Goal: Task Accomplishment & Management: Manage account settings

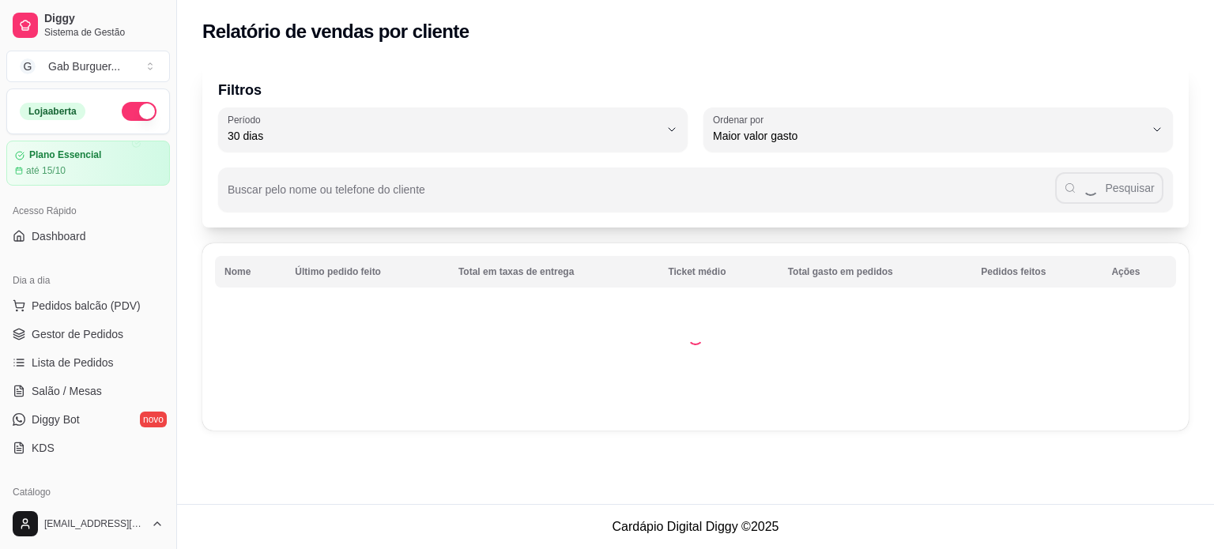
select select "30"
select select "HIGHEST_TOTAL_SPENT_WITH_ORDERS"
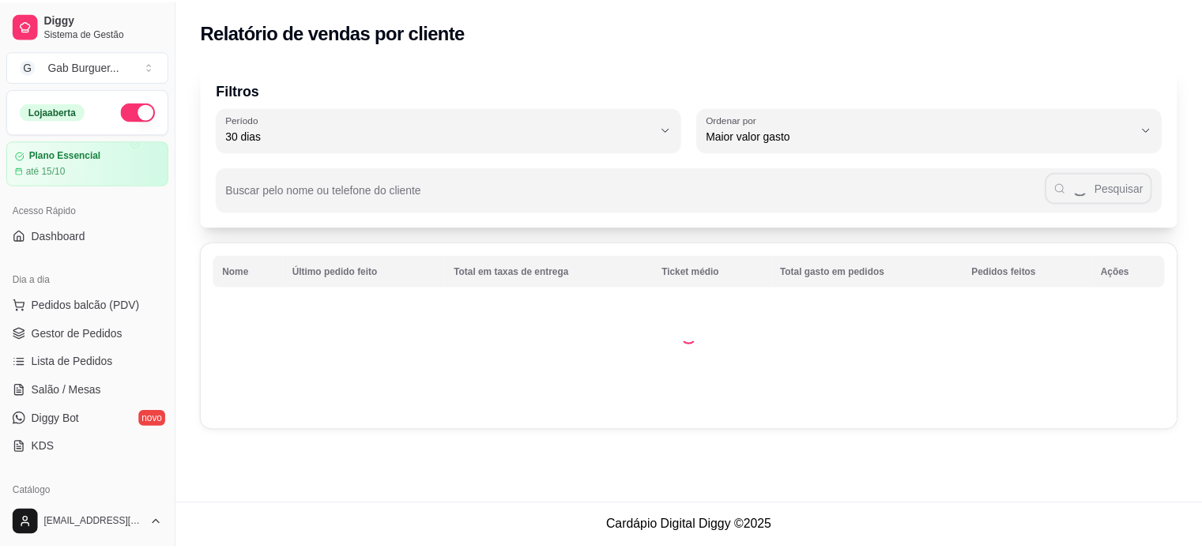
scroll to position [316, 0]
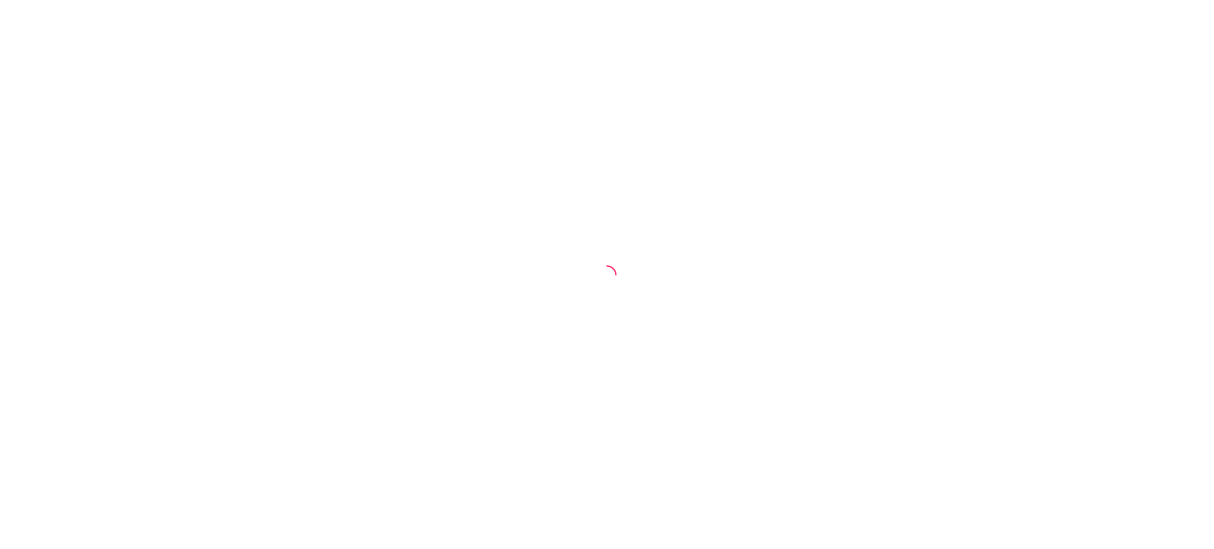
select select "30"
select select "HIGHEST_TOTAL_SPENT_WITH_ORDERS"
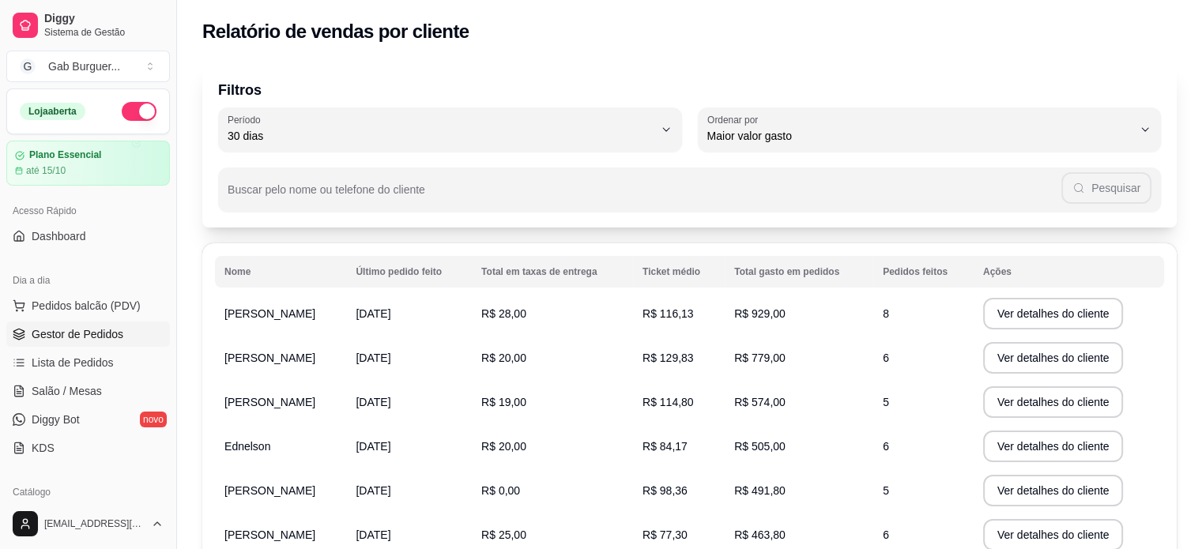
click at [76, 336] on span "Gestor de Pedidos" at bounding box center [78, 334] width 92 height 16
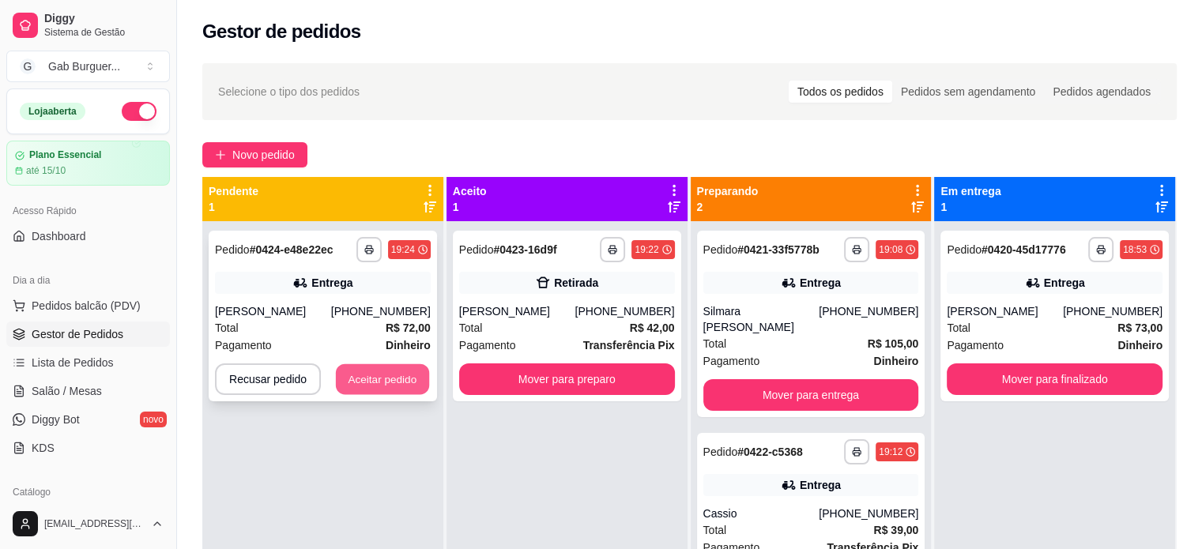
click at [381, 381] on button "Aceitar pedido" at bounding box center [382, 379] width 93 height 31
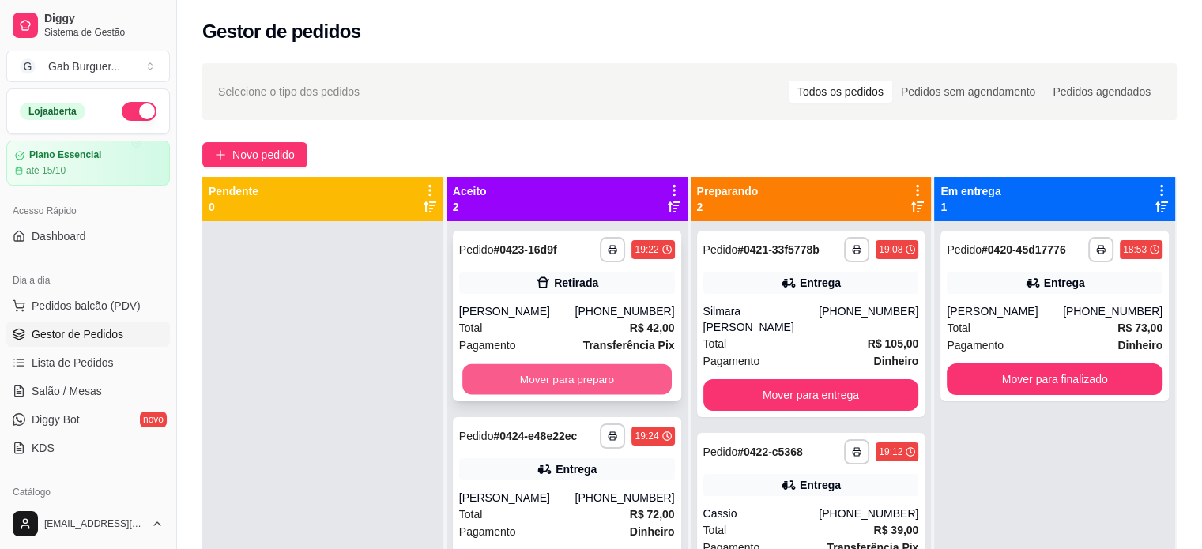
click at [583, 377] on button "Mover para preparo" at bounding box center [566, 379] width 209 height 31
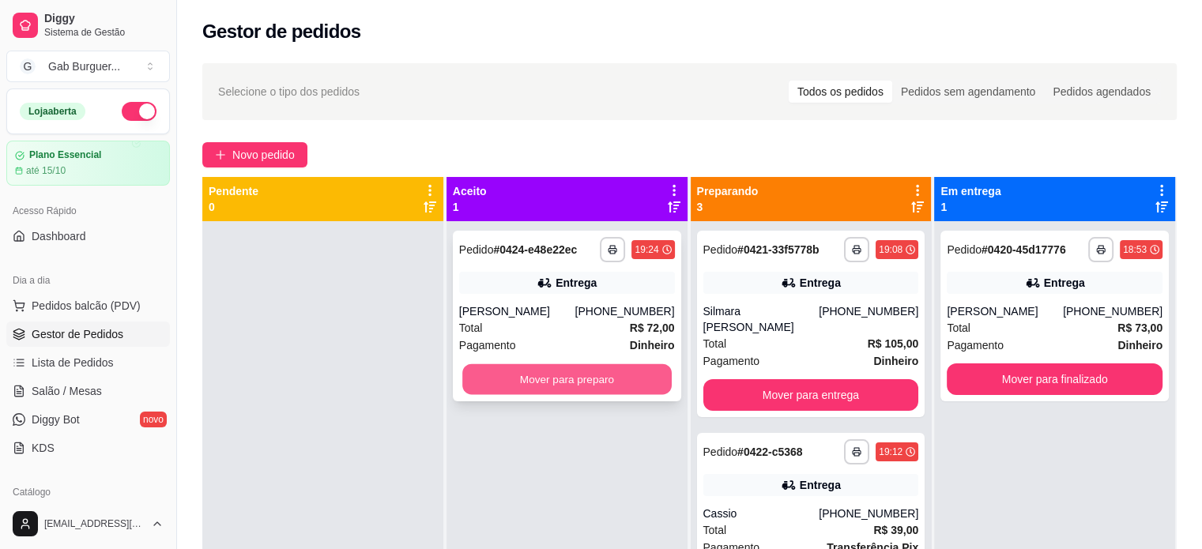
click at [545, 379] on button "Mover para preparo" at bounding box center [566, 379] width 209 height 31
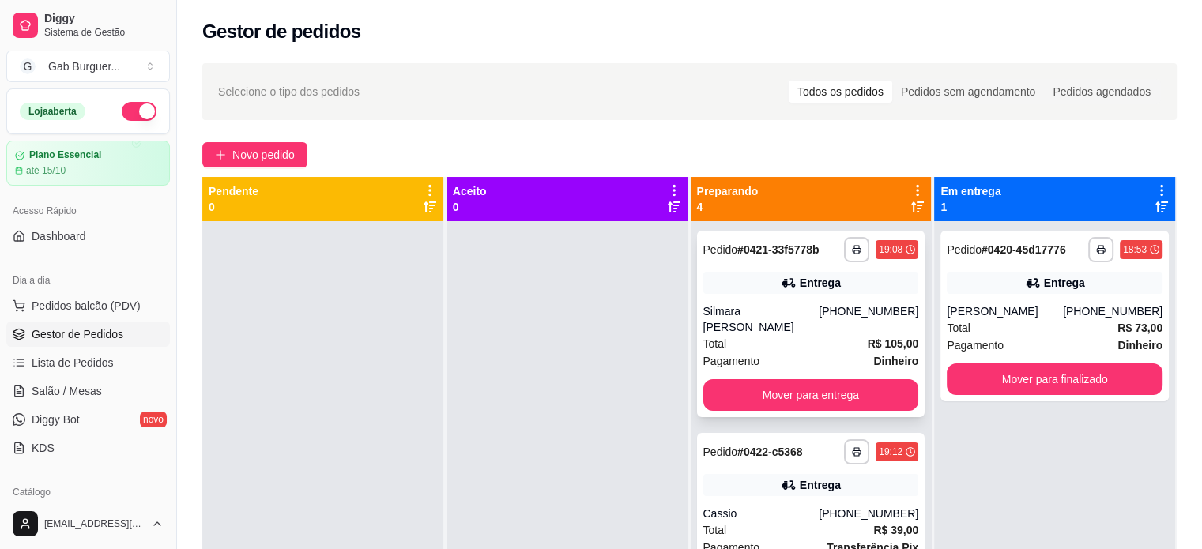
click at [742, 244] on strong "# 0421-33f5778b" at bounding box center [779, 249] width 82 height 13
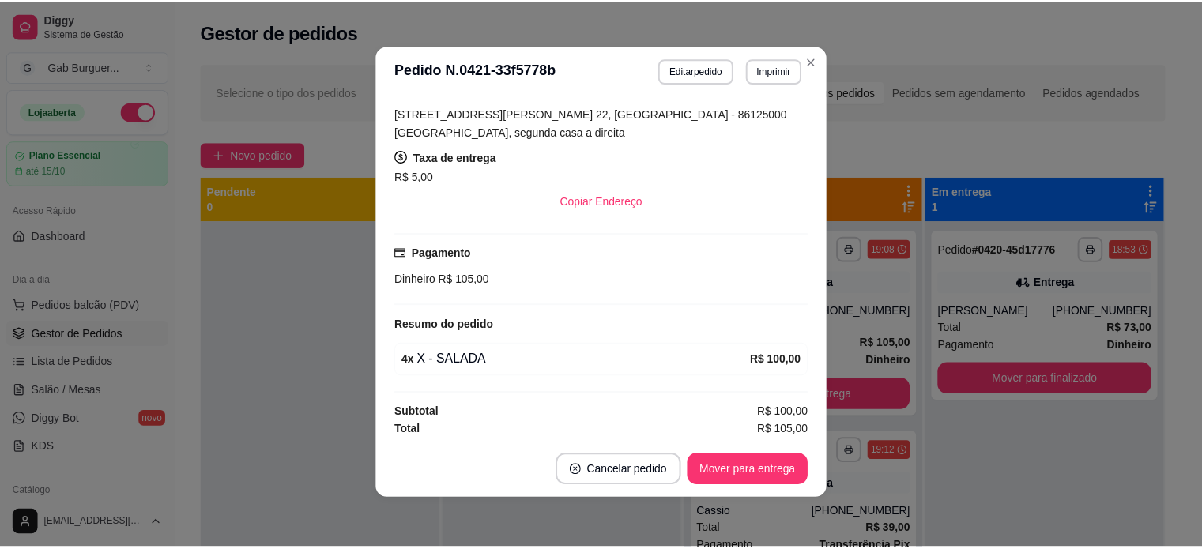
scroll to position [3, 0]
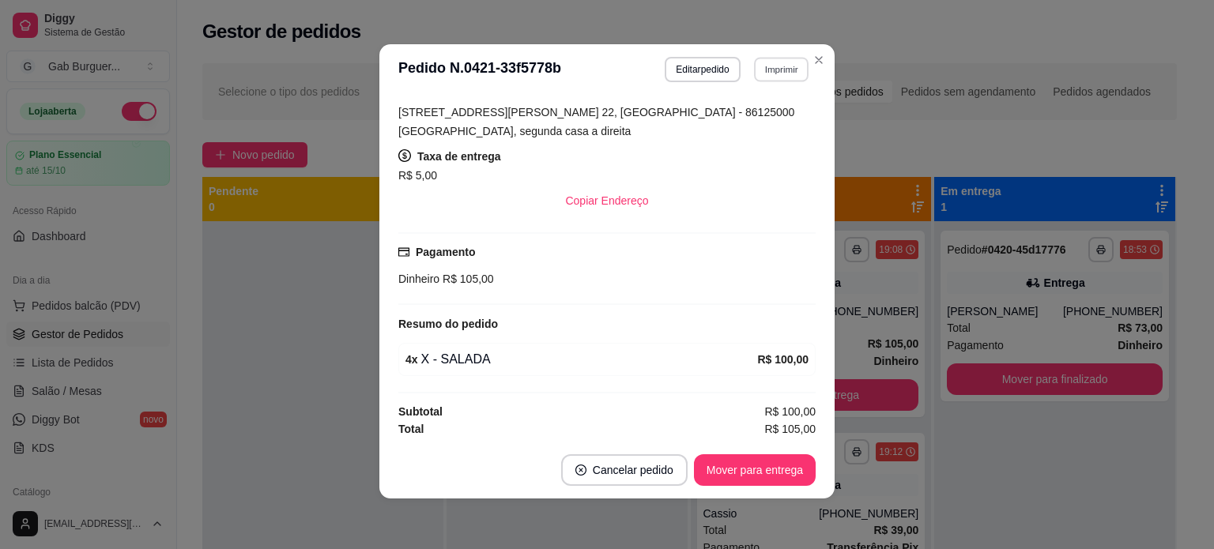
click at [778, 81] on button "Imprimir" at bounding box center [781, 69] width 55 height 25
click at [725, 125] on button "TOMATE MDK-080" at bounding box center [747, 124] width 111 height 25
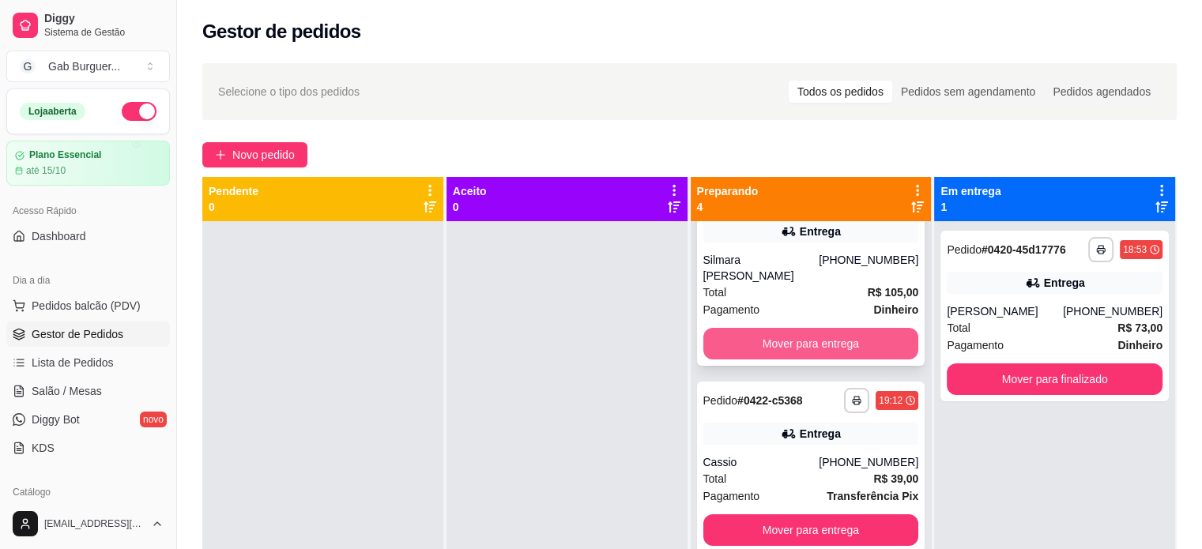
scroll to position [79, 0]
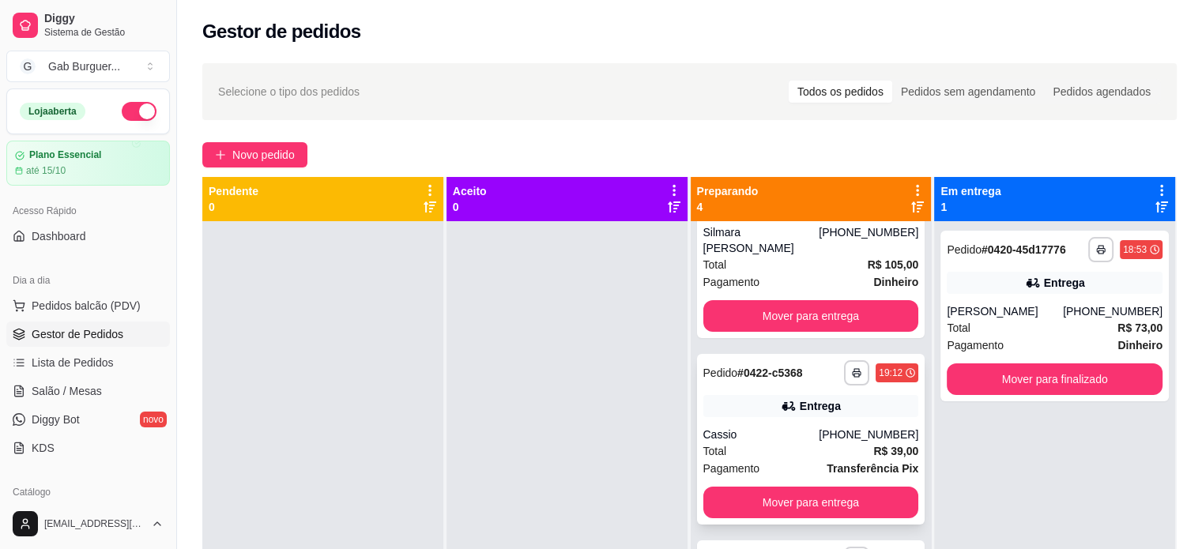
click at [723, 367] on span "Pedido" at bounding box center [721, 373] width 35 height 13
click at [799, 488] on button "Mover para entrega" at bounding box center [811, 503] width 209 height 31
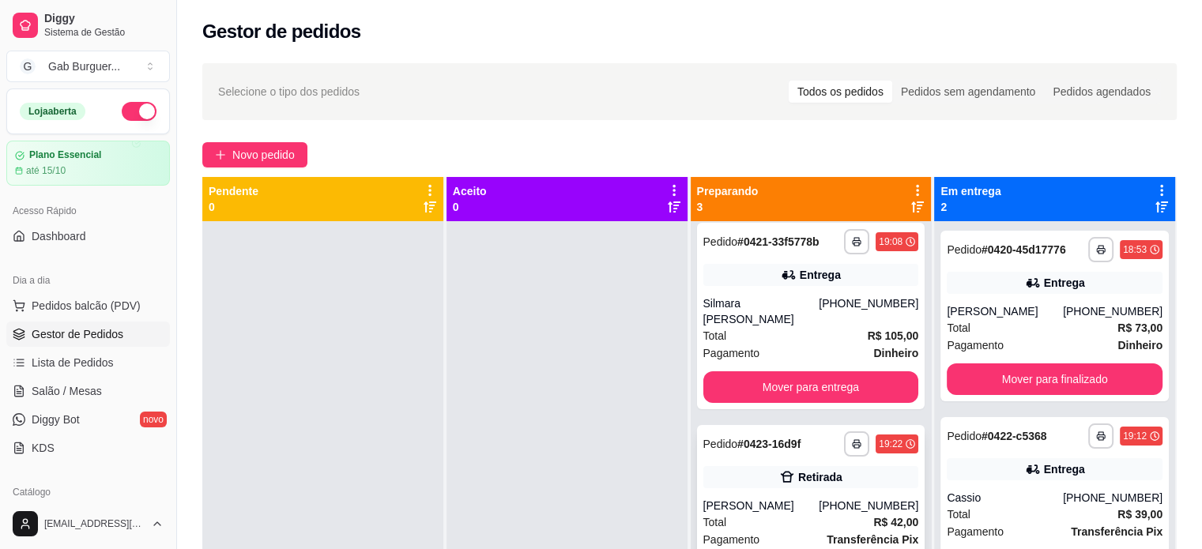
scroll to position [0, 0]
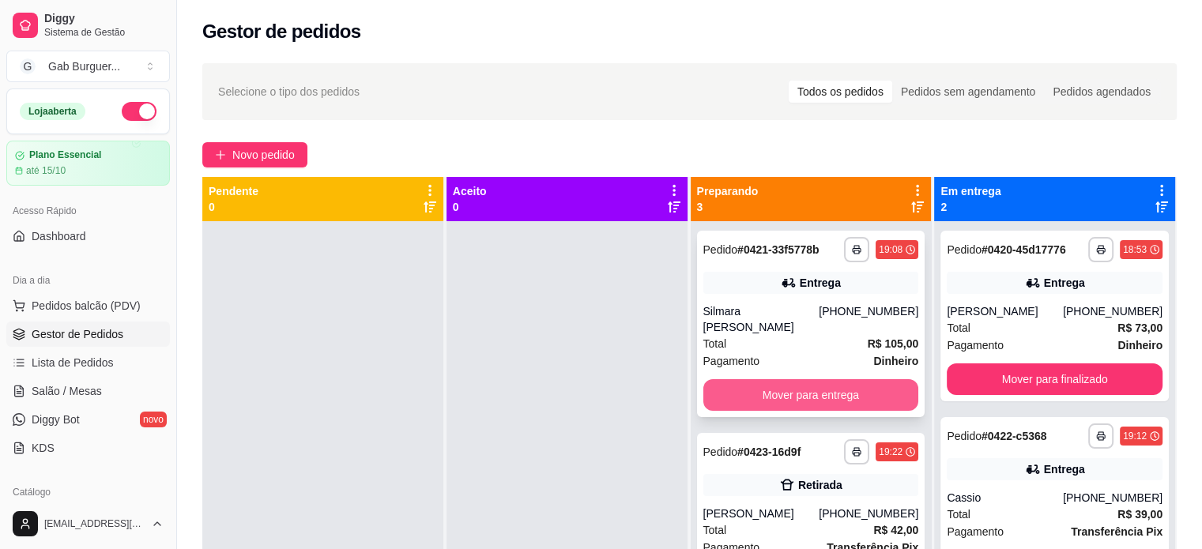
click at [784, 384] on button "Mover para entrega" at bounding box center [812, 395] width 216 height 32
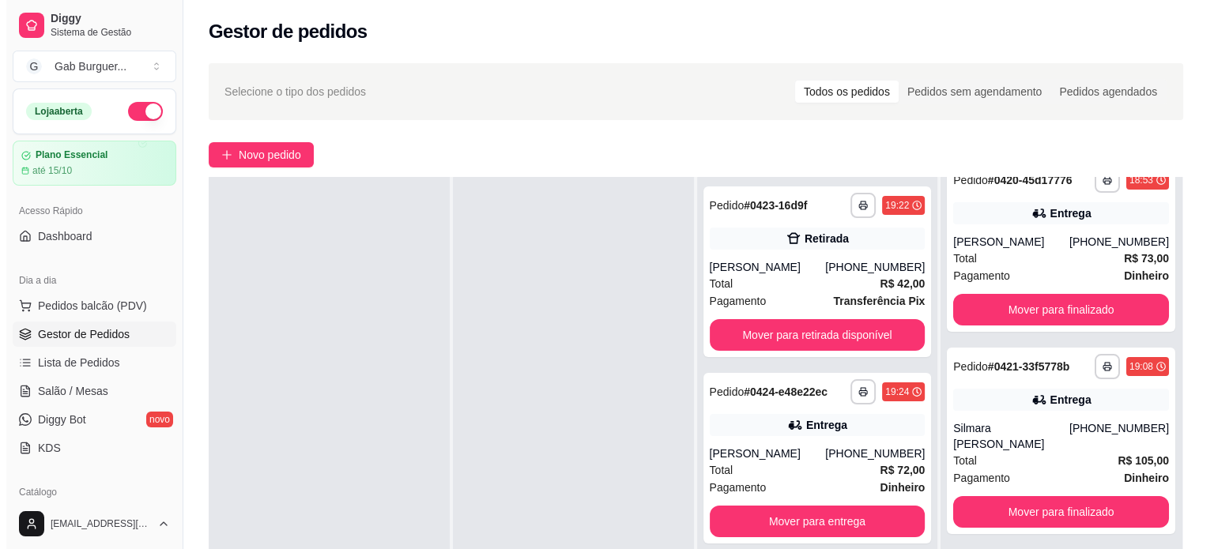
scroll to position [79, 0]
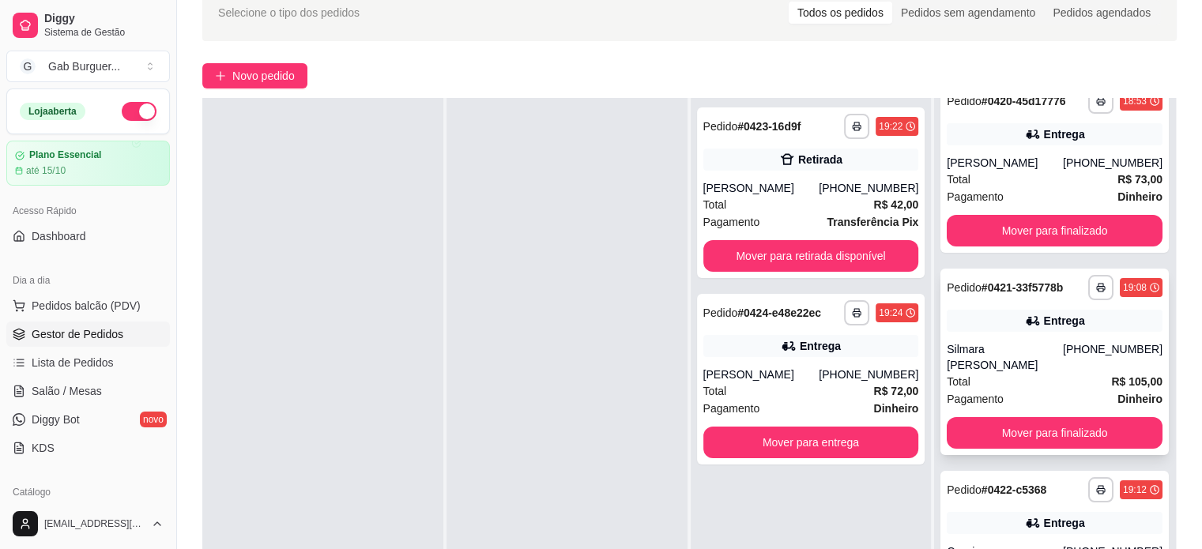
click at [996, 290] on strong "# 0421-33f5778b" at bounding box center [1023, 287] width 82 height 13
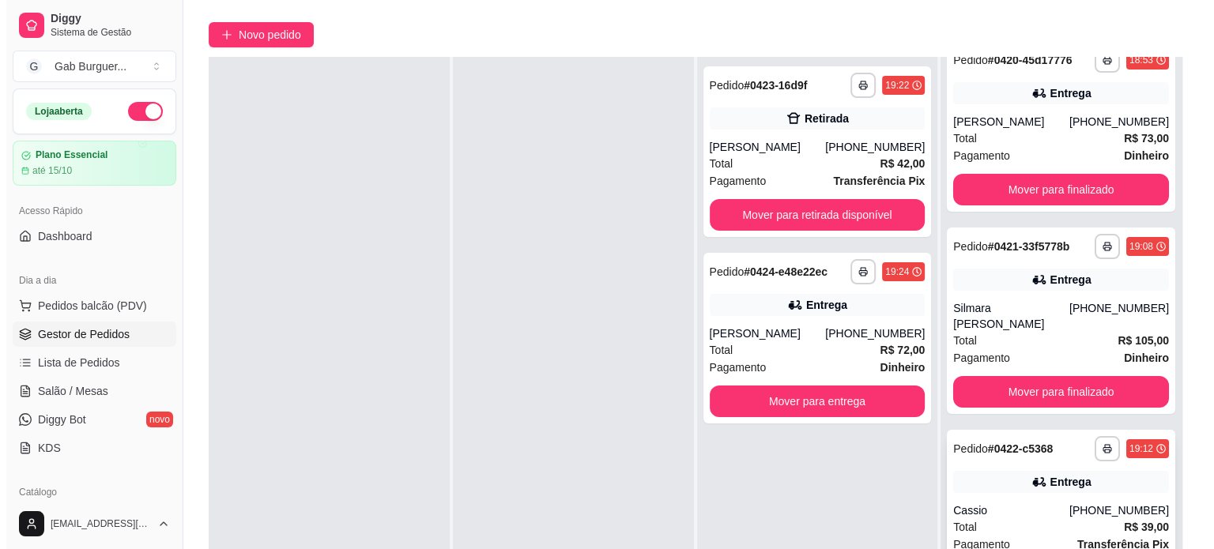
scroll to position [158, 0]
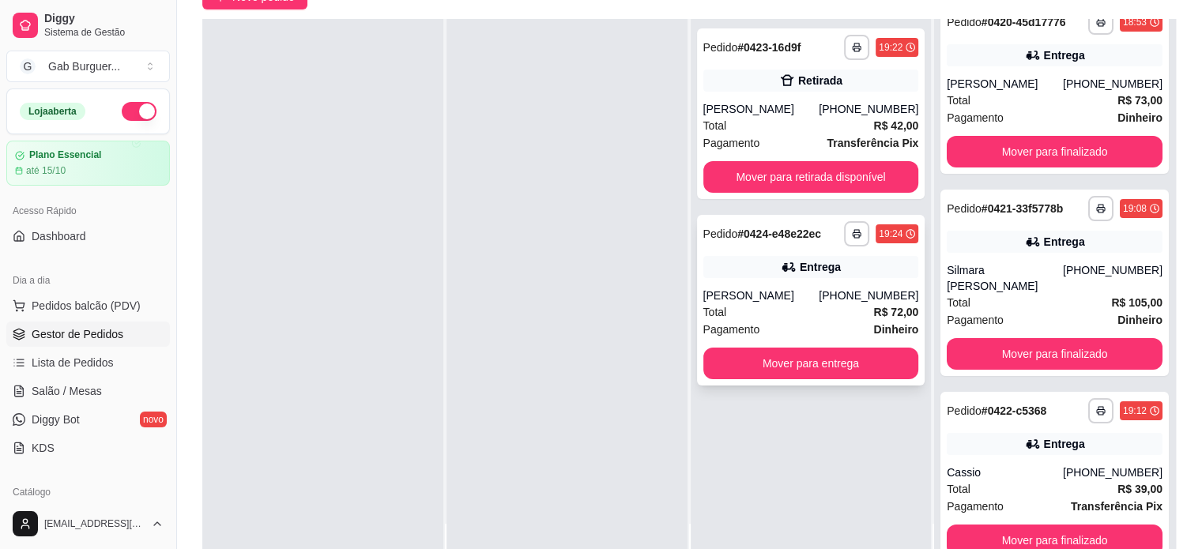
click at [730, 293] on div "Lucas Nakata" at bounding box center [762, 296] width 116 height 16
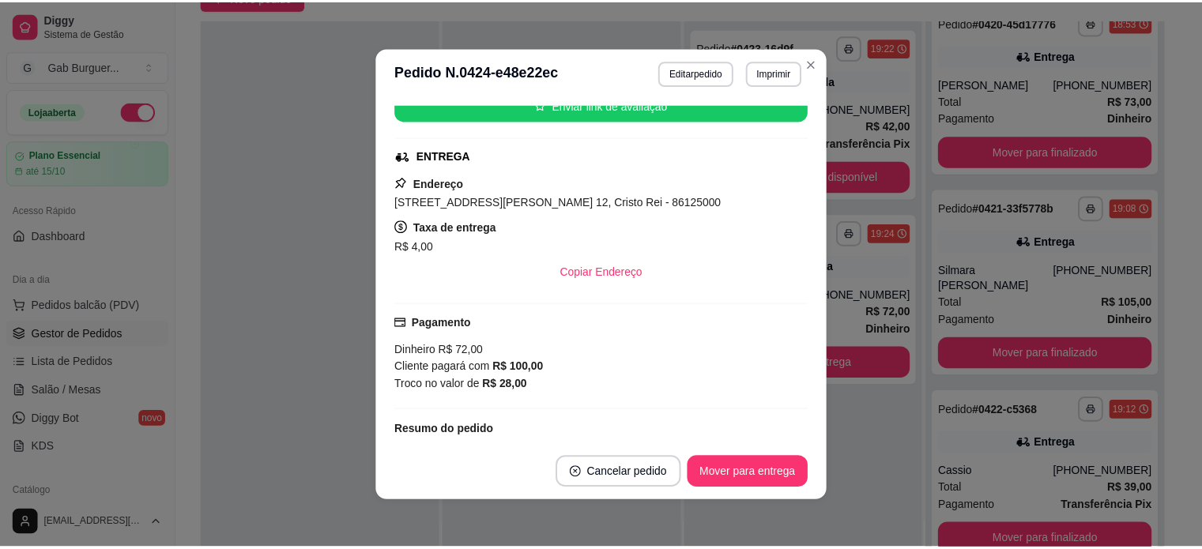
scroll to position [237, 0]
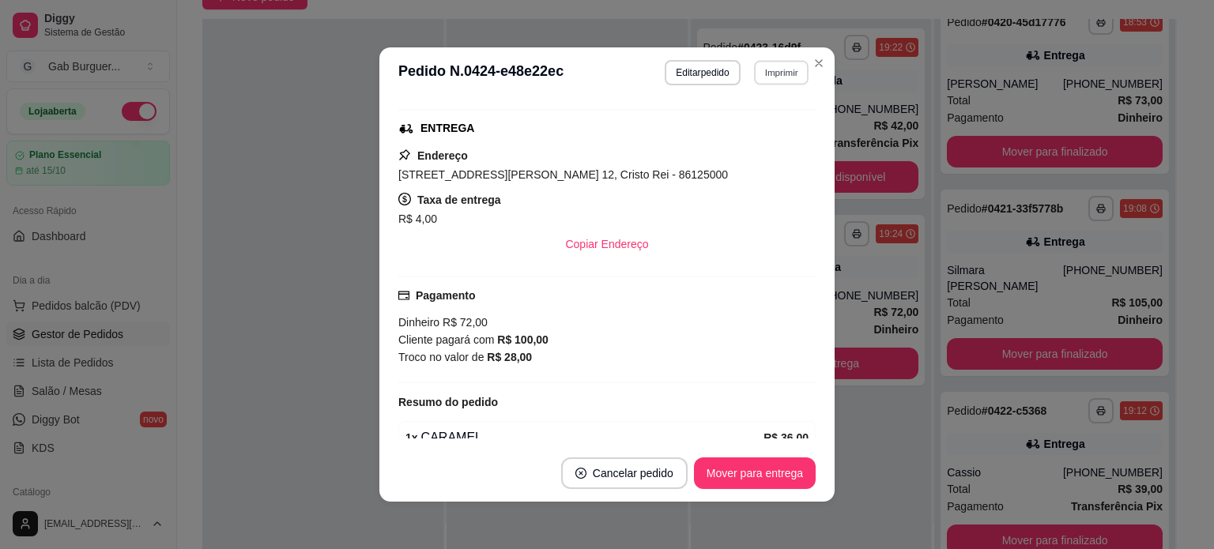
click at [772, 62] on button "Imprimir" at bounding box center [781, 72] width 55 height 25
click at [728, 133] on button "TOMATE MDK-080" at bounding box center [747, 127] width 115 height 25
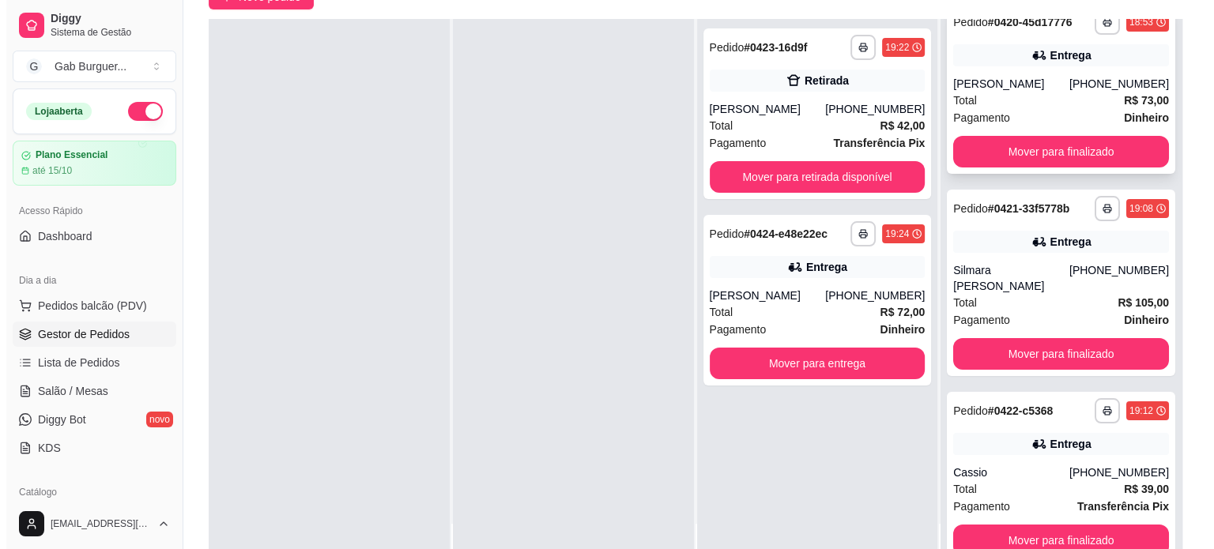
scroll to position [0, 0]
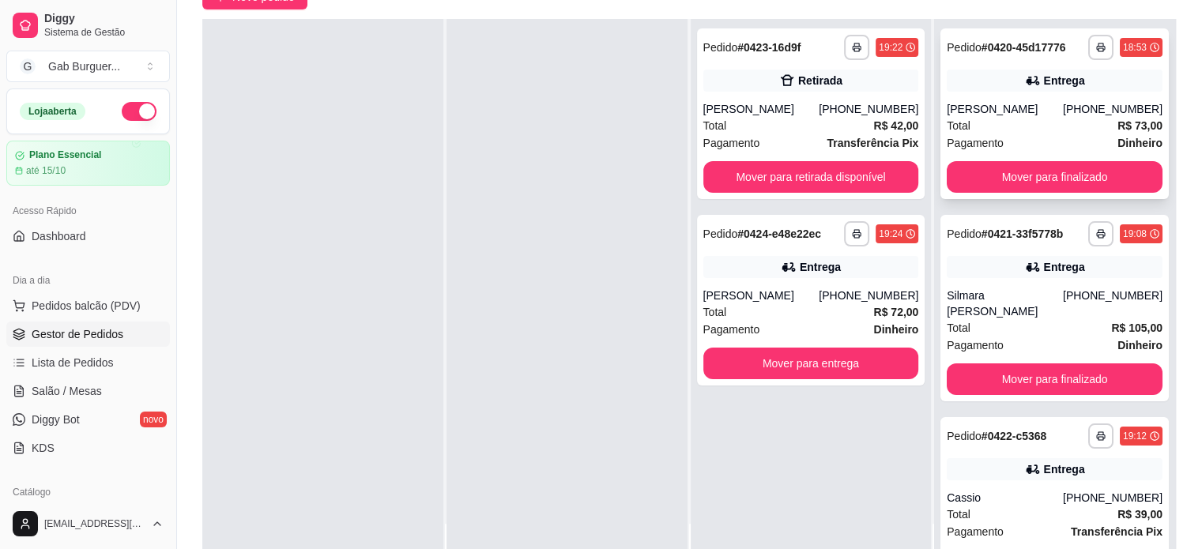
click at [964, 47] on span "Pedido" at bounding box center [964, 47] width 35 height 13
click at [1005, 176] on button "Mover para finalizado" at bounding box center [1055, 177] width 216 height 32
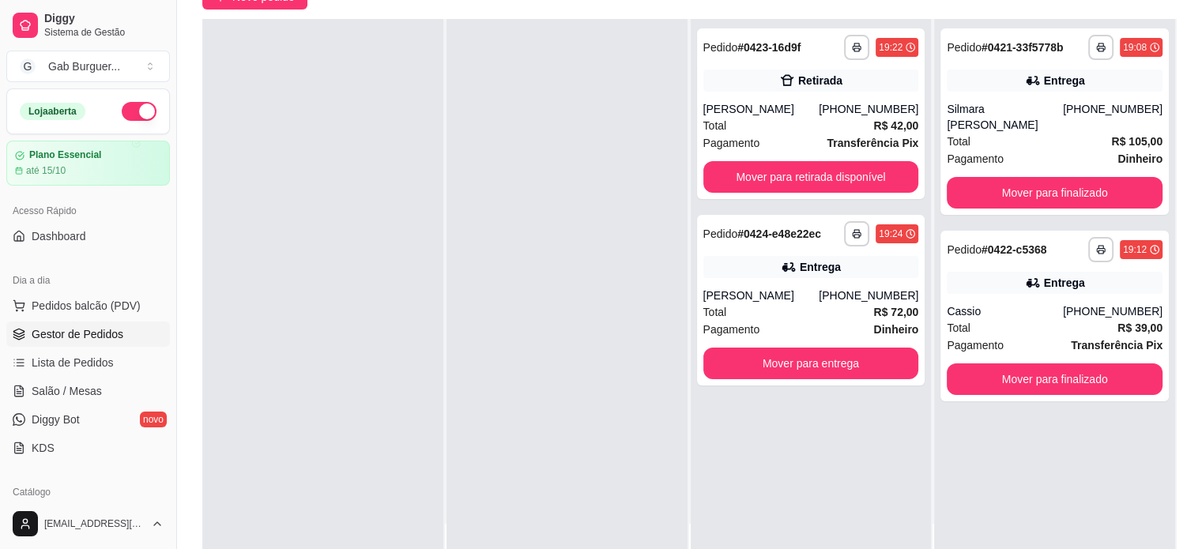
click at [917, 71] on div "**********" at bounding box center [811, 293] width 241 height 549
click at [43, 309] on span "Pedidos balcão (PDV)" at bounding box center [86, 306] width 109 height 16
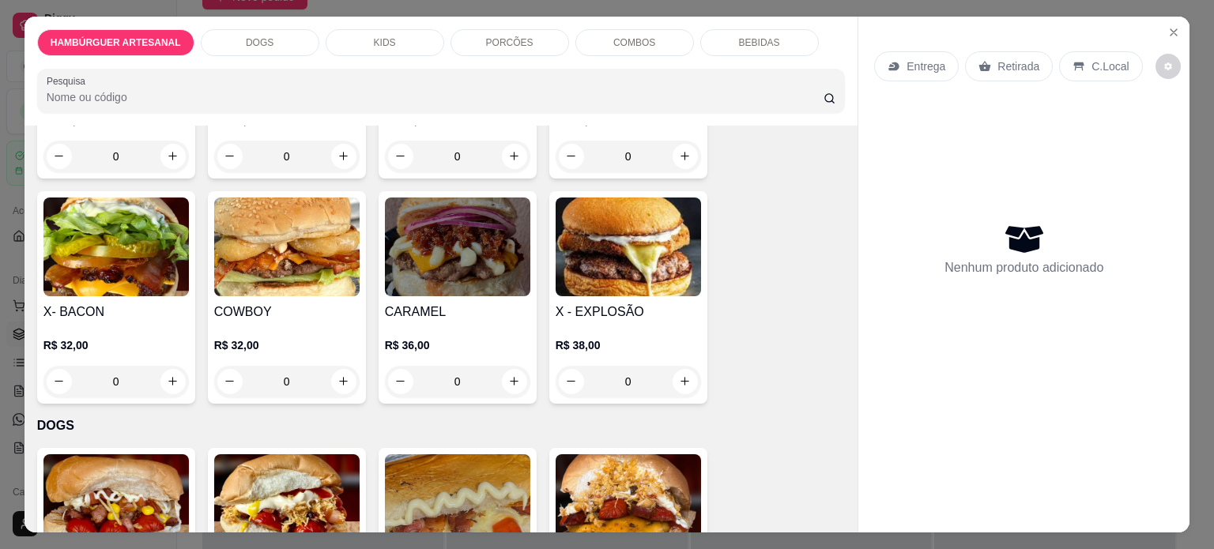
scroll to position [395, 0]
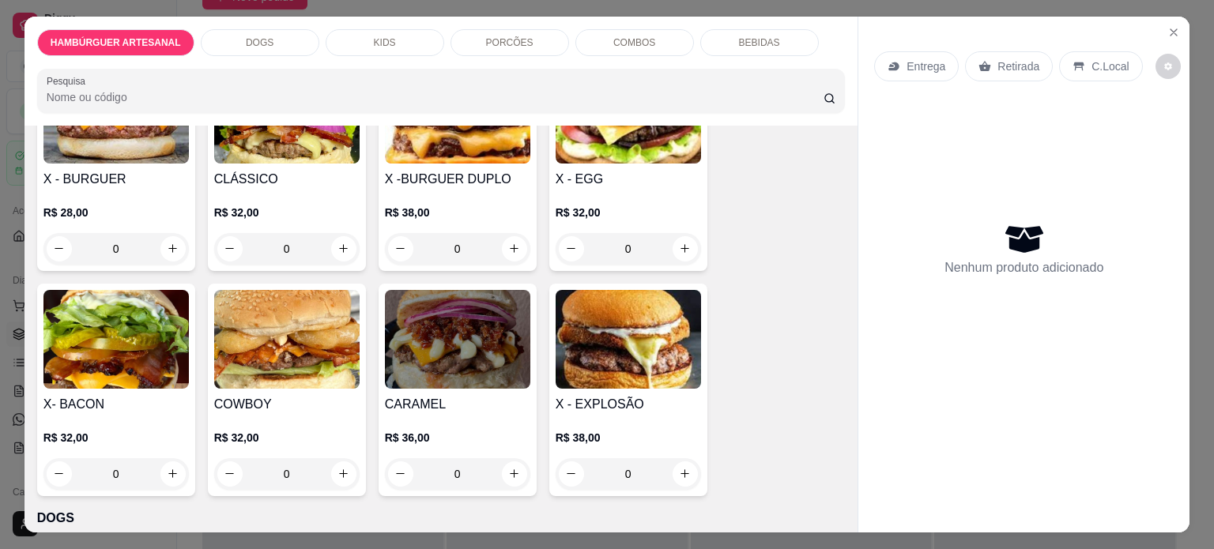
click at [332, 237] on div "0" at bounding box center [286, 249] width 145 height 32
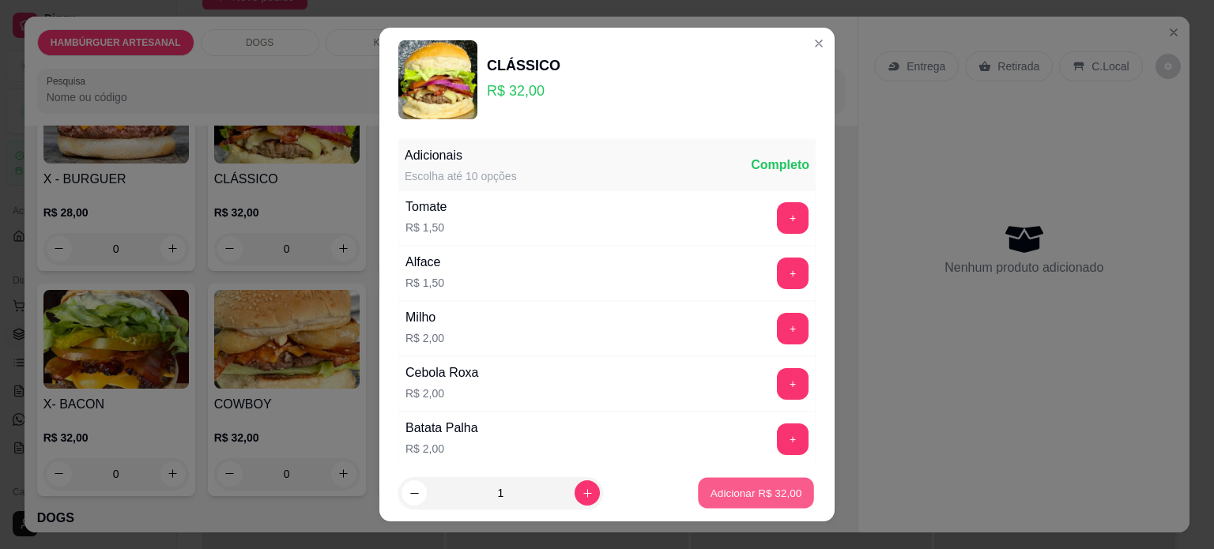
click at [712, 489] on p "Adicionar R$ 32,00" at bounding box center [757, 493] width 92 height 15
type input "1"
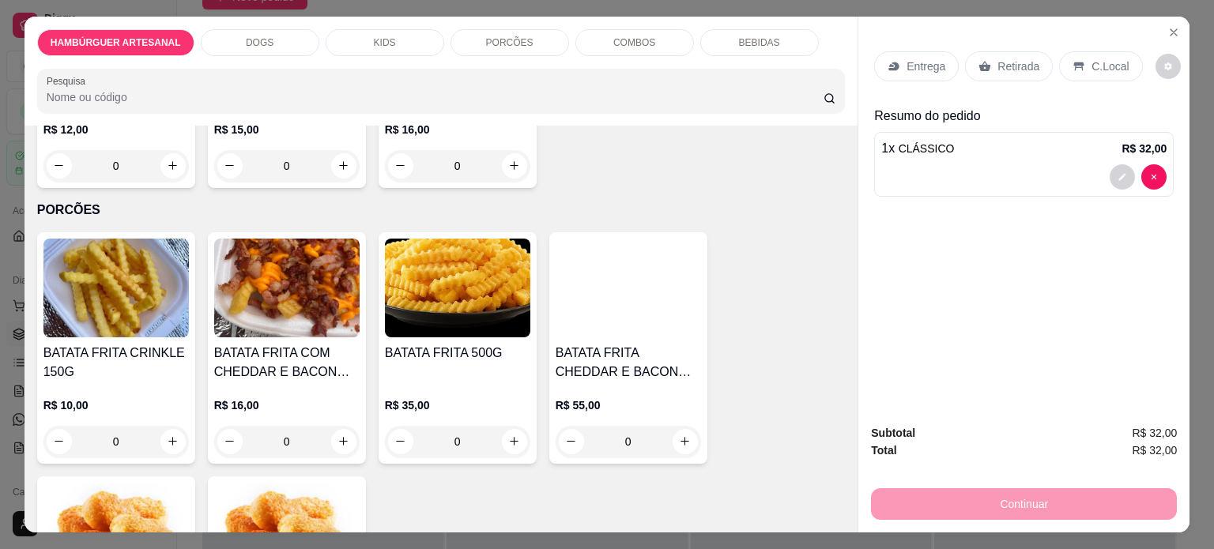
scroll to position [1344, 0]
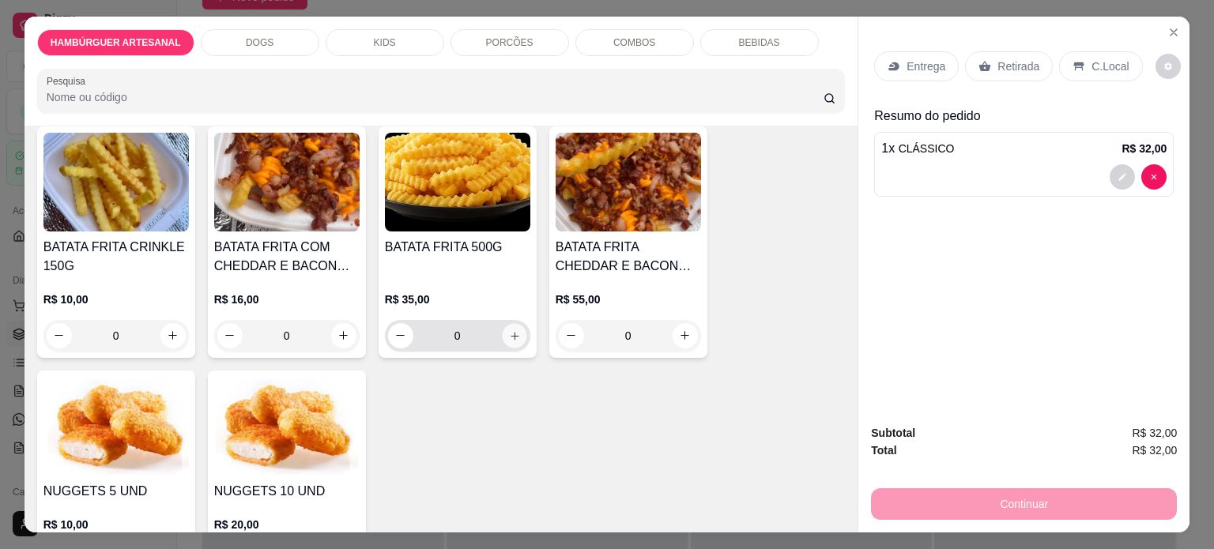
click at [512, 328] on button "increase-product-quantity" at bounding box center [514, 335] width 25 height 25
type input "1"
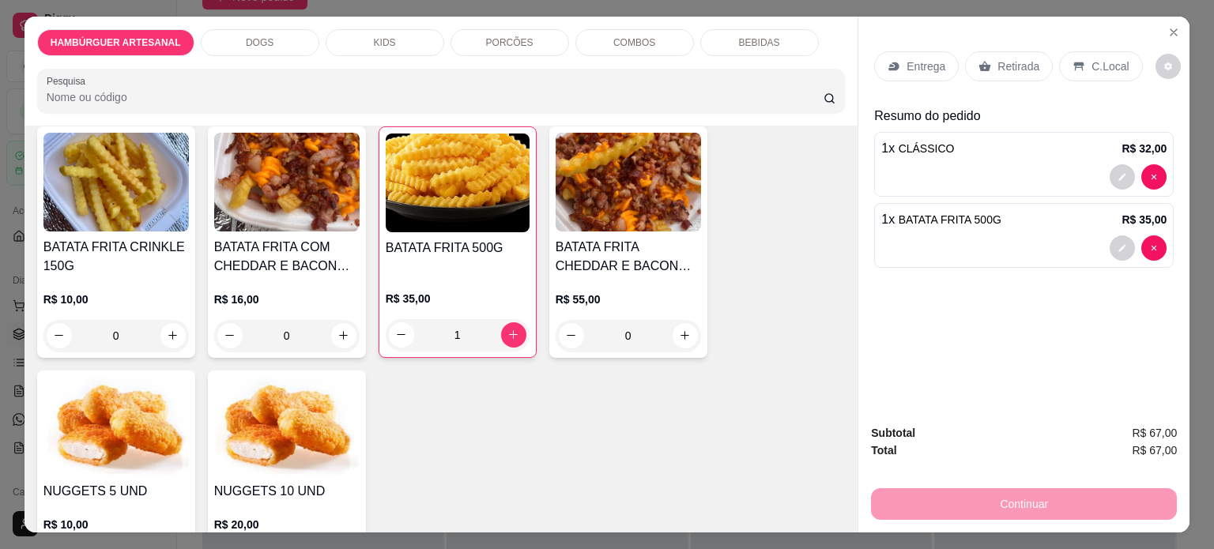
click at [923, 58] on p "Entrega" at bounding box center [926, 66] width 39 height 16
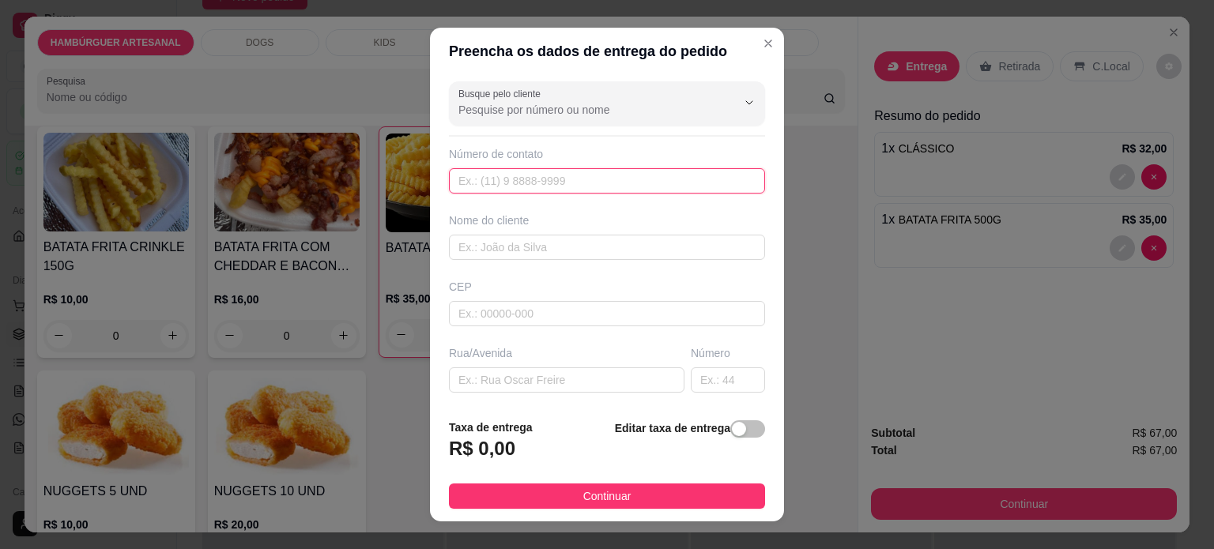
click at [534, 180] on input "text" at bounding box center [607, 180] width 316 height 25
type input "9809-7941"
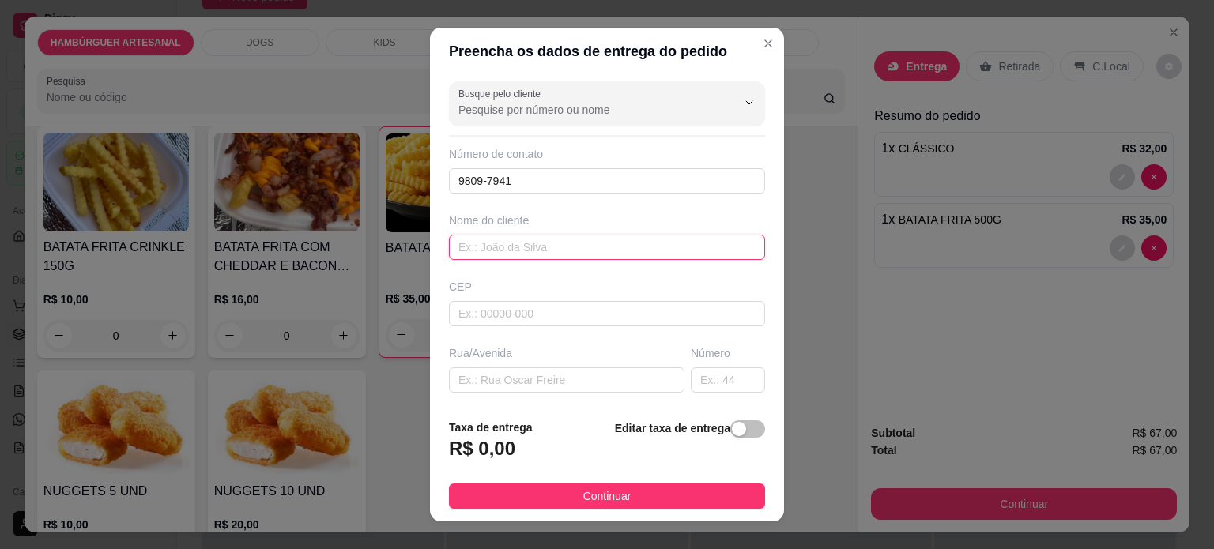
click at [570, 244] on input "text" at bounding box center [607, 247] width 316 height 25
type input "Fatima"
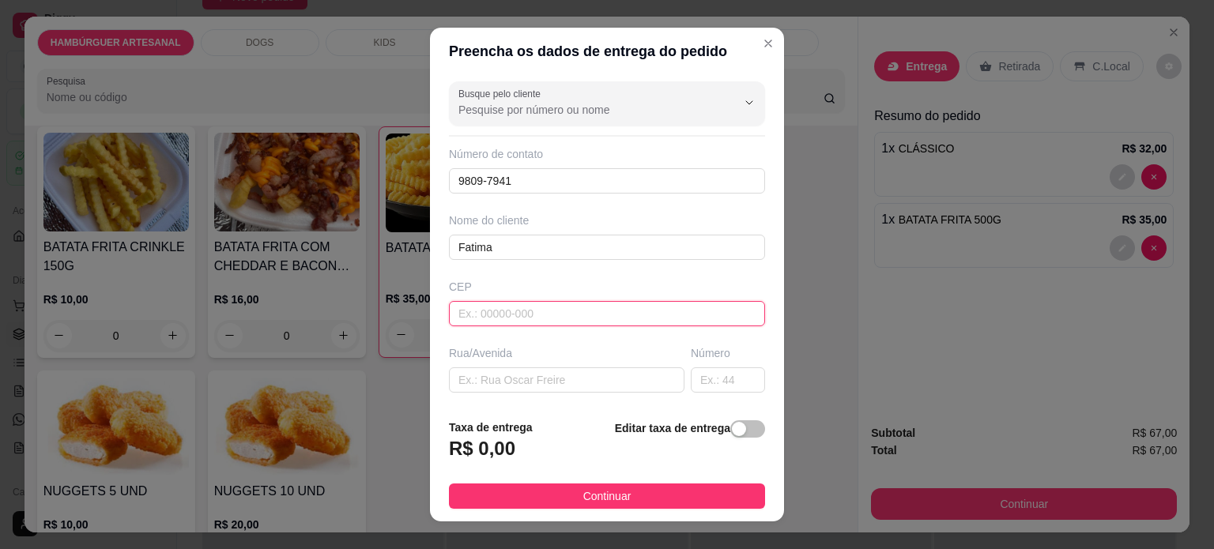
click at [602, 308] on input "text" at bounding box center [607, 313] width 316 height 25
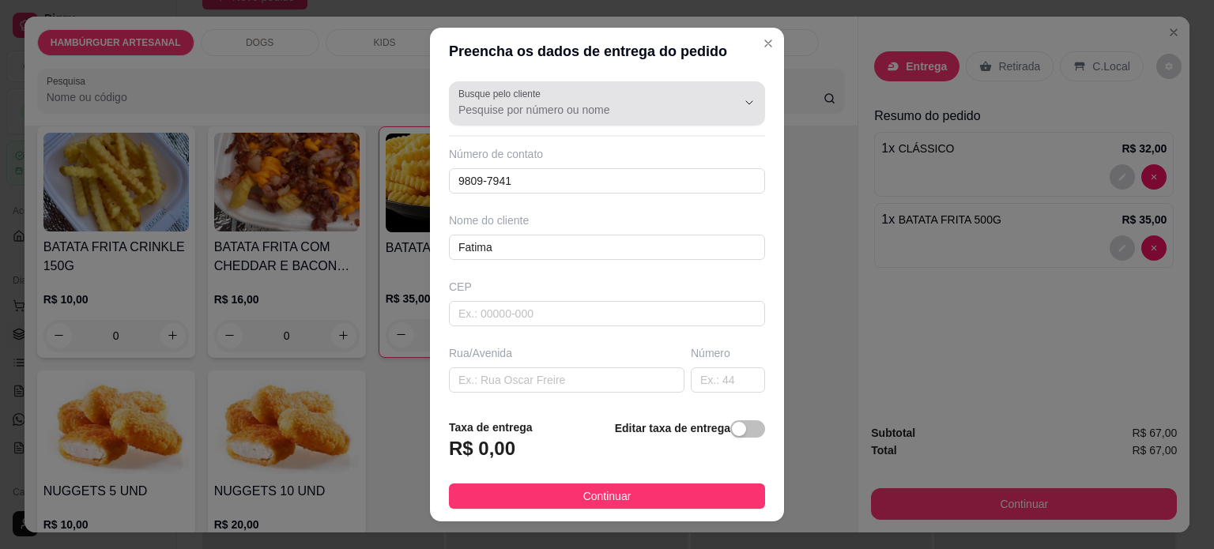
click at [578, 119] on div at bounding box center [606, 104] width 297 height 32
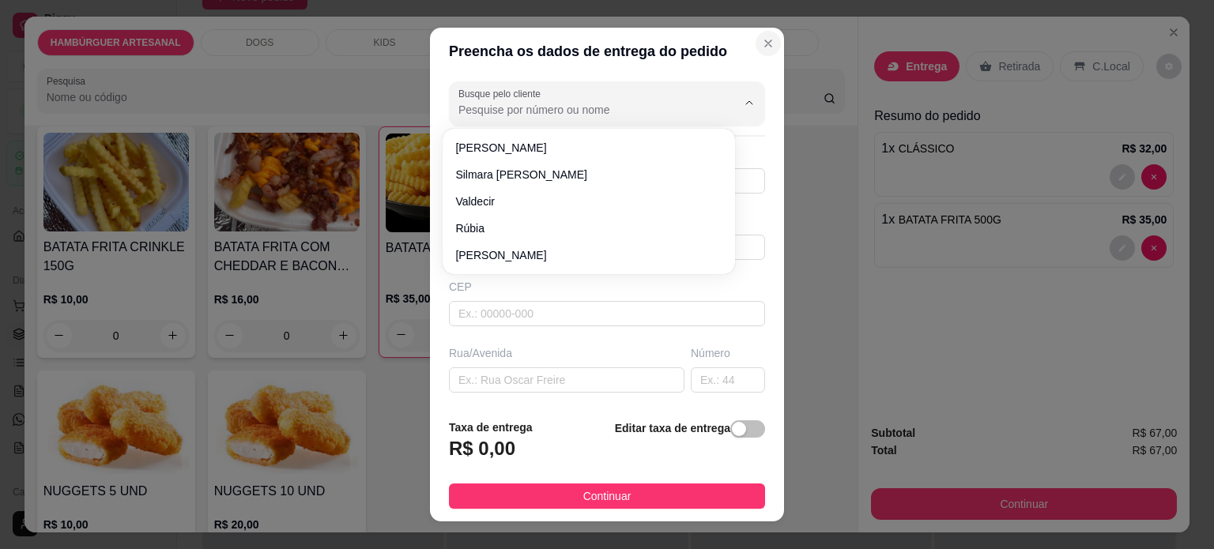
click at [756, 51] on button "Close" at bounding box center [768, 43] width 25 height 25
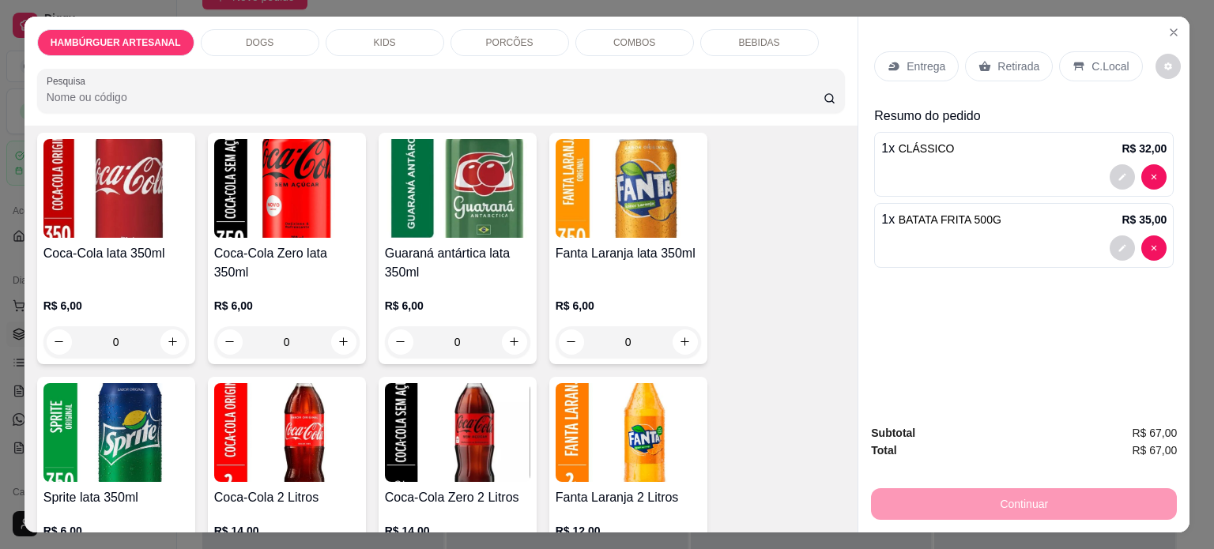
scroll to position [2238, 0]
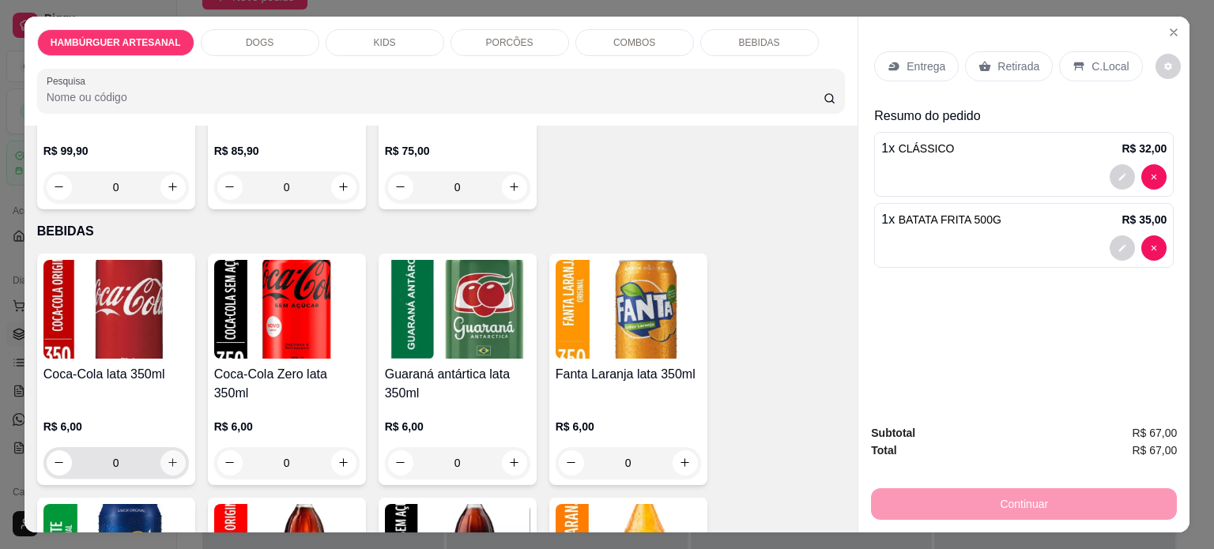
click at [167, 457] on icon "increase-product-quantity" at bounding box center [173, 463] width 12 height 12
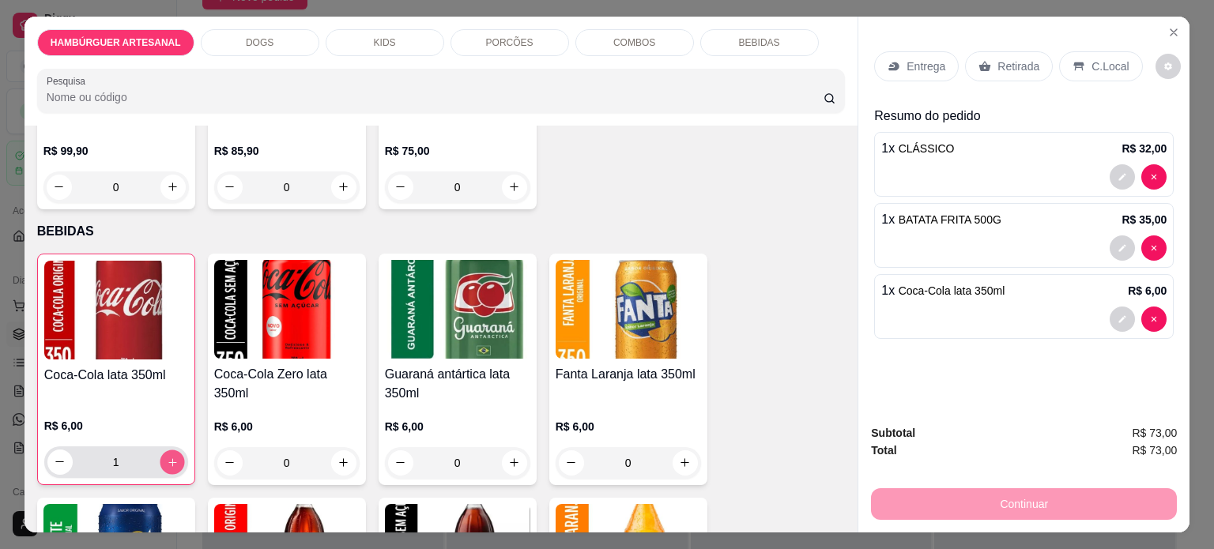
click at [166, 457] on icon "increase-product-quantity" at bounding box center [172, 463] width 12 height 12
type input "2"
click at [913, 64] on p "Entrega" at bounding box center [926, 66] width 39 height 16
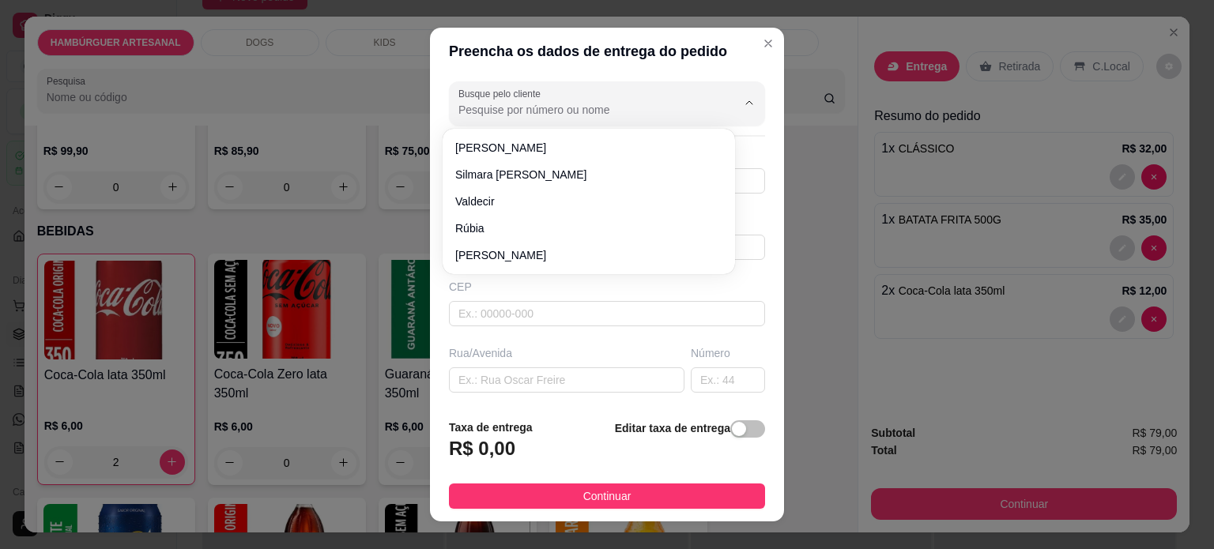
click at [560, 107] on input "Busque pelo cliente" at bounding box center [584, 110] width 253 height 16
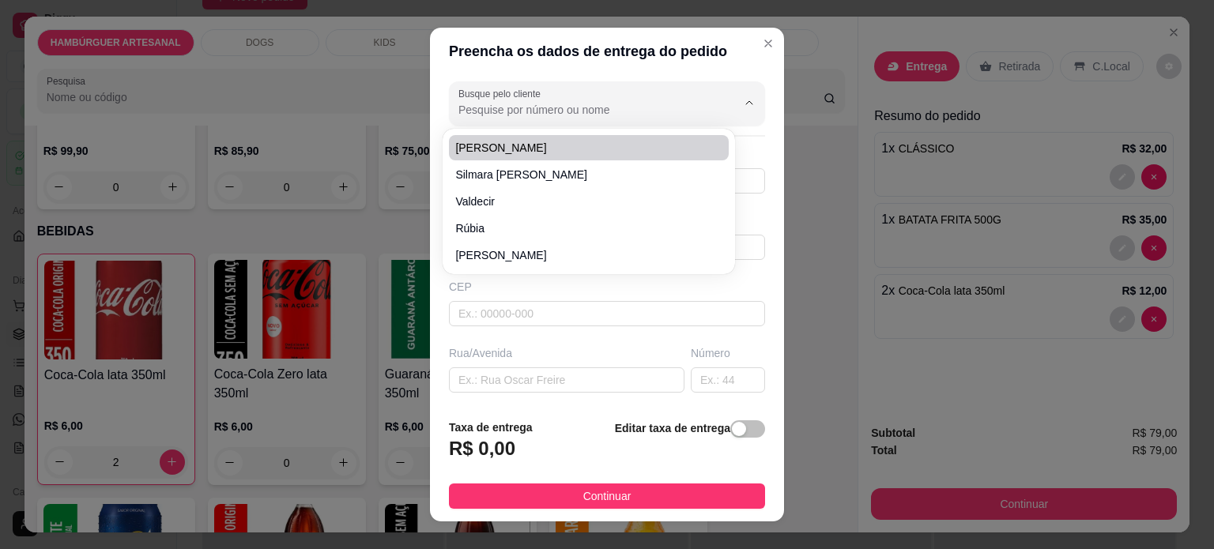
click at [588, 94] on div at bounding box center [606, 104] width 297 height 32
click at [526, 151] on span "Fatima" at bounding box center [580, 148] width 251 height 16
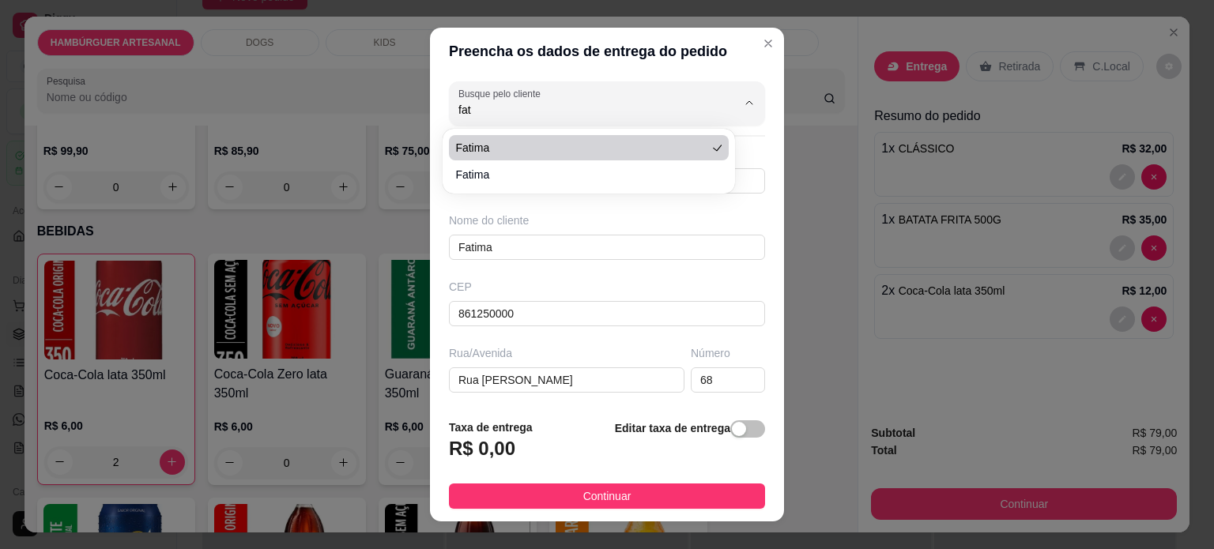
type input "Fatima"
type input "98097941"
type input "Fatima"
type input "861250000"
type input "Rua Arnaldo maianardes Matias"
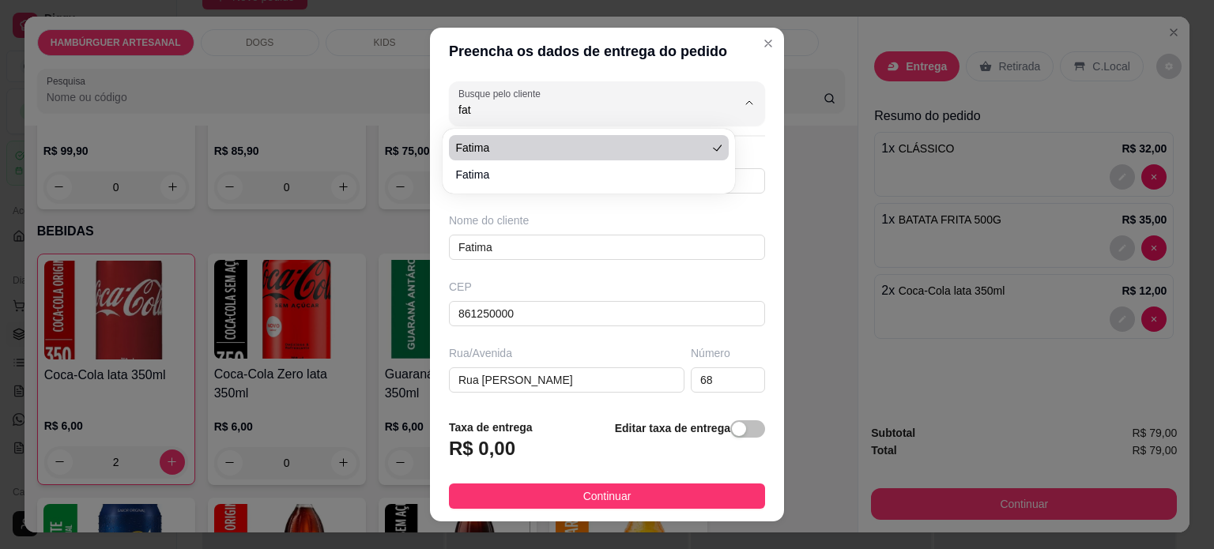
type input "68"
type input "Tamarana"
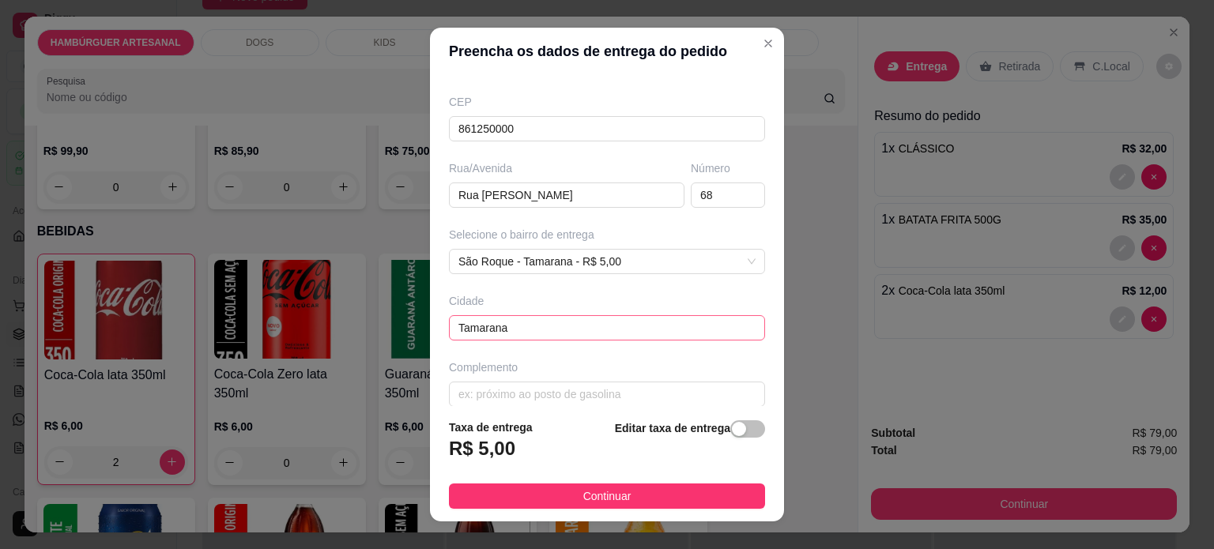
scroll to position [198, 0]
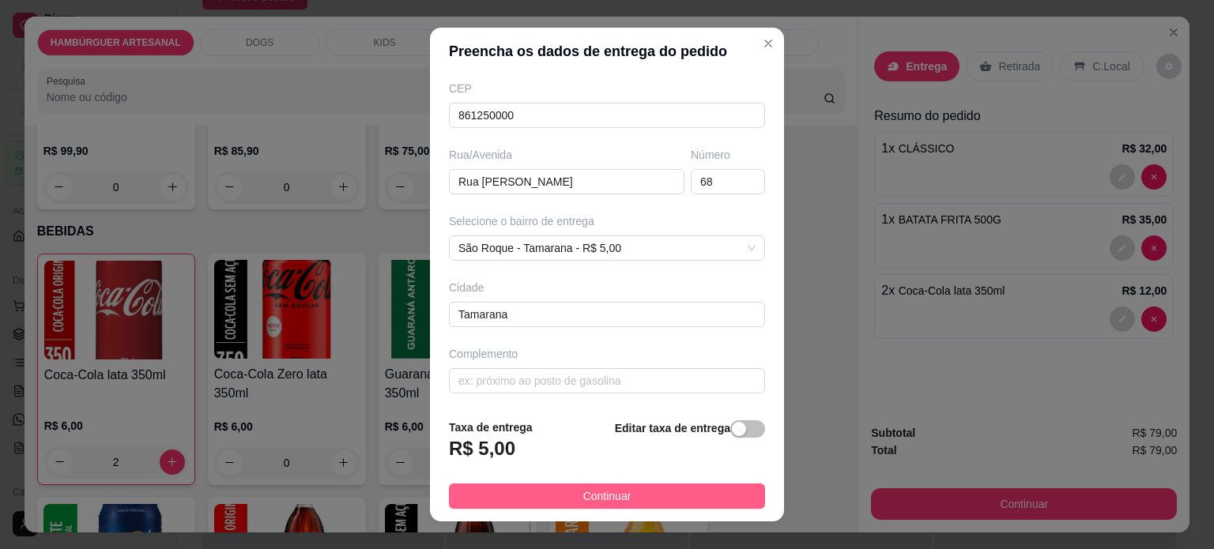
type input "Fatima"
click at [599, 502] on span "Continuar" at bounding box center [607, 496] width 48 height 17
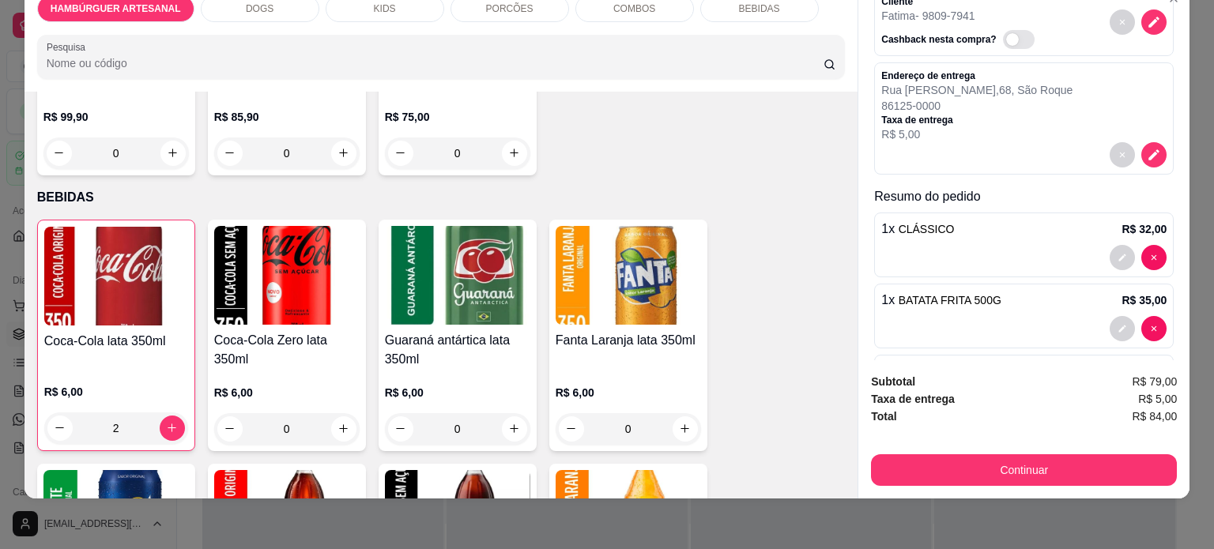
scroll to position [0, 0]
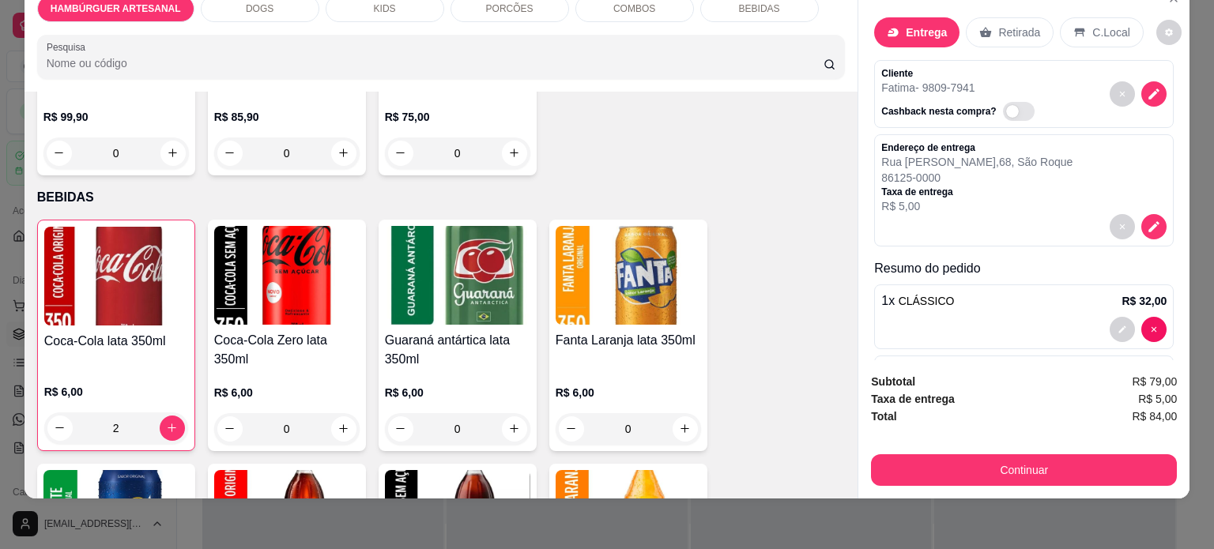
click at [919, 25] on p "Entrega" at bounding box center [926, 33] width 41 height 16
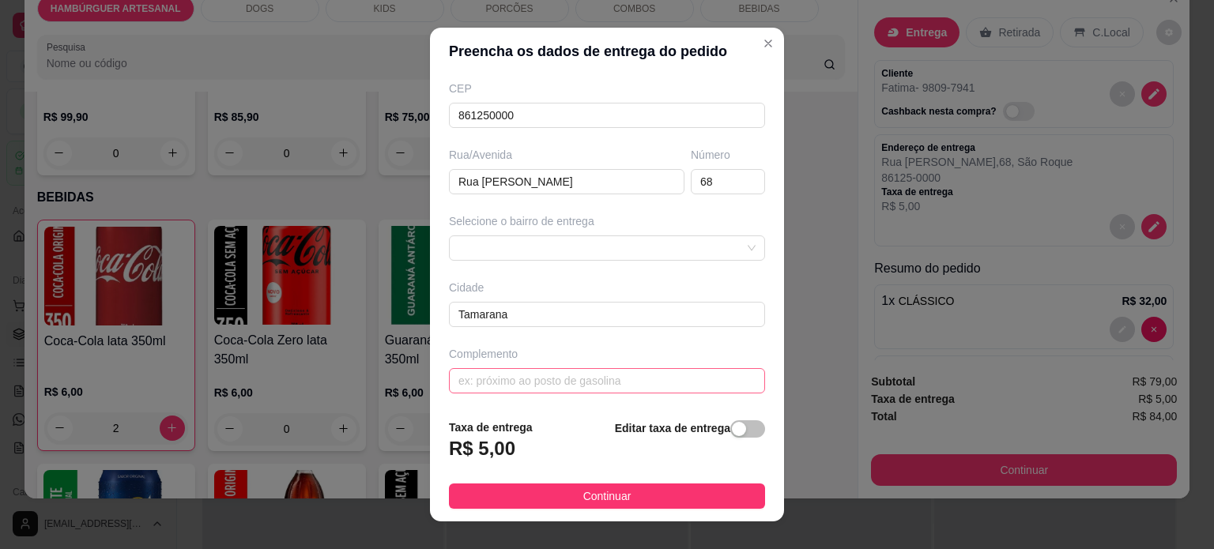
scroll to position [23, 0]
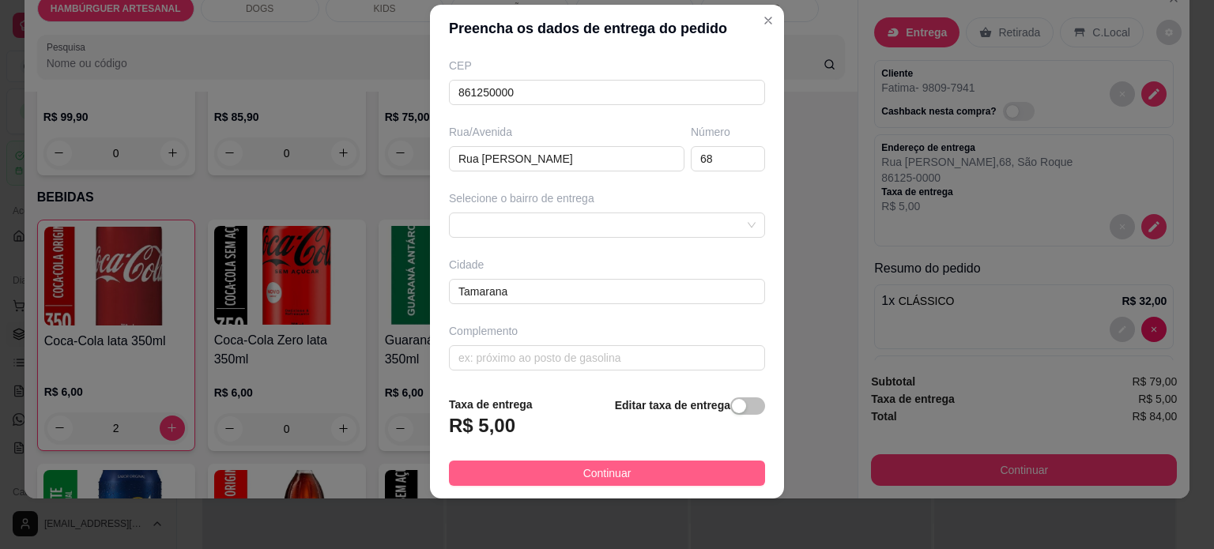
click at [689, 465] on button "Continuar" at bounding box center [607, 473] width 316 height 25
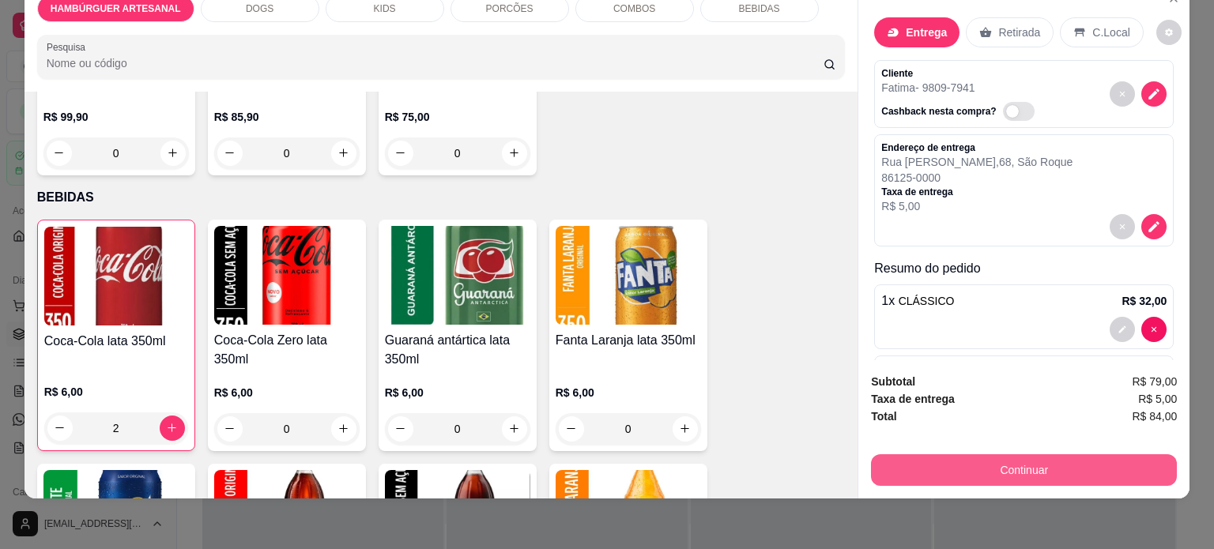
click at [918, 455] on button "Continuar" at bounding box center [1024, 471] width 306 height 32
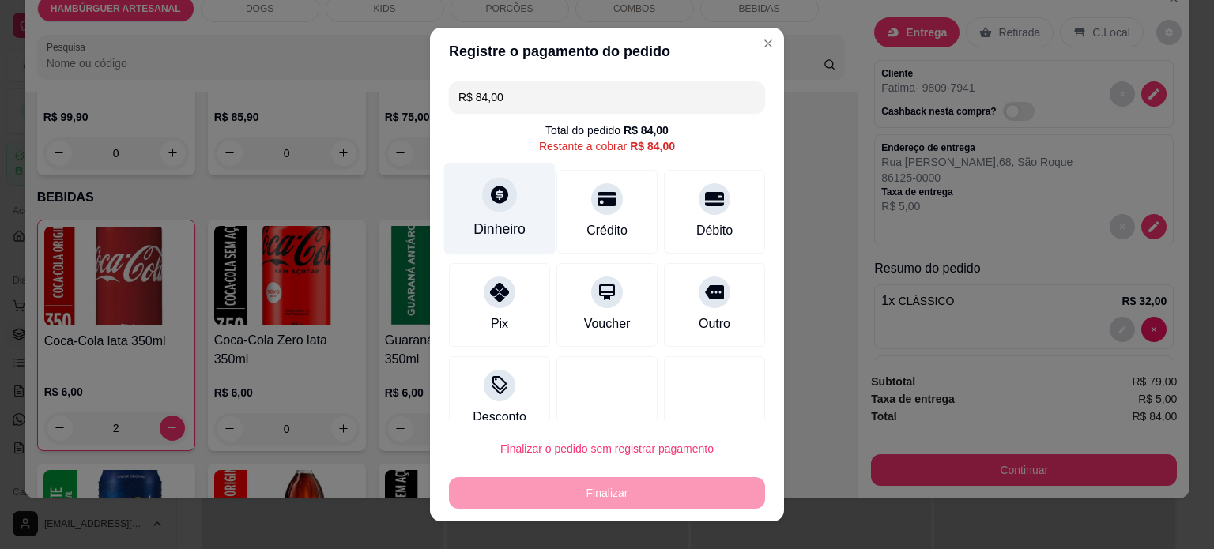
click at [482, 197] on div at bounding box center [499, 194] width 35 height 35
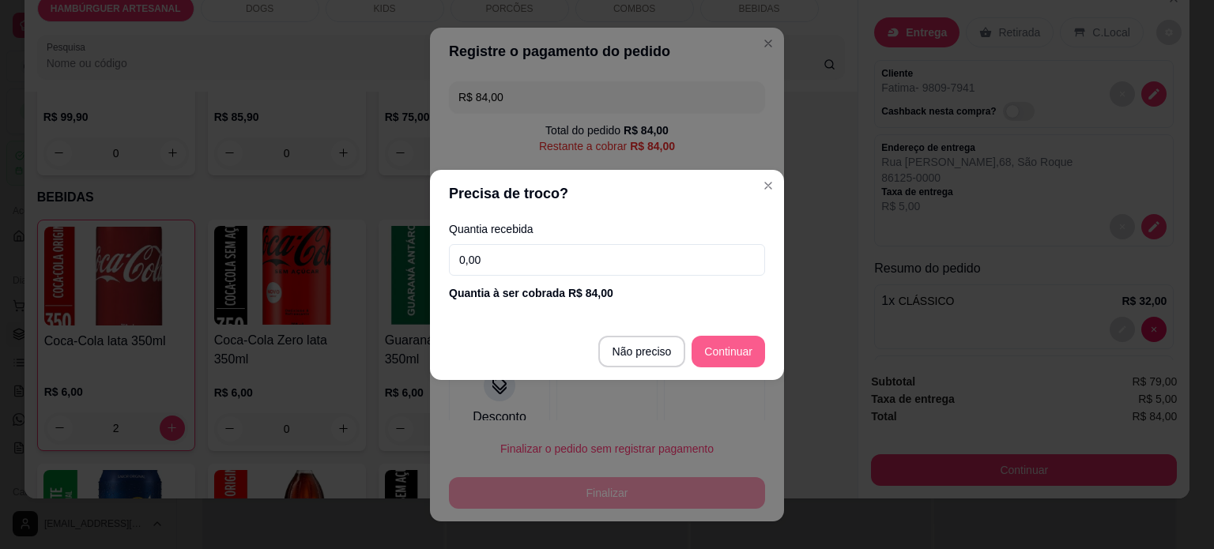
type input "R$ 0,00"
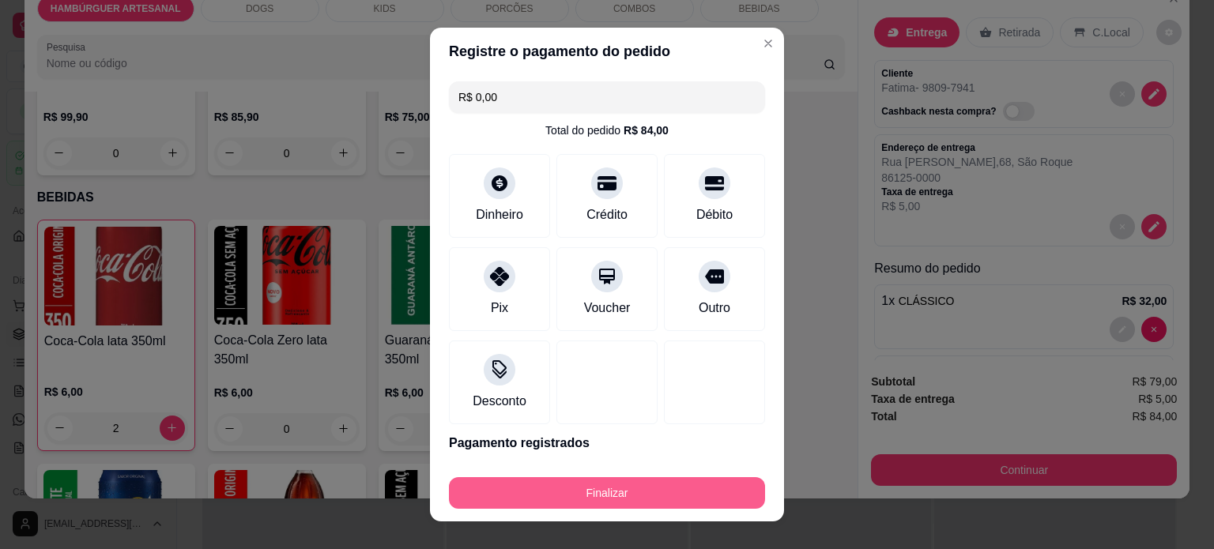
click at [582, 488] on button "Finalizar" at bounding box center [607, 493] width 316 height 32
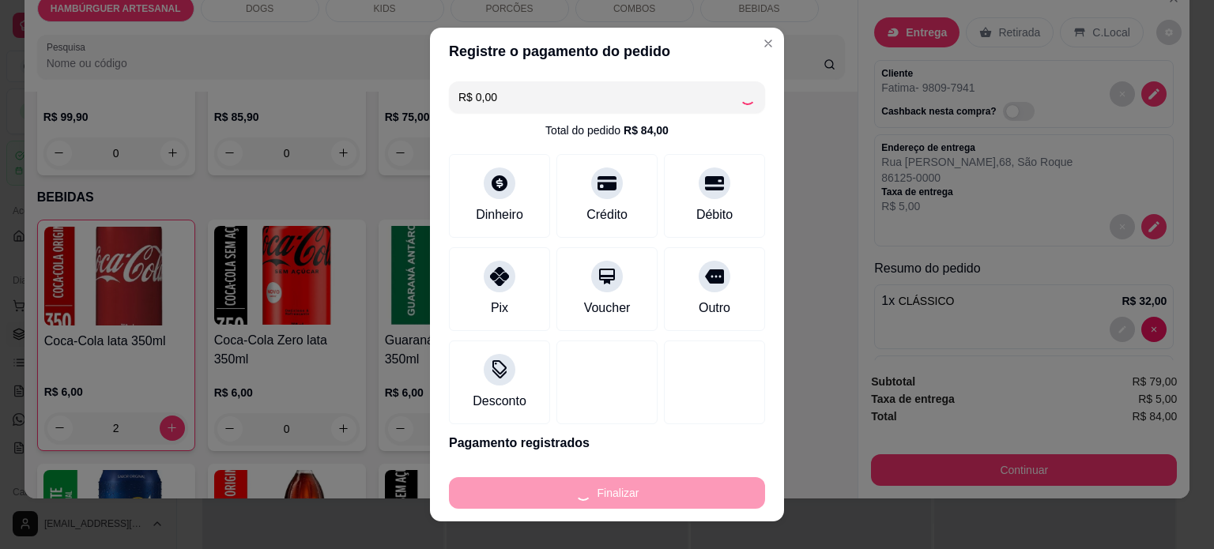
type input "0"
type input "-R$ 84,00"
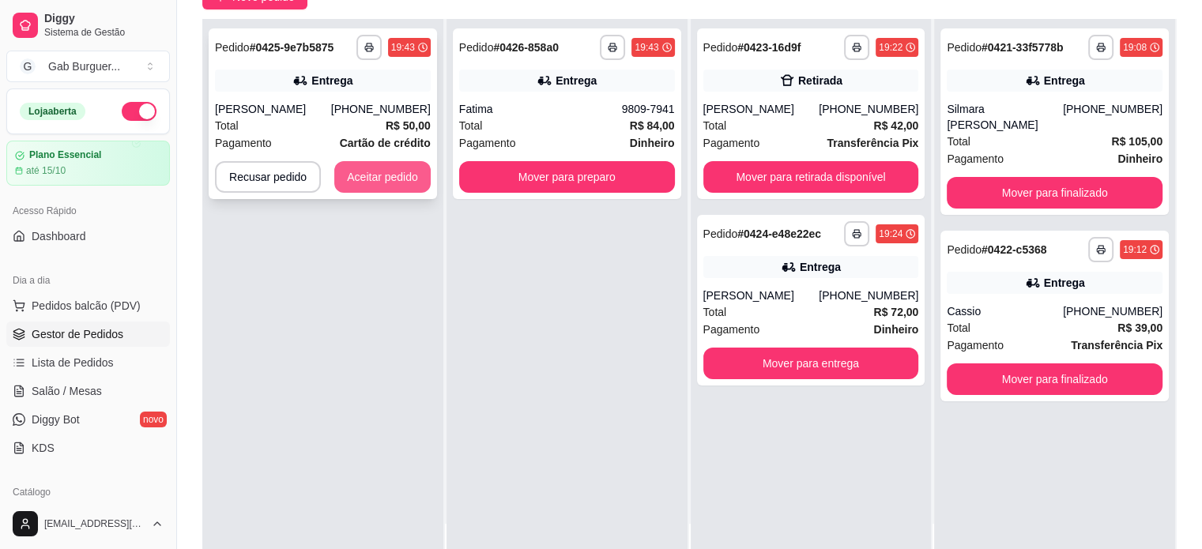
click at [358, 172] on button "Aceitar pedido" at bounding box center [382, 177] width 96 height 32
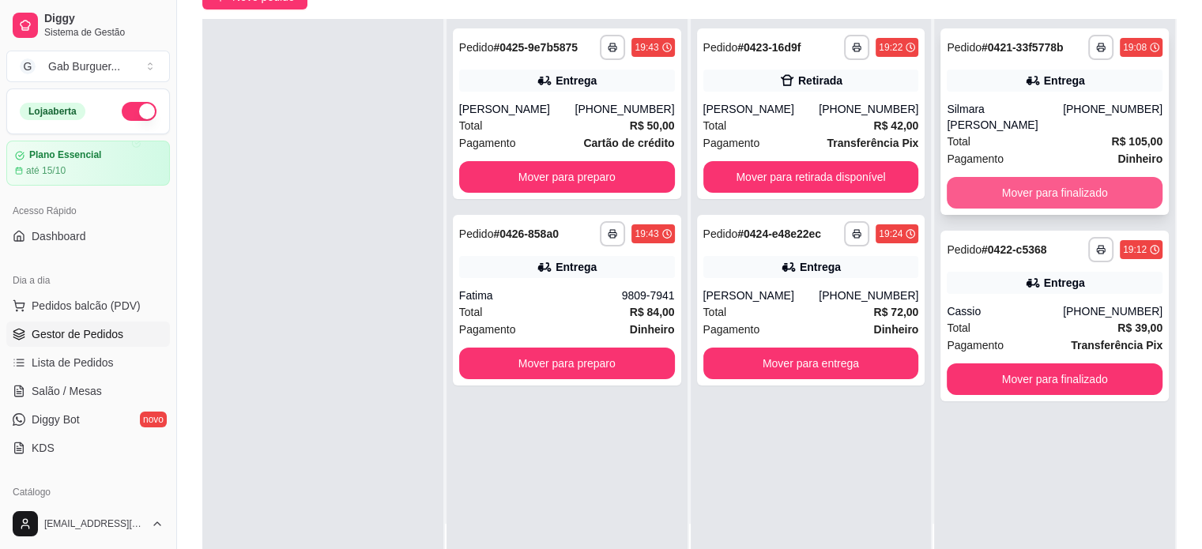
click at [1081, 177] on button "Mover para finalizado" at bounding box center [1055, 193] width 216 height 32
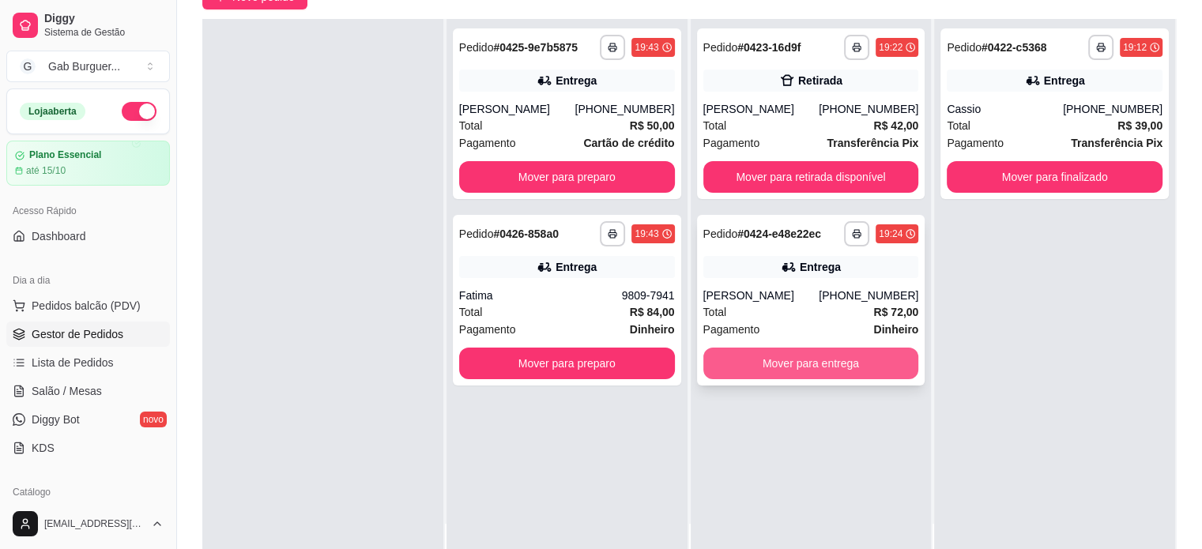
click at [772, 363] on button "Mover para entrega" at bounding box center [812, 364] width 216 height 32
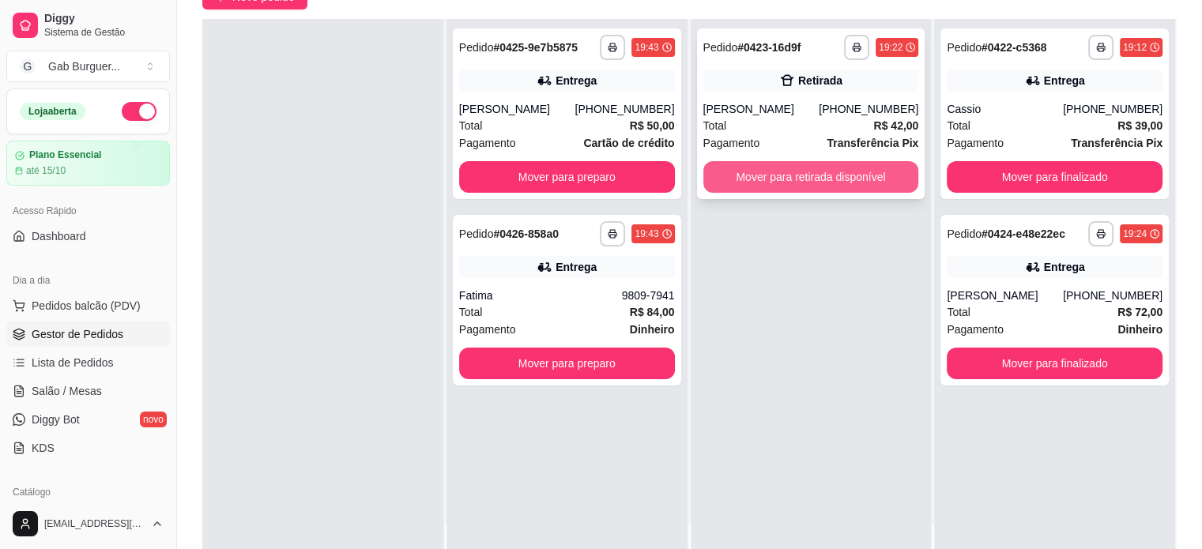
click at [783, 179] on button "Mover para retirada disponível" at bounding box center [812, 177] width 216 height 32
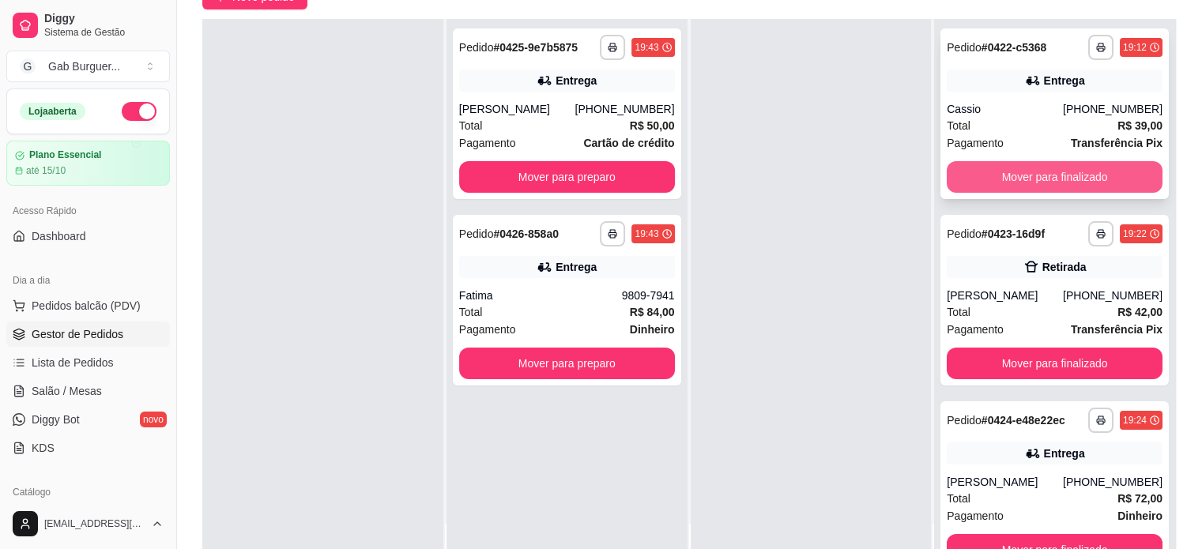
click at [1050, 164] on button "Mover para finalizado" at bounding box center [1055, 177] width 216 height 32
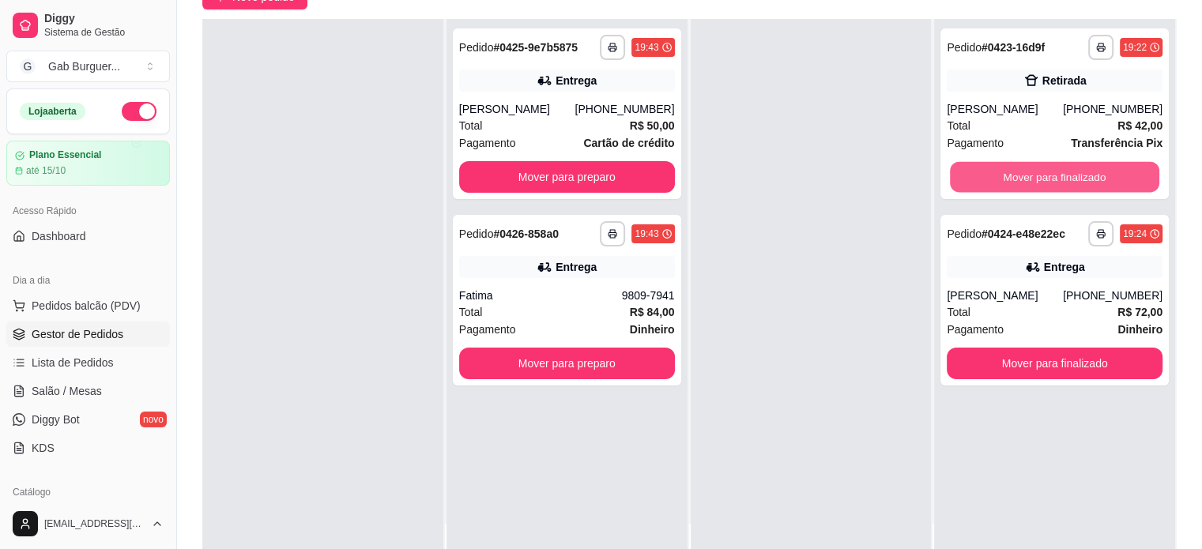
click at [1050, 164] on button "Mover para finalizado" at bounding box center [1054, 177] width 209 height 31
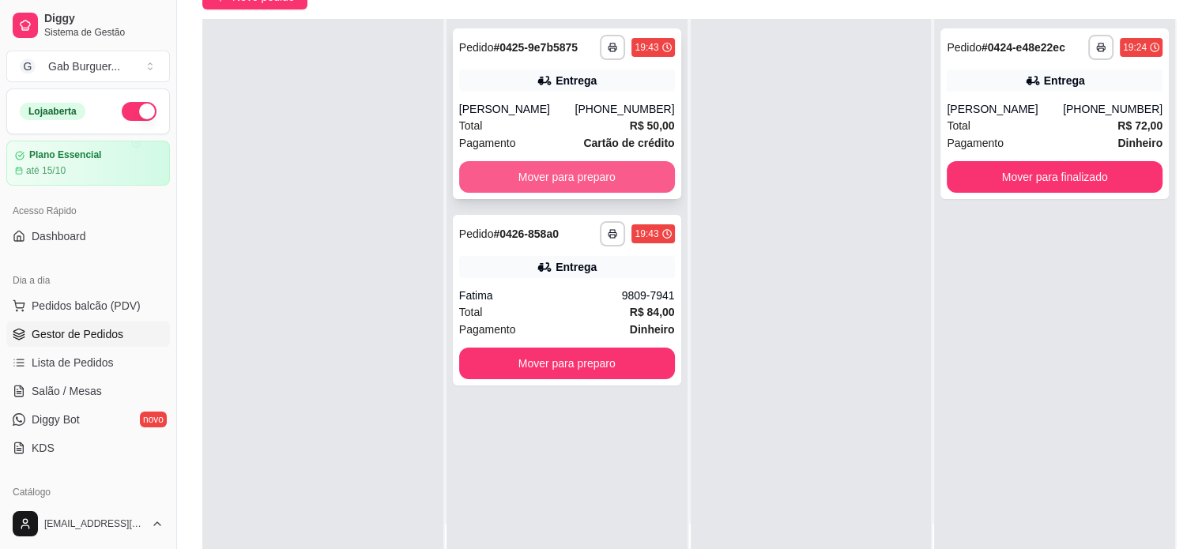
click at [604, 180] on button "Mover para preparo" at bounding box center [567, 177] width 216 height 32
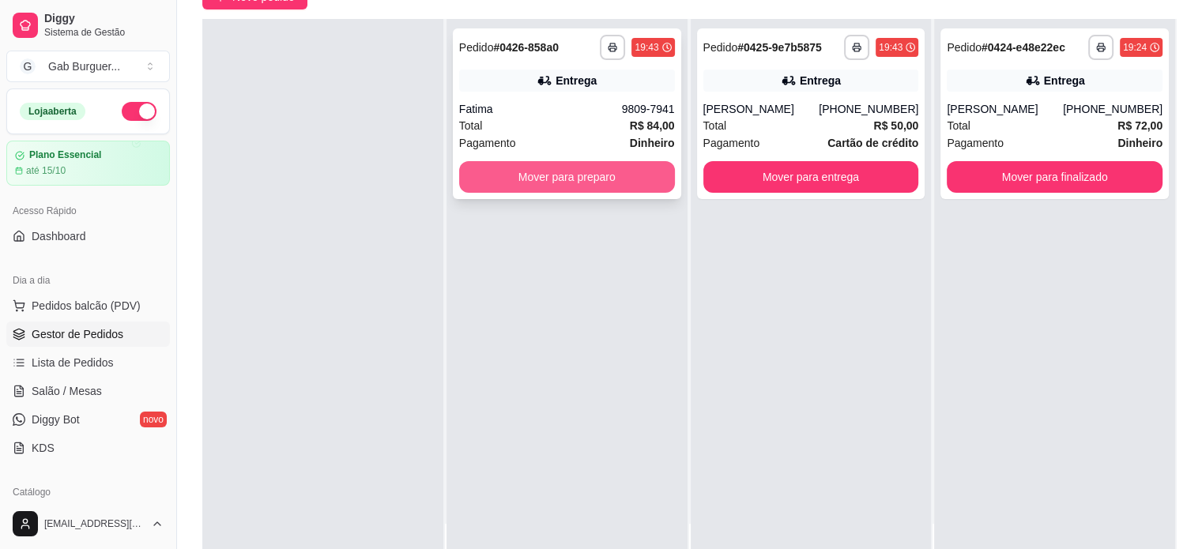
click at [615, 175] on button "Mover para preparo" at bounding box center [567, 177] width 216 height 32
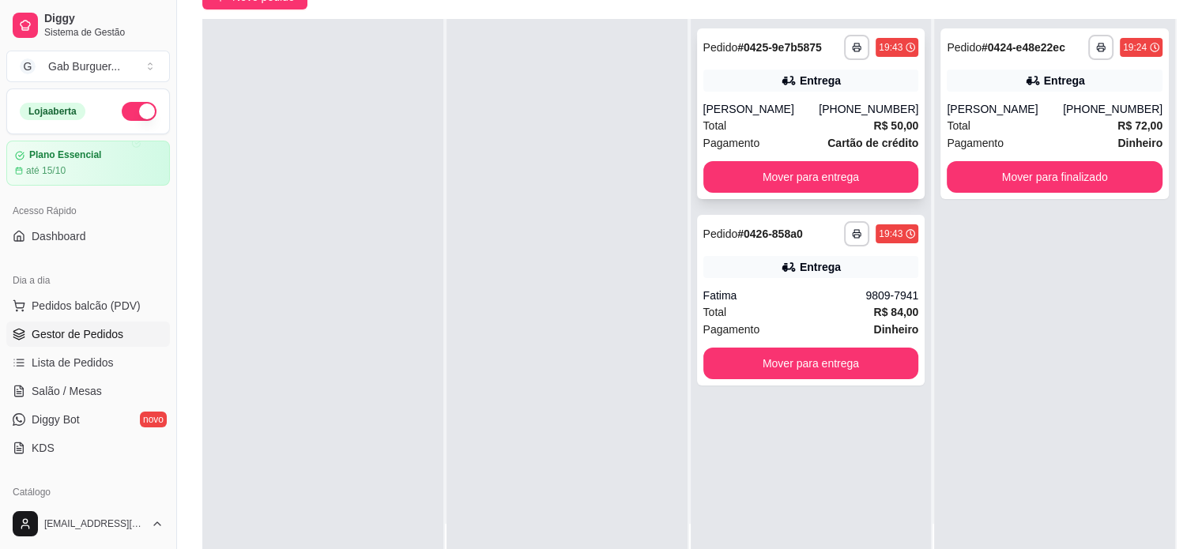
click at [780, 46] on strong "# 0425-9e7b5875" at bounding box center [780, 47] width 85 height 13
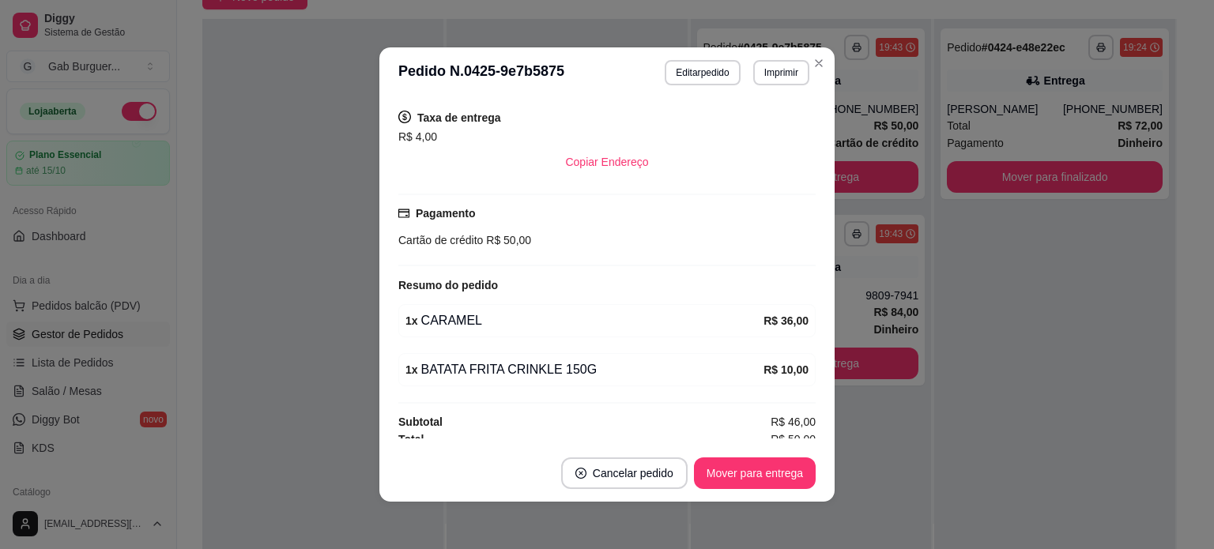
scroll to position [326, 0]
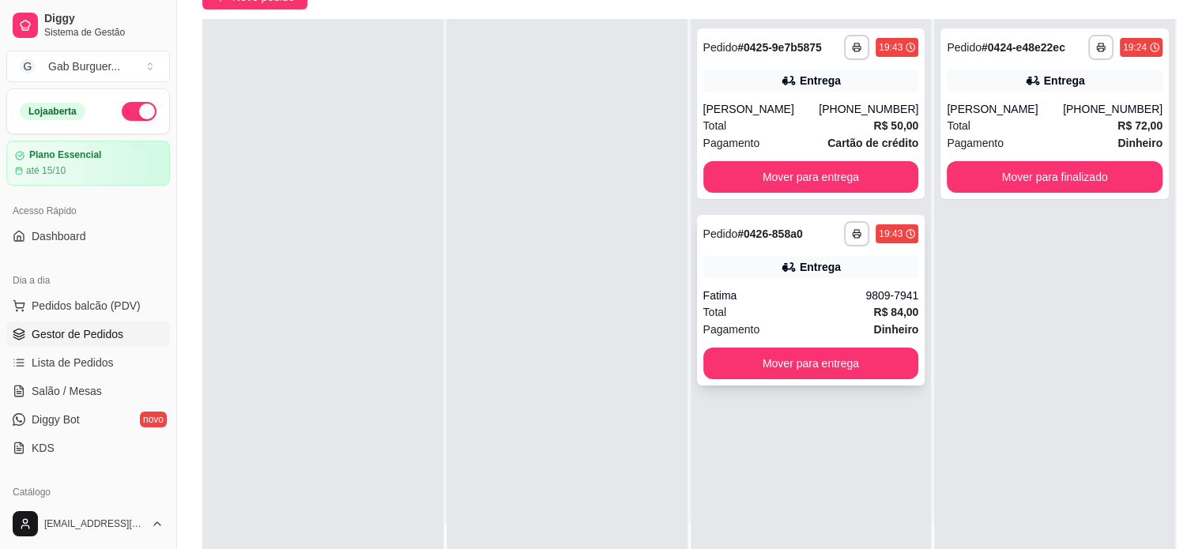
click at [768, 300] on div "Fatima" at bounding box center [785, 296] width 163 height 16
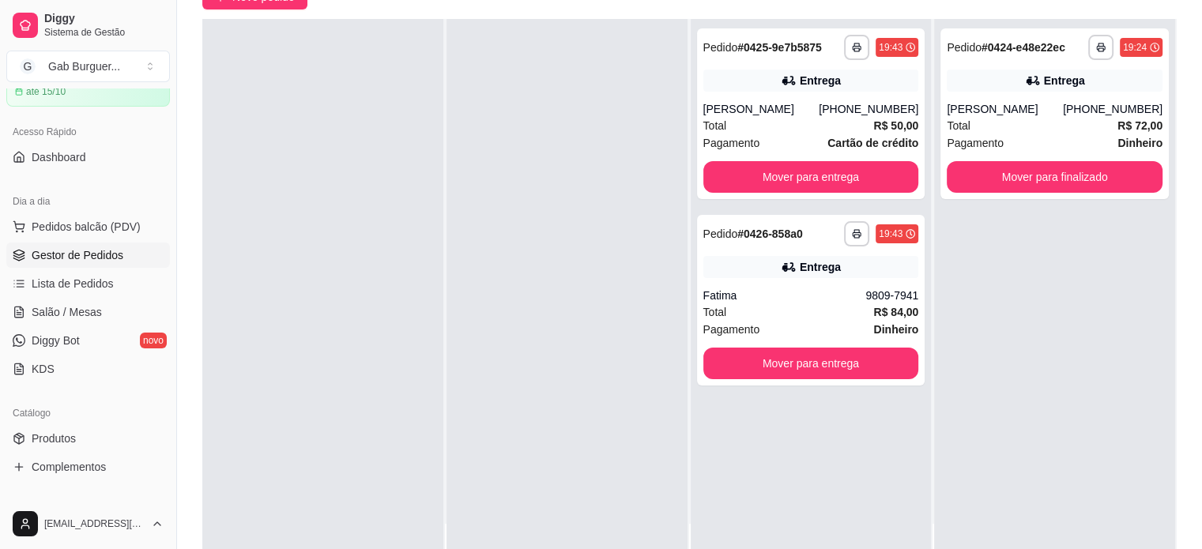
scroll to position [158, 0]
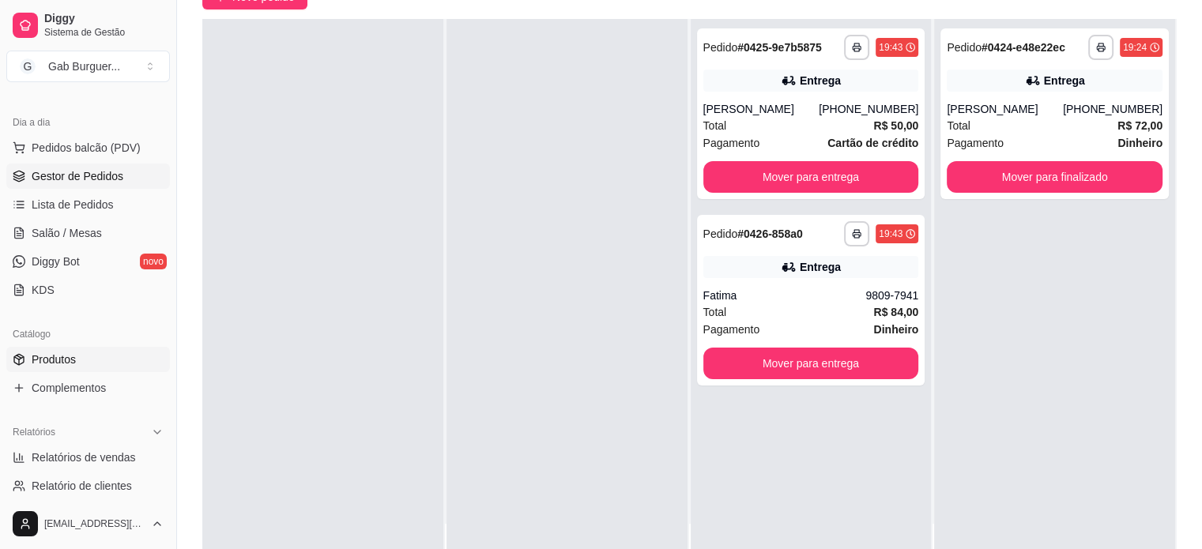
click at [105, 355] on link "Produtos" at bounding box center [88, 359] width 164 height 25
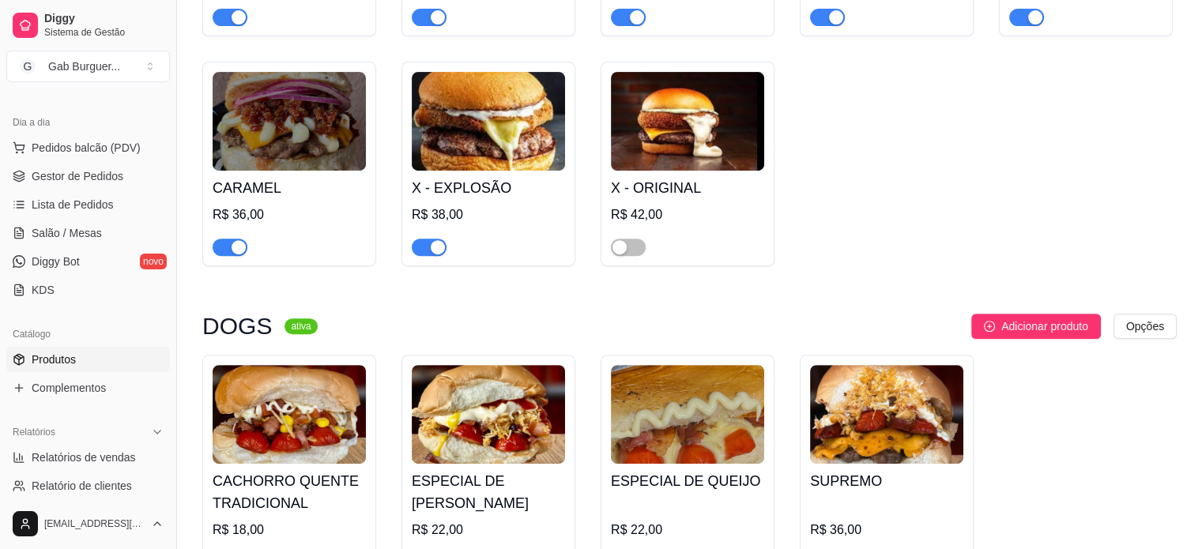
scroll to position [711, 0]
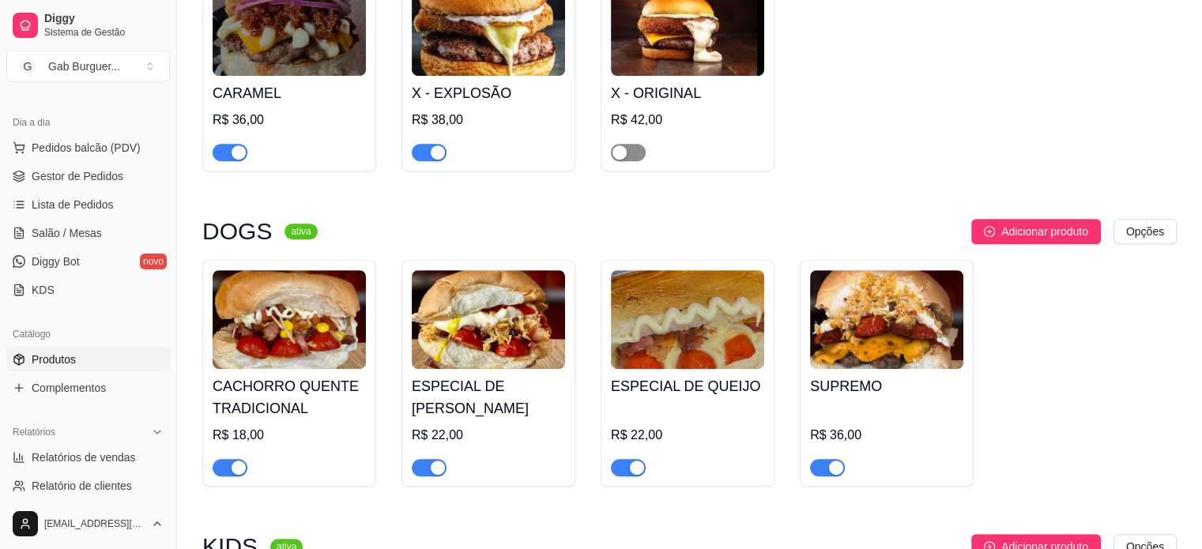
click at [626, 153] on button "button" at bounding box center [628, 152] width 35 height 17
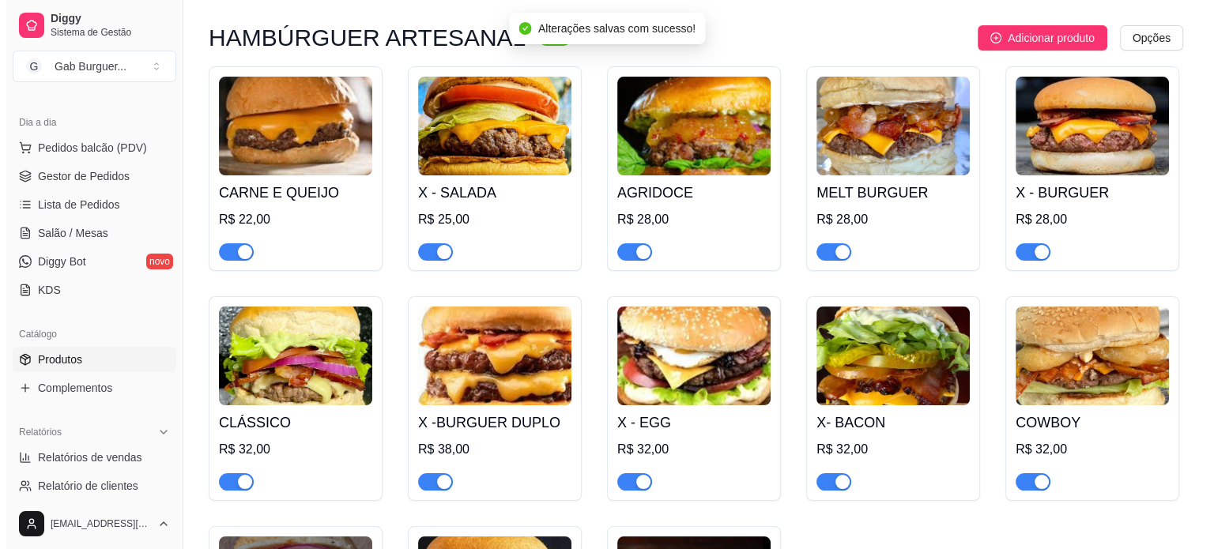
scroll to position [0, 0]
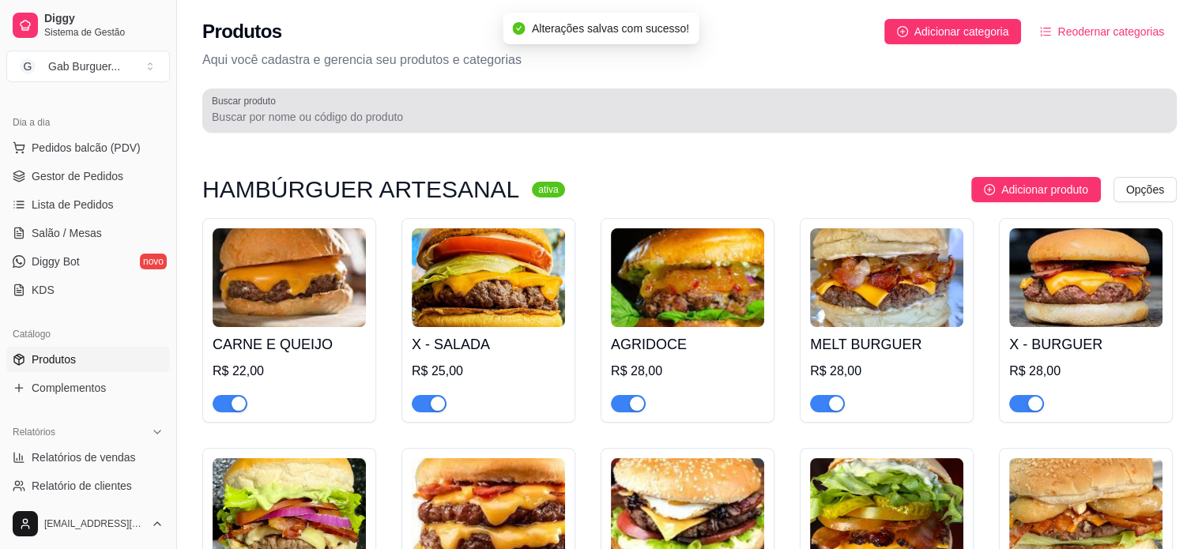
click at [602, 117] on input "Buscar produto" at bounding box center [690, 117] width 956 height 16
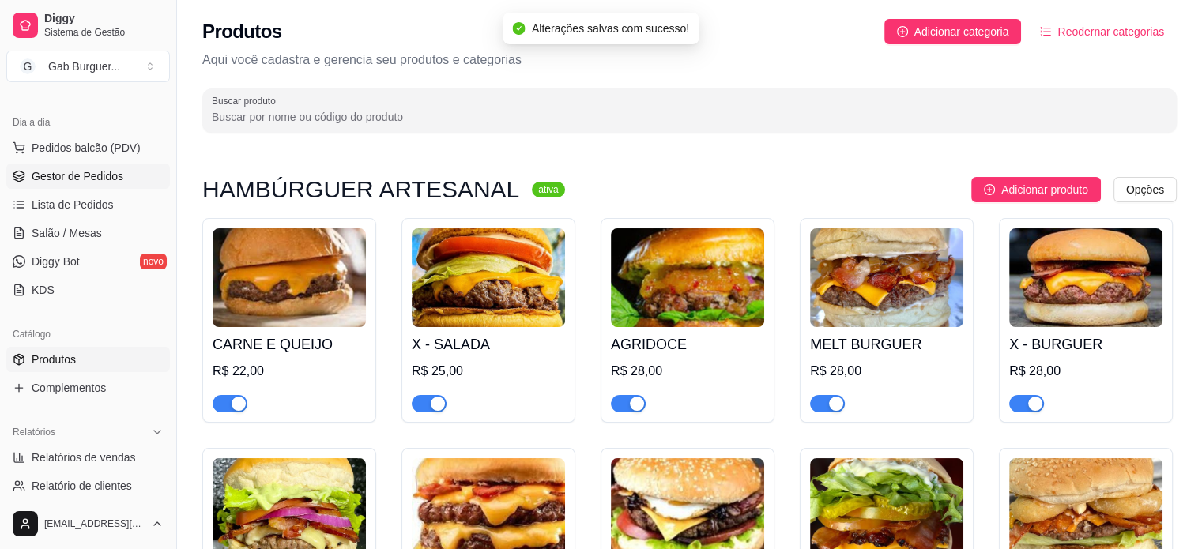
click at [76, 174] on span "Gestor de Pedidos" at bounding box center [78, 176] width 92 height 16
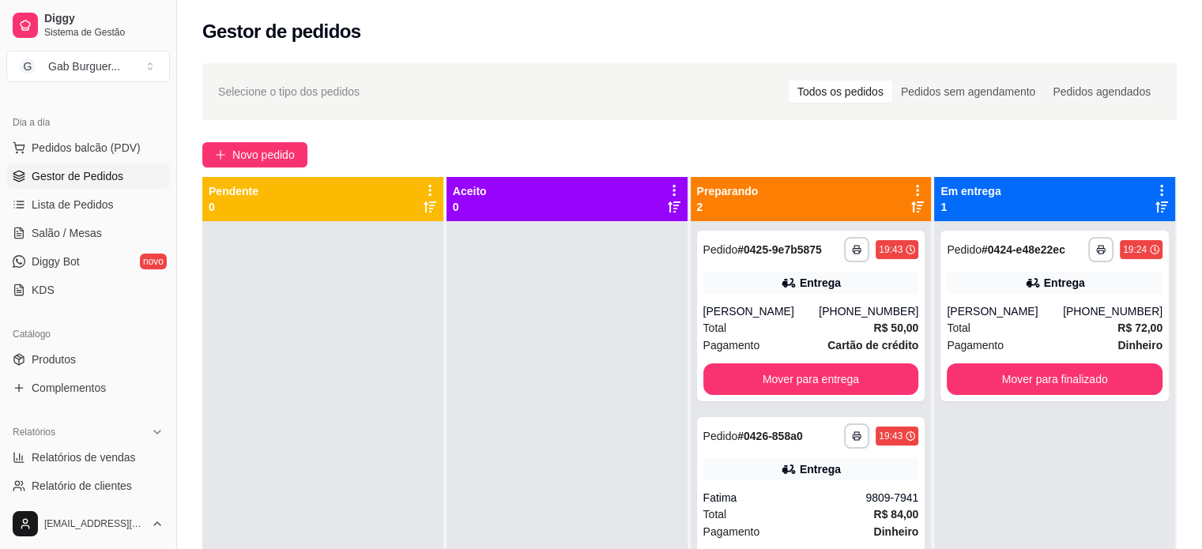
click at [669, 320] on div at bounding box center [567, 495] width 241 height 549
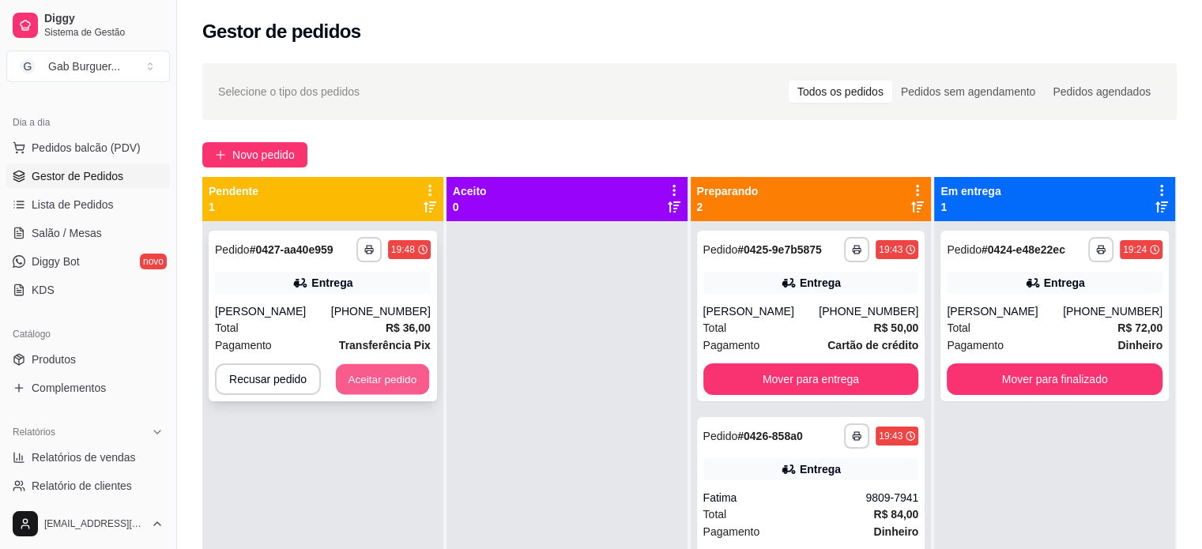
click at [357, 391] on button "Aceitar pedido" at bounding box center [382, 379] width 93 height 31
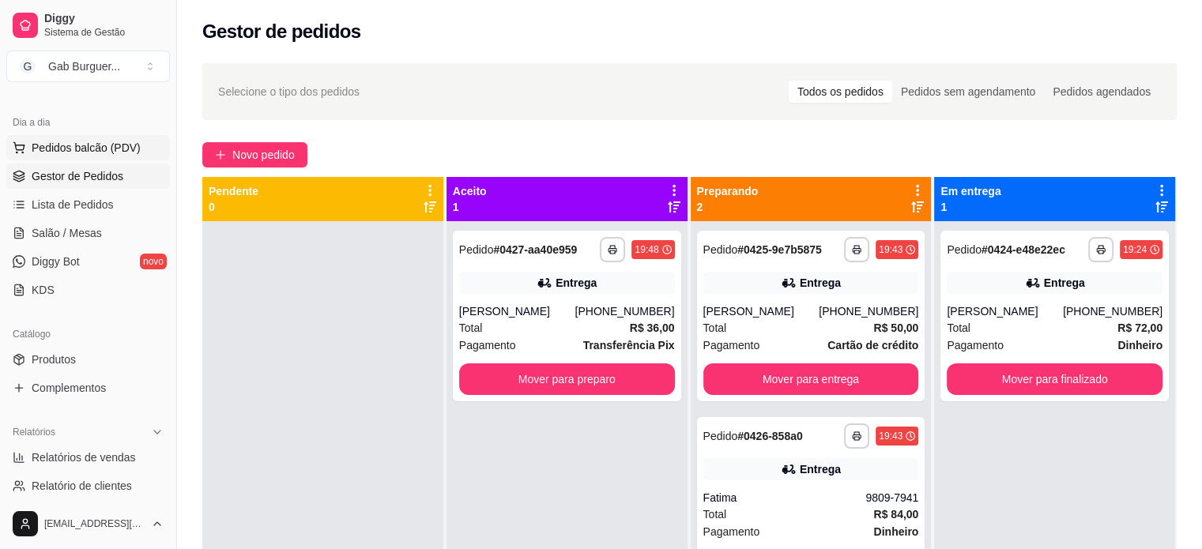
click at [57, 152] on span "Pedidos balcão (PDV)" at bounding box center [86, 148] width 109 height 16
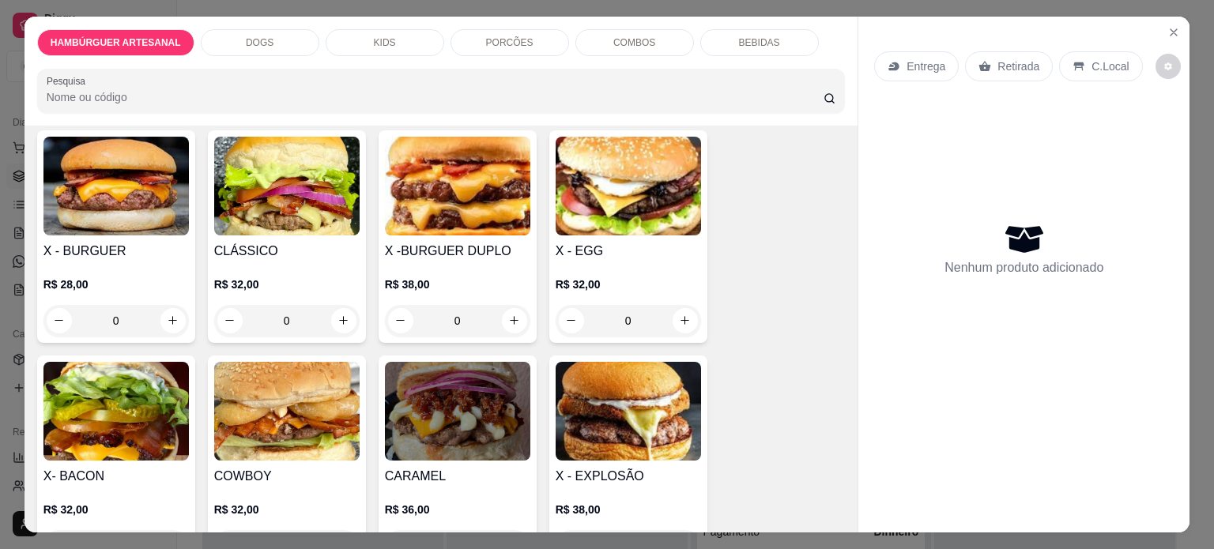
scroll to position [474, 0]
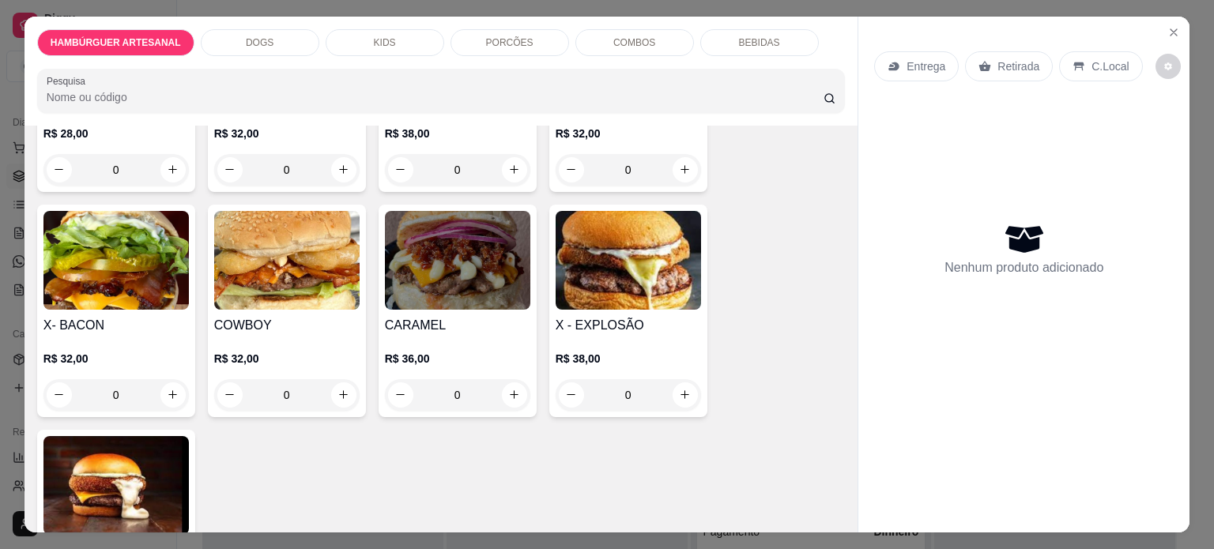
click at [681, 379] on div "0" at bounding box center [628, 395] width 145 height 32
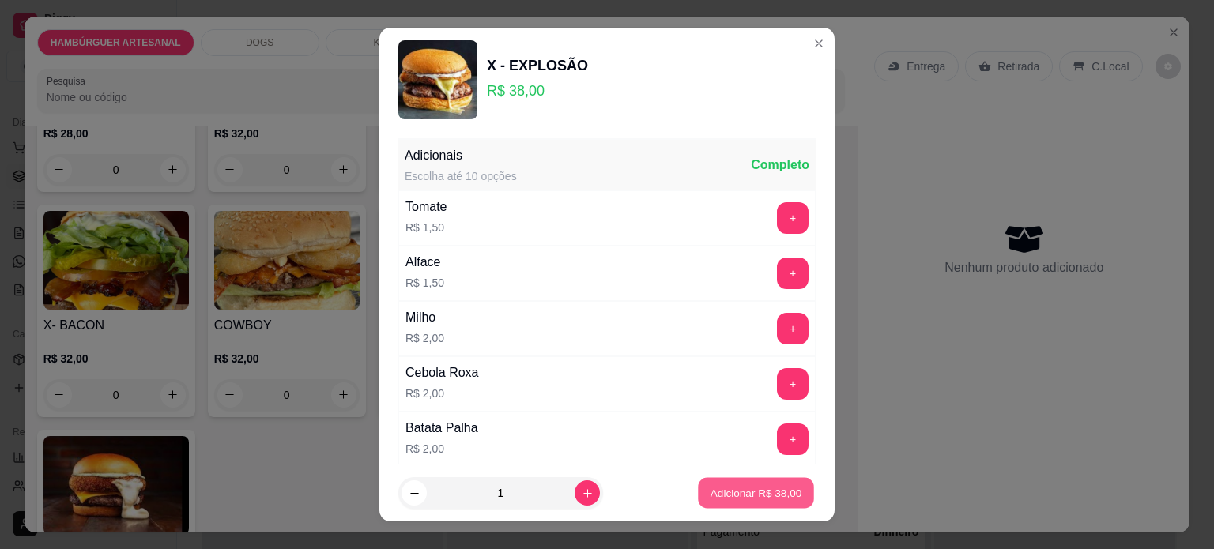
click at [698, 486] on button "Adicionar R$ 38,00" at bounding box center [756, 493] width 116 height 31
type input "1"
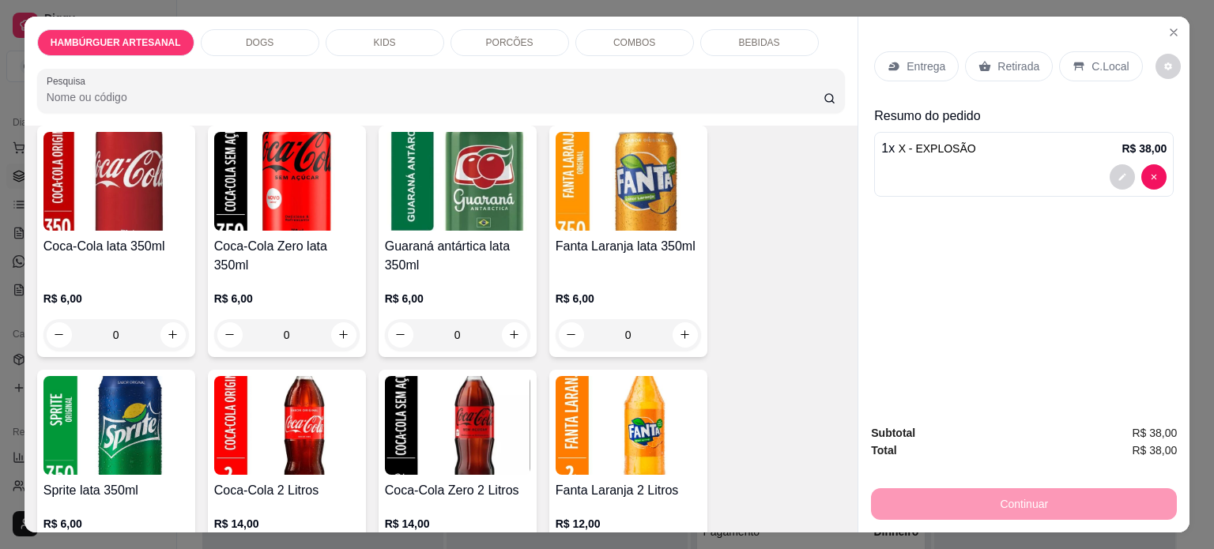
scroll to position [2609, 0]
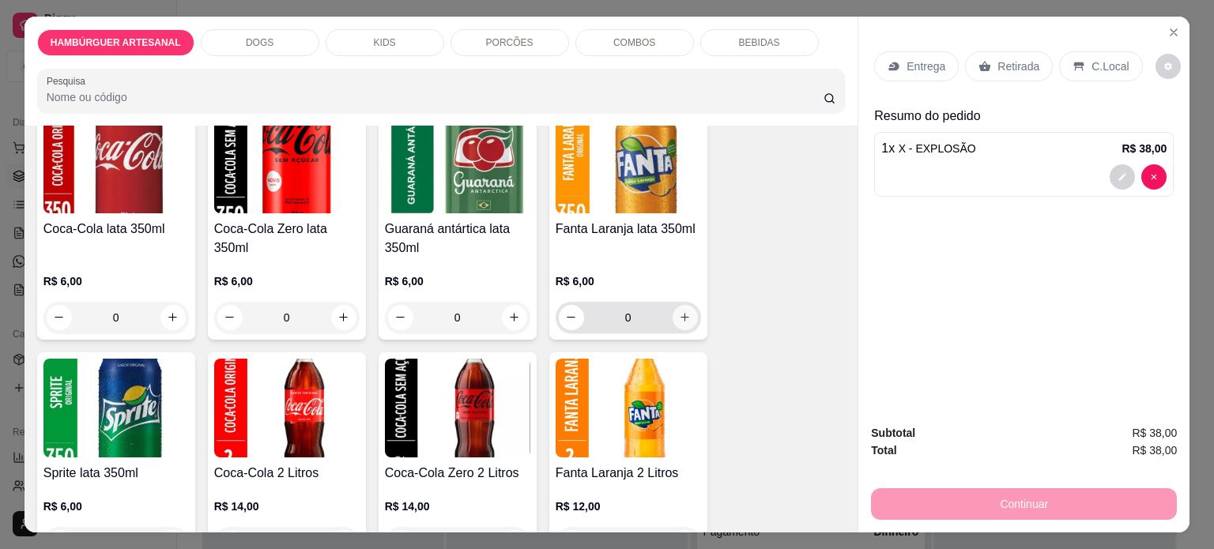
click at [679, 305] on button "increase-product-quantity" at bounding box center [685, 317] width 25 height 25
type input "1"
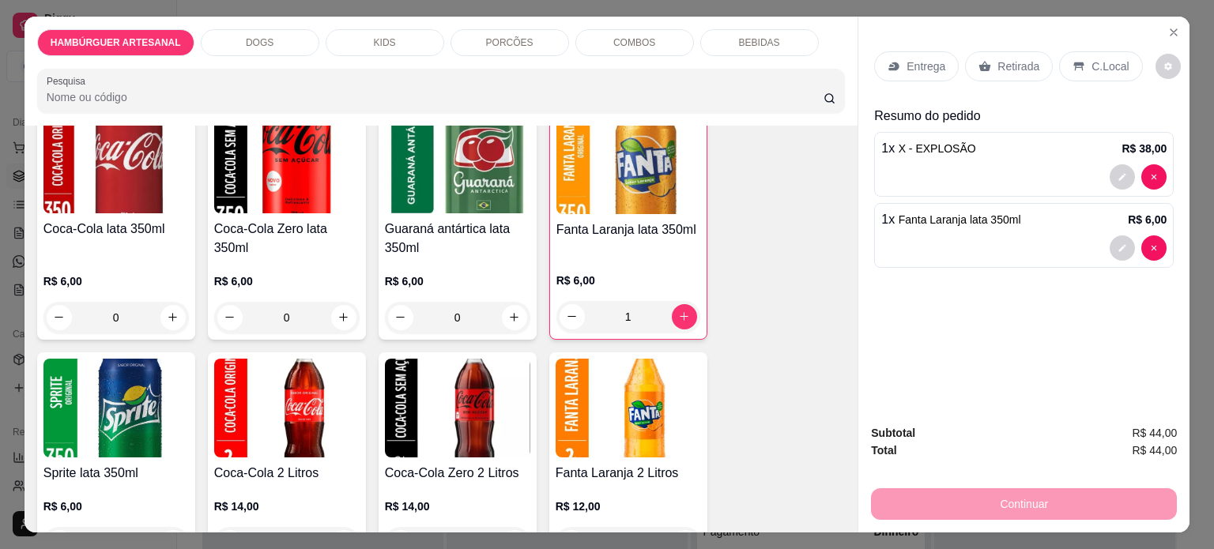
click at [919, 58] on p "Entrega" at bounding box center [926, 66] width 39 height 16
click at [914, 58] on p "Entrega" at bounding box center [926, 66] width 39 height 16
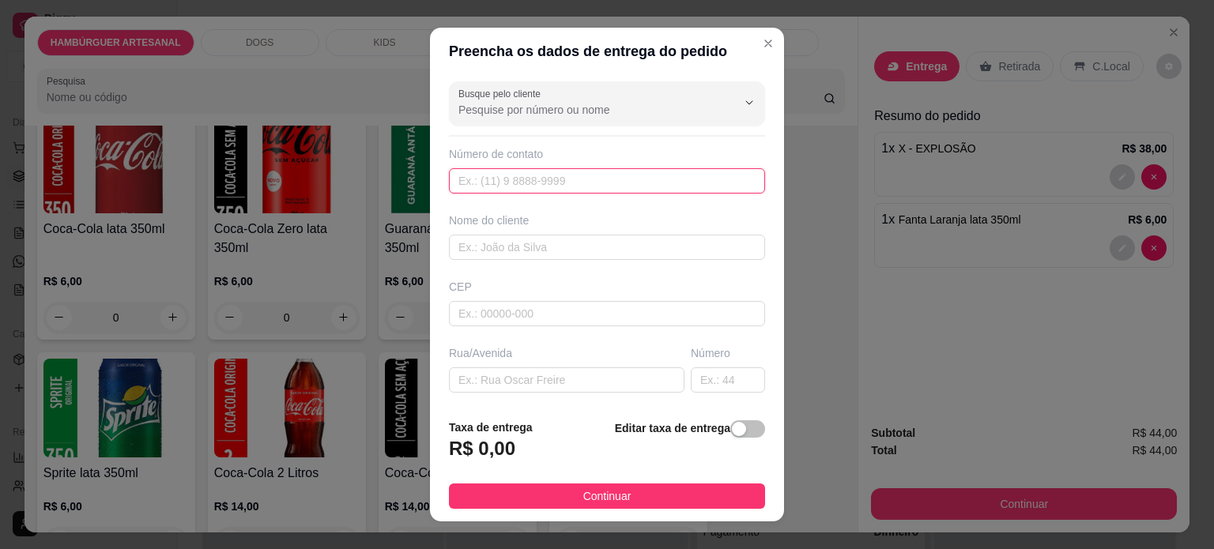
click at [562, 190] on input "text" at bounding box center [607, 180] width 316 height 25
drag, startPoint x: 557, startPoint y: 246, endPoint x: 563, endPoint y: 237, distance: 10.8
click at [557, 245] on input "text" at bounding box center [607, 247] width 316 height 25
type input "Claudenice"
click at [523, 176] on input "text" at bounding box center [607, 180] width 316 height 25
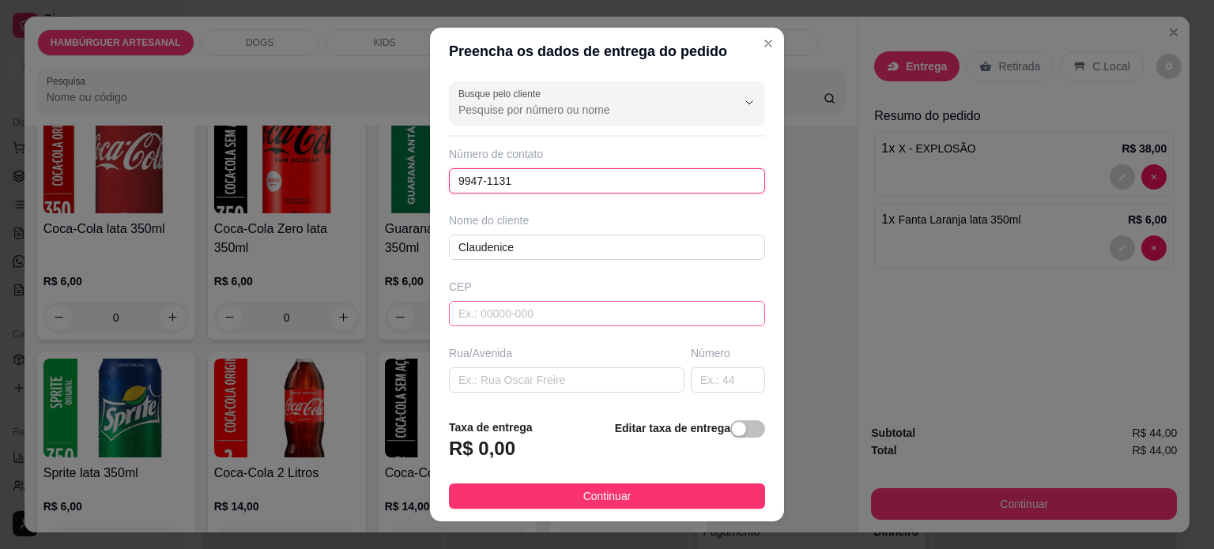
type input "9947-1131"
click at [528, 319] on input "text" at bounding box center [607, 313] width 316 height 25
type input "86125000"
click at [539, 379] on input "text" at bounding box center [567, 380] width 236 height 25
type input "Francisco Alves"
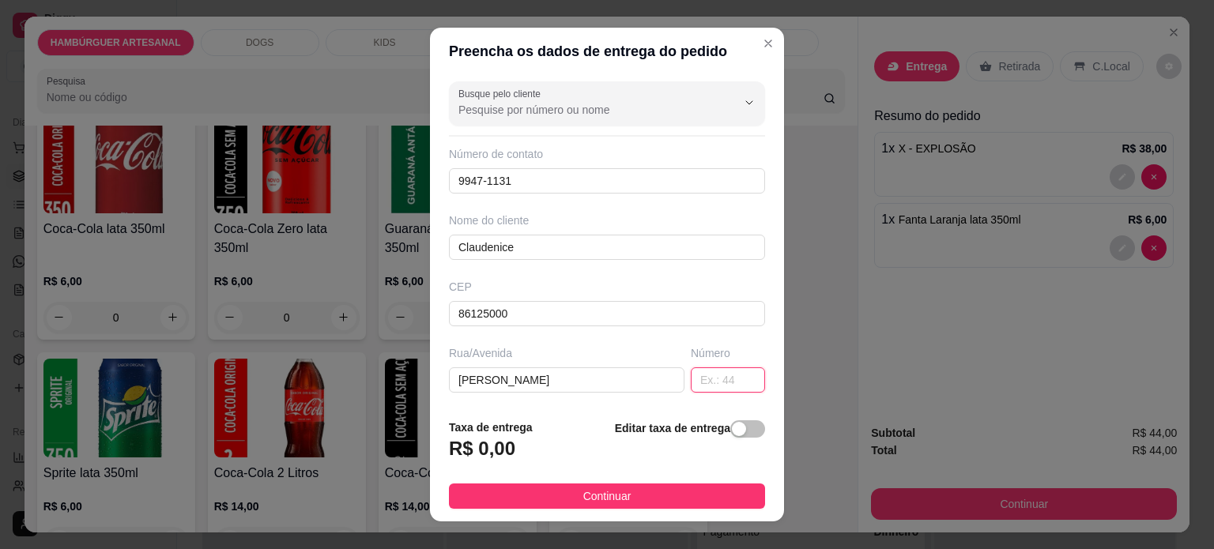
click at [714, 373] on input "text" at bounding box center [728, 380] width 74 height 25
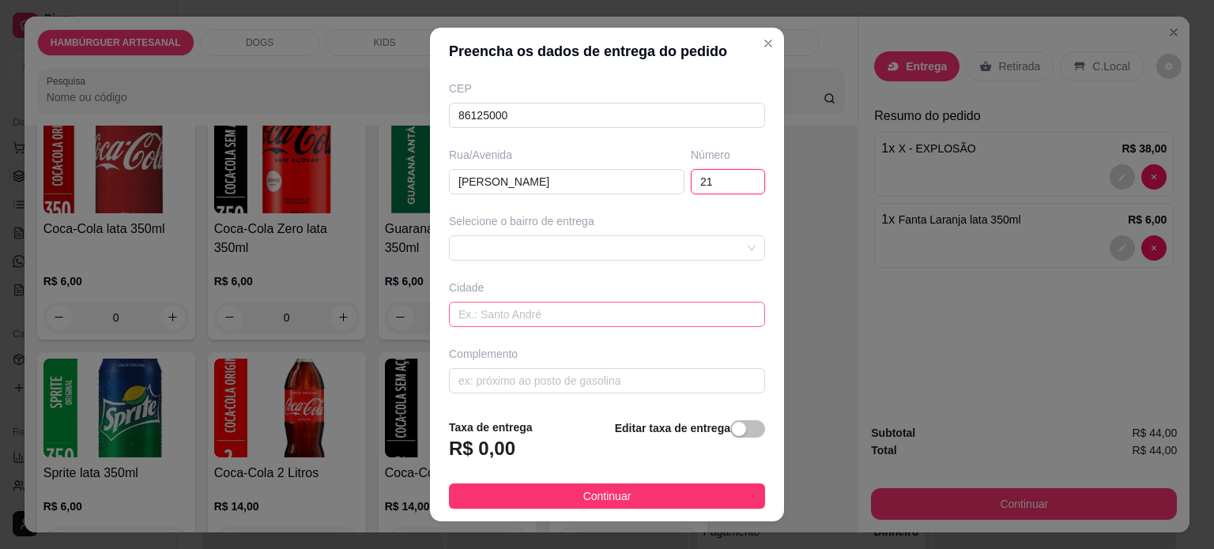
scroll to position [23, 0]
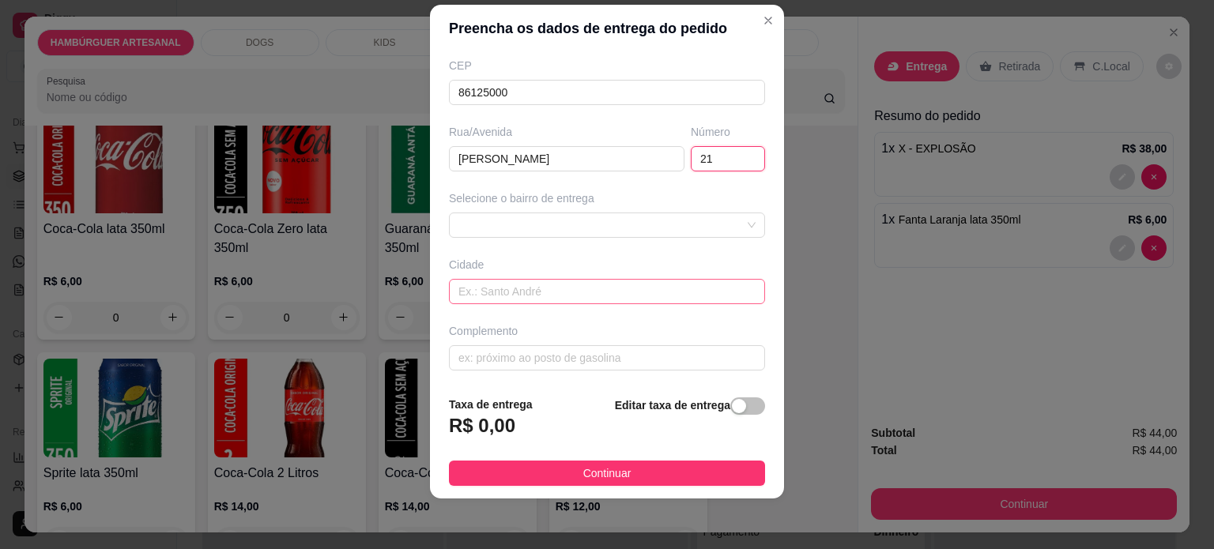
type input "21"
click at [530, 296] on input "text" at bounding box center [607, 291] width 316 height 25
type input "Tamarana"
click at [492, 442] on div "R$ 0,00" at bounding box center [491, 430] width 84 height 35
click at [485, 420] on h3 "R$ 0,00" at bounding box center [482, 425] width 66 height 25
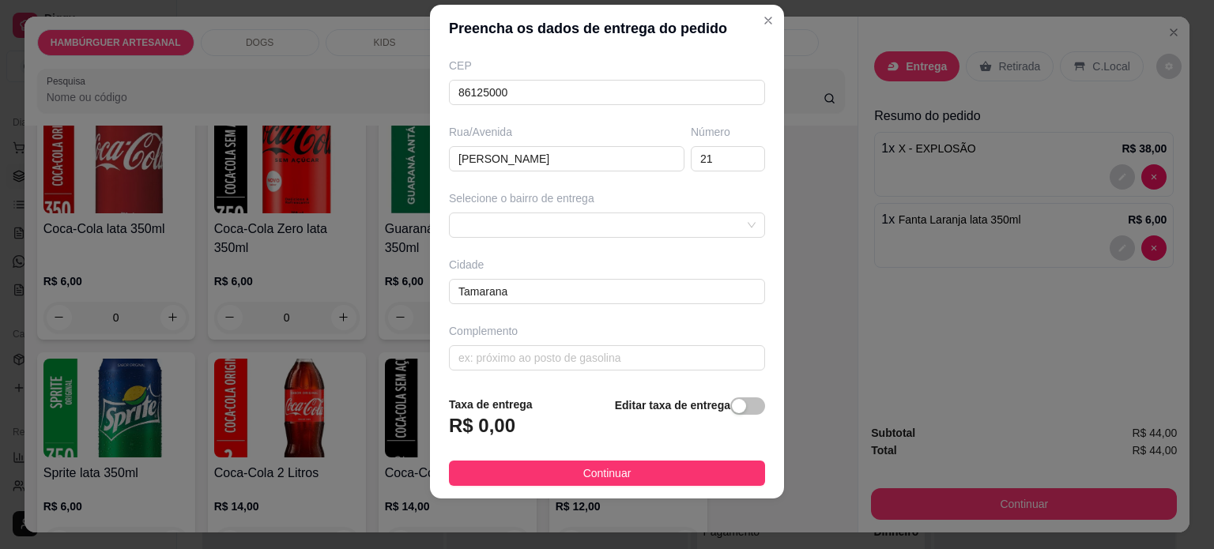
click at [477, 431] on h3 "R$ 0,00" at bounding box center [482, 425] width 66 height 25
click at [502, 421] on h3 "R$ 0,00" at bounding box center [482, 425] width 66 height 25
drag, startPoint x: 496, startPoint y: 426, endPoint x: 588, endPoint y: 436, distance: 92.3
click at [504, 427] on h3 "R$ 0,00" at bounding box center [482, 425] width 66 height 25
click at [732, 413] on div "button" at bounding box center [739, 406] width 14 height 14
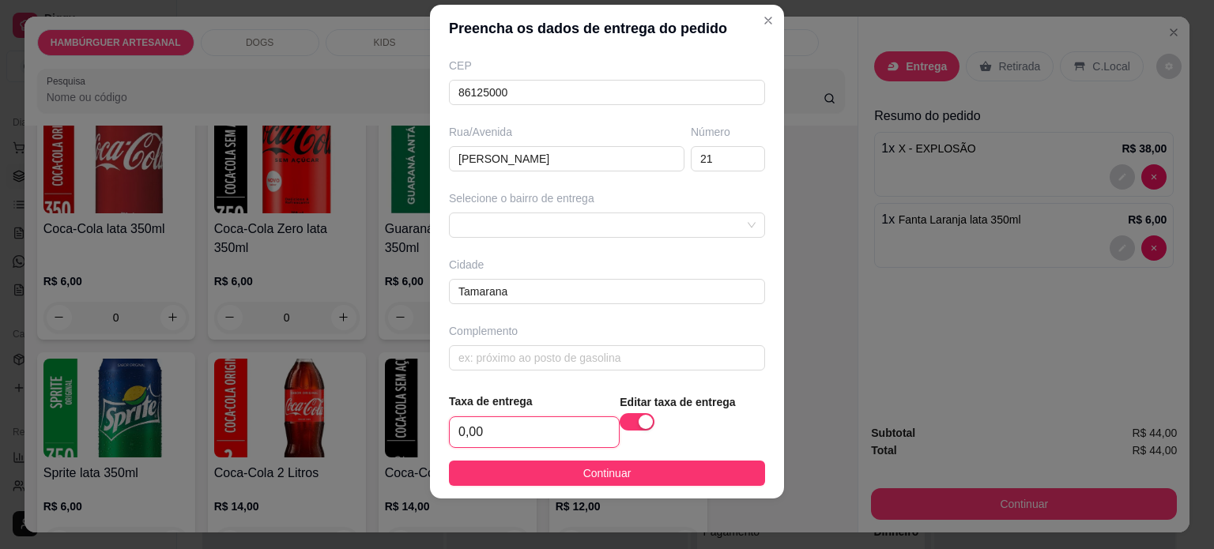
click at [541, 436] on input "0,00" at bounding box center [534, 432] width 169 height 30
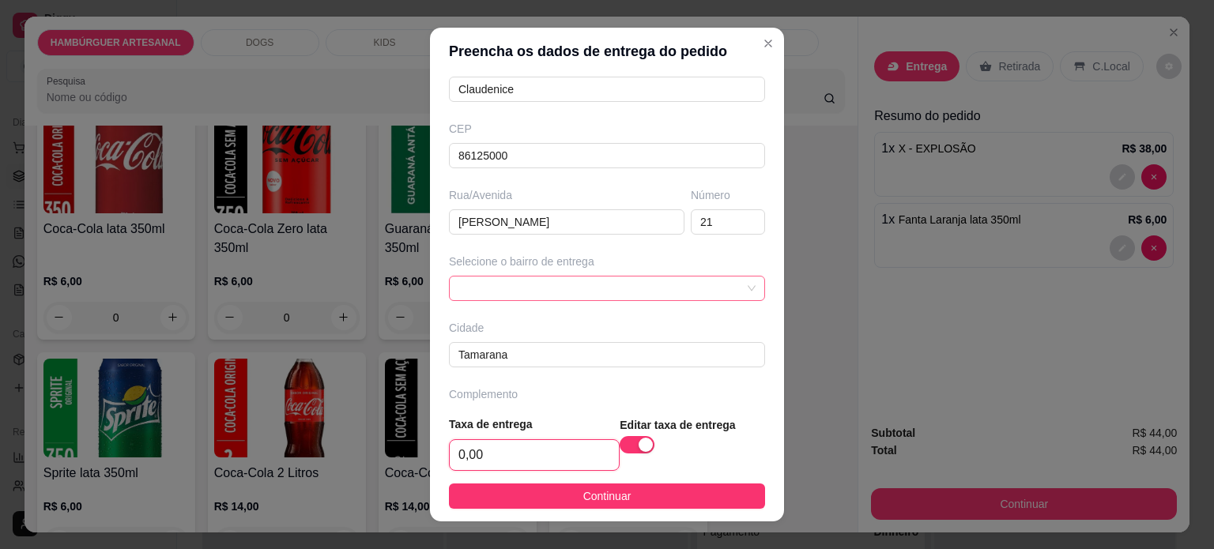
scroll to position [201, 0]
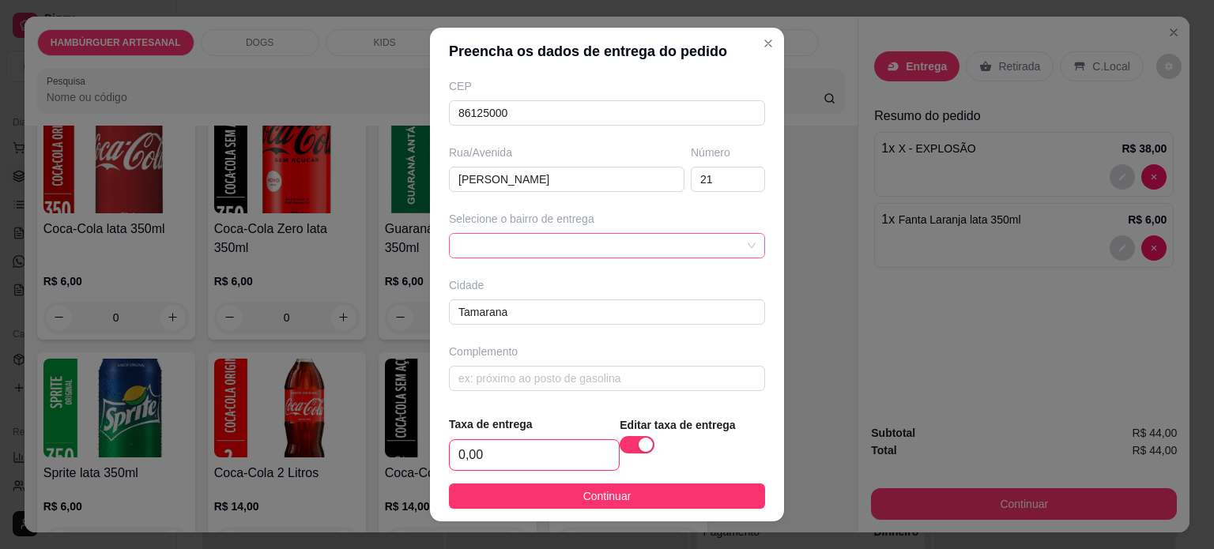
click at [681, 233] on div at bounding box center [607, 245] width 316 height 25
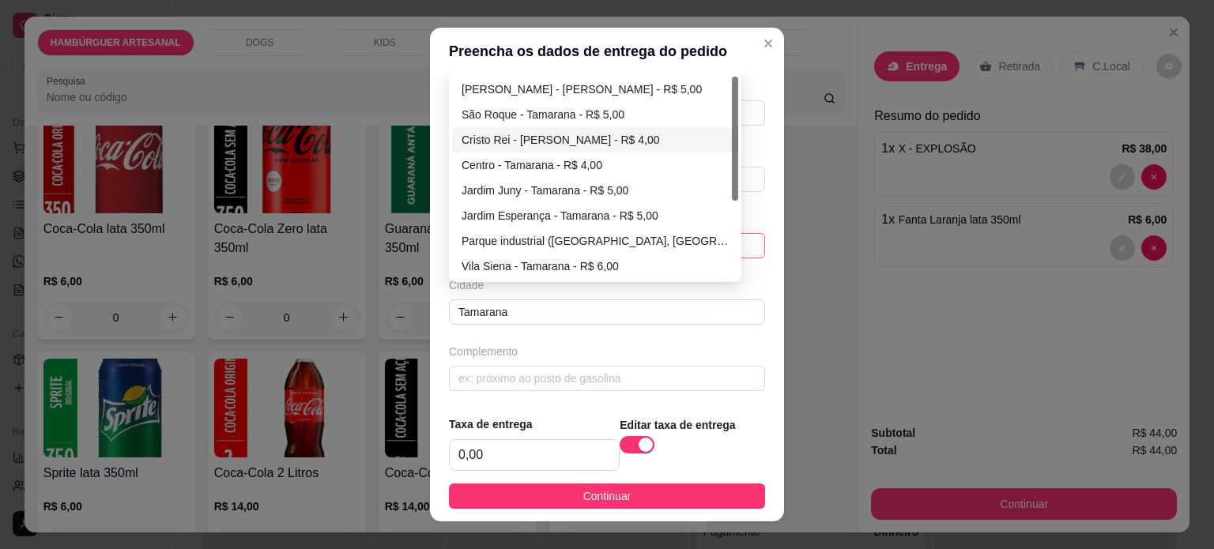
click at [545, 139] on div "Cristo Rei - Tamarana - R$ 4,00" at bounding box center [595, 139] width 267 height 17
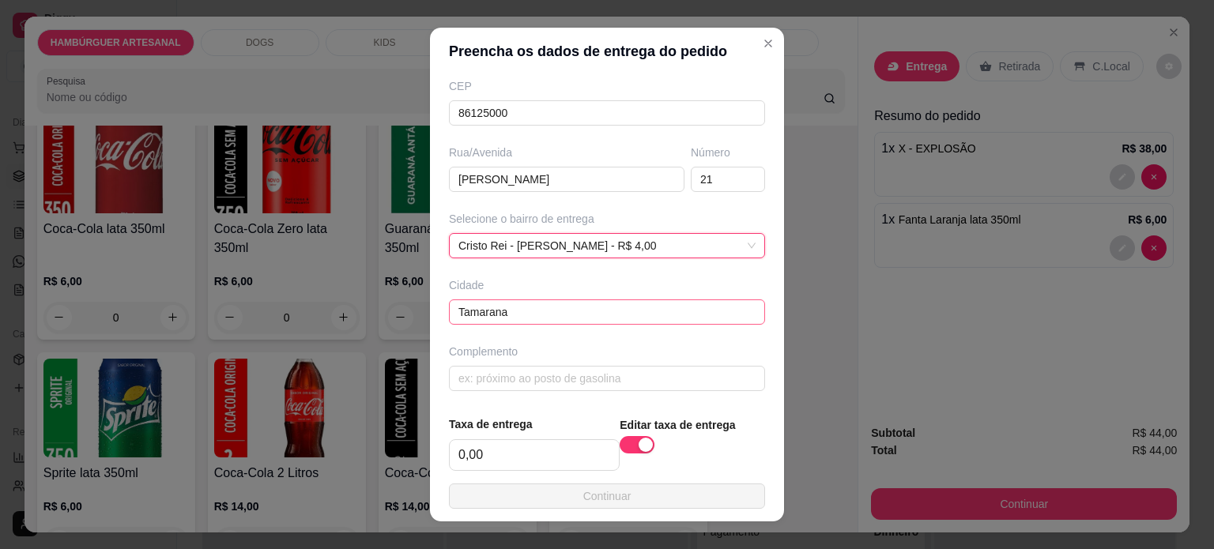
scroll to position [23, 0]
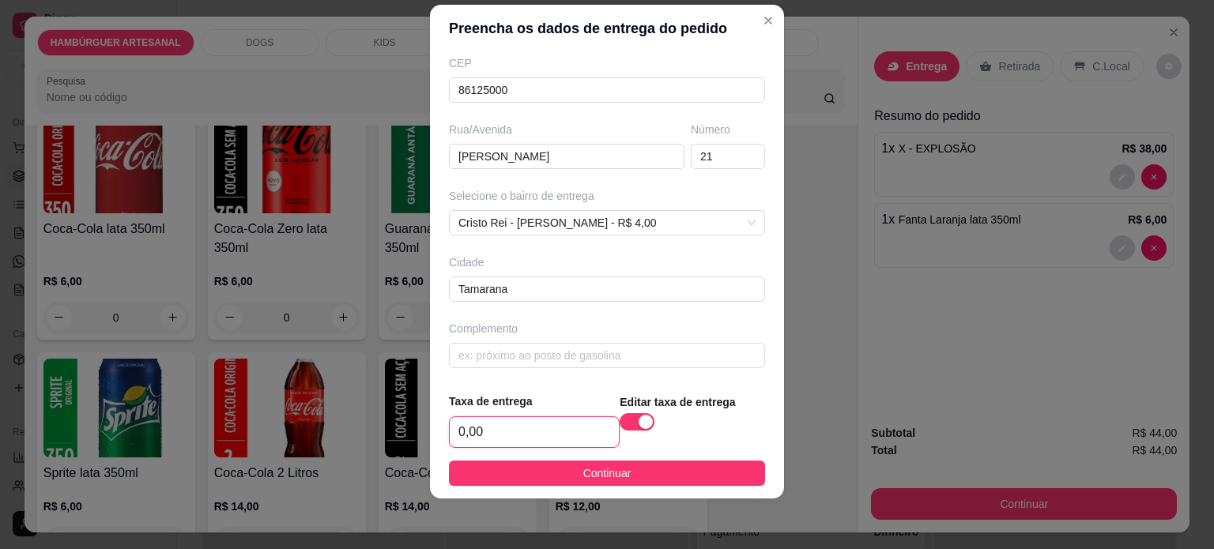
click at [545, 439] on input "0,00" at bounding box center [534, 432] width 169 height 30
click at [563, 380] on footer "Taxa de entrega 0,00 Editar taxa de entrega Continuar" at bounding box center [607, 439] width 354 height 119
click at [639, 425] on div "button" at bounding box center [646, 422] width 14 height 14
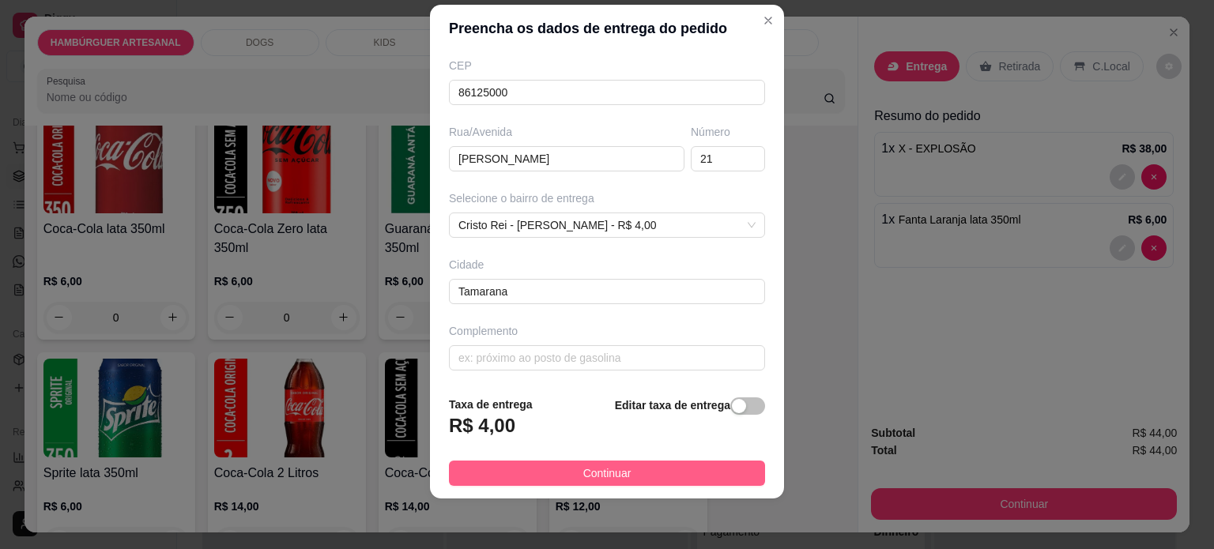
click at [583, 477] on span "Continuar" at bounding box center [607, 473] width 48 height 17
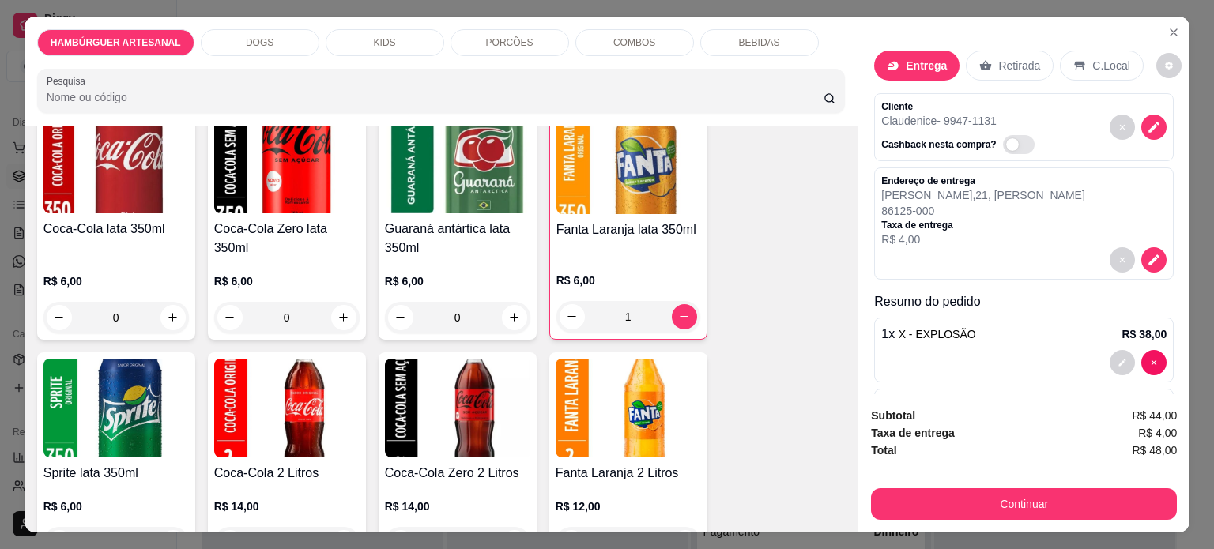
scroll to position [0, 0]
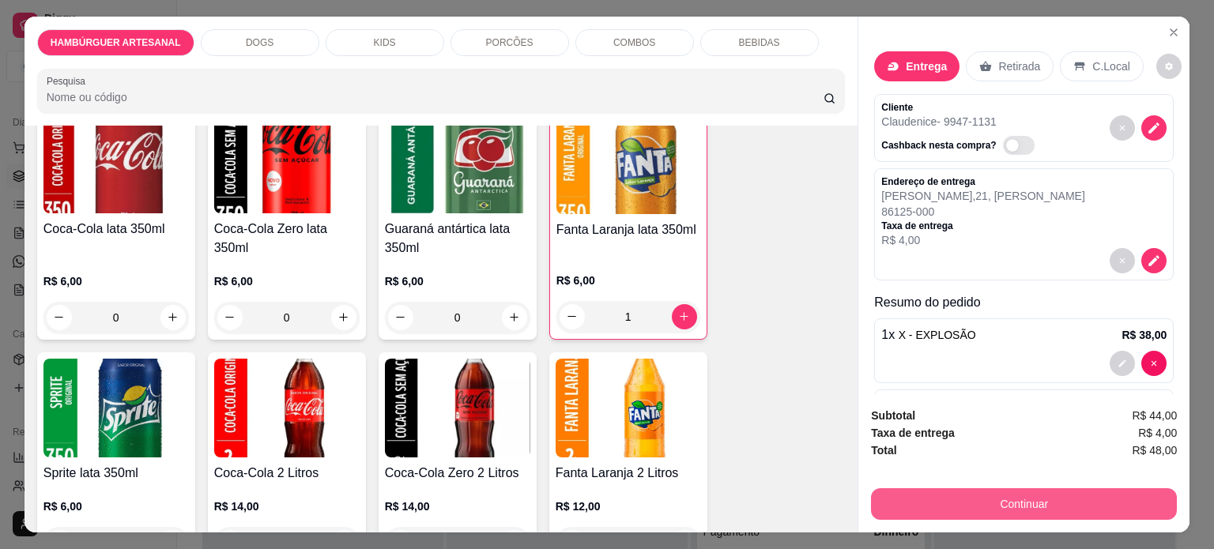
click at [1031, 505] on button "Continuar" at bounding box center [1024, 505] width 306 height 32
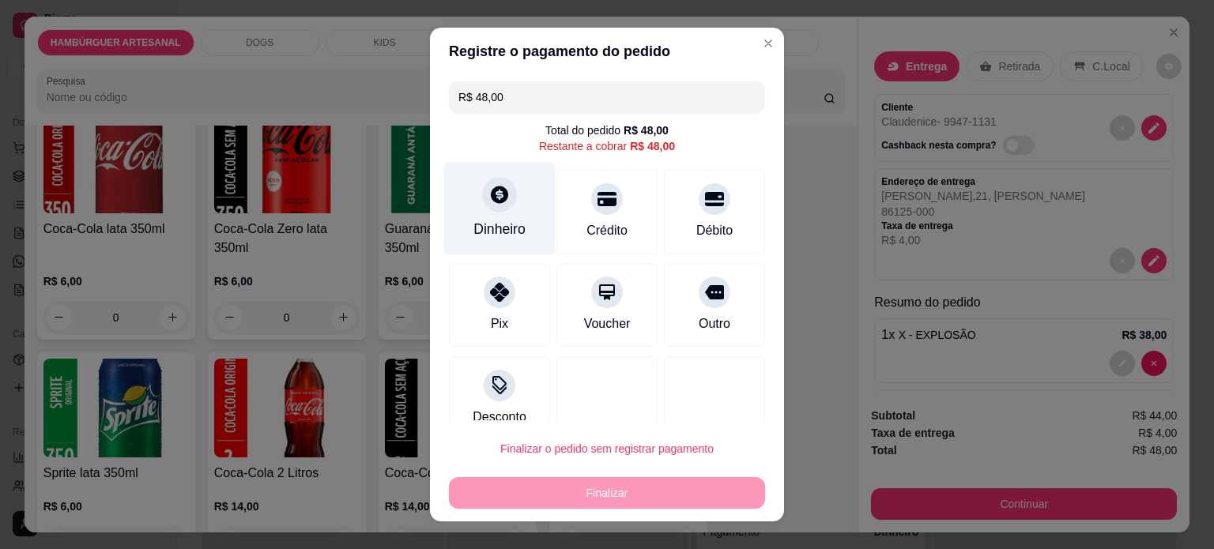
click at [500, 221] on div "Dinheiro" at bounding box center [500, 229] width 52 height 21
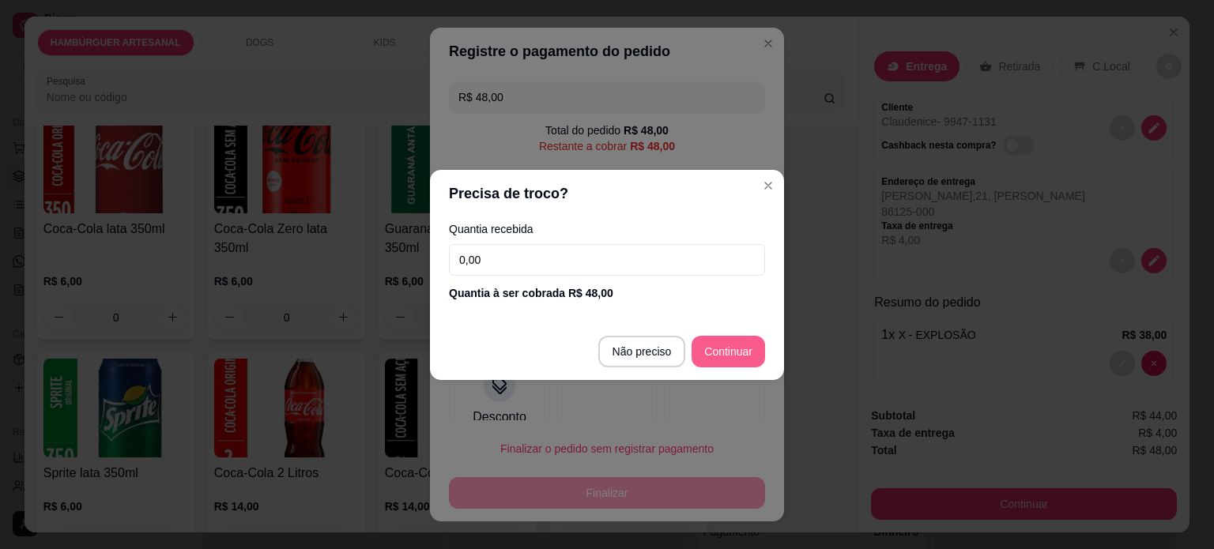
type input "R$ 0,00"
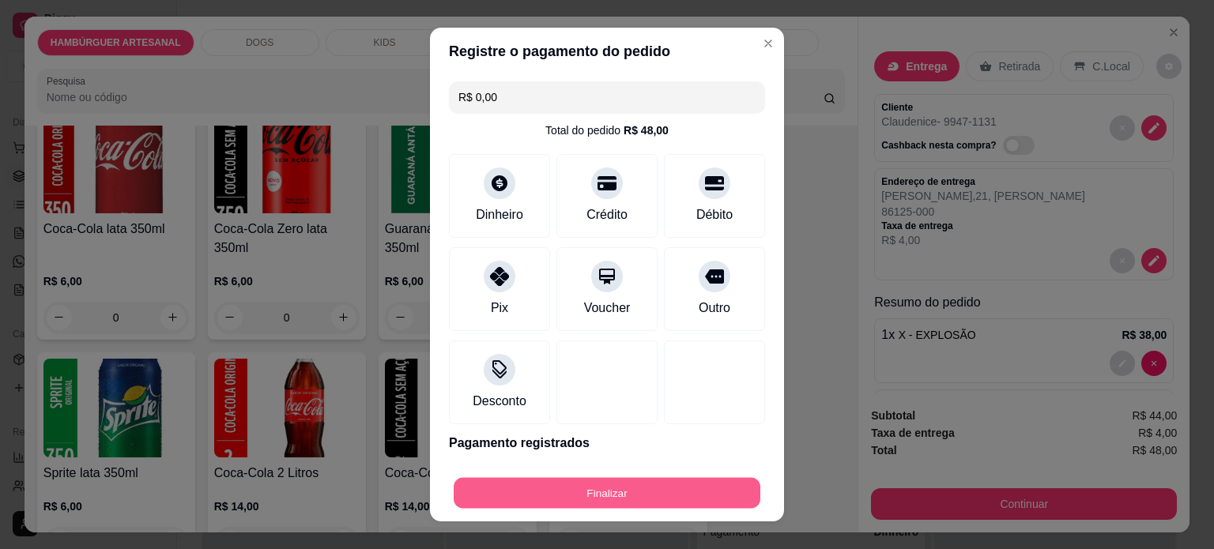
click at [672, 489] on button "Finalizar" at bounding box center [607, 493] width 307 height 31
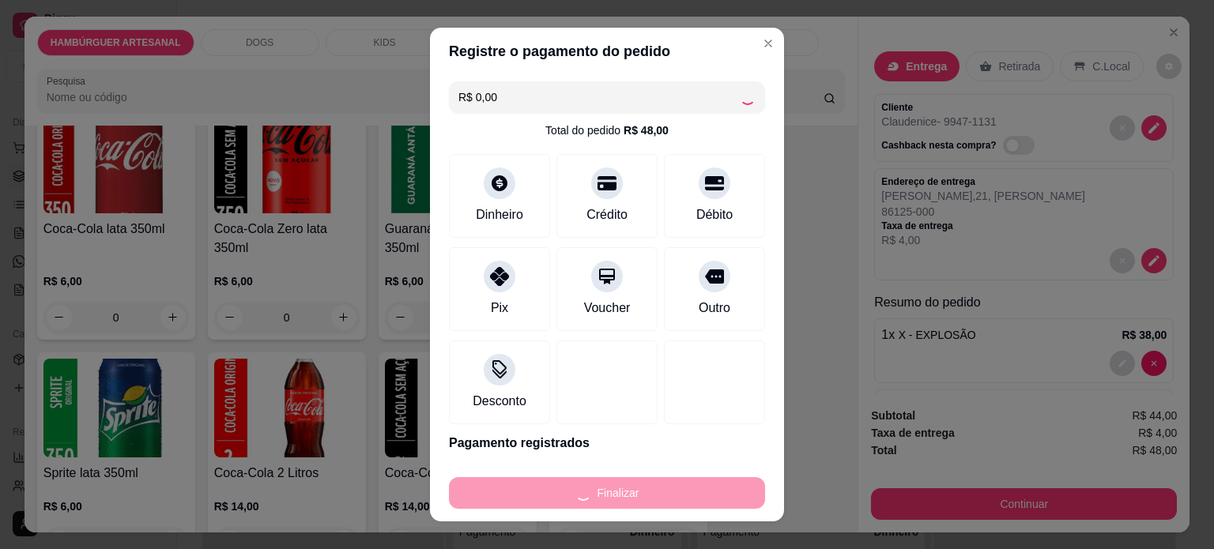
type input "0"
type input "-R$ 48,00"
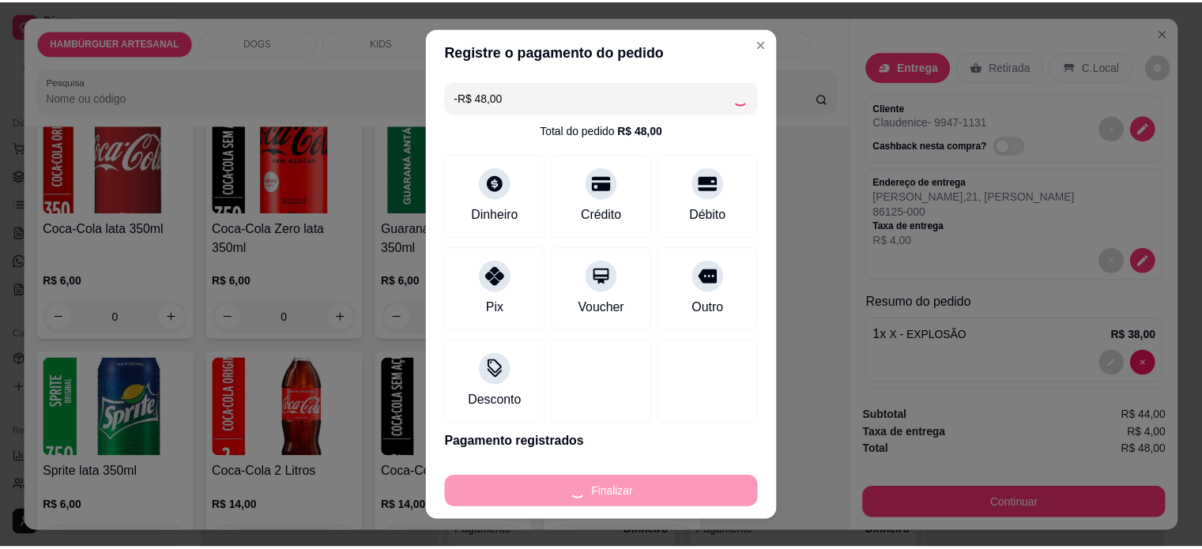
scroll to position [2607, 0]
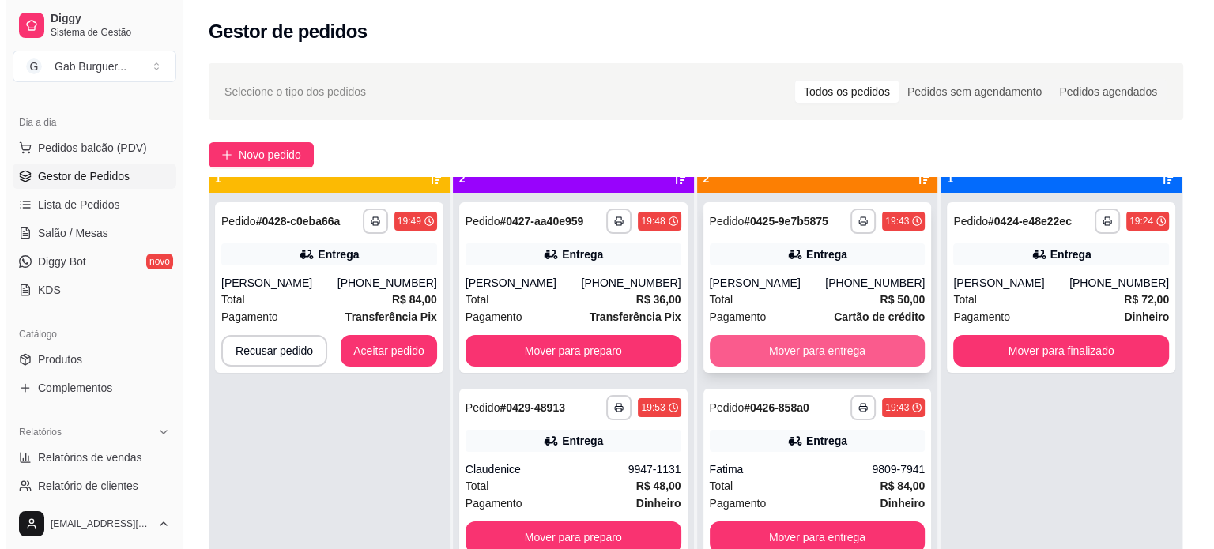
scroll to position [44, 0]
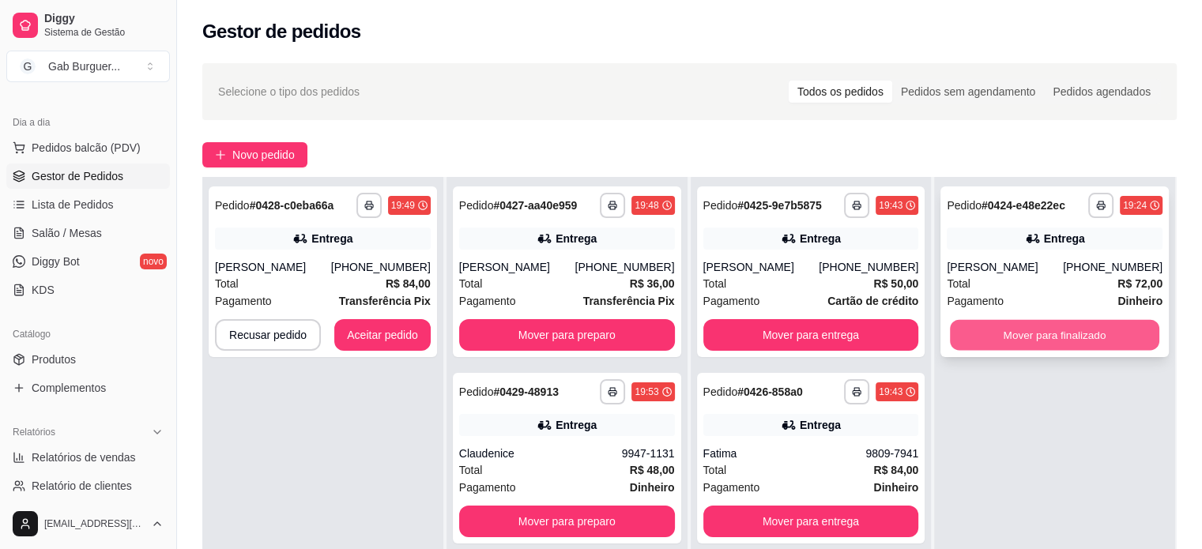
click at [1017, 343] on button "Mover para finalizado" at bounding box center [1054, 335] width 209 height 31
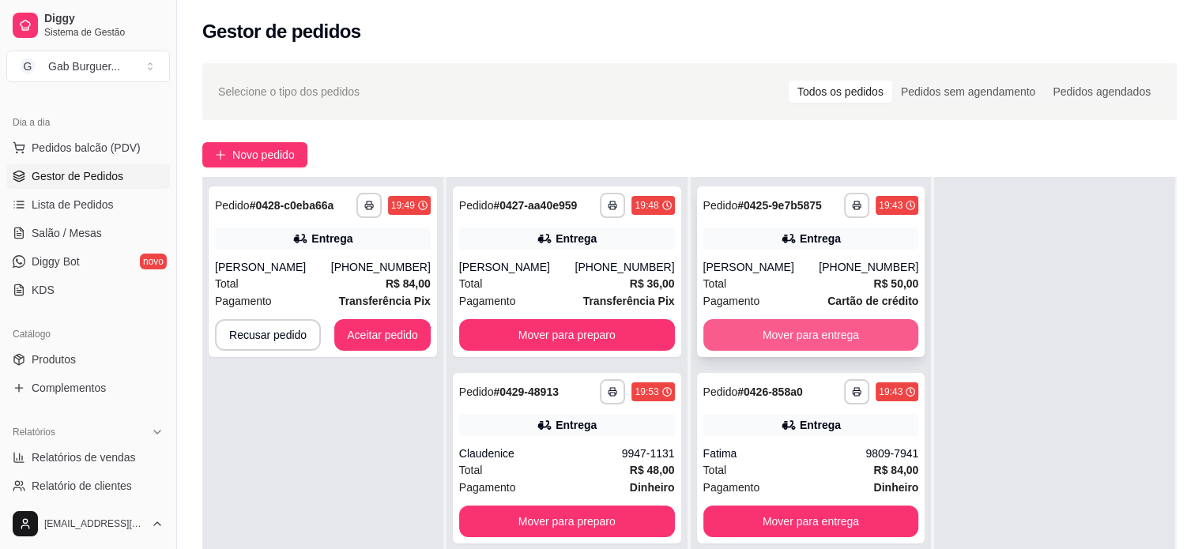
click at [862, 330] on button "Mover para entrega" at bounding box center [812, 335] width 216 height 32
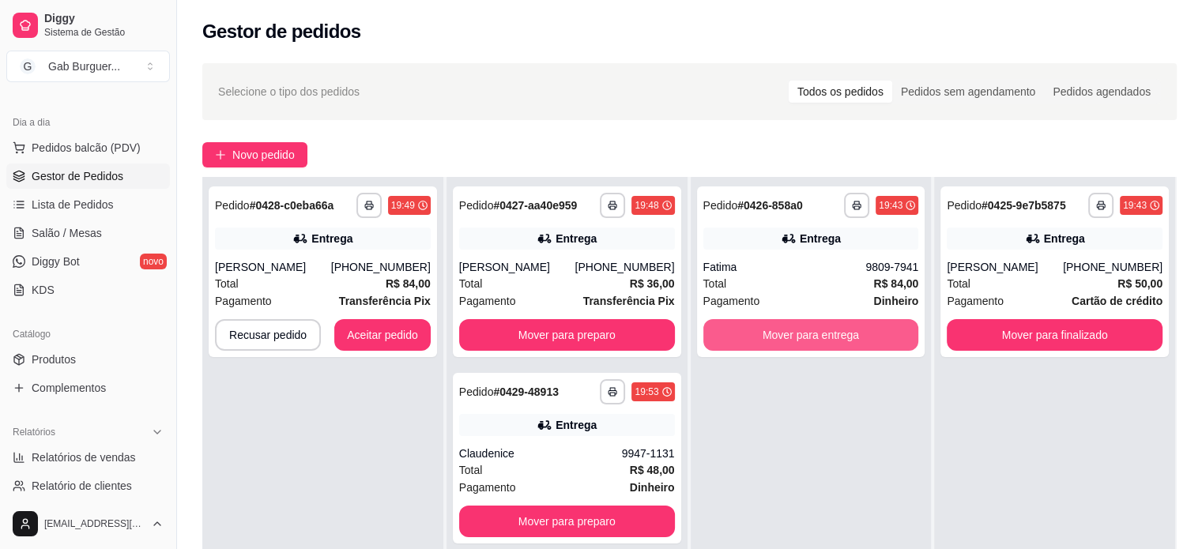
click at [862, 330] on button "Mover para entrega" at bounding box center [812, 335] width 216 height 32
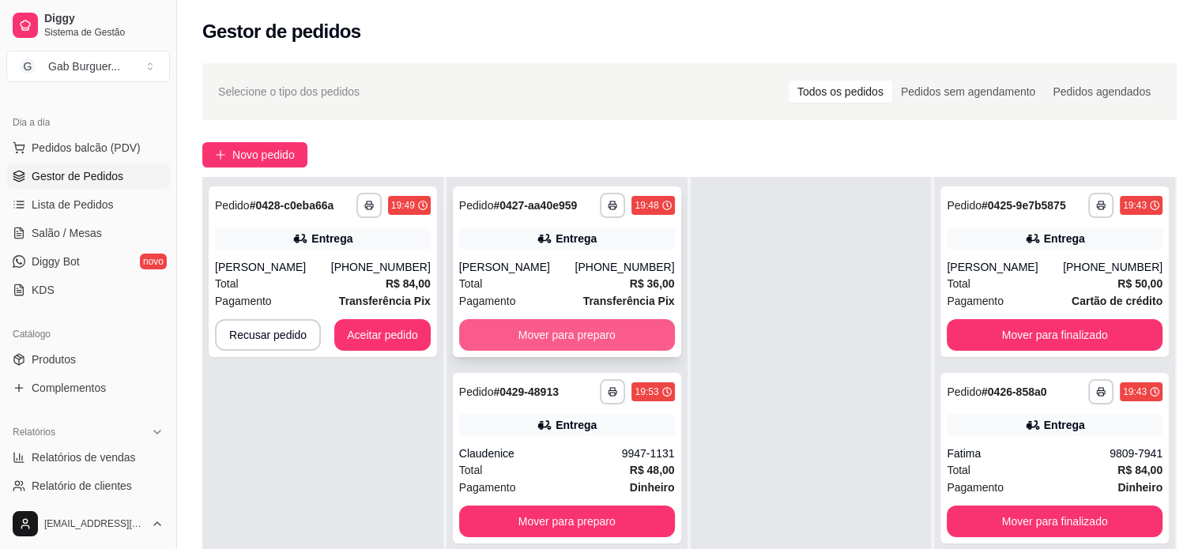
click at [576, 336] on button "Mover para preparo" at bounding box center [567, 335] width 216 height 32
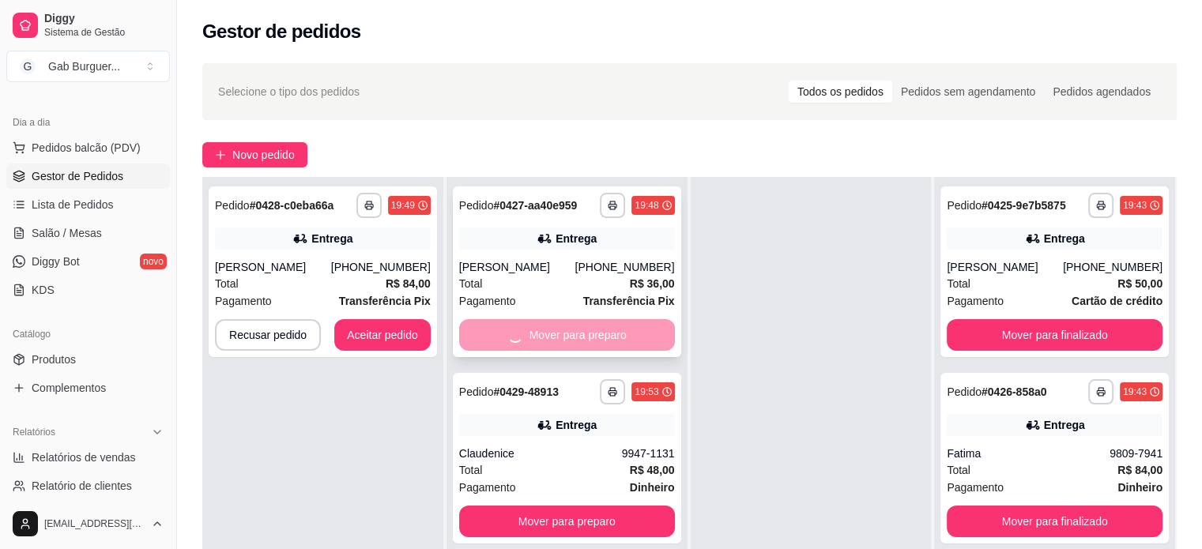
click at [576, 336] on div "Mover para preparo" at bounding box center [567, 335] width 216 height 32
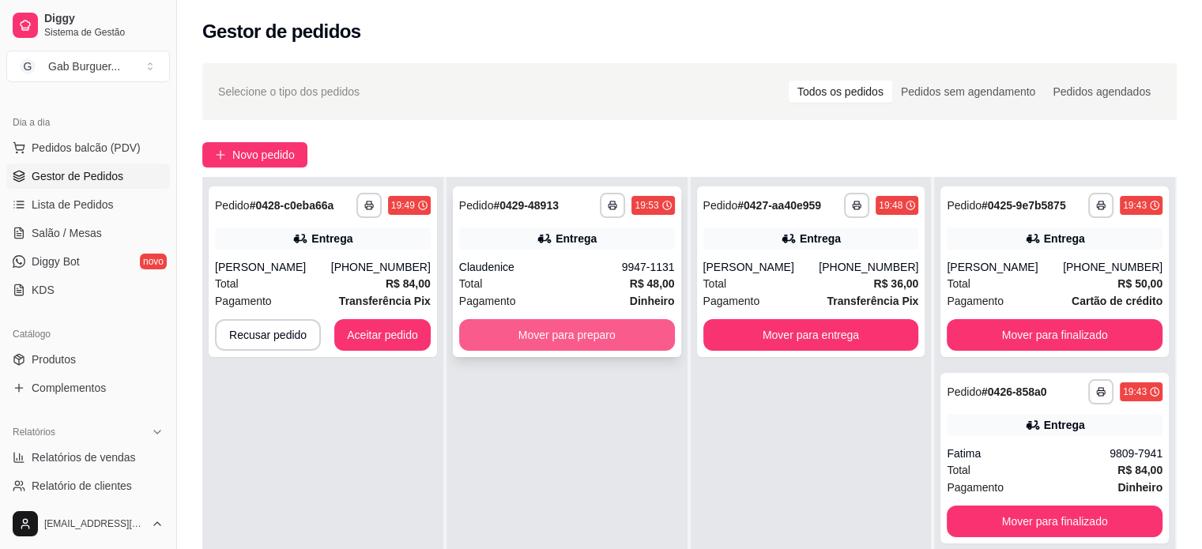
click at [572, 338] on button "Mover para preparo" at bounding box center [567, 335] width 216 height 32
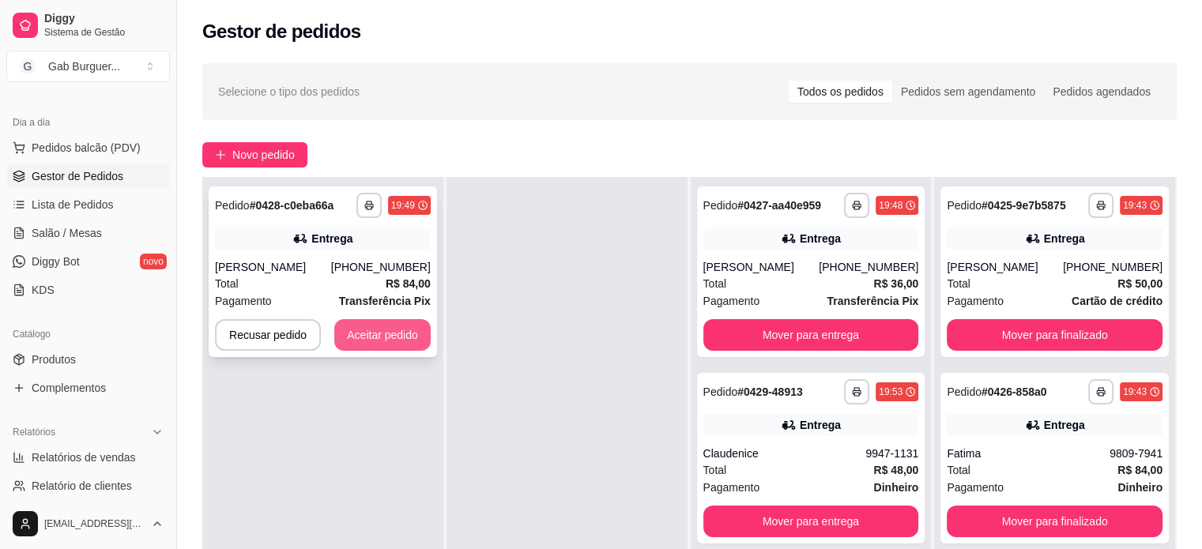
click at [402, 341] on button "Aceitar pedido" at bounding box center [382, 335] width 96 height 32
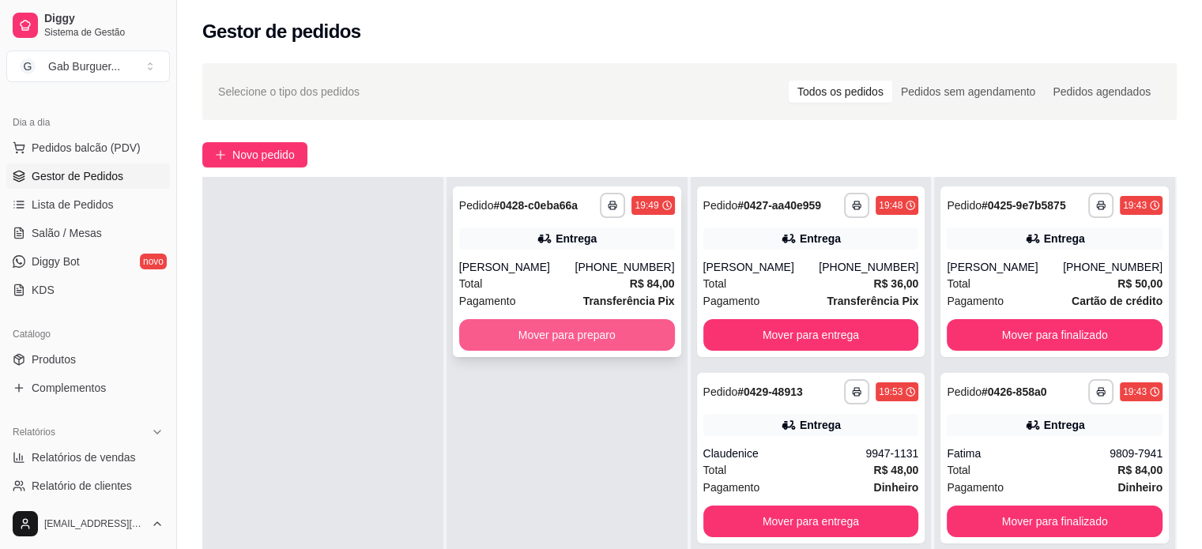
click at [608, 331] on button "Mover para preparo" at bounding box center [567, 335] width 216 height 32
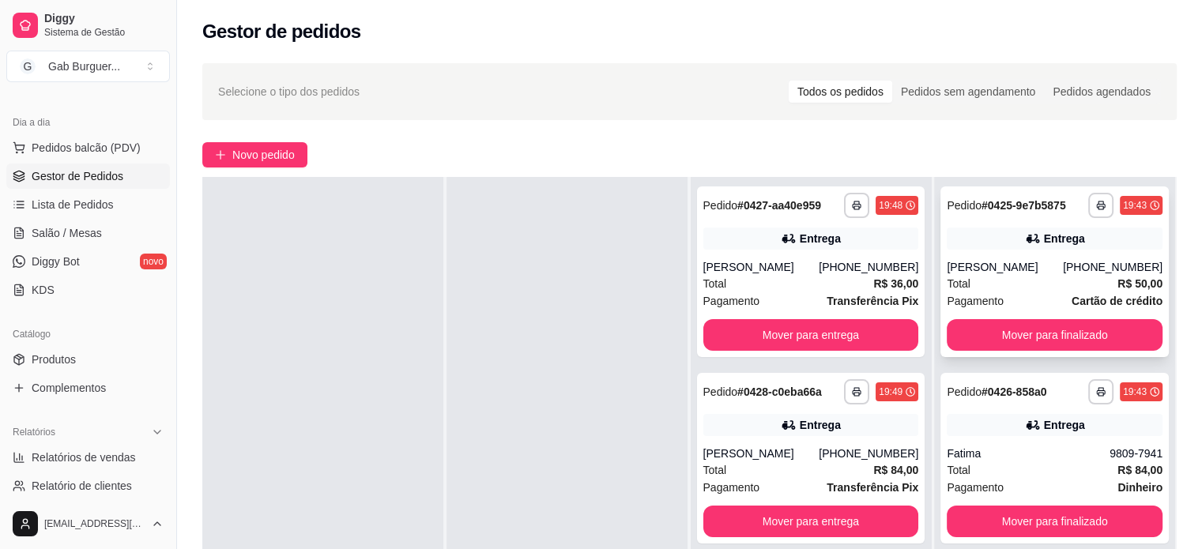
click at [1098, 277] on div "Total R$ 50,00" at bounding box center [1055, 283] width 216 height 17
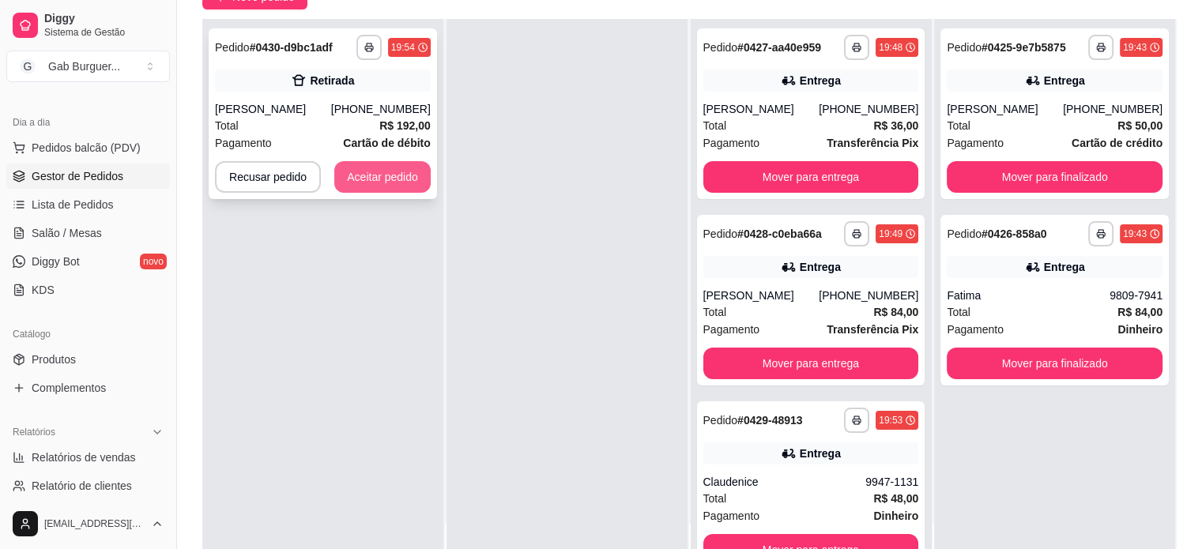
click at [374, 182] on button "Aceitar pedido" at bounding box center [382, 177] width 96 height 32
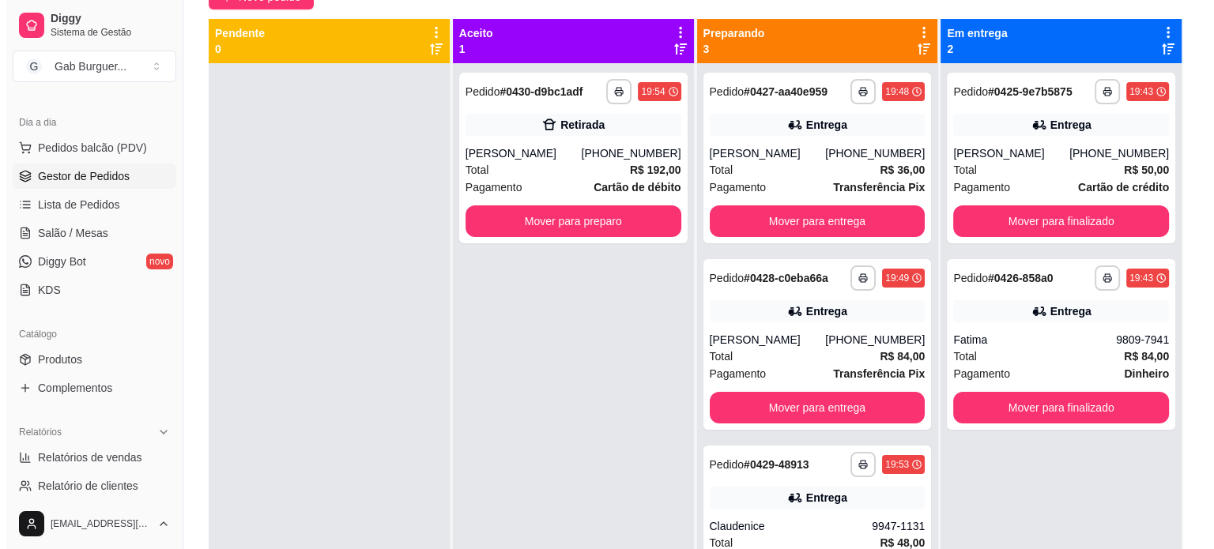
scroll to position [0, 0]
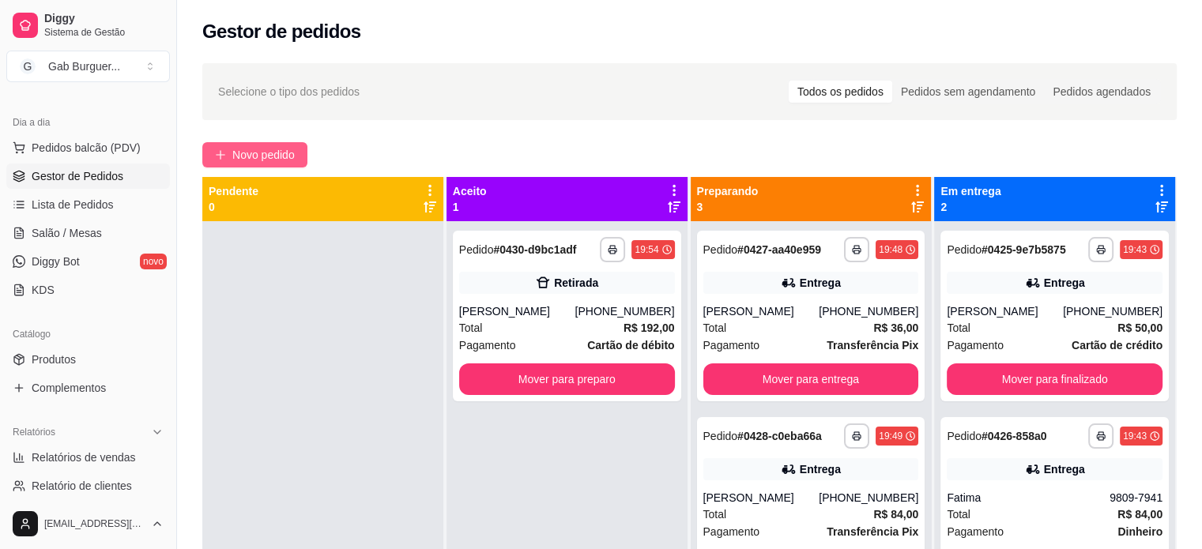
click at [259, 161] on span "Novo pedido" at bounding box center [263, 154] width 62 height 17
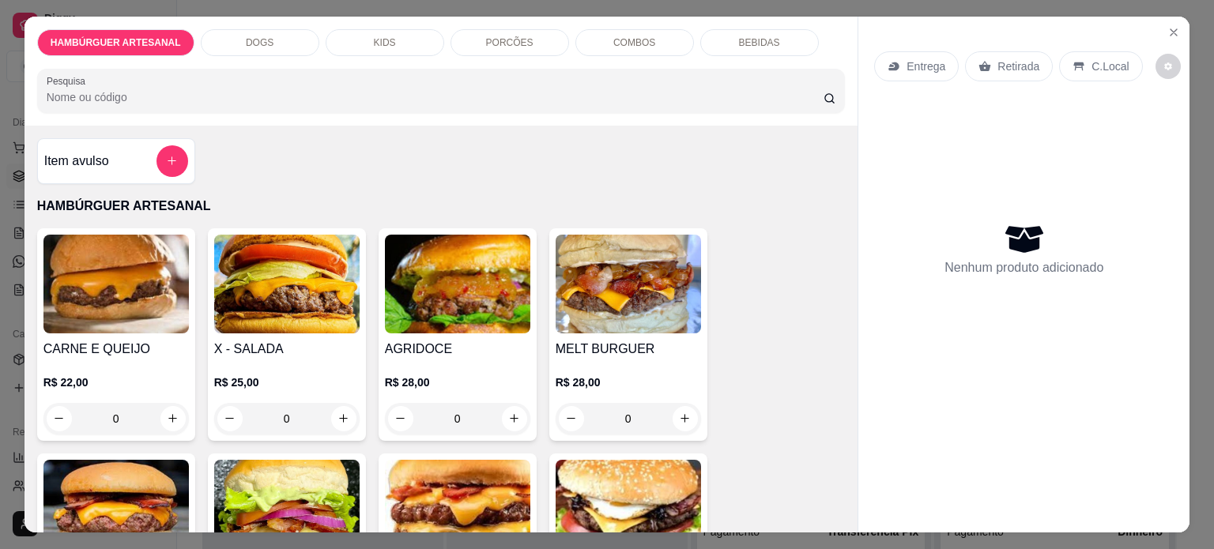
click at [613, 37] on p "COMBOS" at bounding box center [634, 42] width 42 height 13
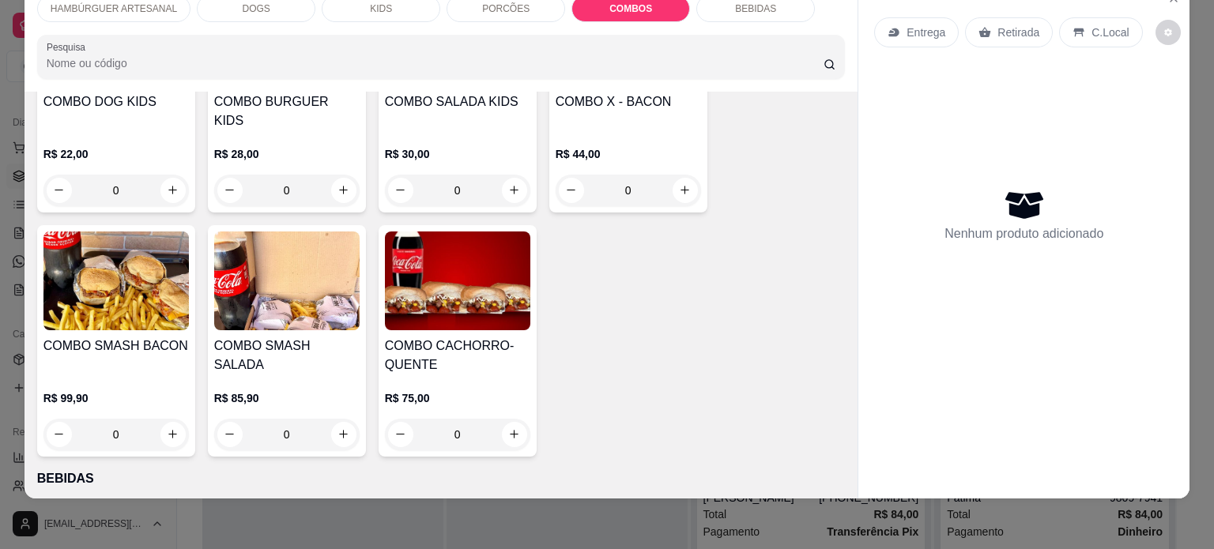
scroll to position [2274, 0]
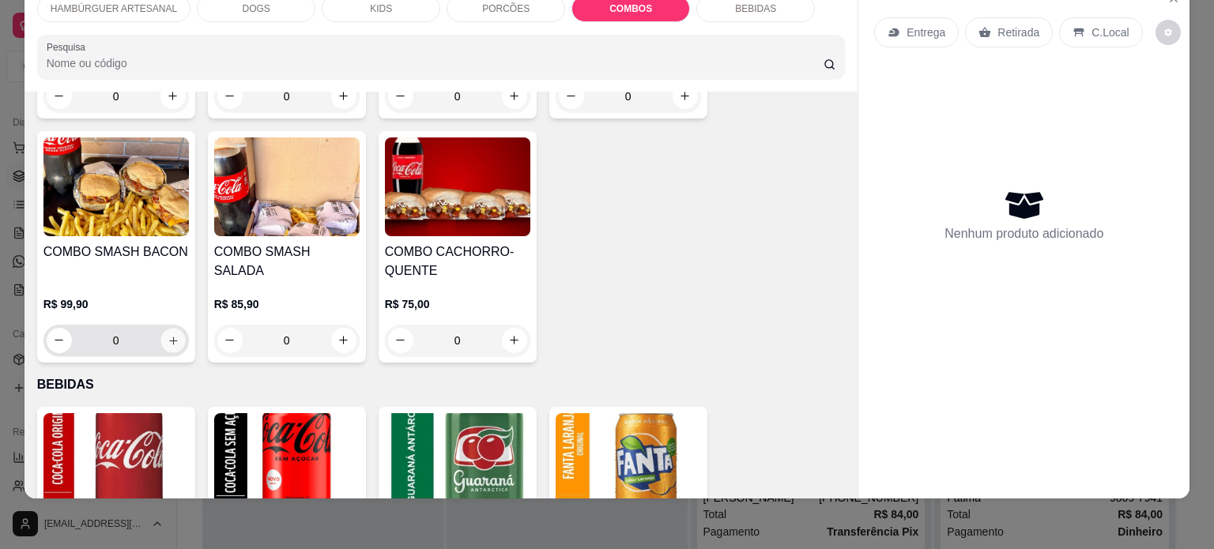
click at [167, 335] on icon "increase-product-quantity" at bounding box center [173, 341] width 12 height 12
type input "1"
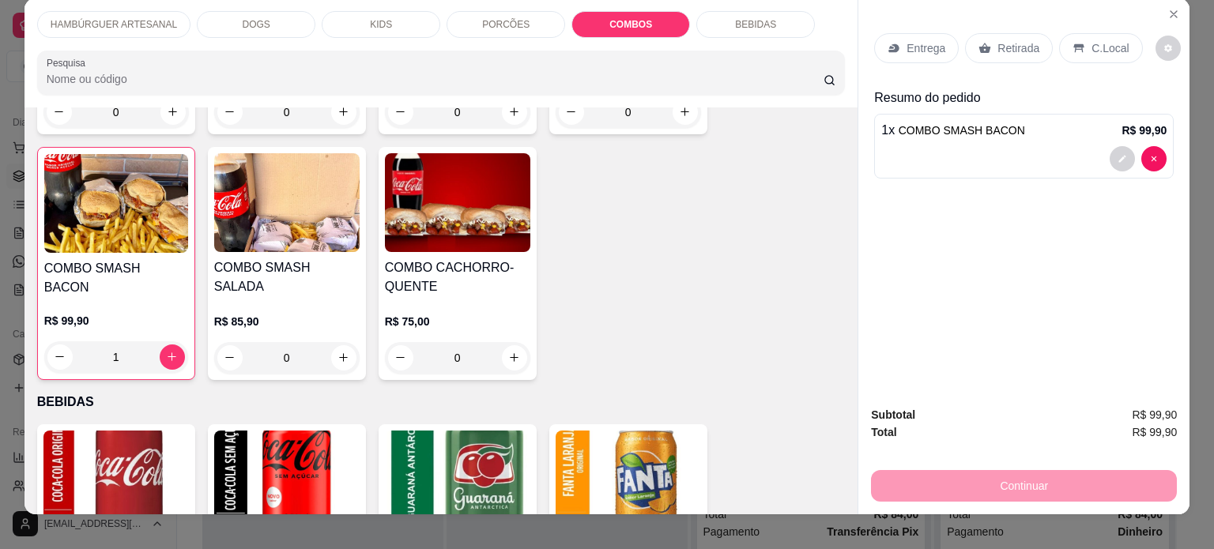
scroll to position [0, 0]
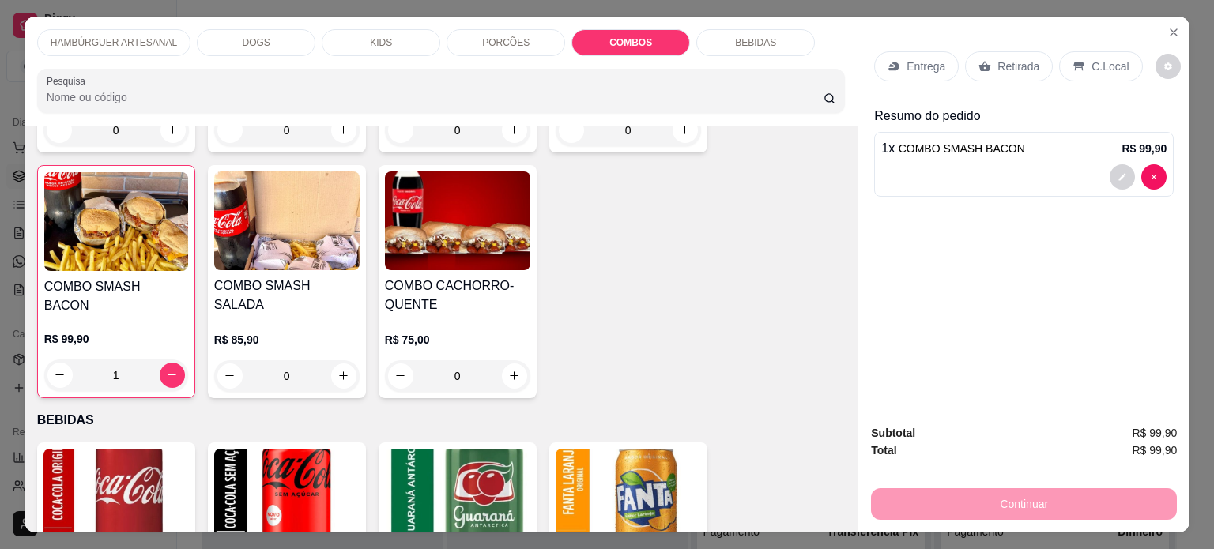
click at [911, 63] on p "Entrega" at bounding box center [926, 66] width 39 height 16
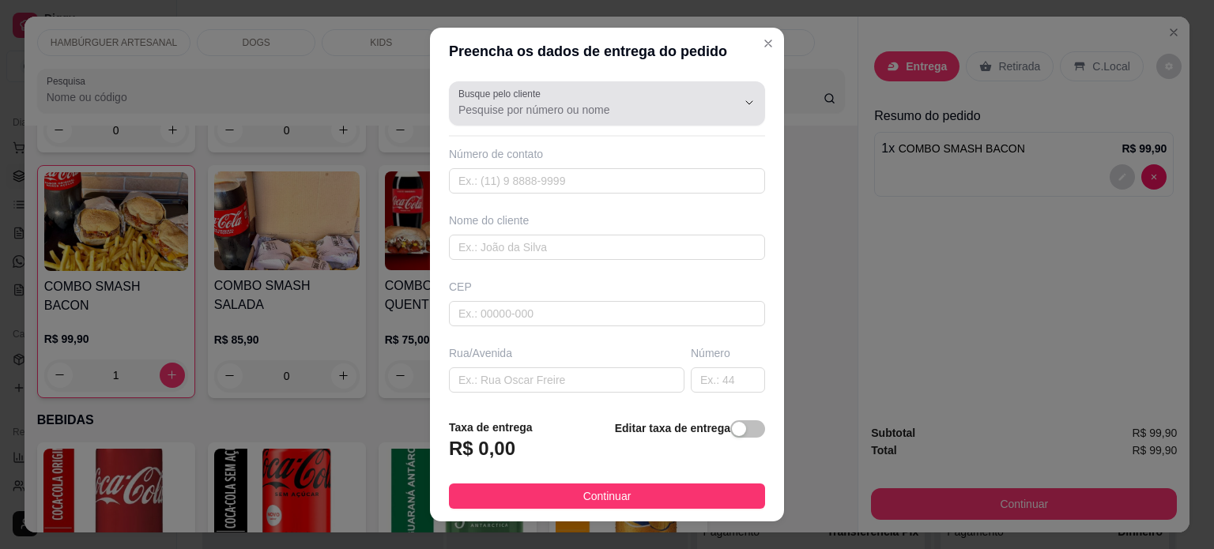
click at [571, 120] on div "Busque pelo cliente" at bounding box center [607, 103] width 316 height 44
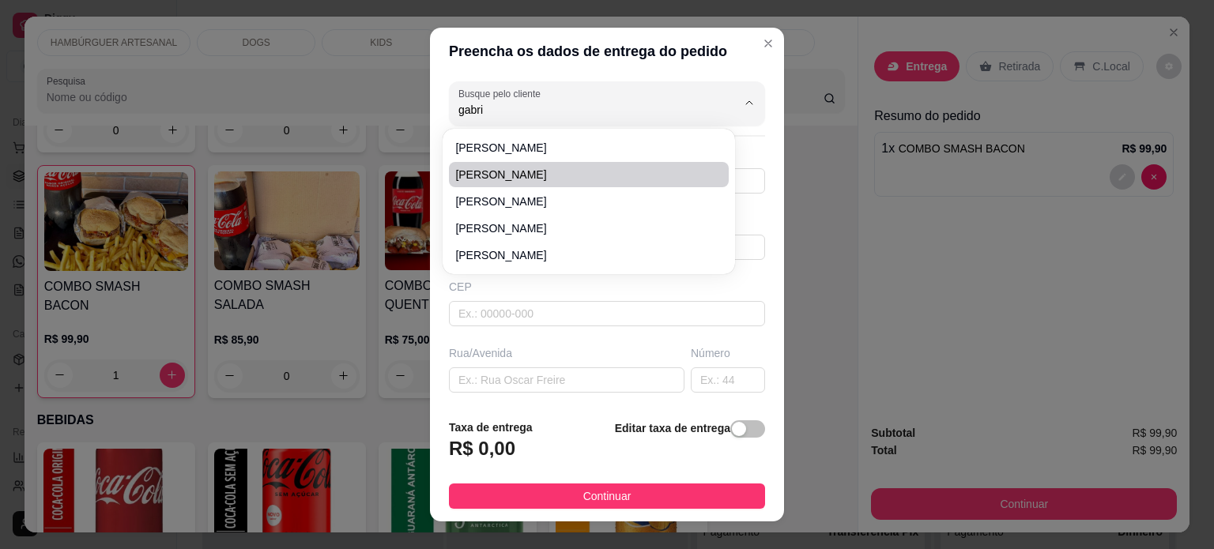
click at [527, 173] on span "Gabriel" at bounding box center [580, 175] width 251 height 16
type input "Gabriel"
type input "4391949874"
type input "Gabriel"
type input "86125000"
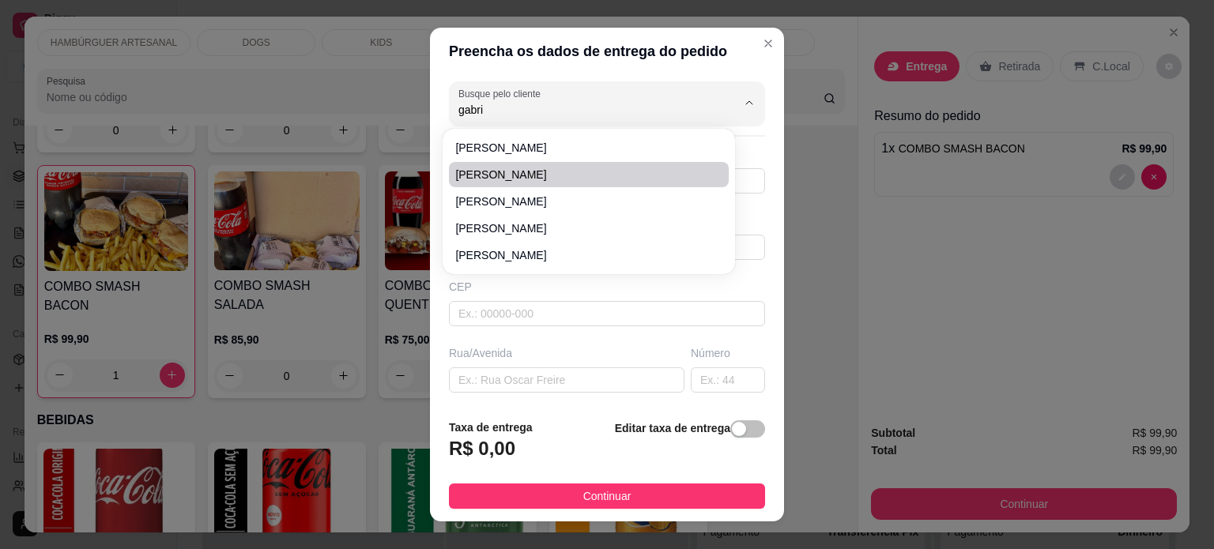
type input "195"
type input "Tamarana"
type input "Casa"
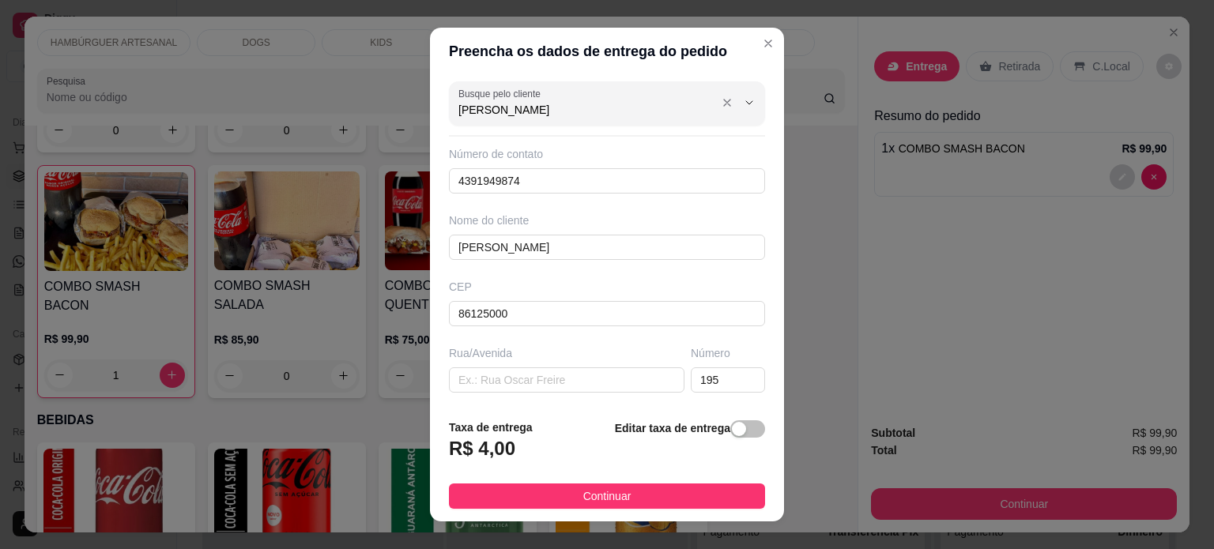
click at [571, 104] on input "Gabriel" at bounding box center [584, 110] width 253 height 16
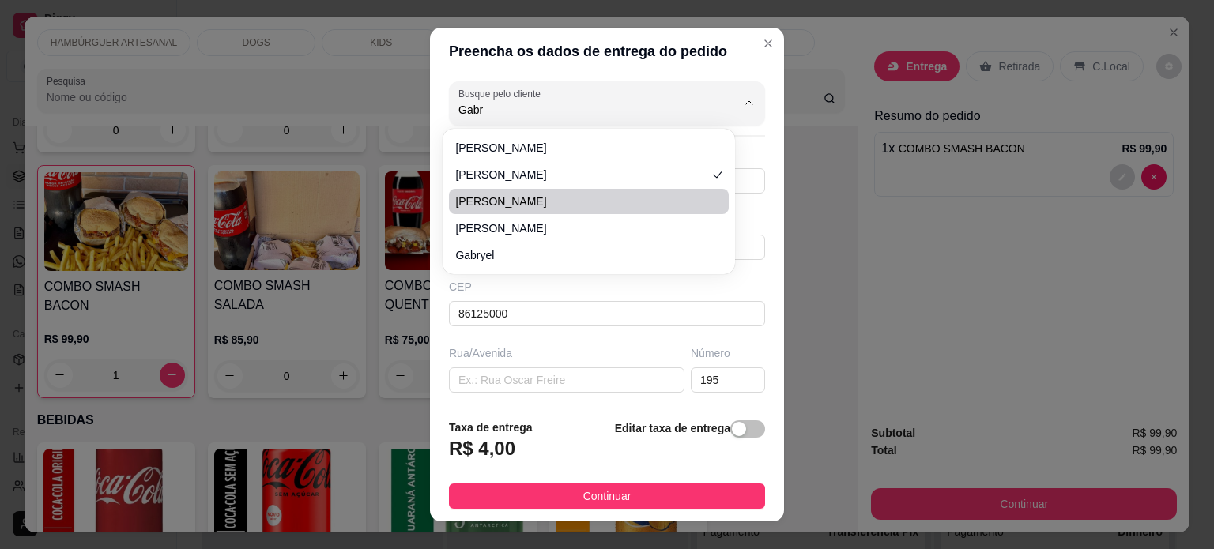
click at [531, 212] on li "Gabriel" at bounding box center [589, 201] width 280 height 25
type input "Gabriel"
type input "43991949874"
type input "Gabriel"
type input "Rua Genésio Lima"
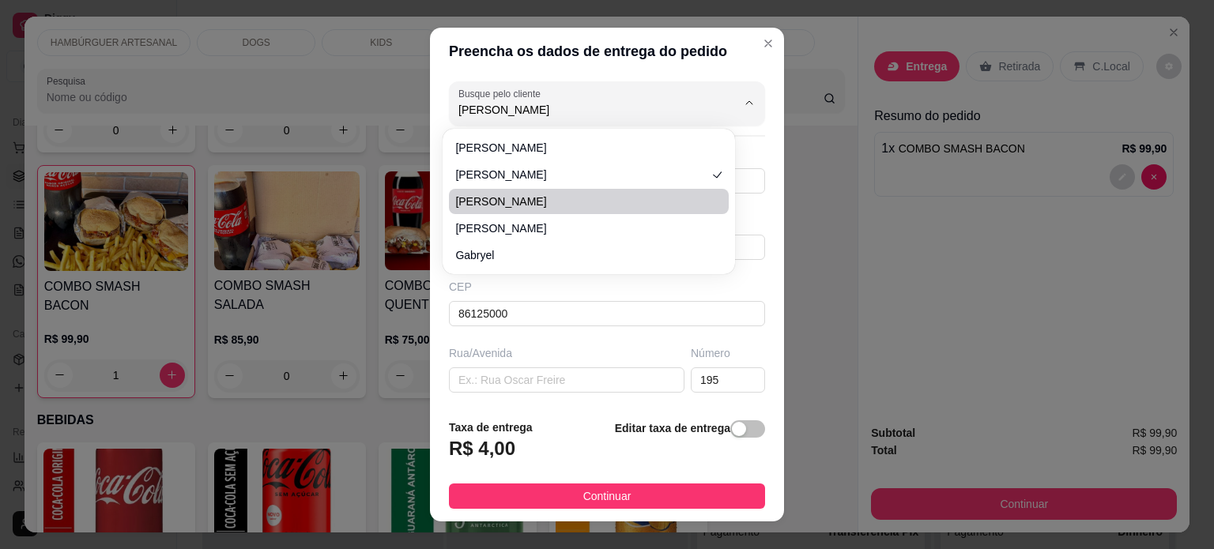
type input "207"
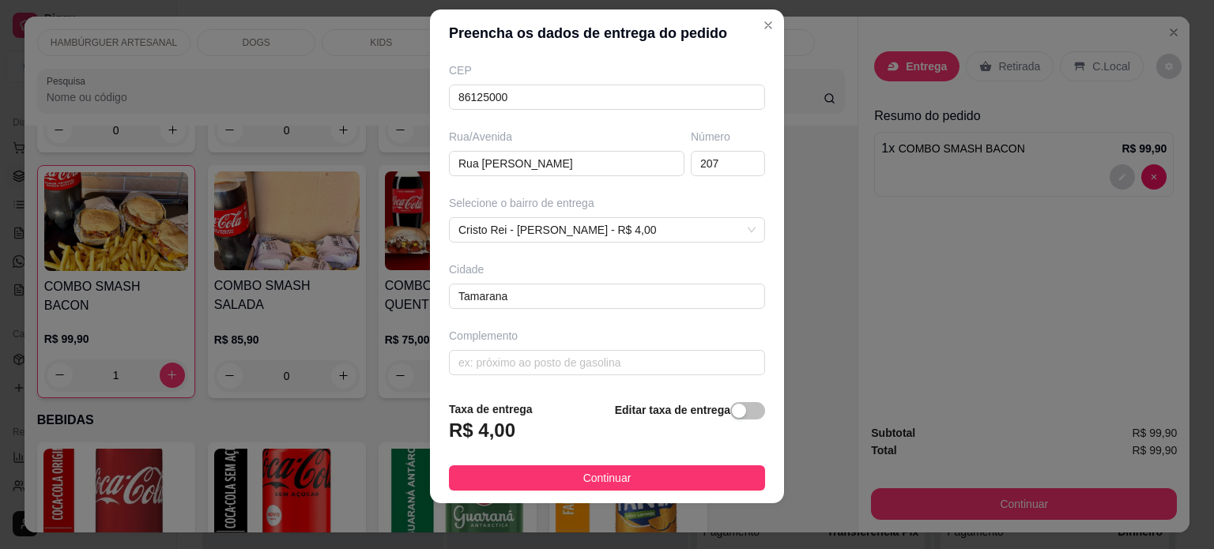
scroll to position [23, 0]
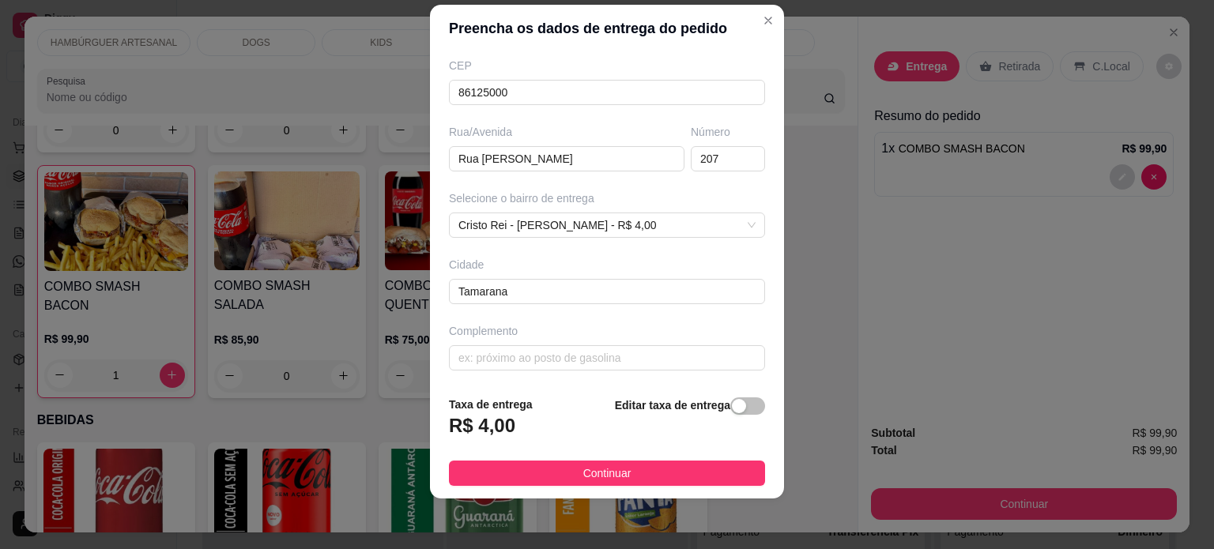
type input "Gabriel"
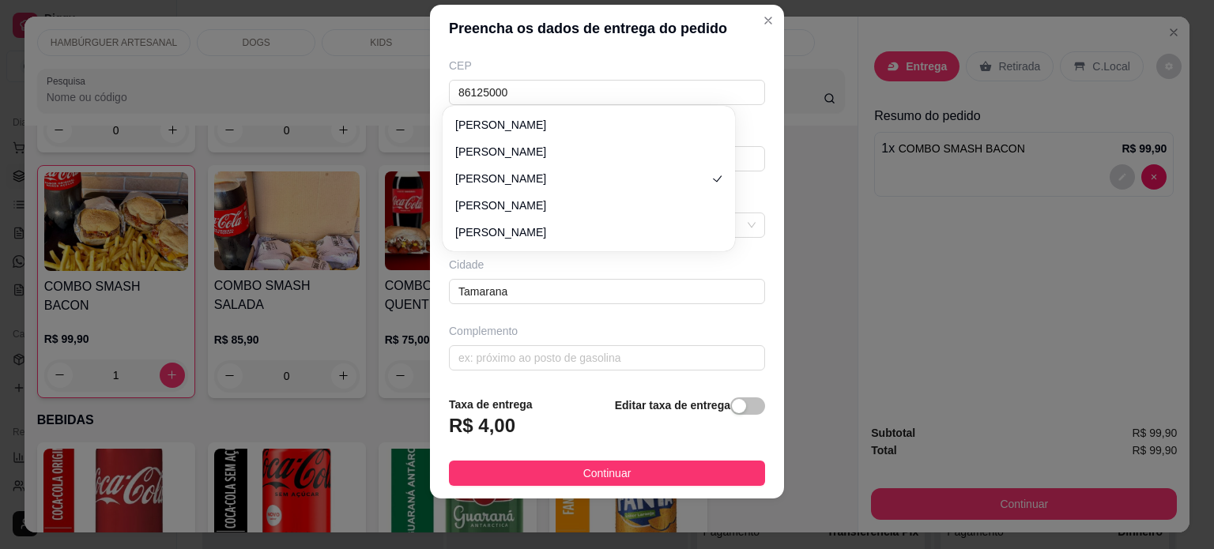
scroll to position [0, 0]
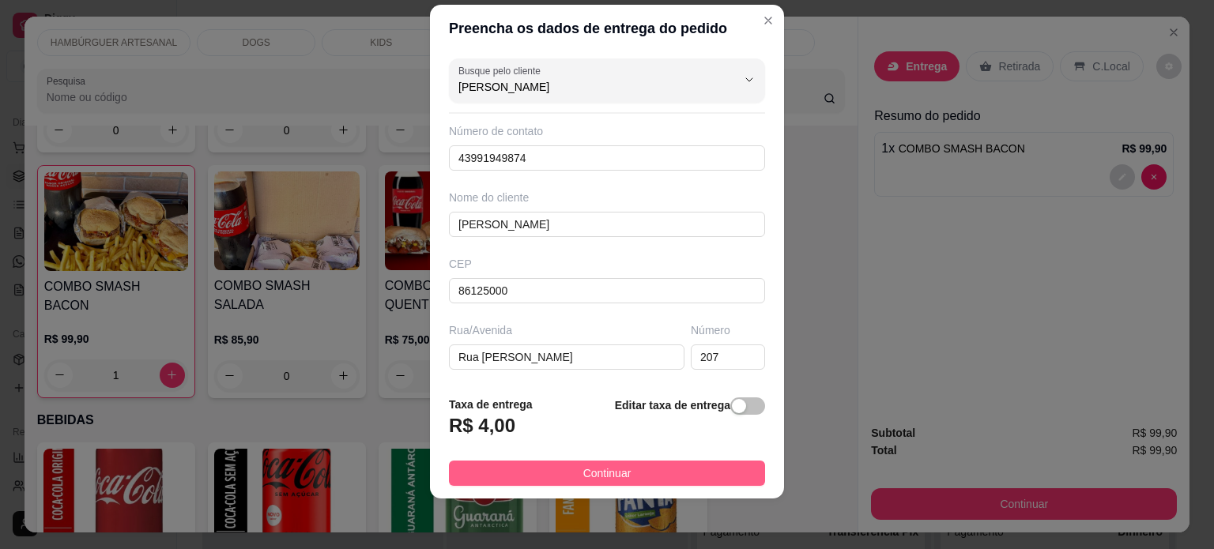
click at [621, 468] on button "Continuar" at bounding box center [607, 473] width 316 height 25
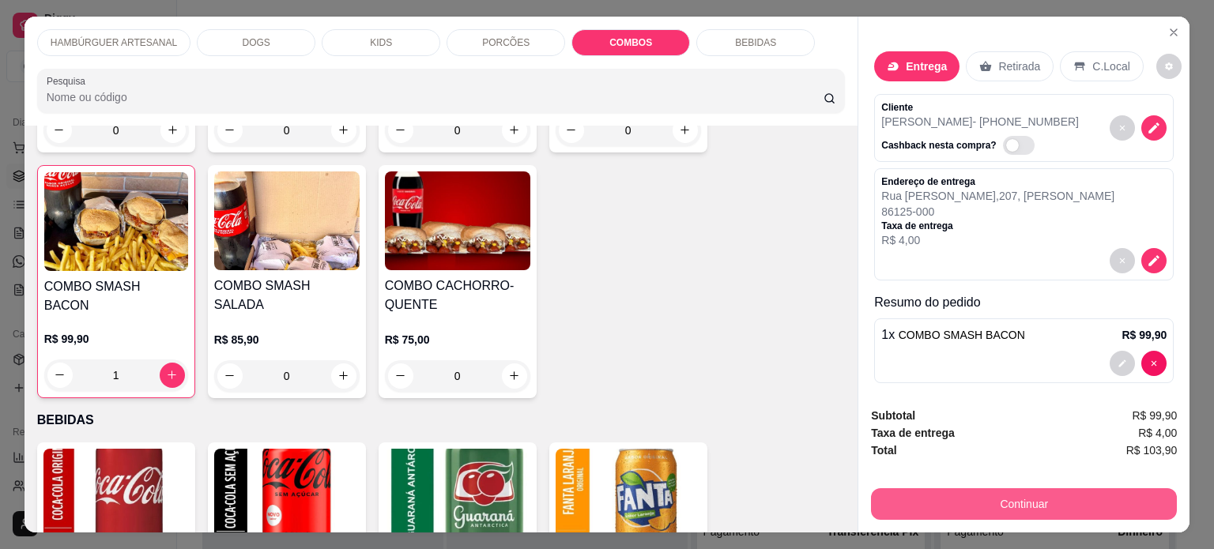
click at [995, 497] on button "Continuar" at bounding box center [1024, 505] width 306 height 32
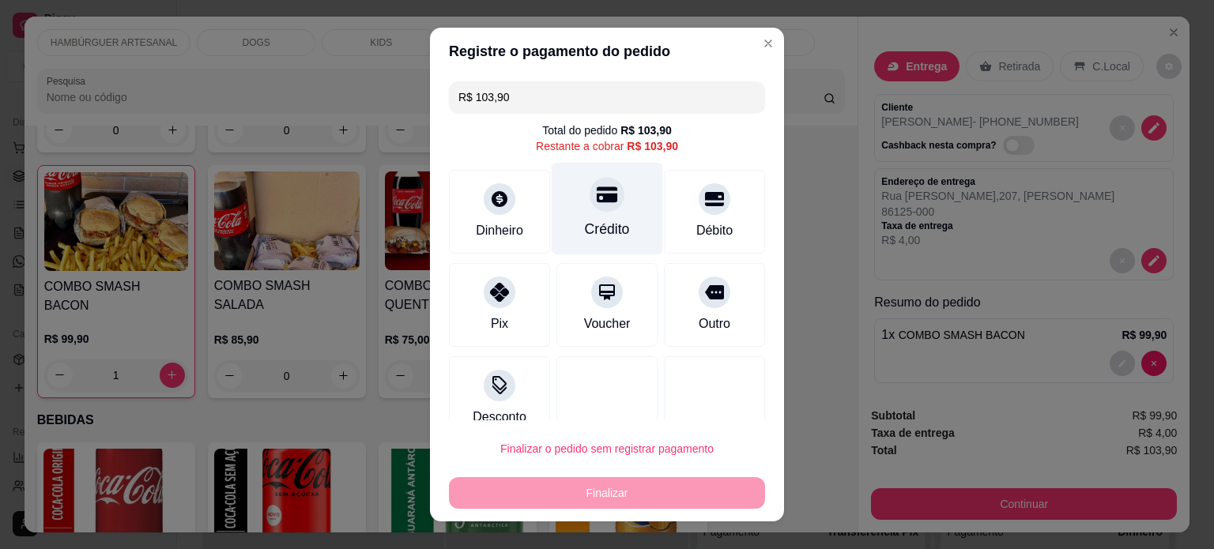
click at [567, 202] on div "Crédito" at bounding box center [607, 208] width 111 height 92
type input "R$ 0,00"
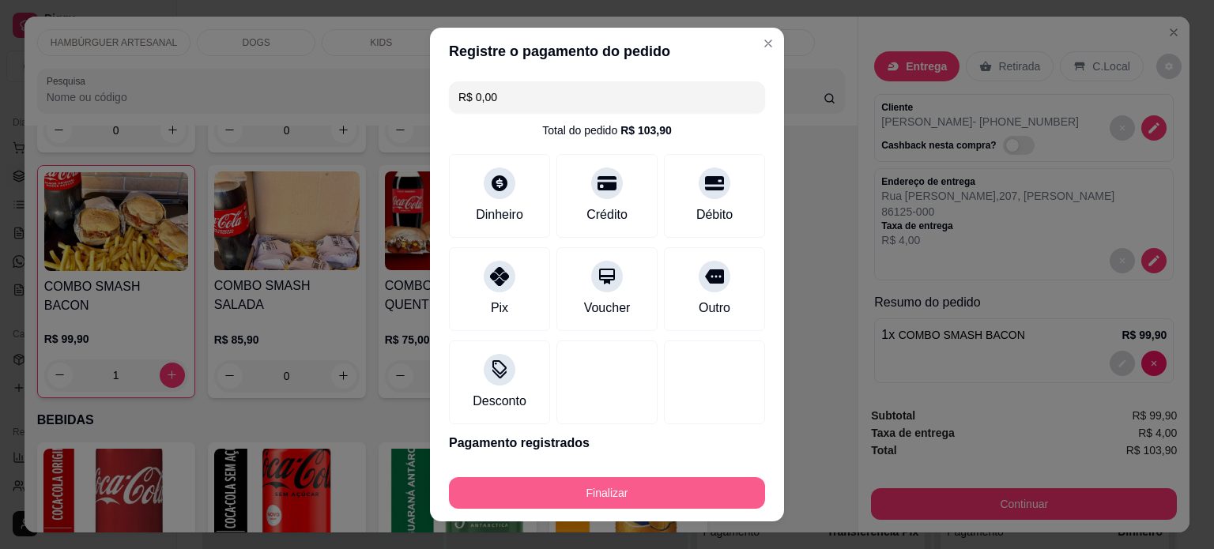
click at [616, 480] on button "Finalizar" at bounding box center [607, 493] width 316 height 32
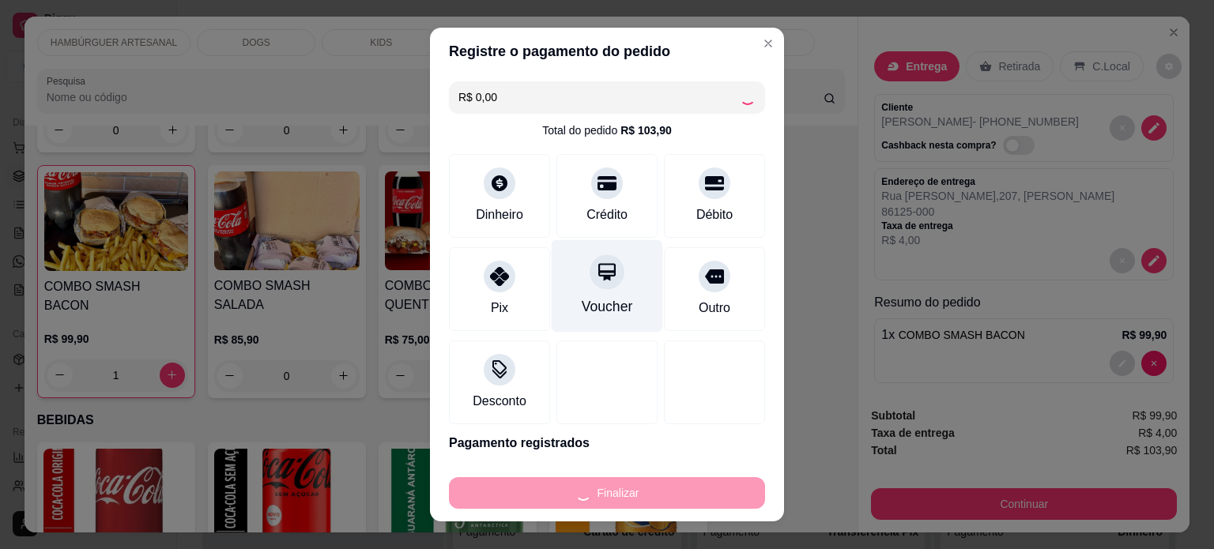
type input "0"
type input "-R$ 103,90"
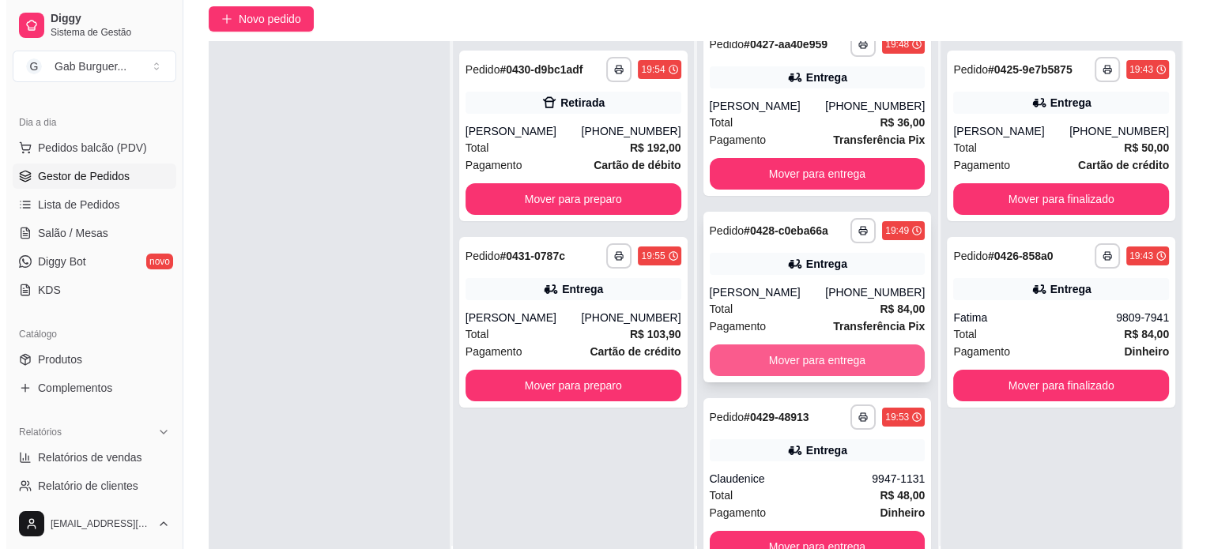
scroll to position [240, 0]
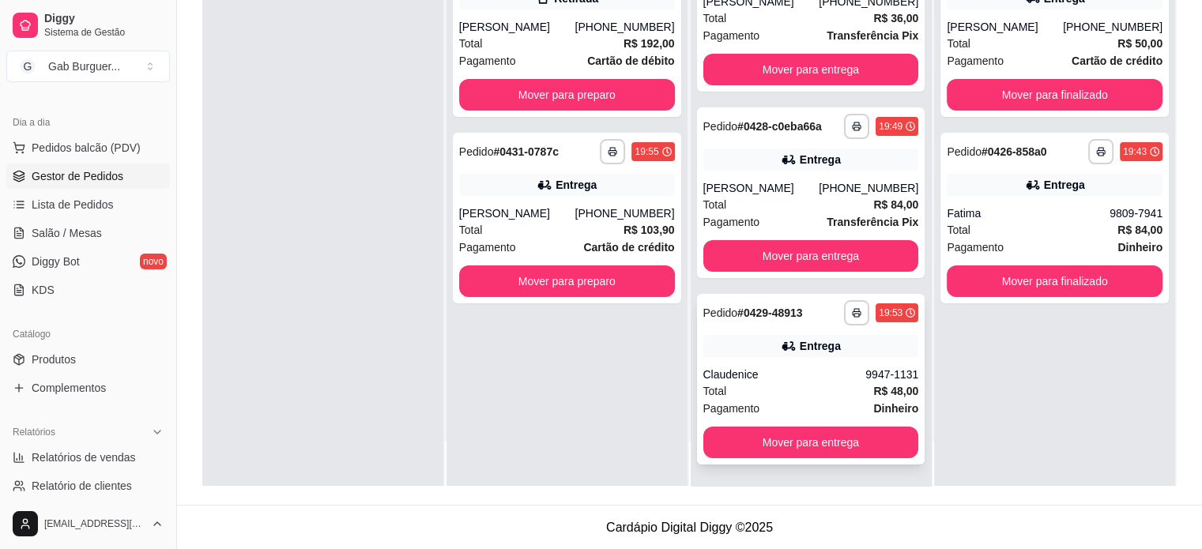
click at [794, 369] on div "Claudenice" at bounding box center [785, 375] width 163 height 16
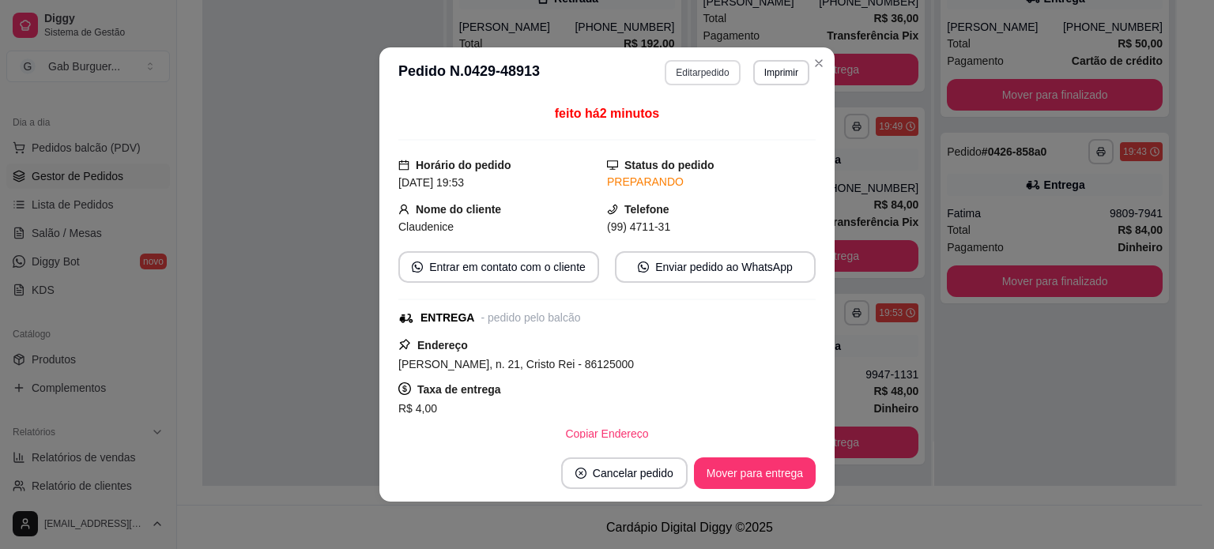
click at [706, 70] on button "Editar pedido" at bounding box center [702, 72] width 75 height 25
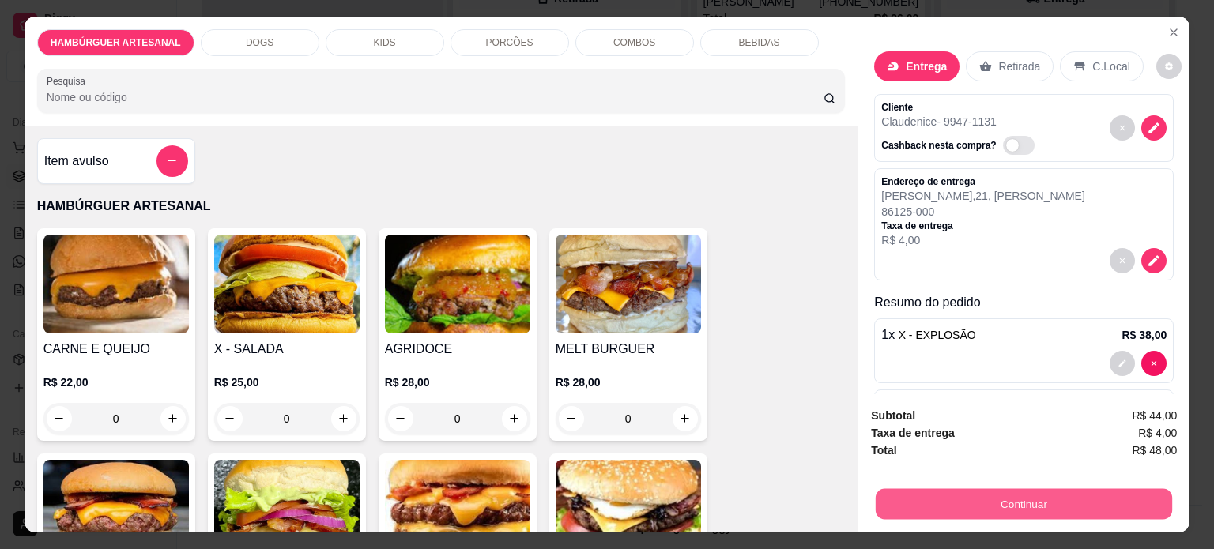
click at [1034, 495] on button "Continuar" at bounding box center [1024, 504] width 296 height 31
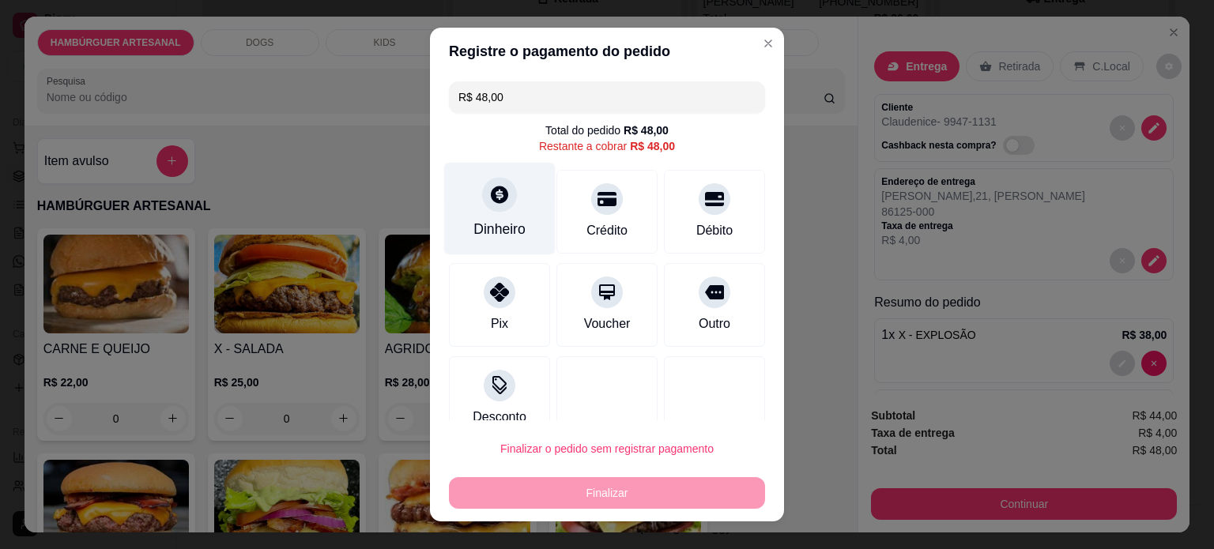
click at [484, 209] on div at bounding box center [499, 194] width 35 height 35
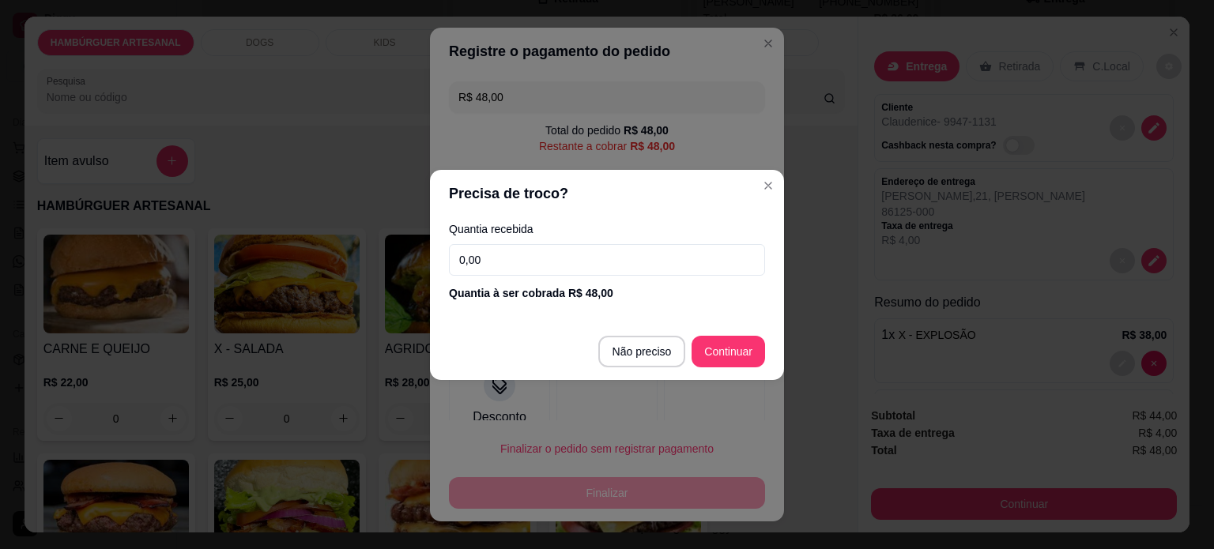
drag, startPoint x: 557, startPoint y: 255, endPoint x: 285, endPoint y: 216, distance: 274.0
click at [292, 243] on div "Precisa de troco? Quantia recebida 0,00 Quantia à ser cobrada R$ 48,00 Não prec…" at bounding box center [607, 274] width 1214 height 549
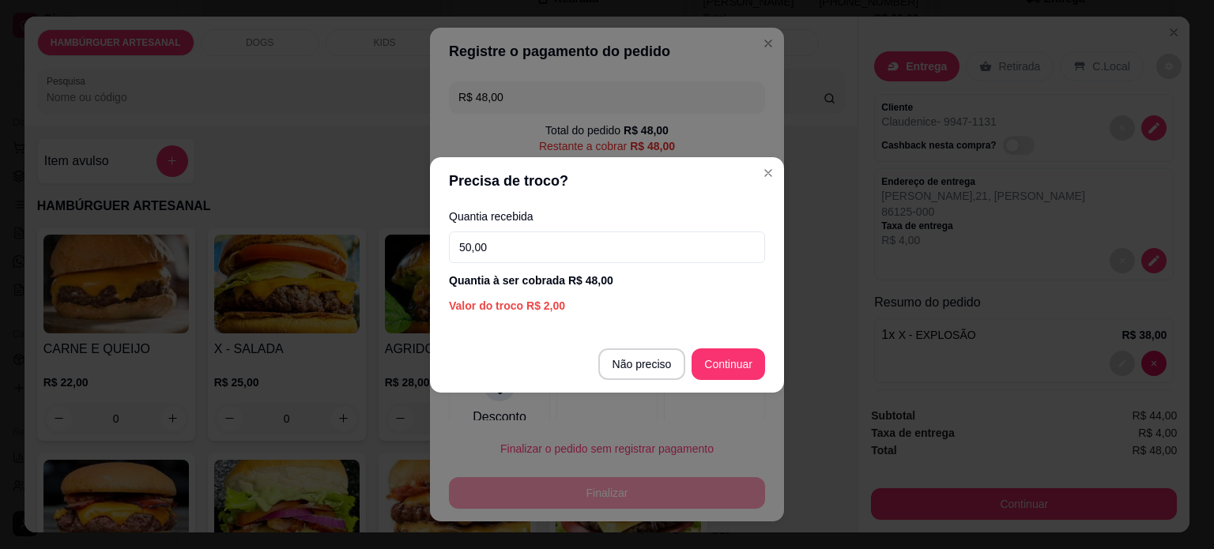
type input "50,00"
click at [738, 382] on footer "Não preciso Continuar" at bounding box center [607, 364] width 354 height 57
type input "R$ 0,00"
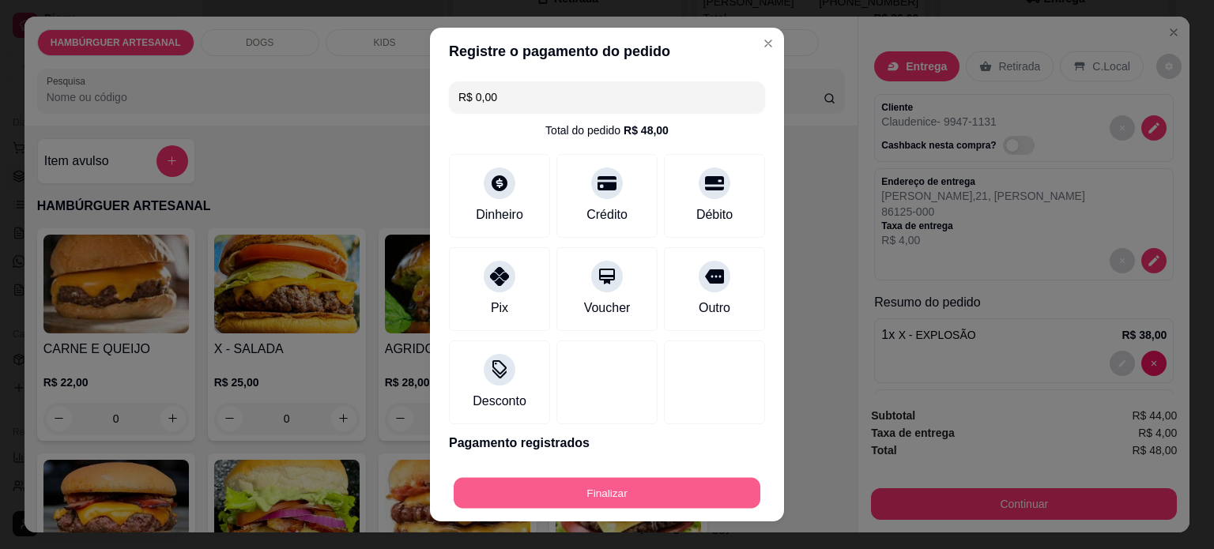
click at [661, 497] on button "Finalizar" at bounding box center [607, 493] width 307 height 31
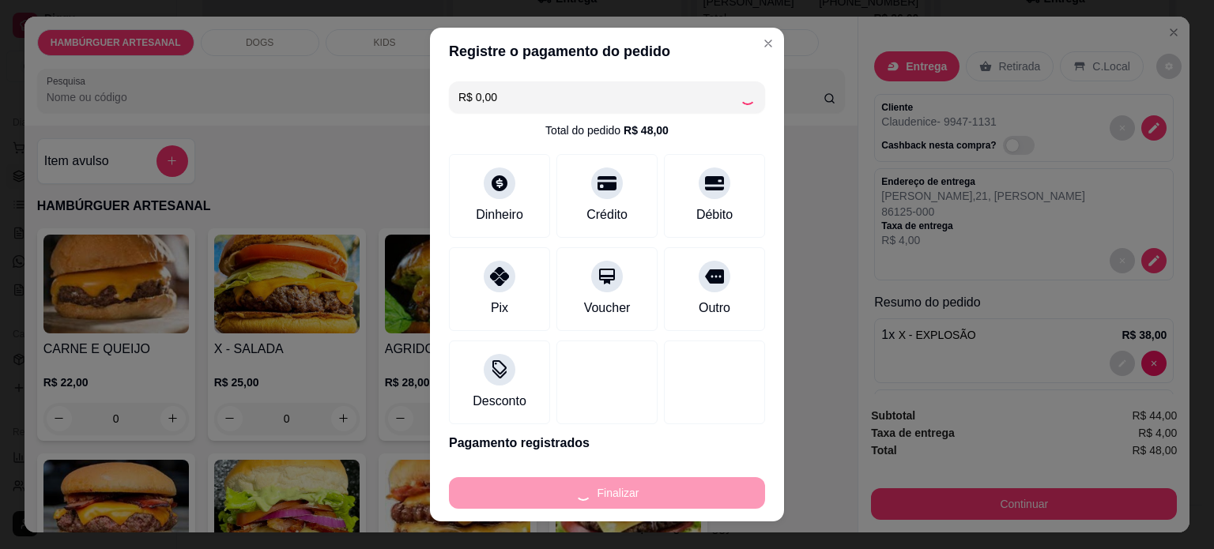
type input "0"
type input "-R$ 48,00"
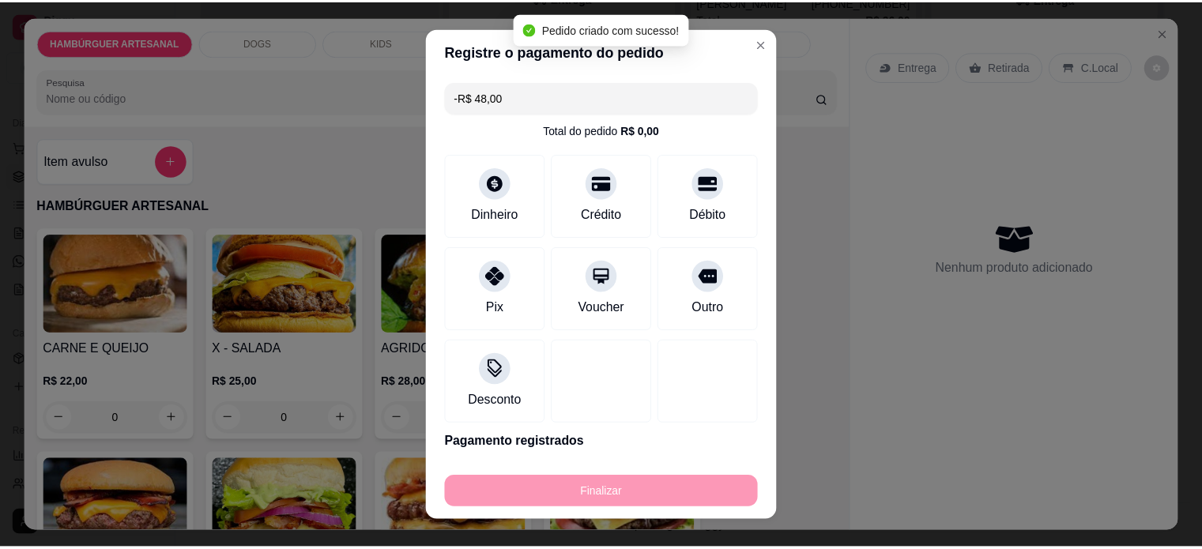
scroll to position [0, 0]
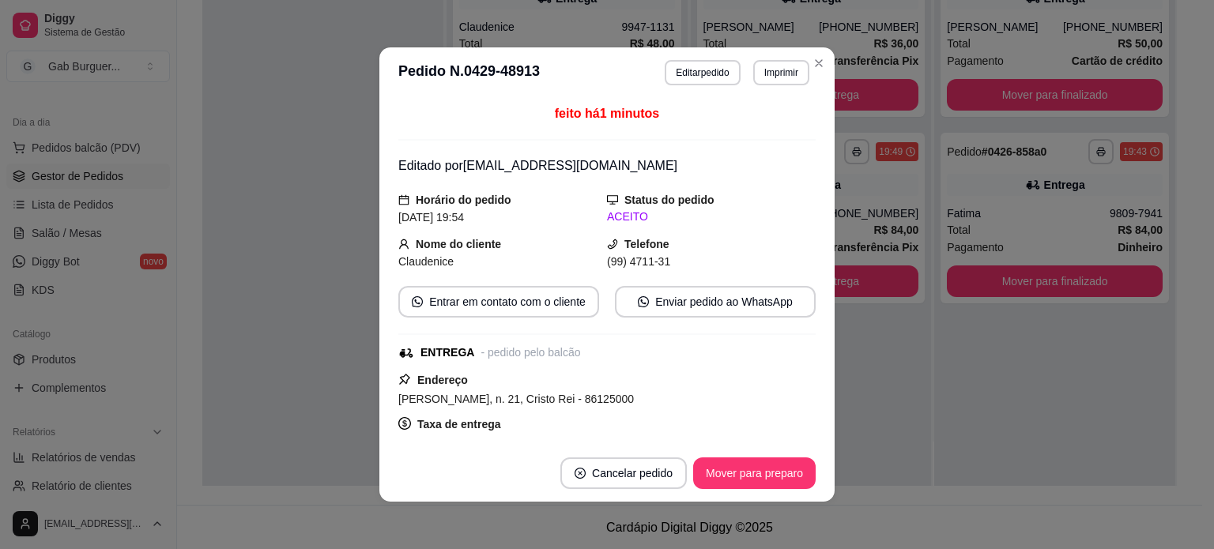
click at [816, 79] on header "**********" at bounding box center [606, 72] width 455 height 51
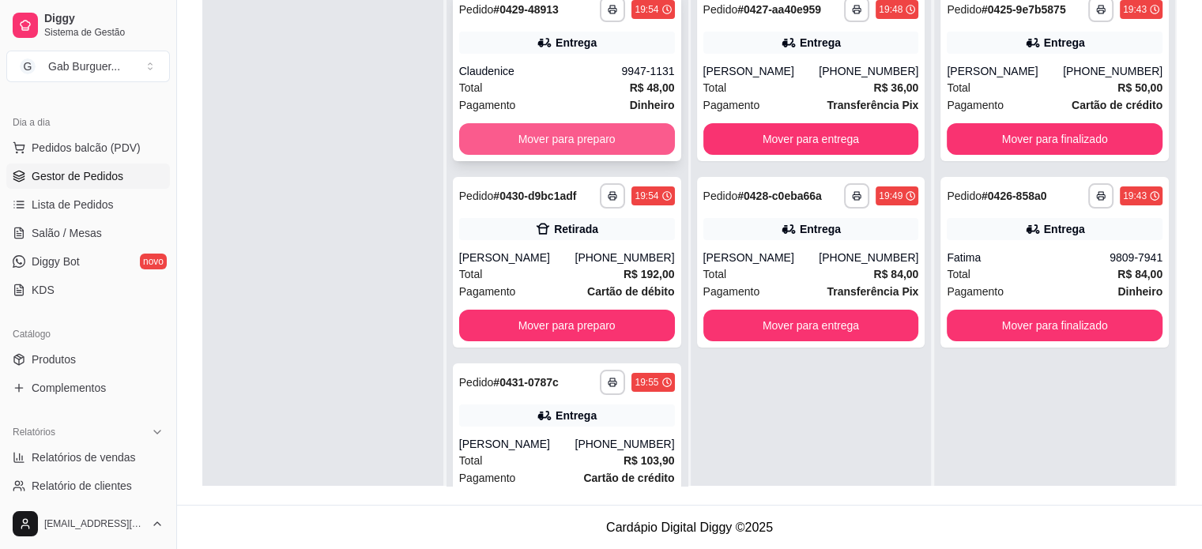
click at [553, 134] on button "Mover para preparo" at bounding box center [567, 139] width 216 height 32
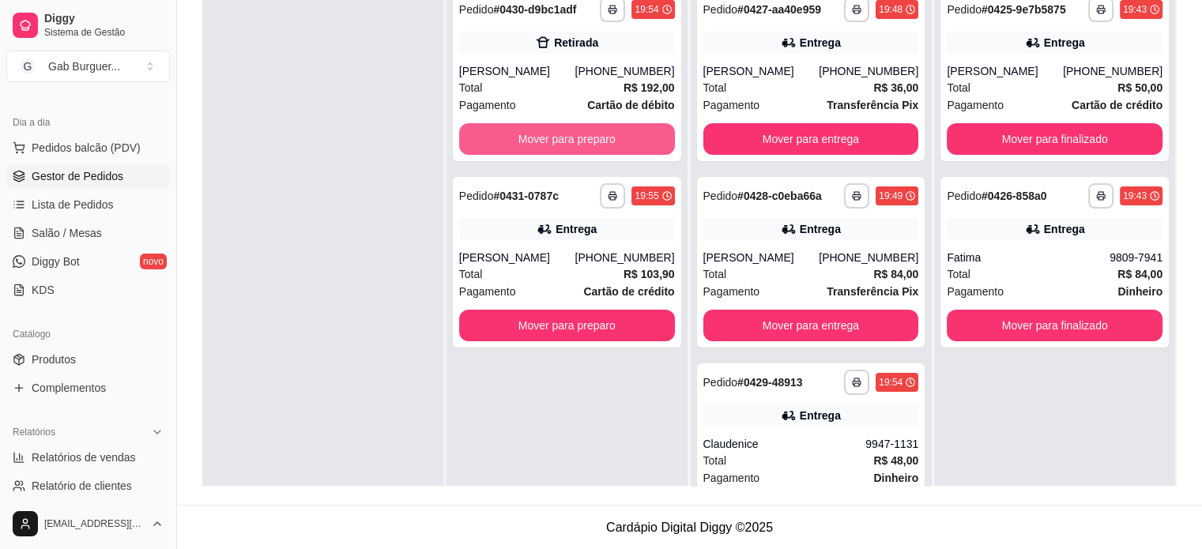
click at [553, 134] on button "Mover para preparo" at bounding box center [567, 139] width 216 height 32
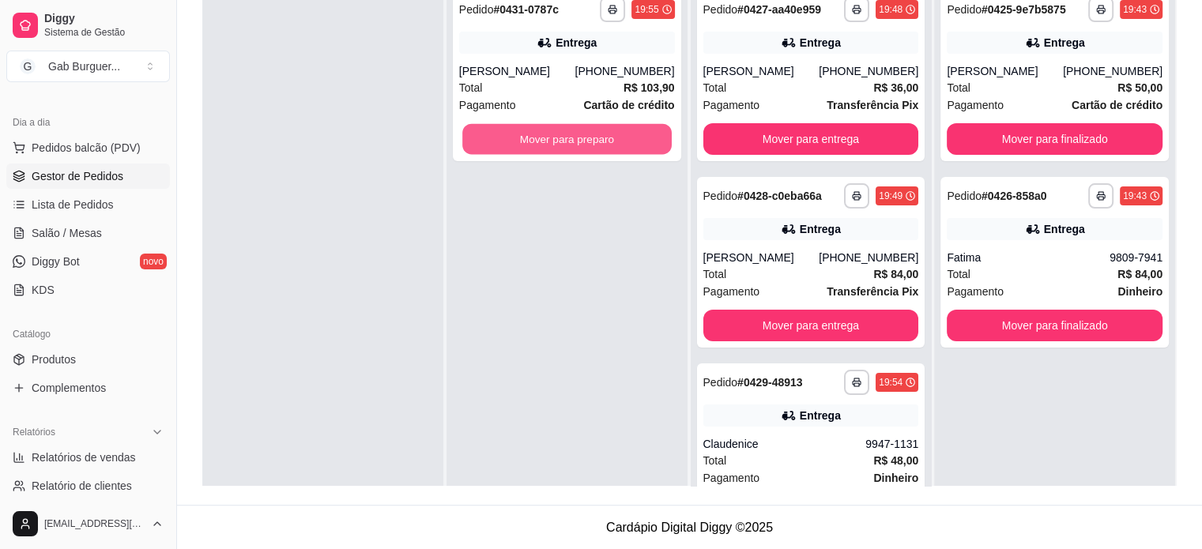
click at [553, 134] on button "Mover para preparo" at bounding box center [566, 139] width 209 height 31
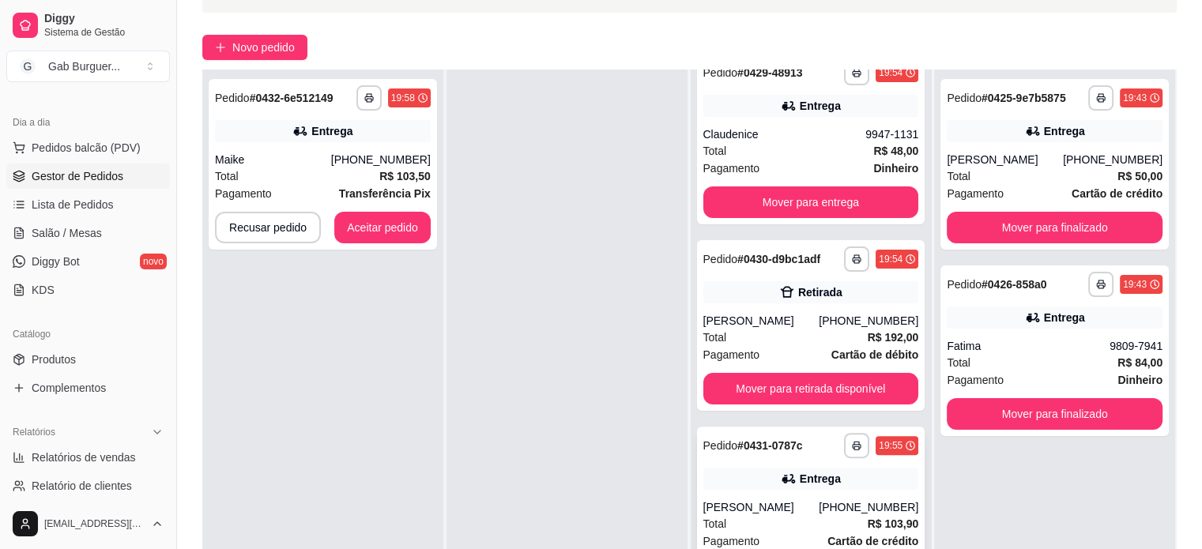
scroll to position [240, 0]
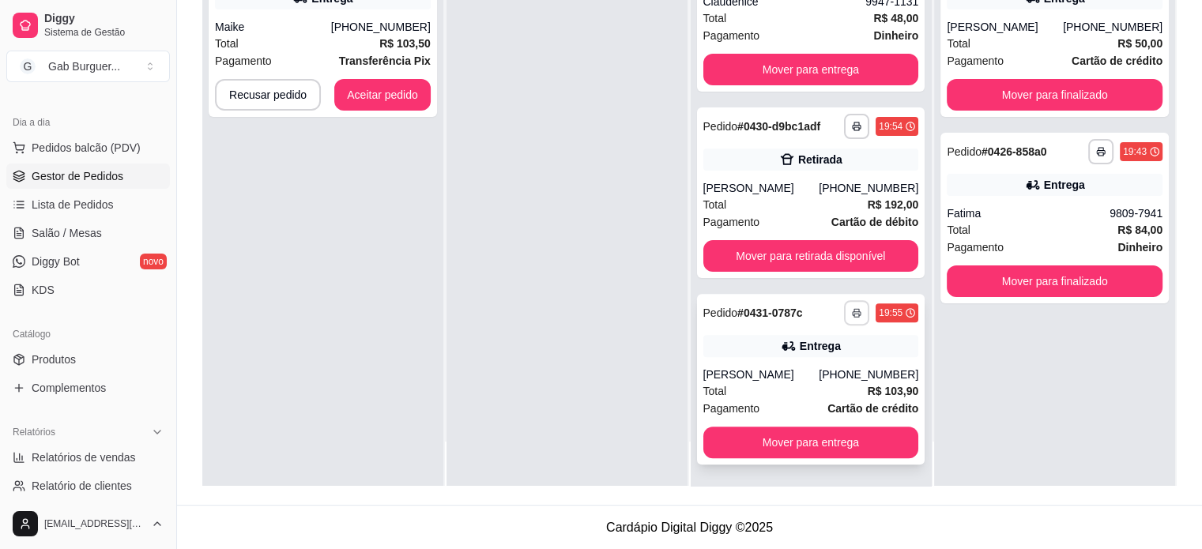
click at [844, 304] on button "button" at bounding box center [856, 312] width 25 height 25
click at [809, 371] on button "TOMATE MDK-080" at bounding box center [794, 367] width 111 height 25
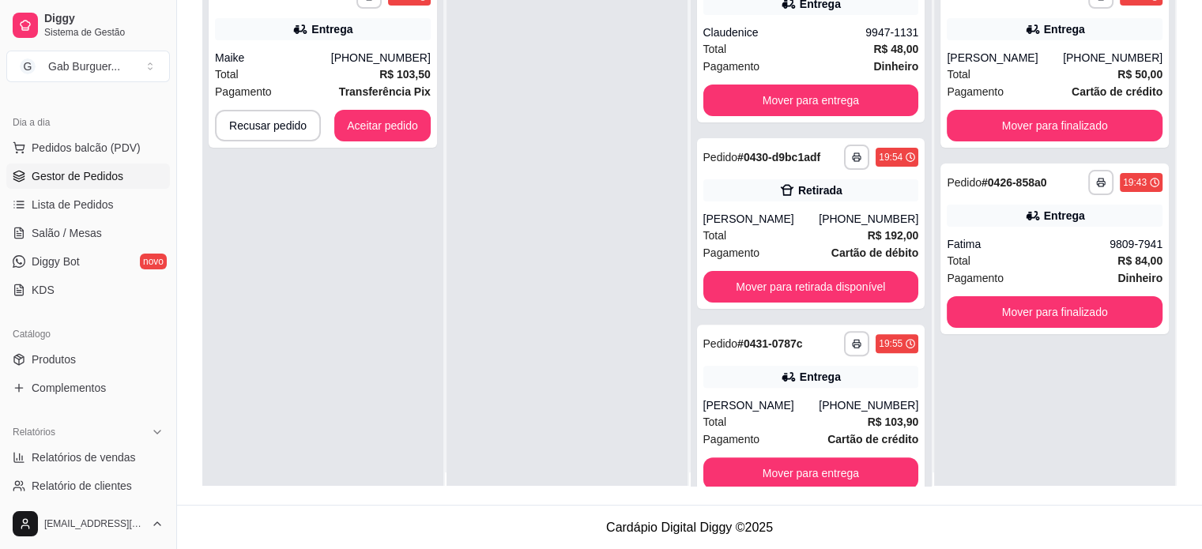
scroll to position [0, 0]
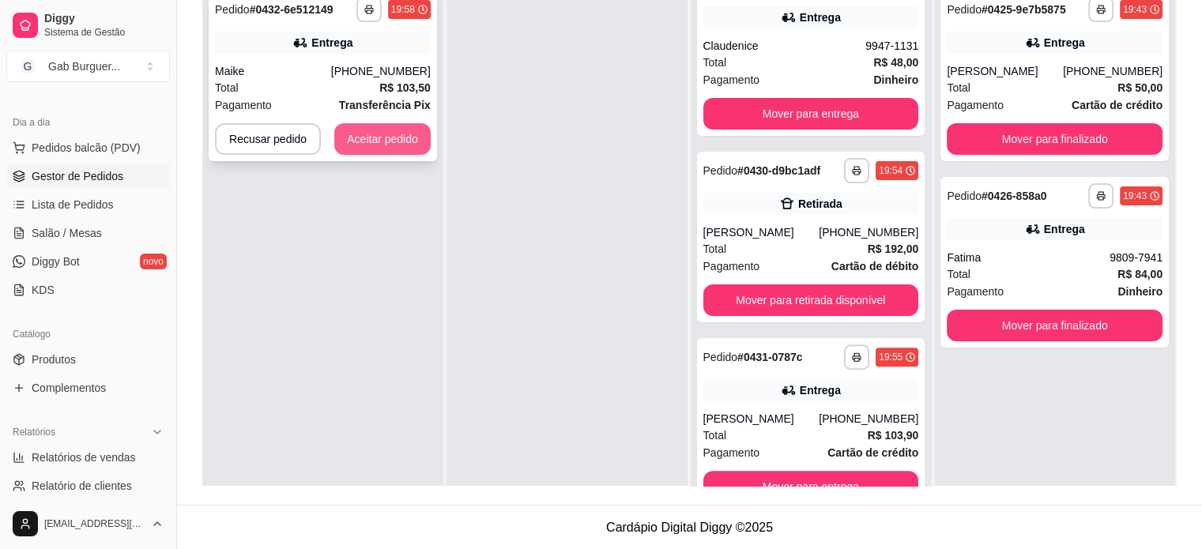
click at [395, 141] on button "Aceitar pedido" at bounding box center [382, 139] width 96 height 32
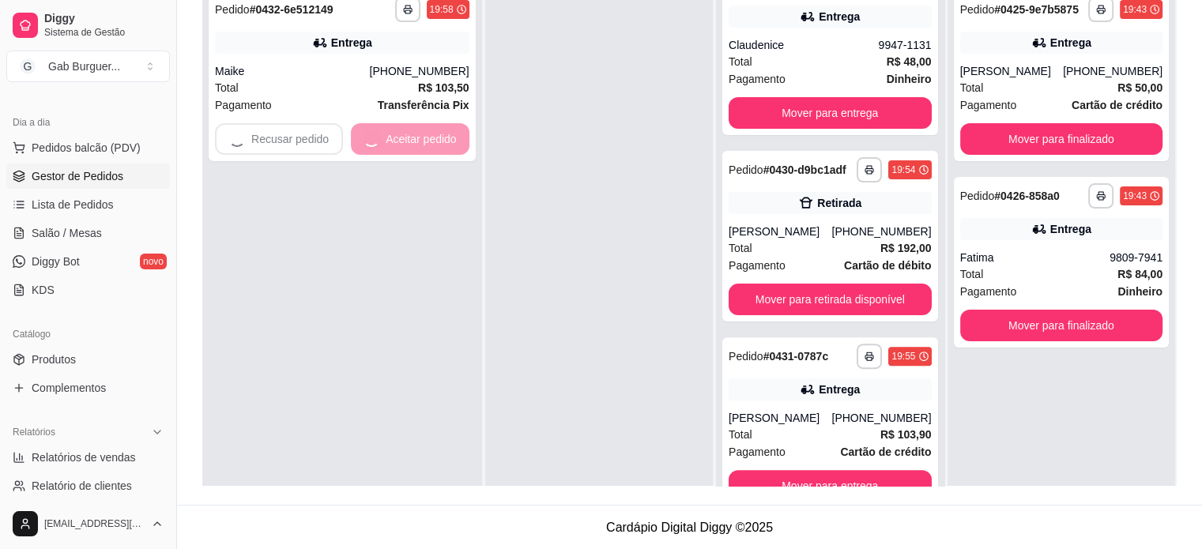
scroll to position [398, 0]
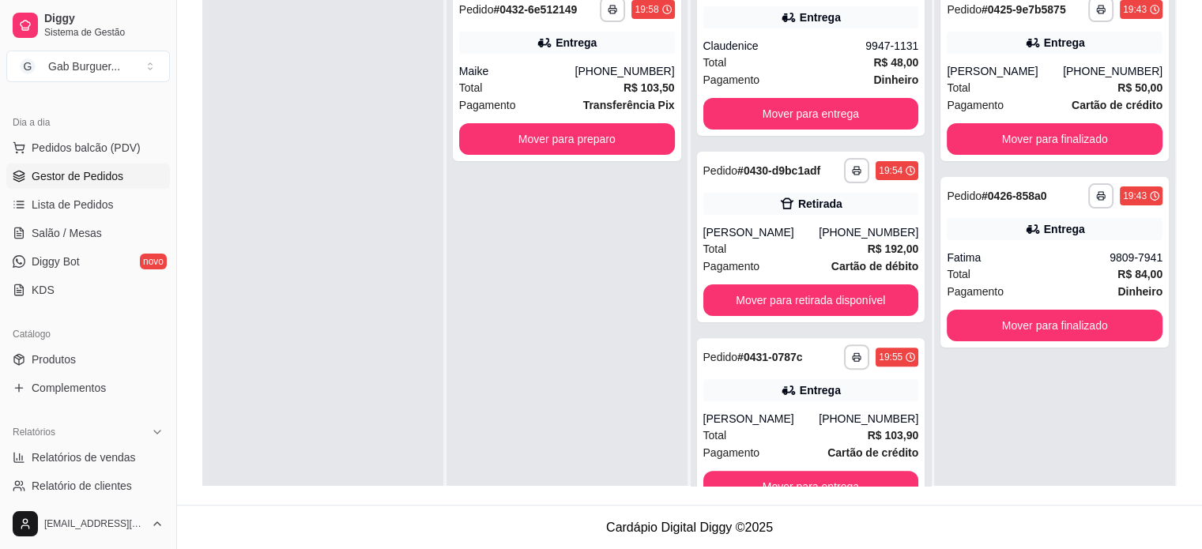
click at [392, 276] on div at bounding box center [322, 255] width 241 height 549
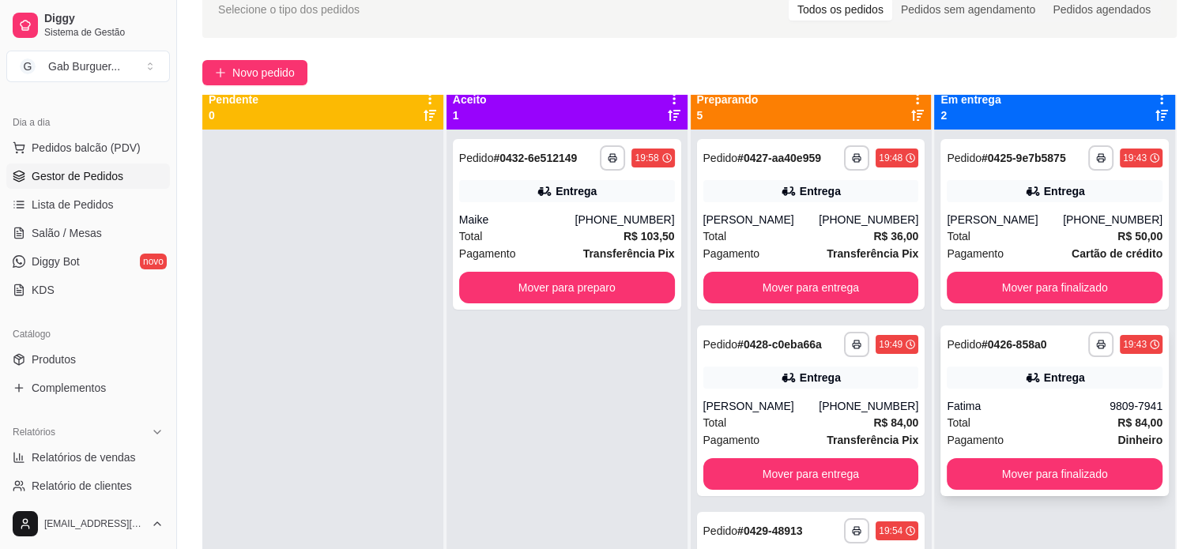
scroll to position [0, 0]
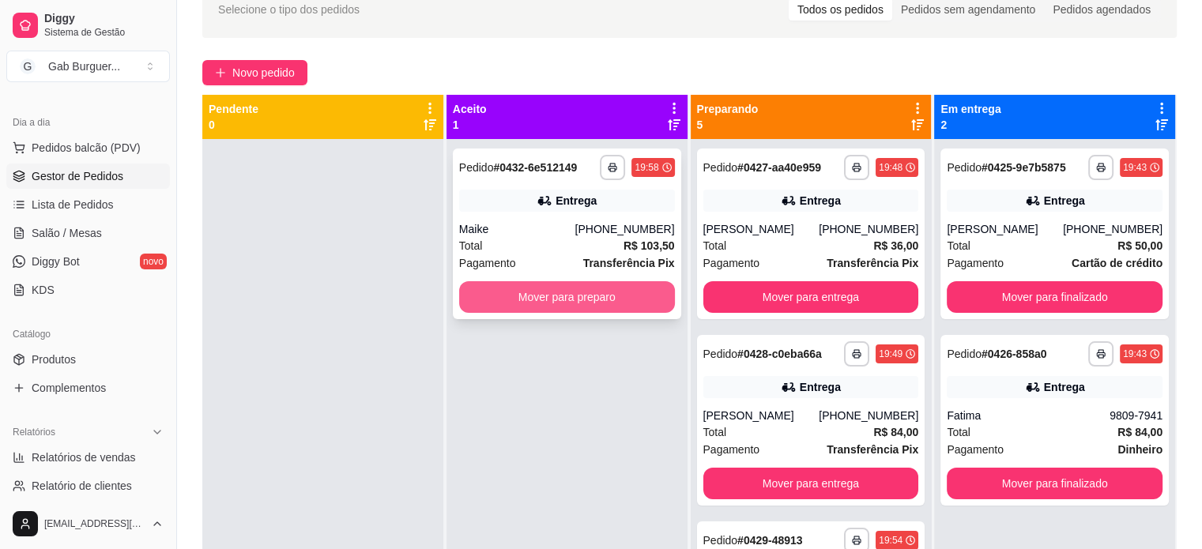
click at [542, 304] on button "Mover para preparo" at bounding box center [567, 297] width 216 height 32
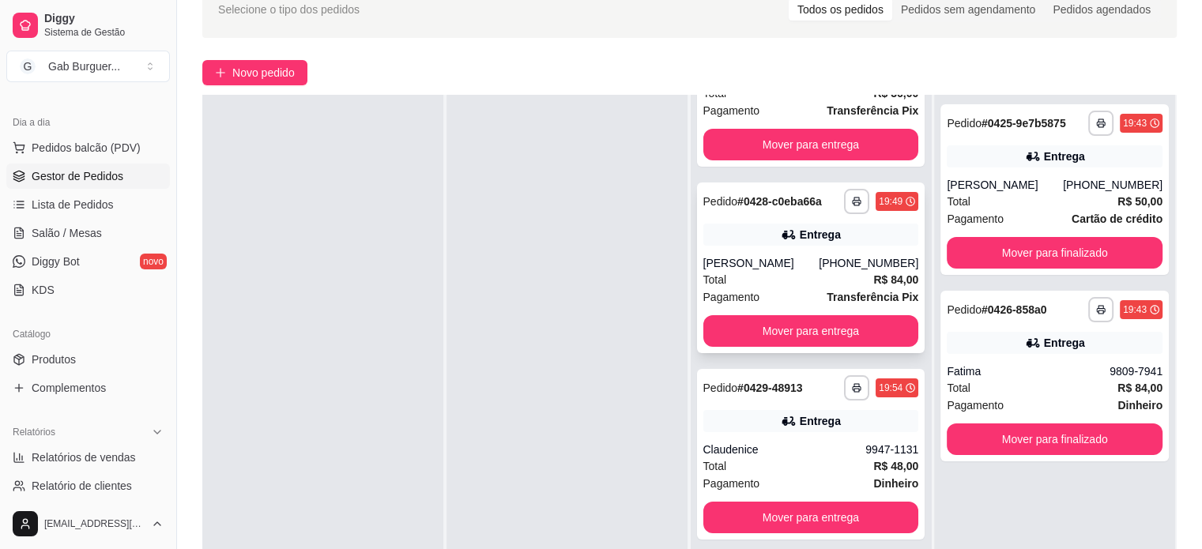
scroll to position [158, 0]
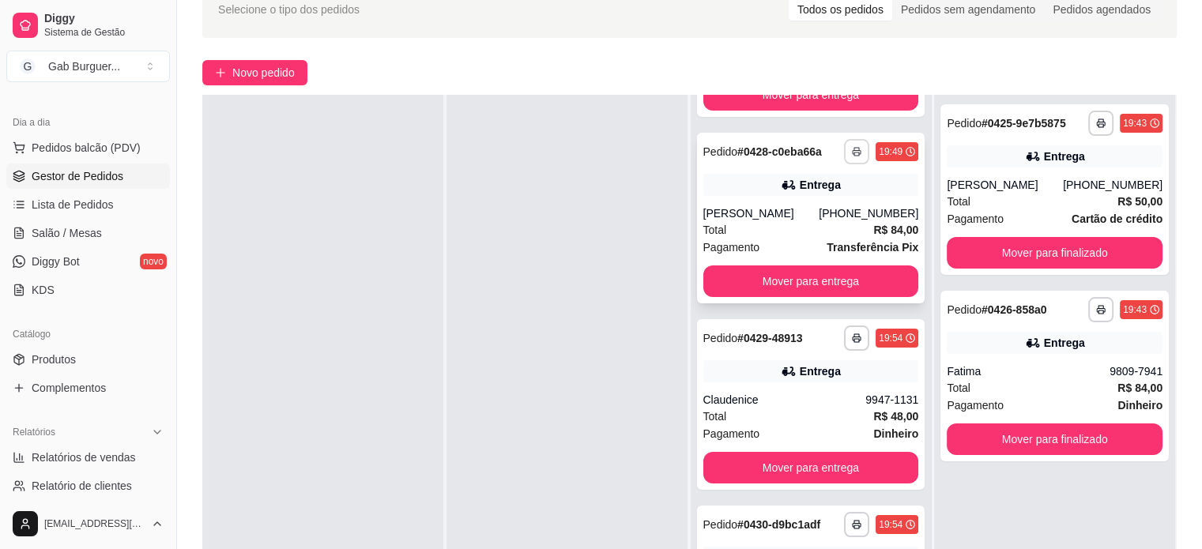
click at [844, 145] on button "button" at bounding box center [856, 151] width 25 height 25
click at [798, 203] on button "TOMATE MDK-080" at bounding box center [795, 206] width 115 height 25
click at [852, 154] on icon "button" at bounding box center [856, 151] width 9 height 9
click at [817, 211] on button "TOMATE MDK-080" at bounding box center [795, 206] width 115 height 25
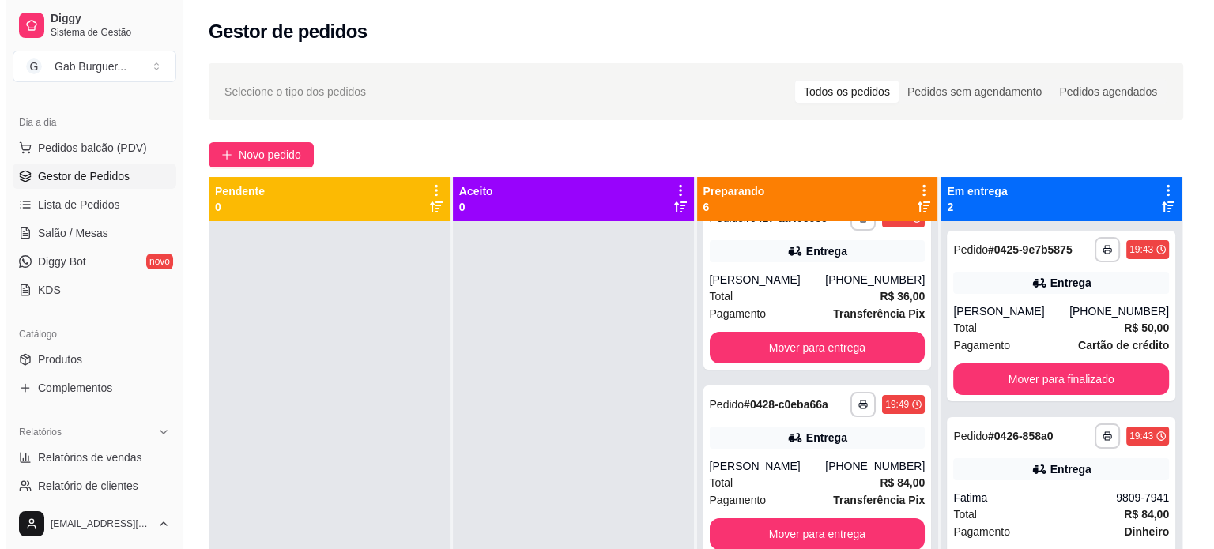
scroll to position [0, 0]
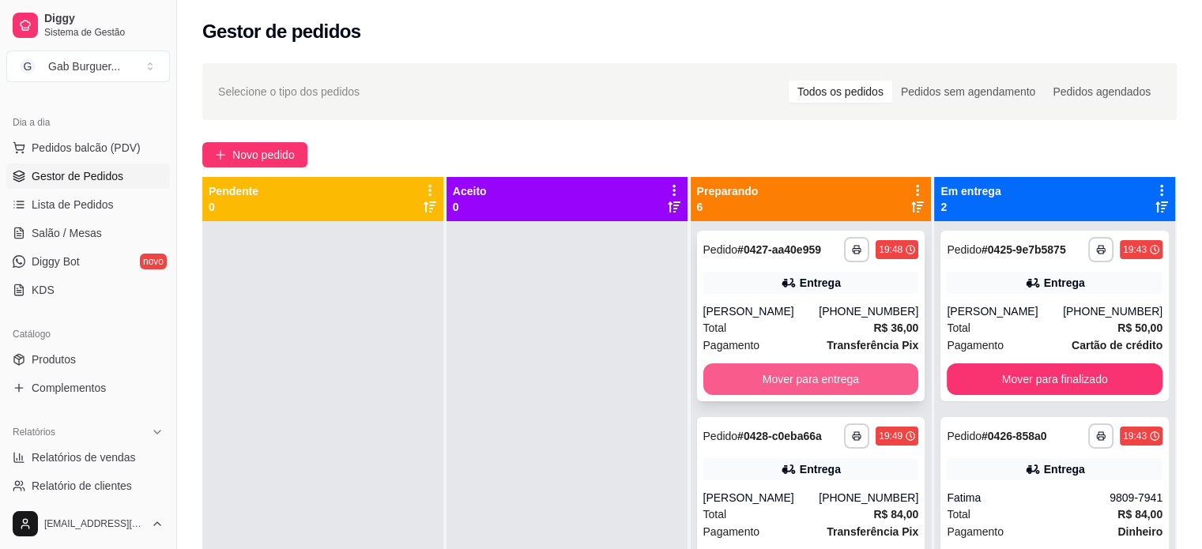
click at [797, 379] on button "Mover para entrega" at bounding box center [812, 380] width 216 height 32
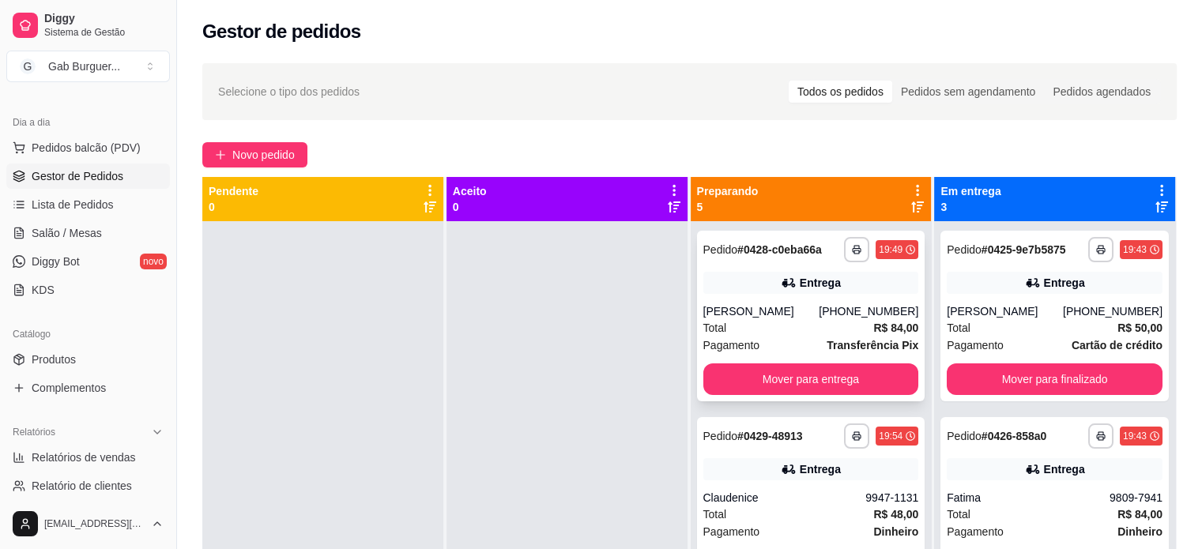
click at [828, 319] on div "(43) 99958-0156" at bounding box center [869, 312] width 100 height 16
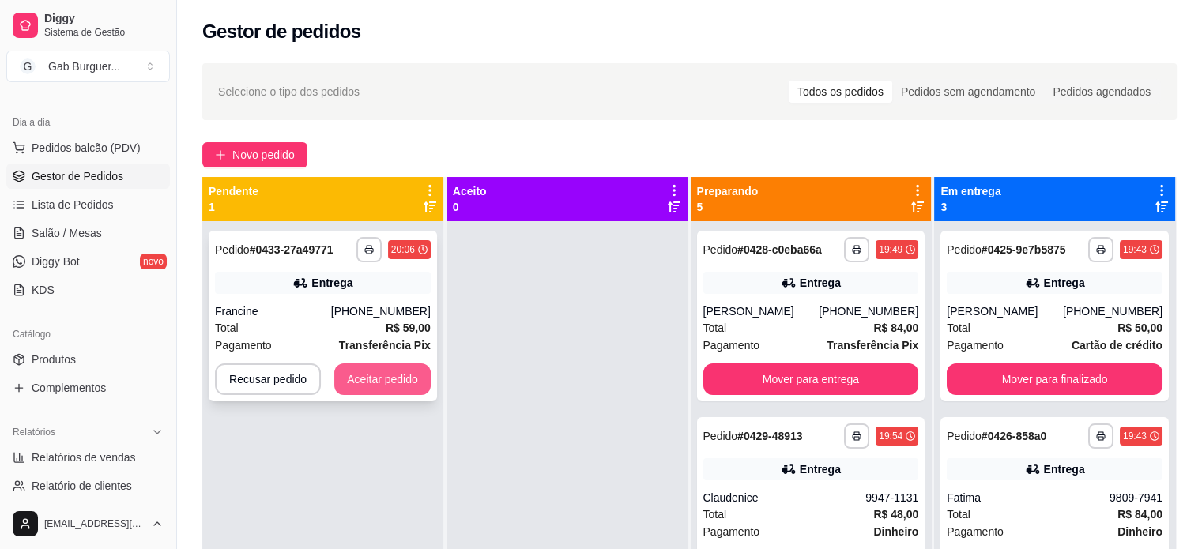
click at [383, 383] on button "Aceitar pedido" at bounding box center [382, 380] width 96 height 32
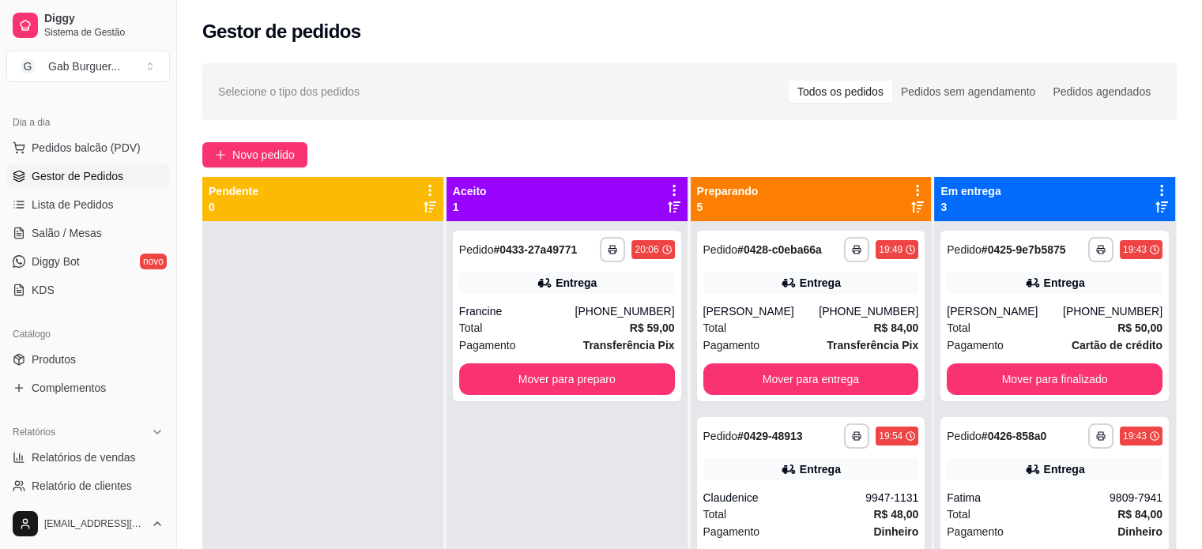
click at [326, 344] on div at bounding box center [322, 495] width 241 height 549
drag, startPoint x: 334, startPoint y: 348, endPoint x: 617, endPoint y: 489, distance: 316.4
click at [580, 469] on div "**********" at bounding box center [689, 451] width 975 height 549
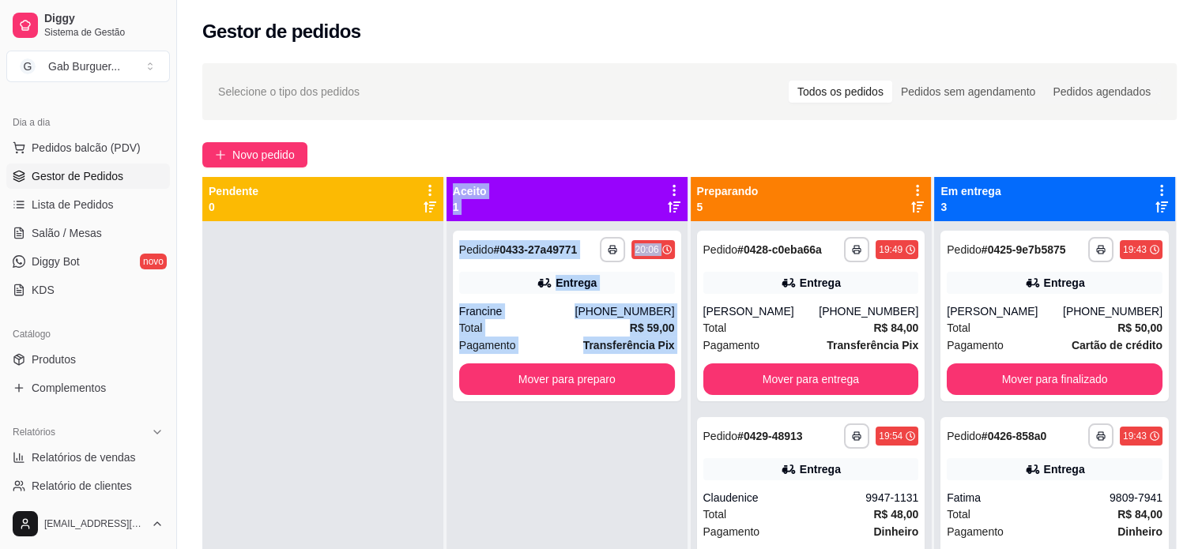
click at [267, 312] on div at bounding box center [322, 495] width 241 height 549
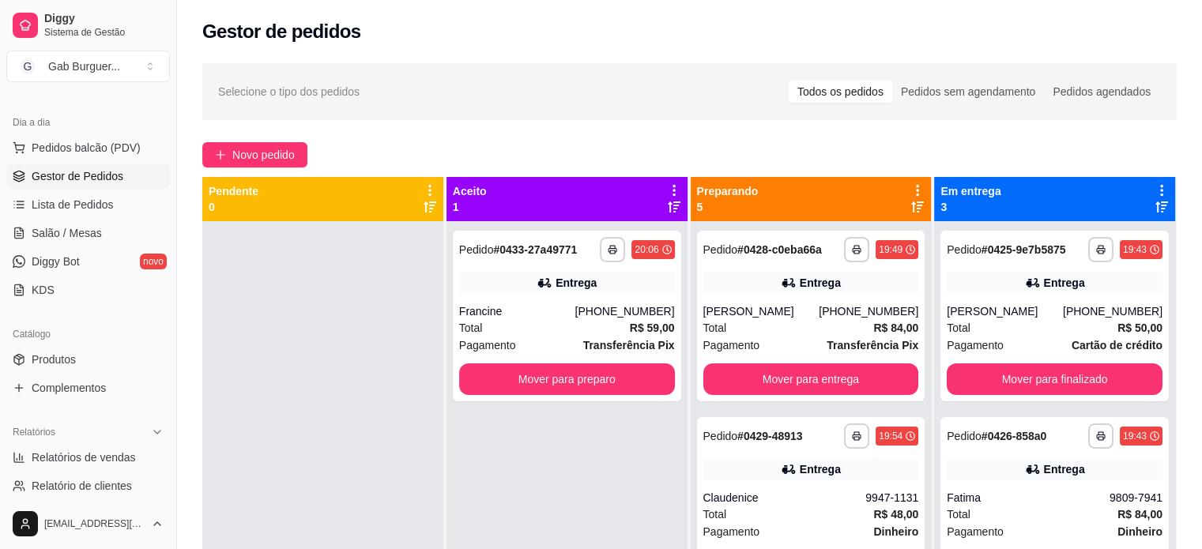
click at [284, 277] on div at bounding box center [322, 495] width 241 height 549
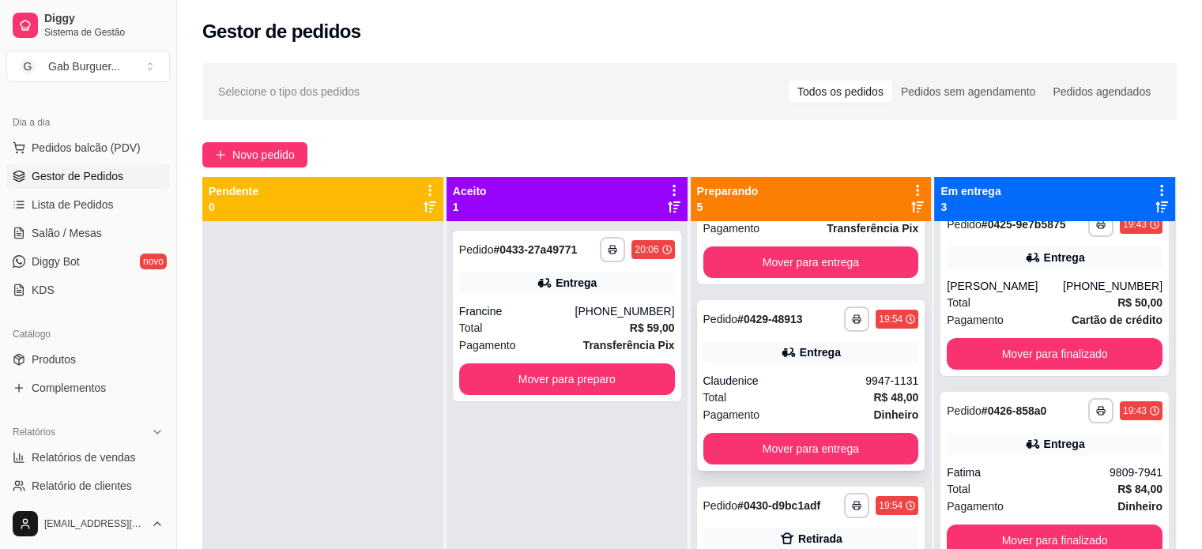
scroll to position [158, 0]
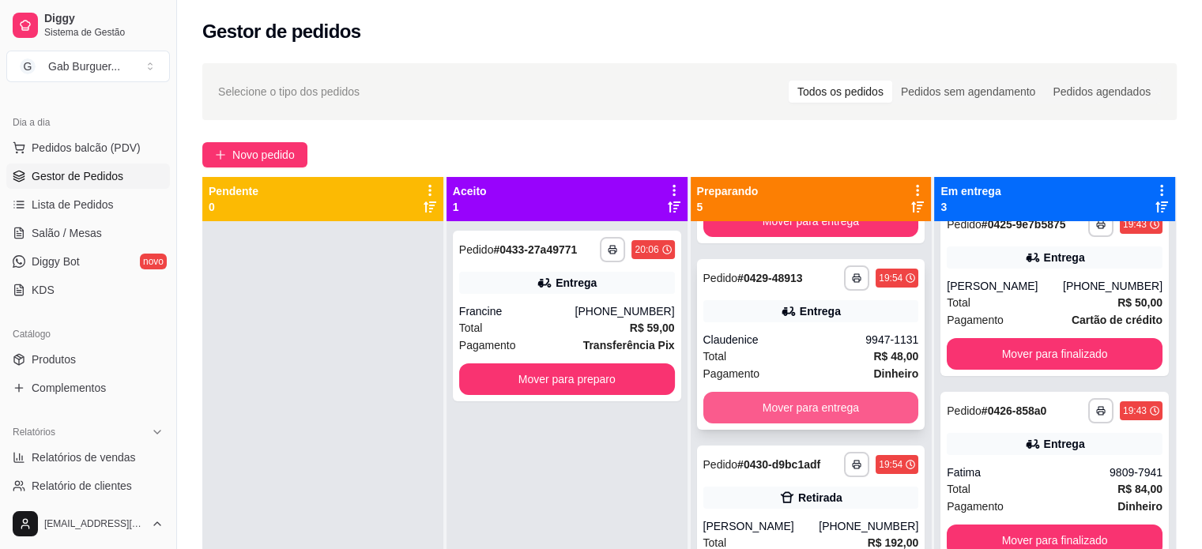
click at [823, 402] on button "Mover para entrega" at bounding box center [812, 408] width 216 height 32
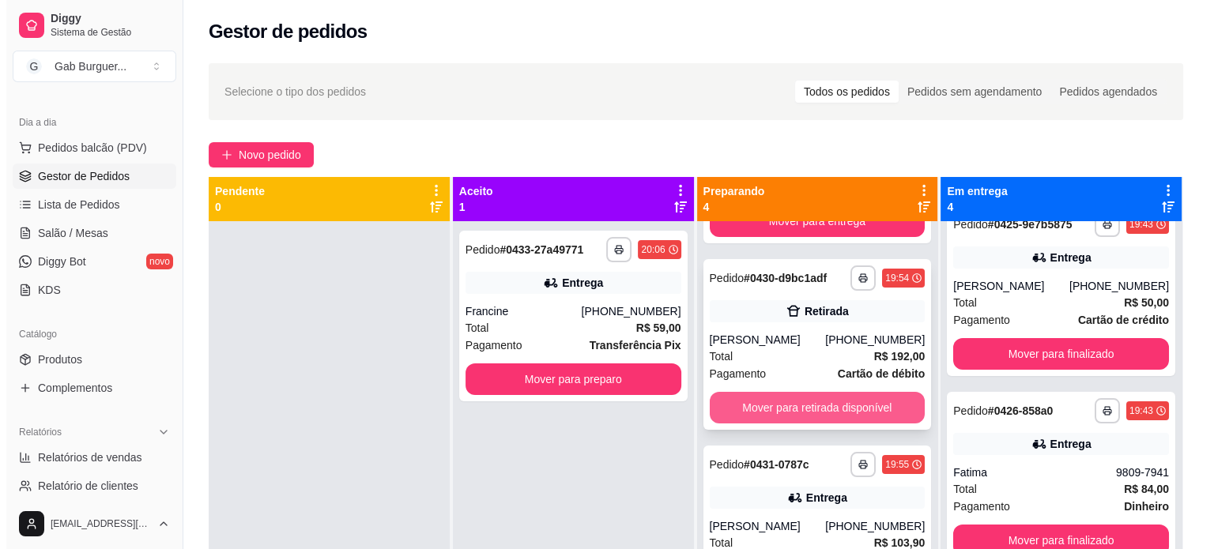
scroll to position [0, 0]
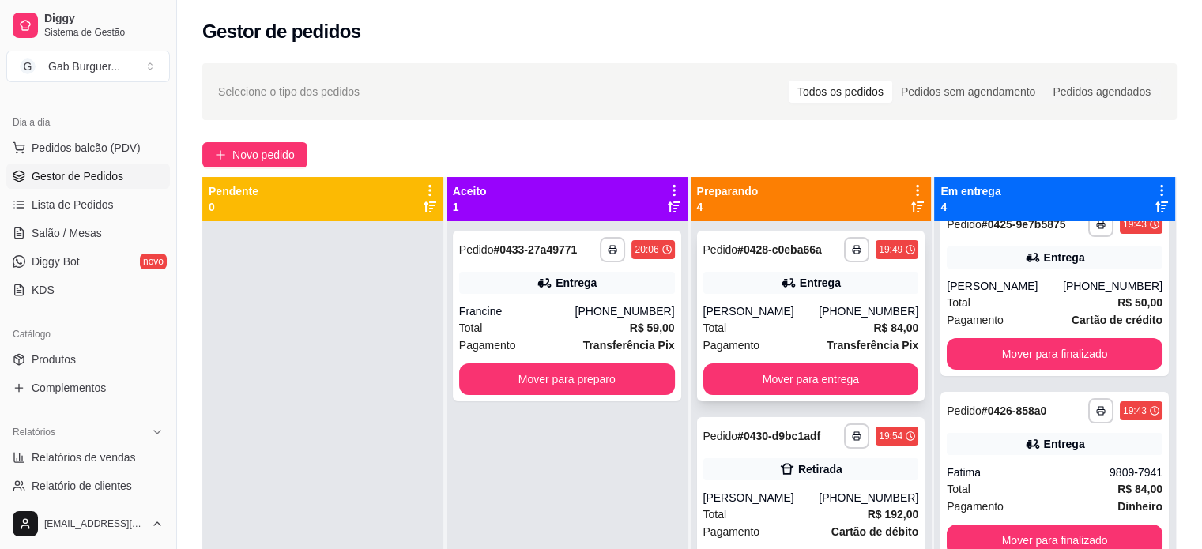
click at [840, 341] on strong "Transferência Pix" at bounding box center [873, 345] width 92 height 13
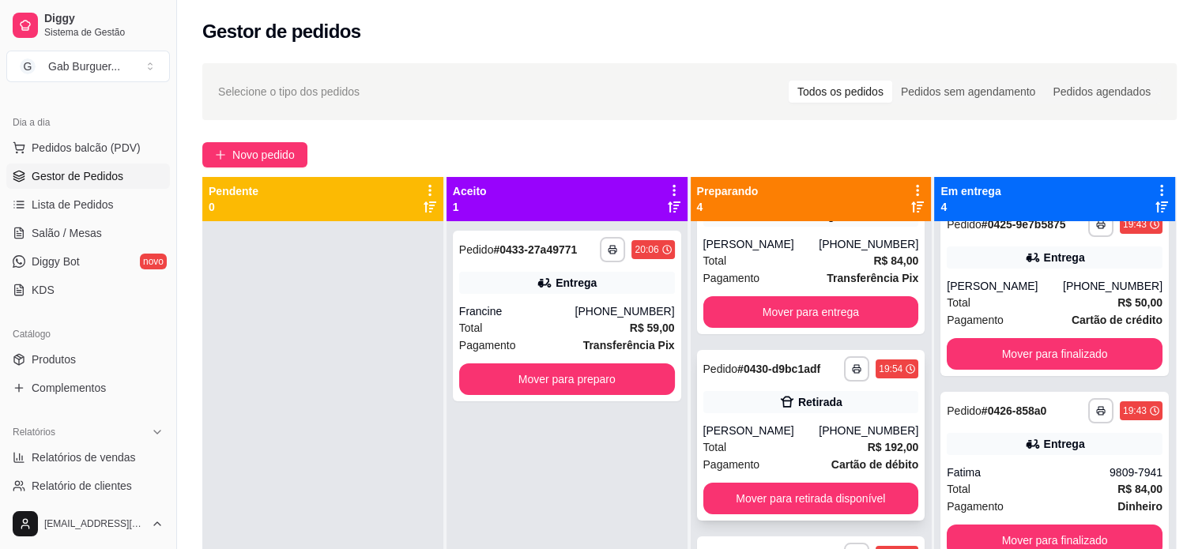
scroll to position [158, 0]
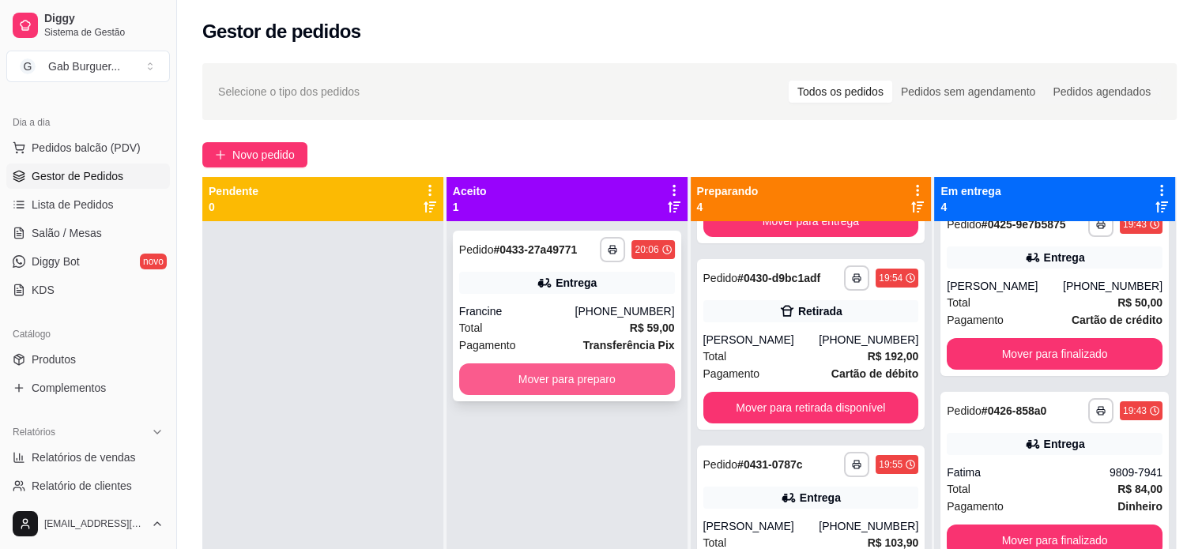
click at [547, 369] on button "Mover para preparo" at bounding box center [567, 380] width 216 height 32
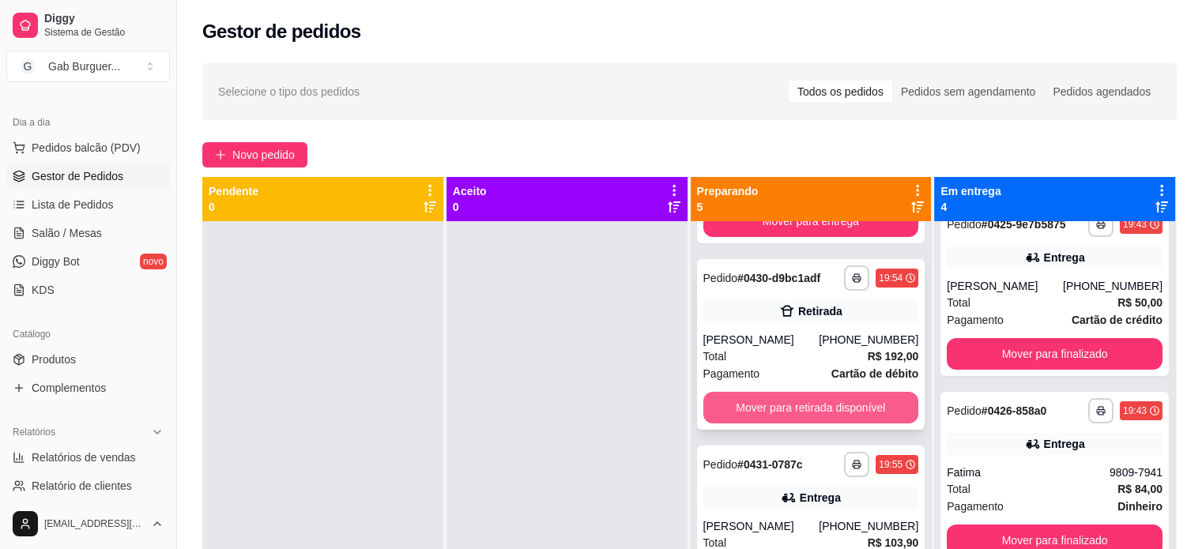
click at [806, 407] on button "Mover para retirada disponível" at bounding box center [812, 408] width 216 height 32
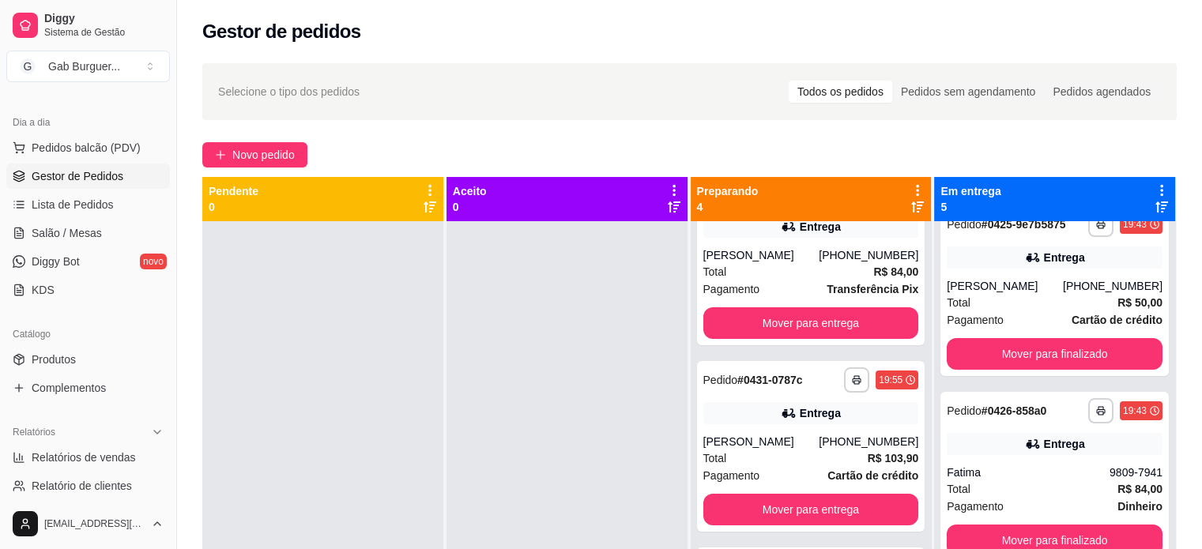
scroll to position [212, 0]
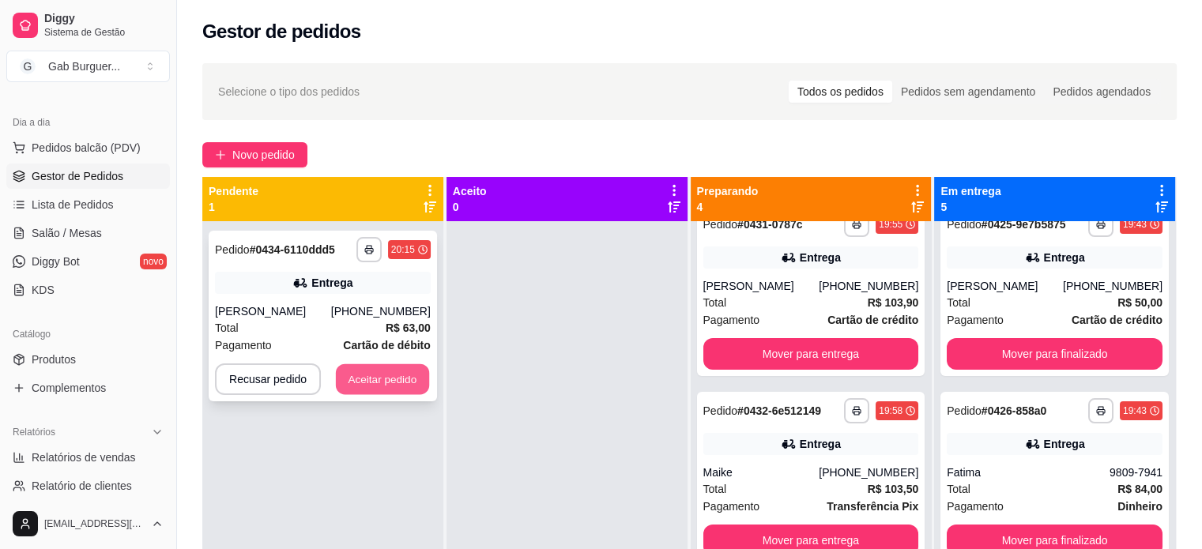
click at [381, 388] on button "Aceitar pedido" at bounding box center [382, 379] width 93 height 31
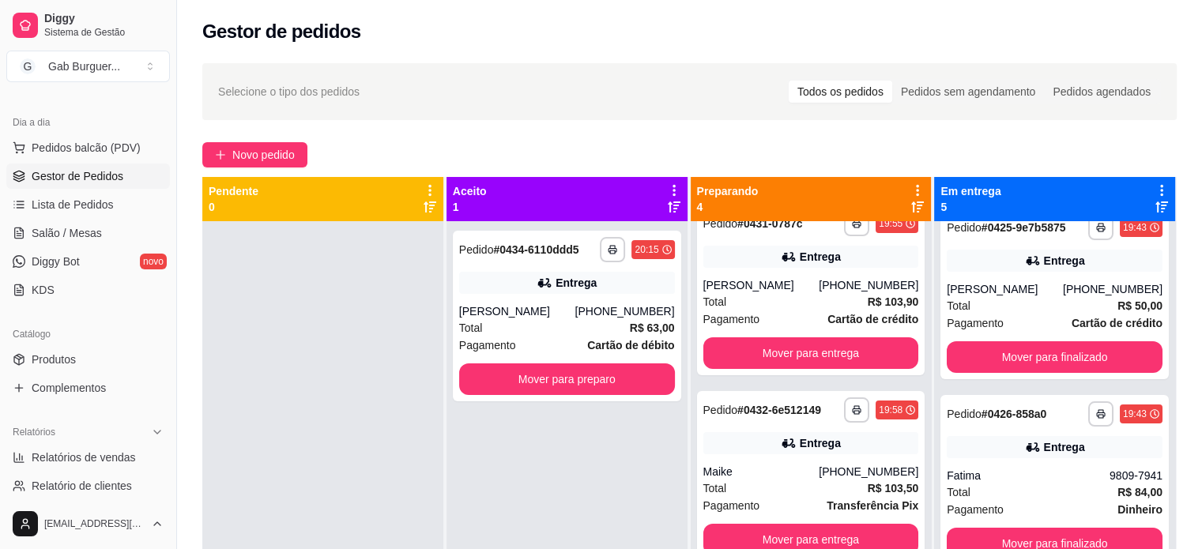
scroll to position [25, 0]
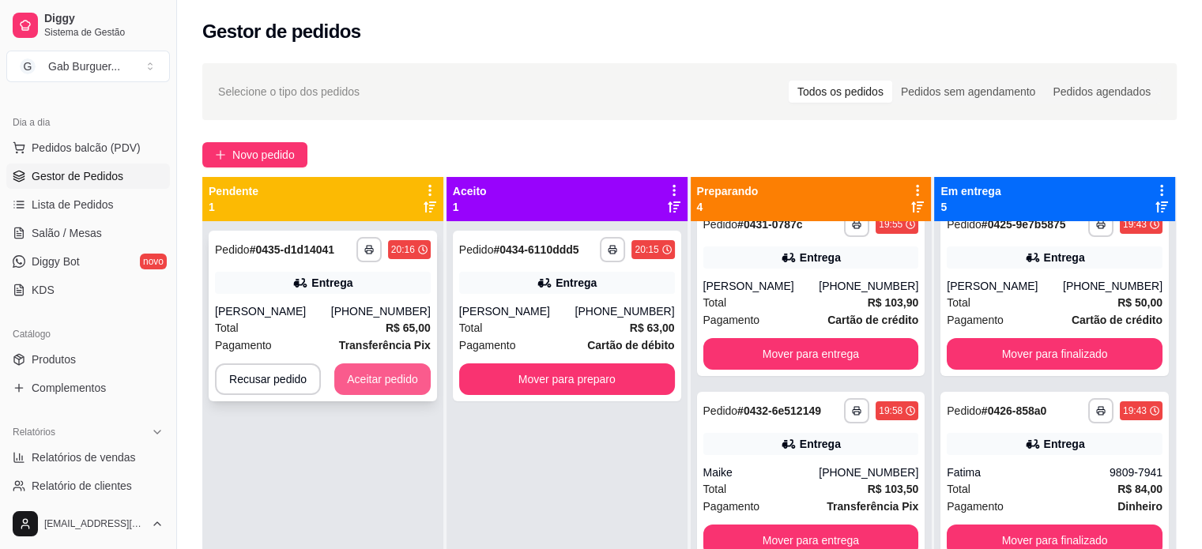
click at [368, 375] on button "Aceitar pedido" at bounding box center [382, 380] width 96 height 32
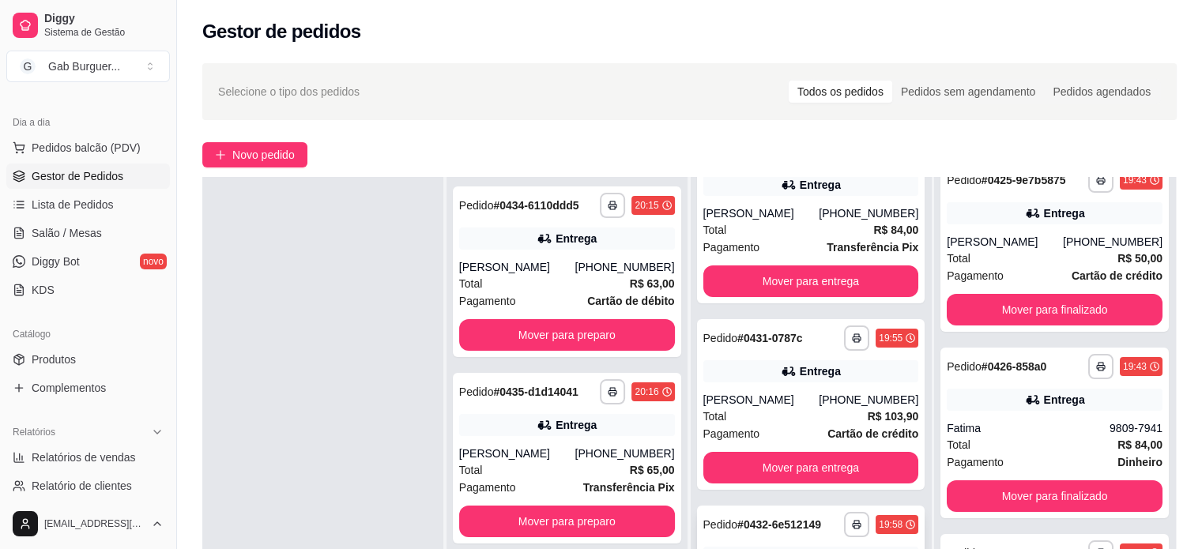
scroll to position [0, 0]
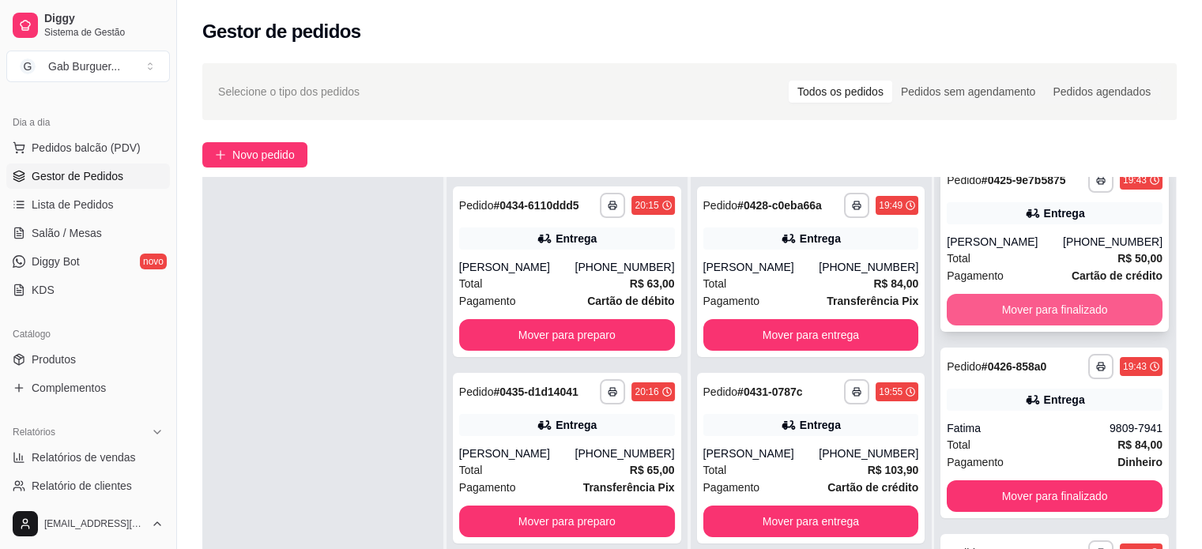
click at [1050, 318] on button "Mover para finalizado" at bounding box center [1055, 310] width 216 height 32
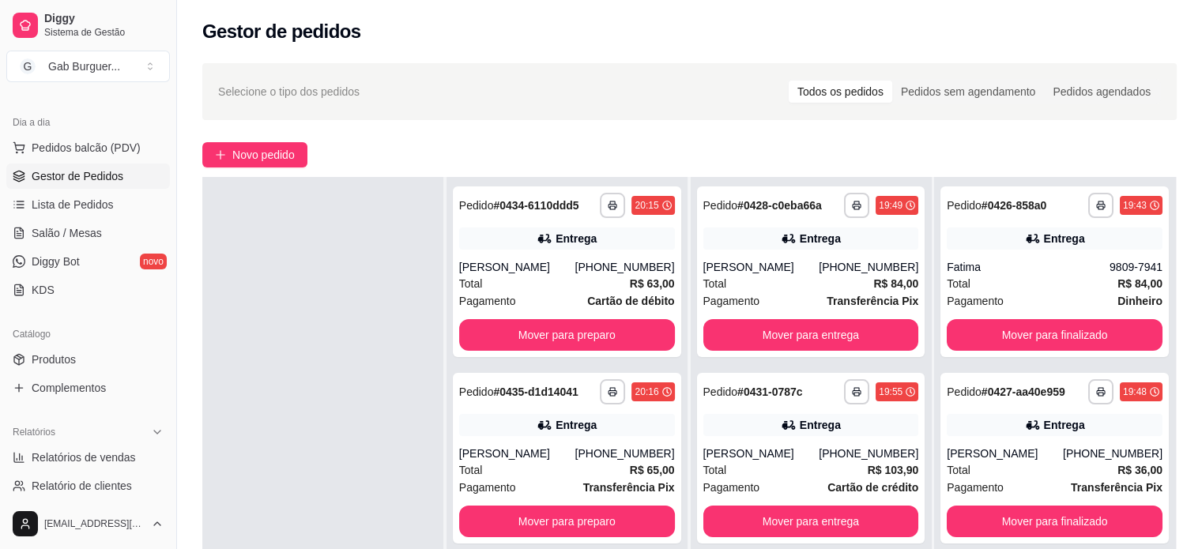
click at [1050, 318] on div "**********" at bounding box center [1055, 272] width 228 height 171
click at [1025, 330] on button "Mover para finalizado" at bounding box center [1055, 335] width 216 height 32
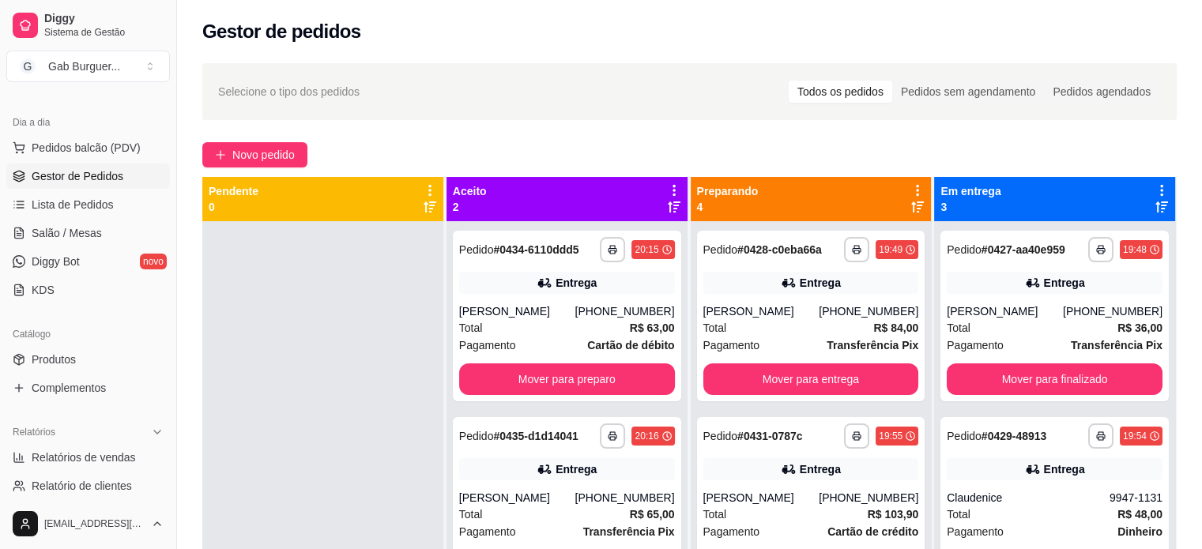
scroll to position [44, 0]
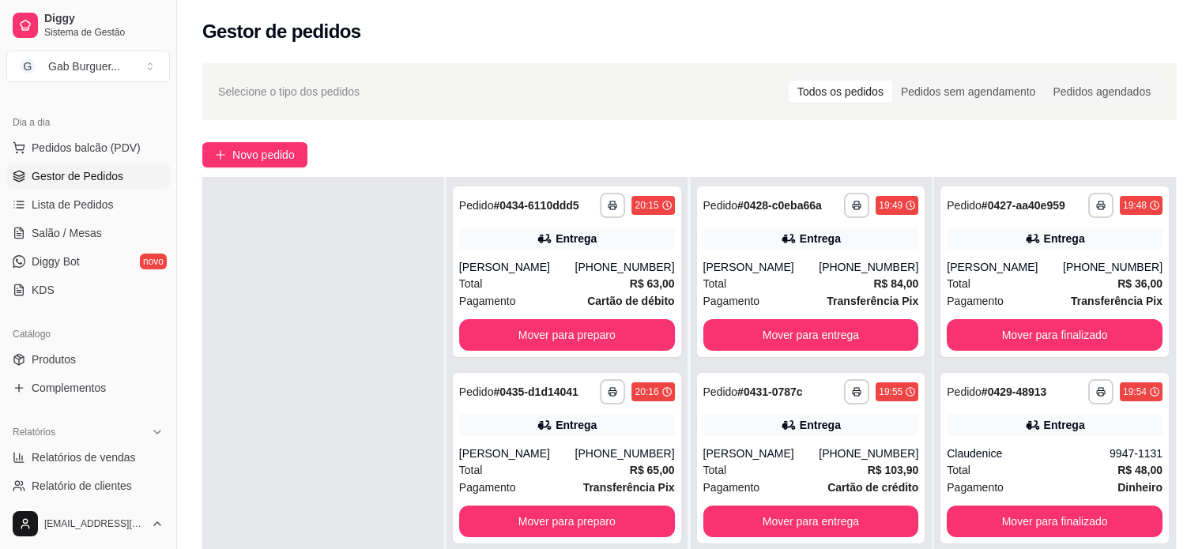
click at [399, 334] on div at bounding box center [322, 451] width 241 height 549
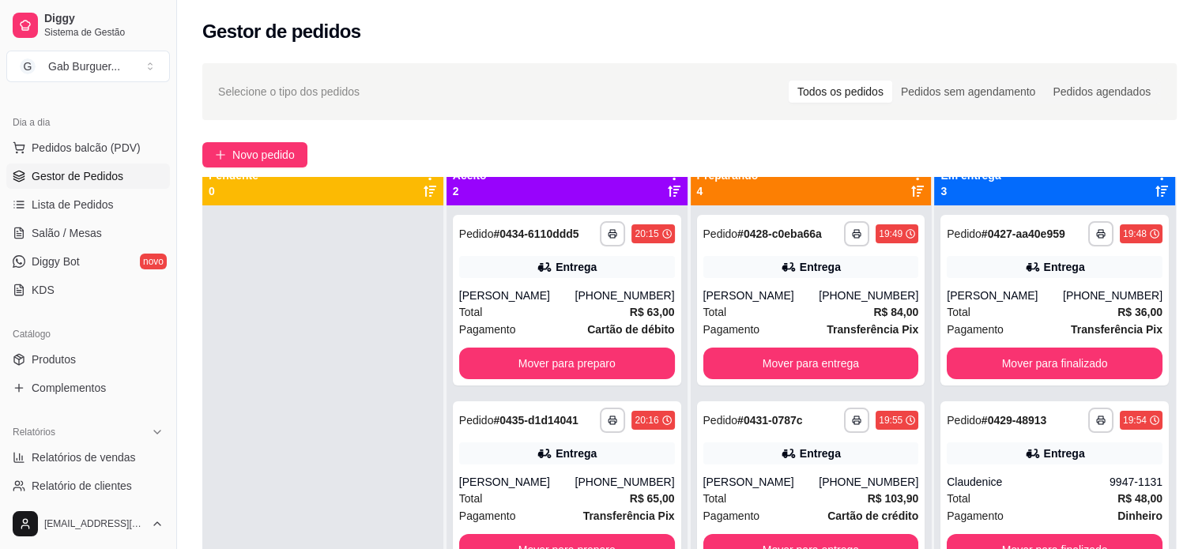
scroll to position [0, 0]
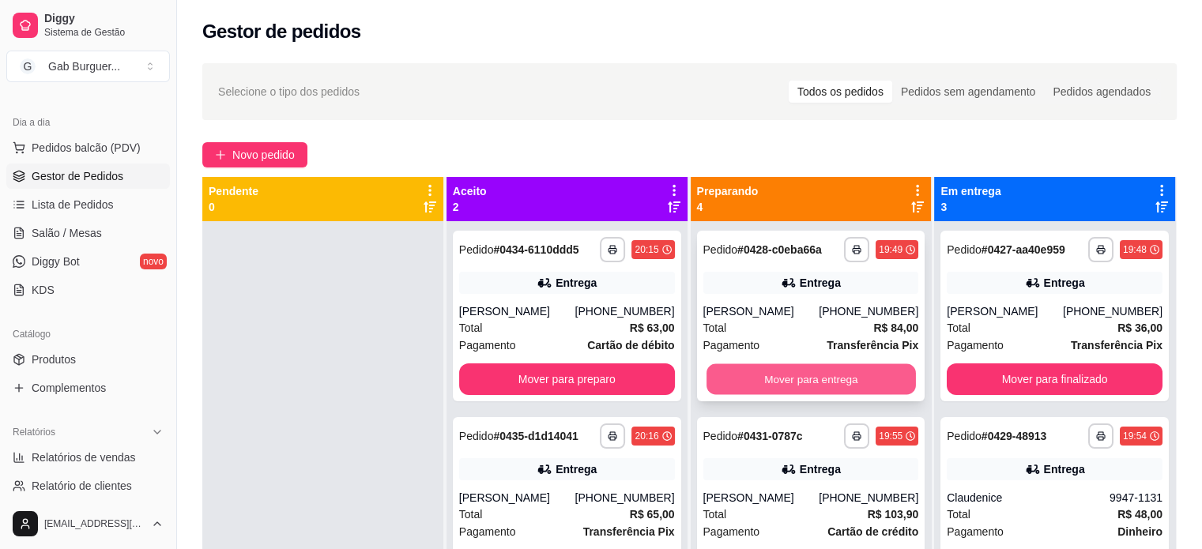
click at [736, 366] on button "Mover para entrega" at bounding box center [811, 379] width 209 height 31
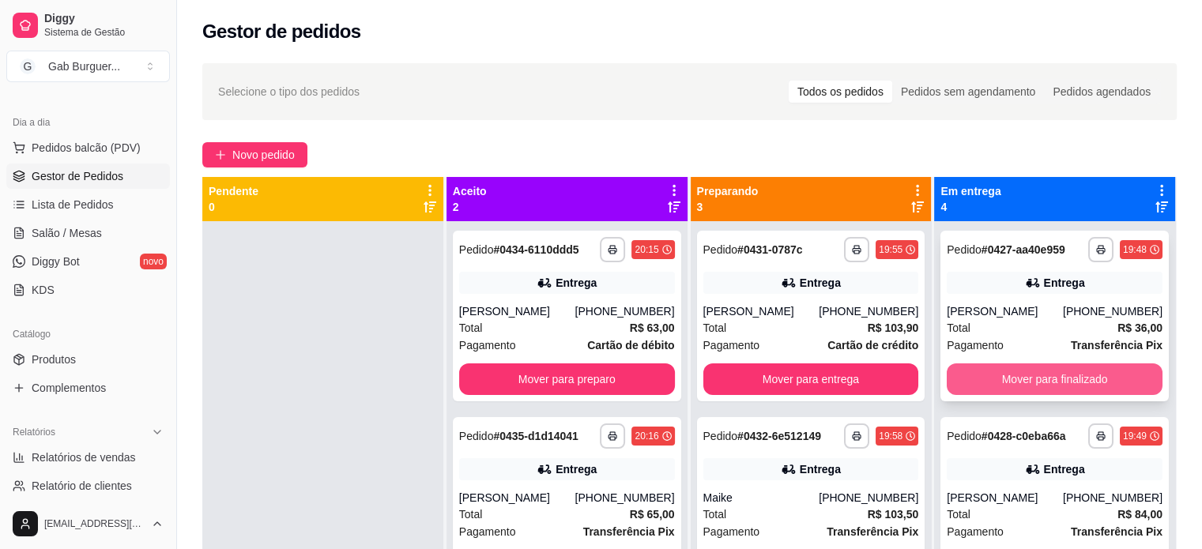
click at [991, 372] on button "Mover para finalizado" at bounding box center [1055, 380] width 216 height 32
click at [990, 368] on button "Mover para finalizado" at bounding box center [1055, 380] width 216 height 32
click at [1029, 369] on button "Mover para finalizado" at bounding box center [1055, 380] width 216 height 32
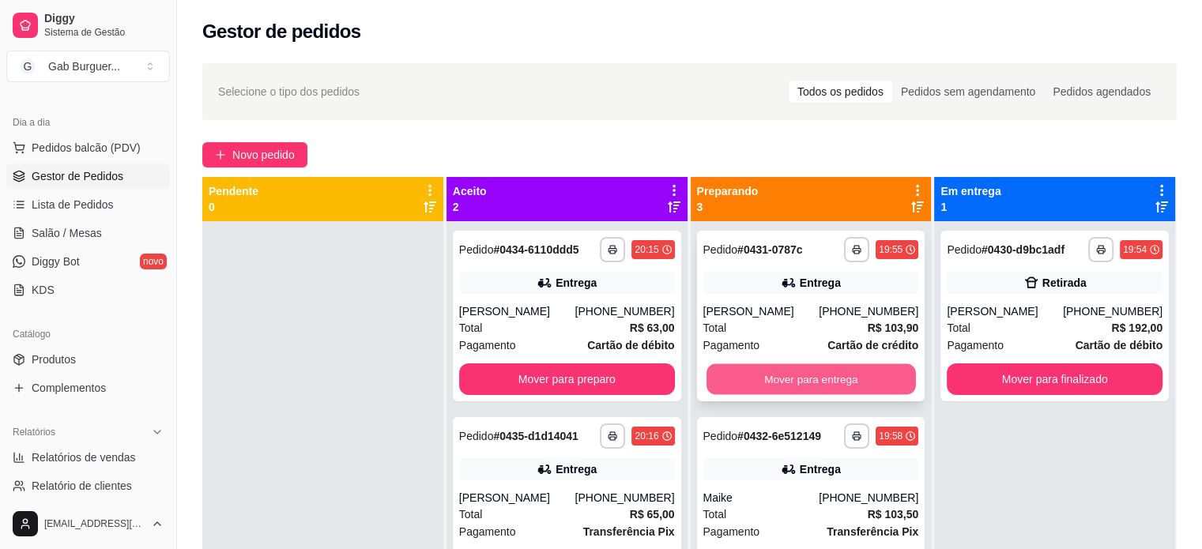
click at [841, 374] on button "Mover para entrega" at bounding box center [811, 379] width 209 height 31
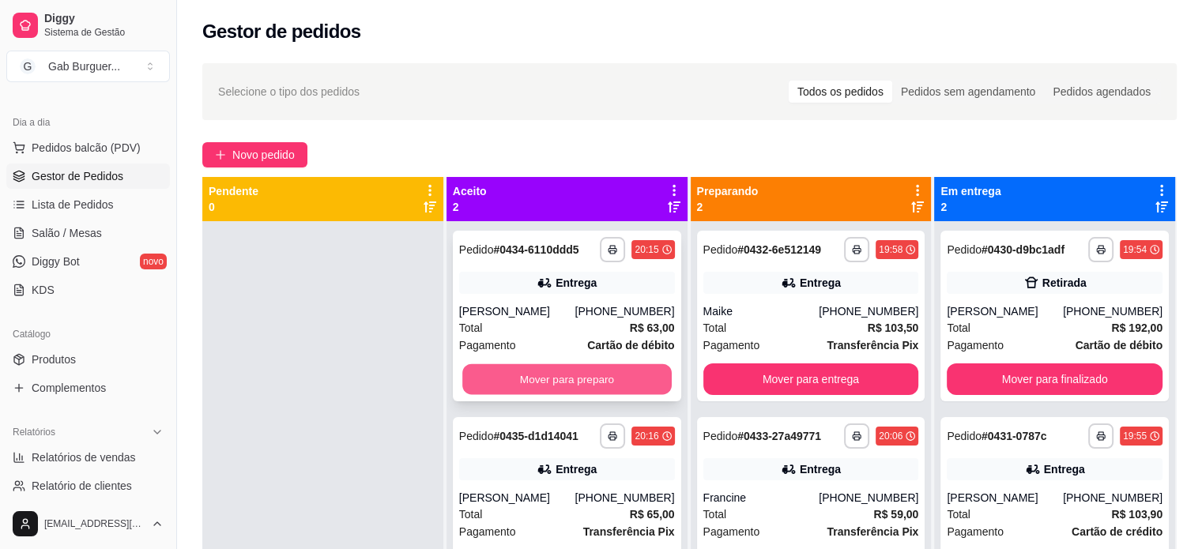
click at [563, 370] on button "Mover para preparo" at bounding box center [566, 379] width 209 height 31
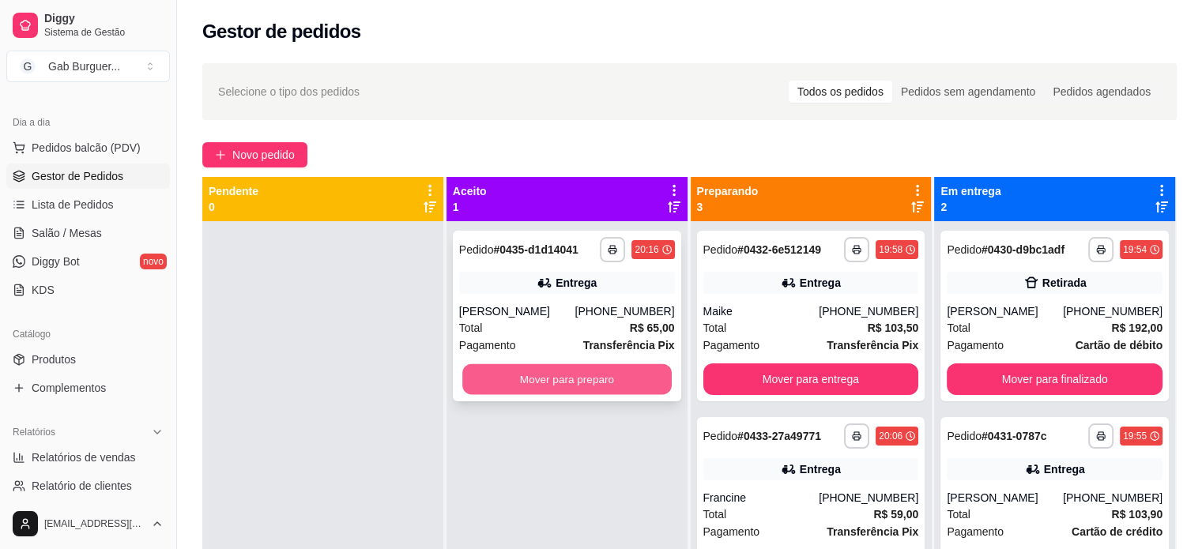
click at [564, 380] on button "Mover para preparo" at bounding box center [566, 379] width 209 height 31
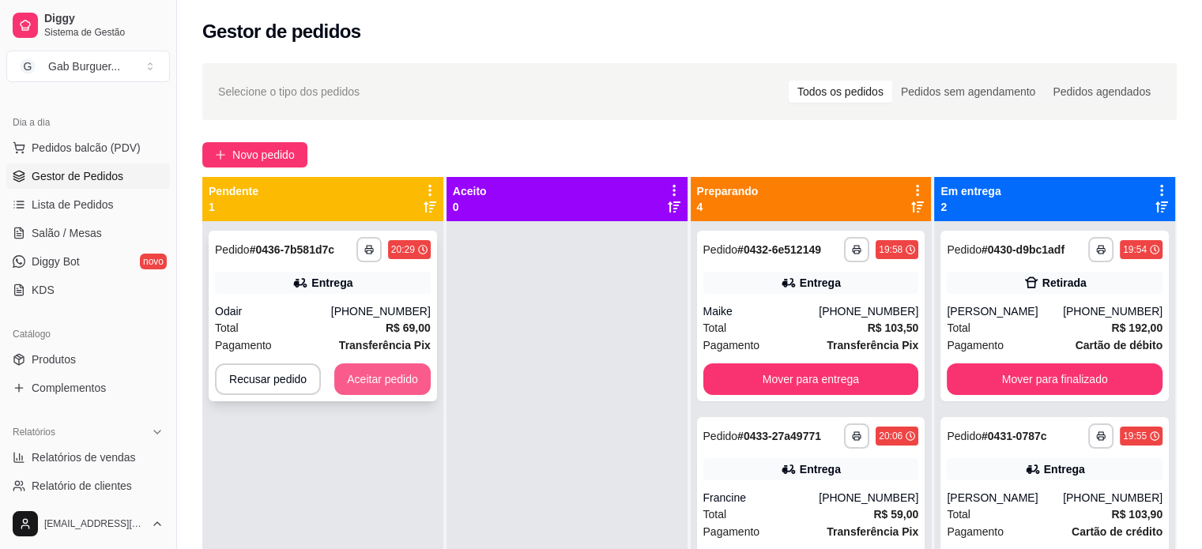
click at [382, 377] on button "Aceitar pedido" at bounding box center [382, 380] width 96 height 32
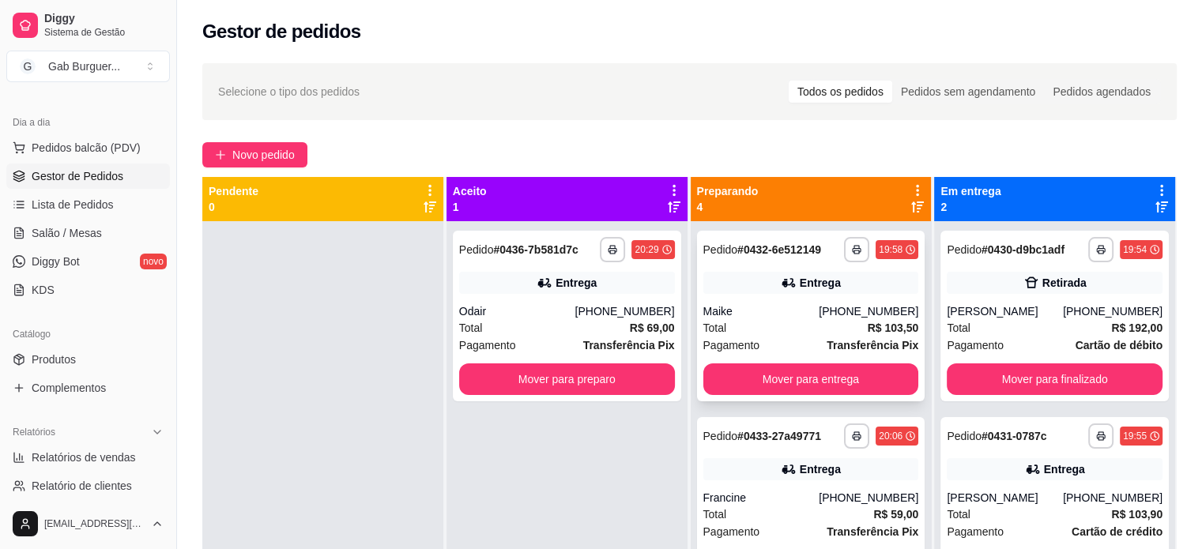
click at [800, 337] on div "Pagamento Transferência Pix" at bounding box center [812, 345] width 216 height 17
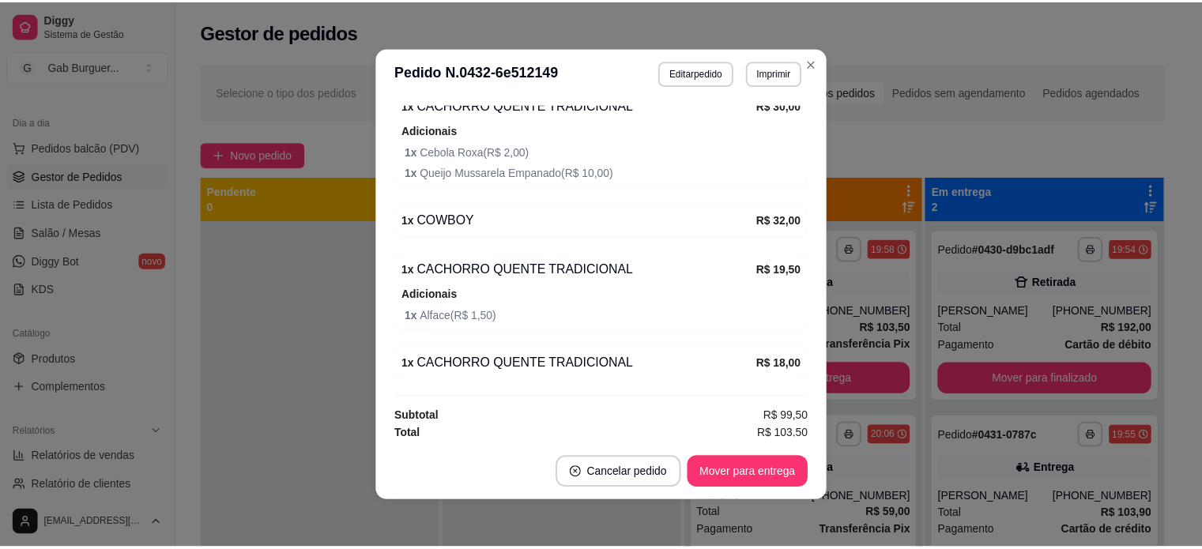
scroll to position [536, 0]
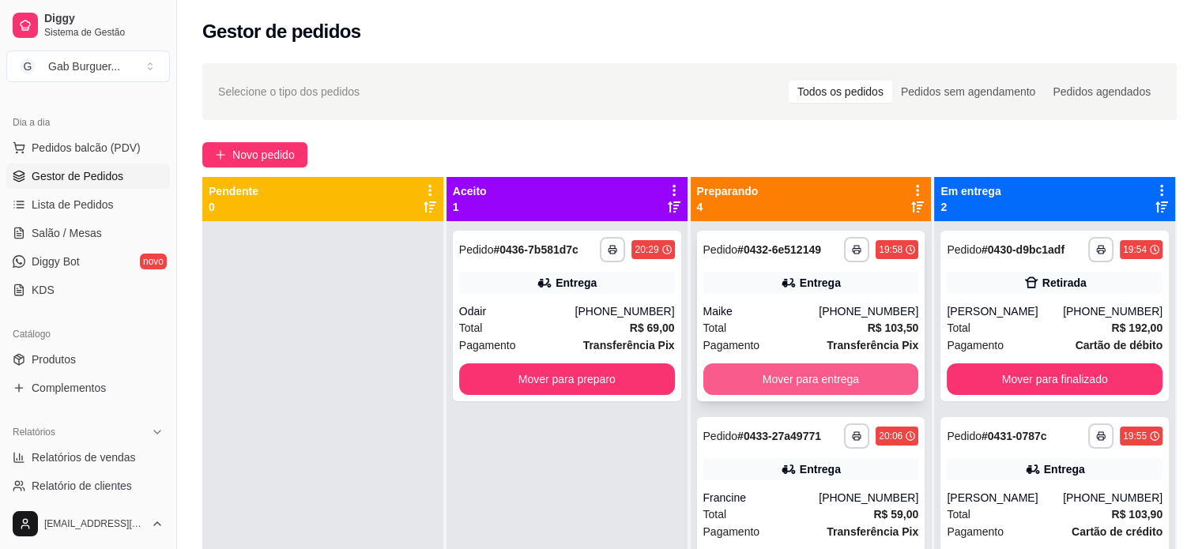
click at [817, 381] on button "Mover para entrega" at bounding box center [812, 380] width 216 height 32
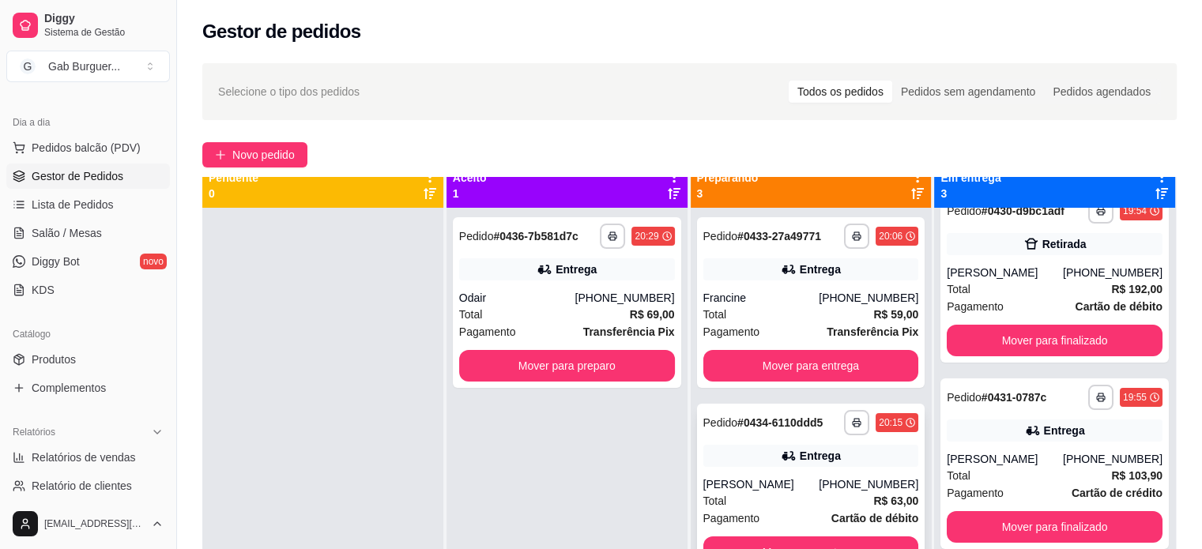
scroll to position [0, 0]
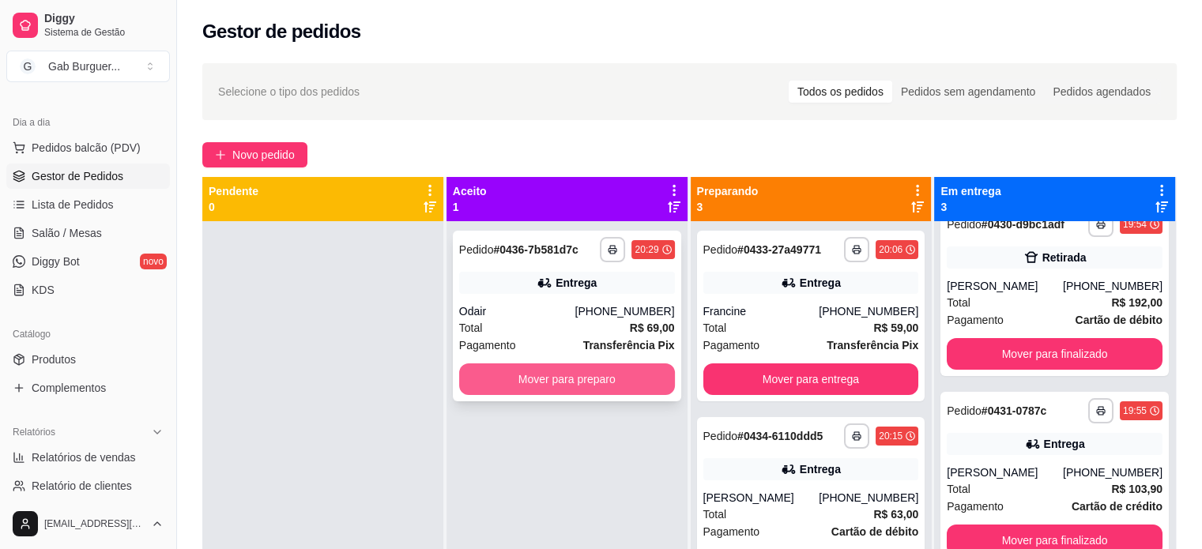
click at [647, 384] on button "Mover para preparo" at bounding box center [567, 380] width 216 height 32
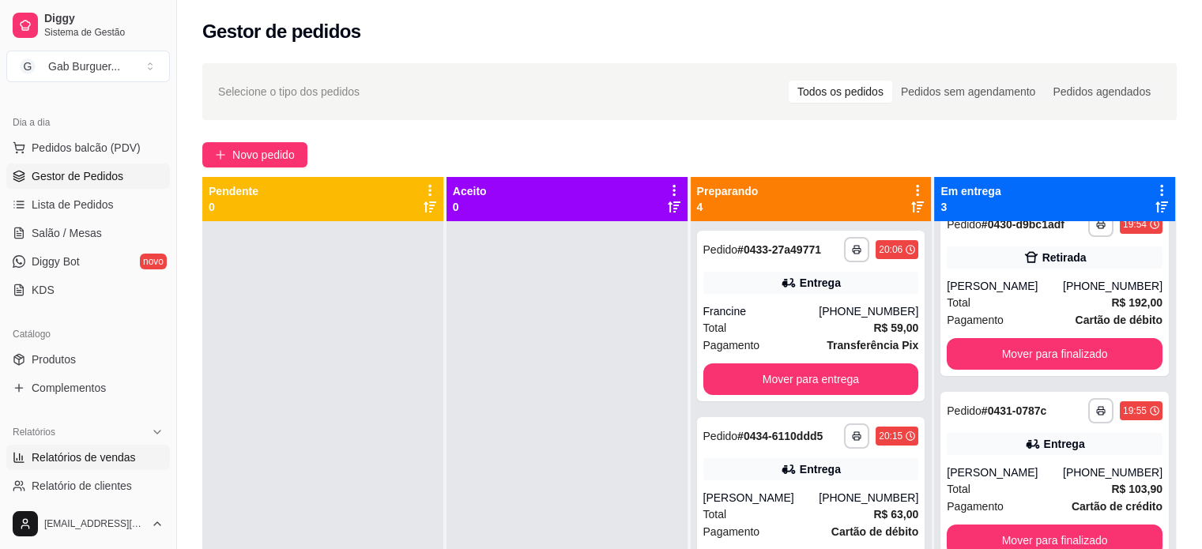
click at [87, 458] on span "Relatórios de vendas" at bounding box center [84, 458] width 104 height 16
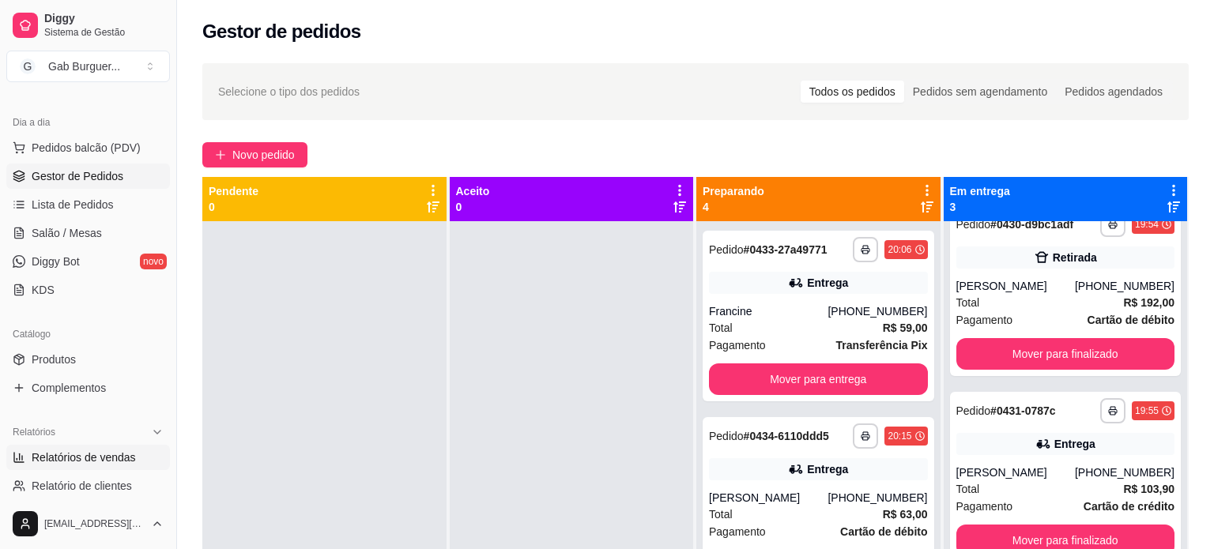
select select "ALL"
select select "0"
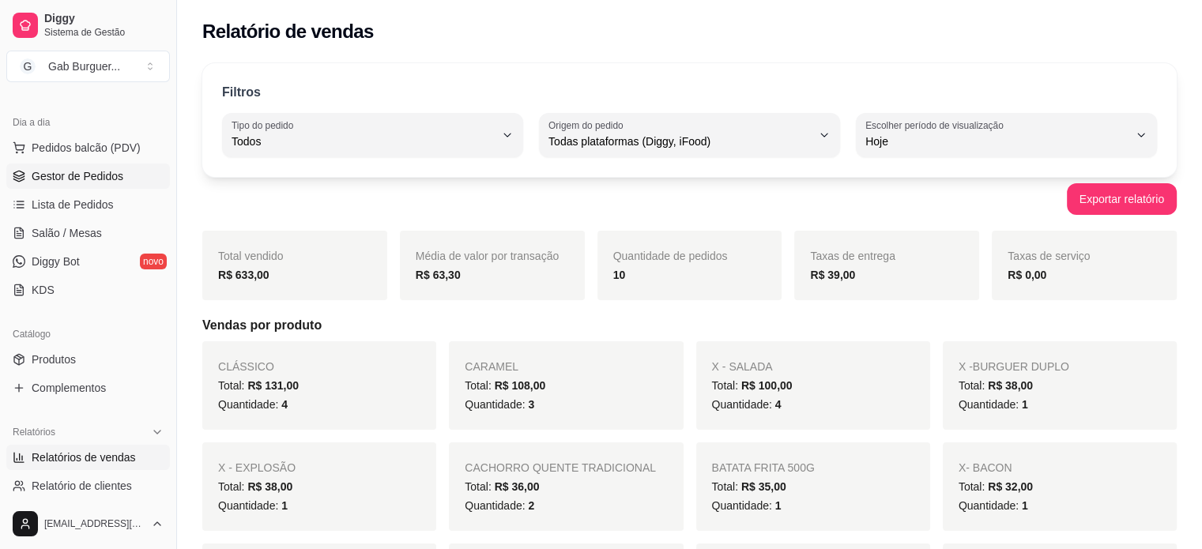
click at [96, 178] on span "Gestor de Pedidos" at bounding box center [78, 176] width 92 height 16
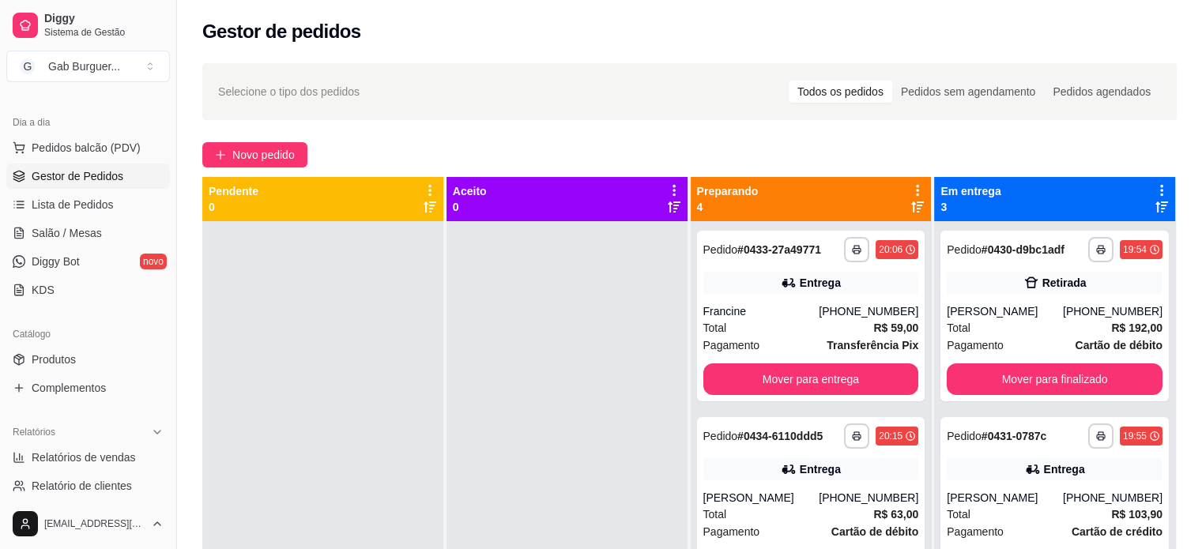
click at [311, 311] on div at bounding box center [322, 495] width 241 height 549
click at [362, 366] on div at bounding box center [322, 495] width 241 height 549
click at [876, 256] on div "20:06" at bounding box center [897, 249] width 43 height 19
click at [664, 334] on div at bounding box center [567, 495] width 241 height 549
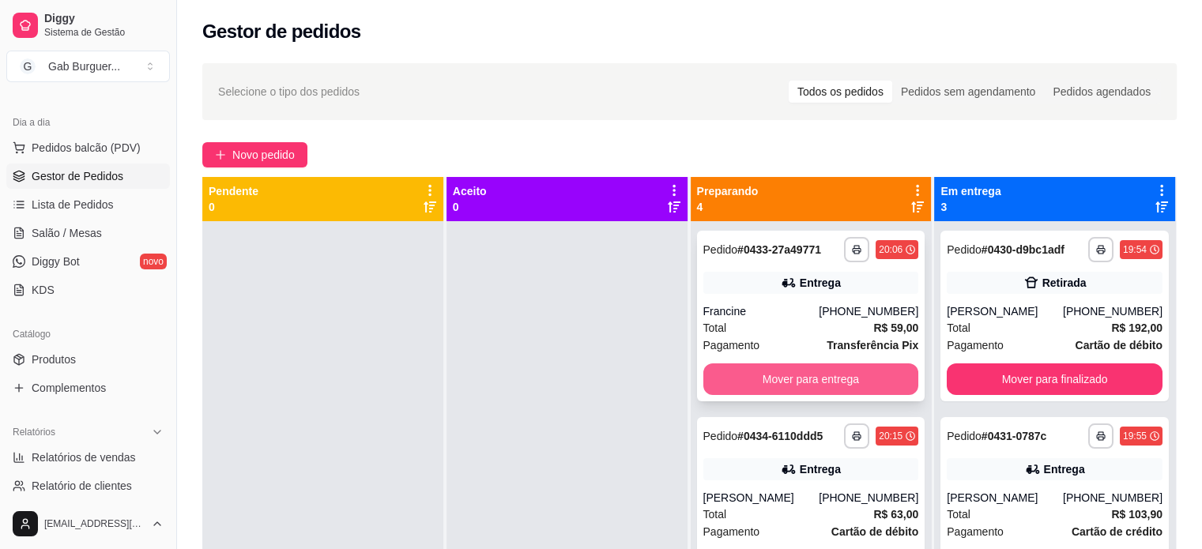
click at [806, 383] on button "Mover para entrega" at bounding box center [812, 380] width 216 height 32
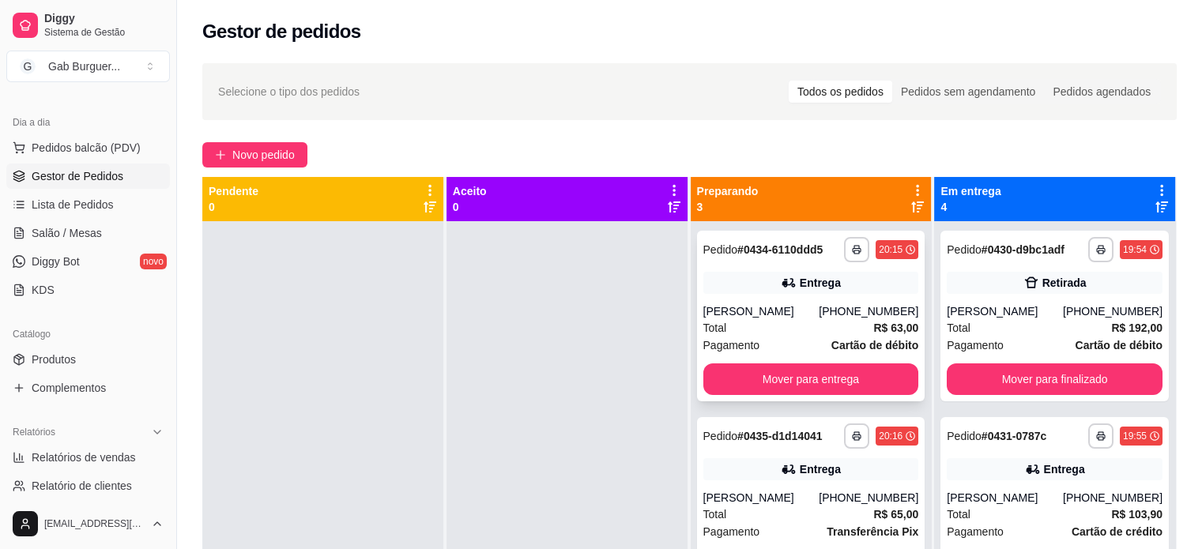
click at [843, 339] on strong "Cartão de débito" at bounding box center [875, 345] width 87 height 13
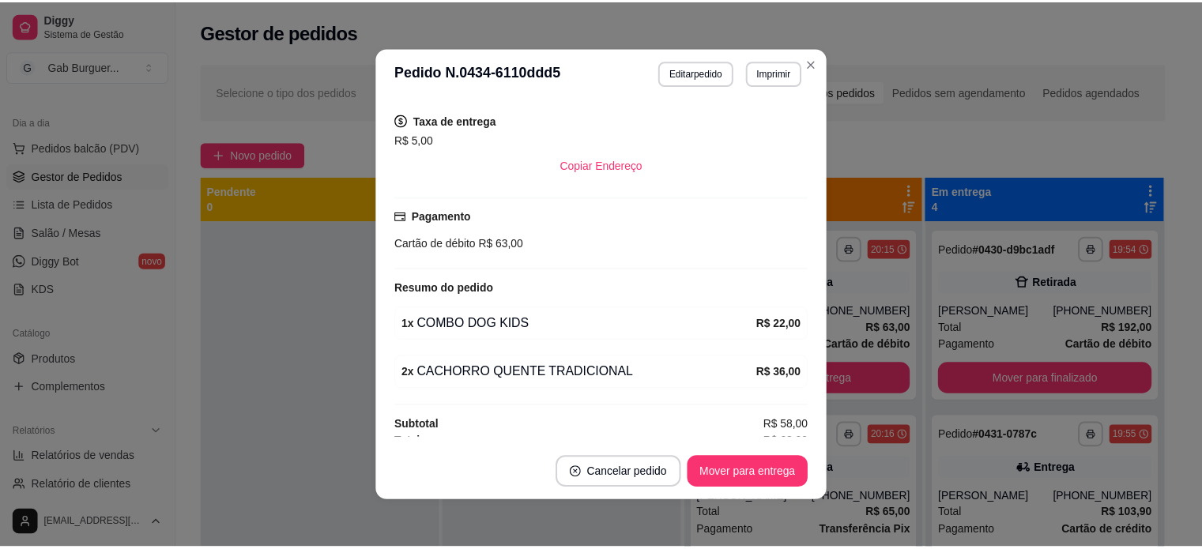
scroll to position [345, 0]
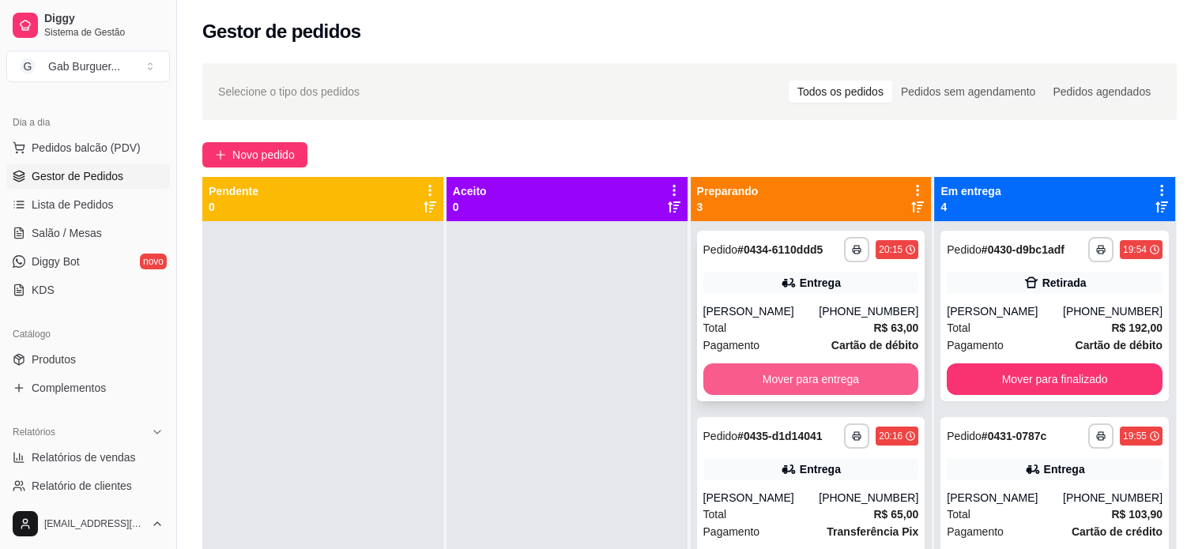
click at [822, 380] on button "Mover para entrega" at bounding box center [812, 380] width 216 height 32
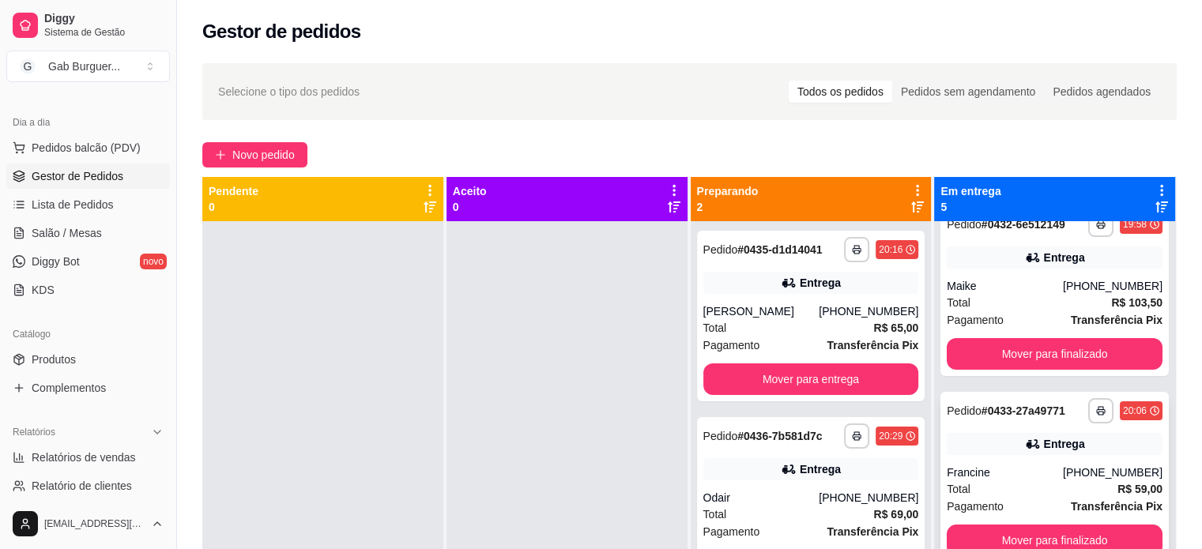
scroll to position [44, 0]
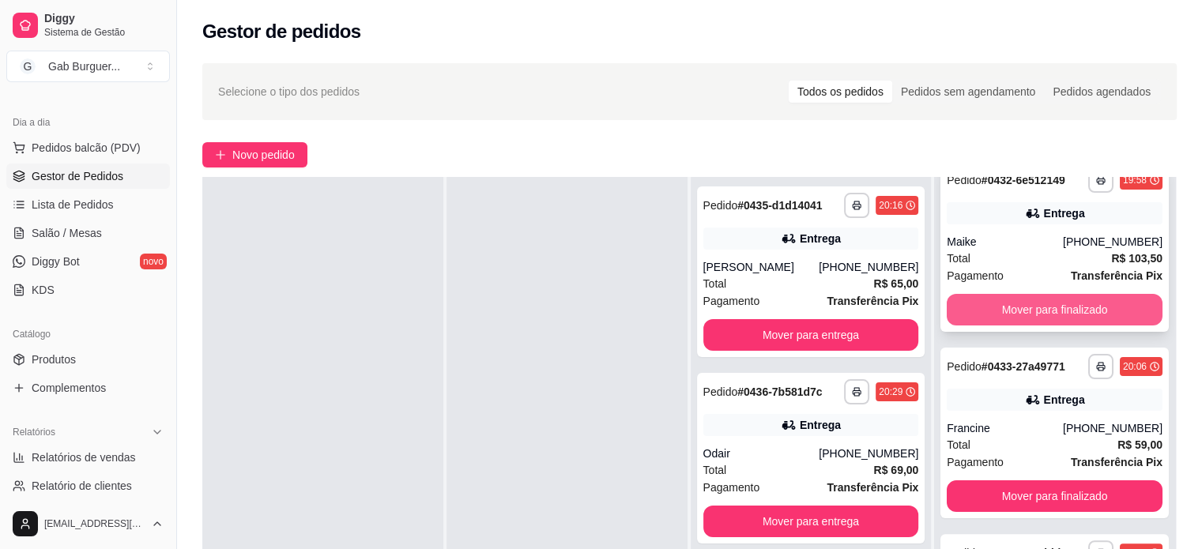
click at [1053, 304] on button "Mover para finalizado" at bounding box center [1055, 310] width 216 height 32
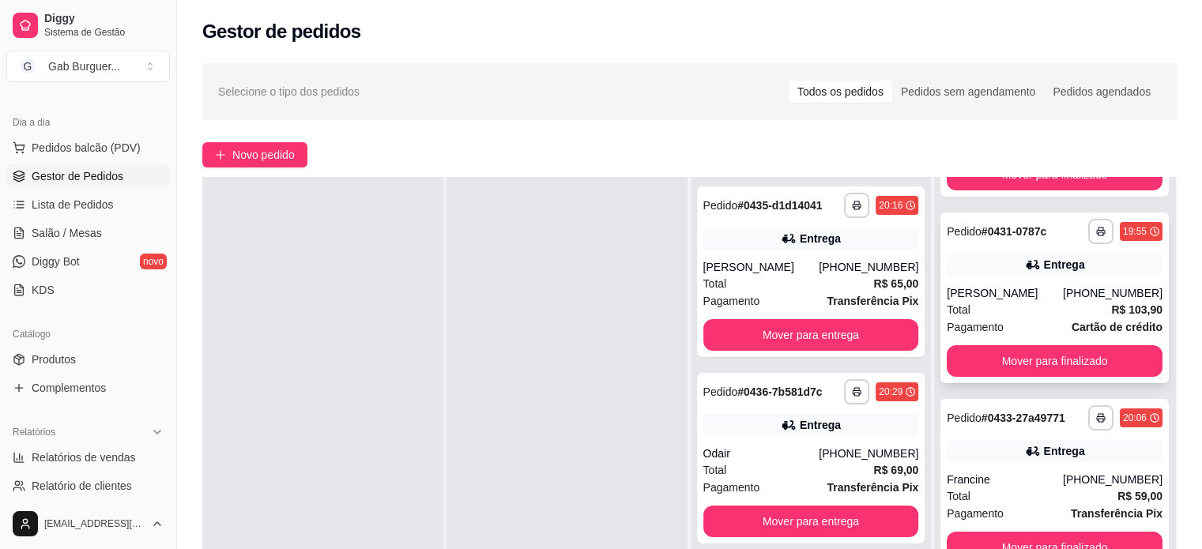
scroll to position [133, 0]
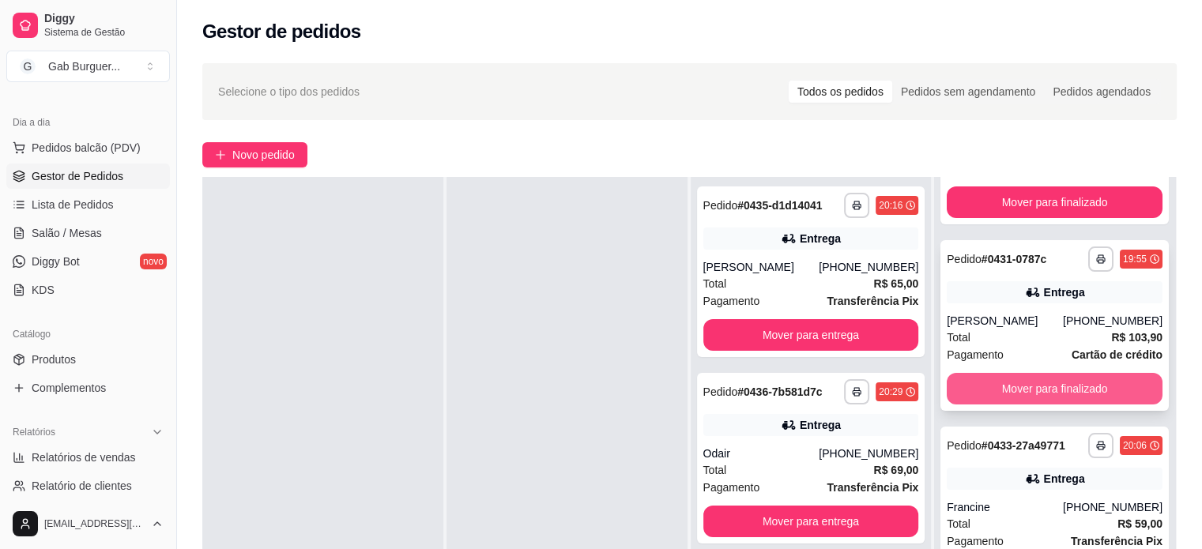
click at [1053, 375] on button "Mover para finalizado" at bounding box center [1055, 389] width 216 height 32
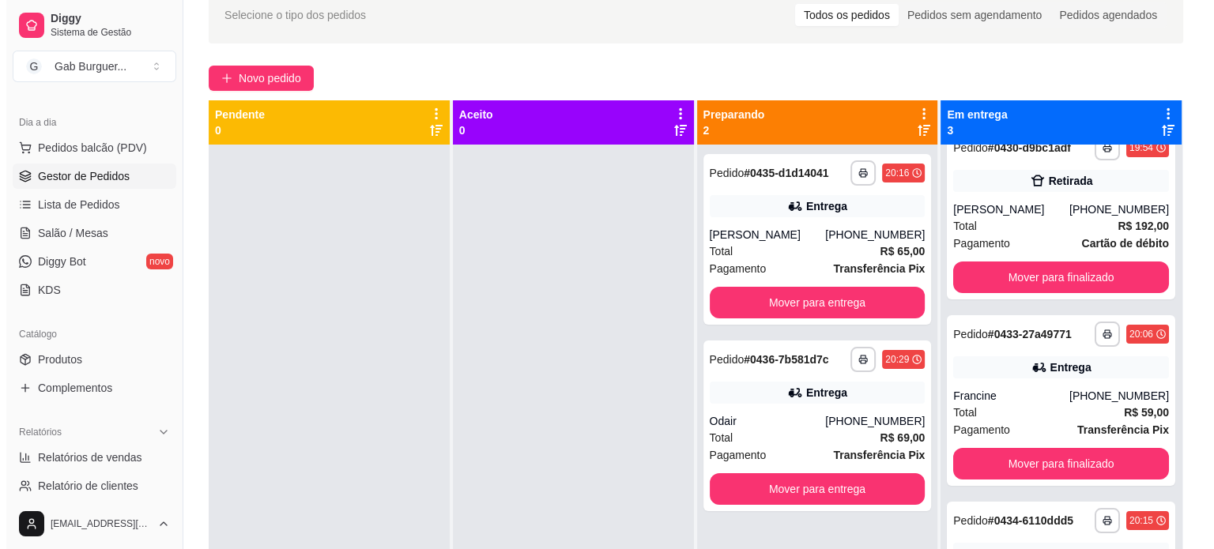
scroll to position [0, 0]
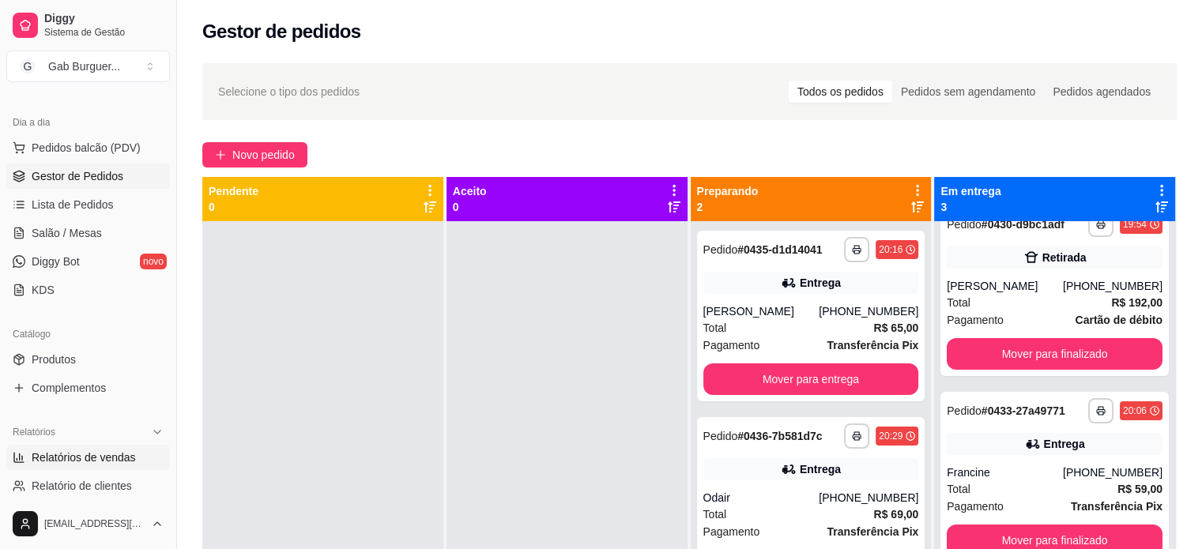
click at [54, 463] on span "Relatórios de vendas" at bounding box center [84, 458] width 104 height 16
select select "ALL"
select select "0"
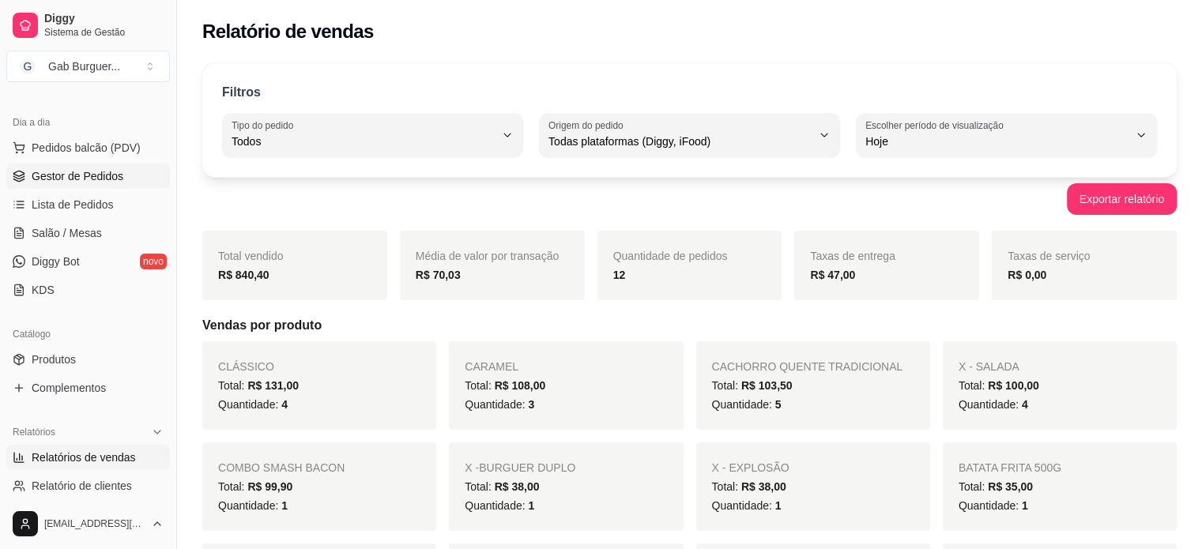
click at [85, 188] on ul "Pedidos balcão (PDV) Gestor de Pedidos Lista de Pedidos Salão / Mesas Diggy Bot…" at bounding box center [88, 219] width 164 height 168
click at [89, 183] on span "Gestor de Pedidos" at bounding box center [78, 176] width 92 height 16
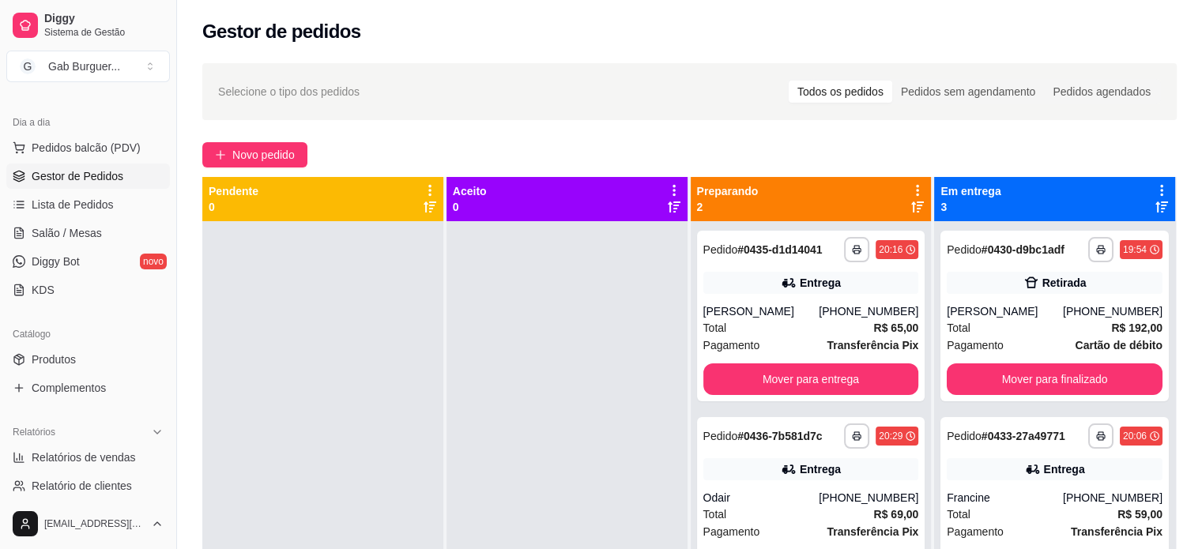
click at [343, 341] on div at bounding box center [322, 495] width 241 height 549
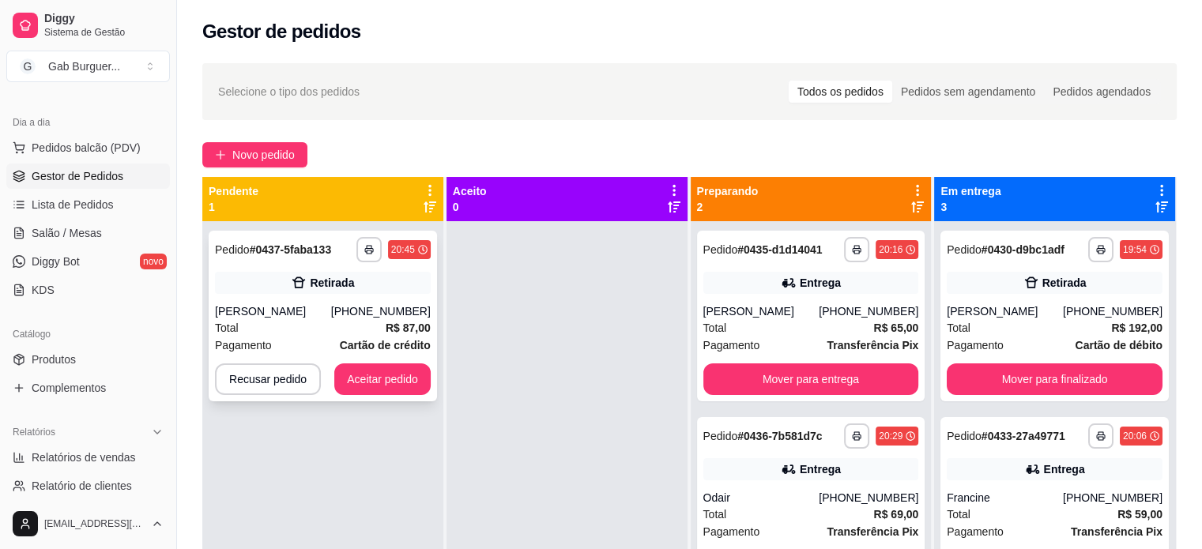
click at [360, 293] on div "Retirada" at bounding box center [323, 283] width 216 height 22
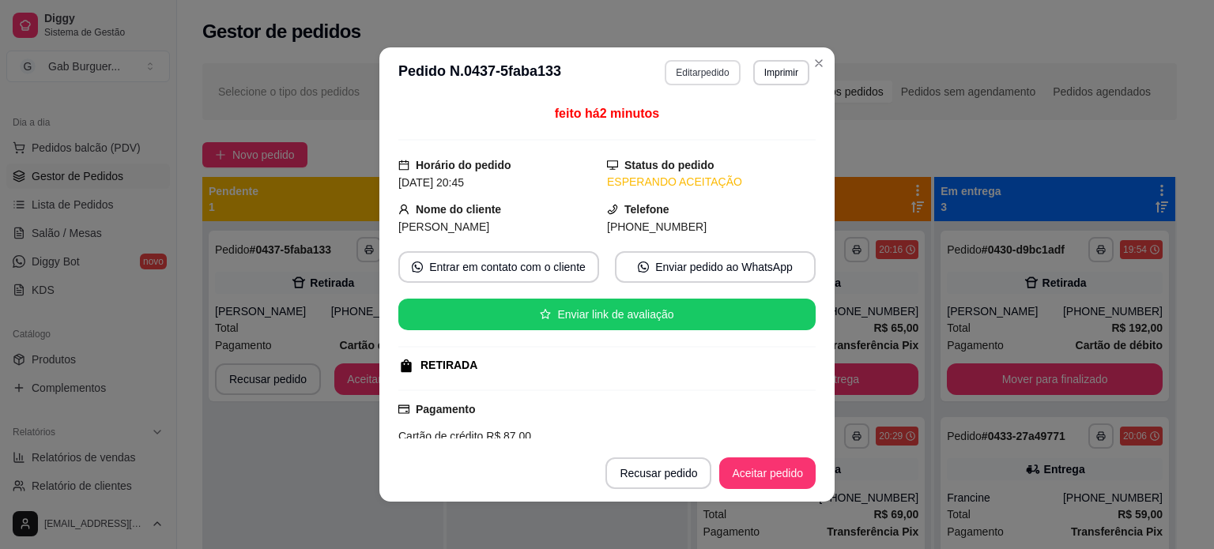
click at [668, 71] on button "Editar pedido" at bounding box center [702, 72] width 75 height 25
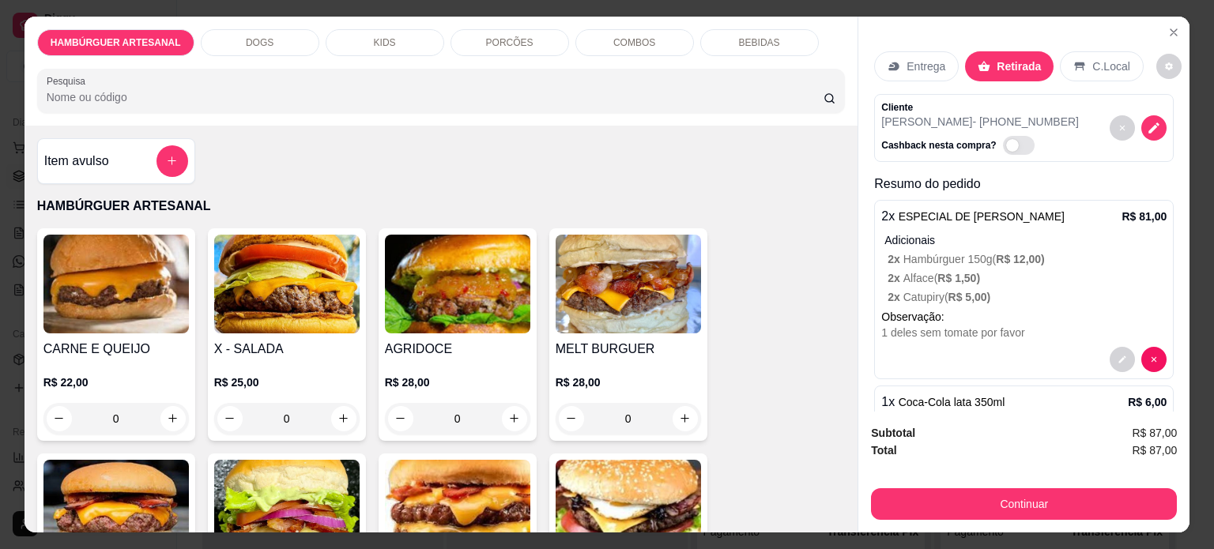
click at [923, 62] on p "Entrega" at bounding box center [926, 66] width 39 height 16
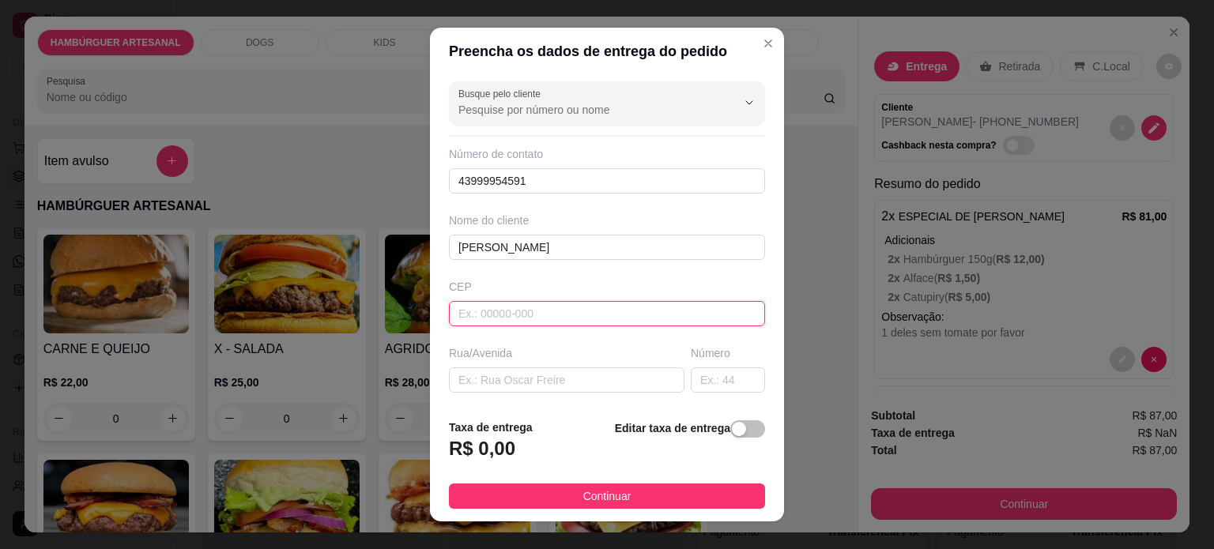
click at [632, 318] on input "text" at bounding box center [607, 313] width 316 height 25
type input "86125000"
type input "Proximo a capela"
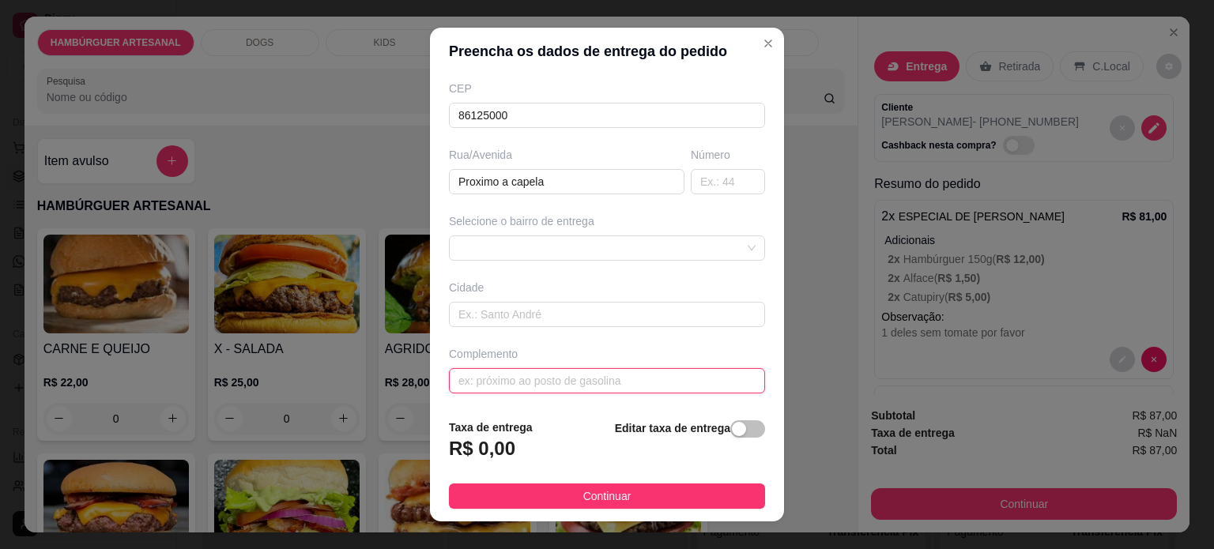
click at [575, 372] on input "text" at bounding box center [607, 380] width 316 height 25
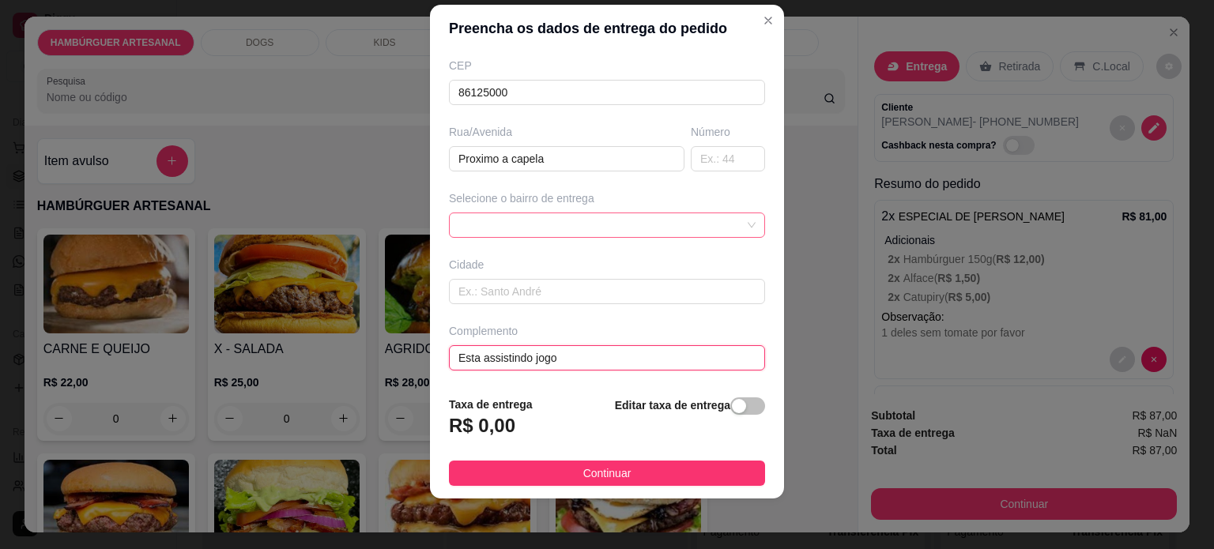
click at [594, 225] on div at bounding box center [607, 225] width 316 height 25
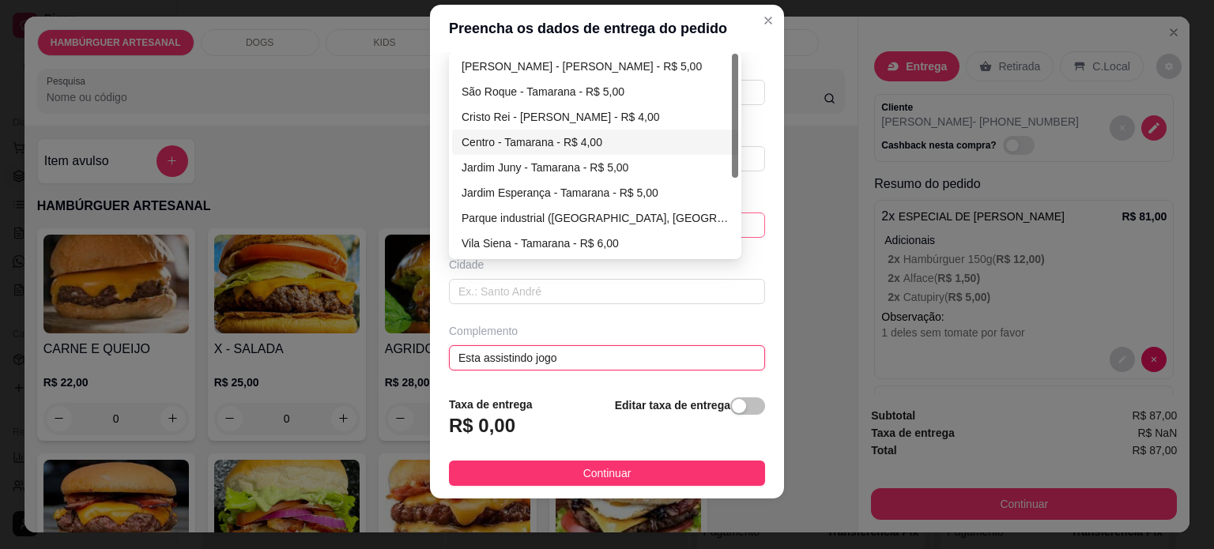
type input "Esta assistindo jogo"
click at [558, 145] on div "Centro - Tamarana - R$ 4,00" at bounding box center [595, 142] width 267 height 17
type input "Tamarana"
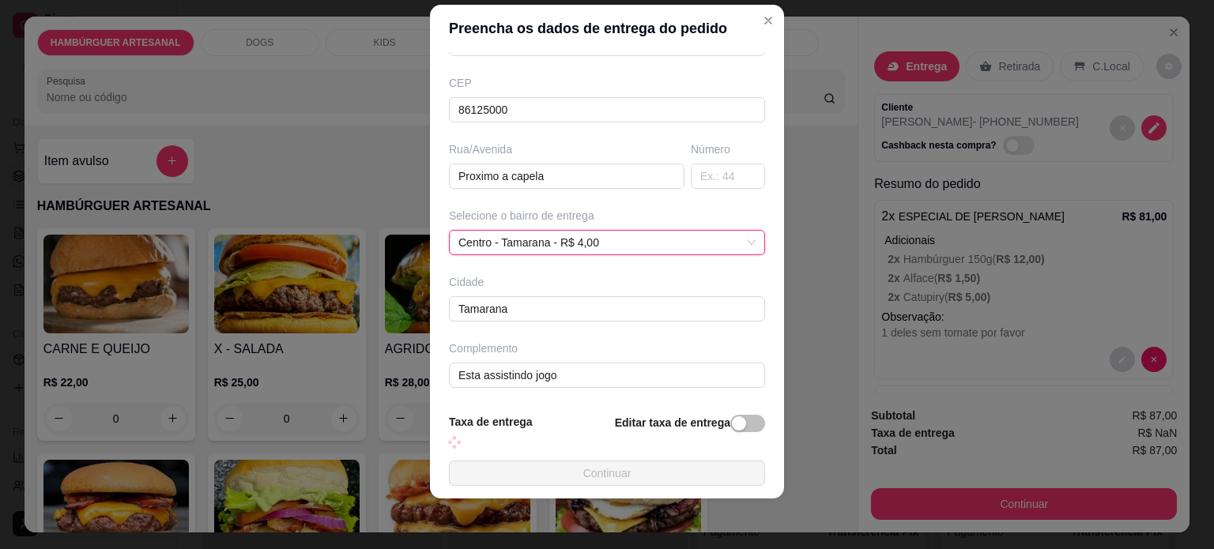
scroll to position [198, 0]
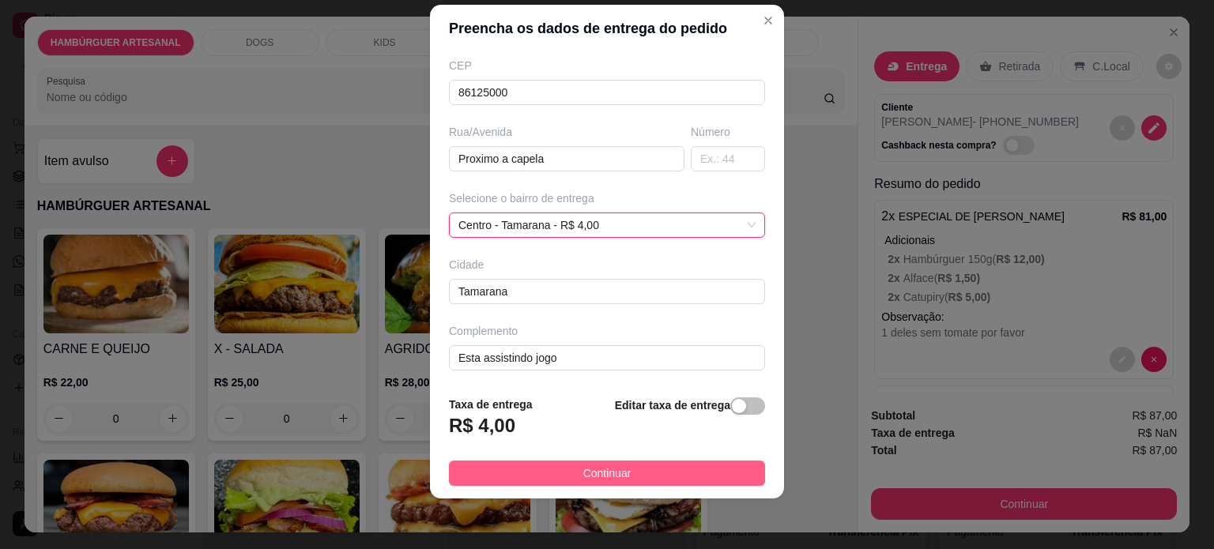
click at [620, 473] on button "Continuar" at bounding box center [607, 473] width 316 height 25
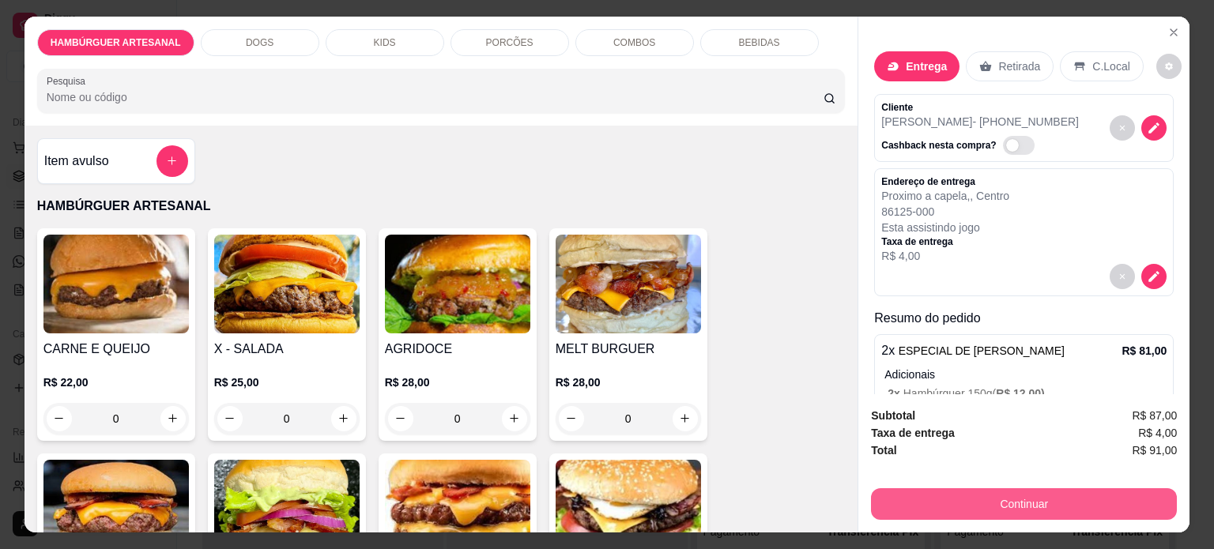
click at [986, 494] on button "Continuar" at bounding box center [1024, 505] width 306 height 32
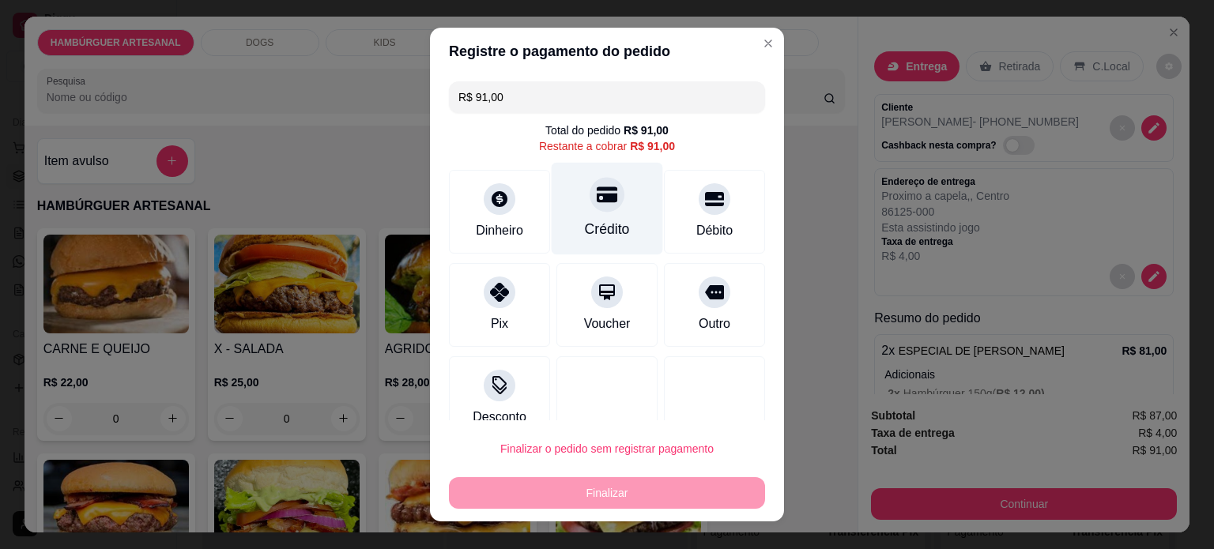
click at [592, 224] on div "Crédito" at bounding box center [607, 229] width 45 height 21
type input "R$ 0,00"
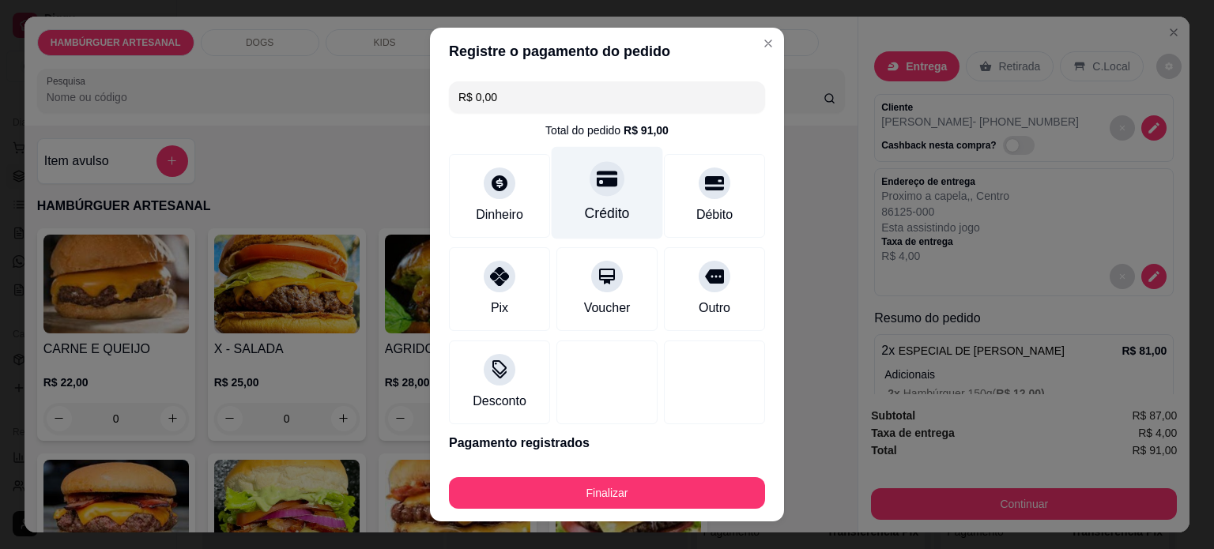
click at [597, 179] on icon at bounding box center [607, 178] width 21 height 21
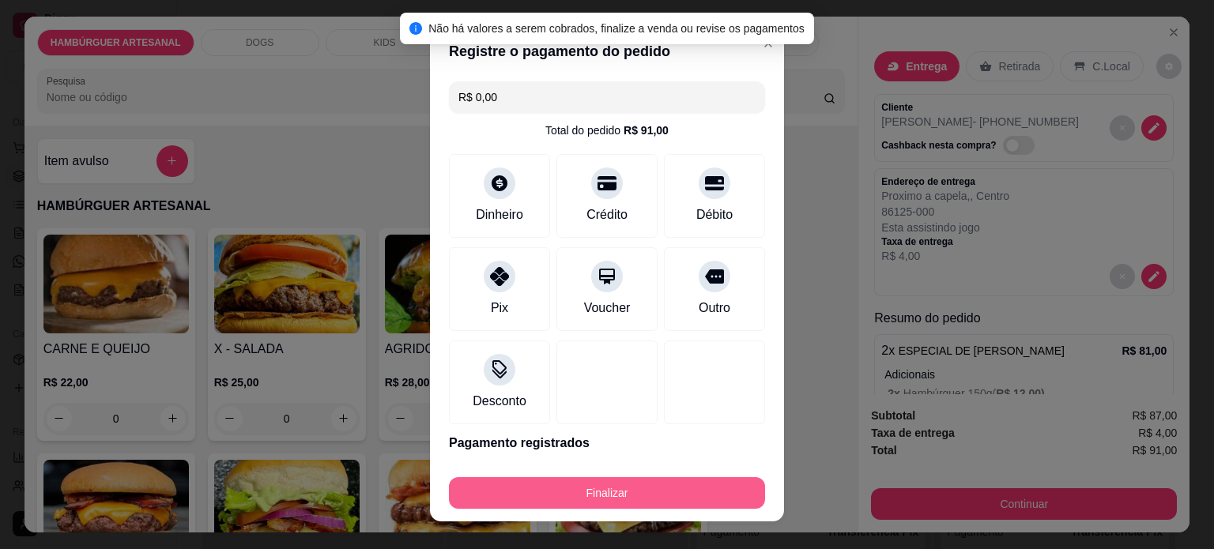
click at [622, 499] on button "Finalizar" at bounding box center [607, 493] width 316 height 32
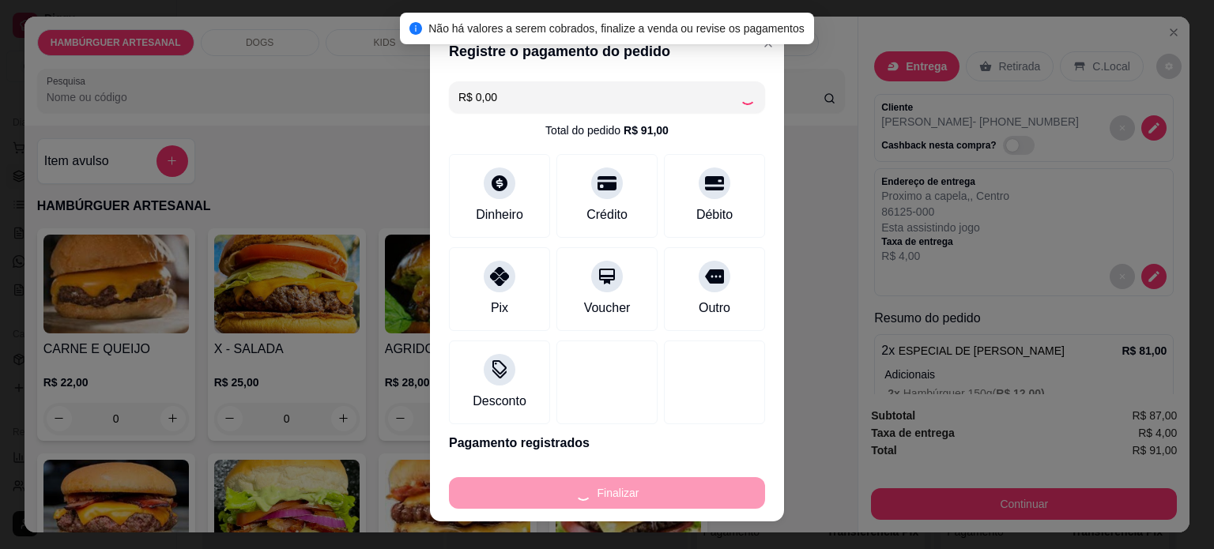
type input "0"
type input "-R$ 91,00"
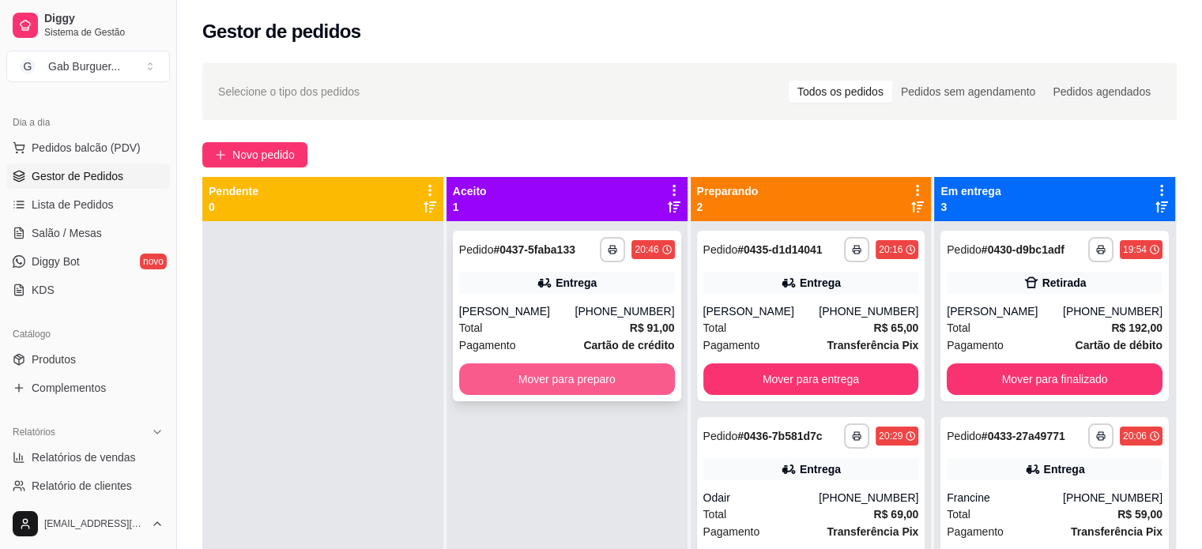
click at [632, 368] on button "Mover para preparo" at bounding box center [567, 380] width 216 height 32
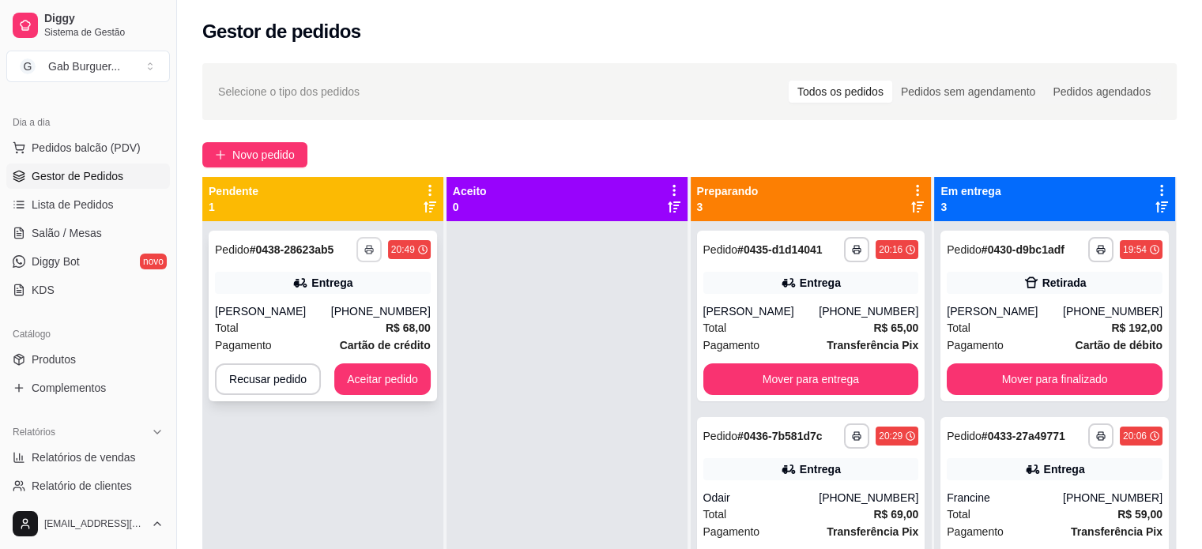
click at [370, 255] on button "button" at bounding box center [369, 249] width 25 height 25
click at [297, 308] on button "TOMATE MDK-080" at bounding box center [325, 304] width 111 height 25
click at [373, 245] on button "button" at bounding box center [369, 249] width 25 height 25
click at [338, 303] on button "TOMATE MDK-080" at bounding box center [325, 304] width 111 height 25
click at [394, 395] on button "Aceitar pedido" at bounding box center [382, 380] width 96 height 32
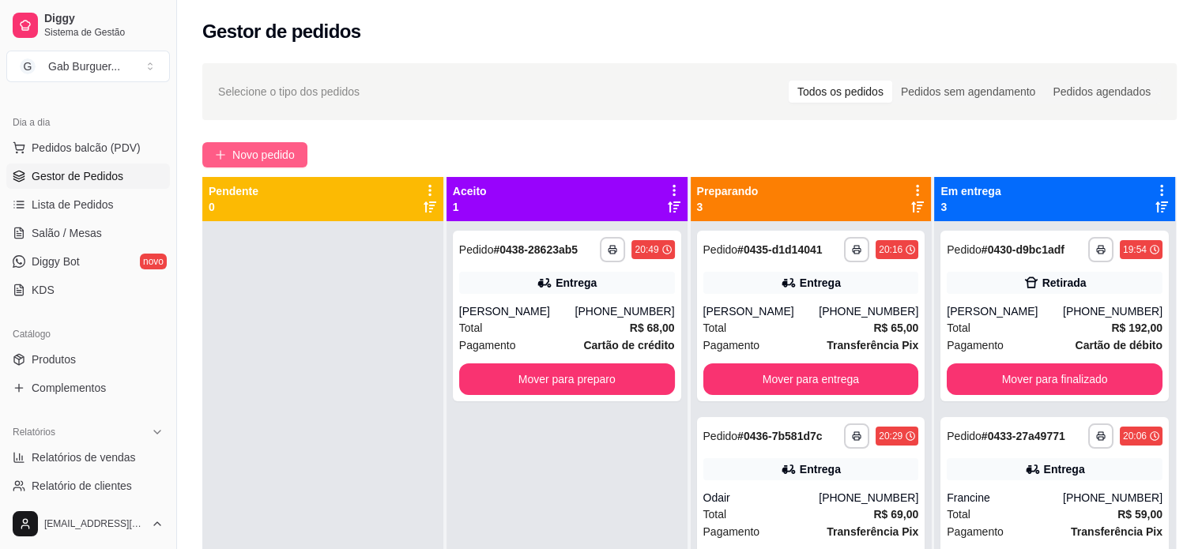
click at [231, 155] on button "Novo pedido" at bounding box center [254, 154] width 105 height 25
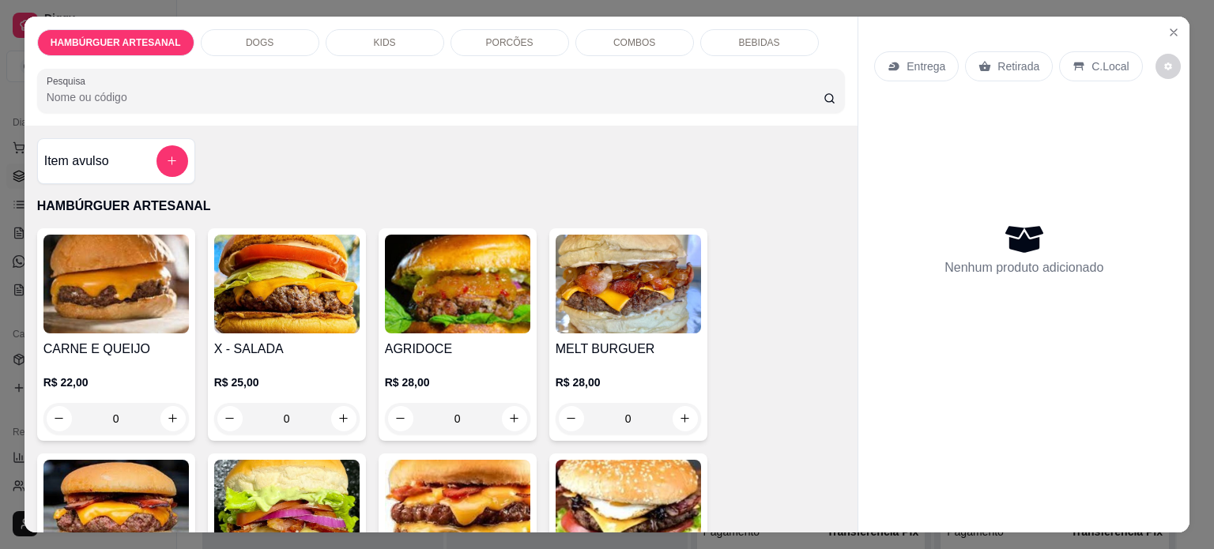
click at [494, 409] on div "0" at bounding box center [457, 419] width 145 height 32
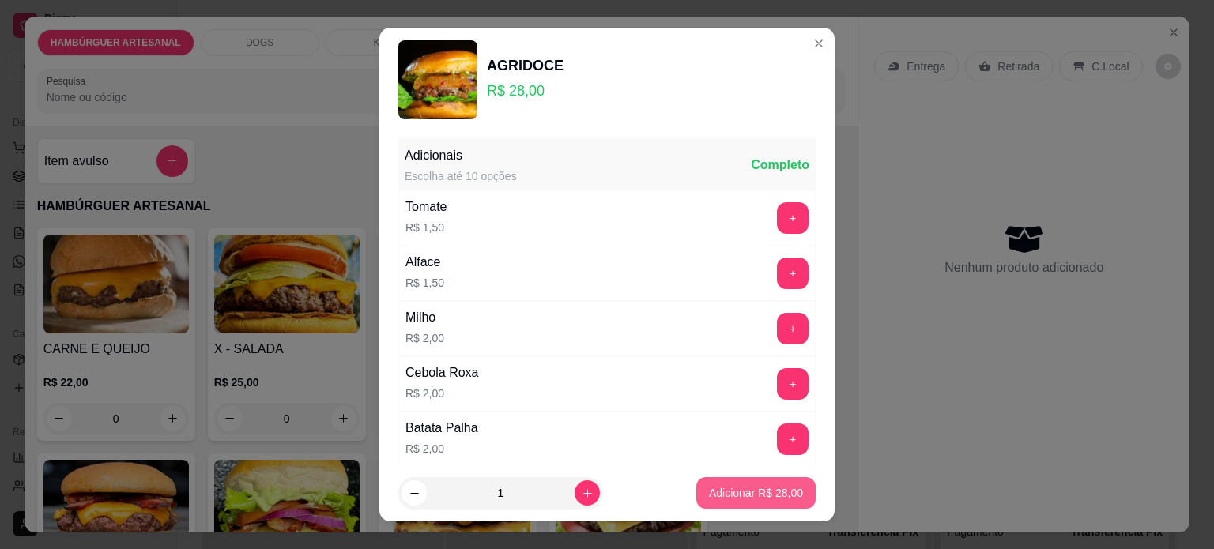
click at [750, 503] on button "Adicionar R$ 28,00" at bounding box center [755, 493] width 119 height 32
type input "1"
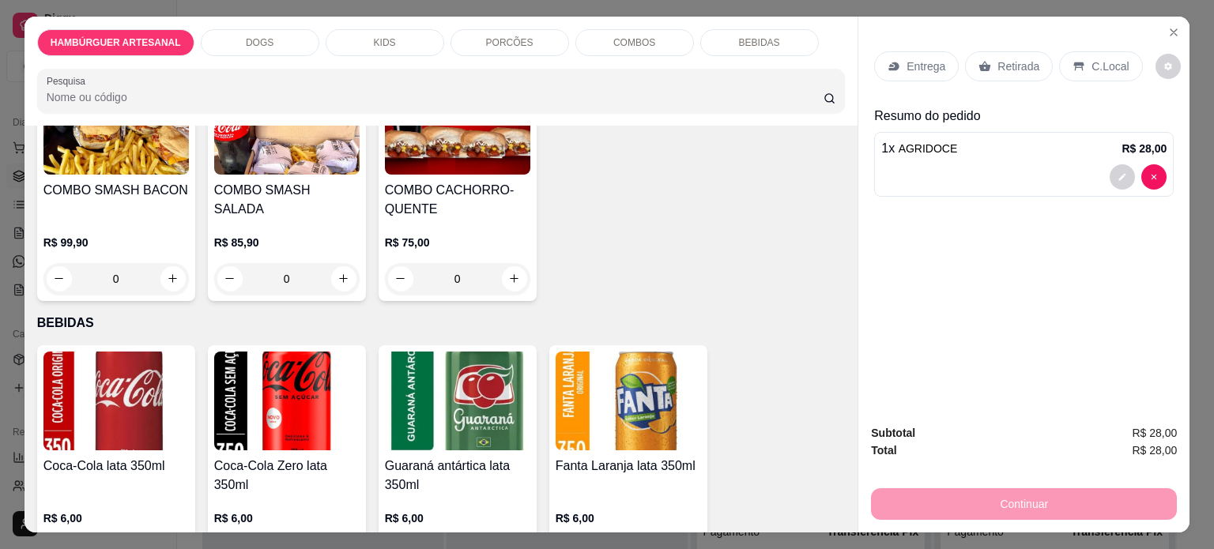
scroll to position [2609, 0]
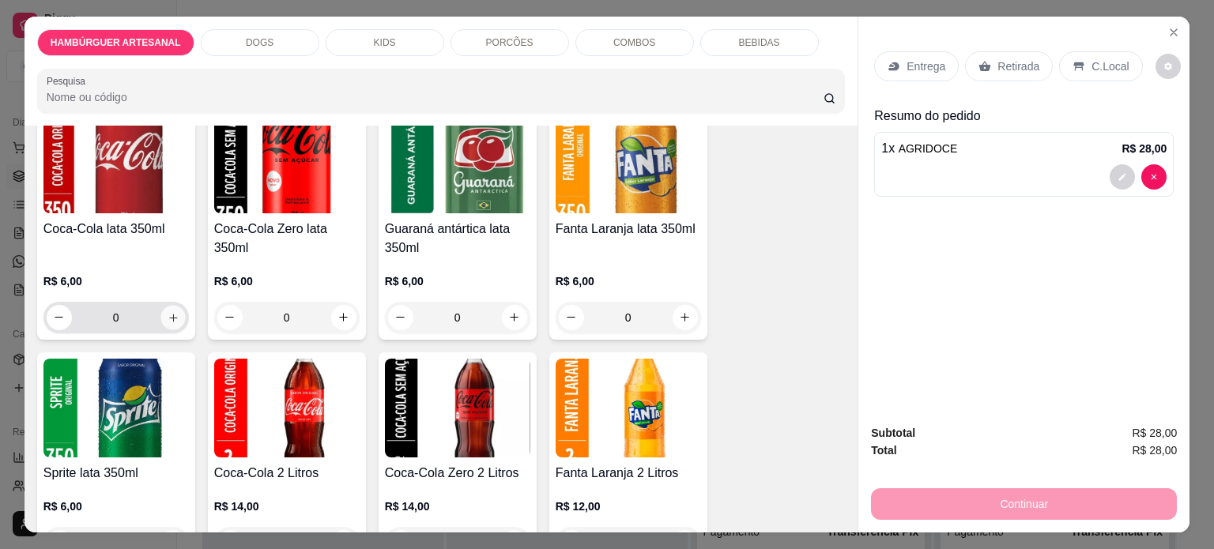
click at [167, 312] on icon "increase-product-quantity" at bounding box center [173, 318] width 12 height 12
type input "1"
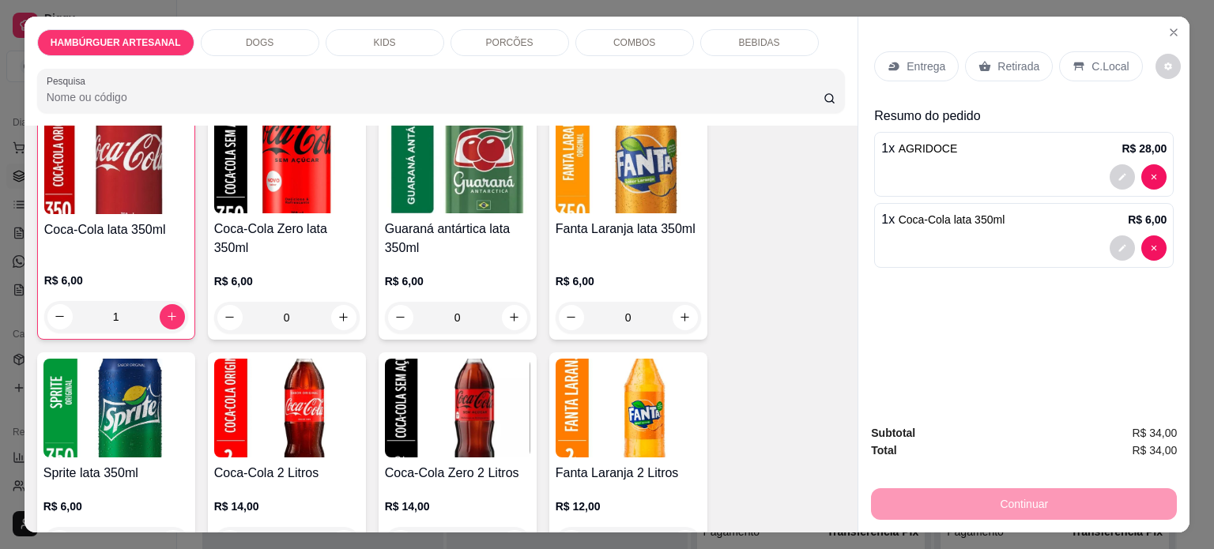
click at [884, 318] on div "Entrega Retirada C.Local Resumo do pedido 1 x AGRIDOCE R$ 28,00 1 x Coca-Cola l…" at bounding box center [1023, 214] width 331 height 395
click at [923, 51] on div "Entrega" at bounding box center [916, 66] width 85 height 30
click at [1096, 70] on div "C.Local" at bounding box center [1100, 66] width 83 height 30
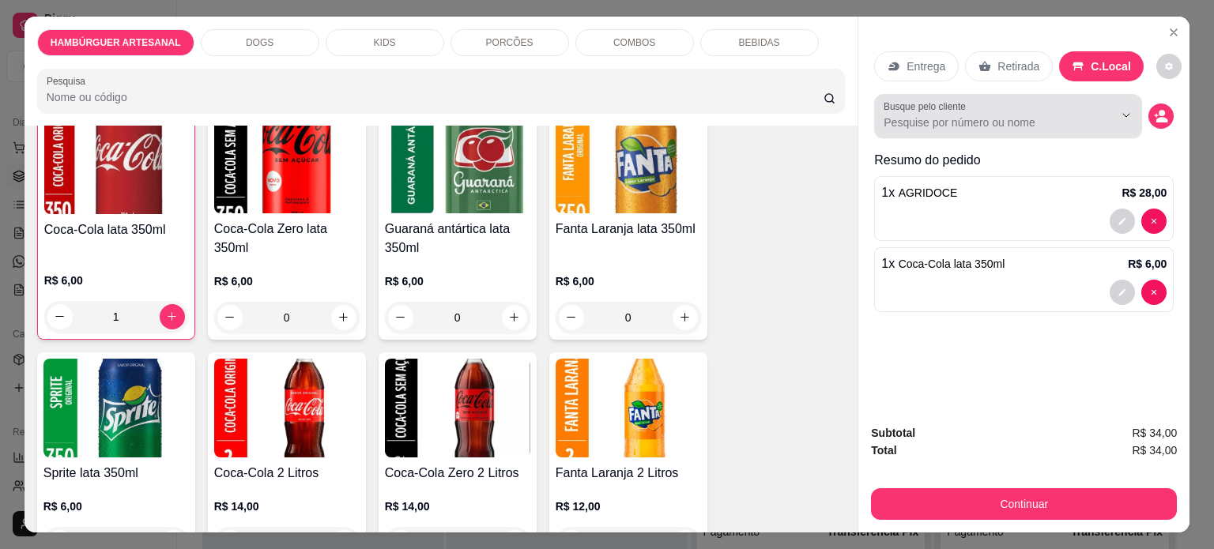
click at [928, 126] on div "Busque pelo cliente" at bounding box center [1008, 116] width 268 height 44
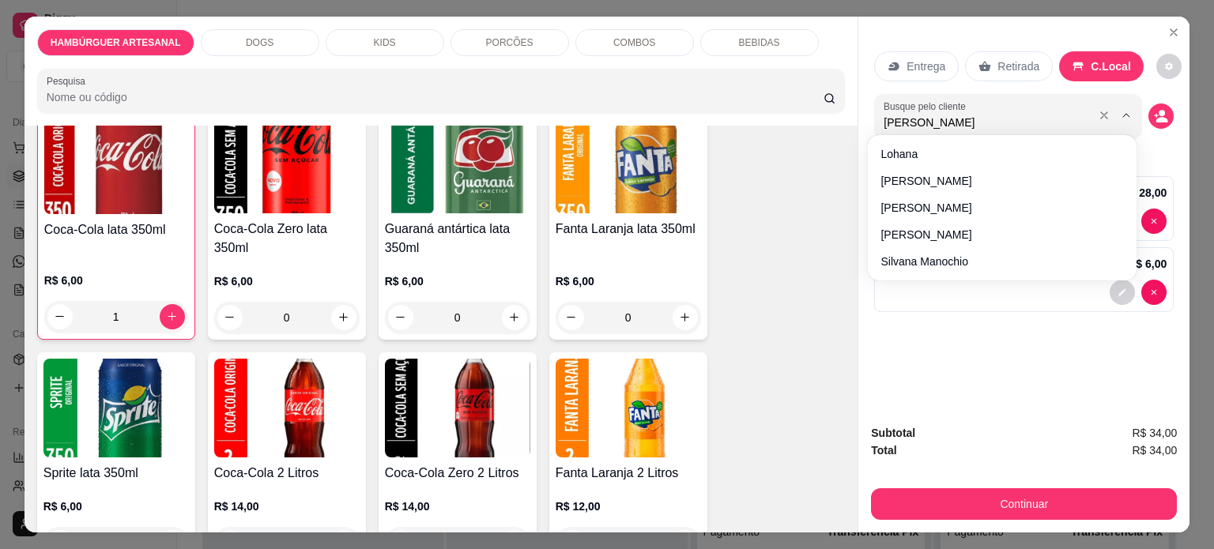
type input "ana julia"
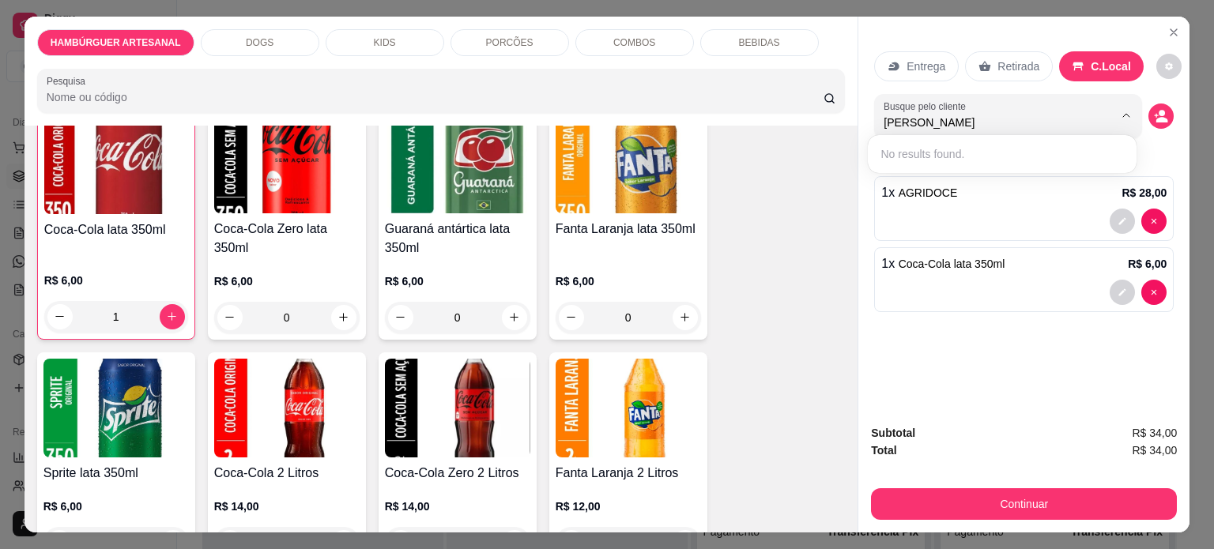
click at [987, 350] on div "Entrega Retirada C.Local Busque pelo cliente ana julia Resumo do pedido 1 x AGR…" at bounding box center [1023, 214] width 331 height 395
click at [1157, 104] on button "decrease-product-quantity" at bounding box center [1161, 116] width 25 height 25
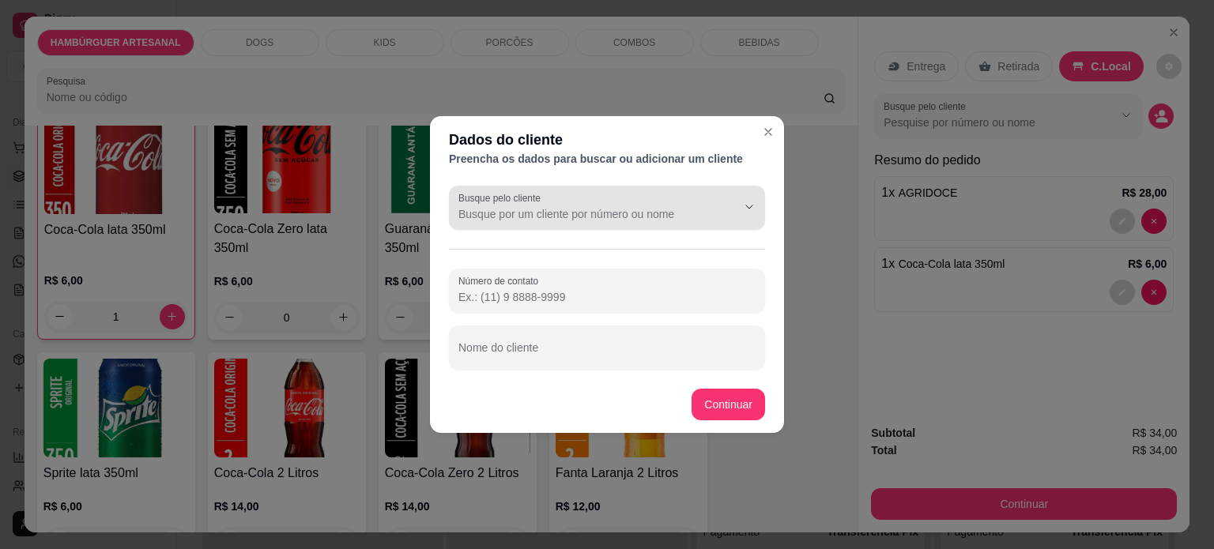
click at [615, 211] on input "Busque pelo cliente" at bounding box center [584, 214] width 253 height 16
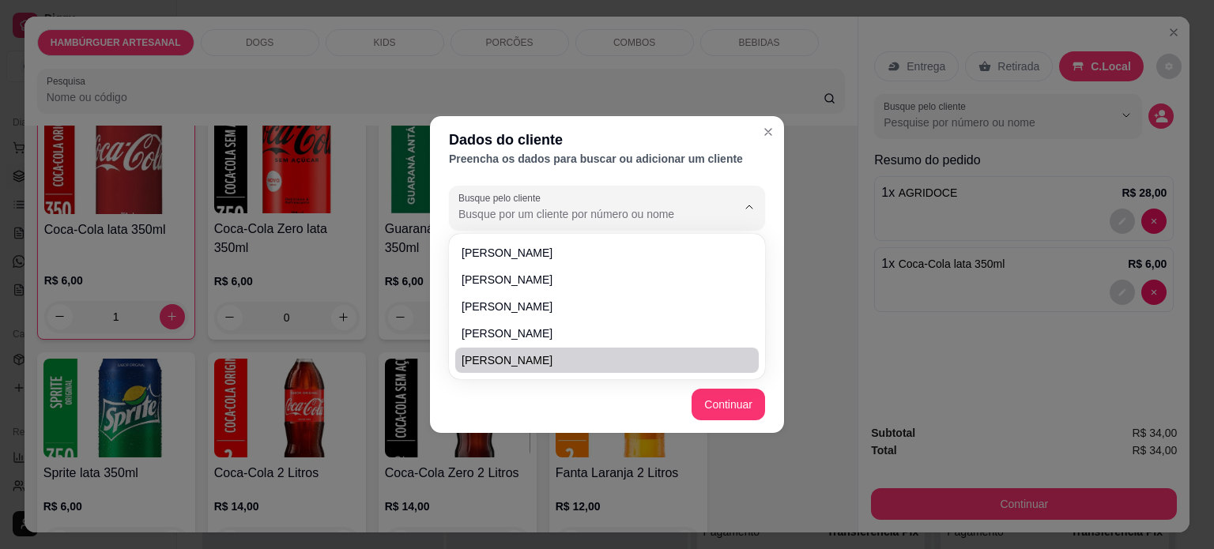
click at [568, 410] on footer "Continuar" at bounding box center [607, 404] width 354 height 57
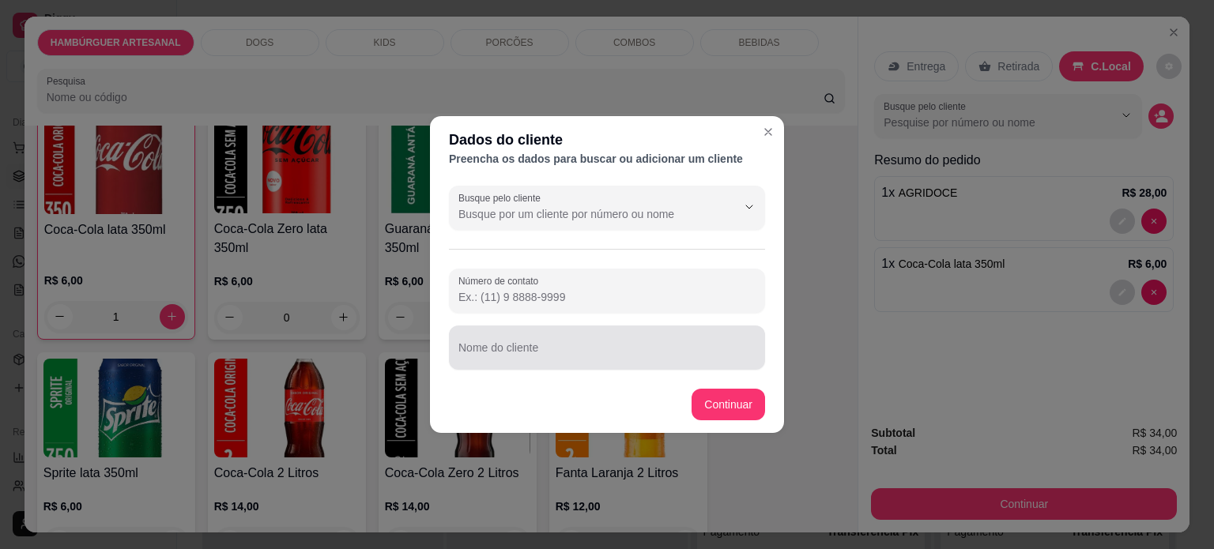
click at [538, 346] on input "Nome do cliente" at bounding box center [606, 354] width 297 height 16
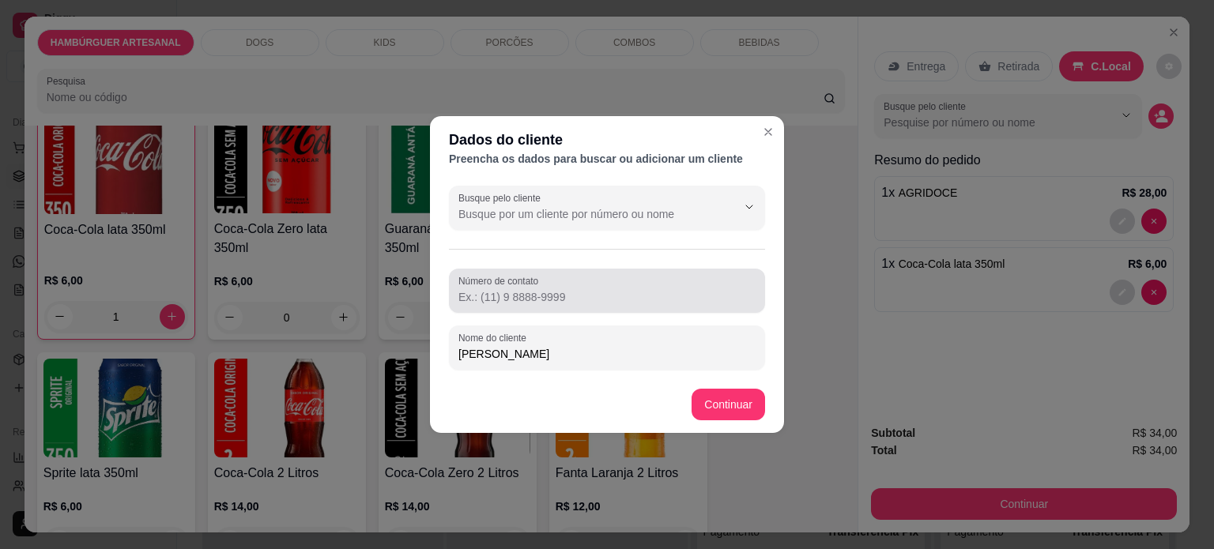
type input "ana julia"
click at [568, 300] on input "Número de contato" at bounding box center [606, 297] width 297 height 16
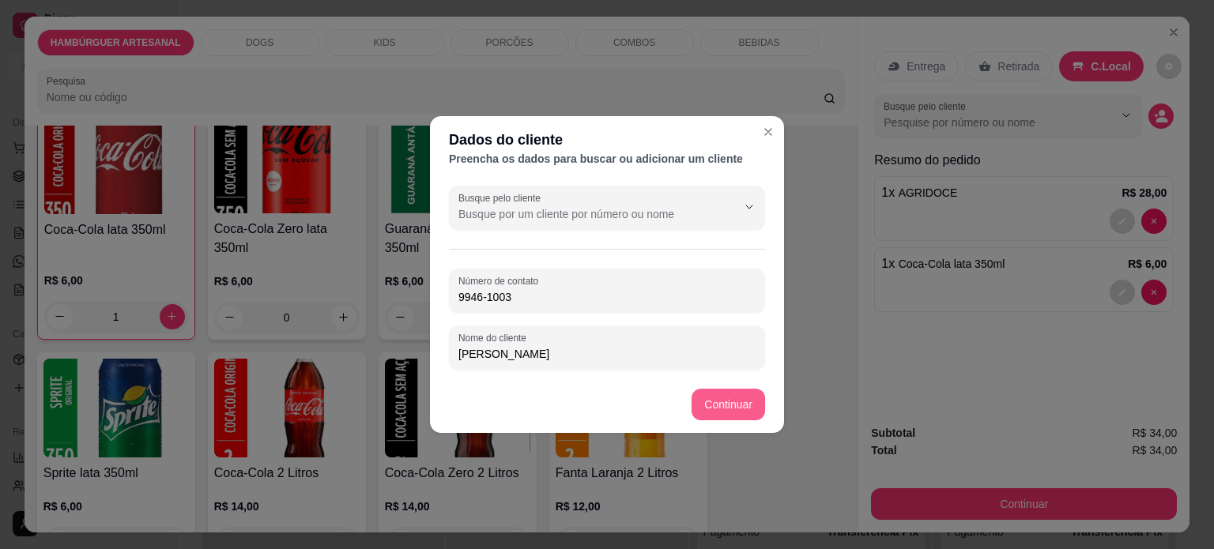
type input "9946-1003"
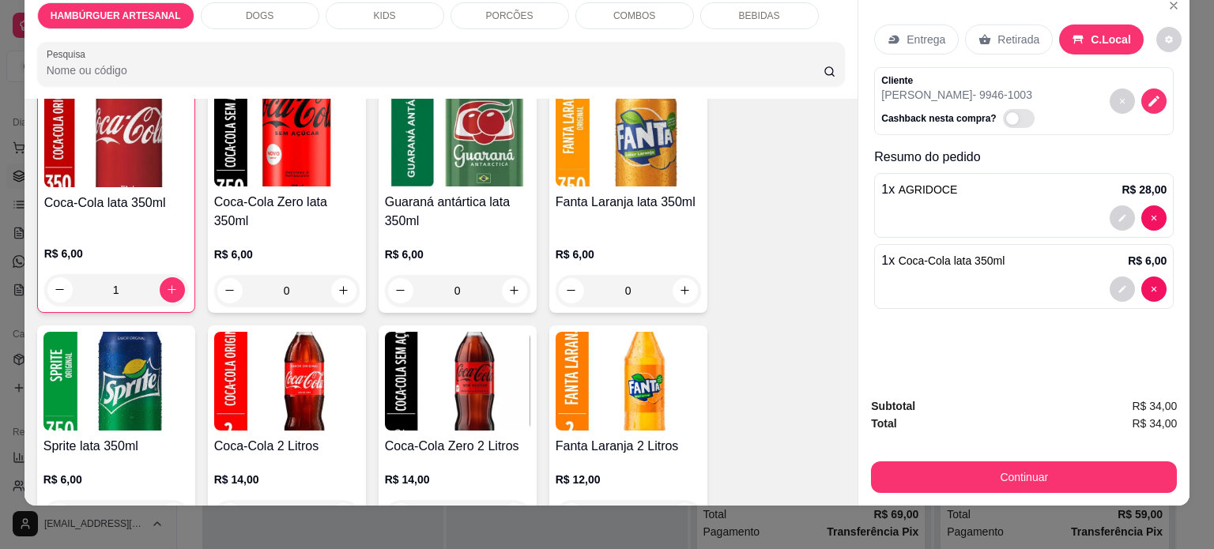
scroll to position [40, 0]
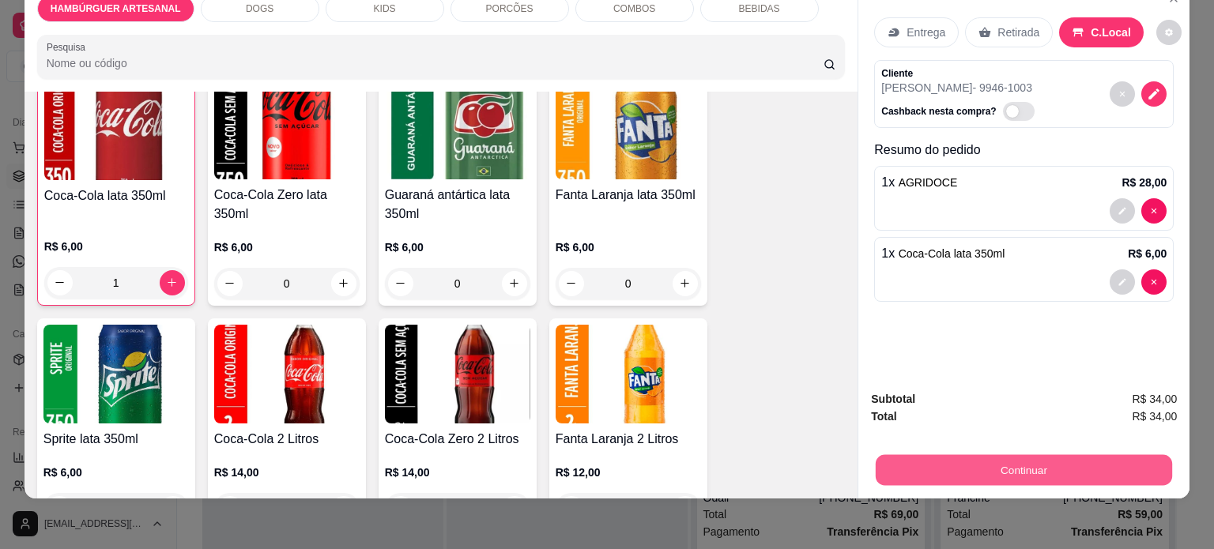
click at [1012, 458] on button "Continuar" at bounding box center [1024, 470] width 296 height 31
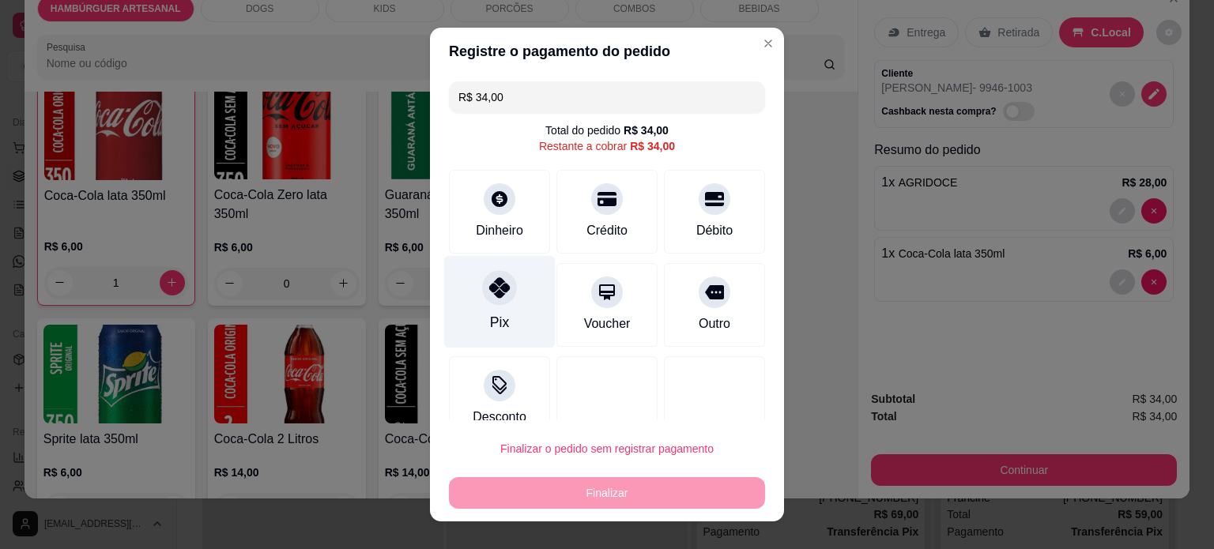
click at [490, 325] on div "Pix" at bounding box center [499, 322] width 19 height 21
type input "R$ 0,00"
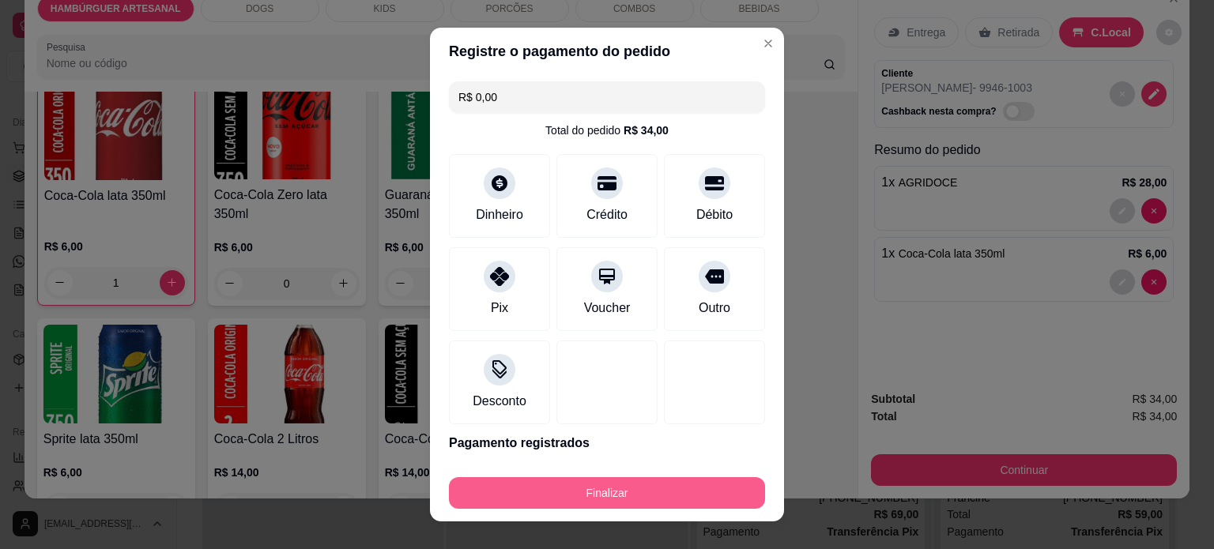
click at [586, 492] on button "Finalizar" at bounding box center [607, 493] width 316 height 32
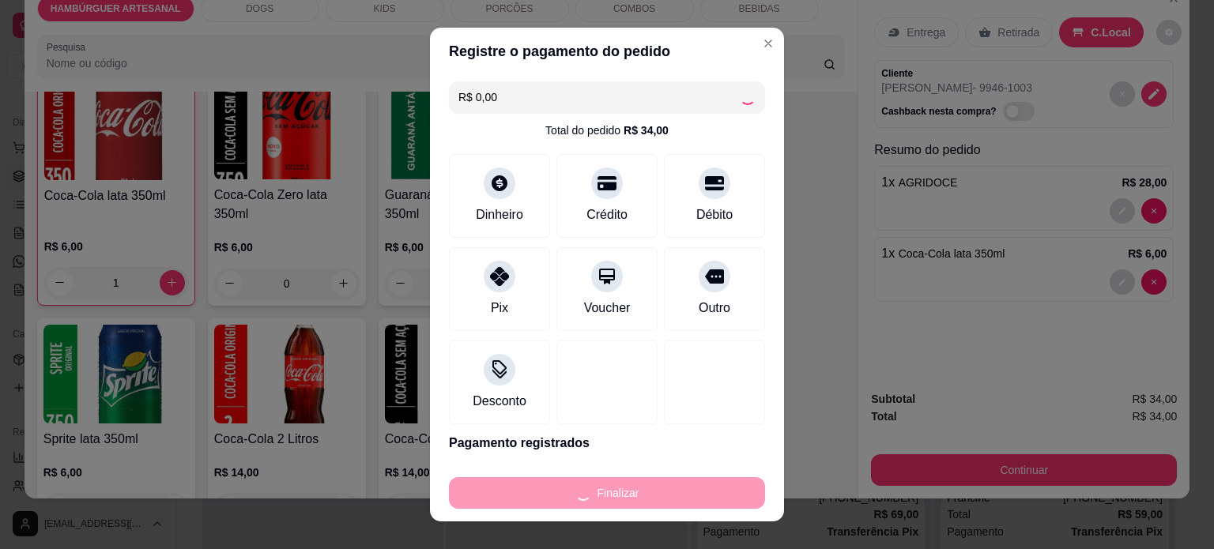
type input "0"
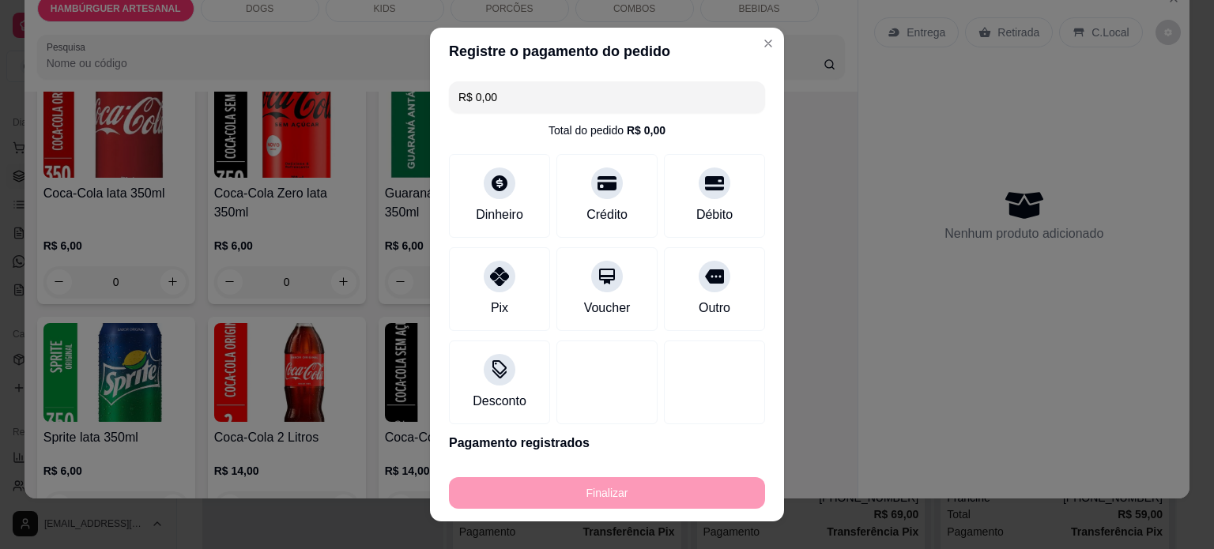
type input "-R$ 34,00"
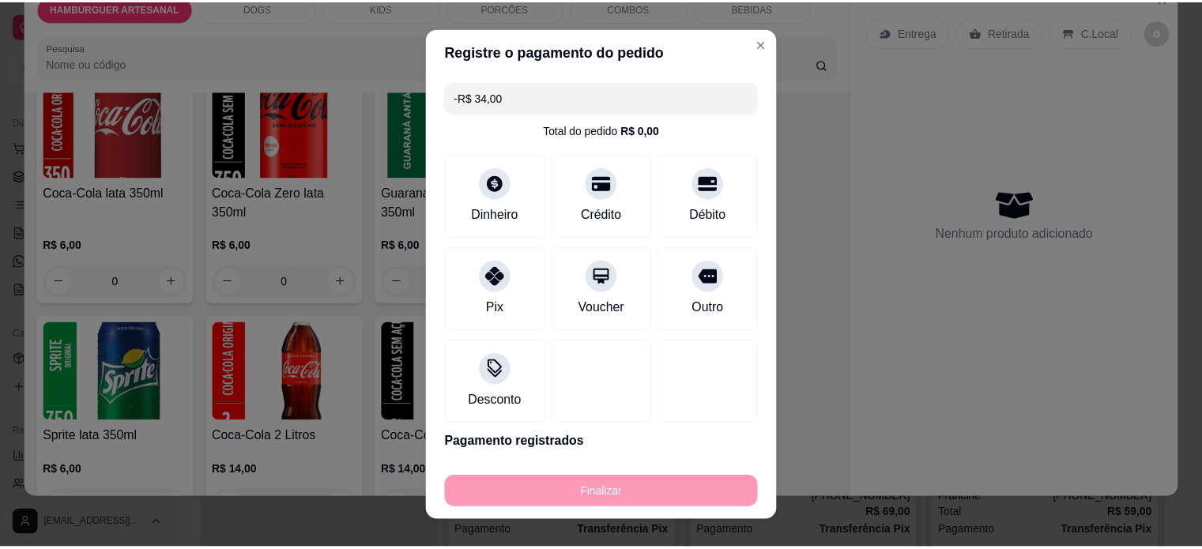
scroll to position [2607, 0]
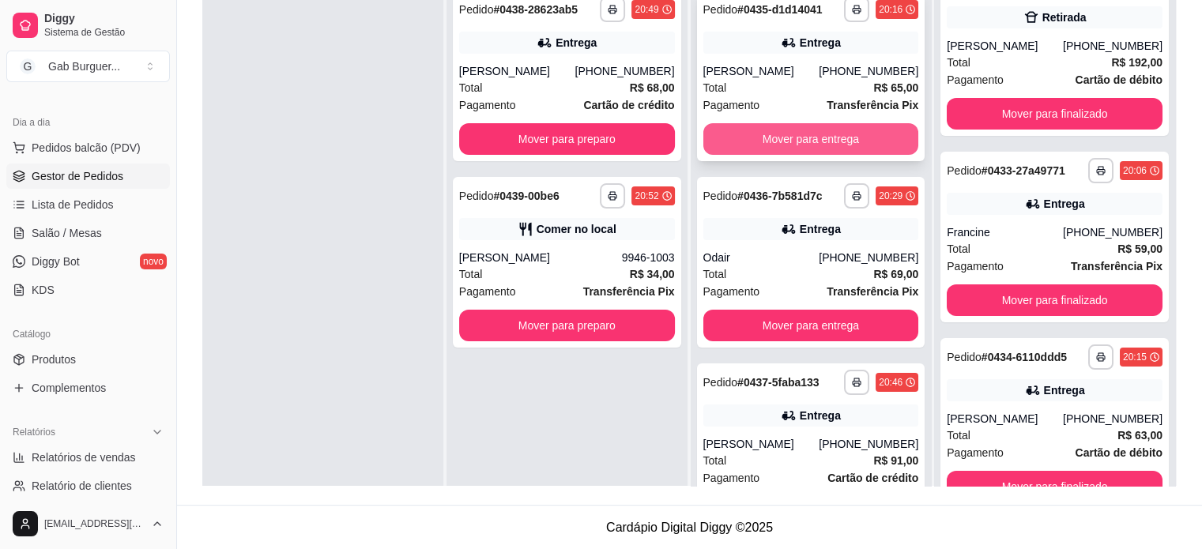
click at [825, 139] on button "Mover para entrega" at bounding box center [812, 139] width 216 height 32
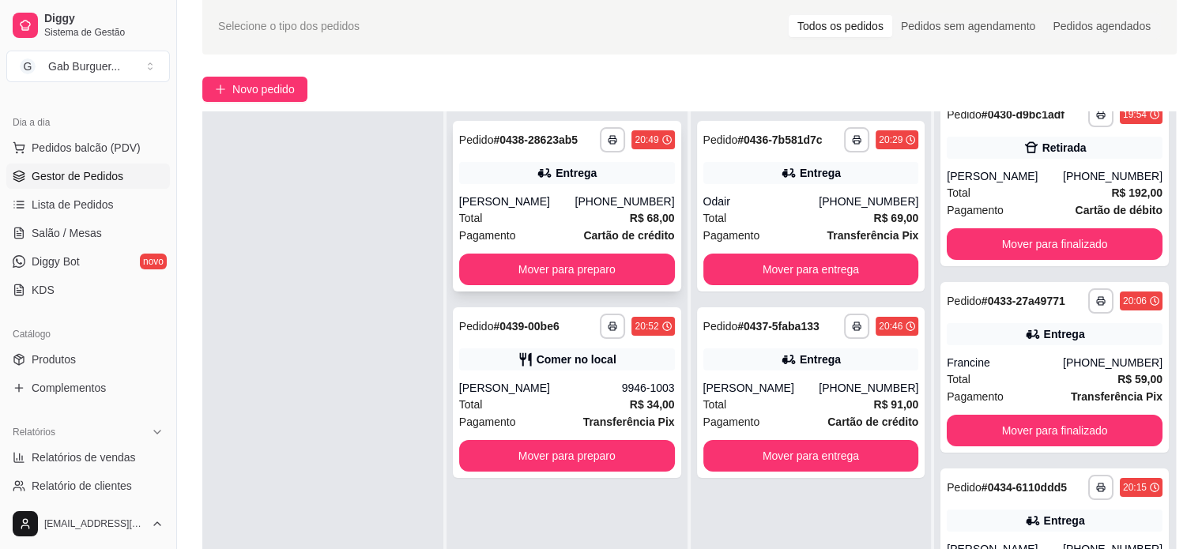
scroll to position [161, 0]
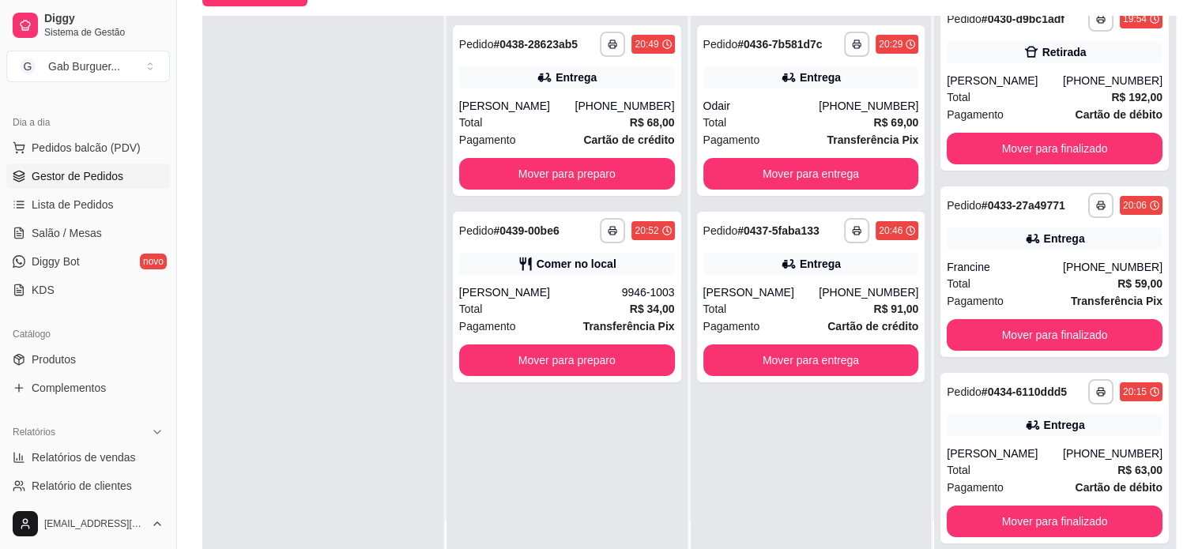
click at [386, 263] on div at bounding box center [322, 290] width 241 height 549
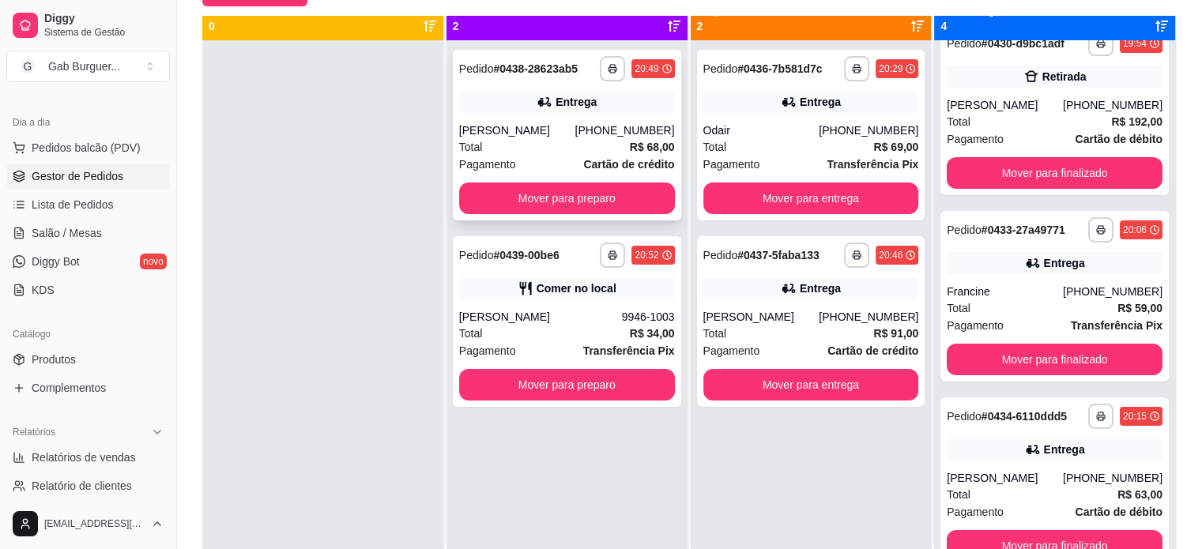
scroll to position [0, 0]
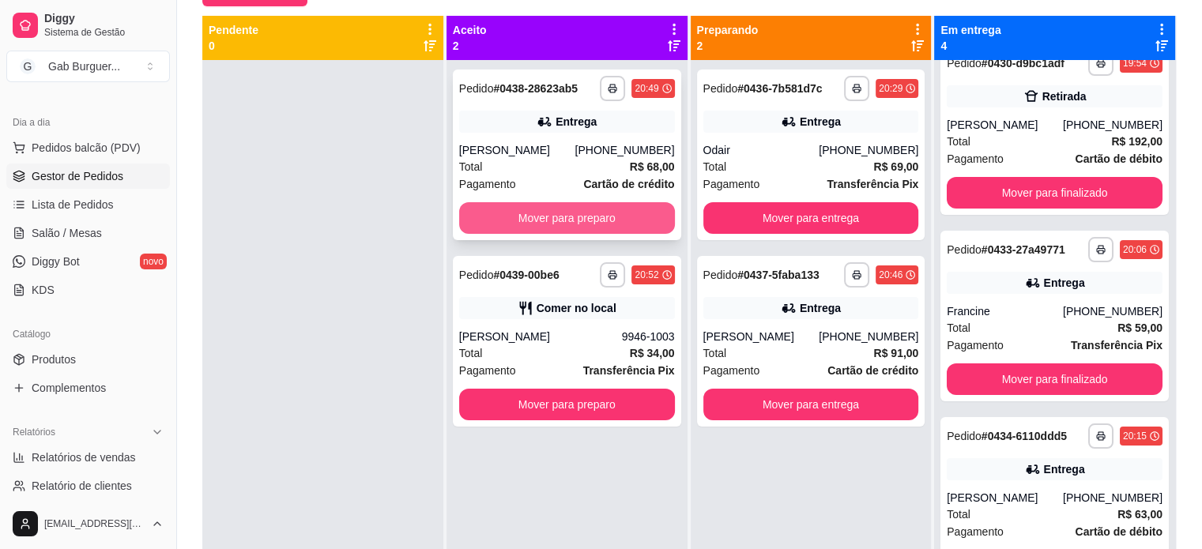
click at [545, 234] on button "Mover para preparo" at bounding box center [567, 218] width 216 height 32
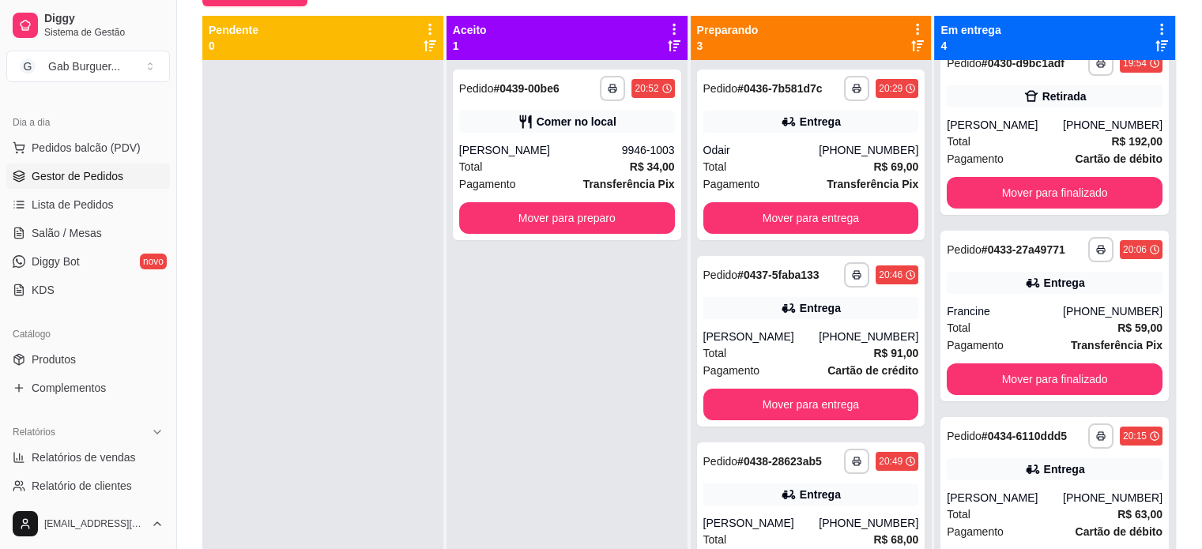
click at [545, 234] on div "**********" at bounding box center [567, 155] width 228 height 171
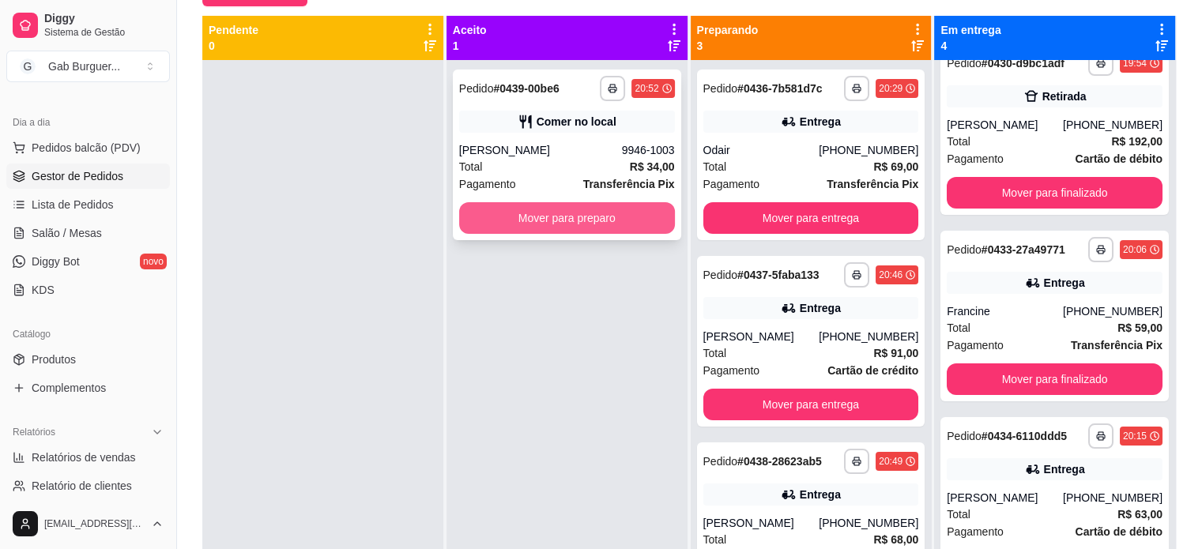
click at [582, 215] on button "Mover para preparo" at bounding box center [567, 218] width 216 height 32
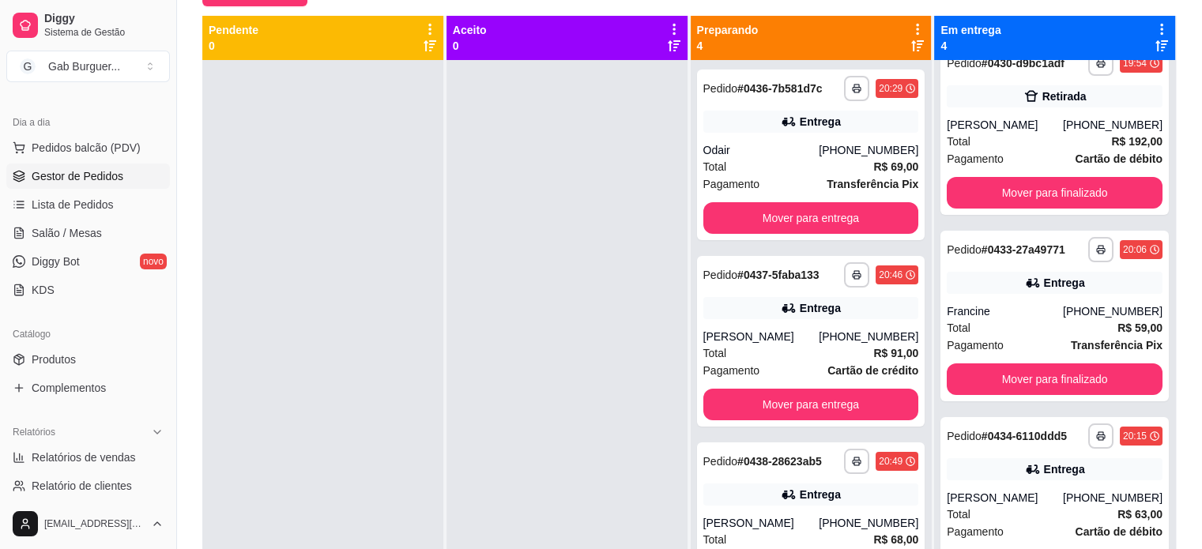
click at [360, 153] on div at bounding box center [322, 334] width 241 height 549
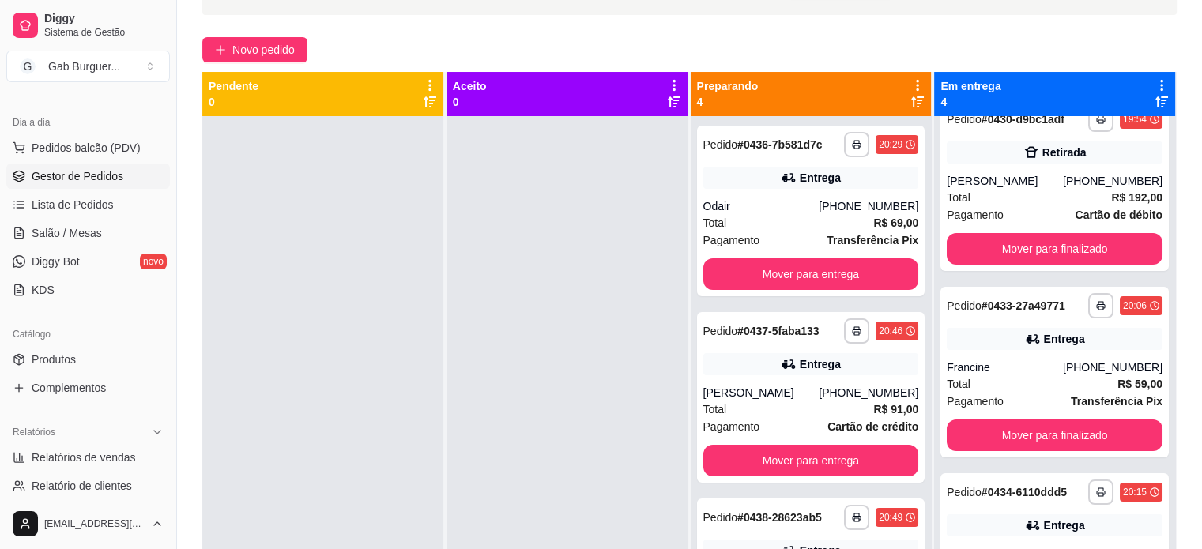
scroll to position [82, 0]
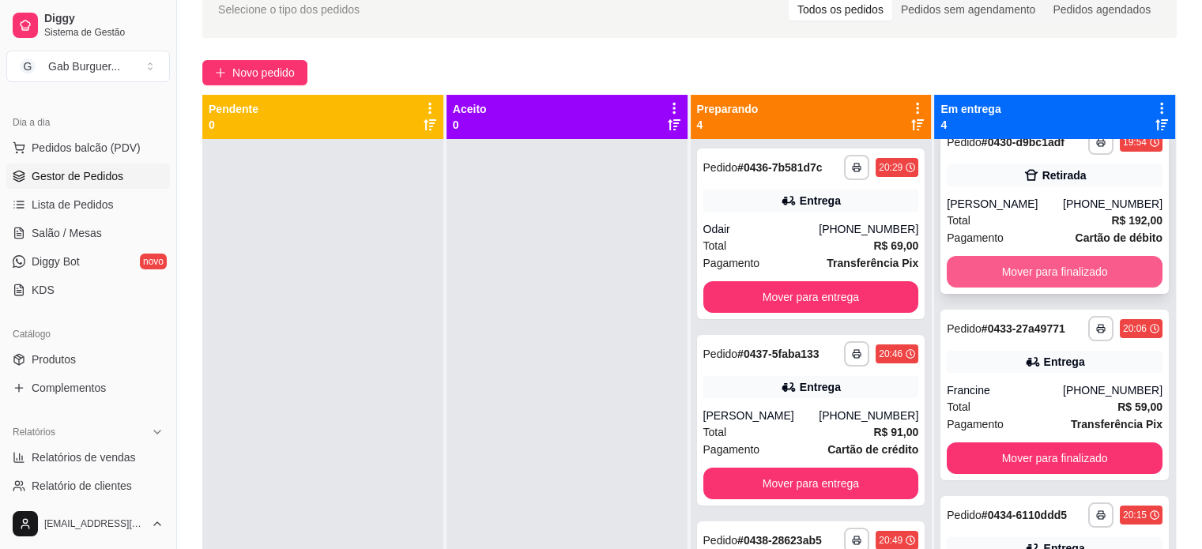
click at [1021, 268] on button "Mover para finalizado" at bounding box center [1055, 272] width 216 height 32
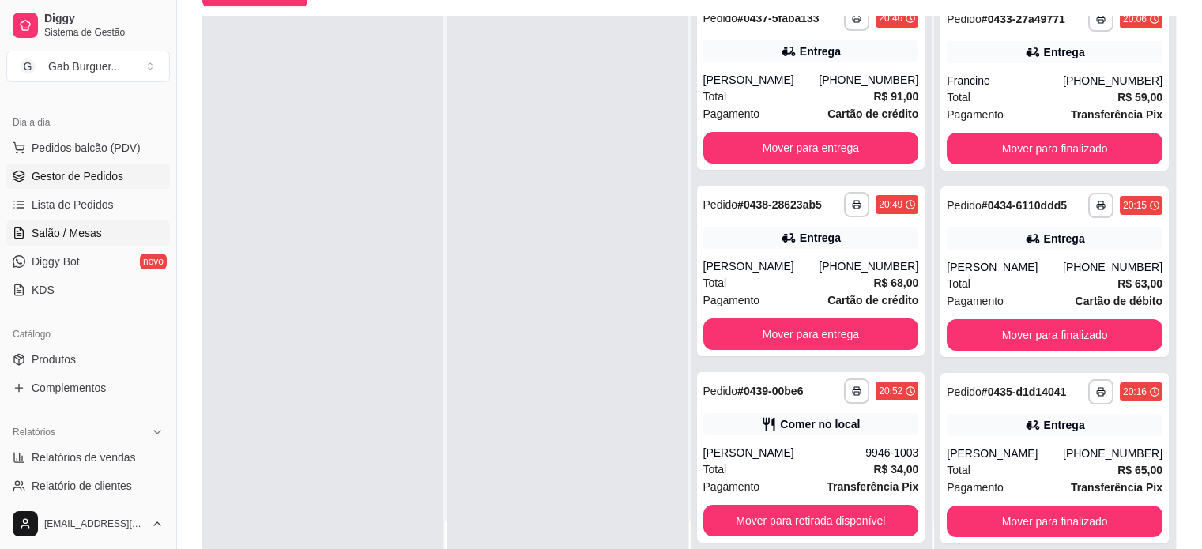
scroll to position [0, 0]
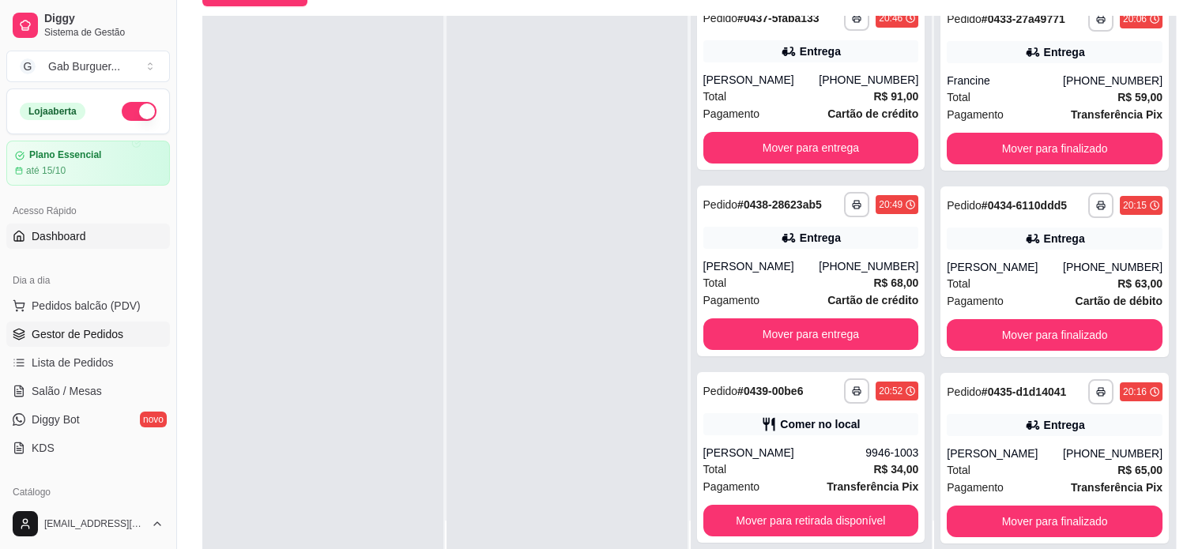
click at [71, 243] on link "Dashboard" at bounding box center [88, 236] width 164 height 25
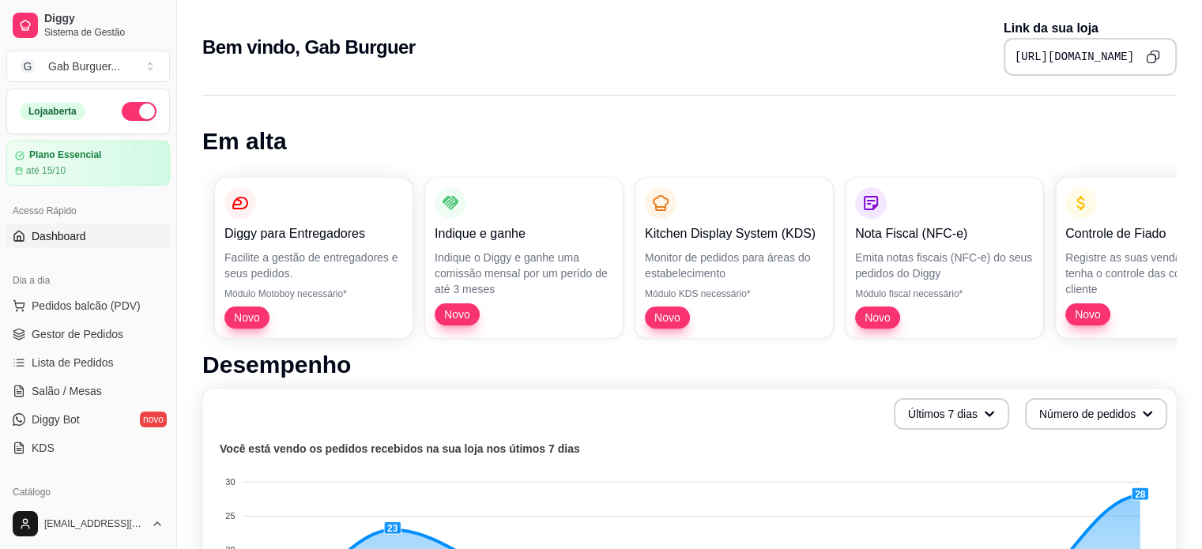
click at [1151, 62] on icon "Copy to clipboard" at bounding box center [1152, 59] width 9 height 9
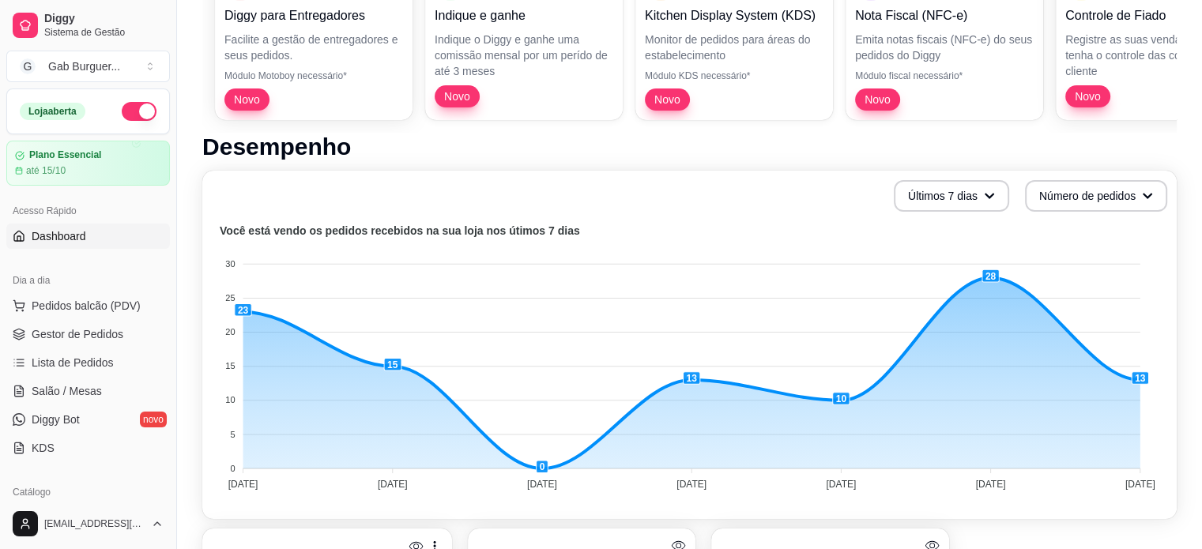
scroll to position [237, 0]
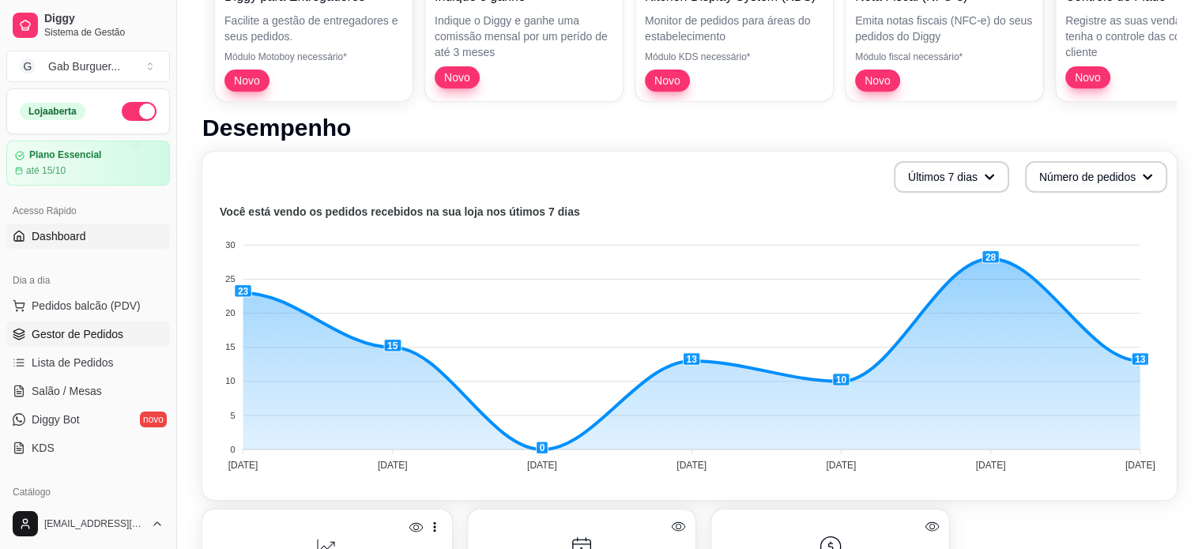
click at [92, 335] on span "Gestor de Pedidos" at bounding box center [78, 334] width 92 height 16
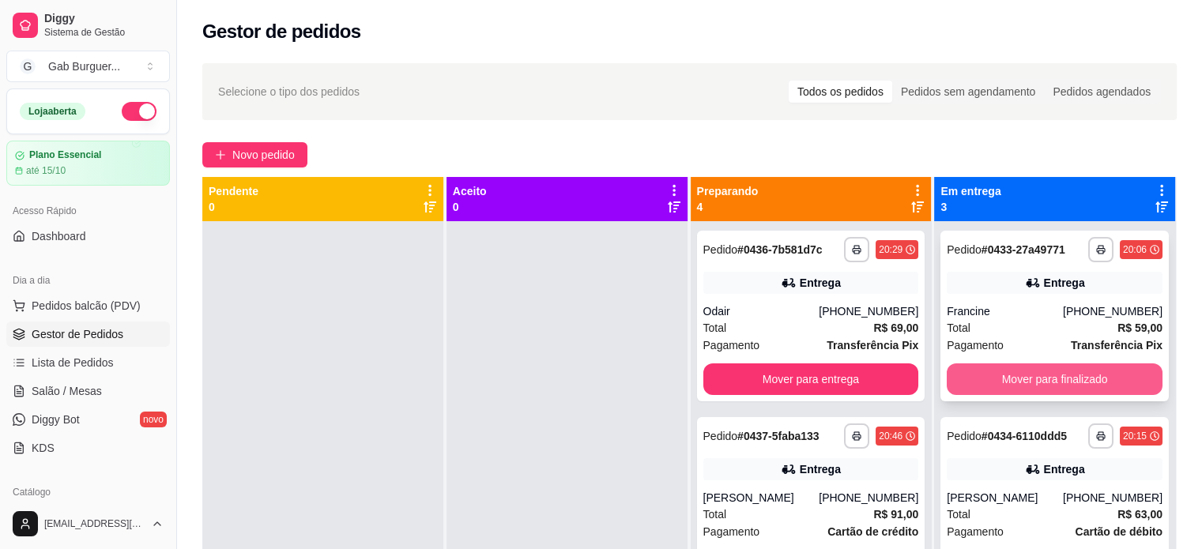
click at [1033, 380] on button "Mover para finalizado" at bounding box center [1055, 380] width 216 height 32
click at [1033, 375] on button "Mover para finalizado" at bounding box center [1055, 380] width 216 height 32
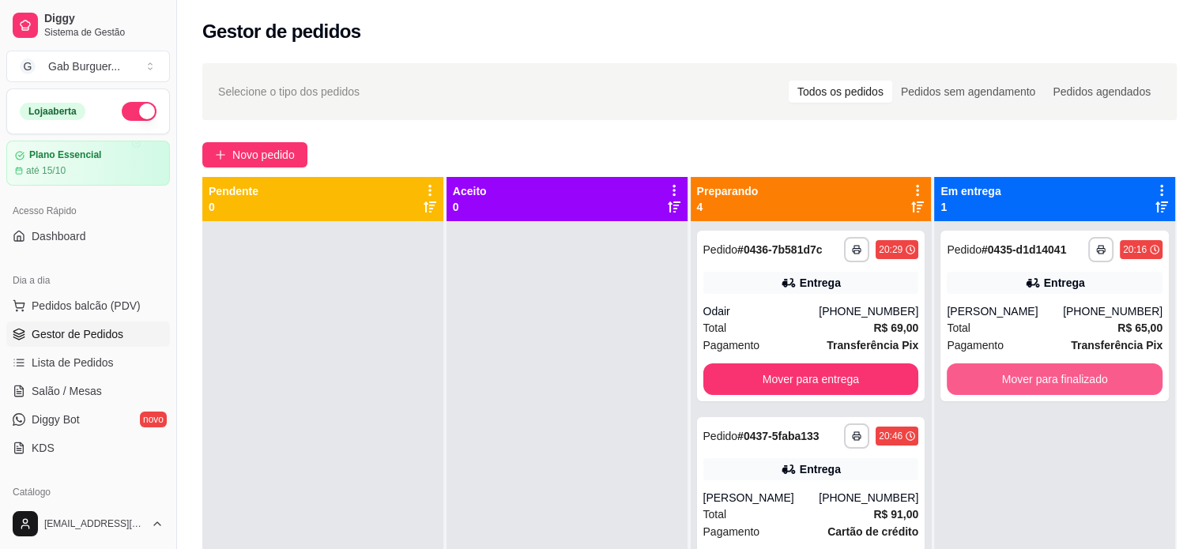
click at [1033, 375] on button "Mover para finalizado" at bounding box center [1055, 380] width 216 height 32
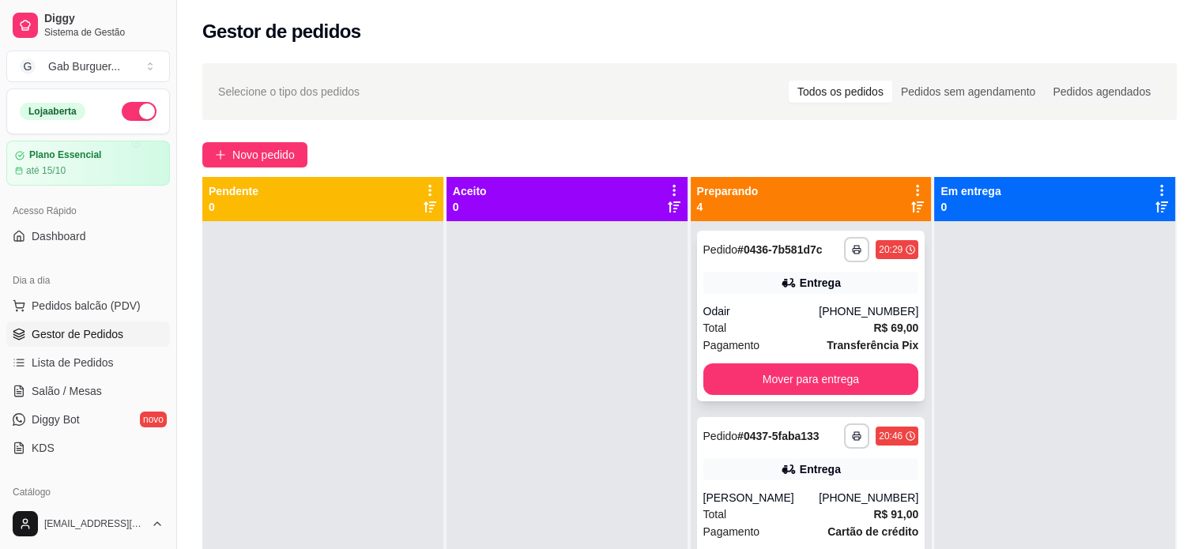
click at [882, 246] on div "20:29" at bounding box center [897, 249] width 43 height 19
click at [807, 372] on button "Mover para entrega" at bounding box center [812, 380] width 216 height 32
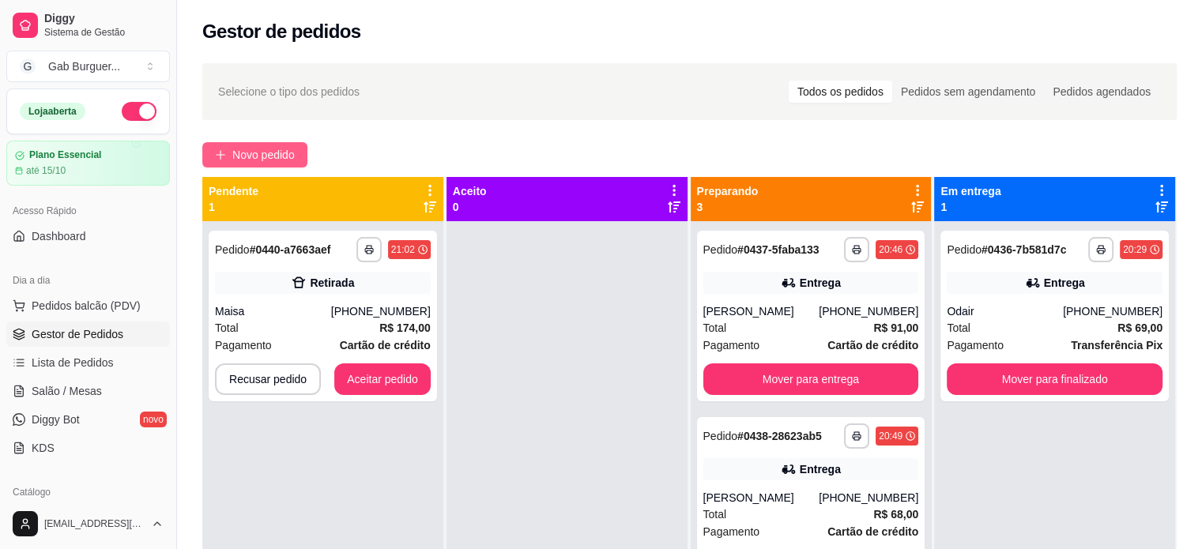
click at [269, 157] on span "Novo pedido" at bounding box center [263, 154] width 62 height 17
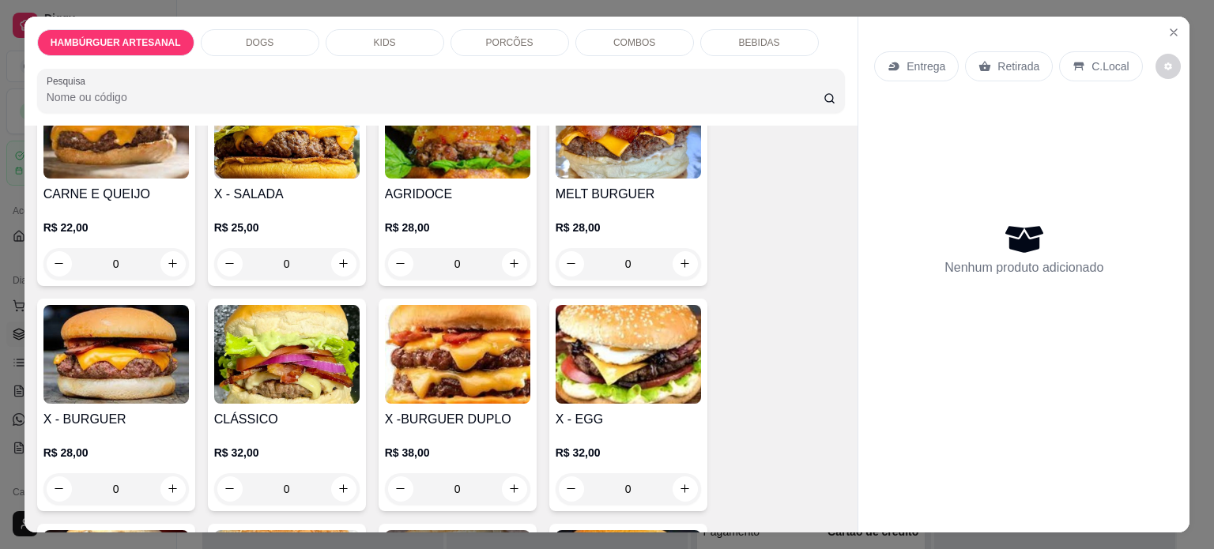
scroll to position [158, 0]
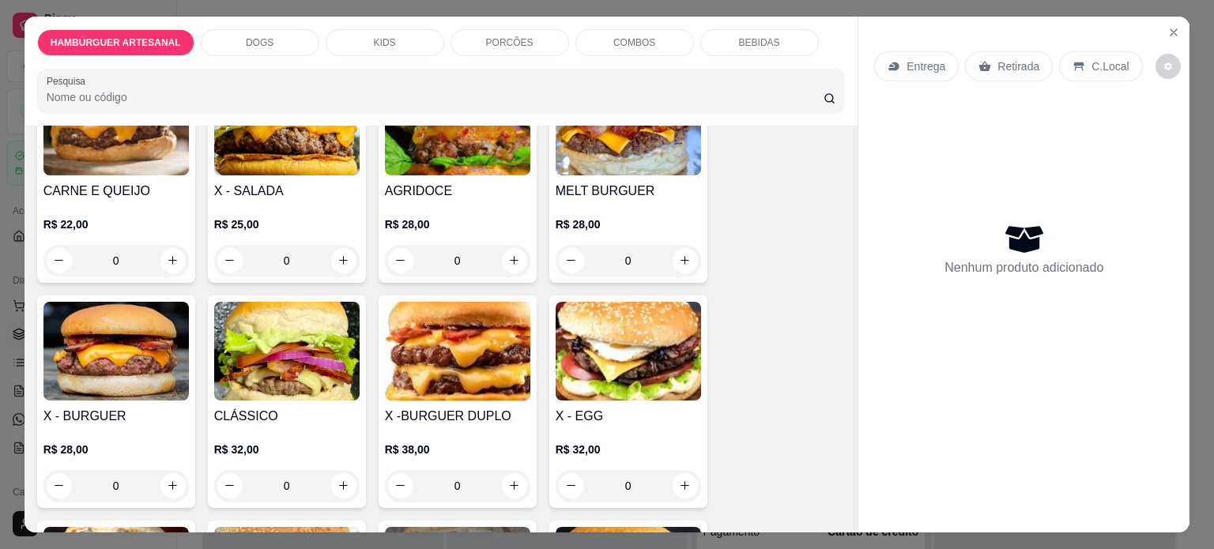
click at [683, 253] on div "0" at bounding box center [628, 261] width 145 height 32
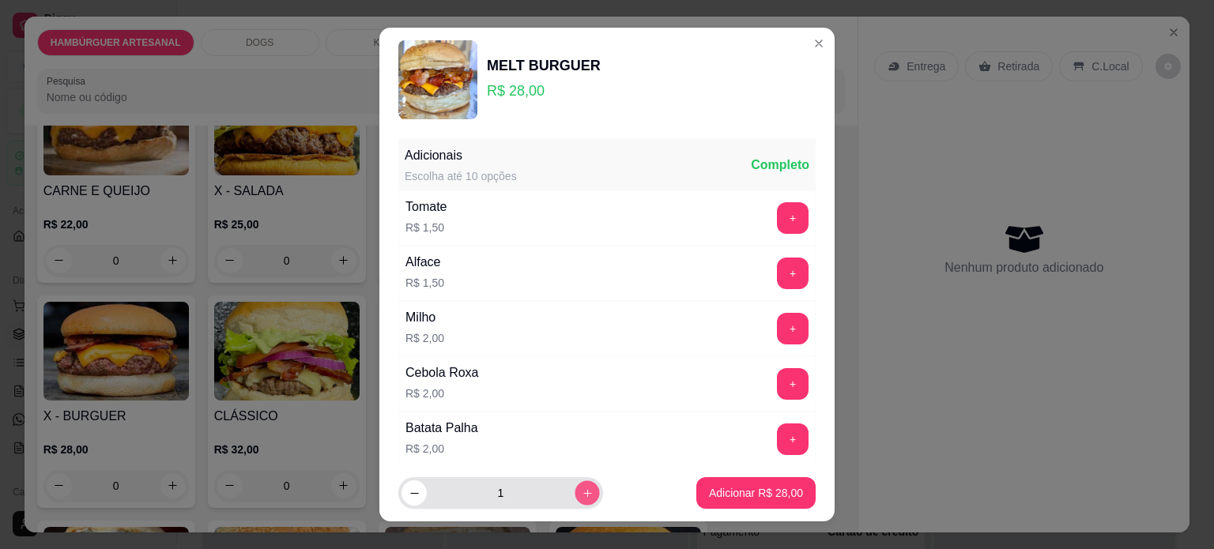
click at [575, 486] on button "increase-product-quantity" at bounding box center [587, 493] width 25 height 25
type input "3"
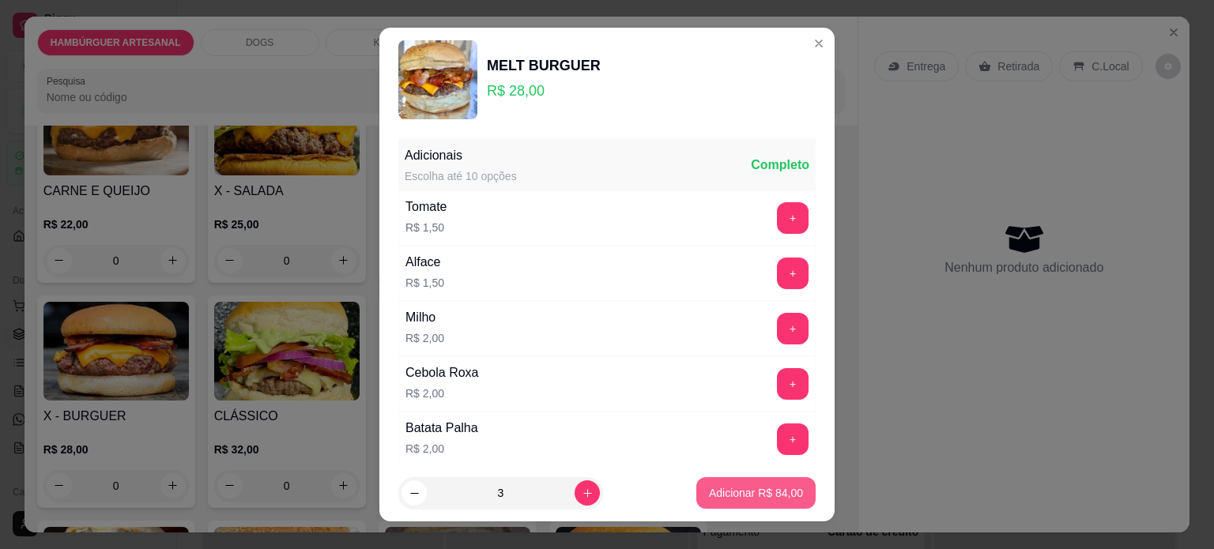
click at [746, 504] on button "Adicionar R$ 84,00" at bounding box center [755, 493] width 119 height 32
type input "3"
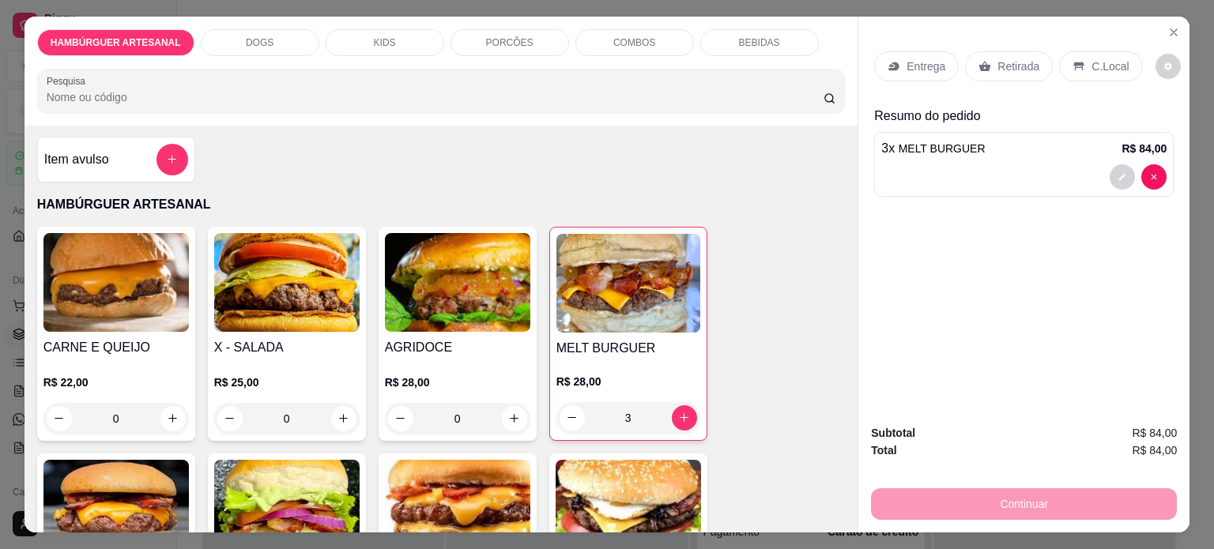
scroll to position [0, 0]
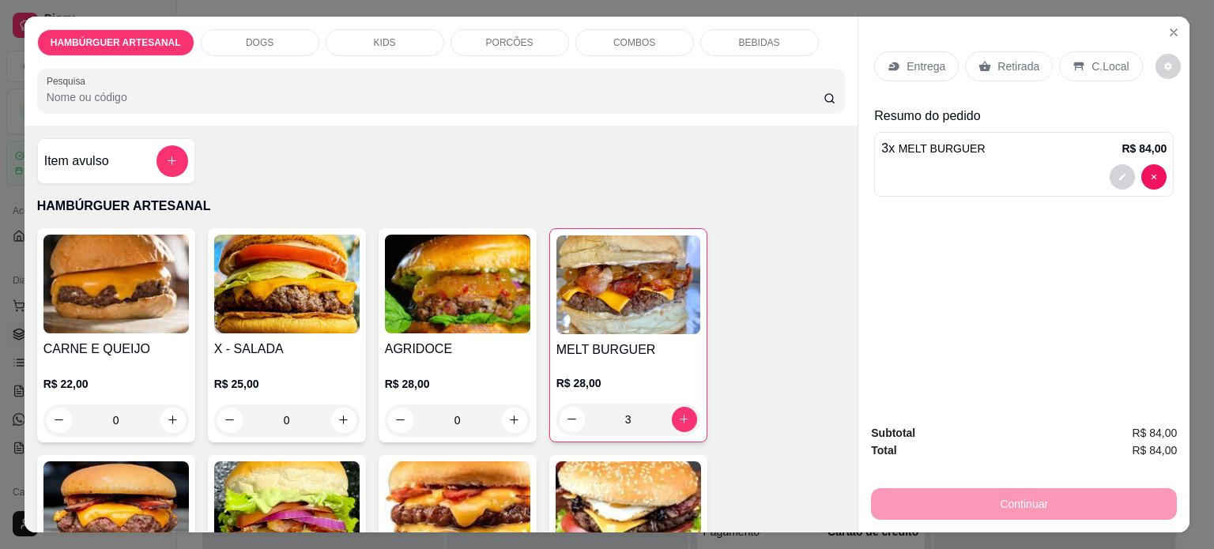
click at [907, 58] on p "Entrega" at bounding box center [926, 66] width 39 height 16
click at [987, 57] on div "Retirada" at bounding box center [1009, 66] width 88 height 30
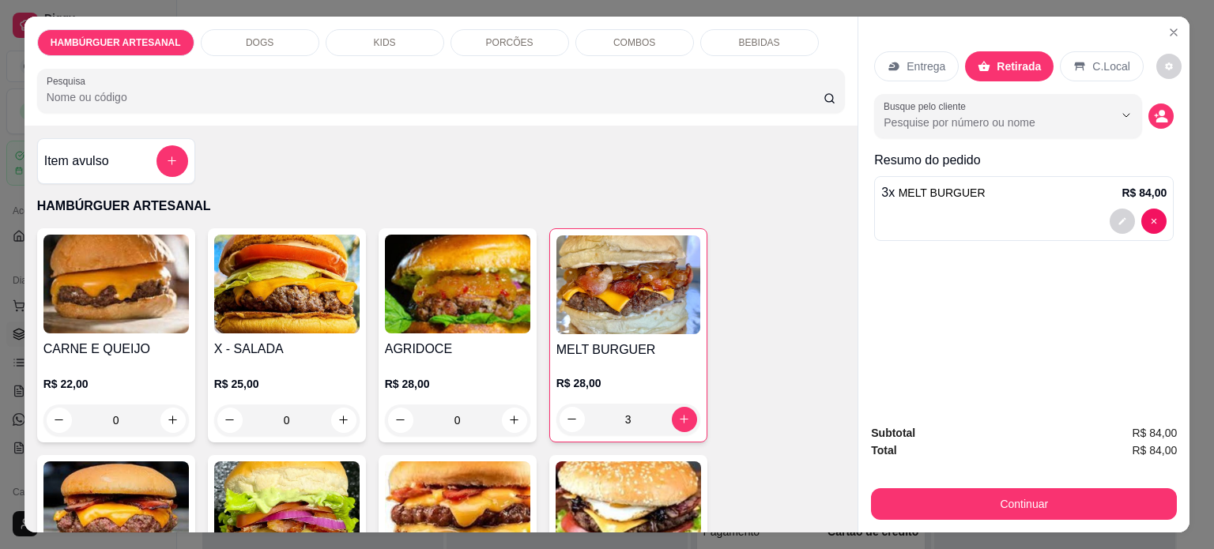
click at [512, 36] on div "PORCÕES" at bounding box center [510, 42] width 119 height 27
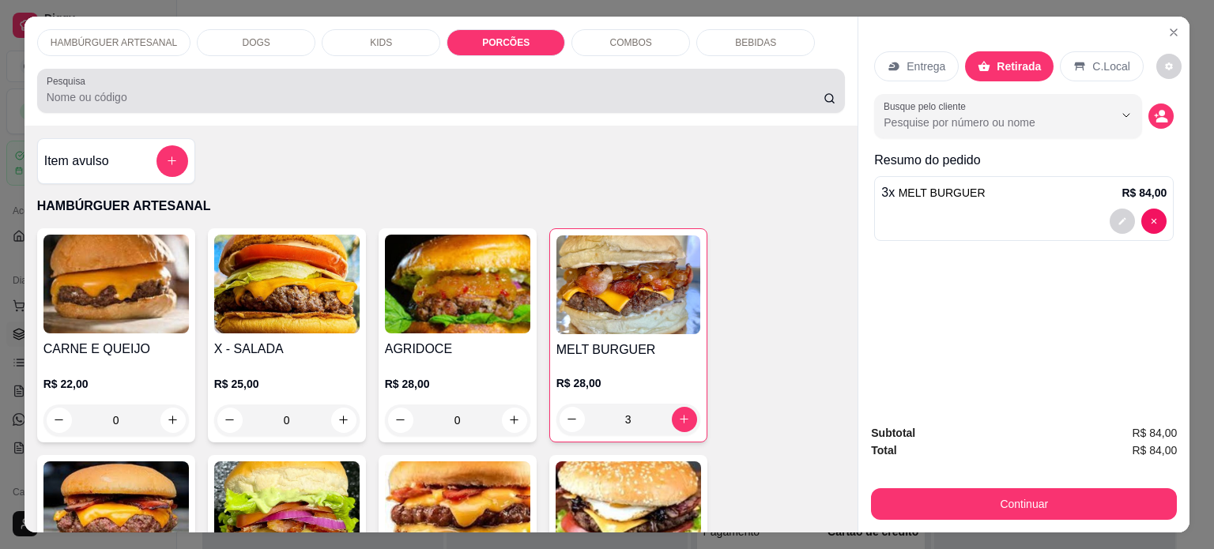
scroll to position [40, 0]
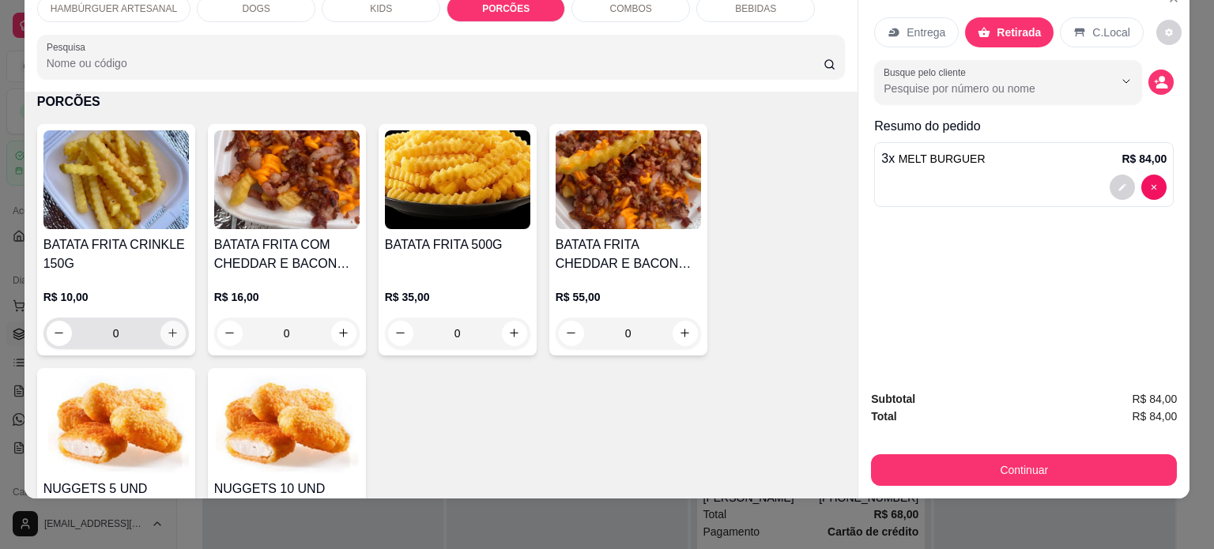
click at [172, 327] on icon "increase-product-quantity" at bounding box center [173, 333] width 12 height 12
type input "1"
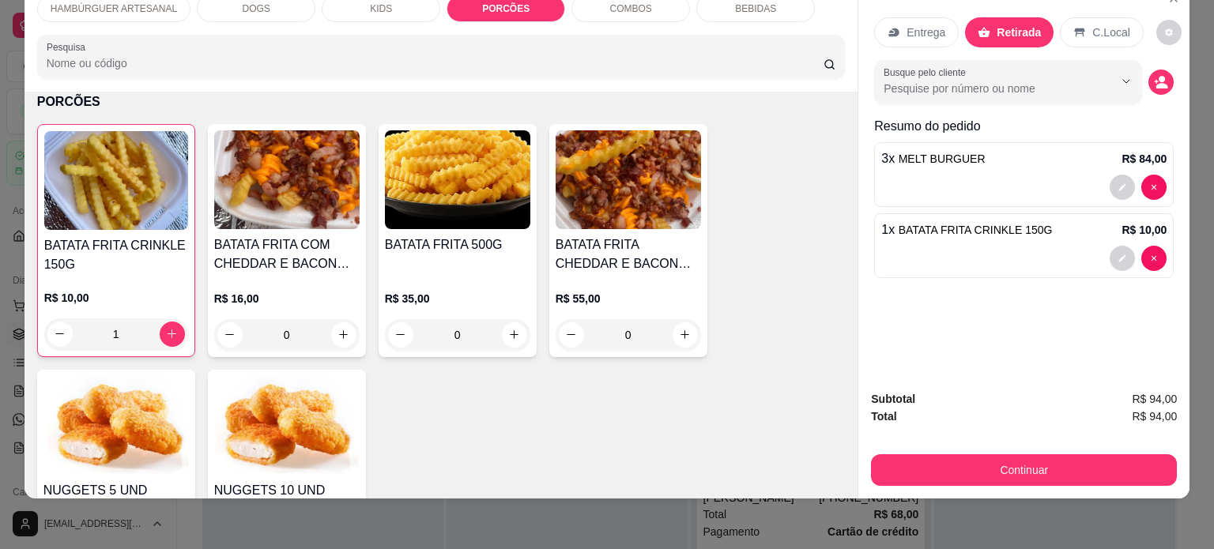
click at [932, 326] on div "Entrega Retirada C.Local Busque pelo cliente Resumo do pedido 3 x MELT BURGUER …" at bounding box center [1023, 180] width 331 height 395
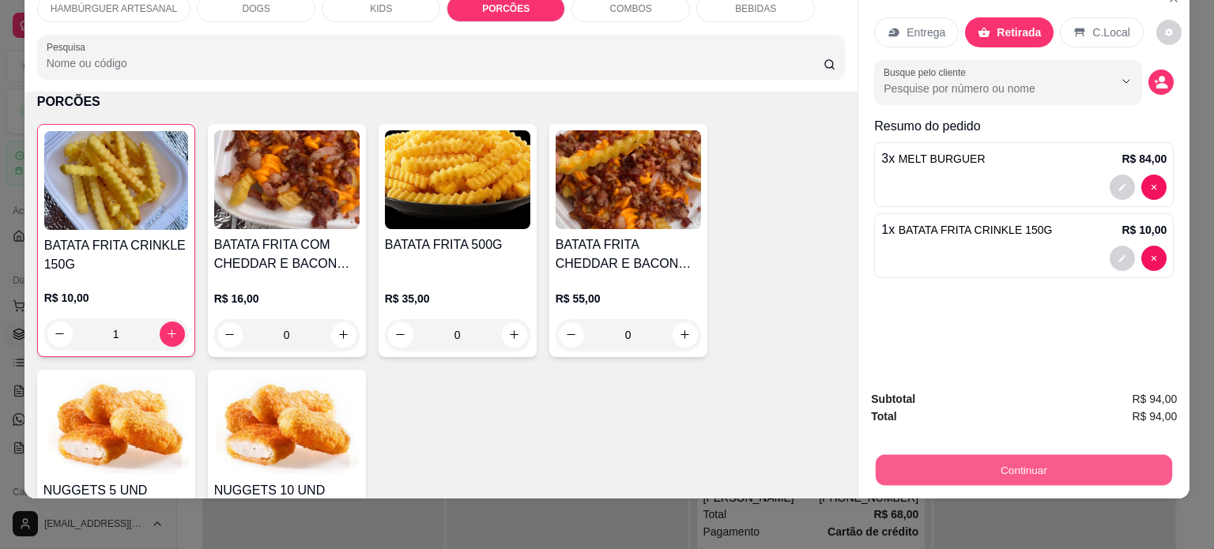
click at [1044, 455] on button "Continuar" at bounding box center [1024, 470] width 296 height 31
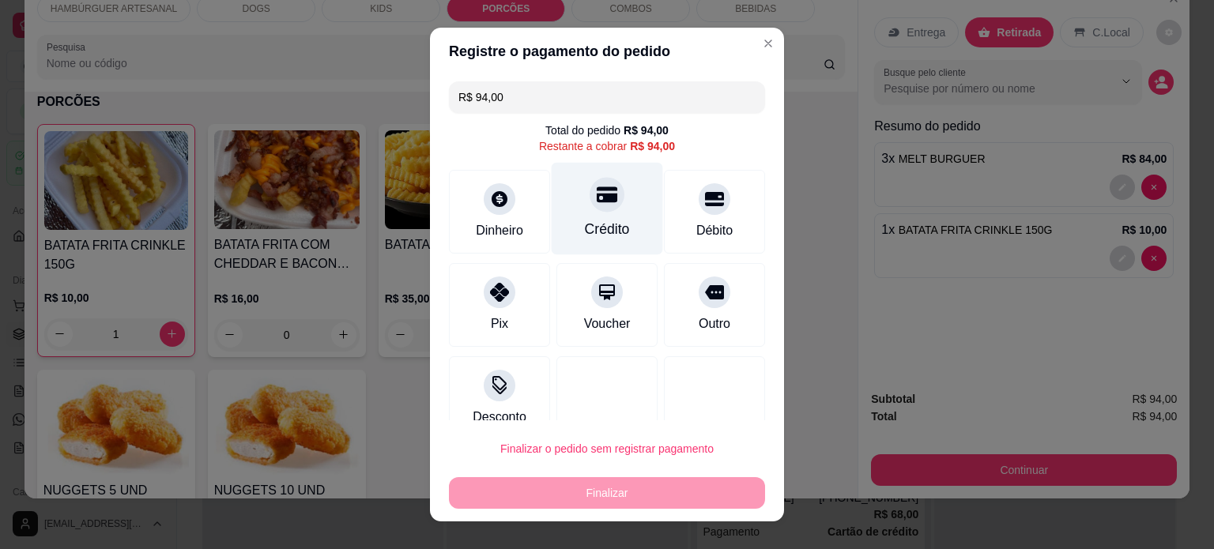
click at [588, 240] on div "Crédito" at bounding box center [607, 208] width 111 height 92
type input "R$ 0,00"
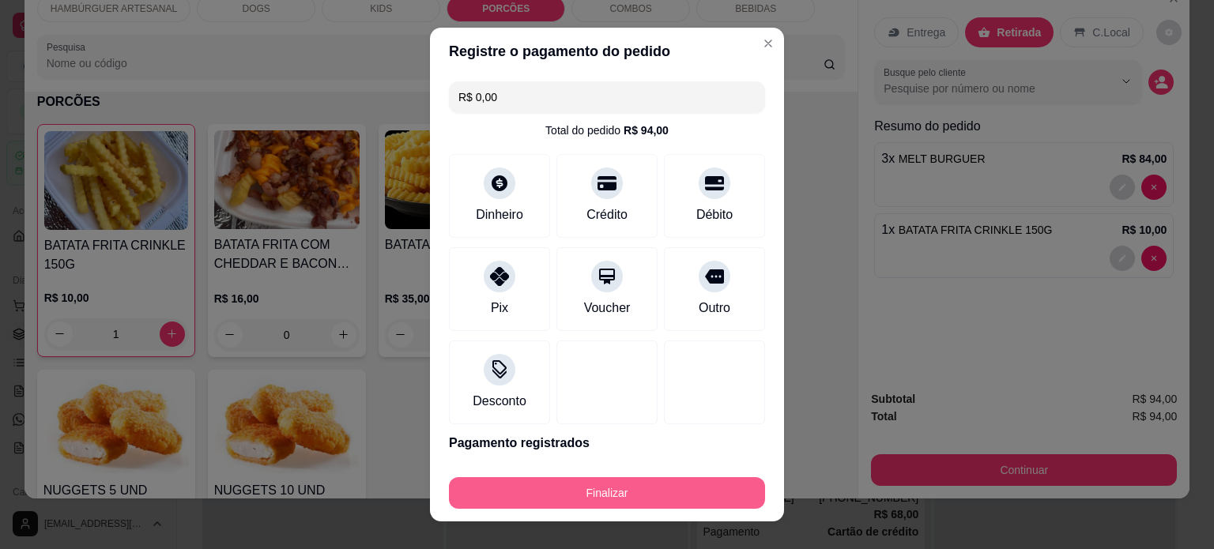
click at [631, 490] on button "Finalizar" at bounding box center [607, 493] width 316 height 32
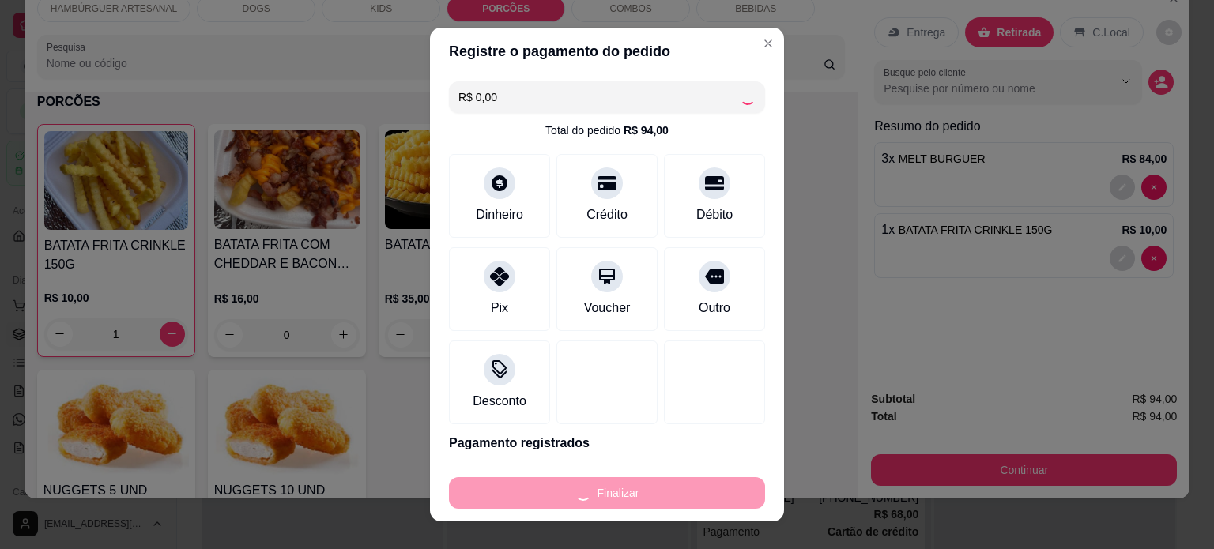
type input "0"
type input "-R$ 94,00"
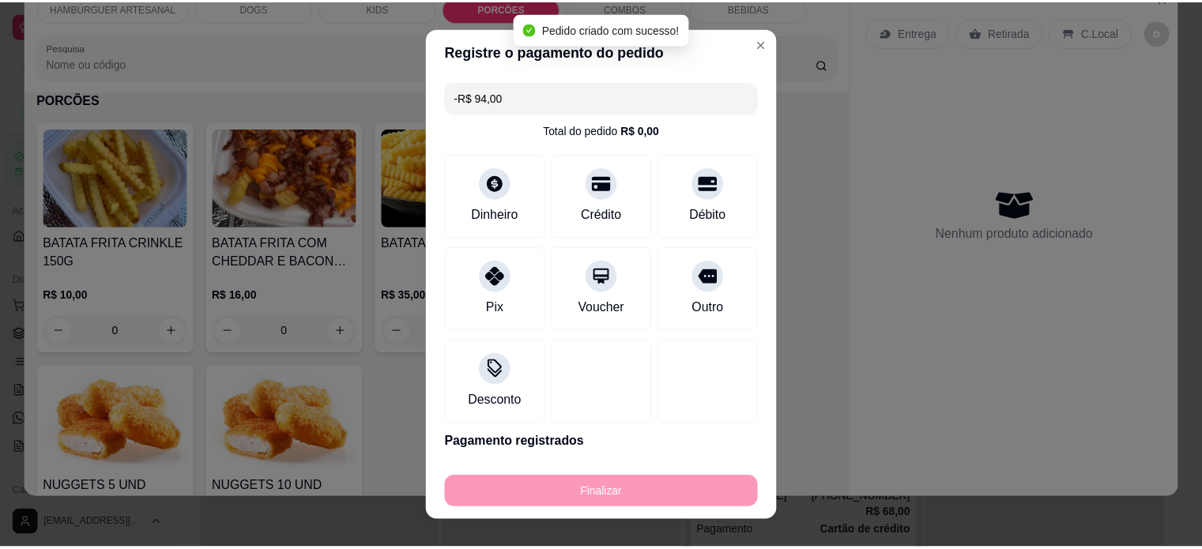
scroll to position [1537, 0]
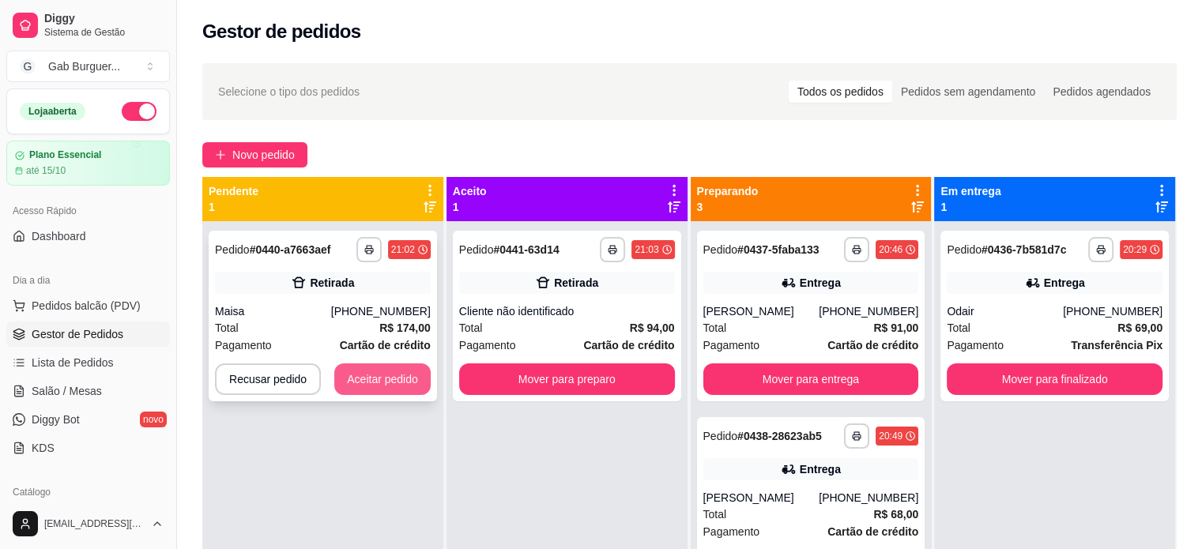
click at [391, 382] on button "Aceitar pedido" at bounding box center [382, 380] width 96 height 32
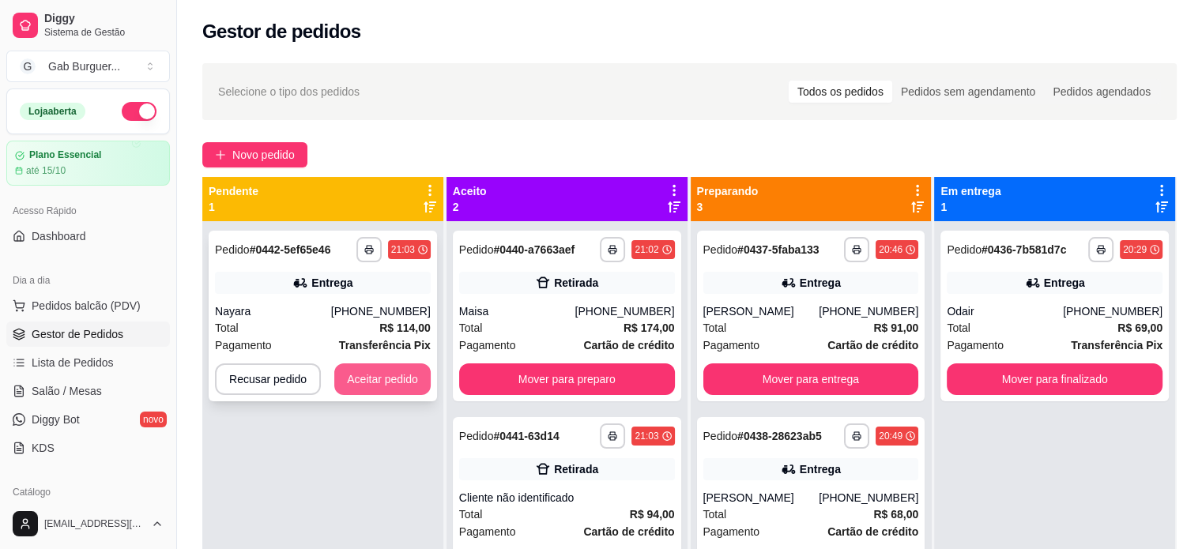
click at [392, 385] on button "Aceitar pedido" at bounding box center [382, 380] width 96 height 32
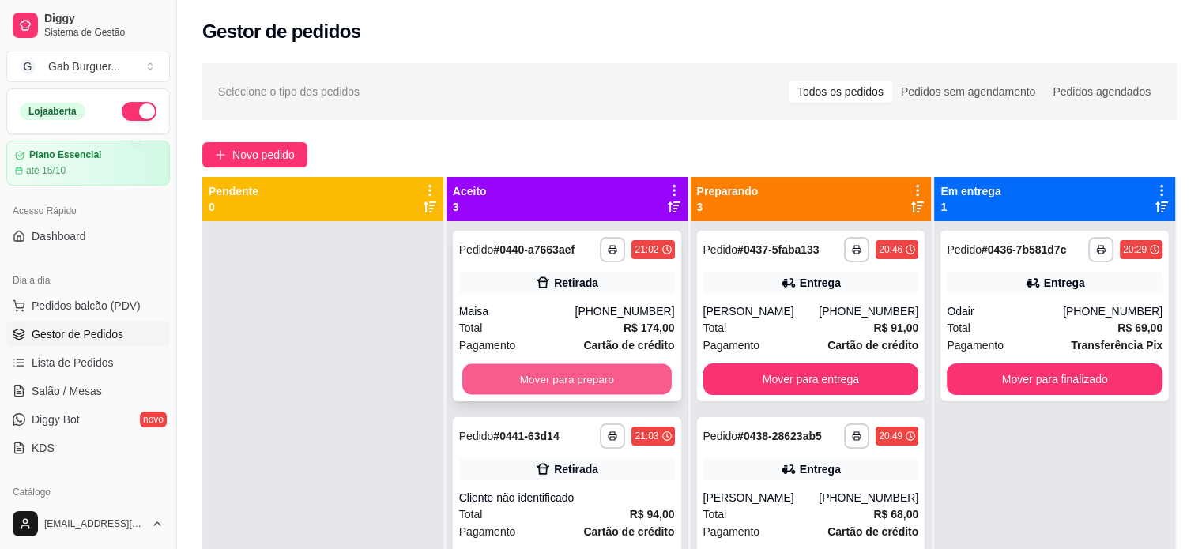
click at [497, 368] on button "Mover para preparo" at bounding box center [566, 379] width 209 height 31
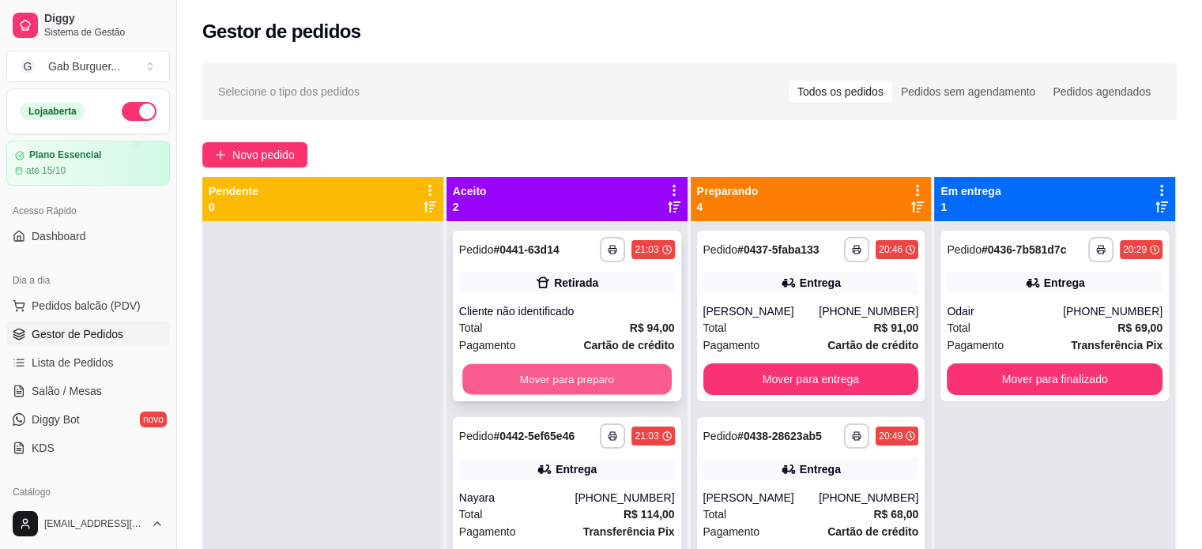
click at [504, 384] on button "Mover para preparo" at bounding box center [566, 379] width 209 height 31
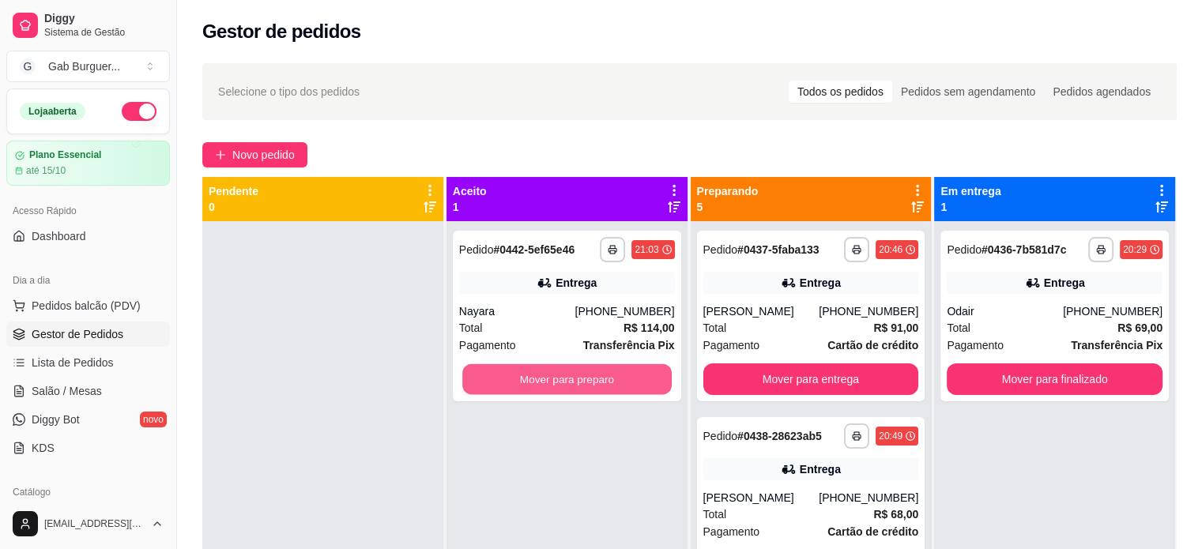
click at [504, 384] on button "Mover para preparo" at bounding box center [566, 379] width 209 height 31
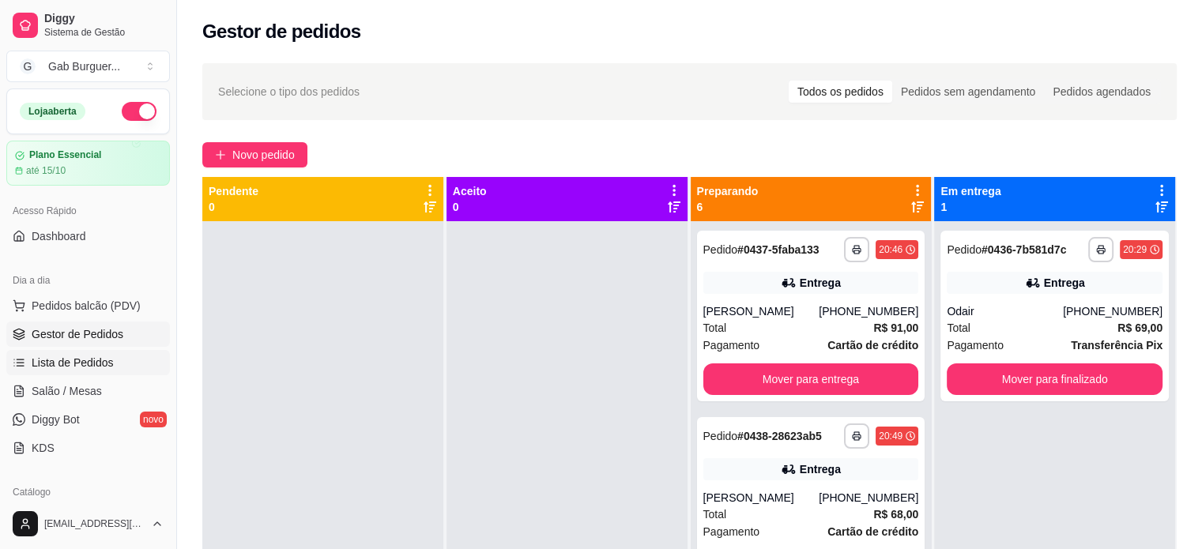
click at [96, 357] on span "Lista de Pedidos" at bounding box center [73, 363] width 82 height 16
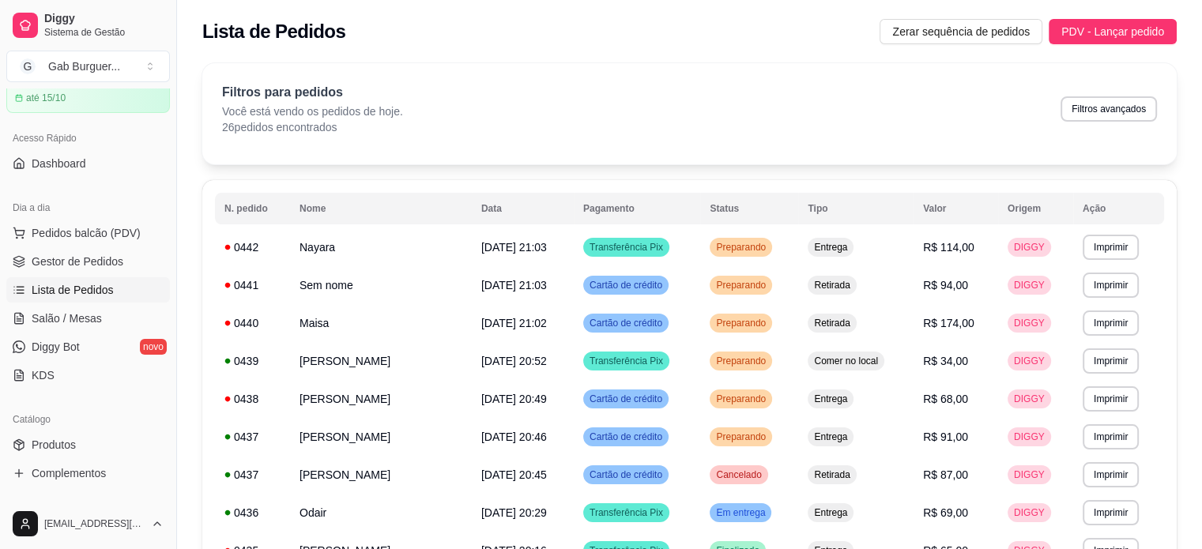
scroll to position [158, 0]
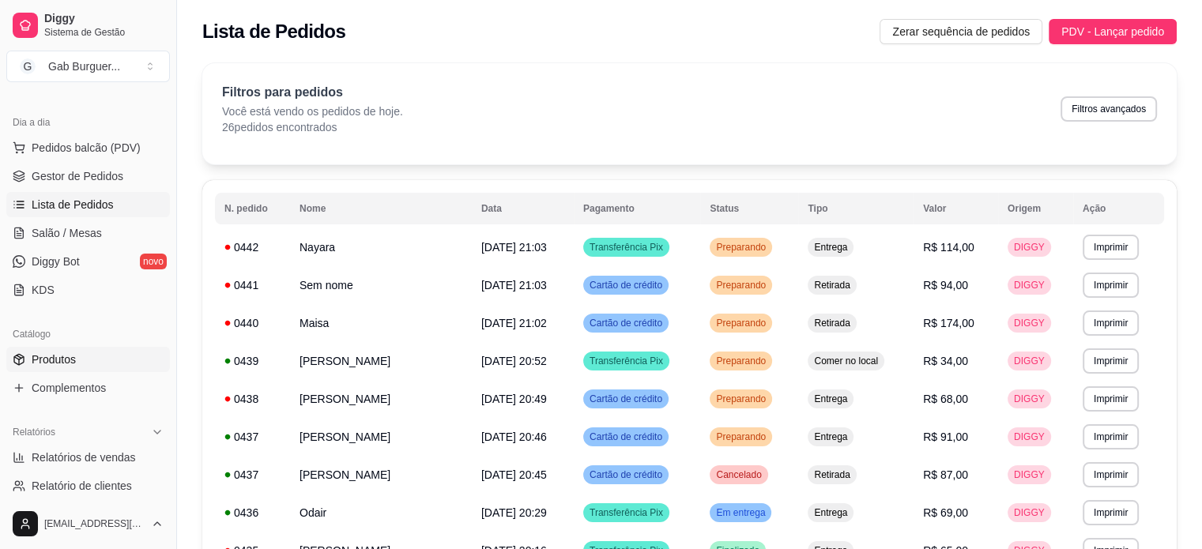
click at [83, 362] on link "Produtos" at bounding box center [88, 359] width 164 height 25
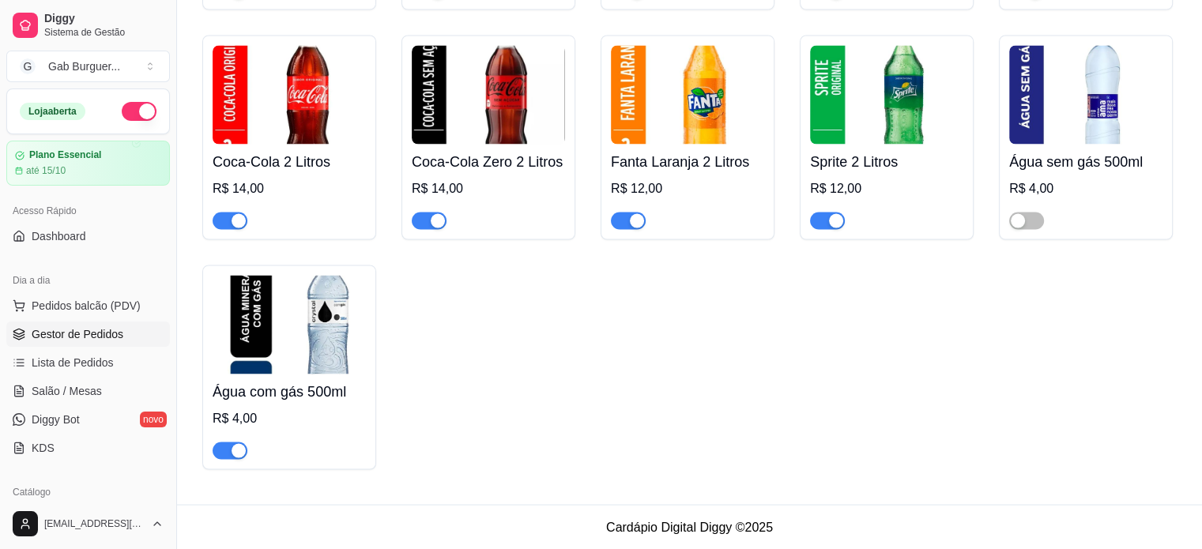
click at [121, 334] on link "Gestor de Pedidos" at bounding box center [88, 334] width 164 height 25
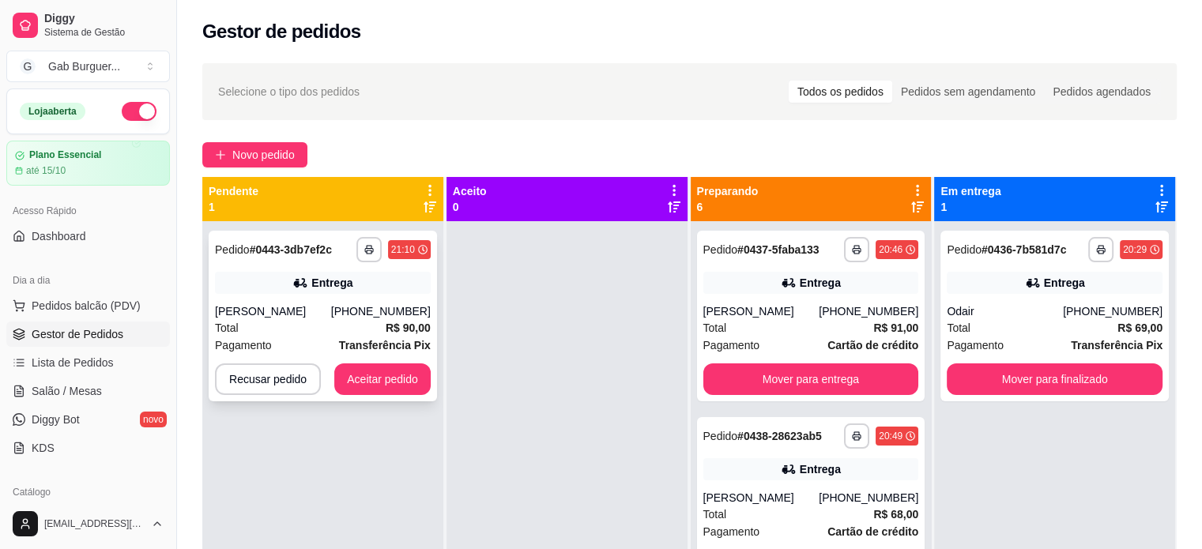
click at [368, 368] on button "Aceitar pedido" at bounding box center [382, 380] width 96 height 32
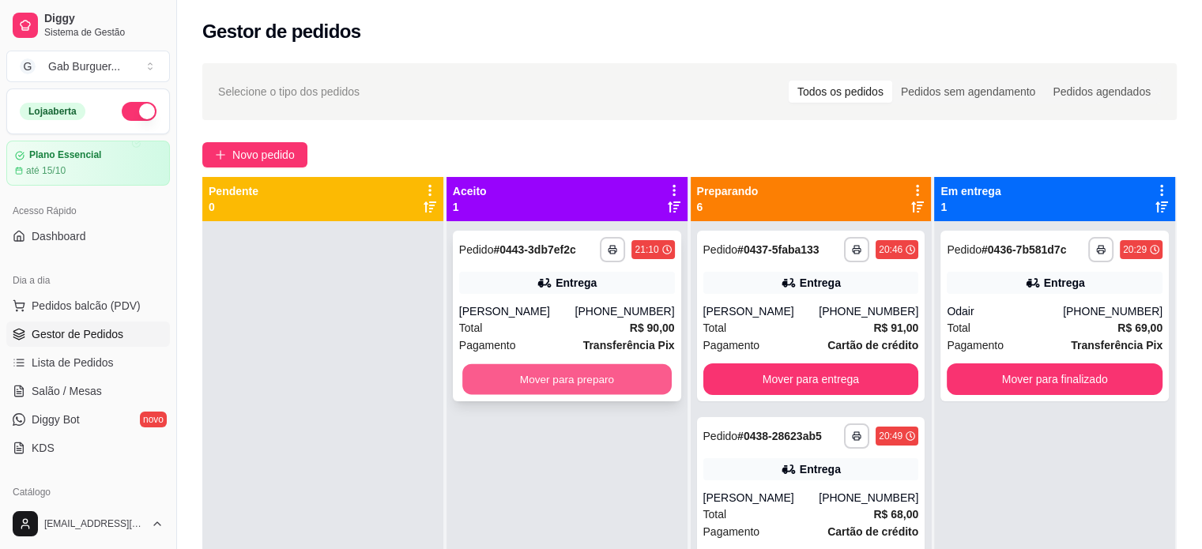
click at [573, 370] on button "Mover para preparo" at bounding box center [566, 379] width 209 height 31
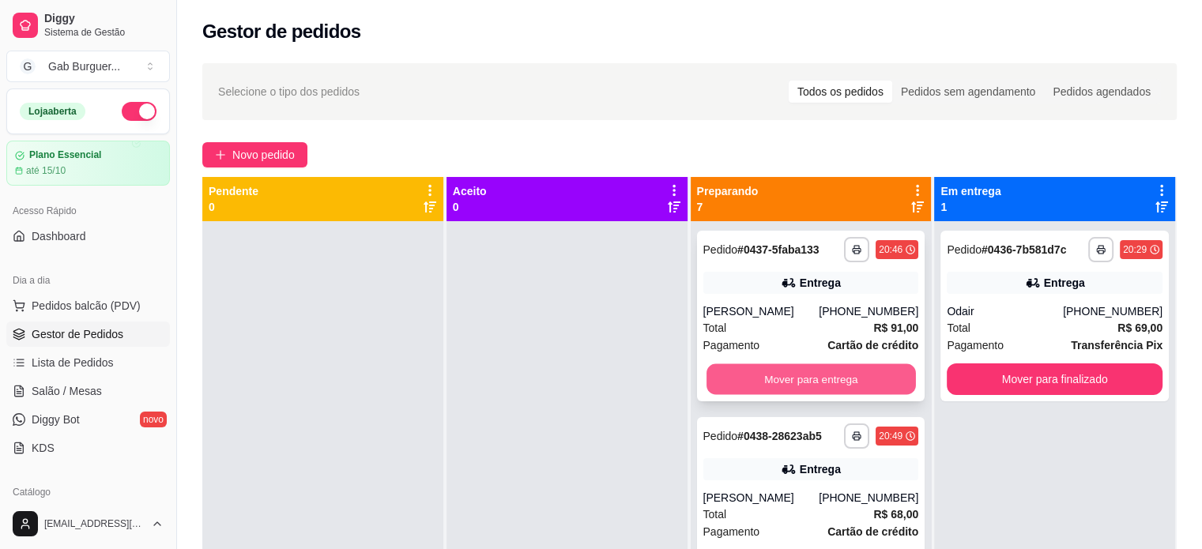
click at [797, 369] on button "Mover para entrega" at bounding box center [811, 379] width 209 height 31
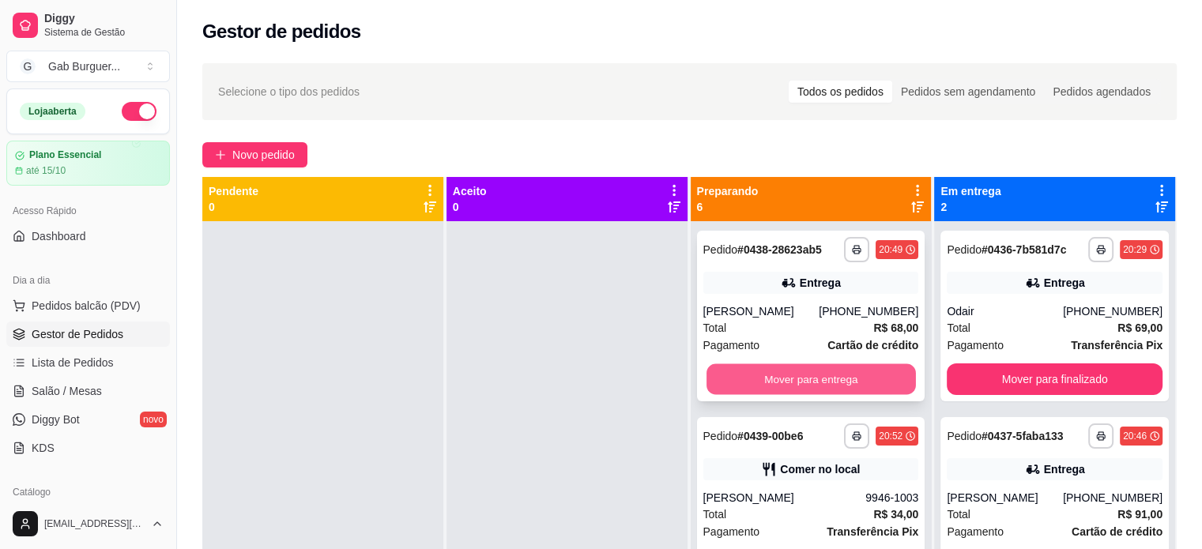
click at [798, 393] on button "Mover para entrega" at bounding box center [811, 379] width 209 height 31
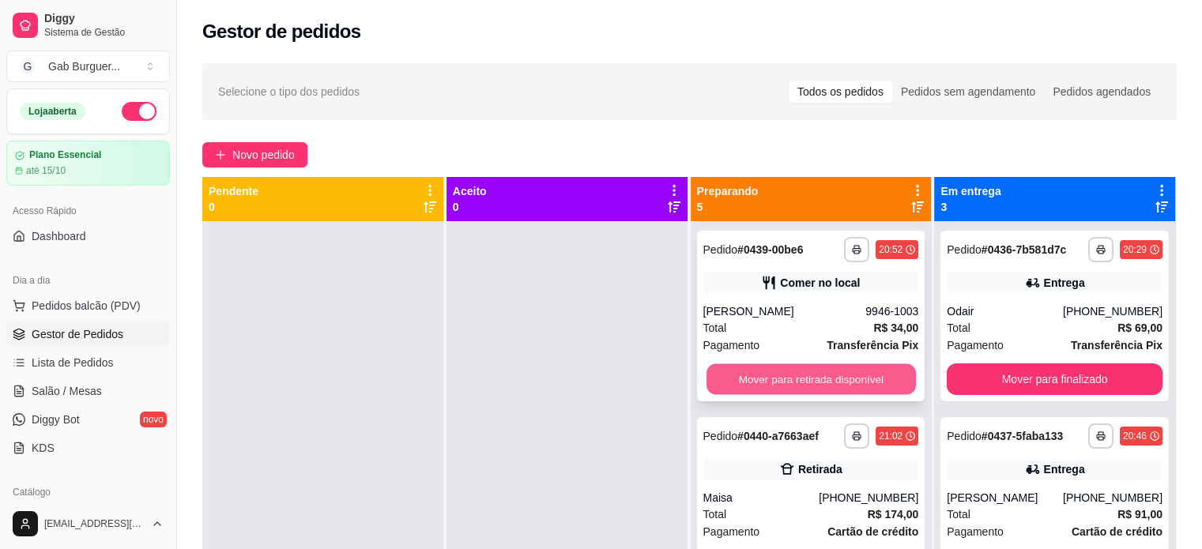
click at [797, 382] on button "Mover para retirada disponível" at bounding box center [811, 379] width 209 height 31
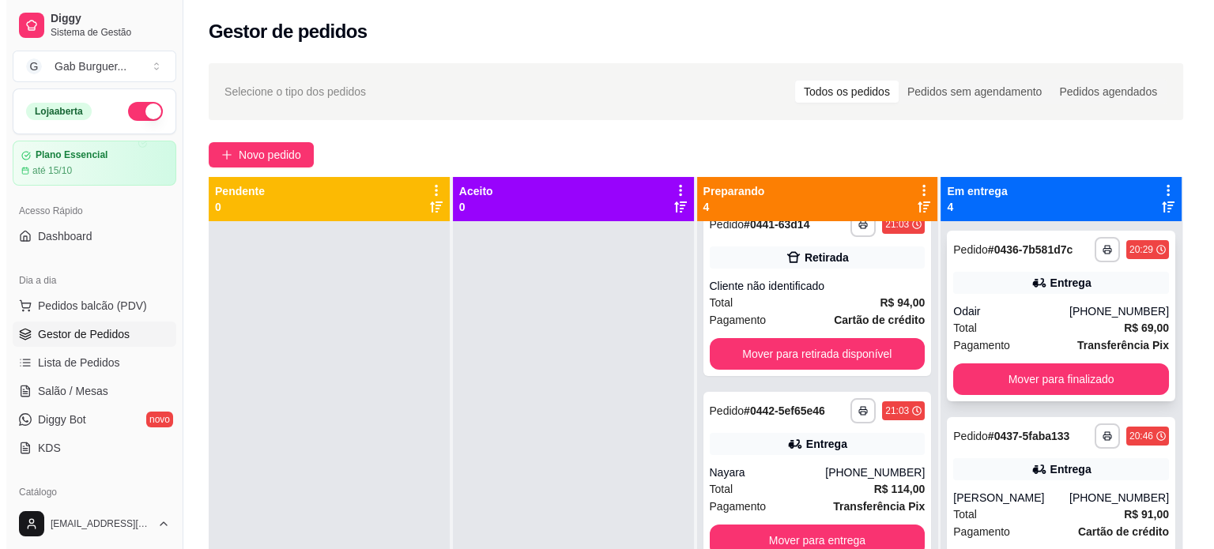
scroll to position [158, 0]
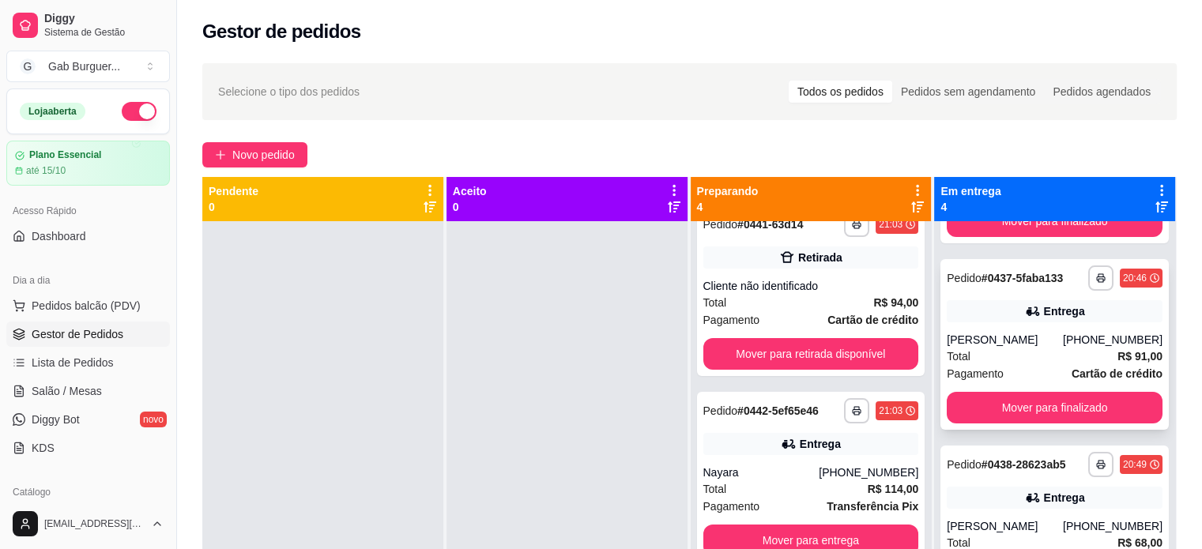
click at [978, 365] on span "Pagamento" at bounding box center [975, 373] width 57 height 17
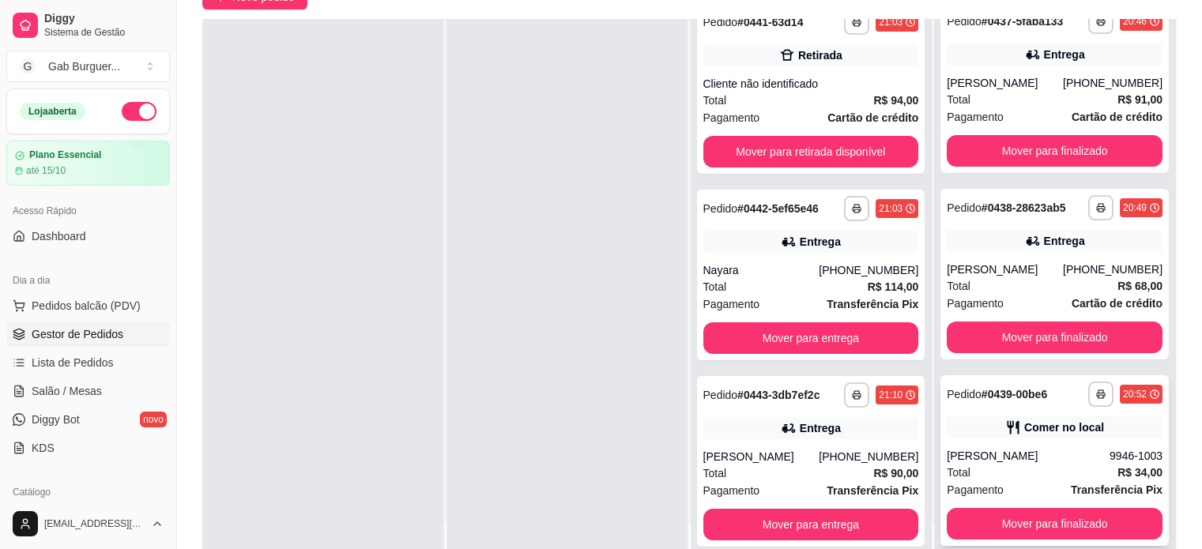
click at [1031, 458] on div "ana julia" at bounding box center [1028, 456] width 163 height 16
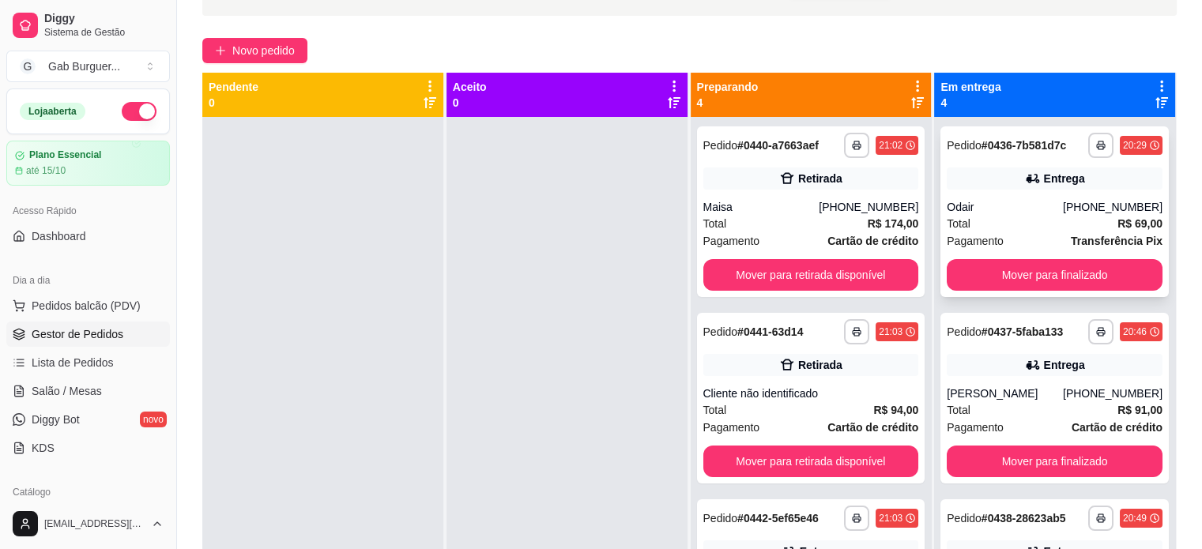
scroll to position [0, 0]
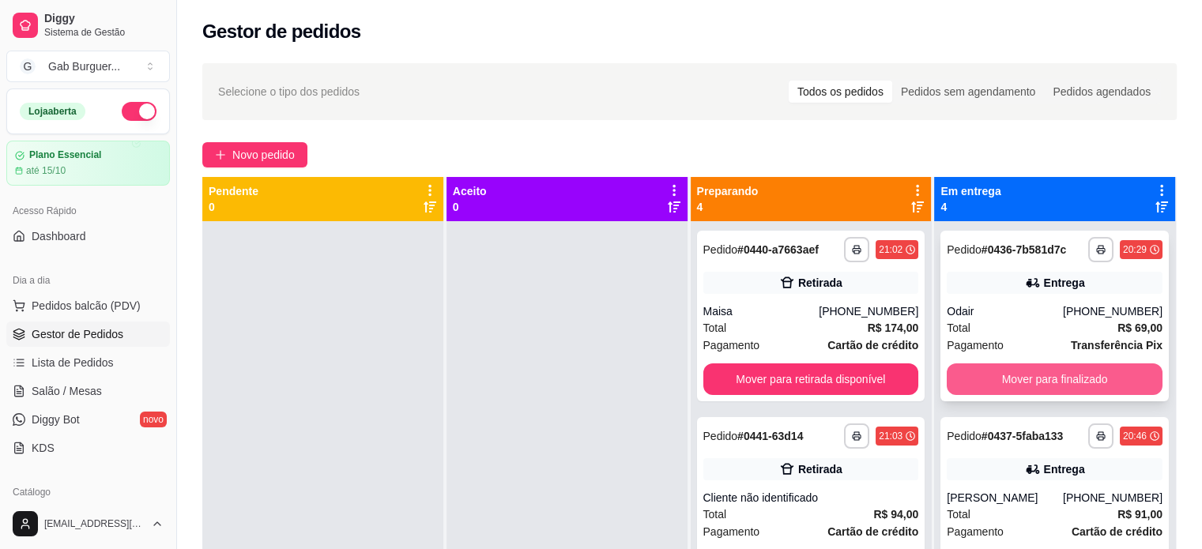
click at [1069, 385] on button "Mover para finalizado" at bounding box center [1055, 380] width 216 height 32
click at [1059, 379] on button "Mover para finalizado" at bounding box center [1055, 380] width 216 height 32
click at [1054, 381] on button "Mover para finalizado" at bounding box center [1055, 380] width 216 height 32
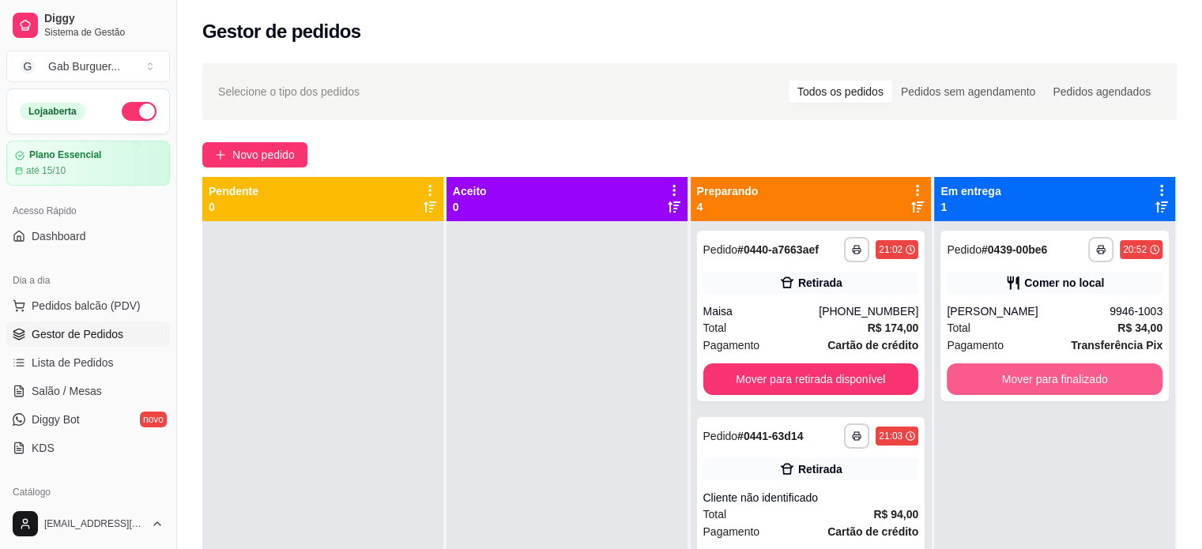
click at [1054, 382] on button "Mover para finalizado" at bounding box center [1055, 380] width 216 height 32
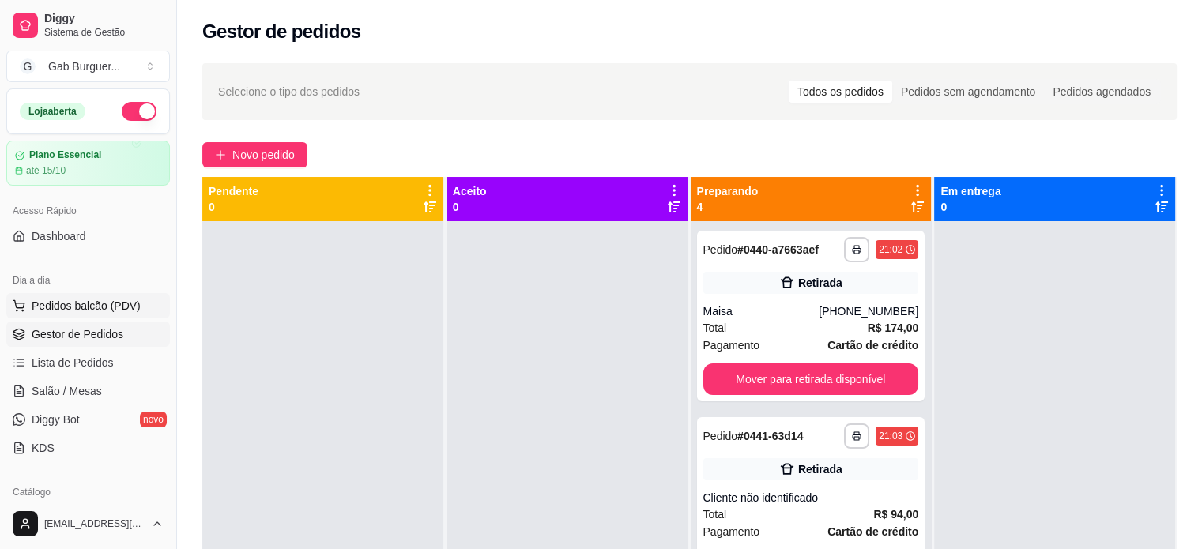
click at [131, 300] on span "Pedidos balcão (PDV)" at bounding box center [86, 306] width 109 height 16
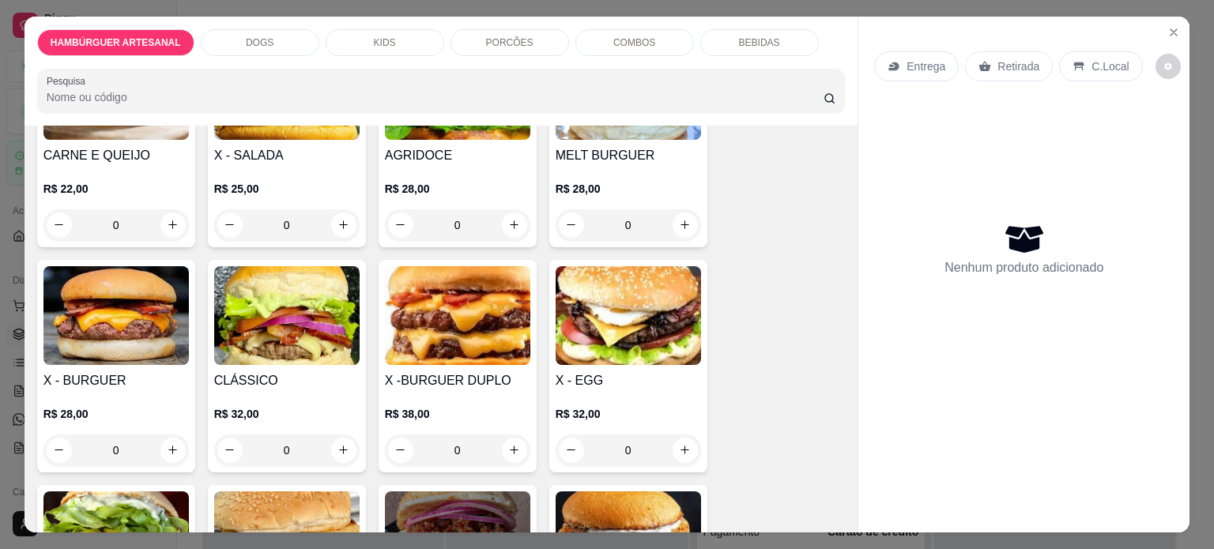
scroll to position [158, 0]
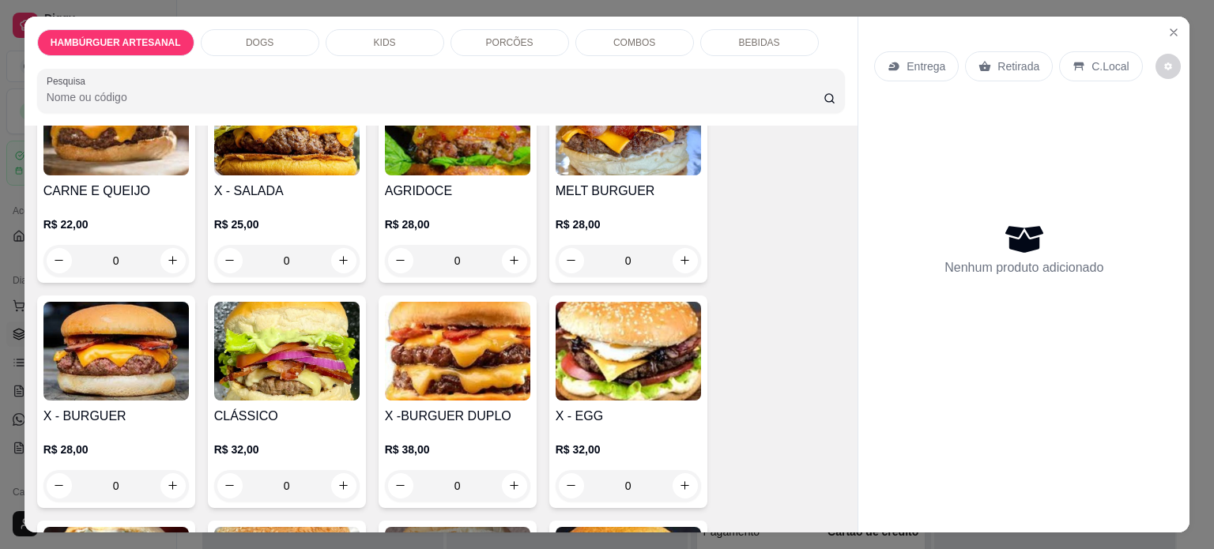
click at [161, 254] on div "0" at bounding box center [115, 261] width 145 height 32
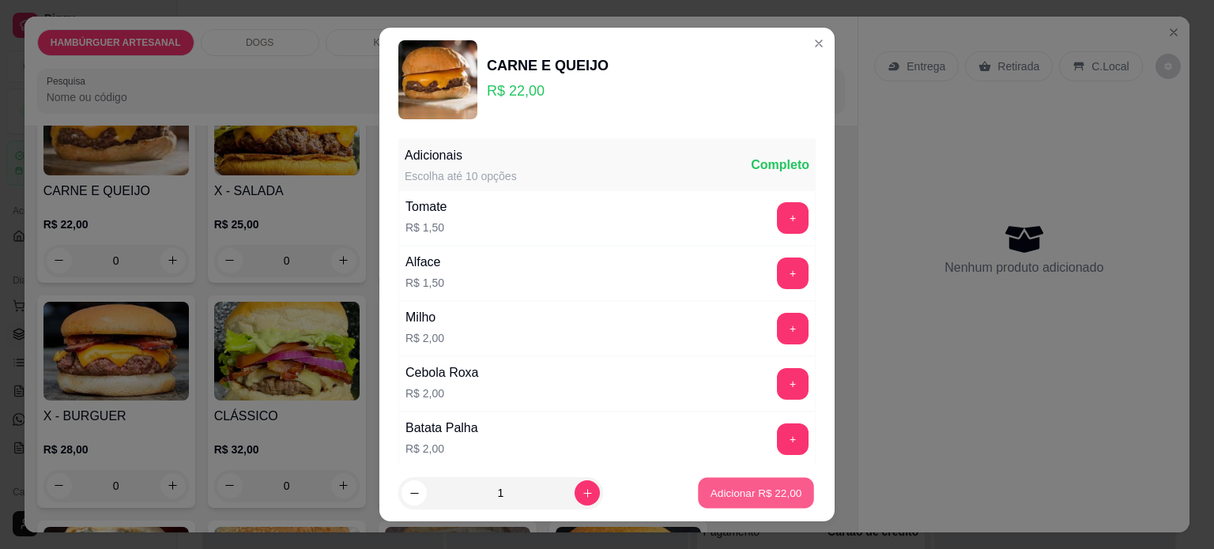
click at [725, 483] on button "Adicionar R$ 22,00" at bounding box center [756, 493] width 116 height 31
type input "1"
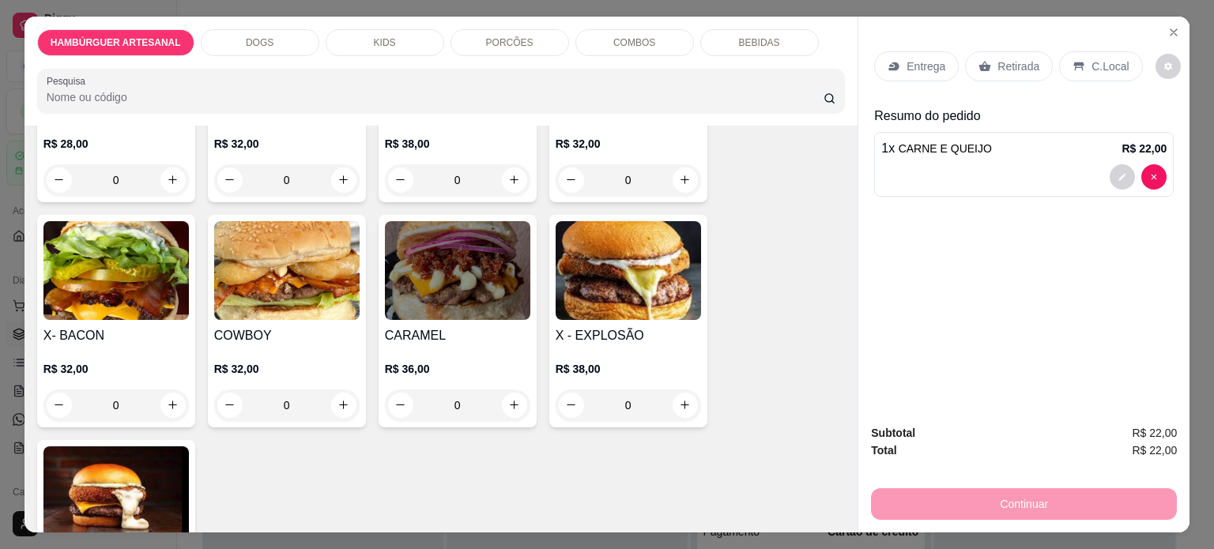
scroll to position [474, 0]
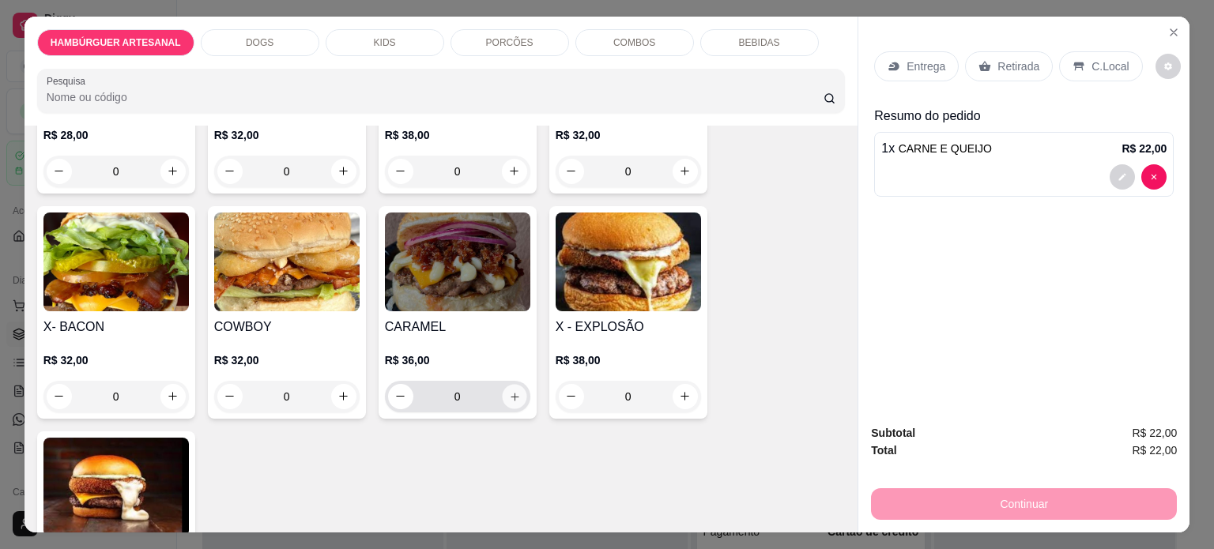
click at [509, 391] on icon "increase-product-quantity" at bounding box center [514, 397] width 12 height 12
type input "1"
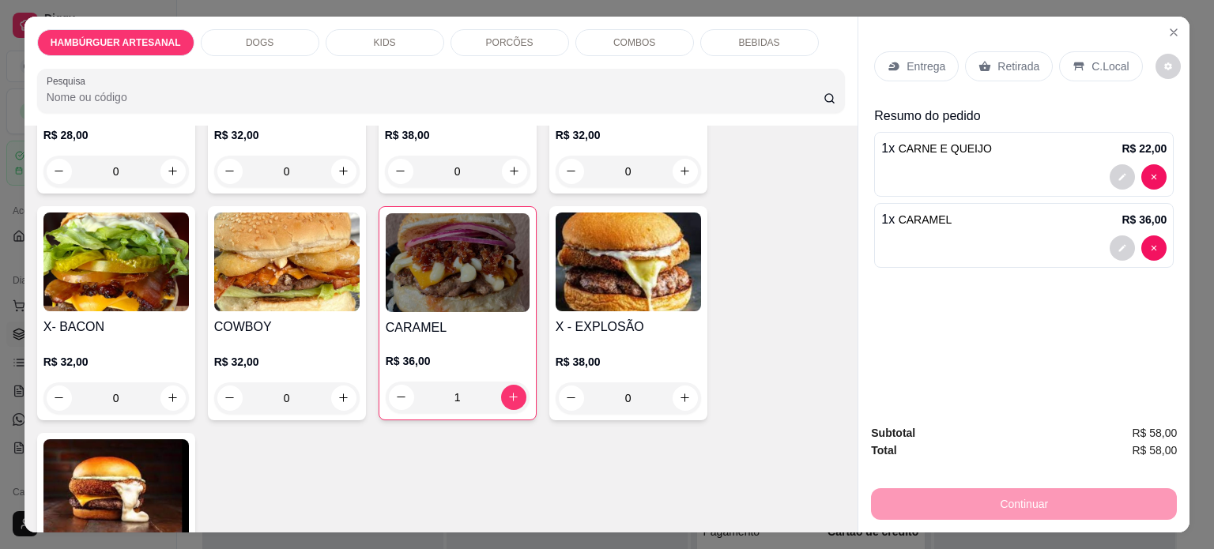
click at [912, 58] on p "Entrega" at bounding box center [926, 66] width 39 height 16
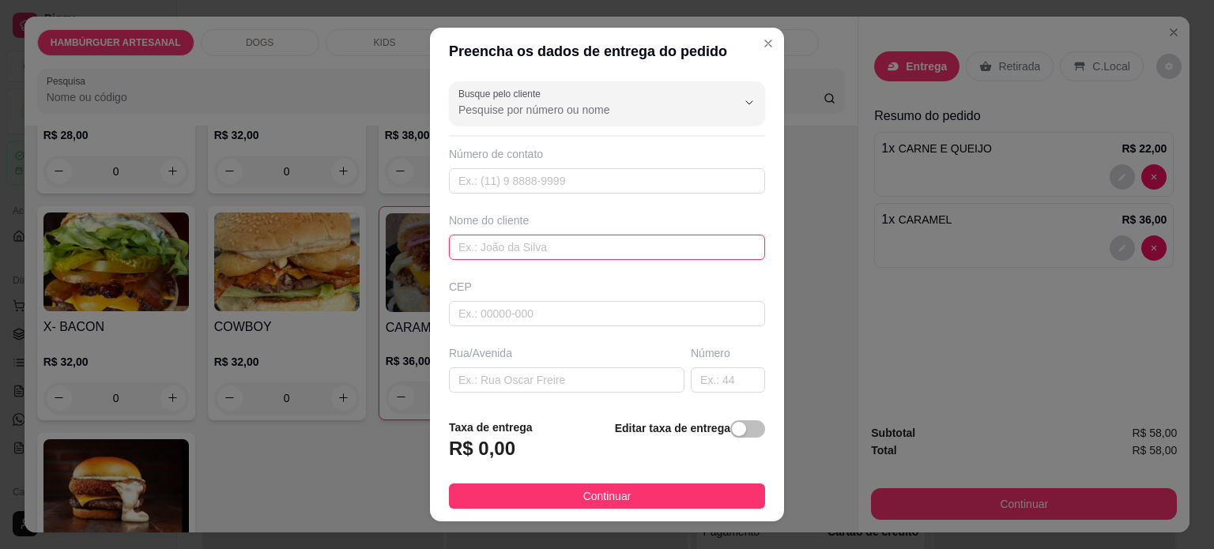
click at [533, 243] on input "text" at bounding box center [607, 247] width 316 height 25
type input "Iza"
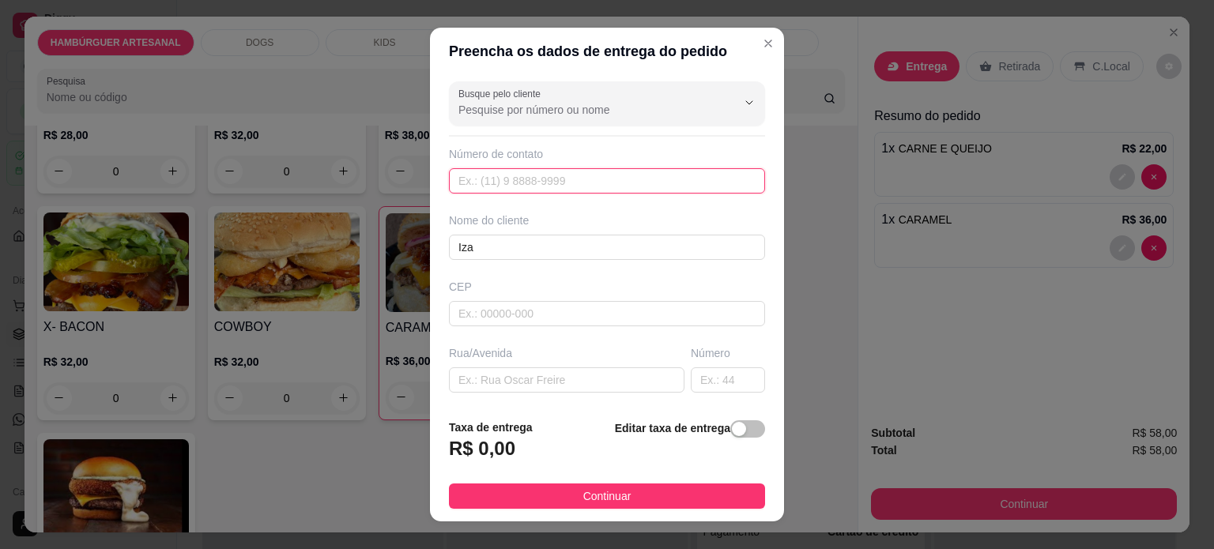
click at [545, 181] on input "text" at bounding box center [607, 180] width 316 height 25
type input "(43) 99810-4075"
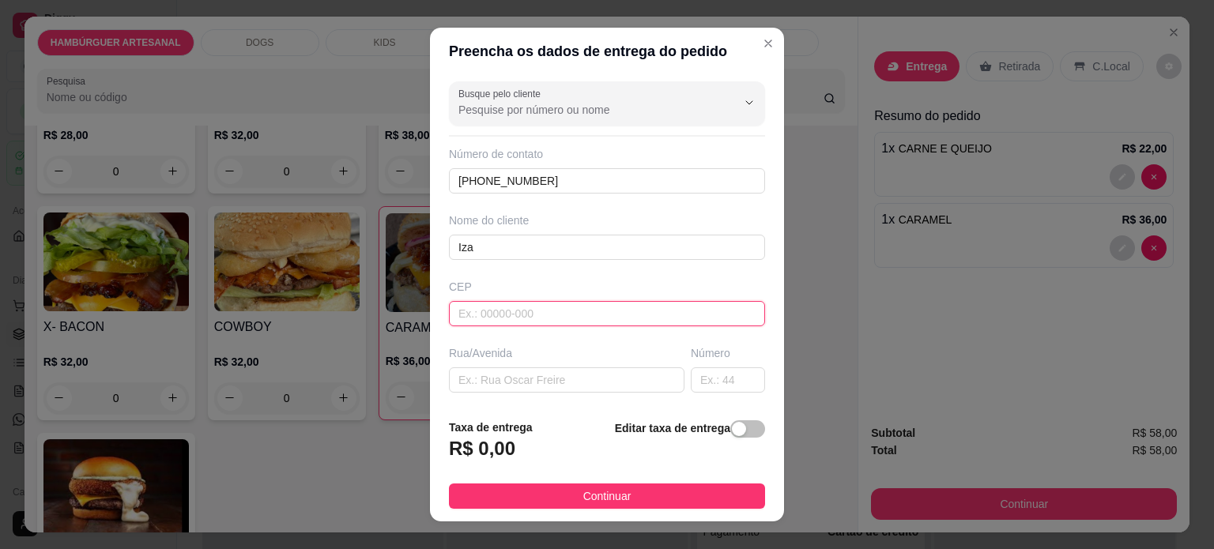
click at [551, 313] on input "text" at bounding box center [607, 313] width 316 height 25
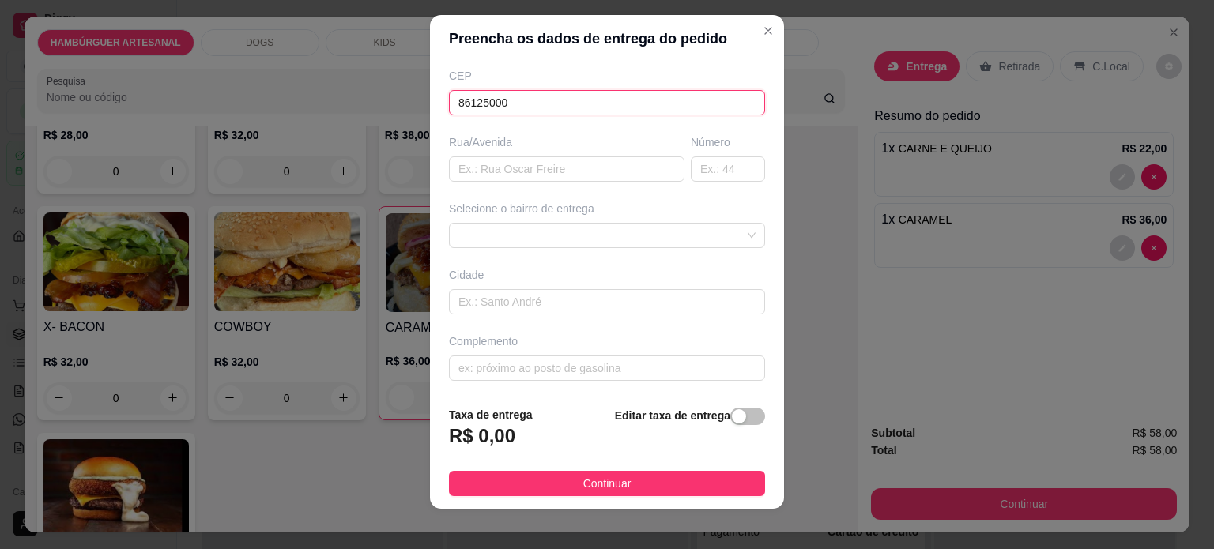
scroll to position [23, 0]
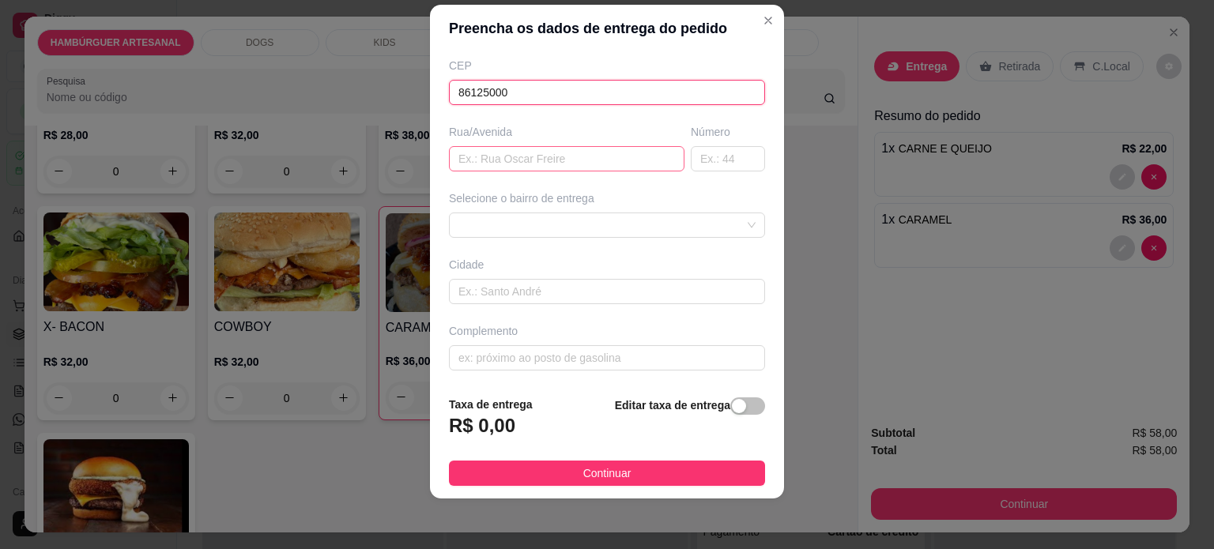
type input "86125000"
click at [487, 157] on input "text" at bounding box center [567, 158] width 236 height 25
type input "Antonio Batista Lanza"
click at [712, 151] on input "text" at bounding box center [728, 158] width 74 height 25
type input "136"
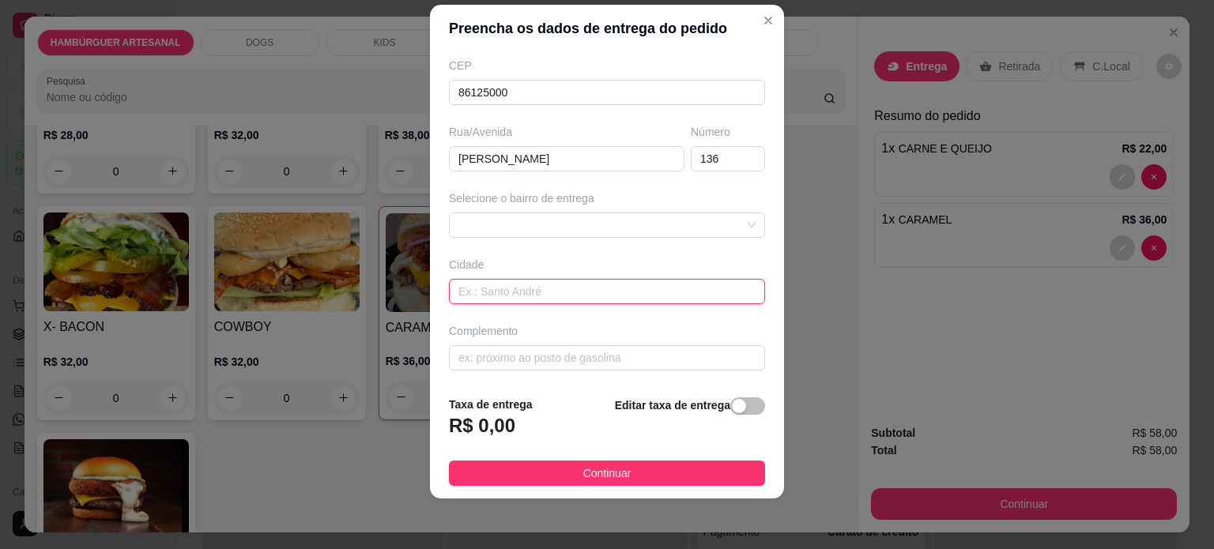
click at [511, 289] on input "text" at bounding box center [607, 291] width 316 height 25
click at [502, 225] on div at bounding box center [607, 225] width 316 height 25
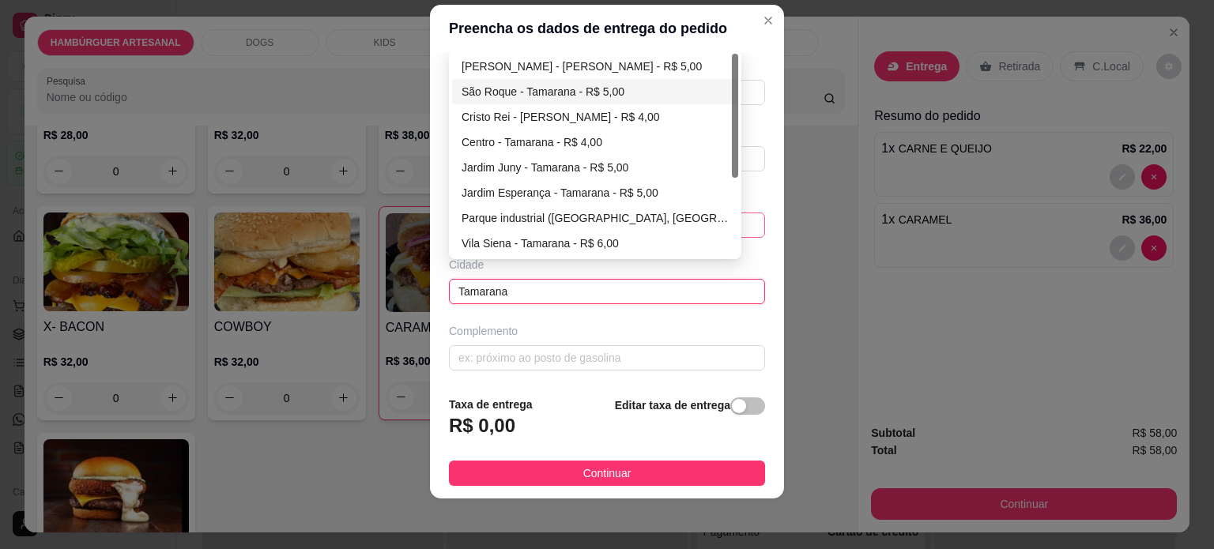
type input "Tamarana"
click at [511, 92] on div "São Roque - Tamarana - R$ 5,00" at bounding box center [595, 91] width 267 height 17
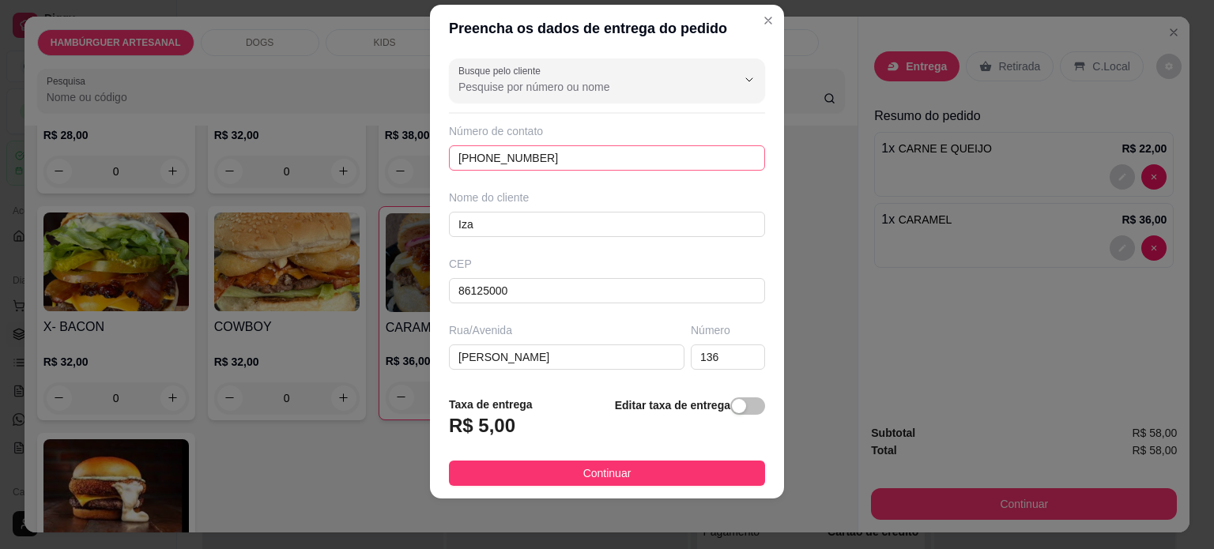
scroll to position [79, 0]
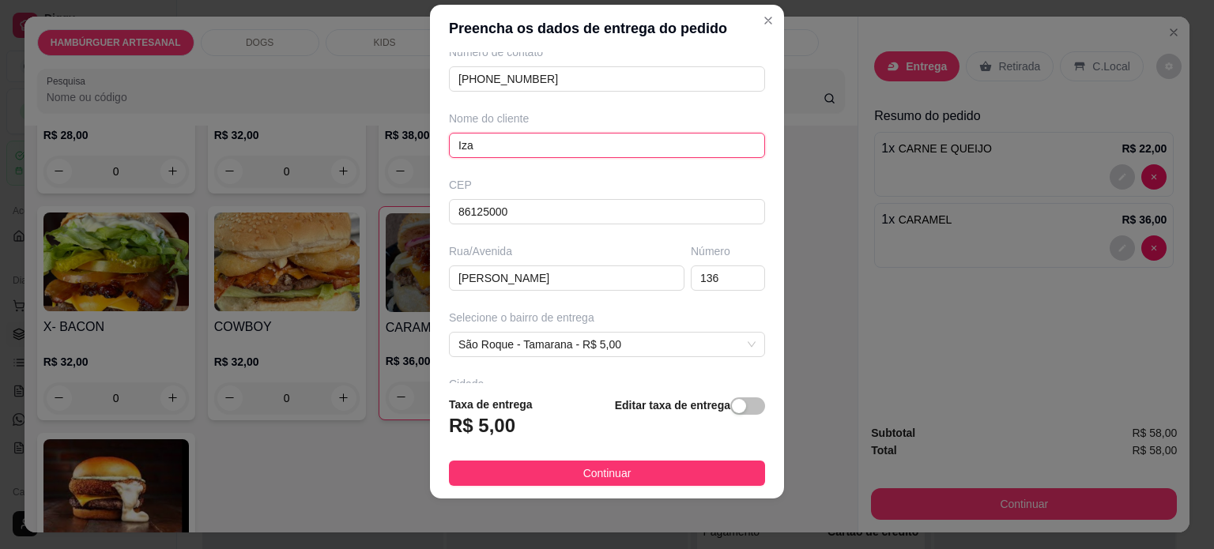
click at [492, 144] on input "Iza" at bounding box center [607, 145] width 316 height 25
type input "Iza"
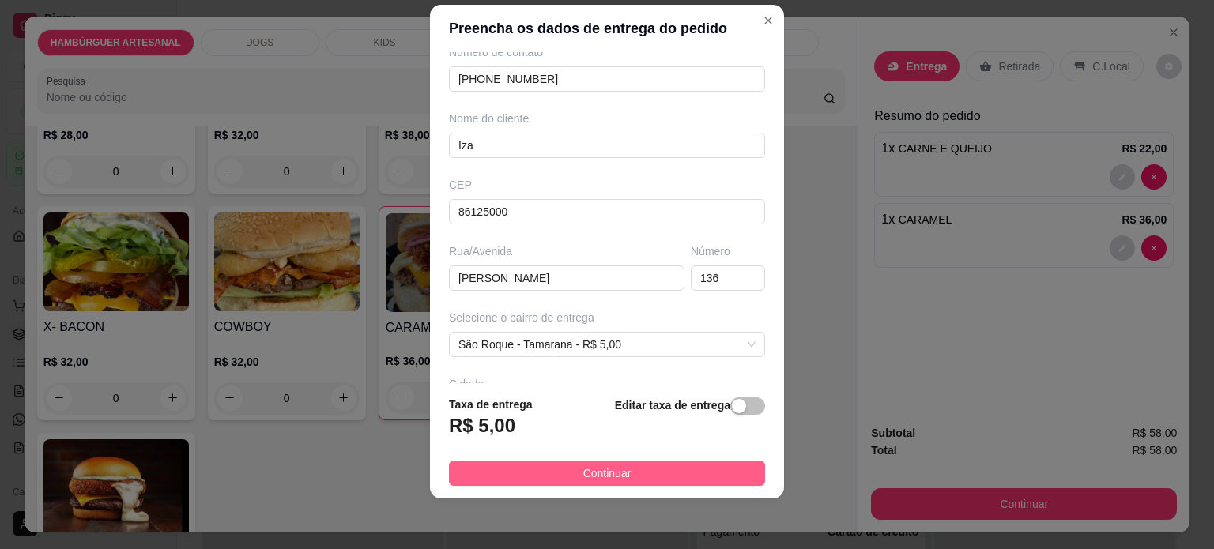
click at [583, 465] on span "Continuar" at bounding box center [607, 473] width 48 height 17
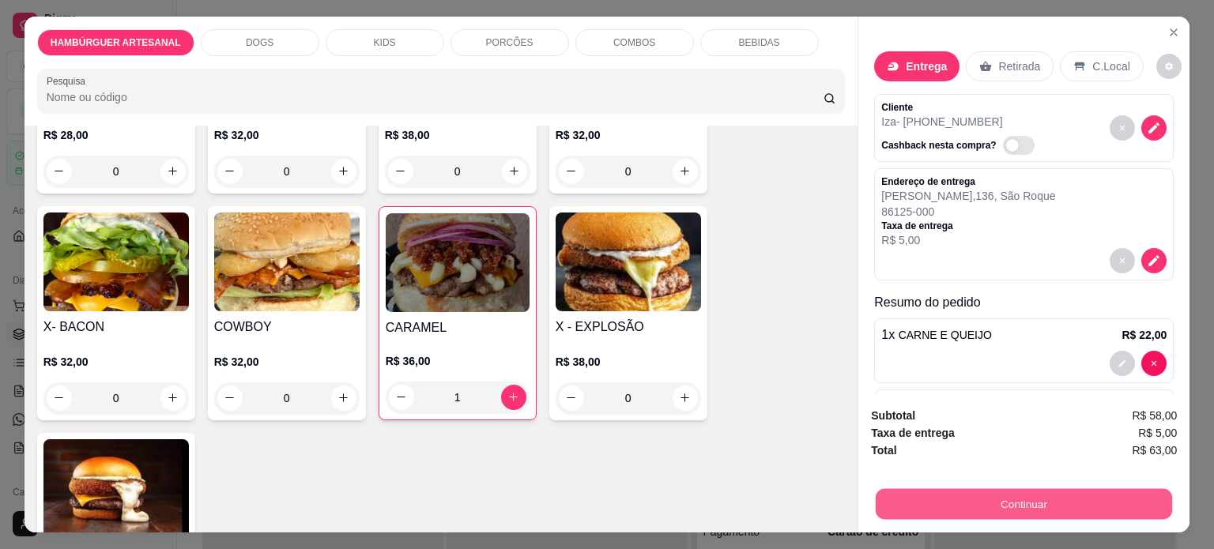
click at [1102, 493] on button "Continuar" at bounding box center [1024, 504] width 296 height 31
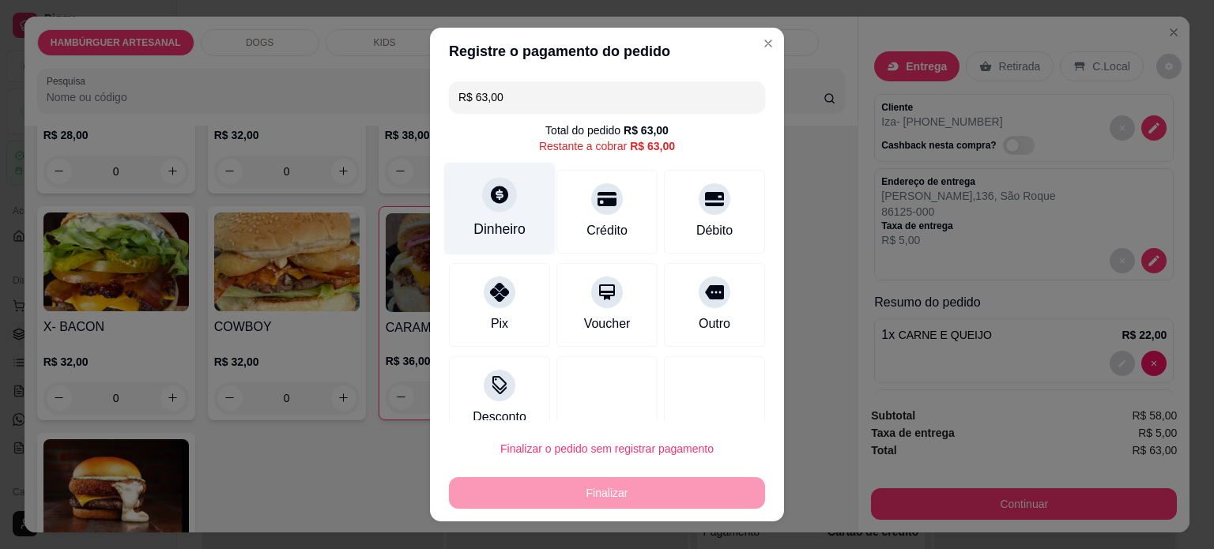
click at [474, 213] on div "Dinheiro" at bounding box center [499, 208] width 111 height 92
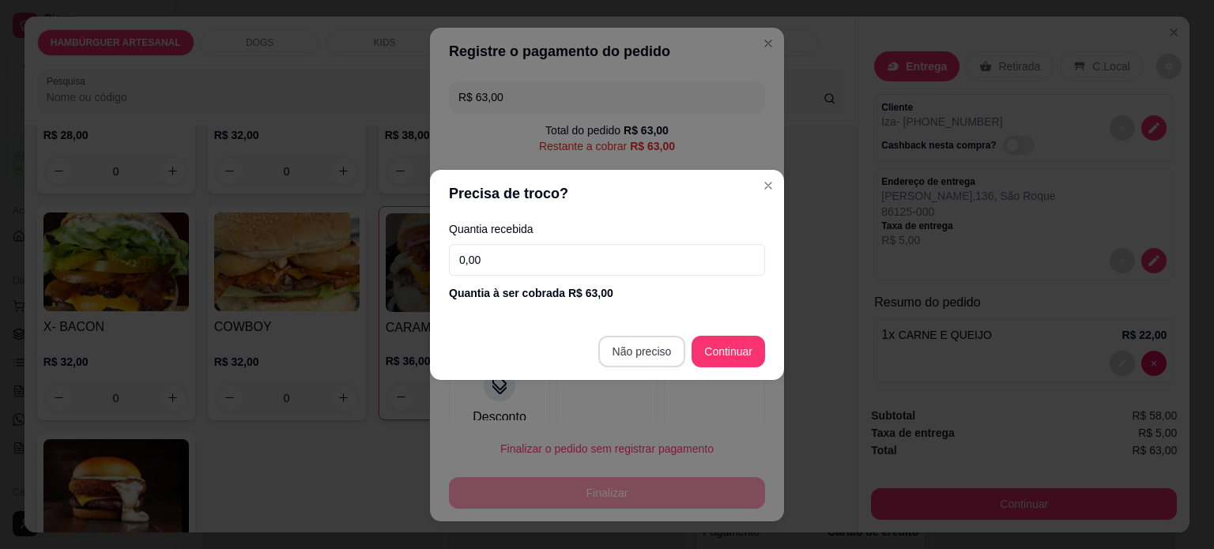
type input "R$ 0,00"
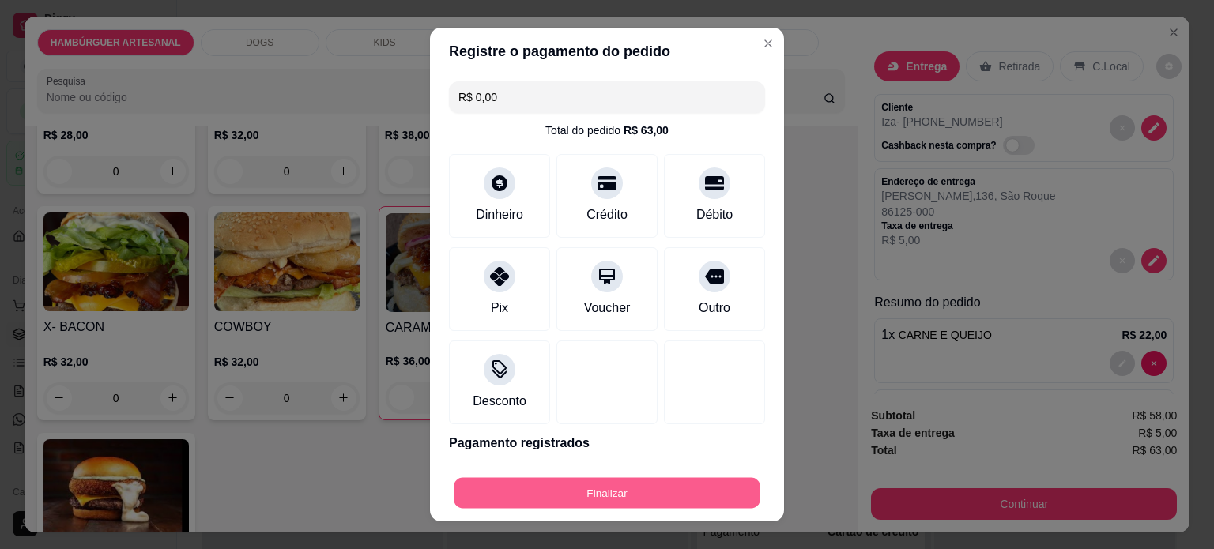
click at [680, 492] on button "Finalizar" at bounding box center [607, 493] width 307 height 31
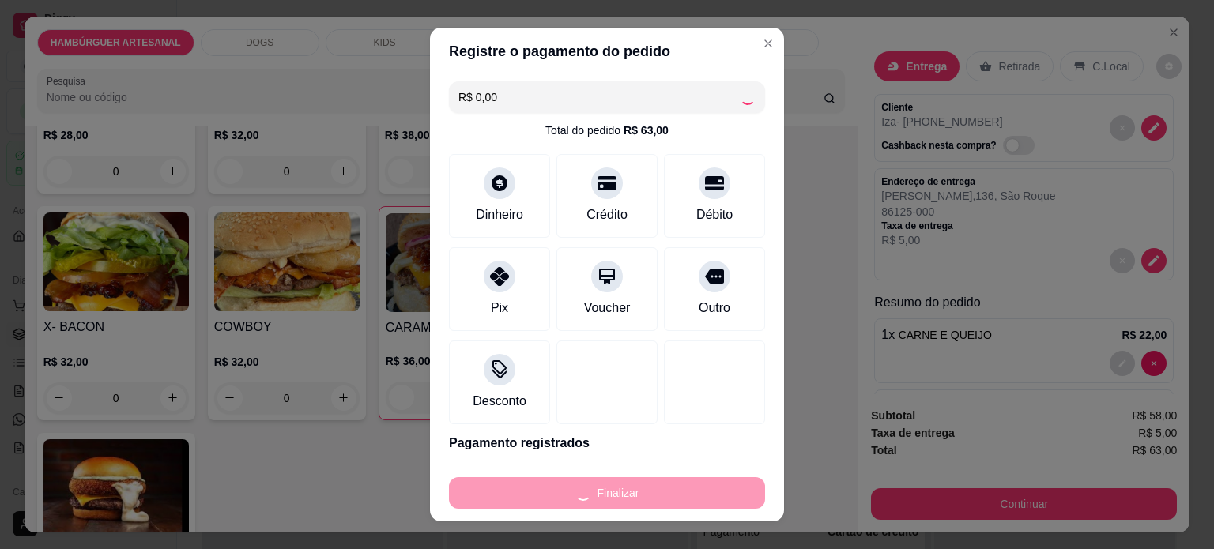
type input "0"
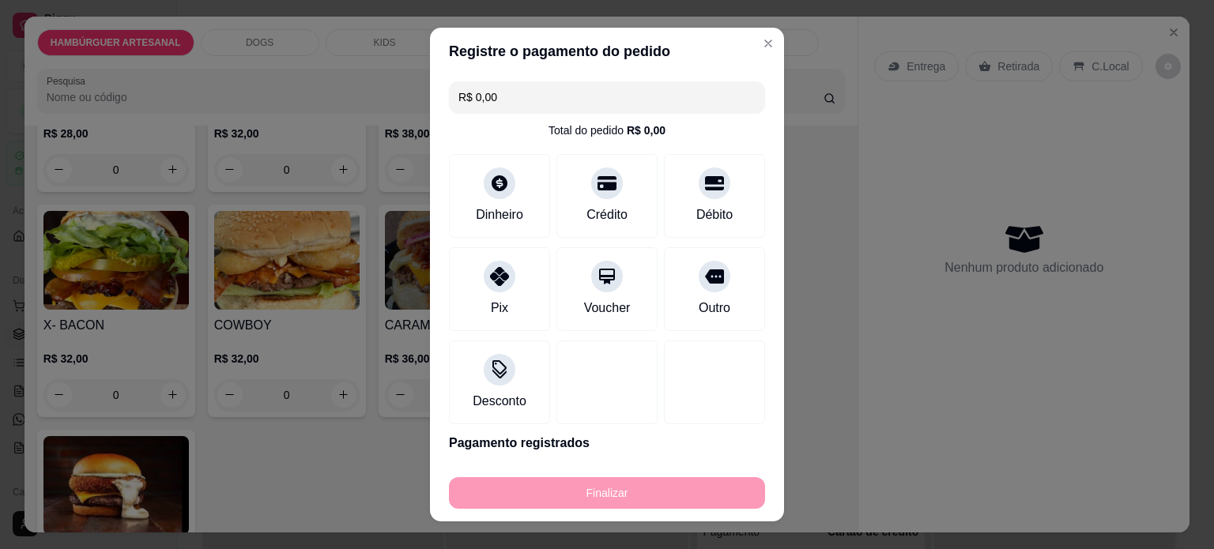
type input "-R$ 63,00"
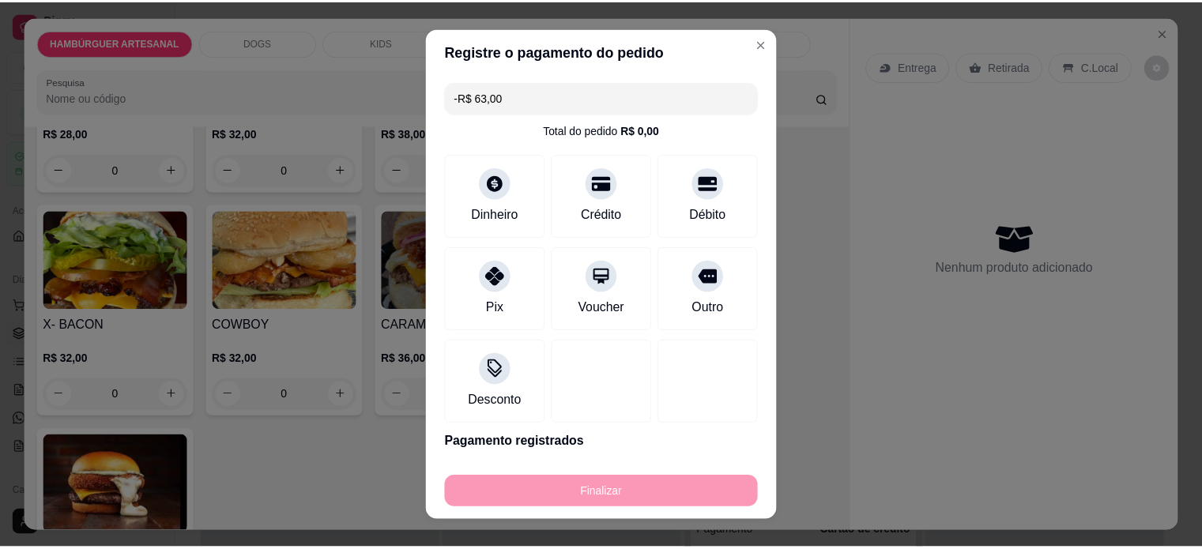
scroll to position [474, 0]
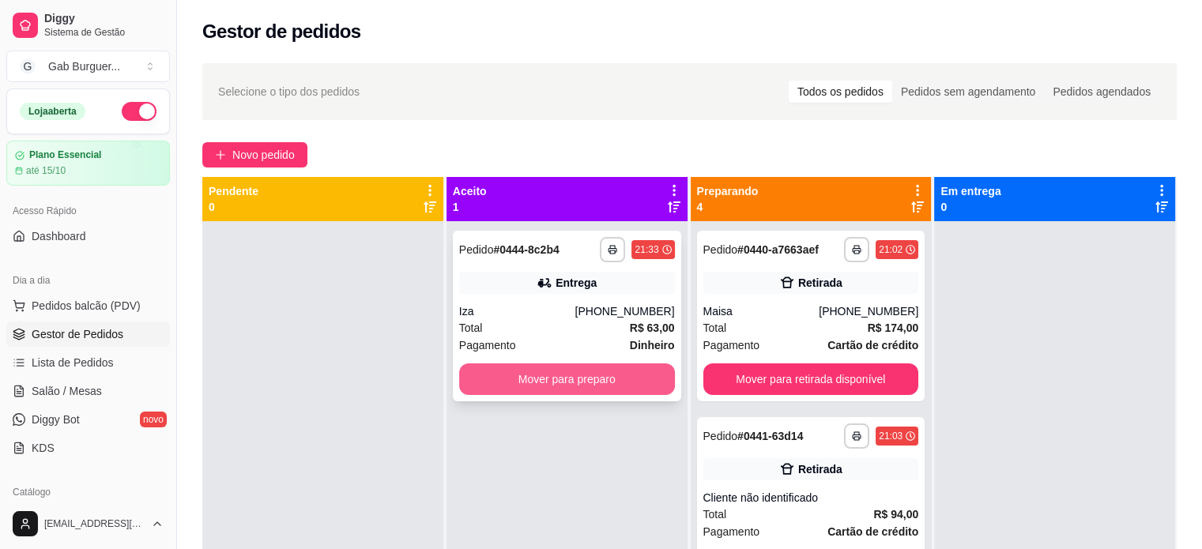
click at [544, 382] on button "Mover para preparo" at bounding box center [567, 380] width 216 height 32
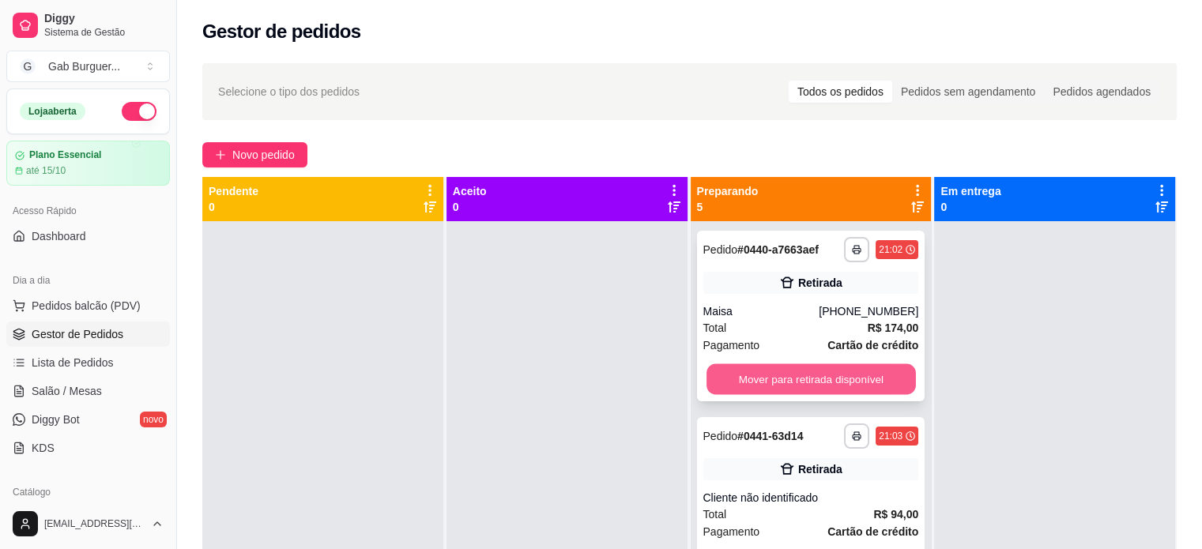
click at [749, 375] on button "Mover para retirada disponível" at bounding box center [811, 379] width 209 height 31
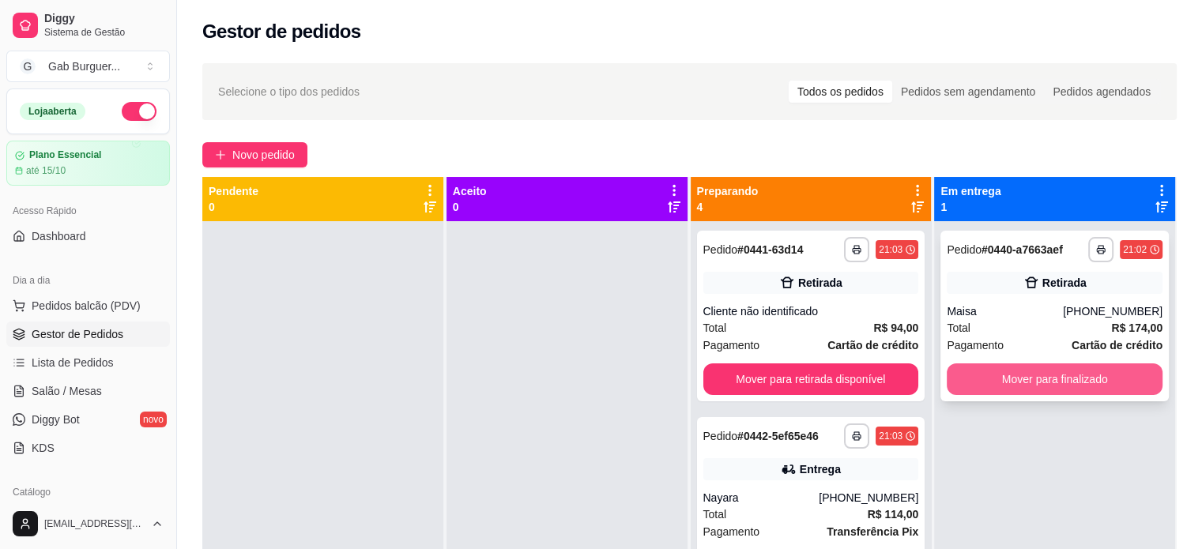
click at [983, 371] on button "Mover para finalizado" at bounding box center [1055, 380] width 216 height 32
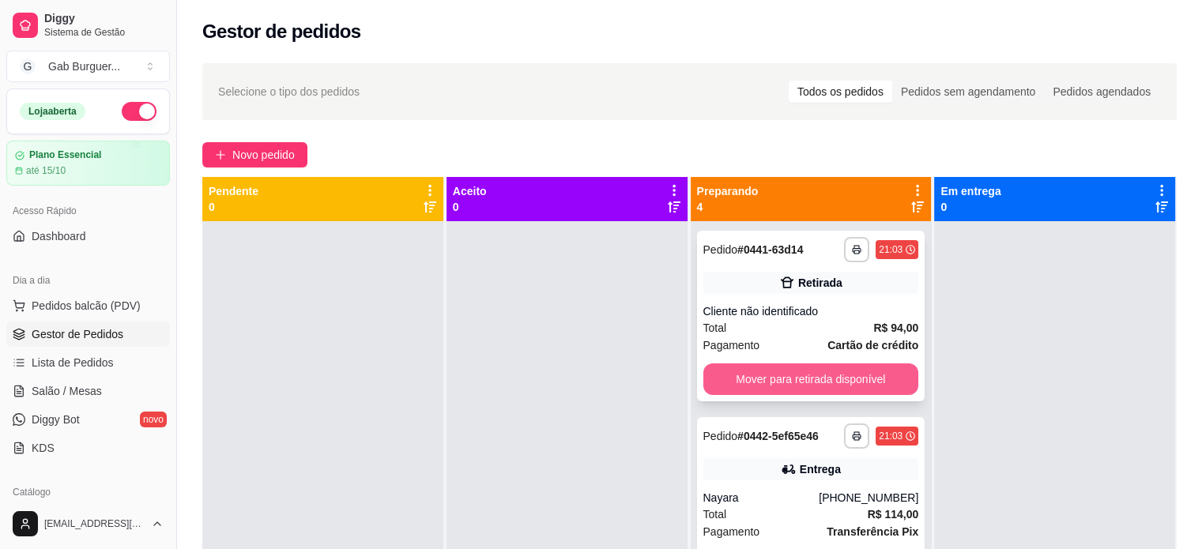
click at [814, 374] on button "Mover para retirada disponível" at bounding box center [812, 380] width 216 height 32
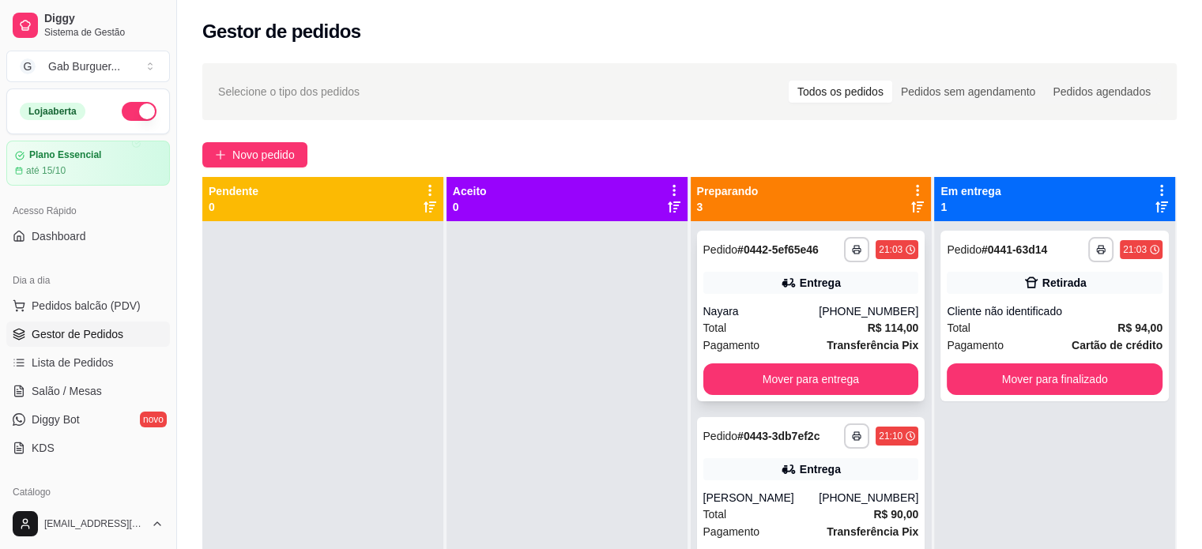
click at [879, 253] on div "21:03" at bounding box center [891, 249] width 24 height 13
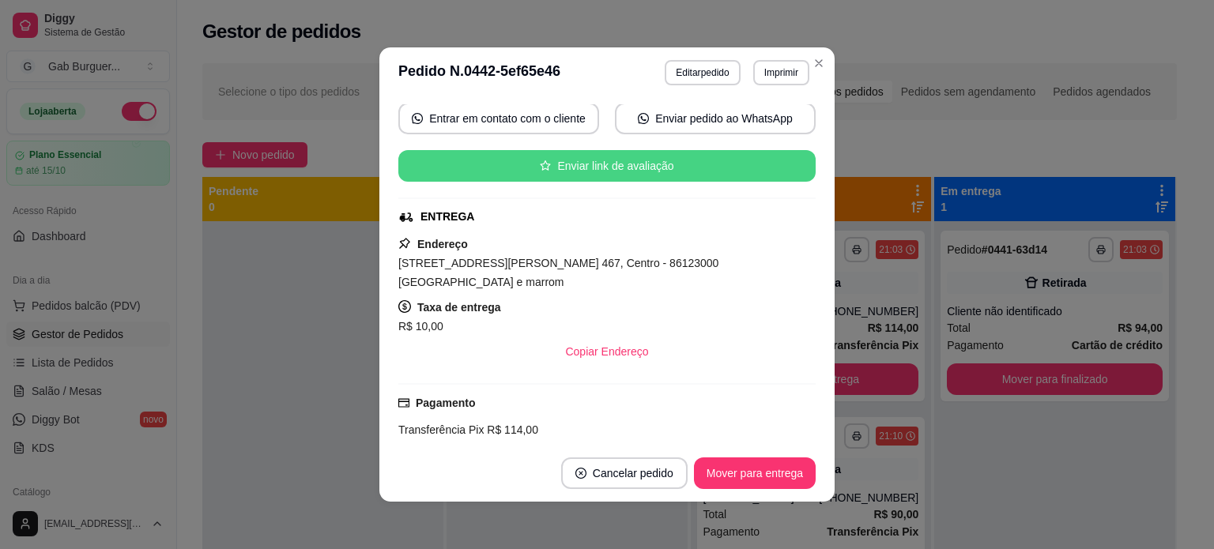
scroll to position [158, 0]
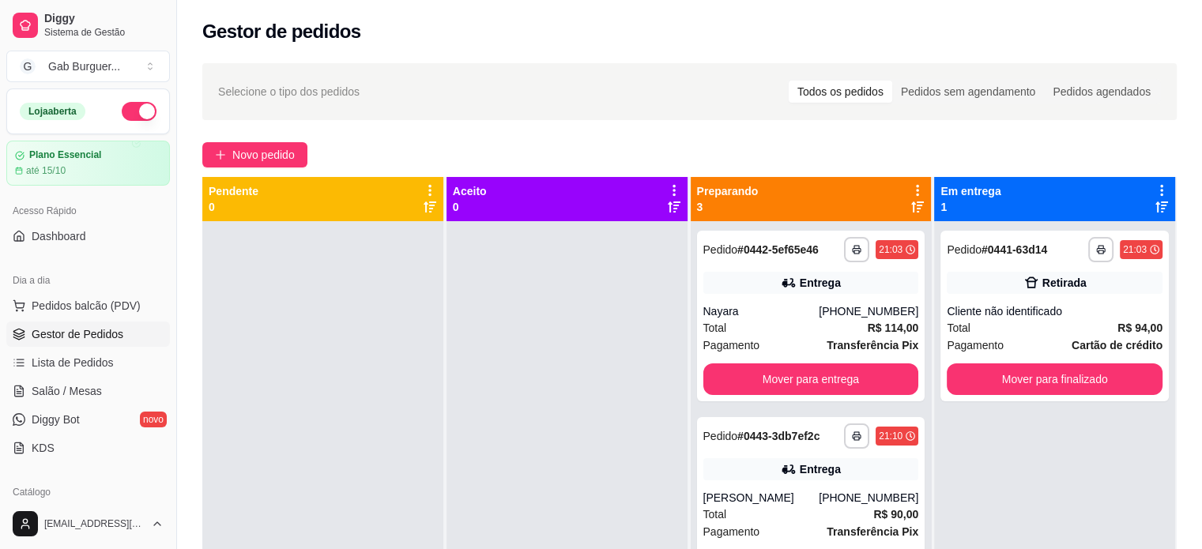
click at [642, 341] on div at bounding box center [567, 495] width 241 height 549
click at [975, 334] on div "Total R$ 94,00" at bounding box center [1055, 327] width 216 height 17
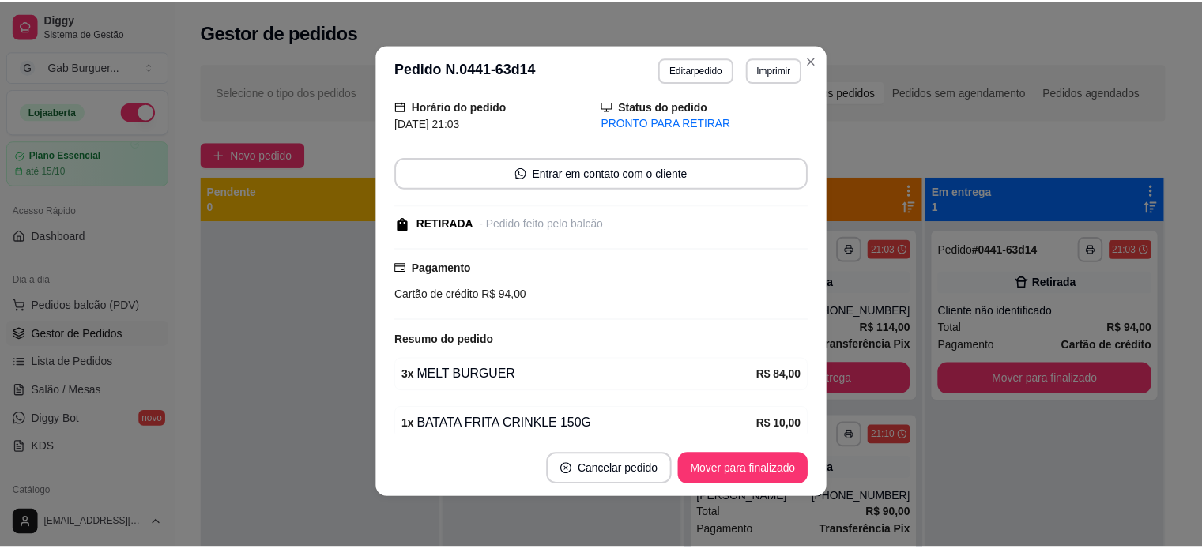
scroll to position [0, 0]
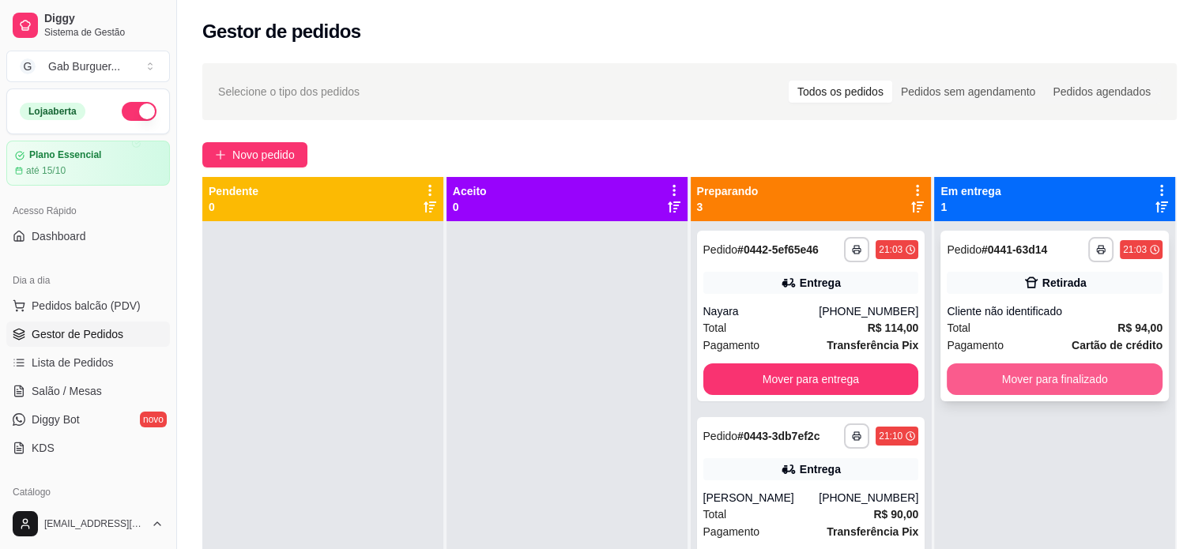
click at [997, 384] on button "Mover para finalizado" at bounding box center [1055, 380] width 216 height 32
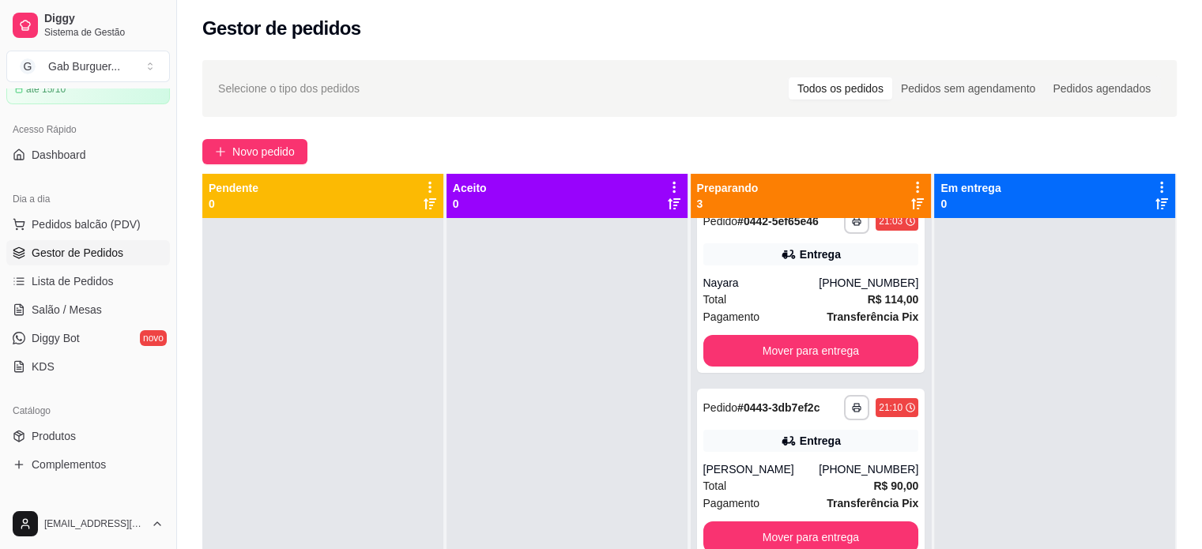
scroll to position [158, 0]
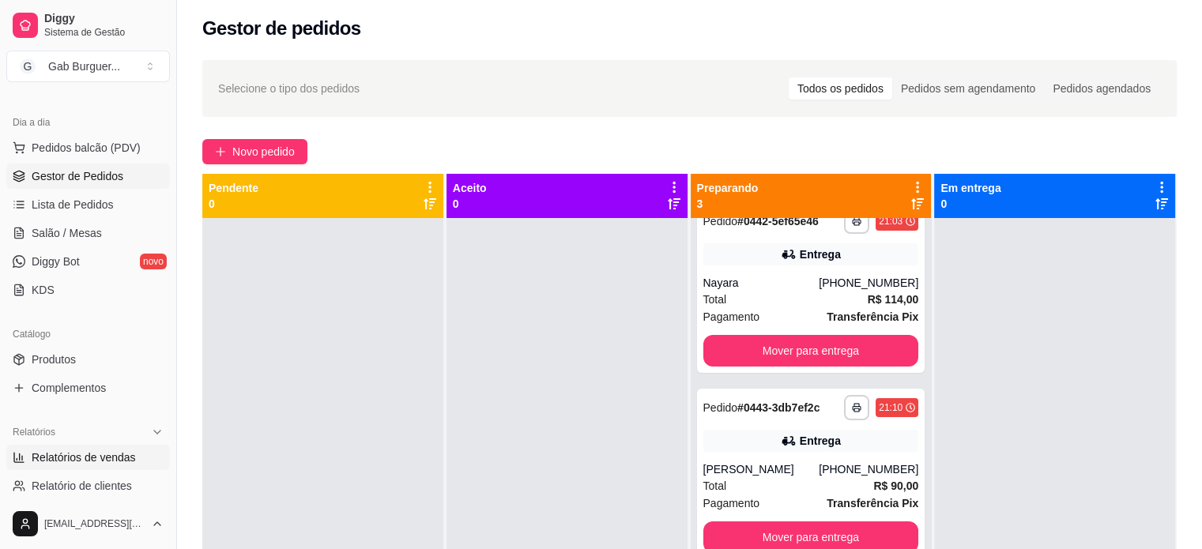
click at [94, 451] on span "Relatórios de vendas" at bounding box center [84, 458] width 104 height 16
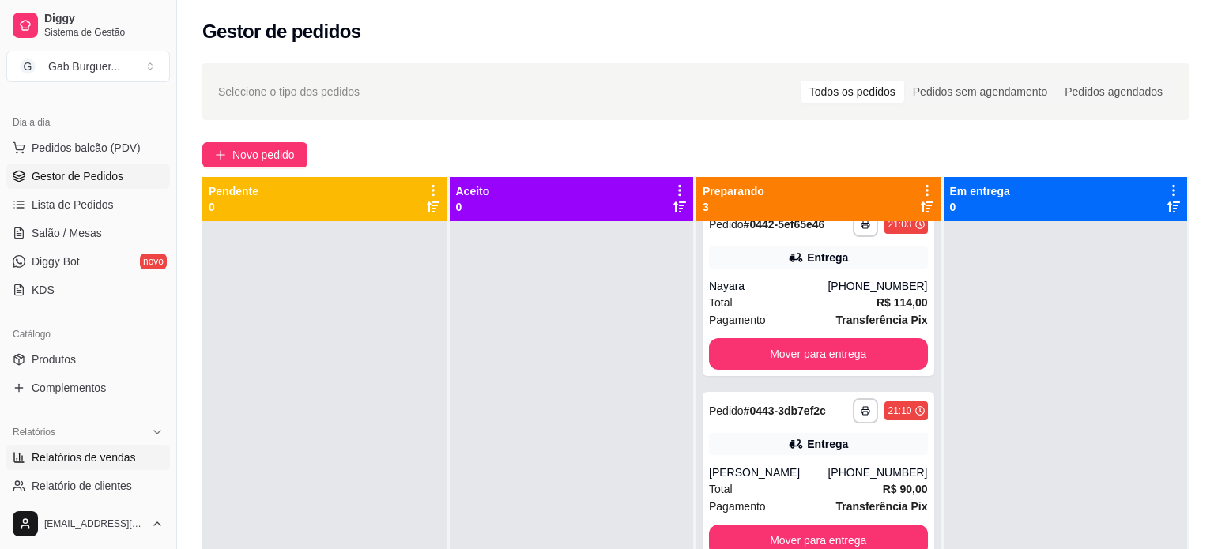
select select "ALL"
select select "0"
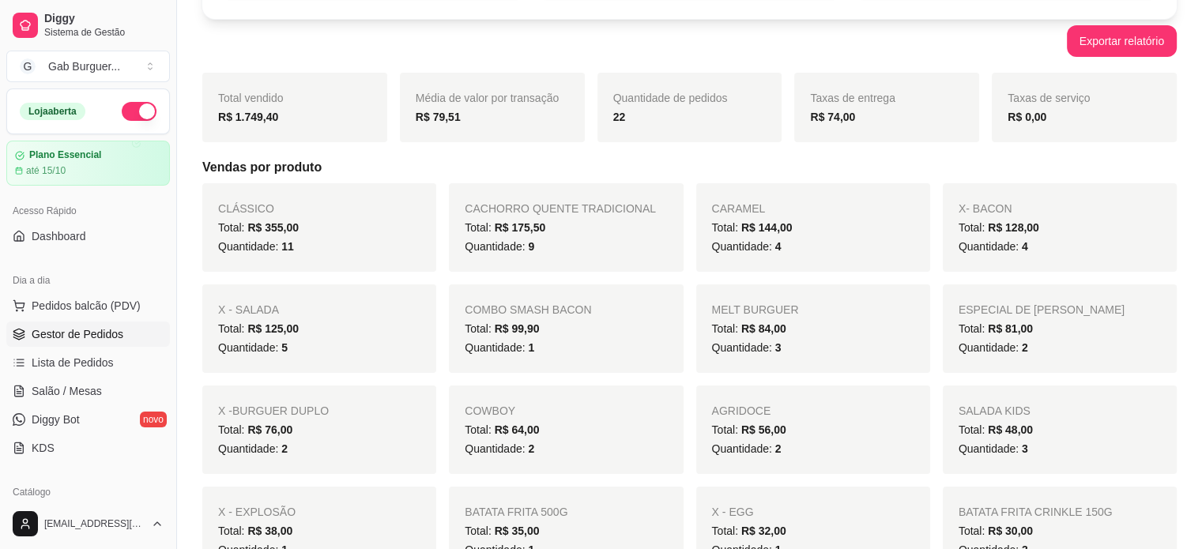
click at [79, 338] on span "Gestor de Pedidos" at bounding box center [78, 334] width 92 height 16
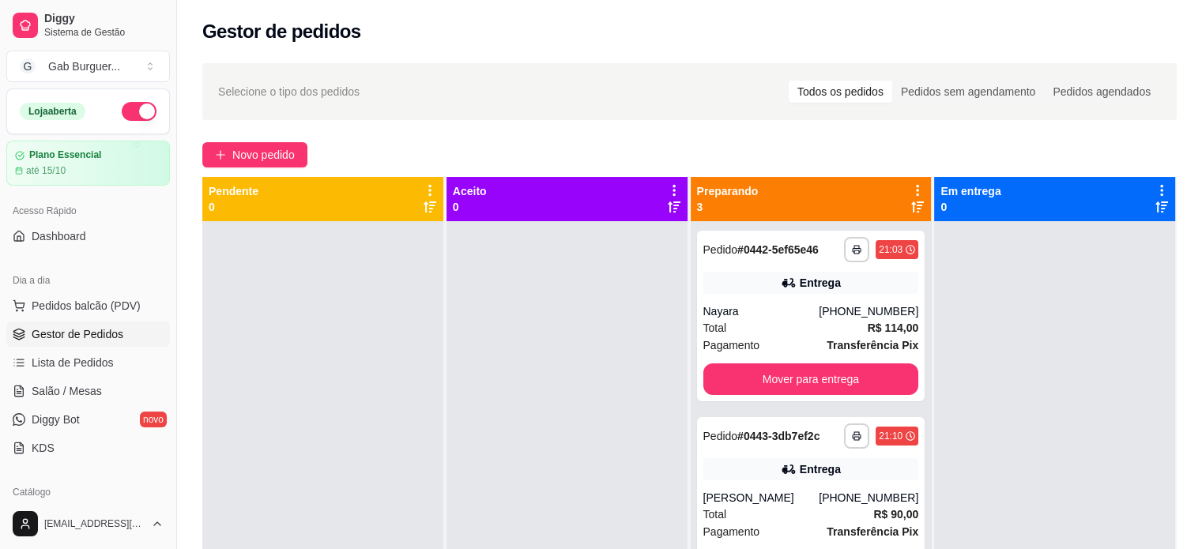
click at [472, 342] on div at bounding box center [567, 495] width 241 height 549
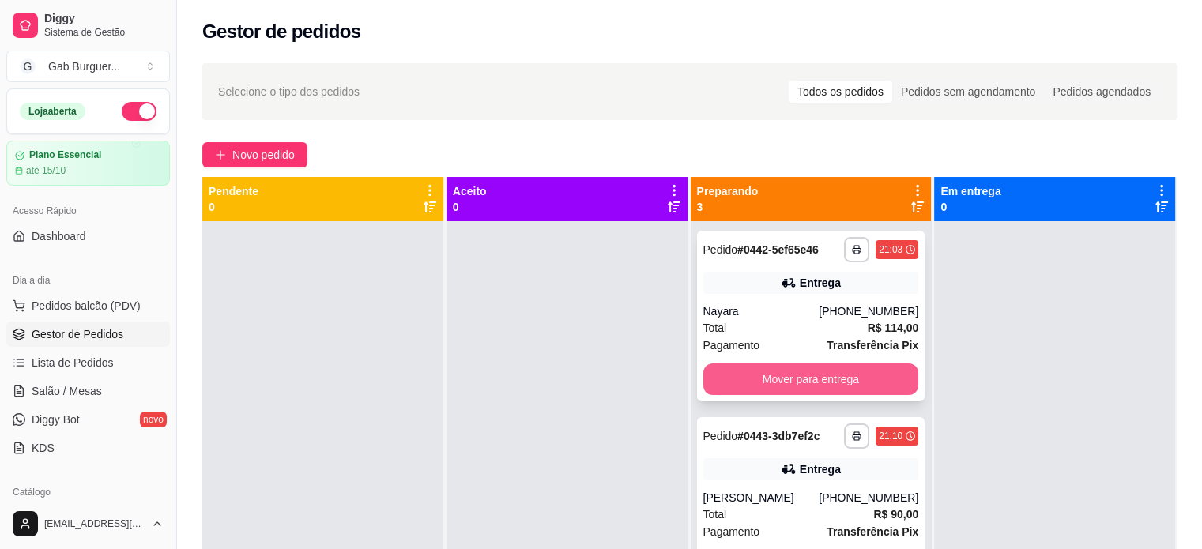
click at [778, 382] on button "Mover para entrega" at bounding box center [812, 380] width 216 height 32
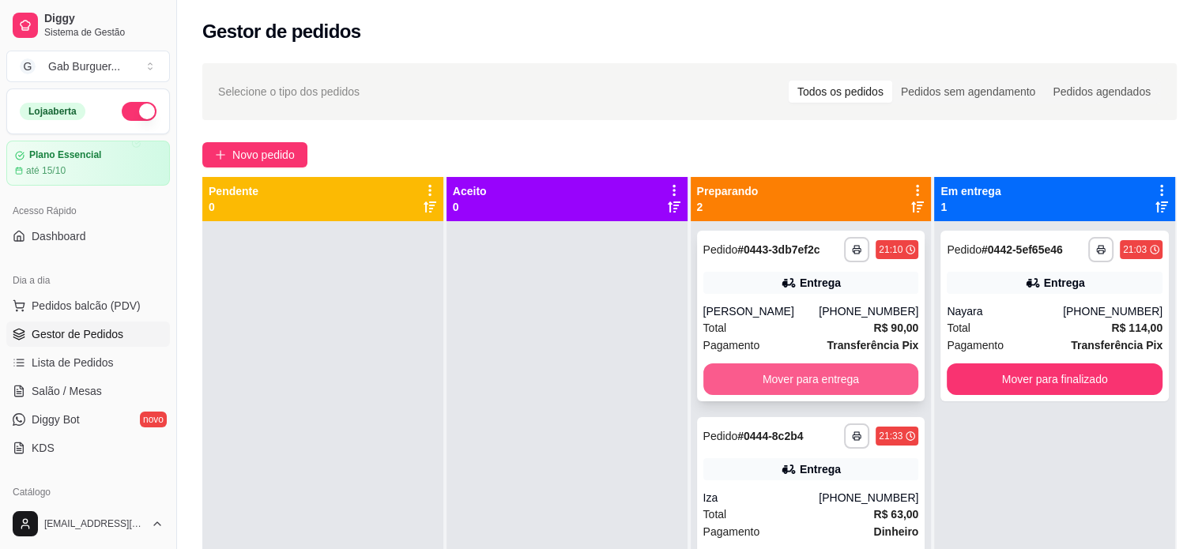
click at [778, 380] on button "Mover para entrega" at bounding box center [812, 380] width 216 height 32
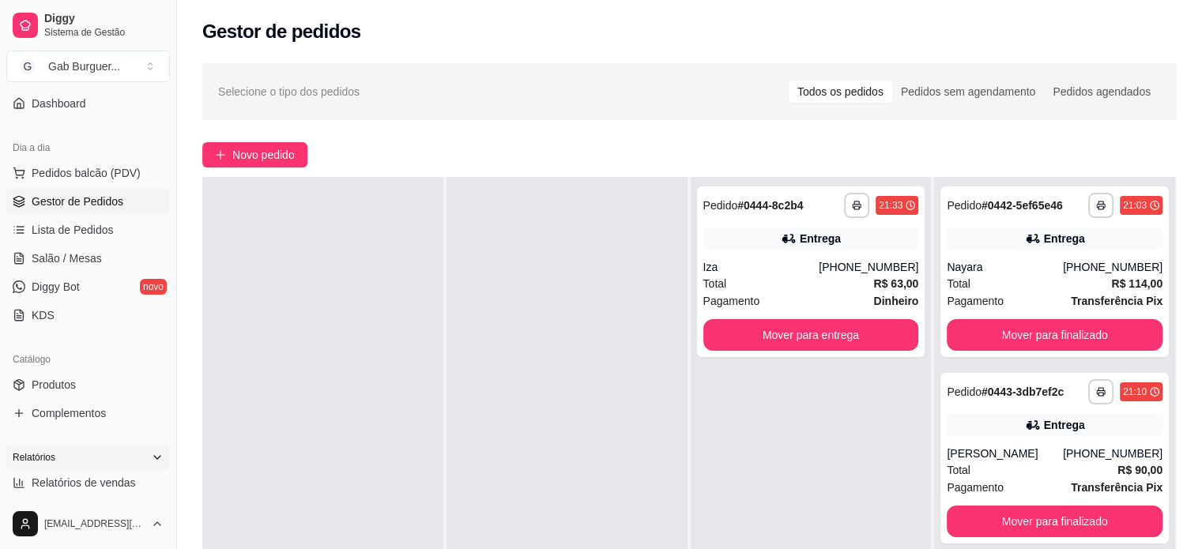
scroll to position [237, 0]
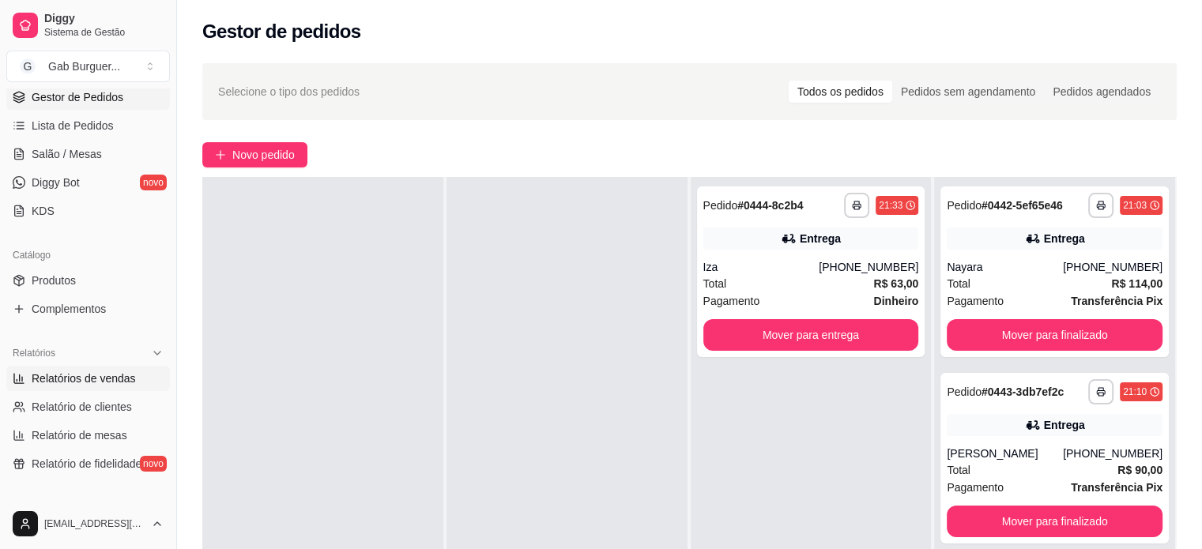
click at [104, 384] on span "Relatórios de vendas" at bounding box center [84, 379] width 104 height 16
select select "ALL"
select select "0"
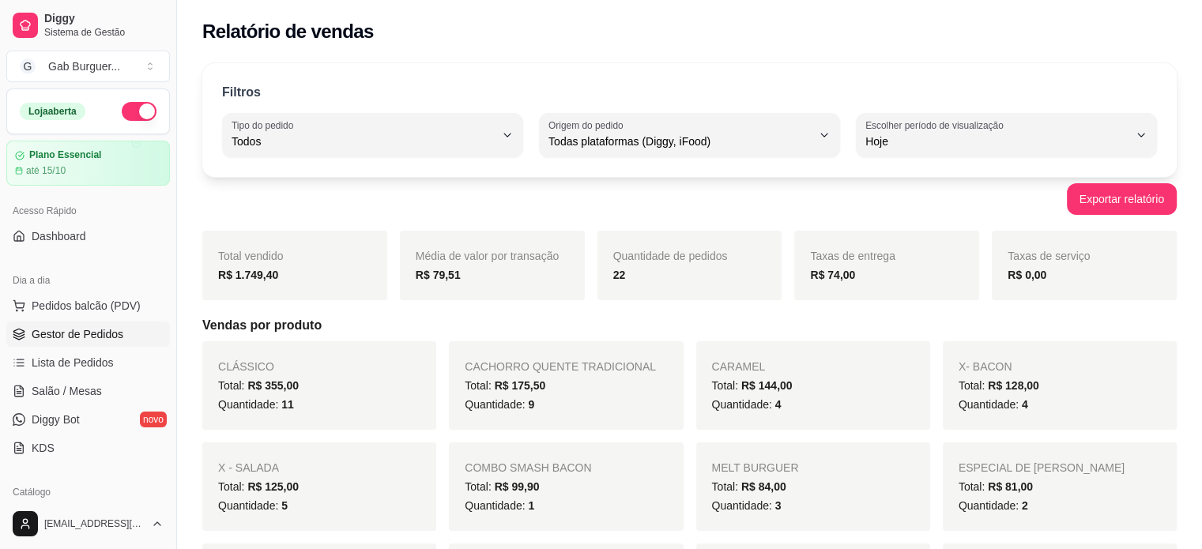
click at [44, 341] on link "Gestor de Pedidos" at bounding box center [88, 334] width 164 height 25
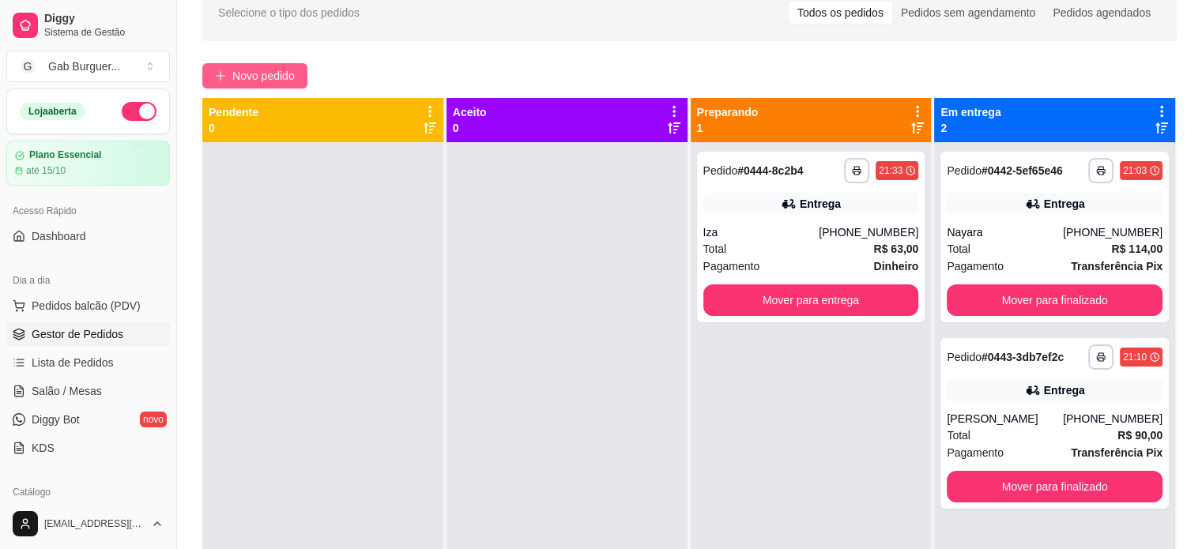
click at [243, 85] on button "Novo pedido" at bounding box center [254, 75] width 105 height 25
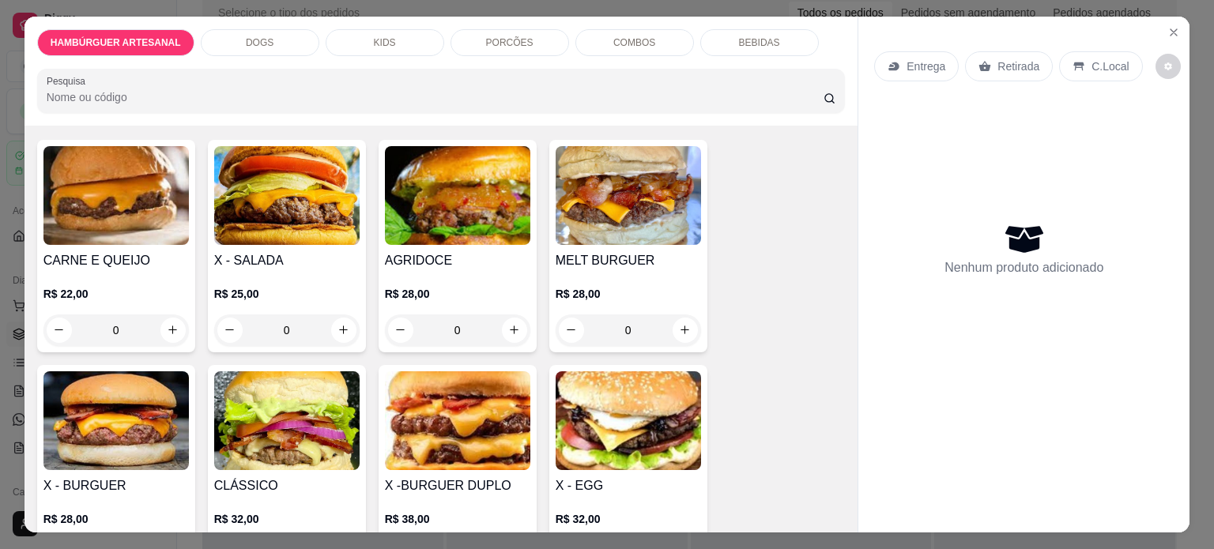
scroll to position [158, 0]
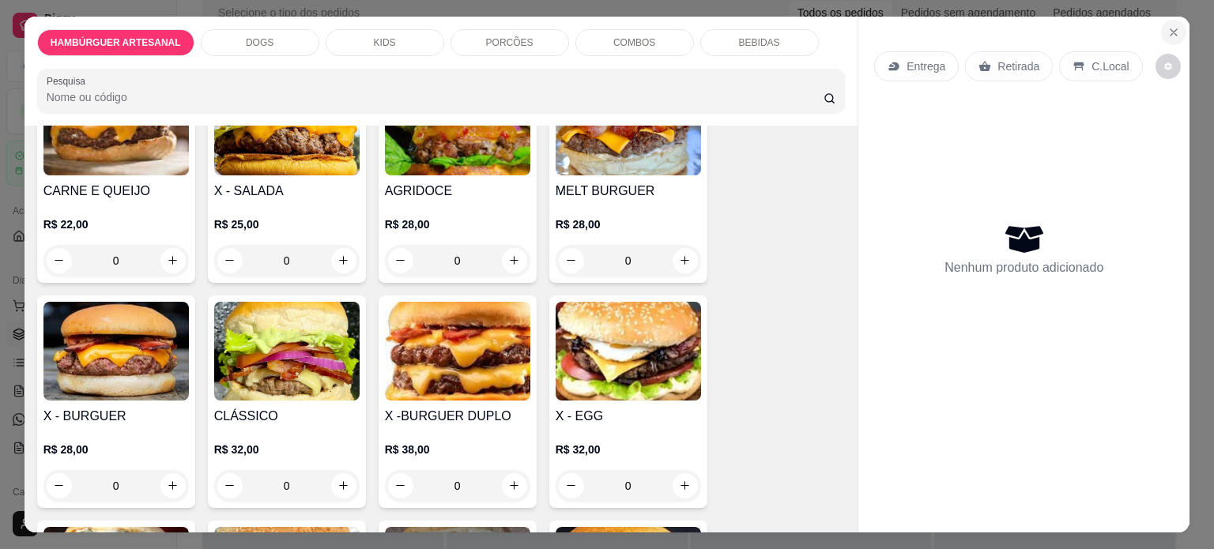
click at [1161, 26] on button "Close" at bounding box center [1173, 32] width 25 height 25
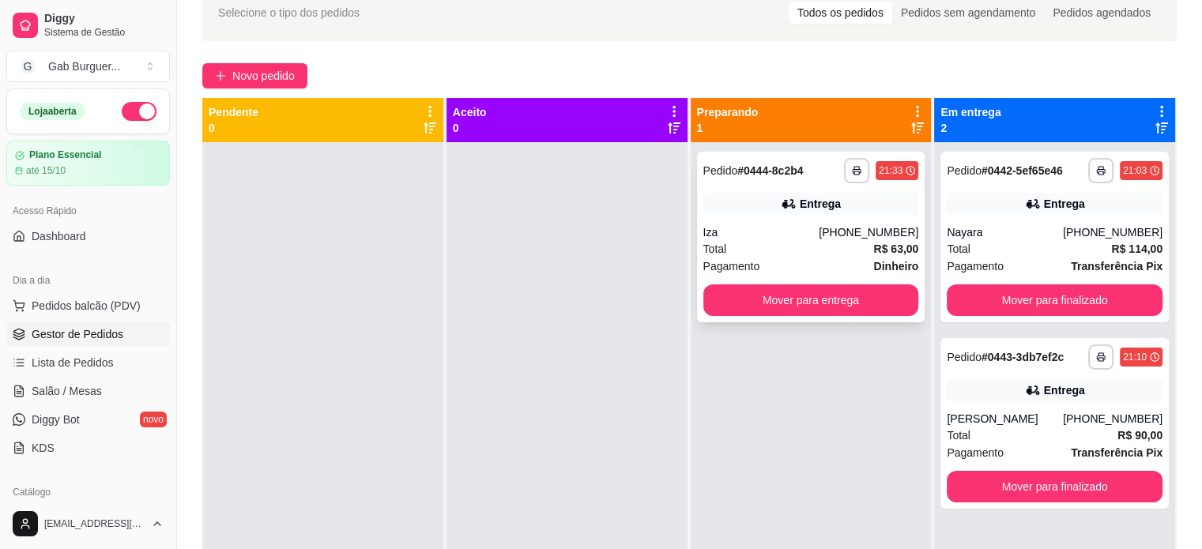
click at [790, 174] on strong "# 0444-8c2b4" at bounding box center [771, 170] width 66 height 13
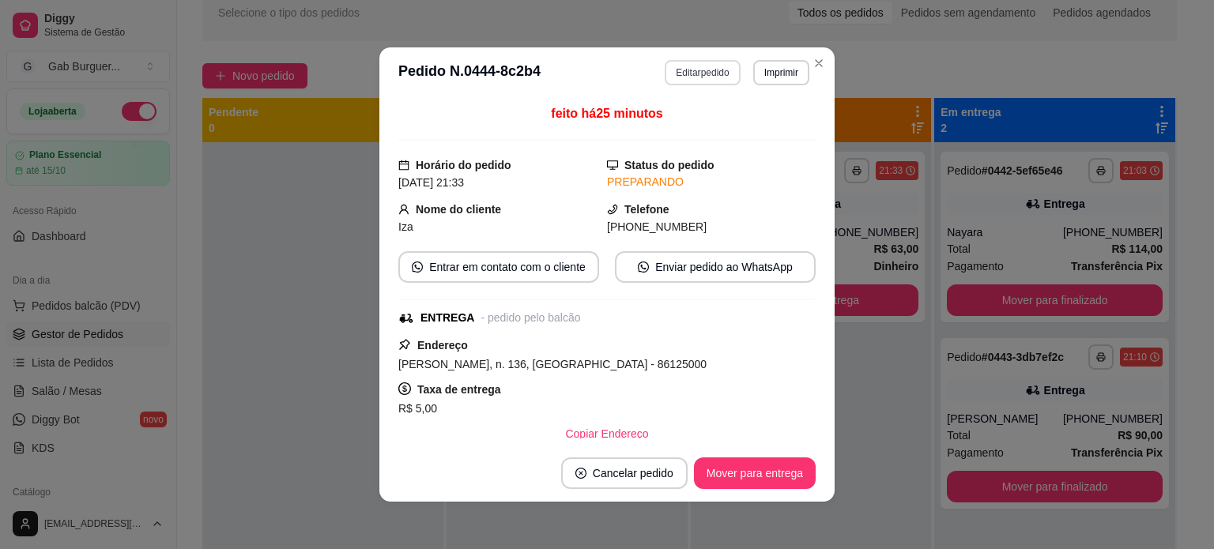
click at [689, 72] on button "Editar pedido" at bounding box center [702, 72] width 75 height 25
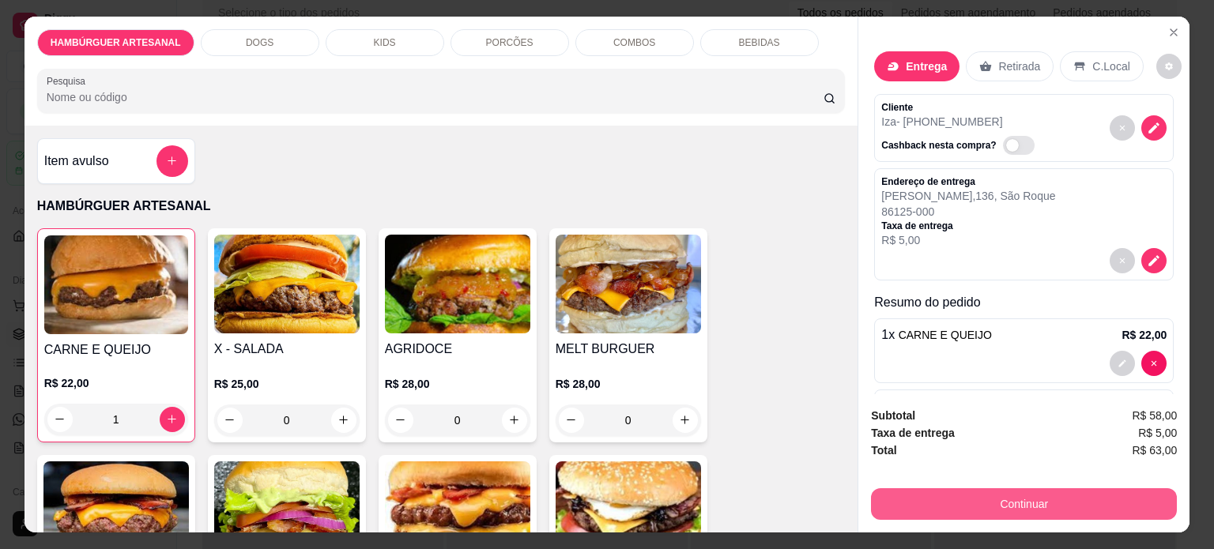
click at [1017, 500] on button "Continuar" at bounding box center [1024, 505] width 306 height 32
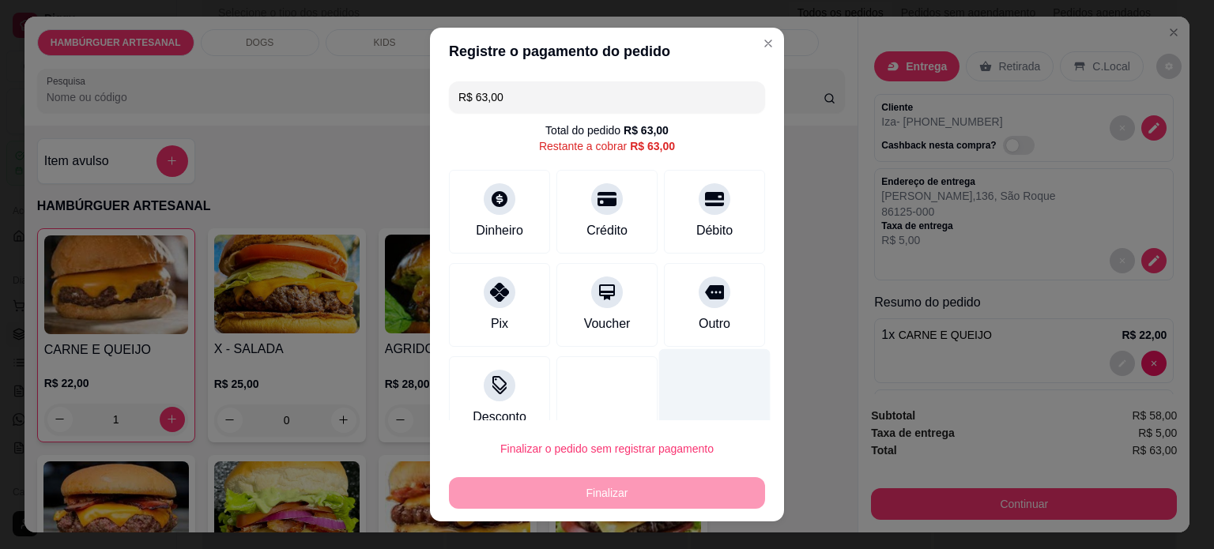
scroll to position [24, 0]
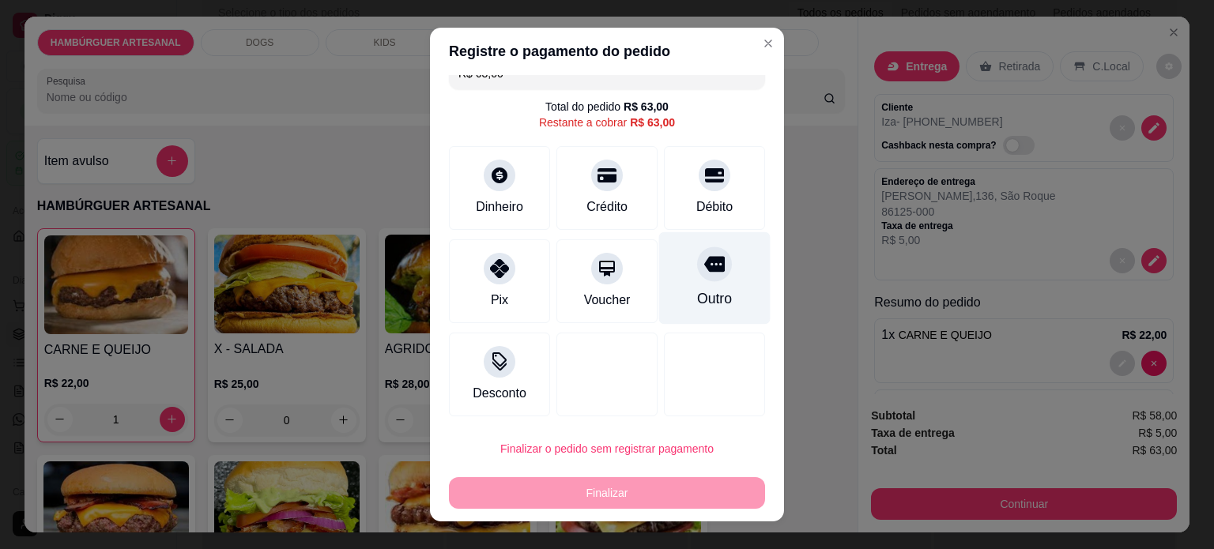
click at [704, 293] on div "Outro" at bounding box center [714, 299] width 35 height 21
type input "R$ 0,00"
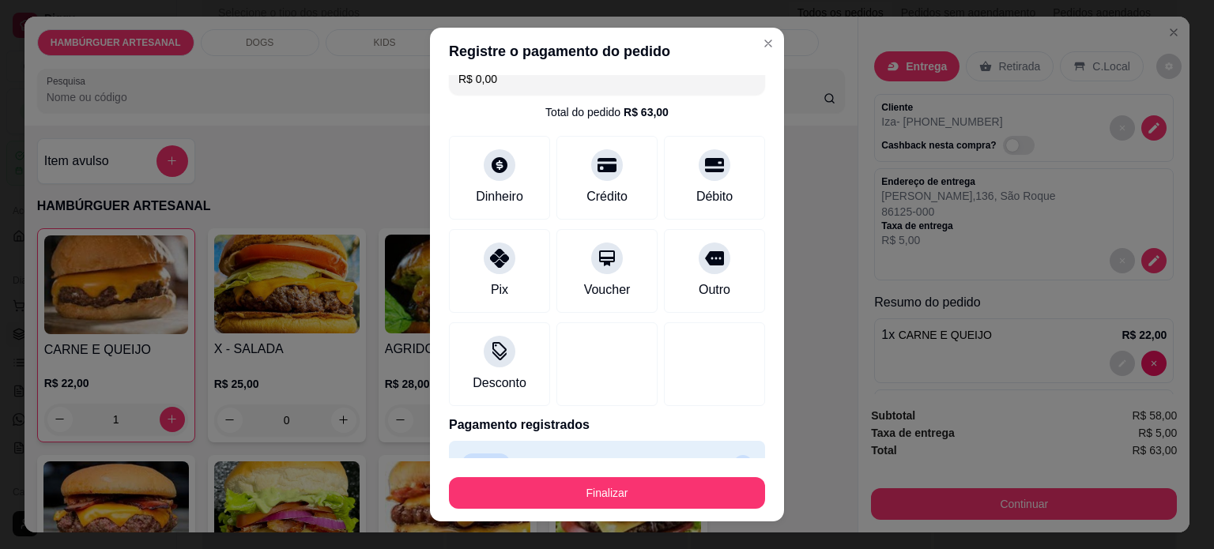
scroll to position [0, 0]
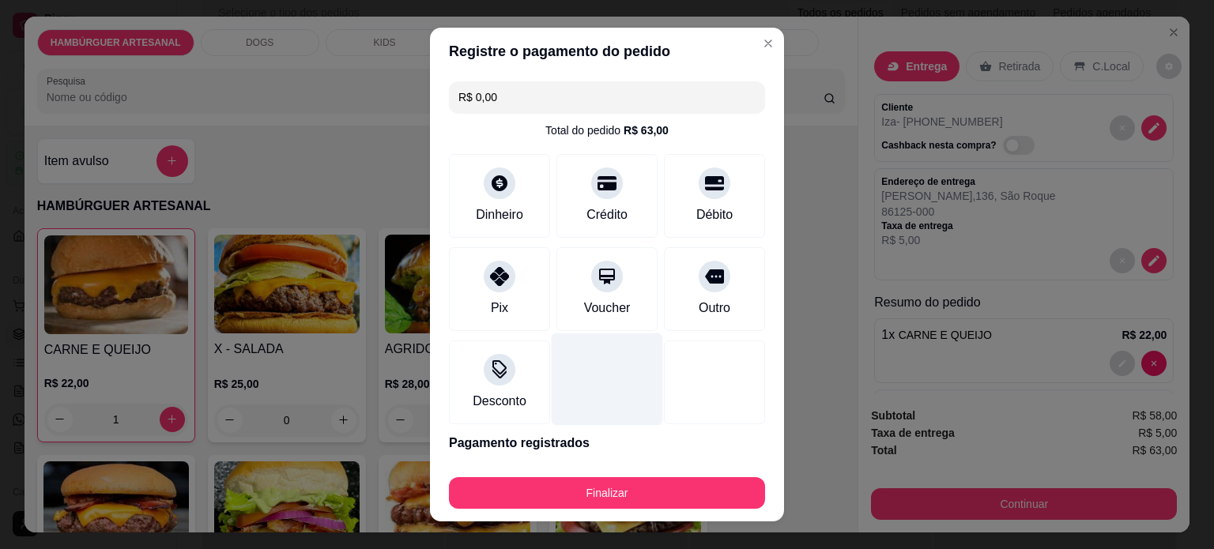
click at [598, 367] on div at bounding box center [607, 379] width 111 height 92
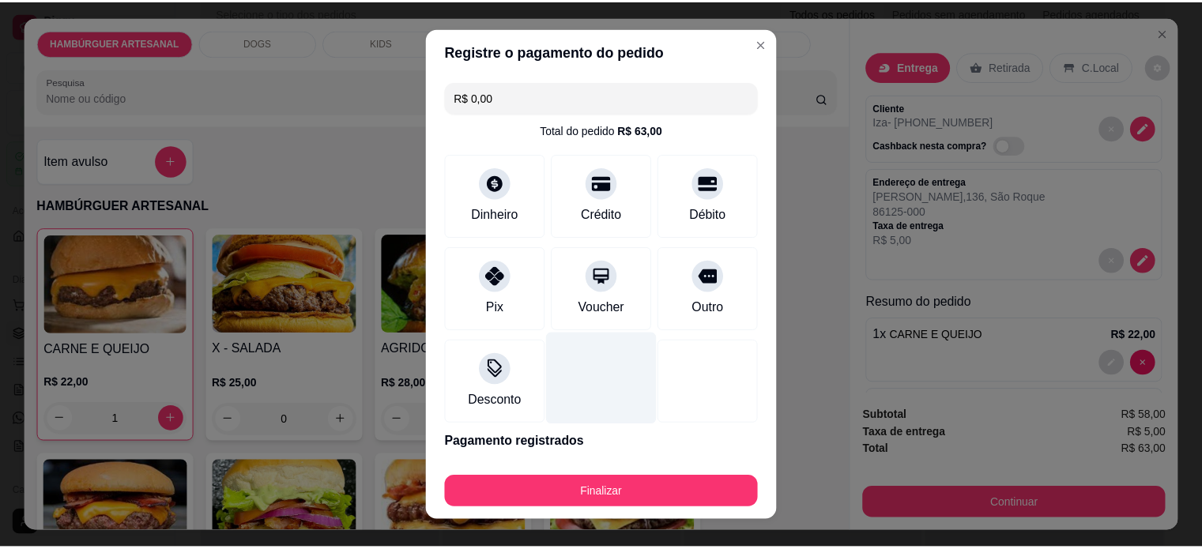
scroll to position [52, 0]
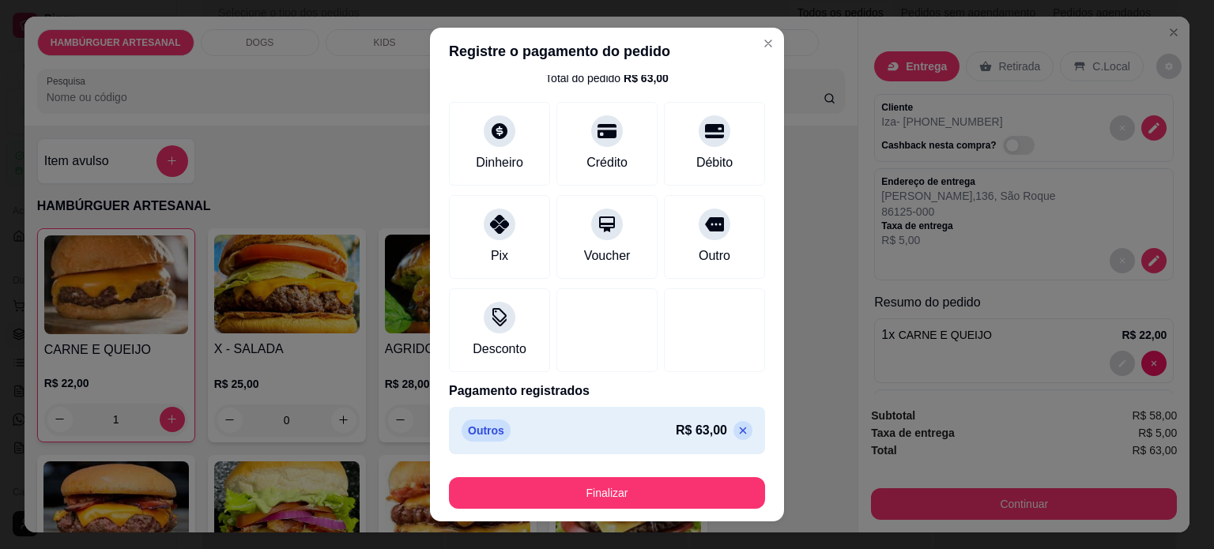
click at [534, 436] on div "Outros R$ 63,00" at bounding box center [607, 431] width 291 height 22
click at [526, 394] on p "Pagamento registrados" at bounding box center [607, 391] width 316 height 19
click at [552, 351] on div at bounding box center [607, 327] width 111 height 92
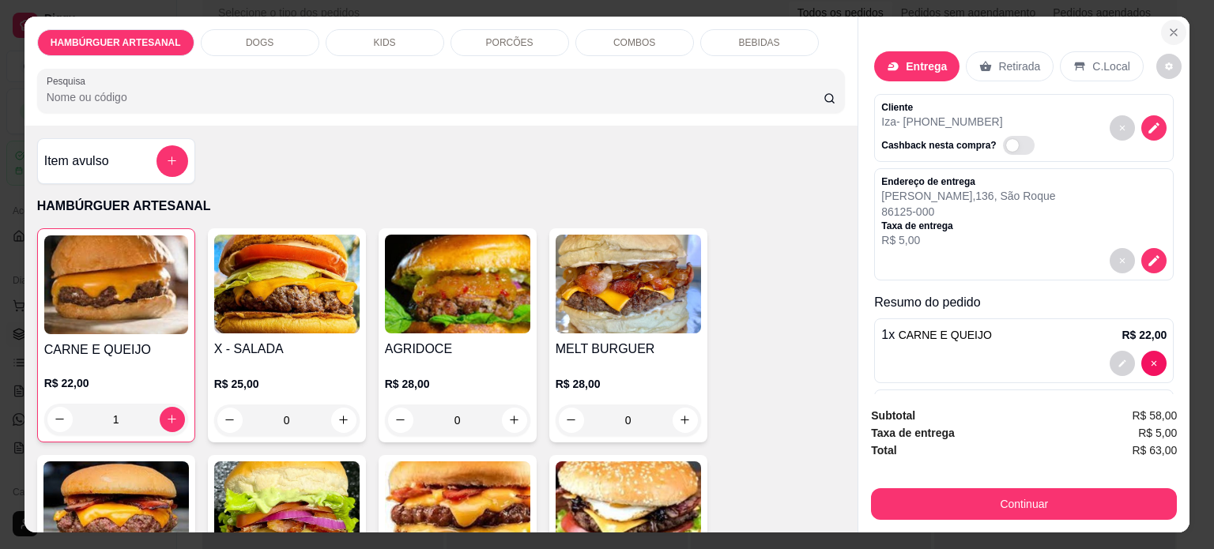
click at [1168, 26] on icon "Close" at bounding box center [1174, 32] width 13 height 13
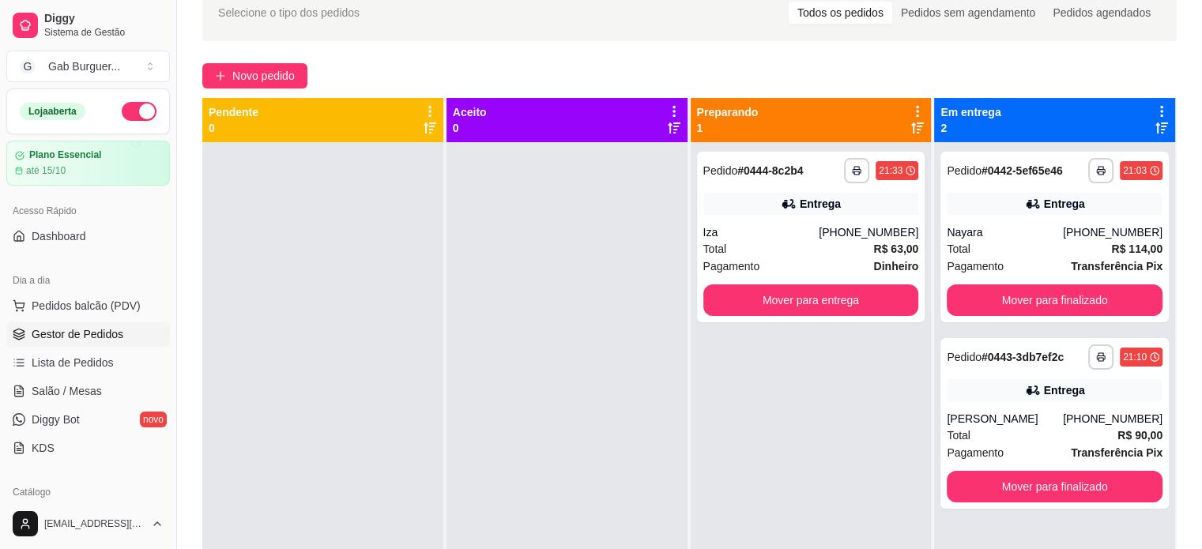
click at [826, 53] on div "**********" at bounding box center [689, 321] width 1025 height 692
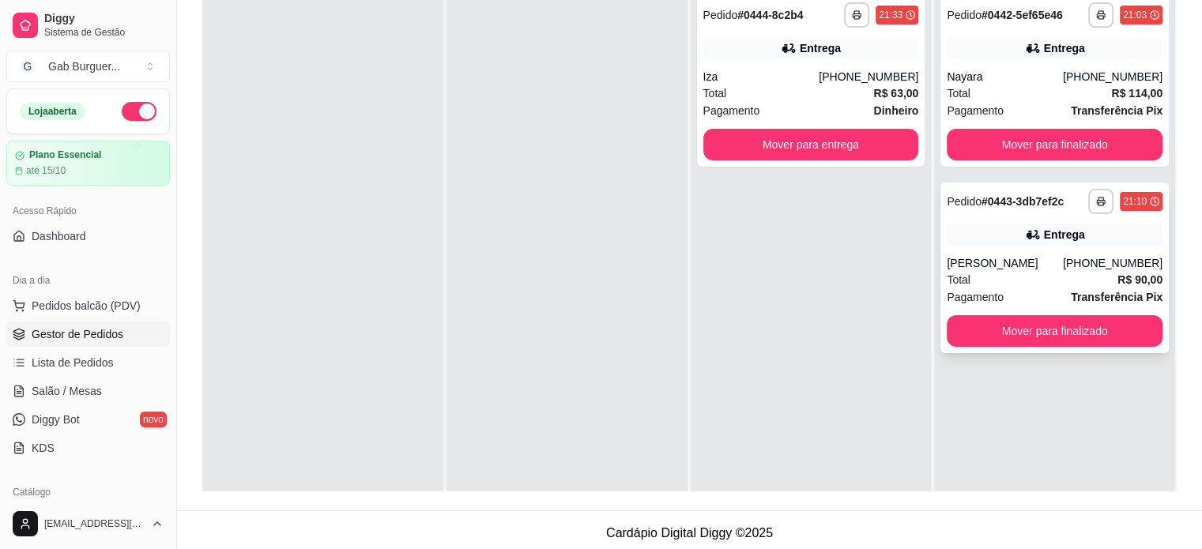
scroll to position [240, 0]
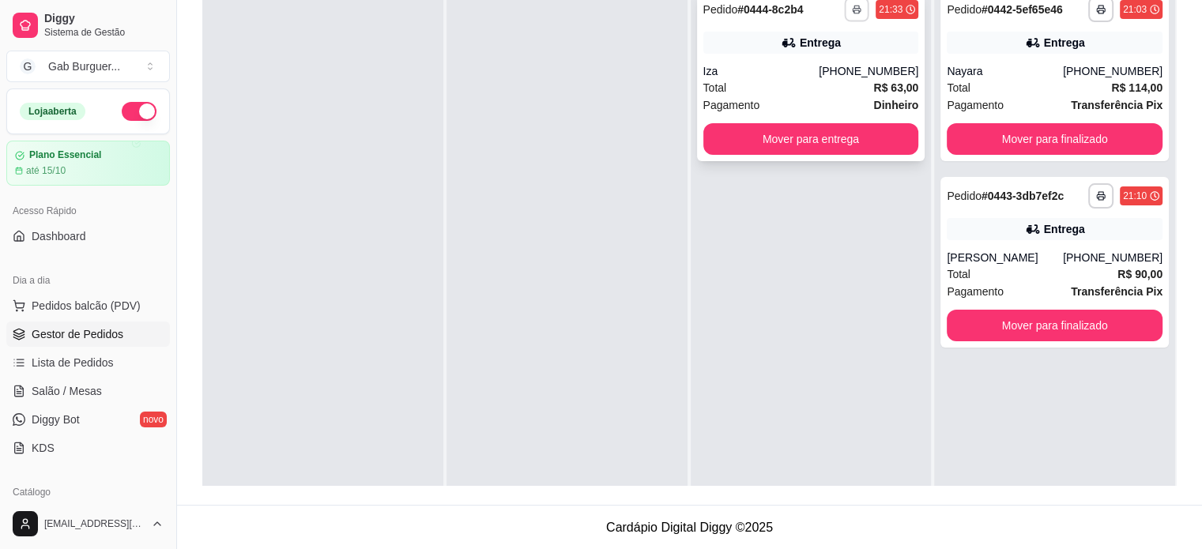
click at [852, 13] on icon "button" at bounding box center [856, 9] width 9 height 9
click at [841, 64] on button "TOMATE MDK-080" at bounding box center [806, 64] width 115 height 25
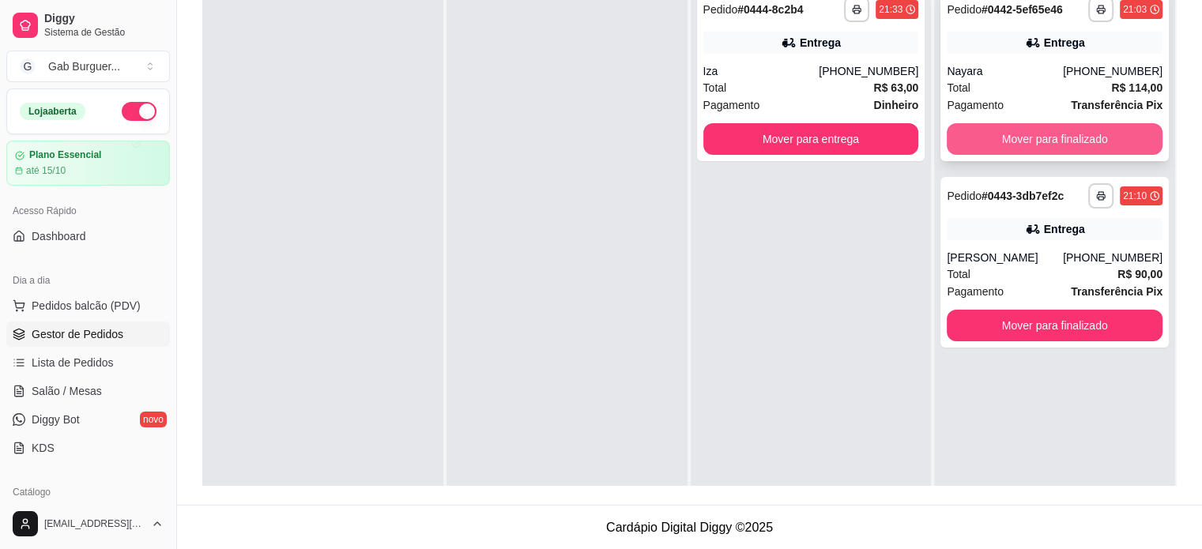
click at [1065, 135] on button "Mover para finalizado" at bounding box center [1055, 139] width 216 height 32
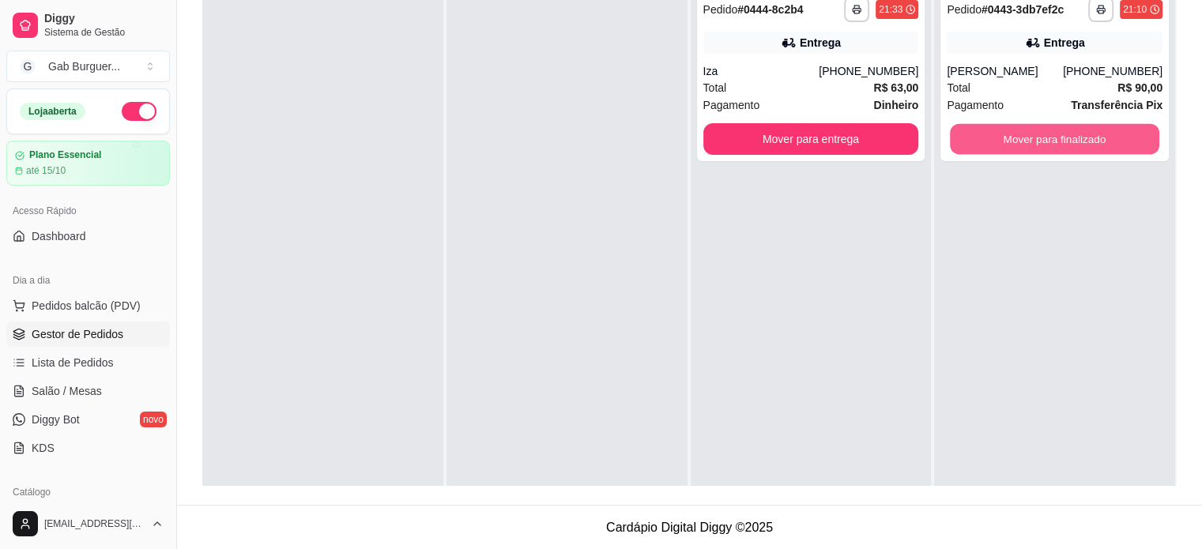
click at [1064, 144] on button "Mover para finalizado" at bounding box center [1054, 139] width 209 height 31
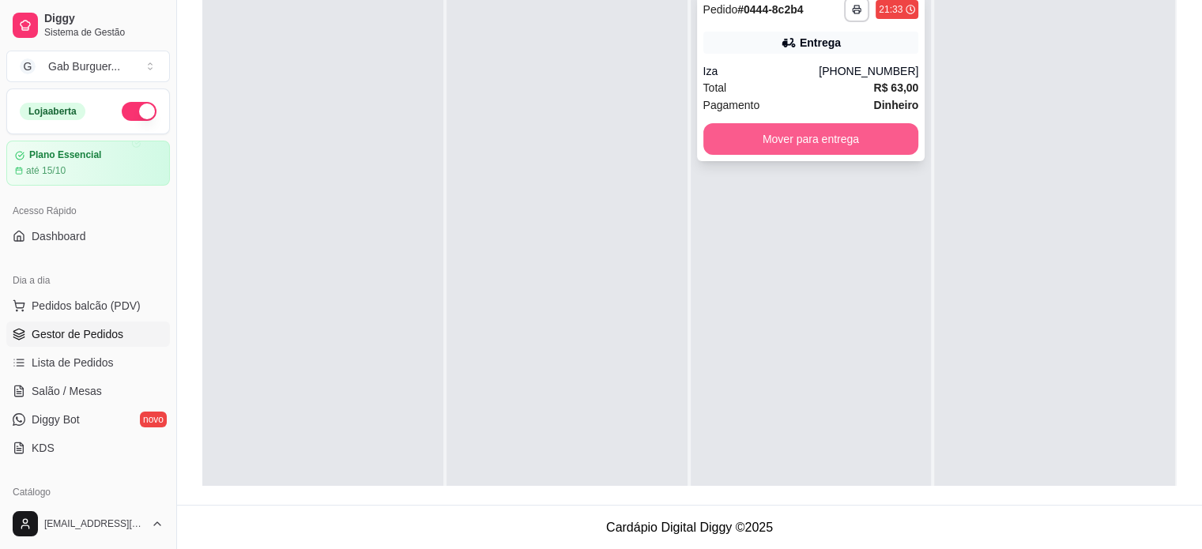
click at [860, 138] on button "Mover para entrega" at bounding box center [812, 139] width 216 height 32
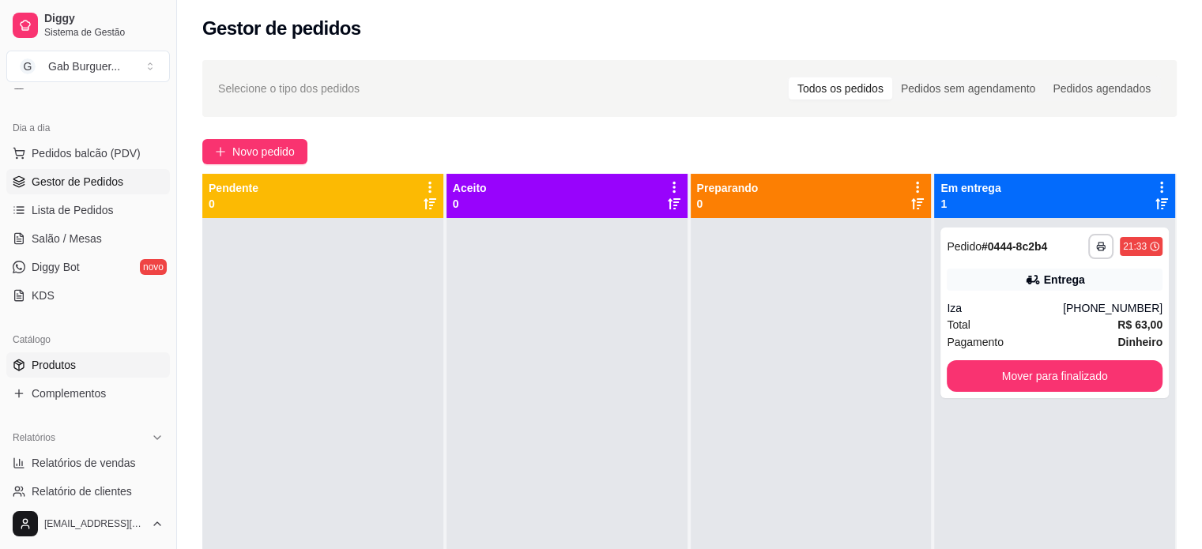
scroll to position [158, 0]
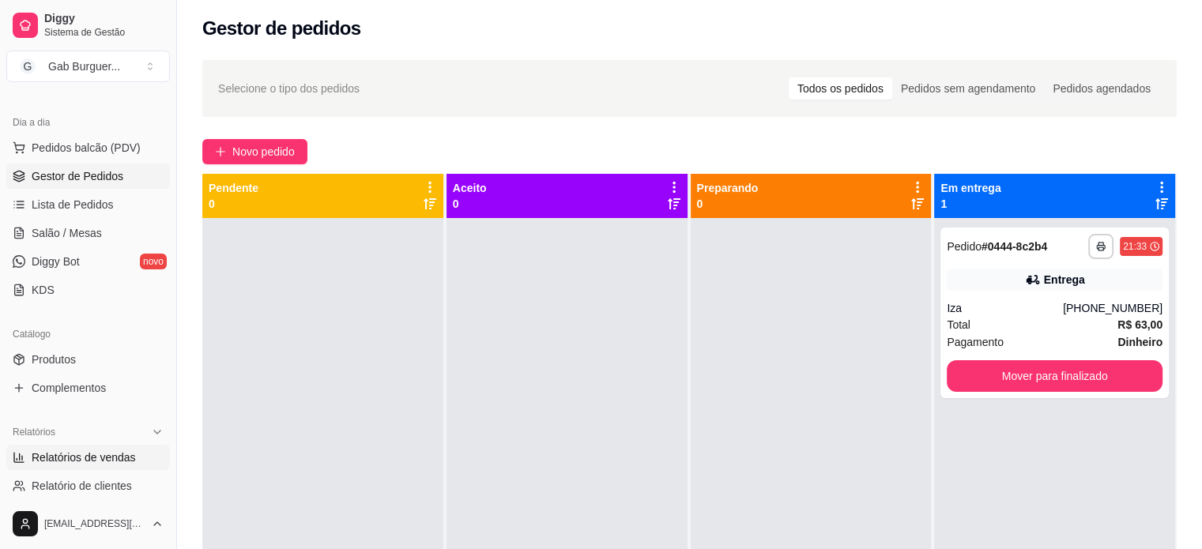
click at [85, 461] on span "Relatórios de vendas" at bounding box center [84, 458] width 104 height 16
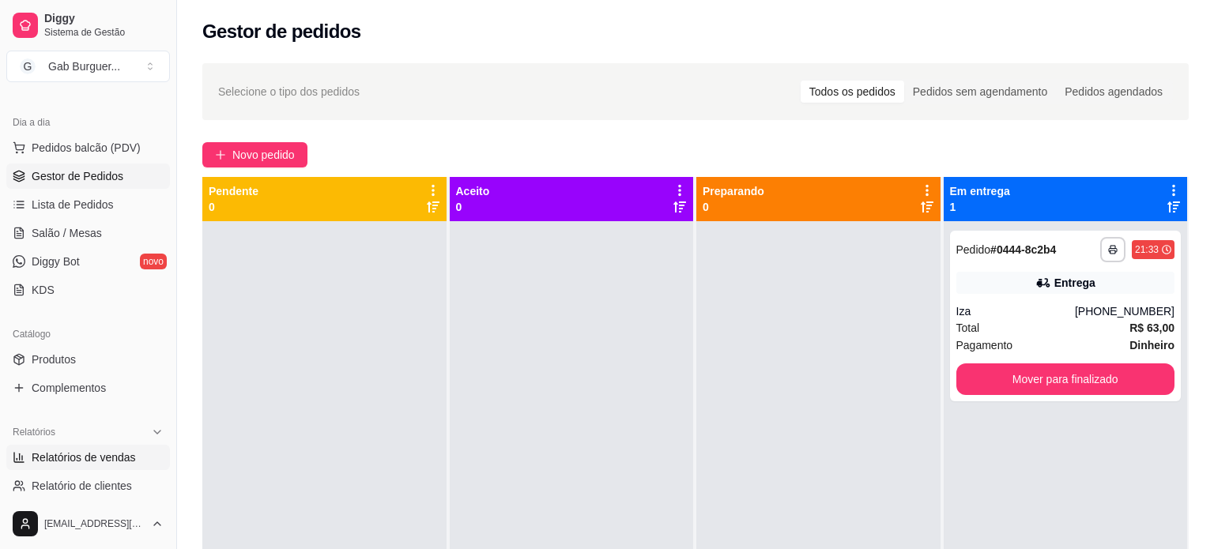
select select "ALL"
select select "0"
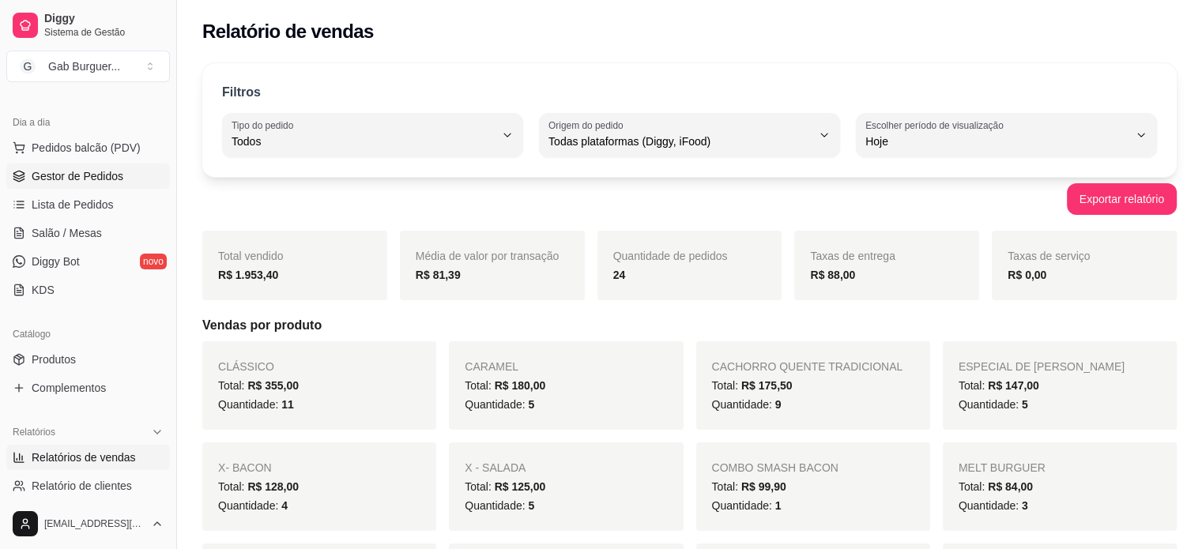
click at [98, 173] on span "Gestor de Pedidos" at bounding box center [78, 176] width 92 height 16
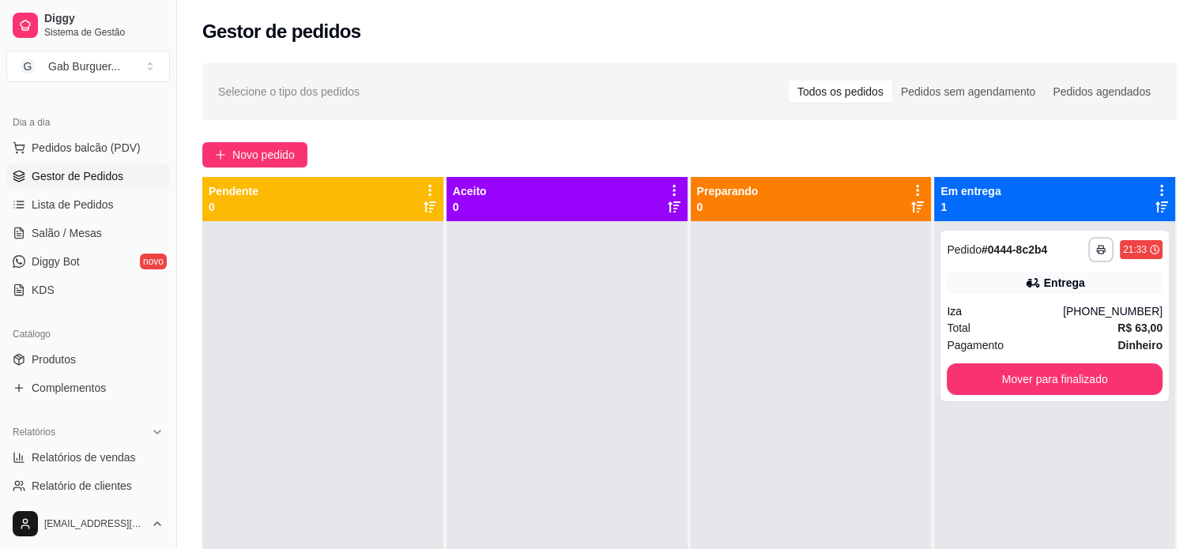
click at [316, 255] on div at bounding box center [322, 495] width 241 height 549
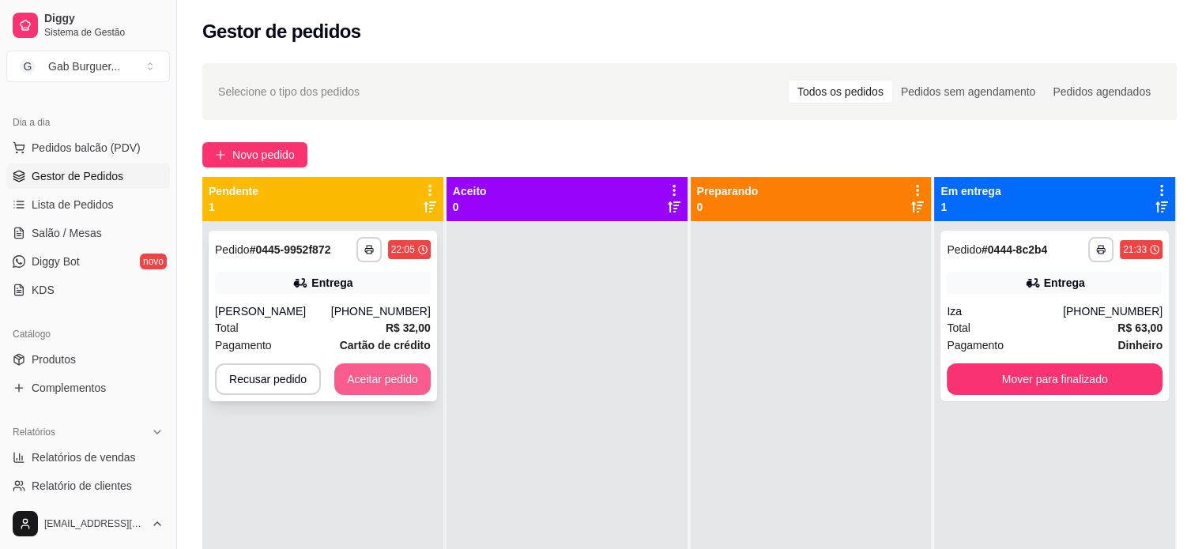
click at [394, 384] on button "Aceitar pedido" at bounding box center [382, 380] width 96 height 32
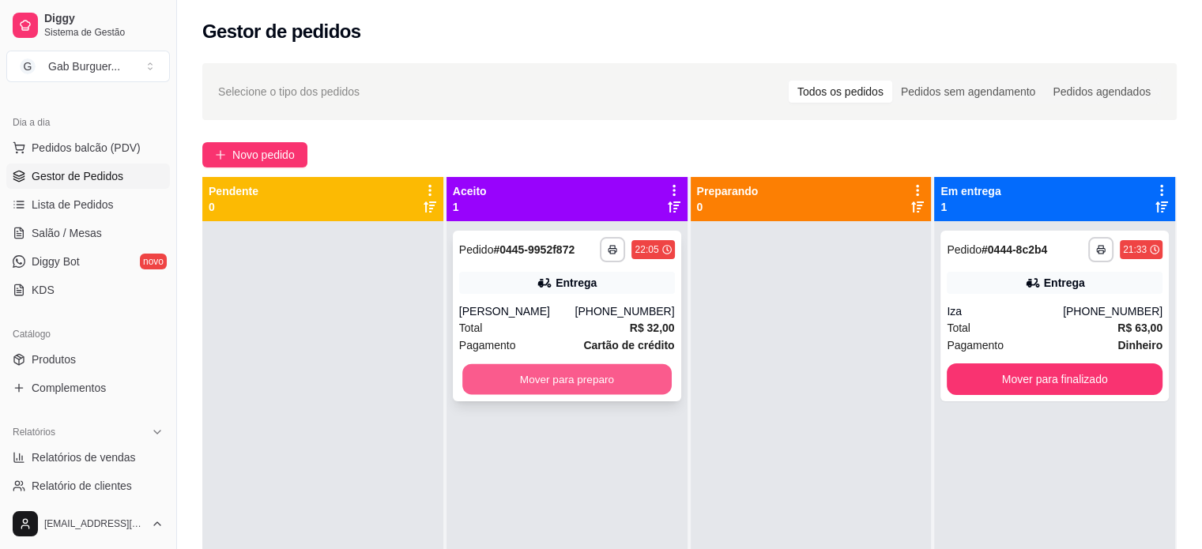
click at [509, 379] on button "Mover para preparo" at bounding box center [566, 379] width 209 height 31
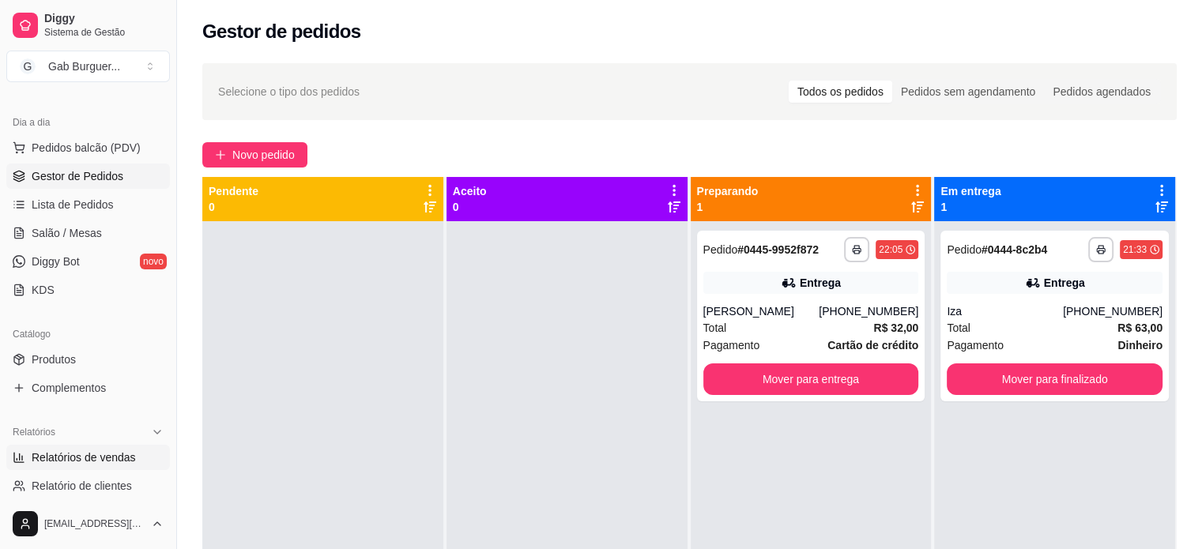
click at [74, 462] on span "Relatórios de vendas" at bounding box center [84, 458] width 104 height 16
select select "ALL"
select select "0"
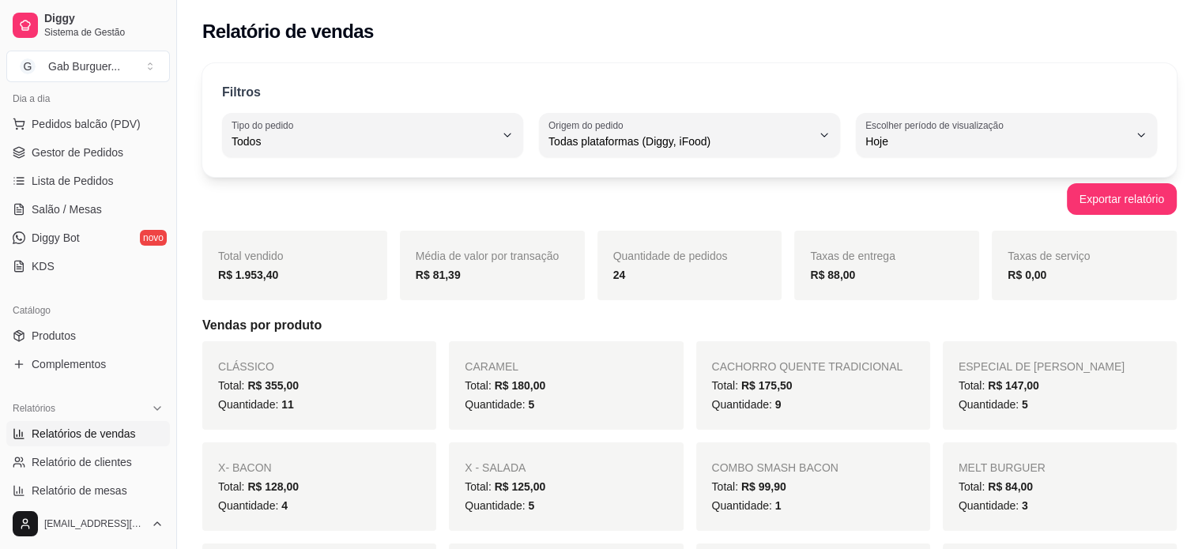
scroll to position [158, 0]
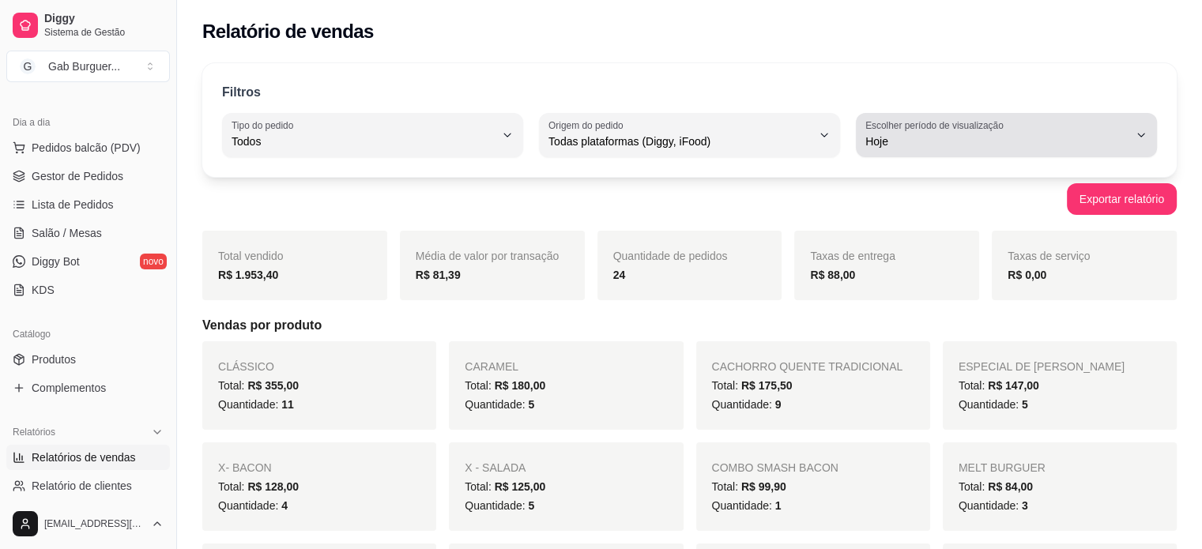
click at [1007, 141] on span "Hoje" at bounding box center [997, 142] width 263 height 16
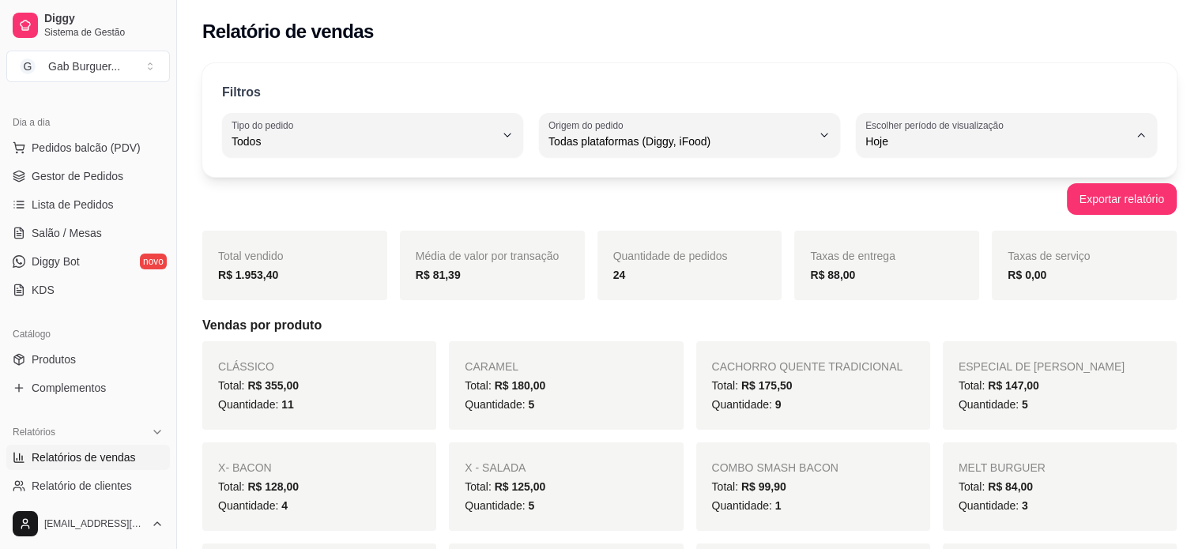
click at [956, 289] on span "30 dias" at bounding box center [999, 281] width 250 height 15
type input "30"
select select "30"
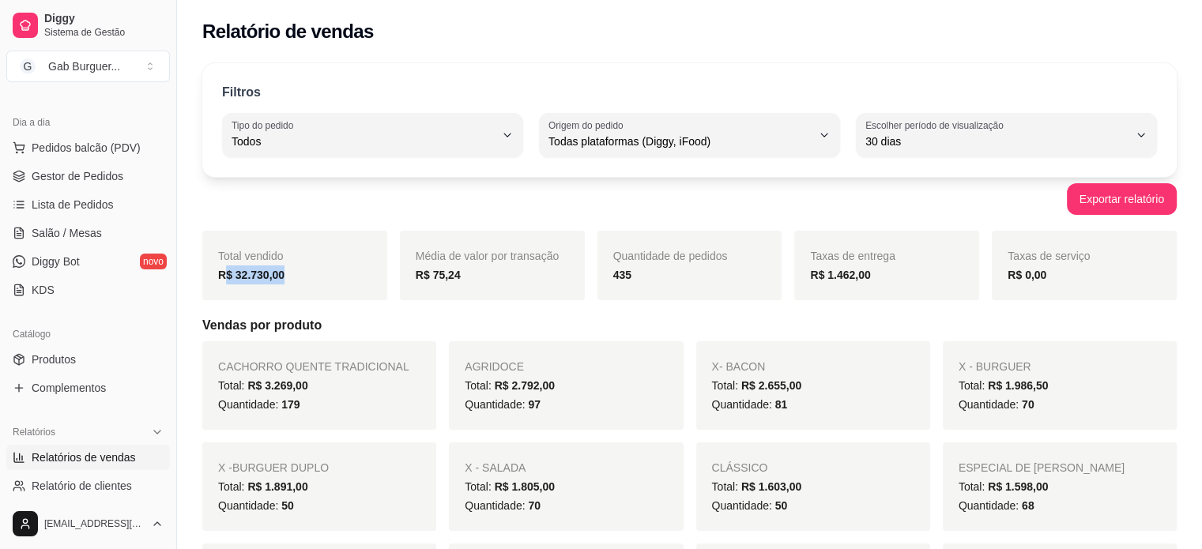
drag, startPoint x: 281, startPoint y: 274, endPoint x: 225, endPoint y: 274, distance: 55.3
click at [225, 274] on strong "R$ 32.730,00" at bounding box center [251, 275] width 66 height 13
drag, startPoint x: 890, startPoint y: 270, endPoint x: 823, endPoint y: 274, distance: 67.3
click at [823, 274] on div "R$ 1.462,00" at bounding box center [886, 275] width 153 height 19
click at [880, 276] on div "R$ 1.462,00" at bounding box center [886, 275] width 153 height 19
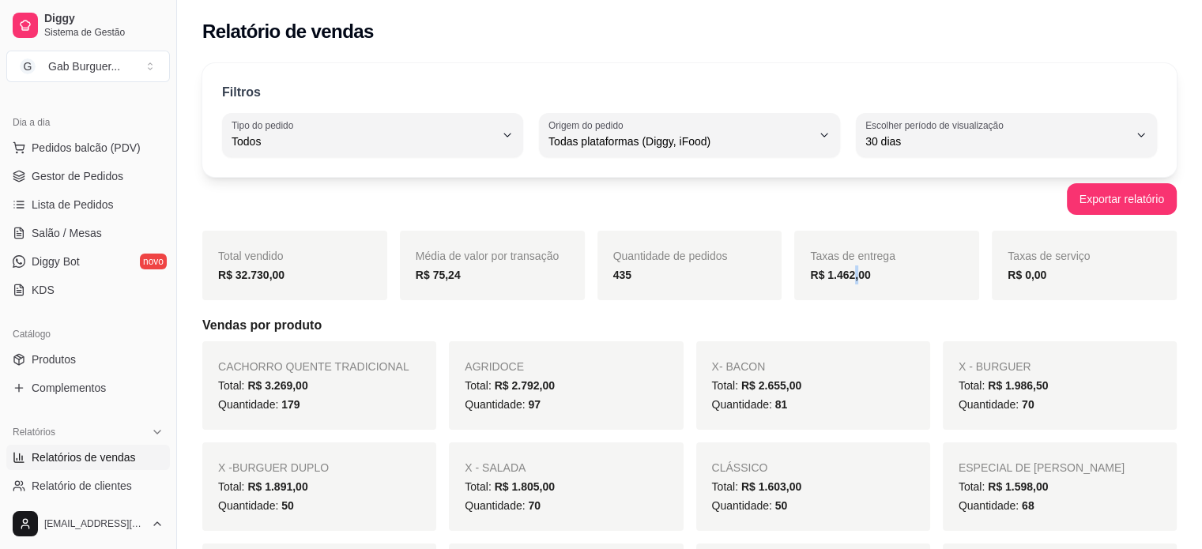
click at [850, 275] on strong "R$ 1.462,00" at bounding box center [840, 275] width 60 height 13
click at [835, 275] on strong "R$ 1.462,00" at bounding box center [840, 275] width 60 height 13
drag, startPoint x: 632, startPoint y: 280, endPoint x: 613, endPoint y: 279, distance: 18.2
click at [613, 279] on div "435" at bounding box center [689, 275] width 153 height 19
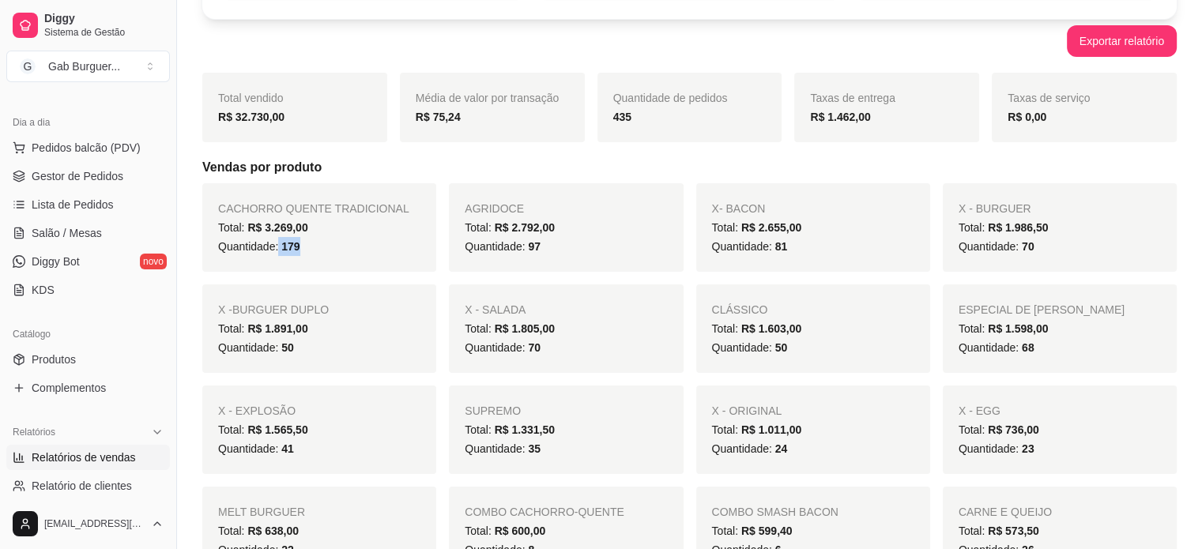
drag, startPoint x: 308, startPoint y: 250, endPoint x: 278, endPoint y: 256, distance: 30.7
click at [278, 256] on div "CACHORRO QUENTE TRADICIONAL Total: R$ 3.269,00 Quantidade: 179" at bounding box center [319, 227] width 234 height 89
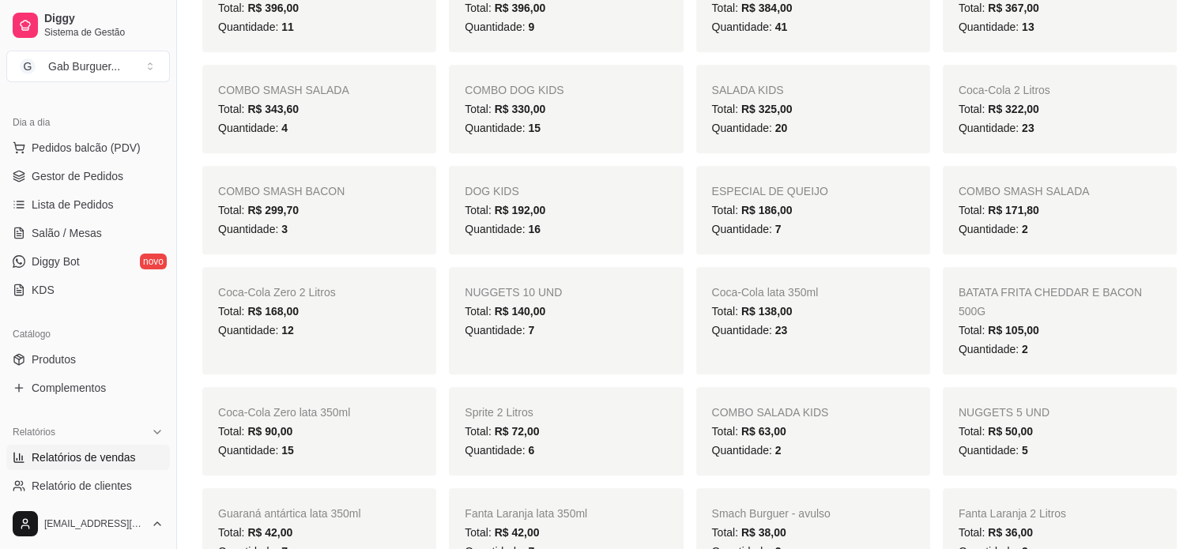
scroll to position [949, 0]
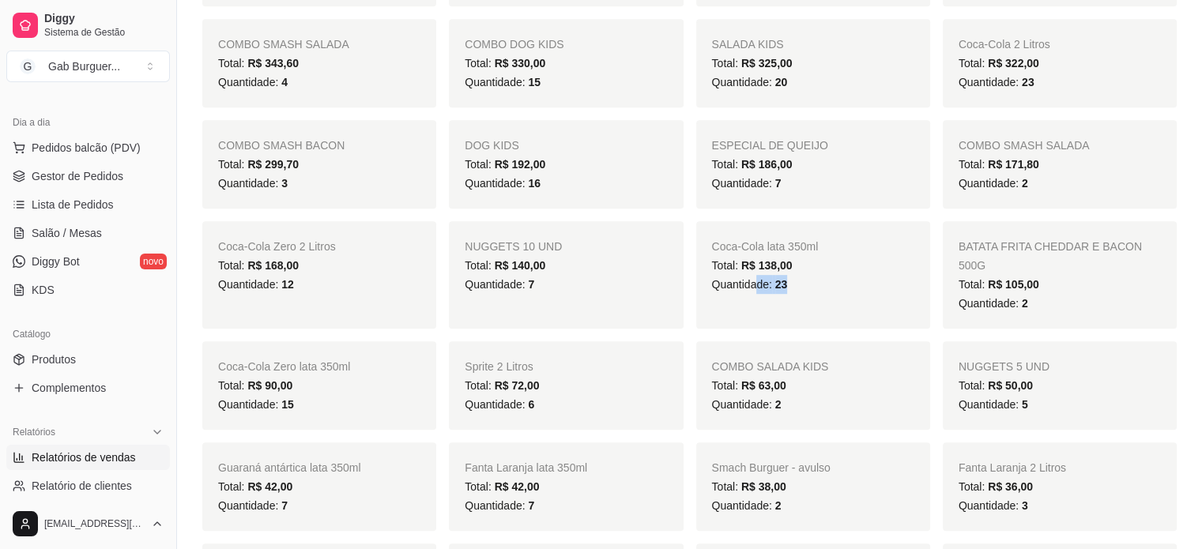
drag, startPoint x: 768, startPoint y: 284, endPoint x: 759, endPoint y: 284, distance: 8.7
click at [759, 284] on div "Quantidade: 23" at bounding box center [813, 284] width 202 height 19
click at [783, 287] on span "23" at bounding box center [781, 284] width 13 height 13
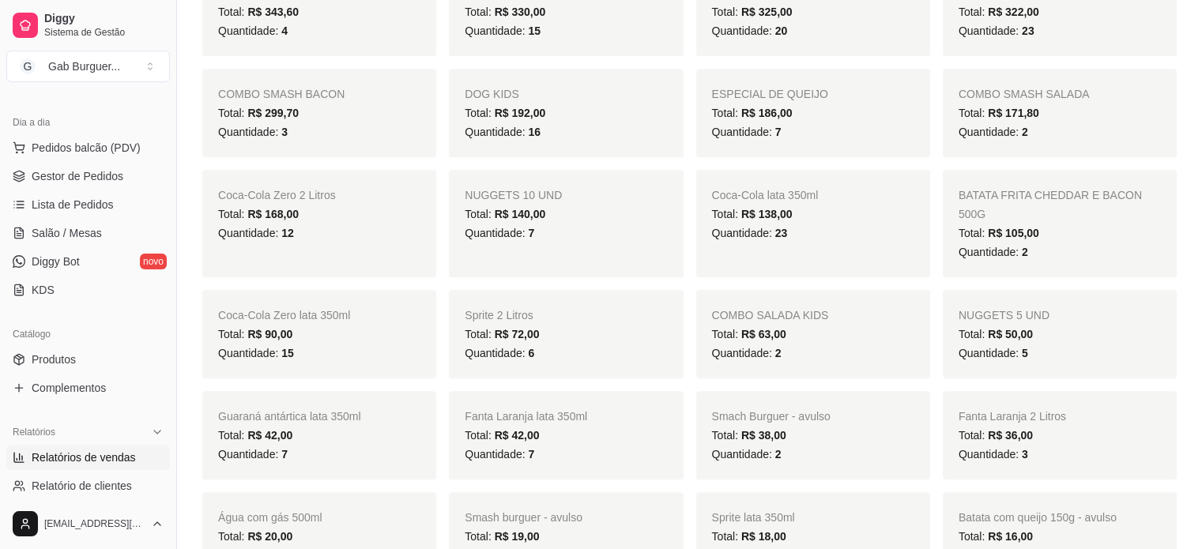
scroll to position [1028, 0]
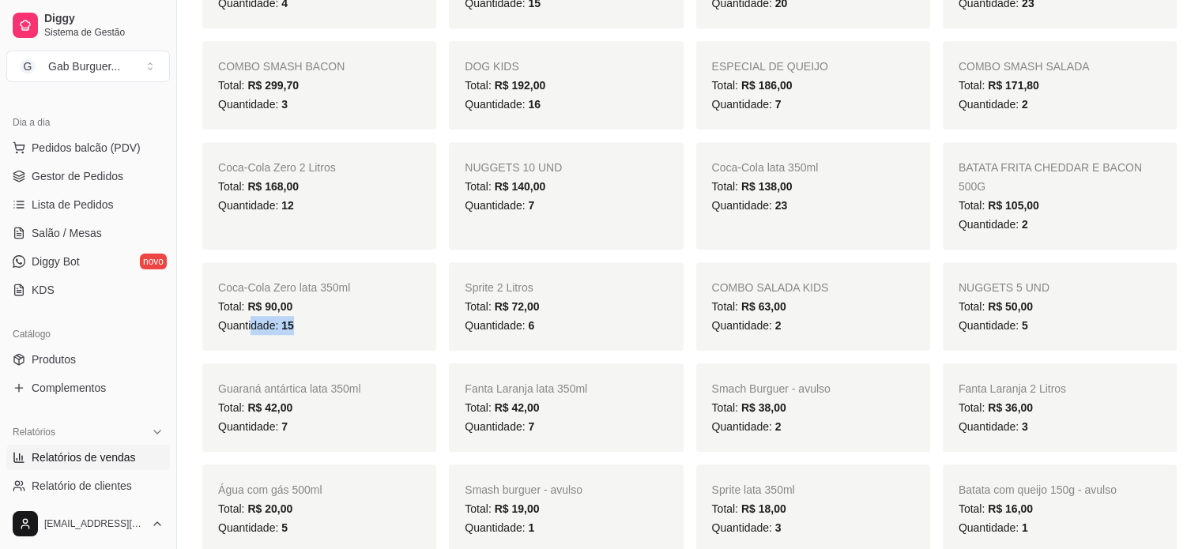
drag, startPoint x: 294, startPoint y: 303, endPoint x: 253, endPoint y: 303, distance: 41.1
click at [253, 316] on div "Quantidade: 15" at bounding box center [319, 325] width 202 height 19
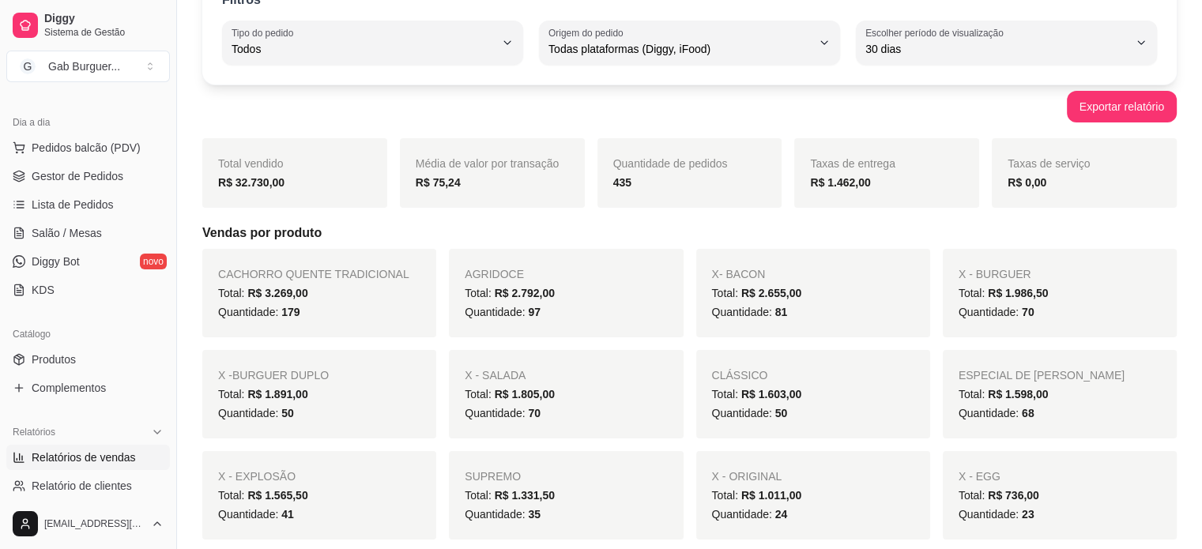
scroll to position [0, 0]
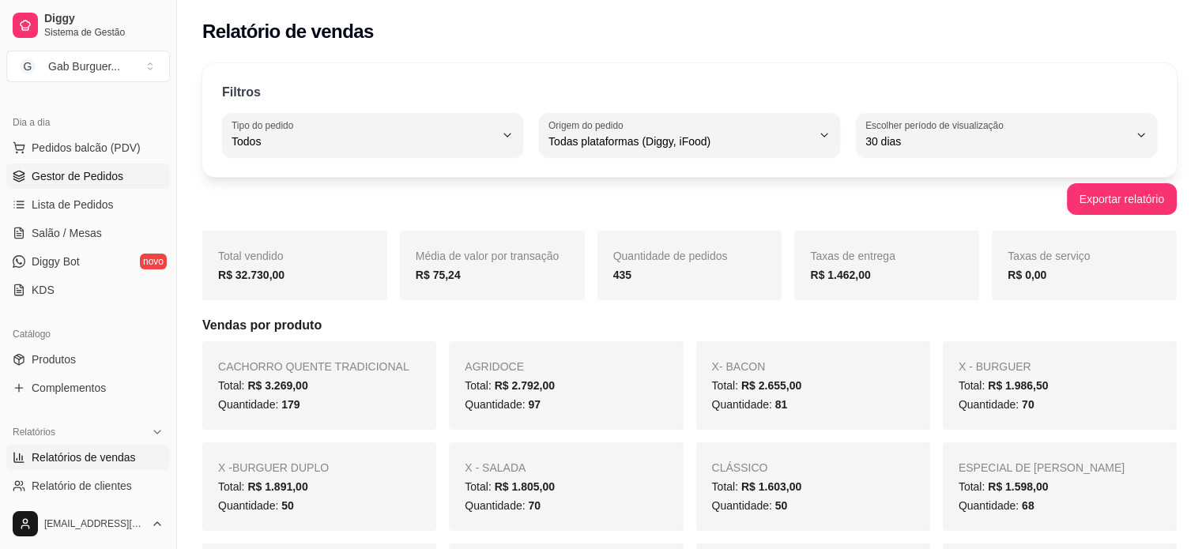
click at [91, 175] on span "Gestor de Pedidos" at bounding box center [78, 176] width 92 height 16
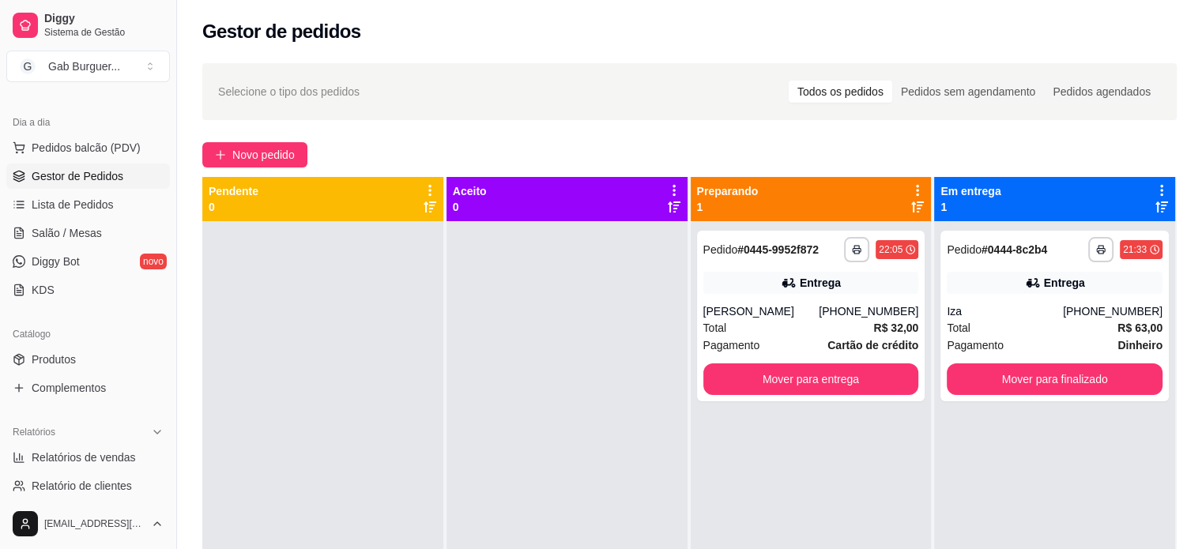
click at [519, 303] on div at bounding box center [567, 495] width 241 height 549
click at [404, 485] on div at bounding box center [322, 495] width 241 height 549
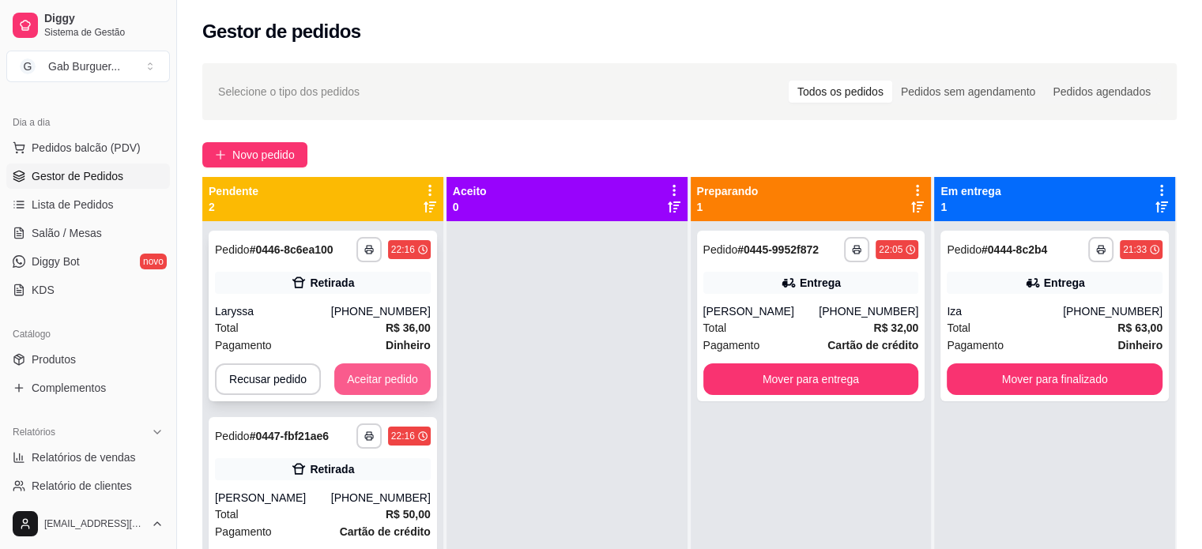
click at [372, 372] on button "Aceitar pedido" at bounding box center [382, 380] width 96 height 32
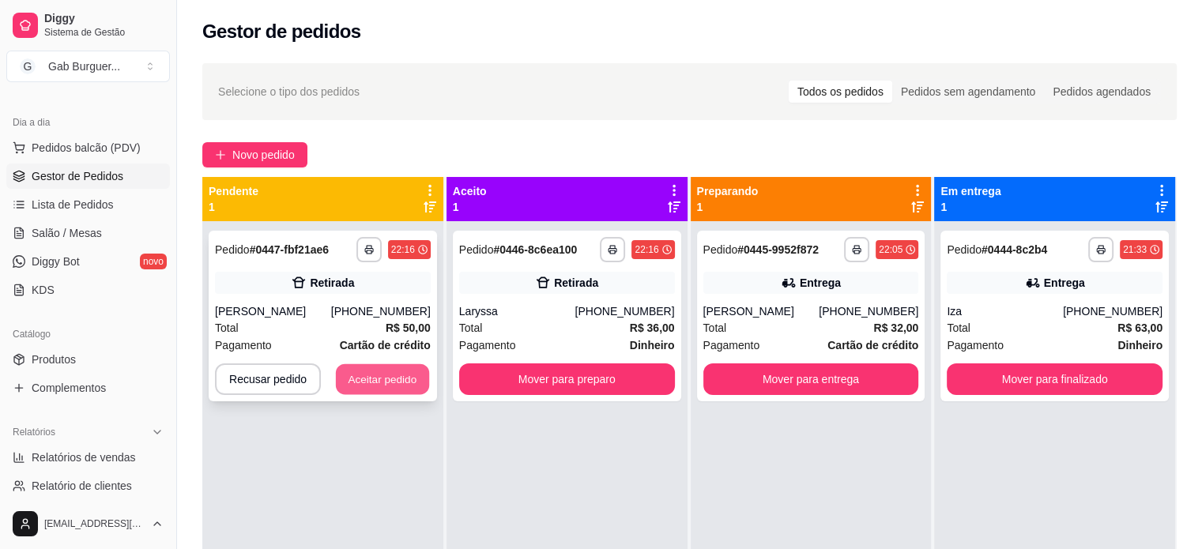
click at [396, 380] on button "Aceitar pedido" at bounding box center [382, 379] width 93 height 31
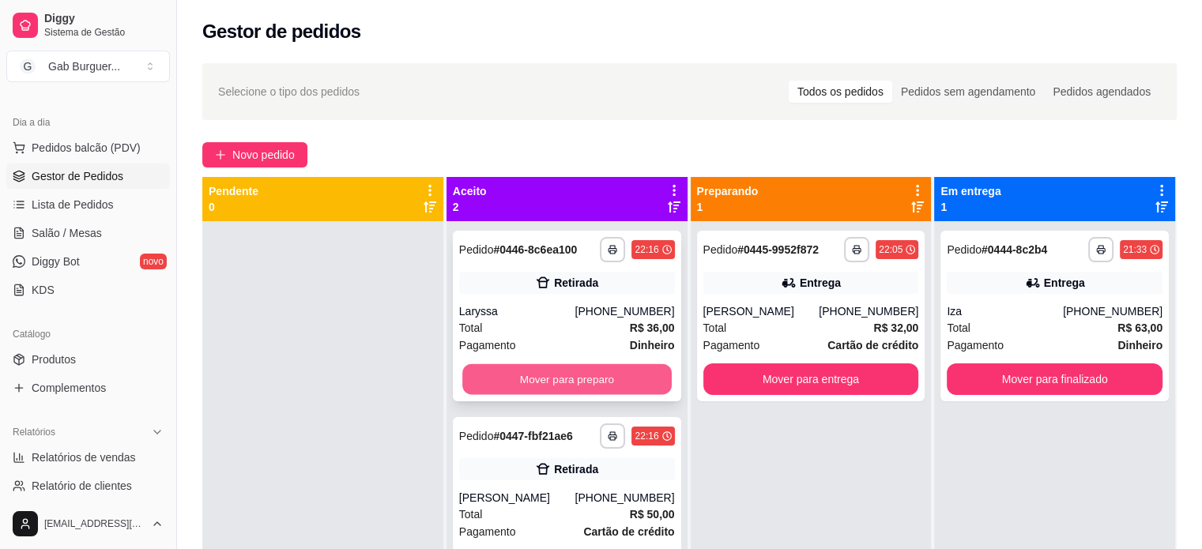
click at [625, 387] on button "Mover para preparo" at bounding box center [566, 379] width 209 height 31
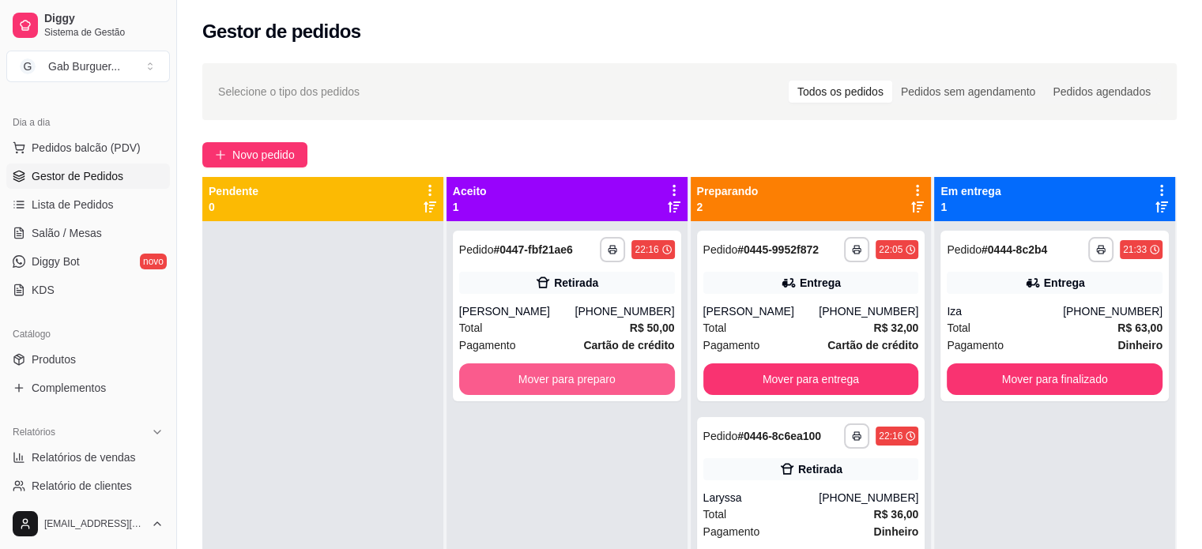
click at [625, 387] on button "Mover para preparo" at bounding box center [567, 380] width 216 height 32
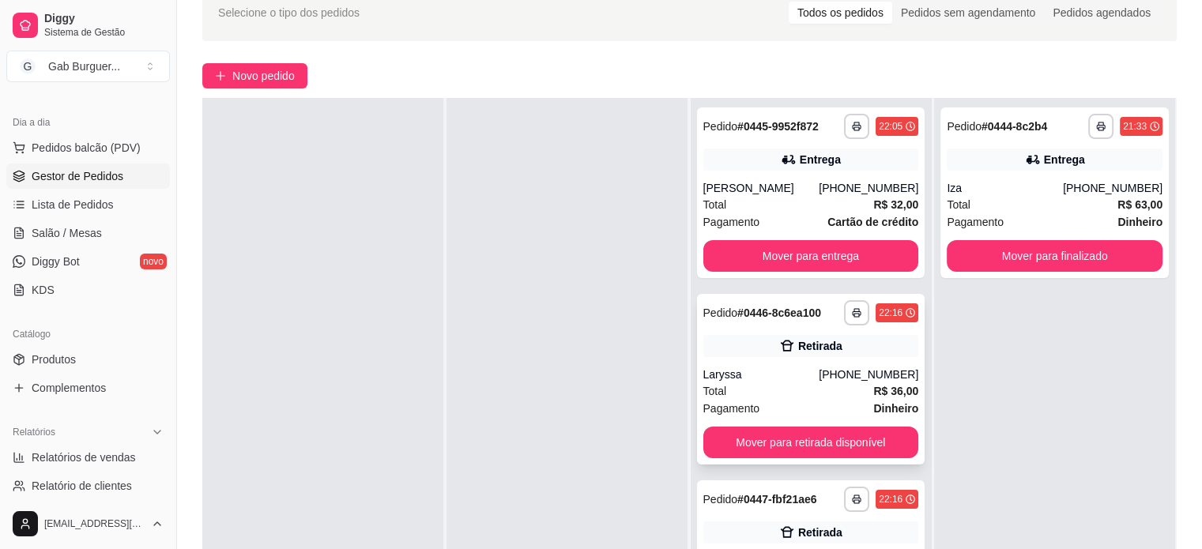
click at [726, 312] on span "Pedido" at bounding box center [721, 313] width 35 height 13
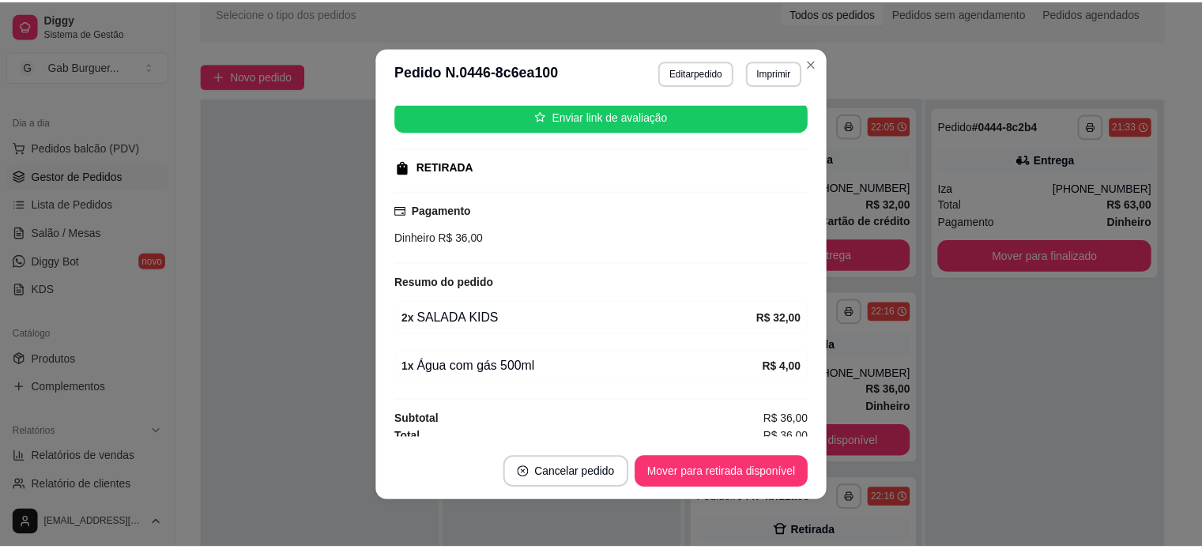
scroll to position [202, 0]
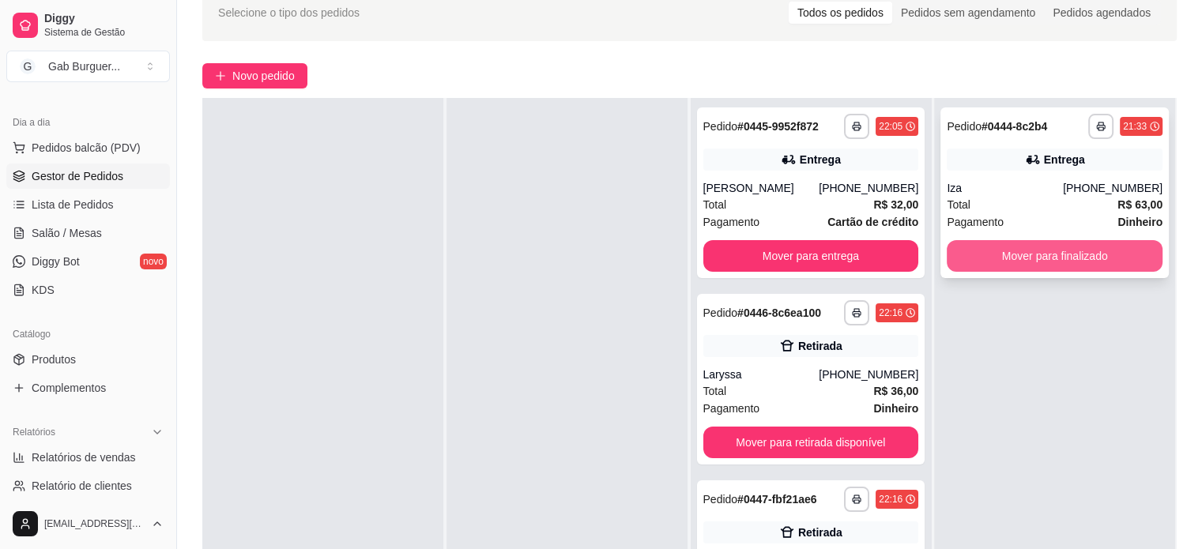
click at [960, 255] on button "Mover para finalizado" at bounding box center [1055, 256] width 216 height 32
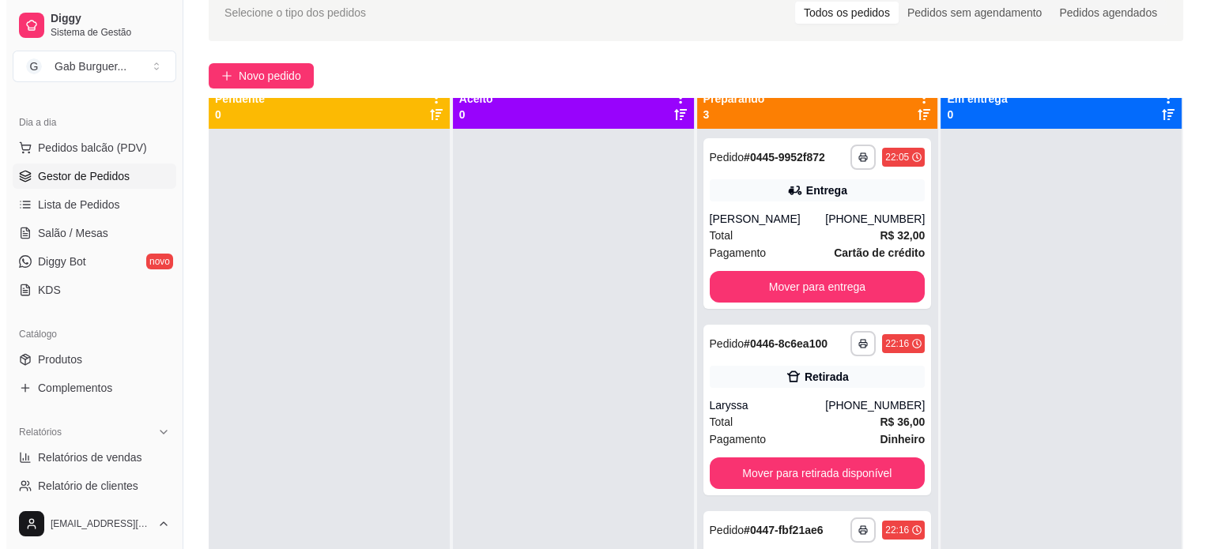
scroll to position [0, 0]
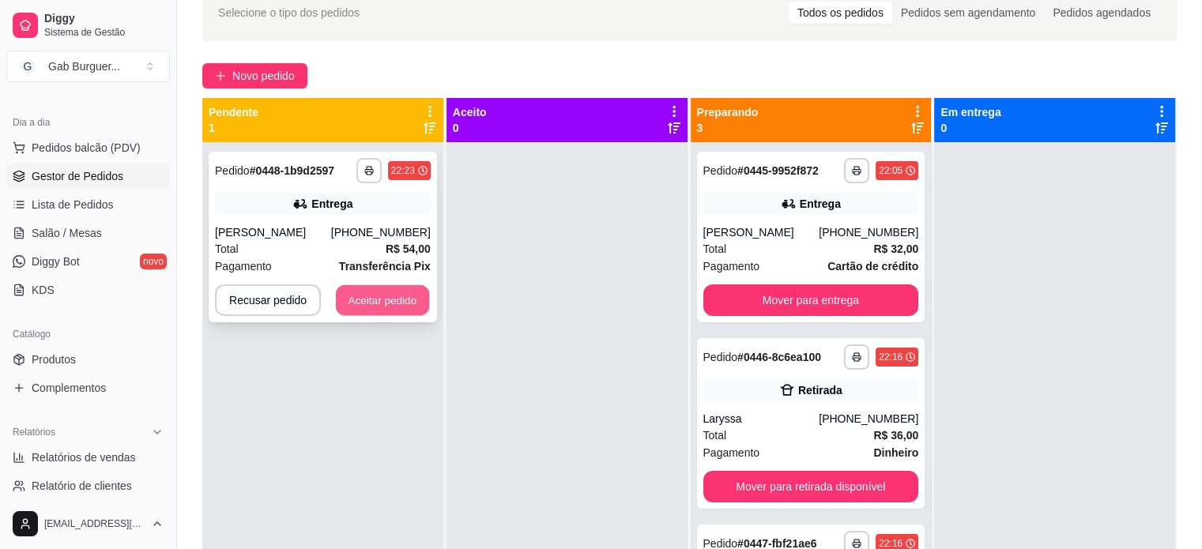
click at [388, 300] on button "Aceitar pedido" at bounding box center [382, 300] width 93 height 31
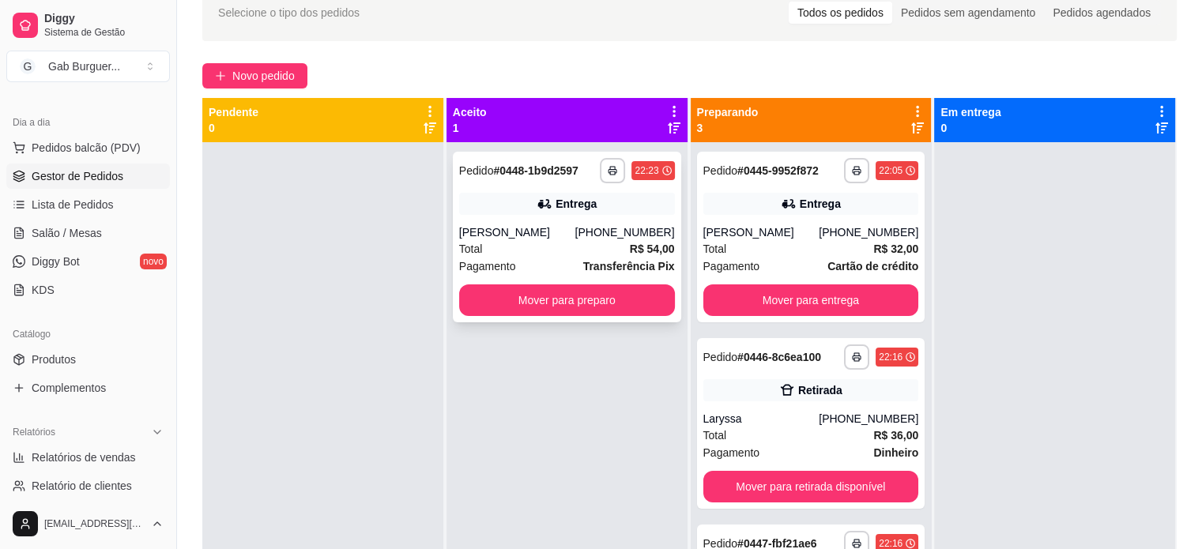
click at [610, 223] on div "**********" at bounding box center [567, 237] width 228 height 171
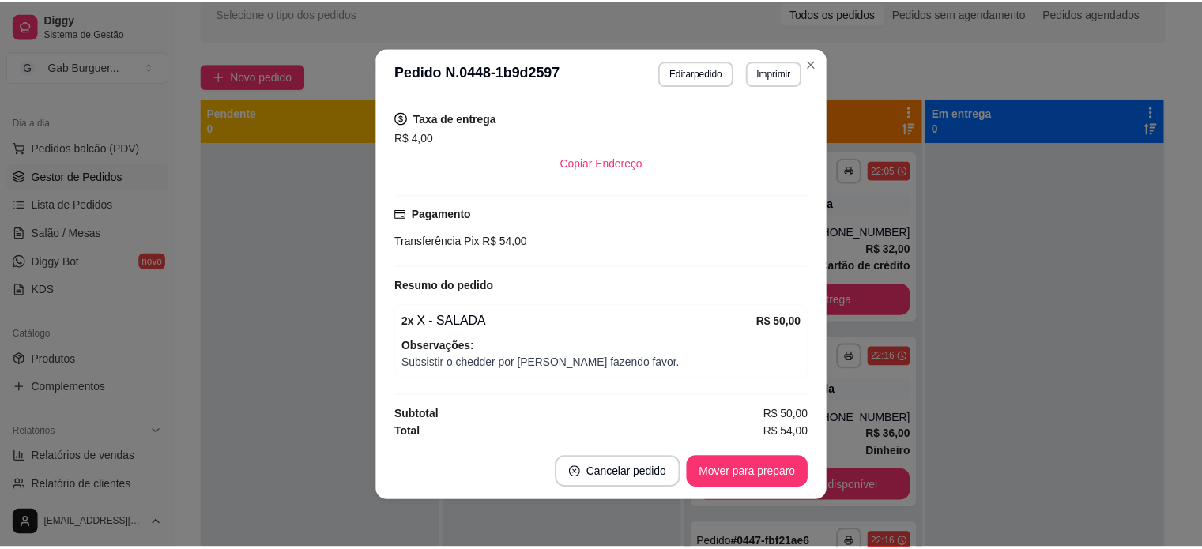
scroll to position [3, 0]
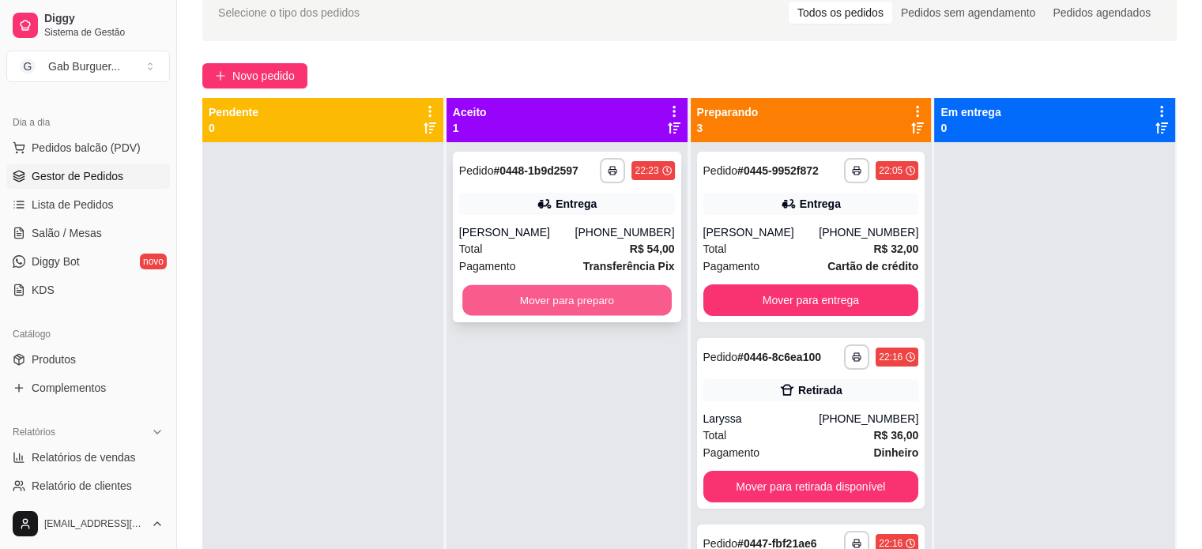
click at [545, 305] on button "Mover para preparo" at bounding box center [566, 300] width 209 height 31
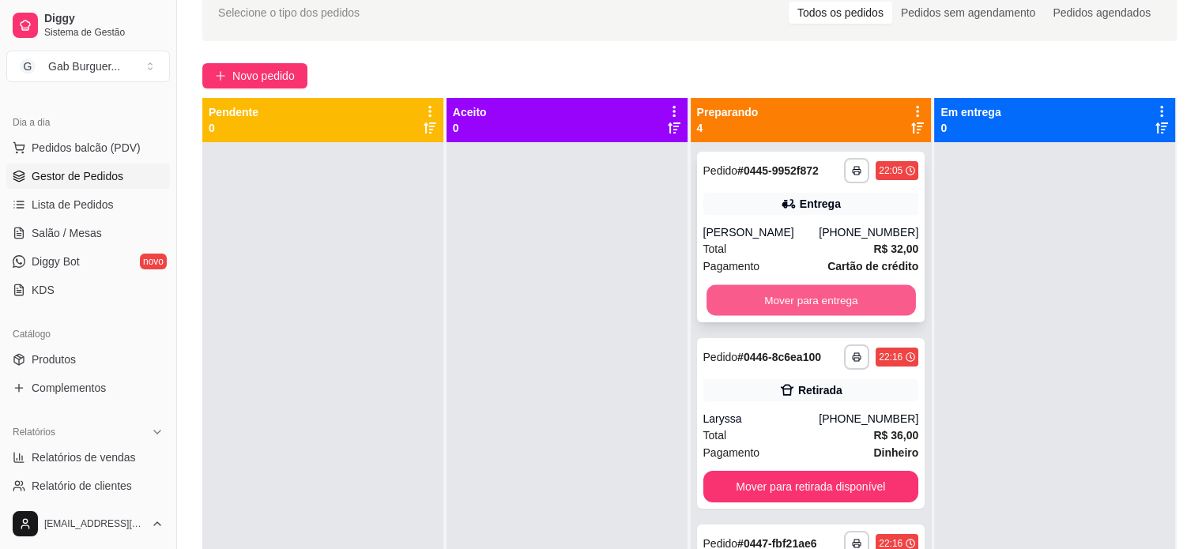
click at [787, 303] on button "Mover para entrega" at bounding box center [811, 300] width 209 height 31
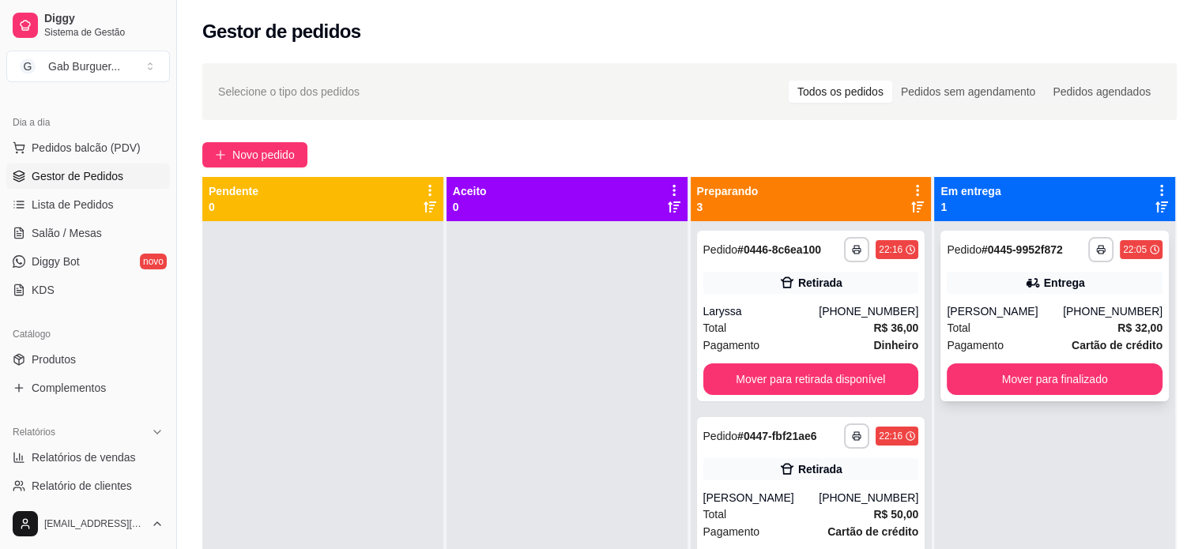
scroll to position [0, 0]
click at [1037, 388] on button "Mover para finalizado" at bounding box center [1054, 379] width 209 height 31
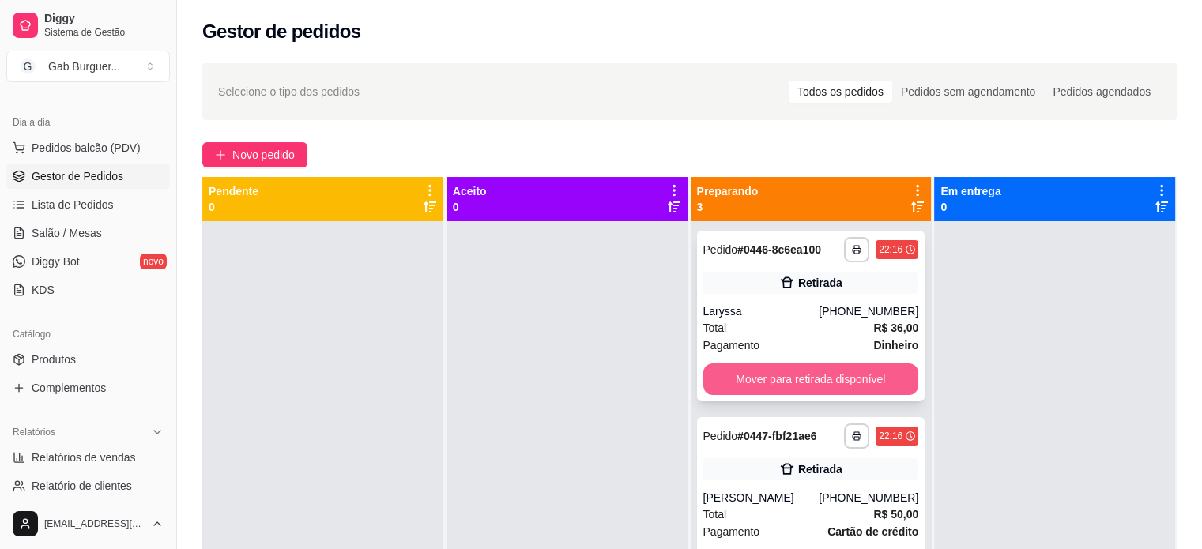
click at [812, 382] on button "Mover para retirada disponível" at bounding box center [812, 380] width 216 height 32
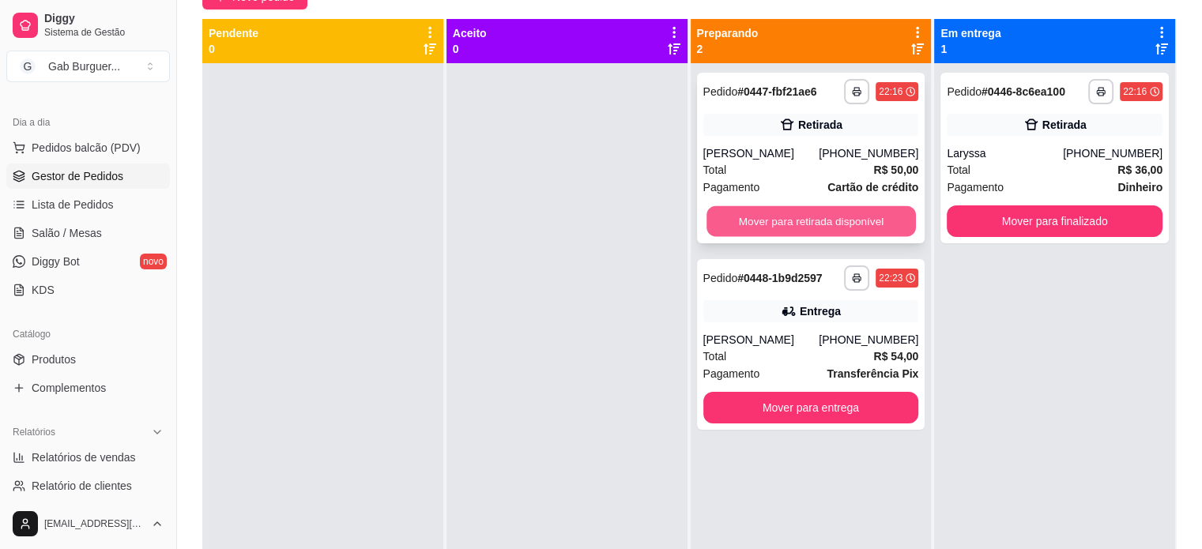
click at [830, 221] on button "Mover para retirada disponível" at bounding box center [811, 221] width 209 height 31
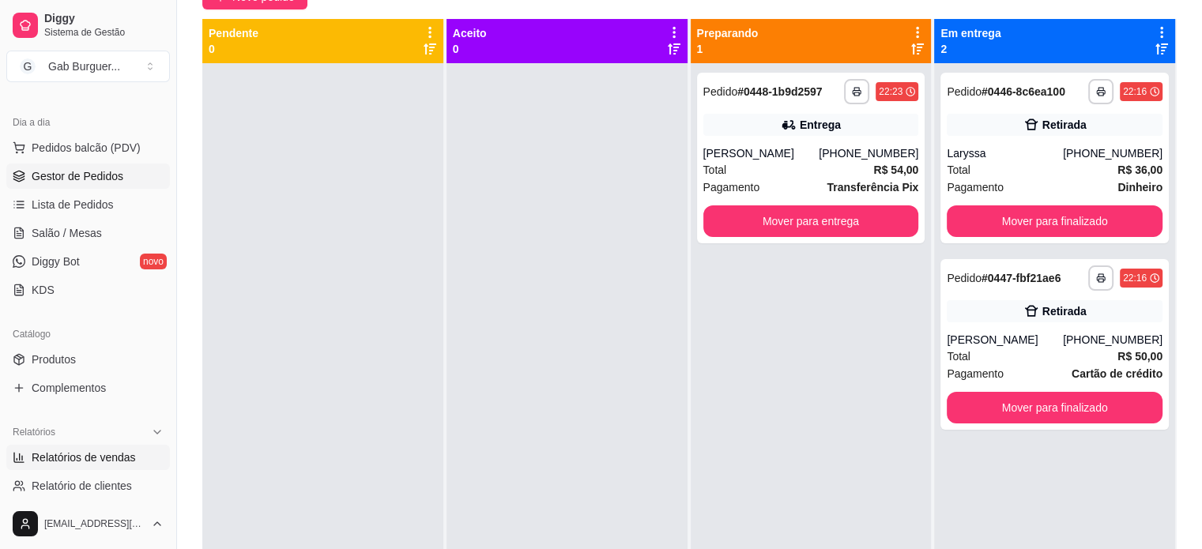
click at [85, 463] on span "Relatórios de vendas" at bounding box center [84, 458] width 104 height 16
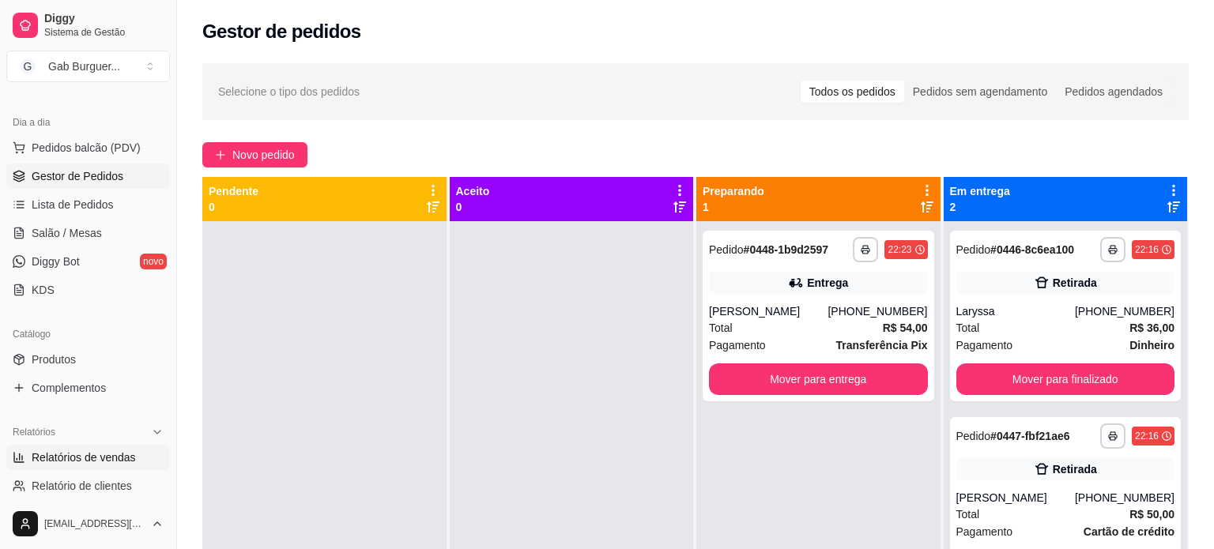
select select "ALL"
select select "0"
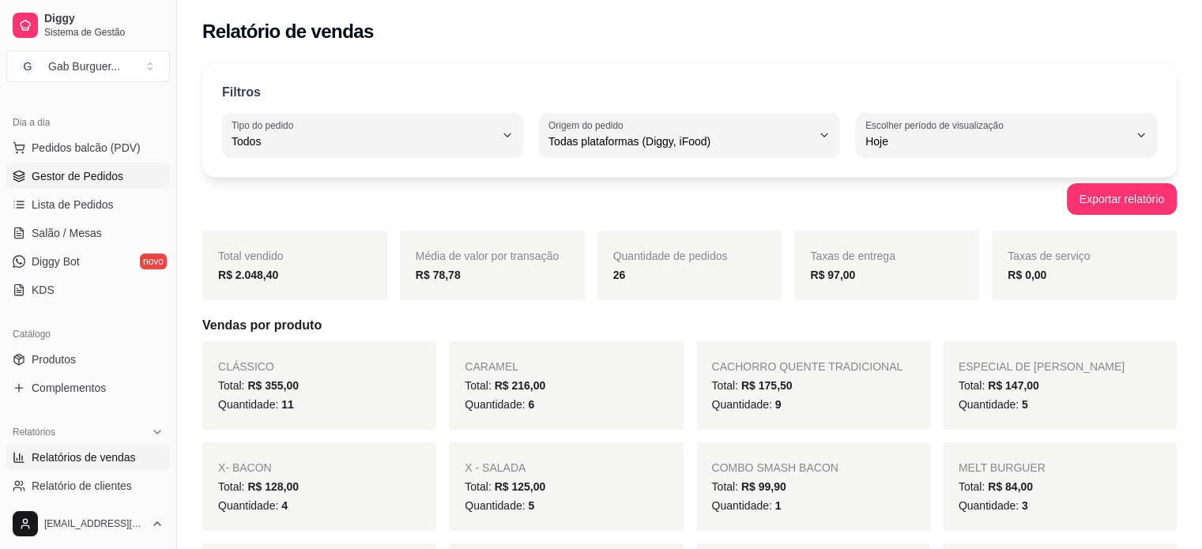
click at [77, 176] on span "Gestor de Pedidos" at bounding box center [78, 176] width 92 height 16
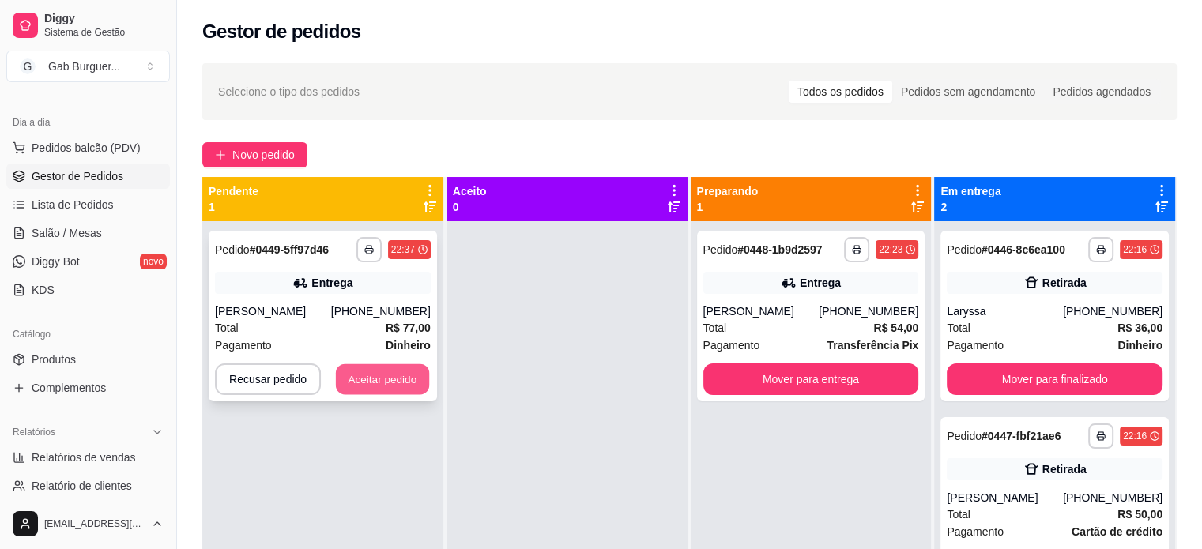
click at [398, 387] on button "Aceitar pedido" at bounding box center [382, 379] width 93 height 31
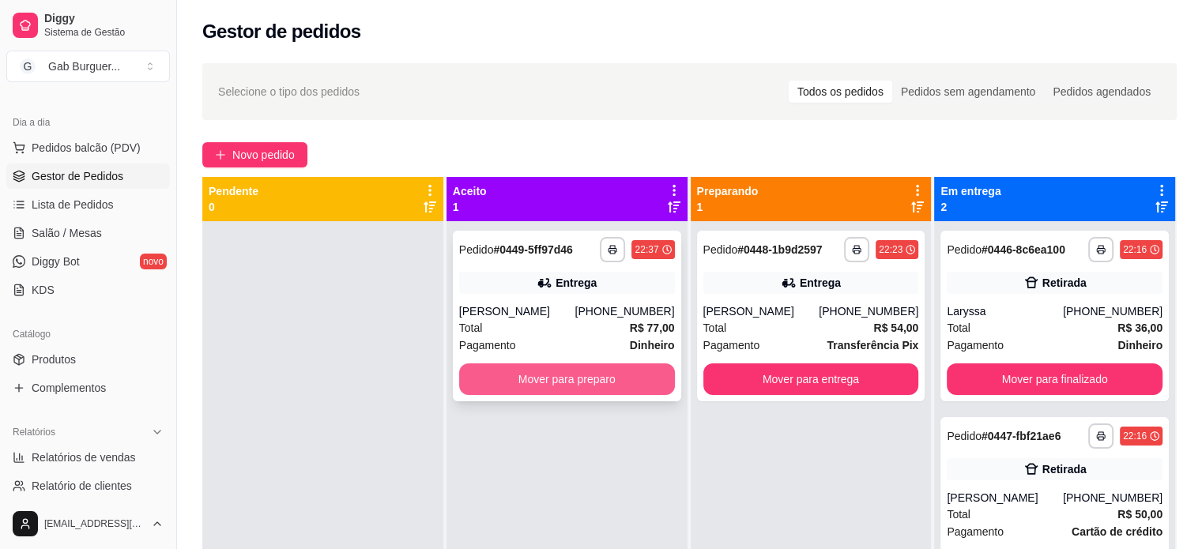
click at [581, 388] on button "Mover para preparo" at bounding box center [567, 380] width 216 height 32
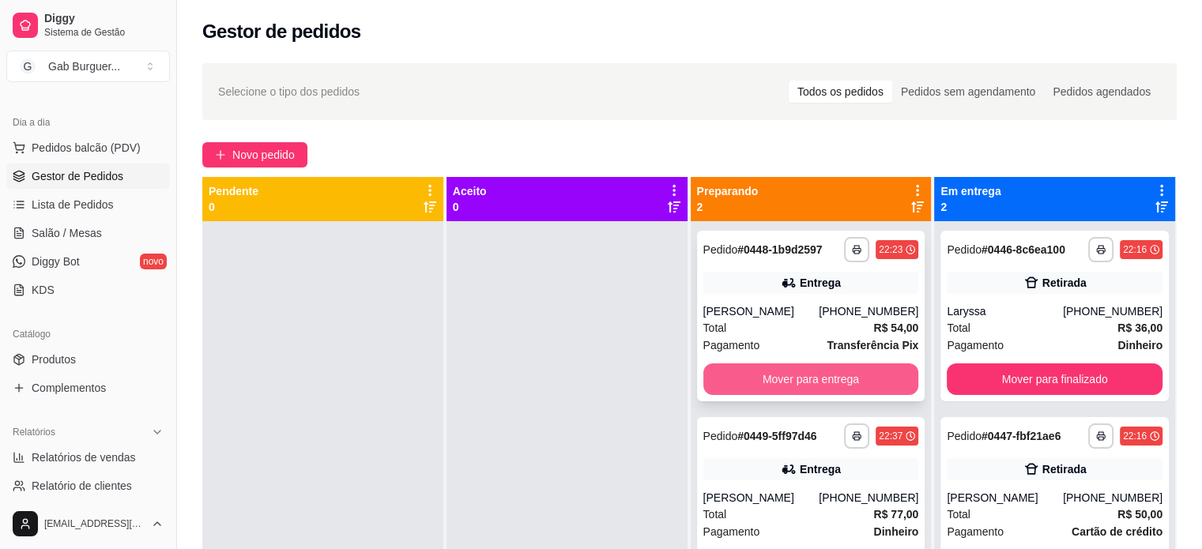
click at [800, 379] on button "Mover para entrega" at bounding box center [812, 380] width 216 height 32
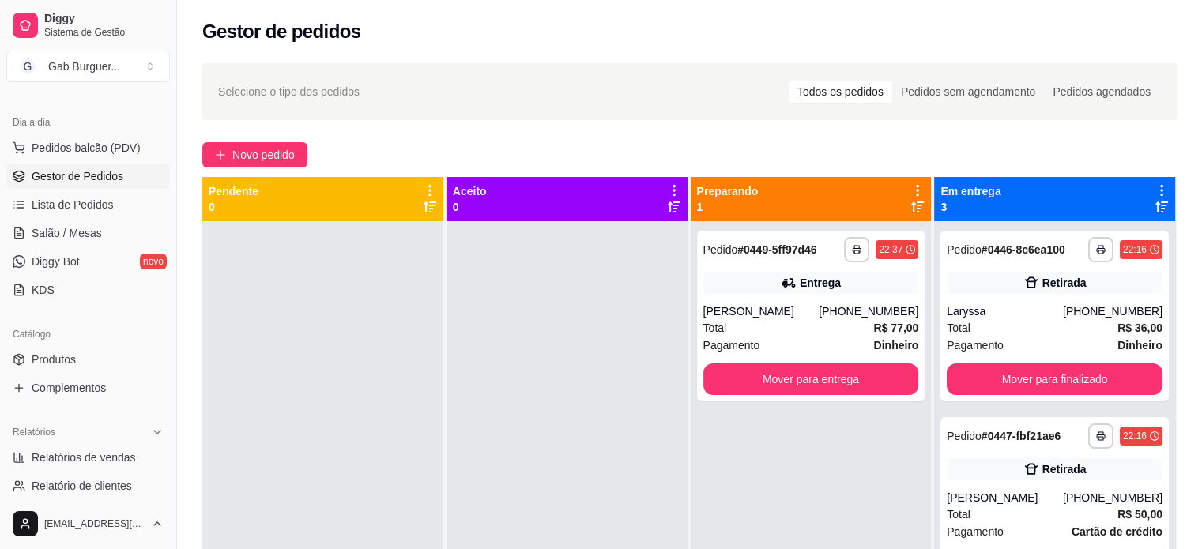
click at [538, 351] on div at bounding box center [567, 495] width 241 height 549
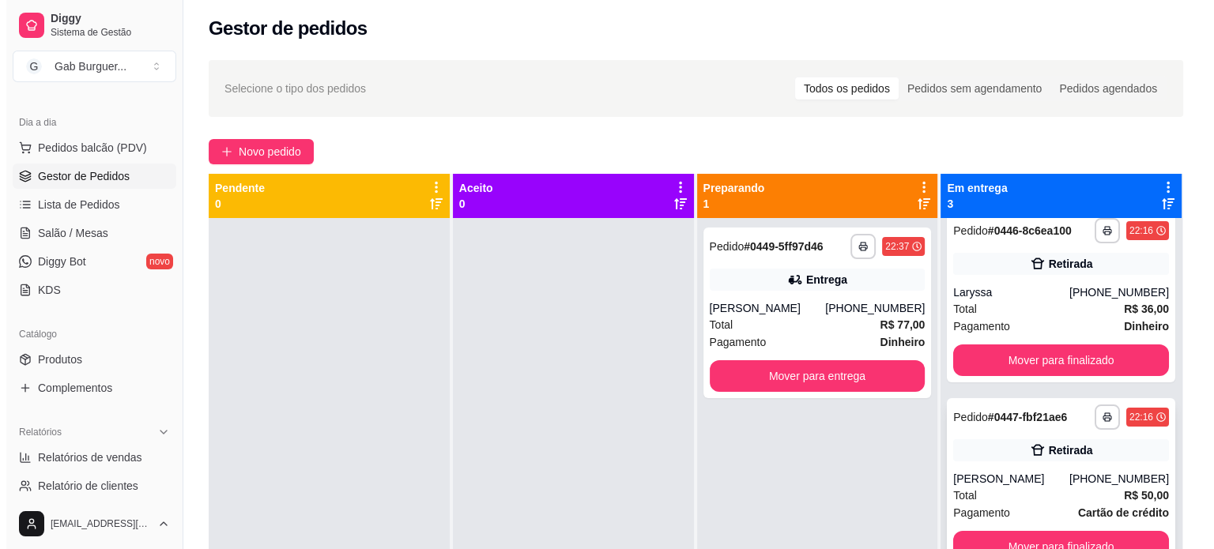
scroll to position [25, 0]
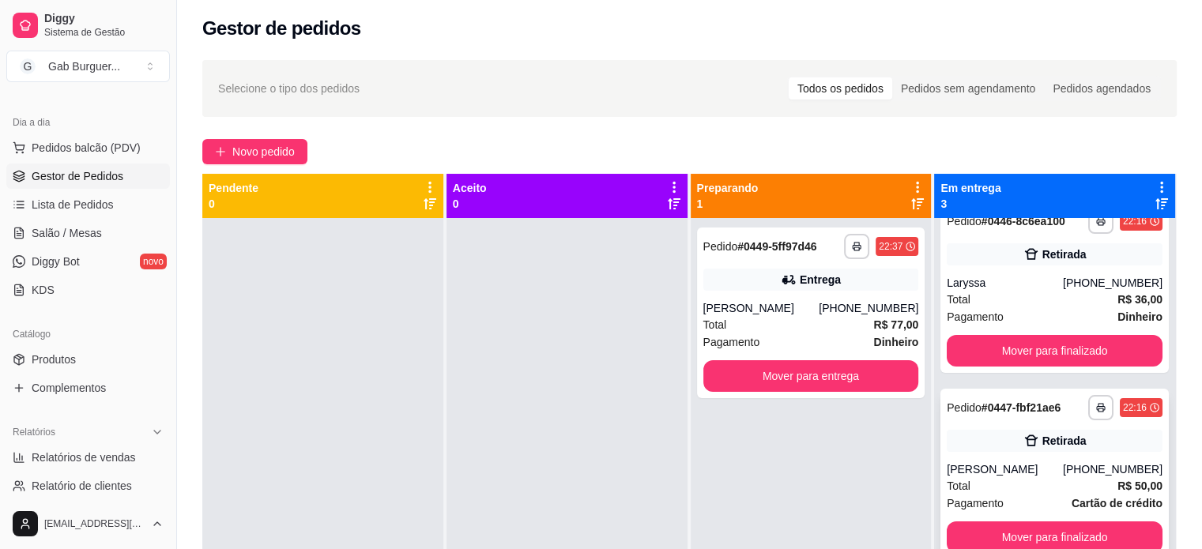
click at [1089, 505] on strong "Cartão de crédito" at bounding box center [1117, 503] width 91 height 13
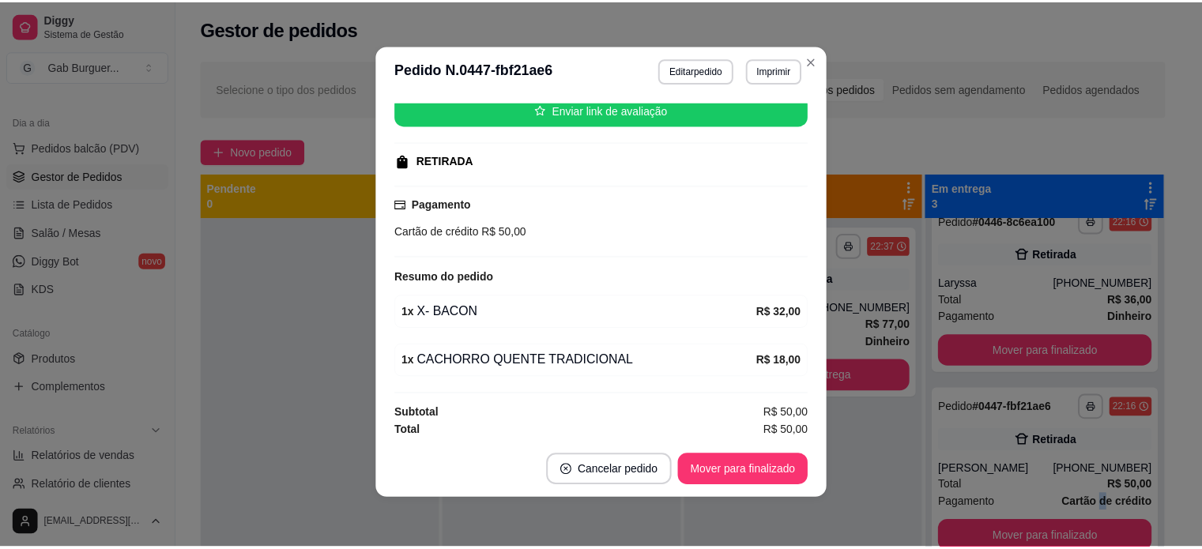
scroll to position [3, 0]
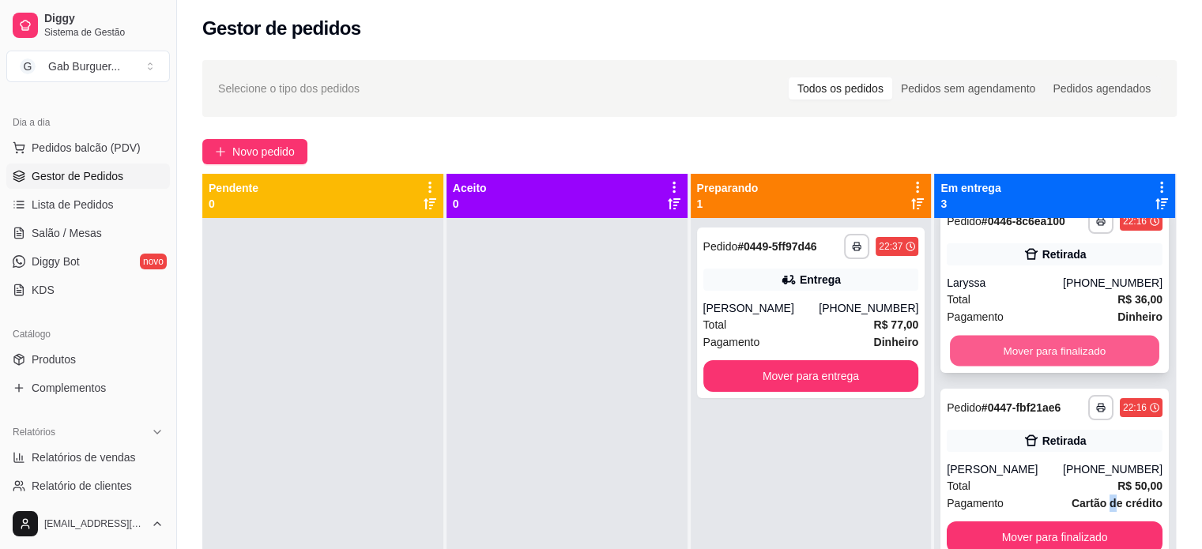
click at [1030, 347] on button "Mover para finalizado" at bounding box center [1054, 351] width 209 height 31
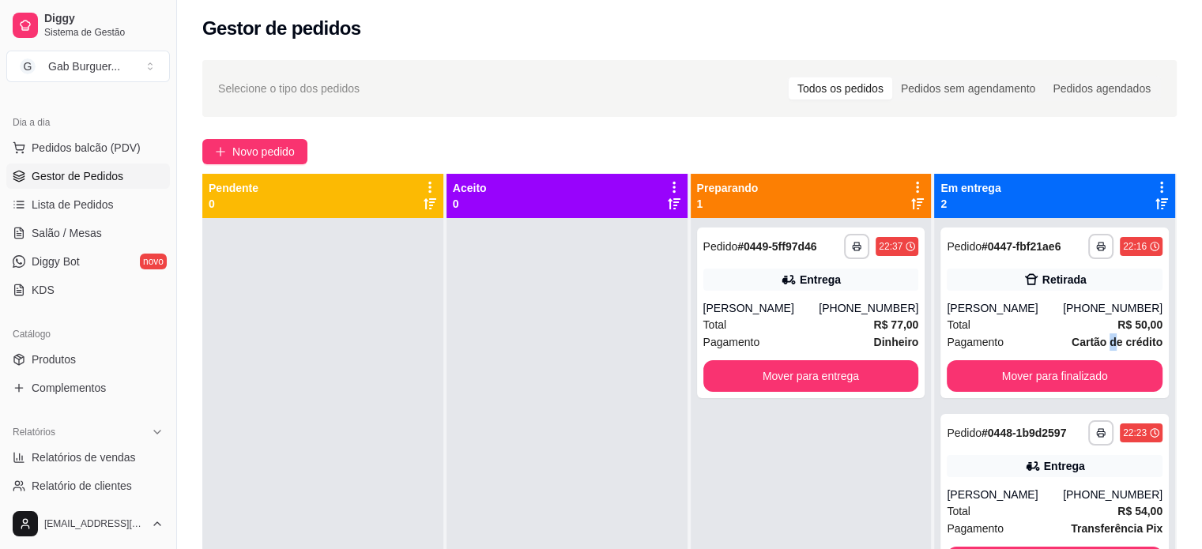
scroll to position [0, 0]
click at [1037, 313] on div "[PERSON_NAME]" at bounding box center [1005, 308] width 116 height 16
click at [825, 486] on div "**********" at bounding box center [811, 492] width 241 height 549
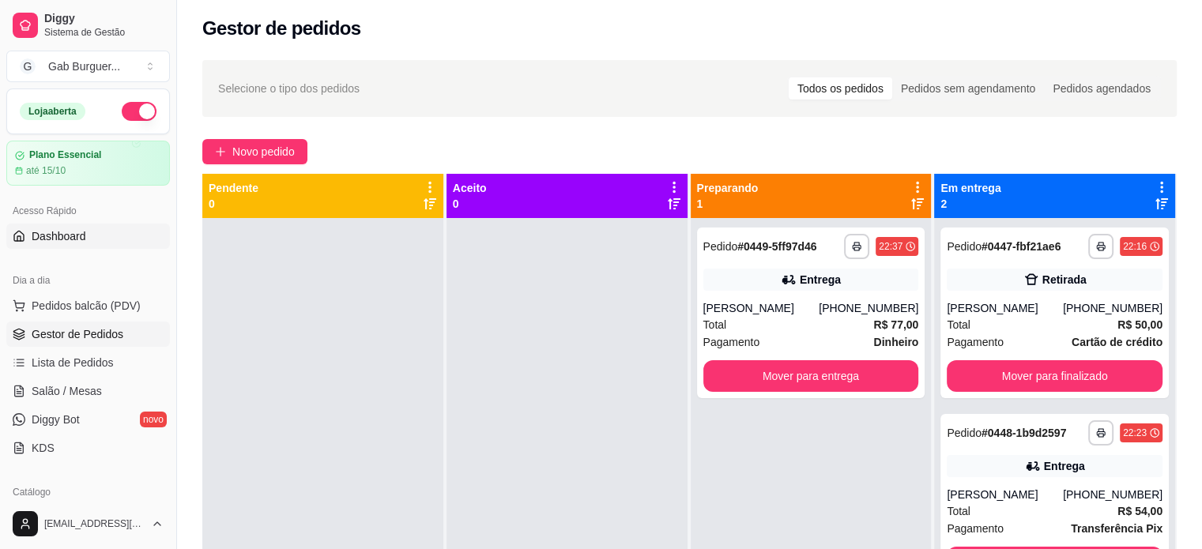
drag, startPoint x: 61, startPoint y: 242, endPoint x: 67, endPoint y: 228, distance: 14.9
click at [61, 242] on span "Dashboard" at bounding box center [59, 236] width 55 height 16
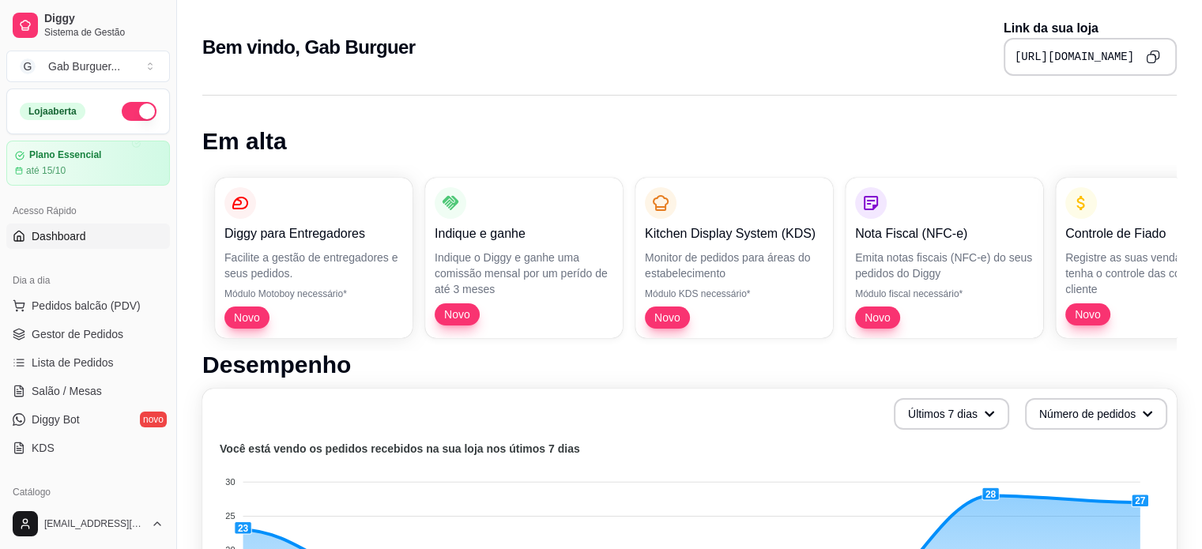
click at [1149, 57] on icon "Copy to clipboard" at bounding box center [1153, 57] width 14 height 14
click at [85, 327] on span "Gestor de Pedidos" at bounding box center [78, 334] width 92 height 16
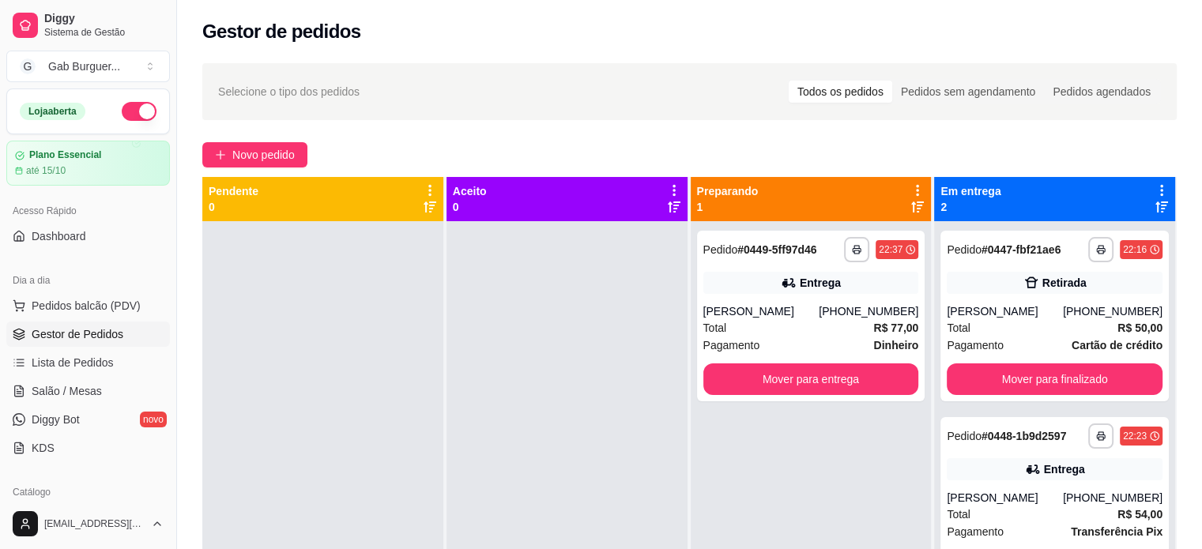
click at [478, 309] on div at bounding box center [567, 495] width 241 height 549
click at [277, 137] on div "**********" at bounding box center [689, 400] width 1025 height 692
click at [277, 153] on span "Novo pedido" at bounding box center [263, 154] width 62 height 17
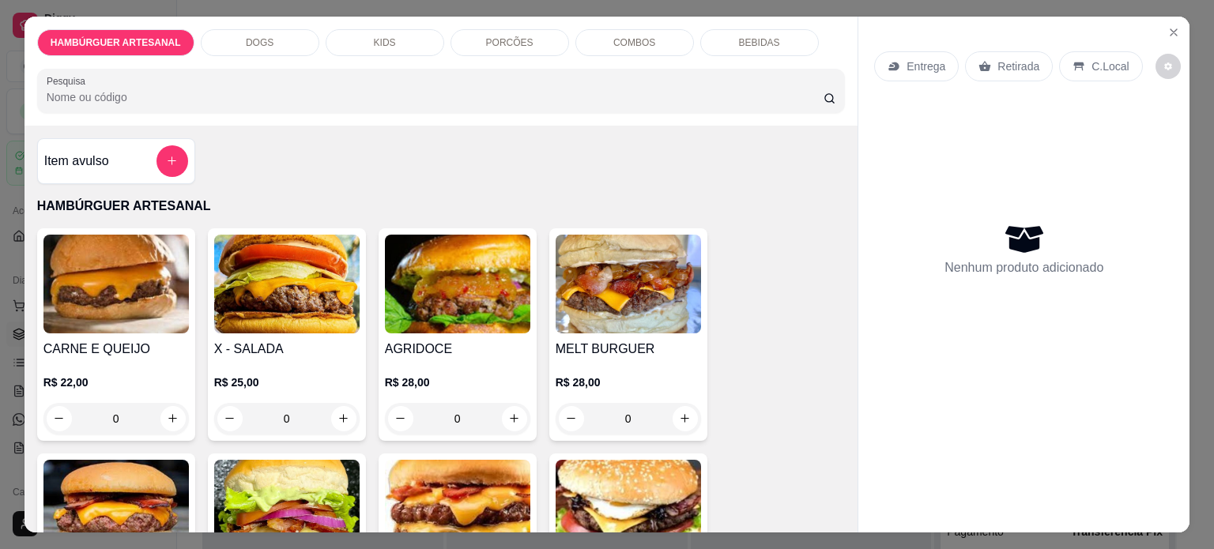
click at [504, 410] on div "0" at bounding box center [457, 419] width 145 height 32
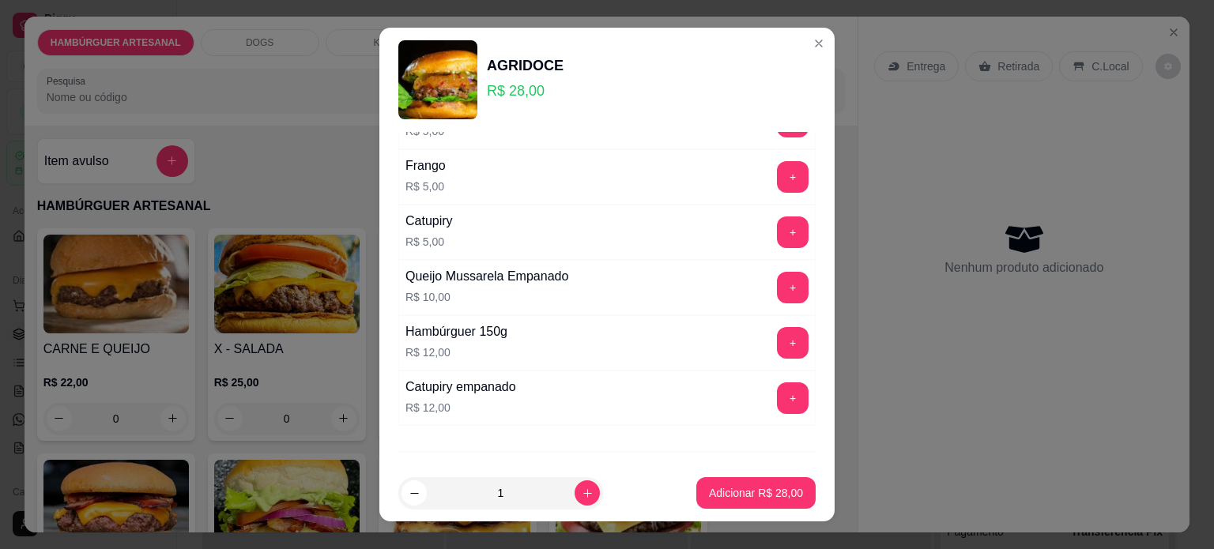
scroll to position [667, 0]
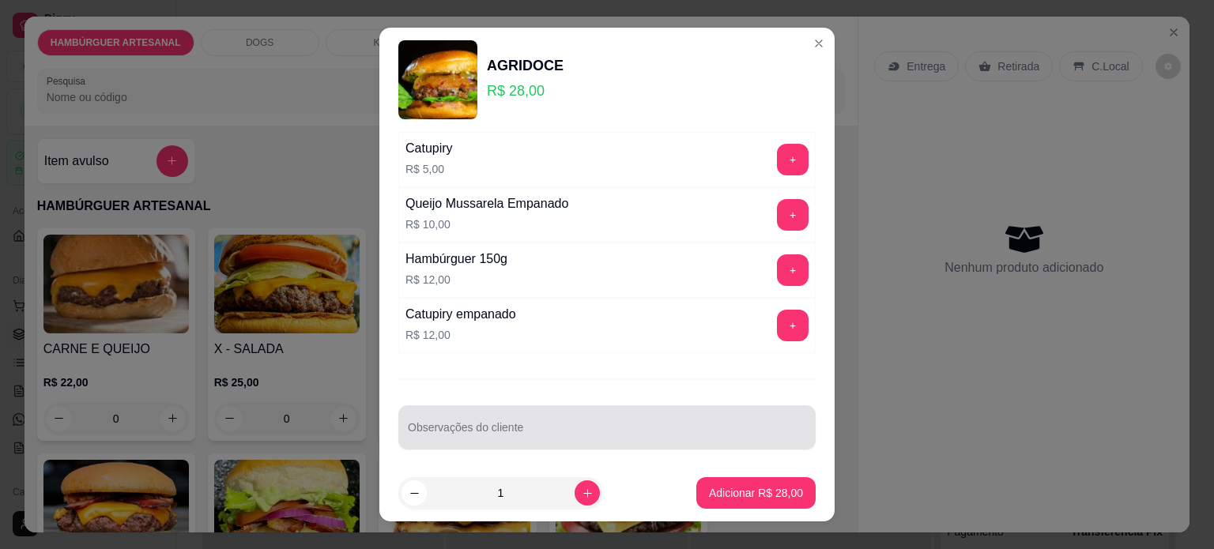
click at [522, 414] on div at bounding box center [607, 428] width 398 height 32
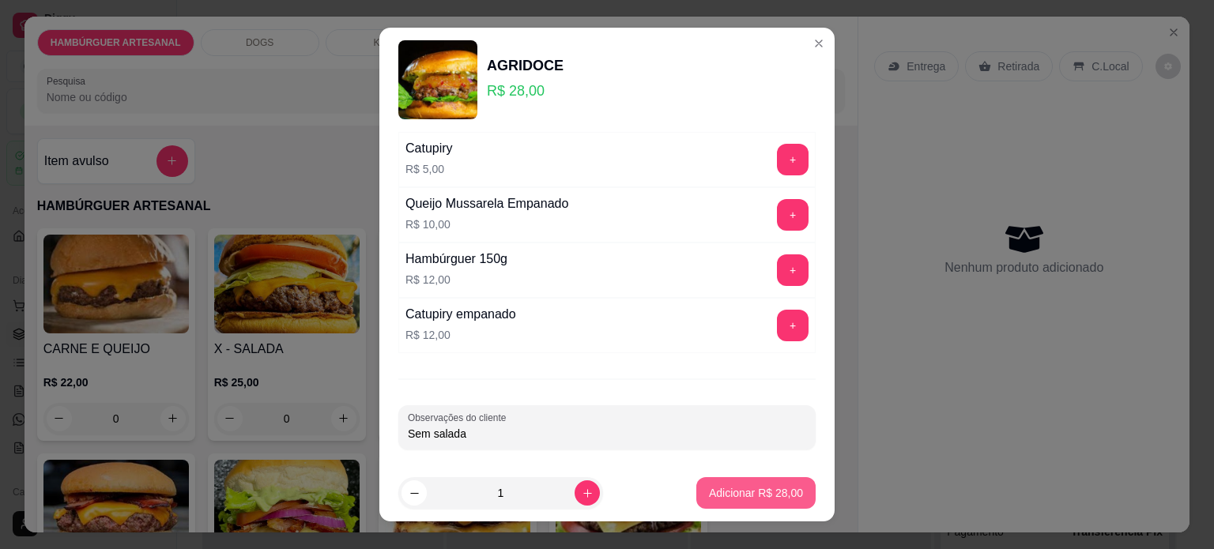
type input "Sem salada"
click at [766, 501] on p "Adicionar R$ 28,00" at bounding box center [756, 493] width 94 height 16
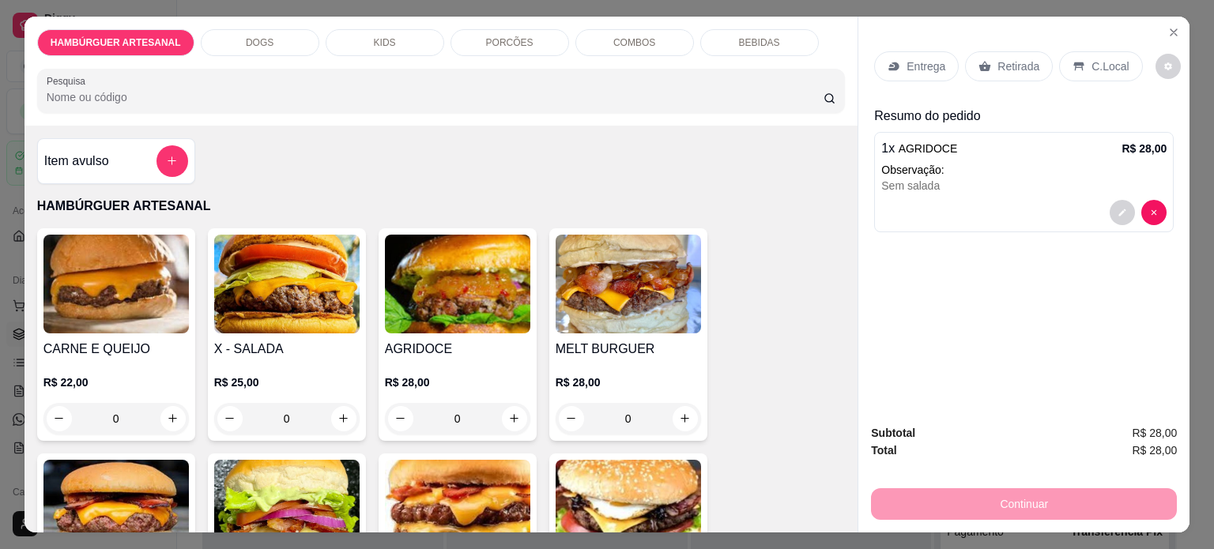
scroll to position [237, 0]
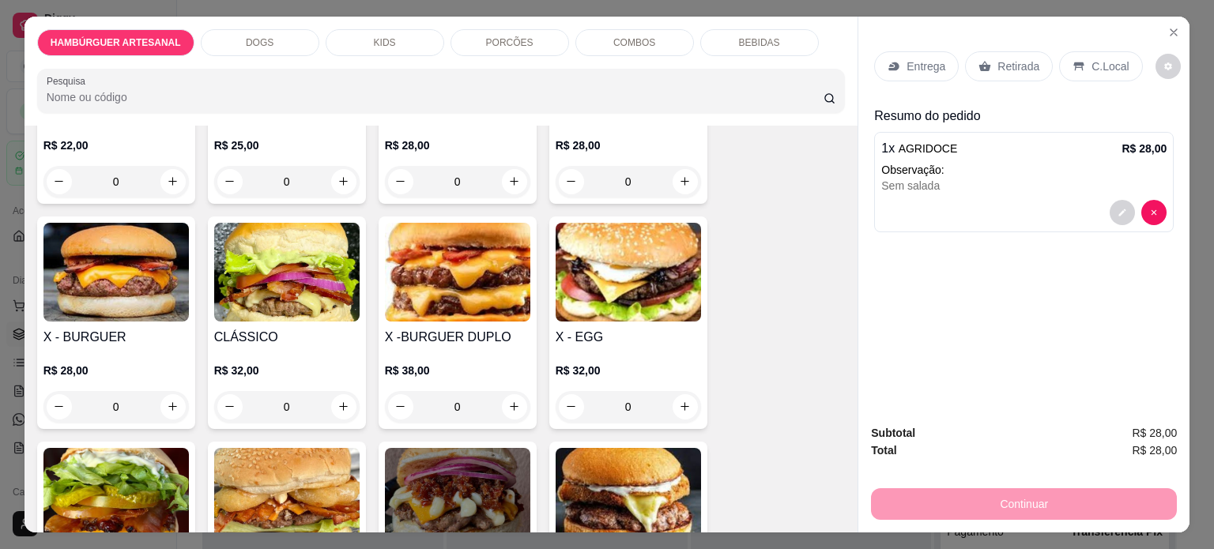
click at [169, 402] on div "0" at bounding box center [115, 407] width 145 height 32
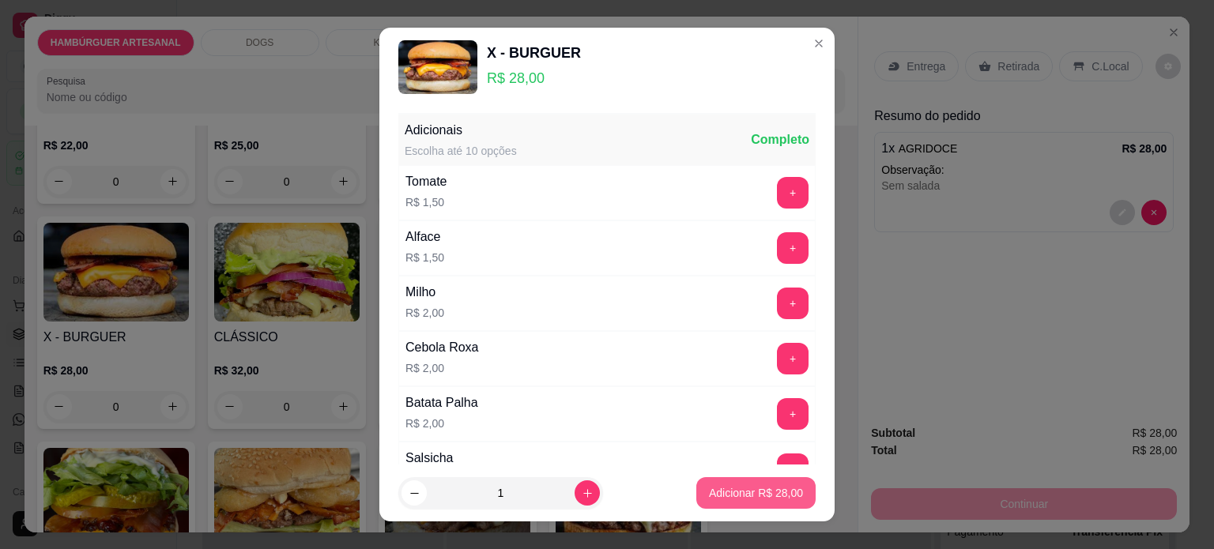
click at [727, 505] on button "Adicionar R$ 28,00" at bounding box center [755, 493] width 119 height 32
type input "1"
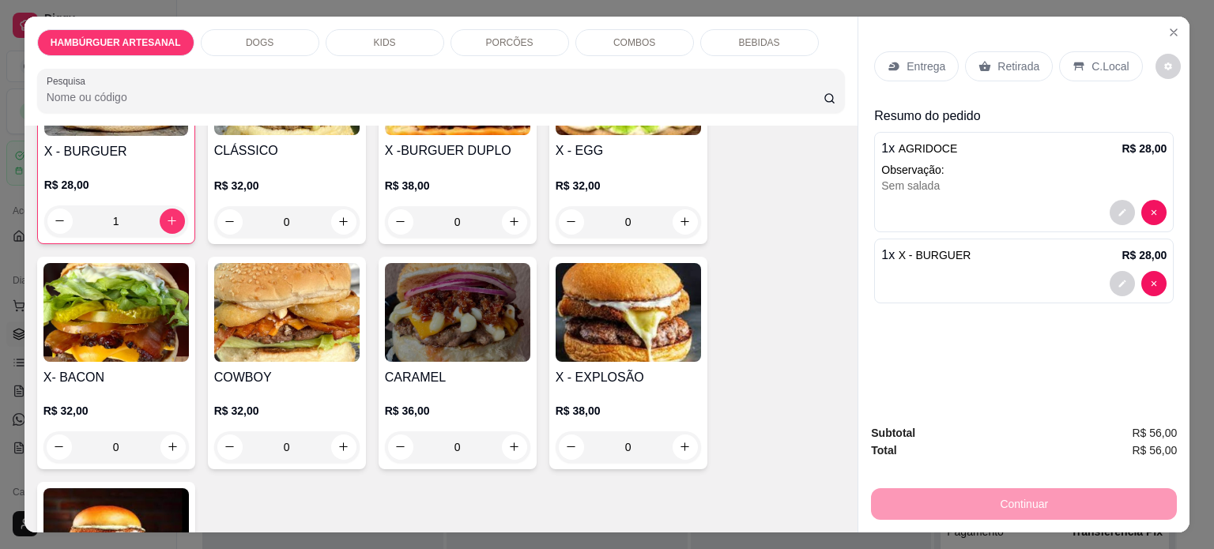
scroll to position [553, 0]
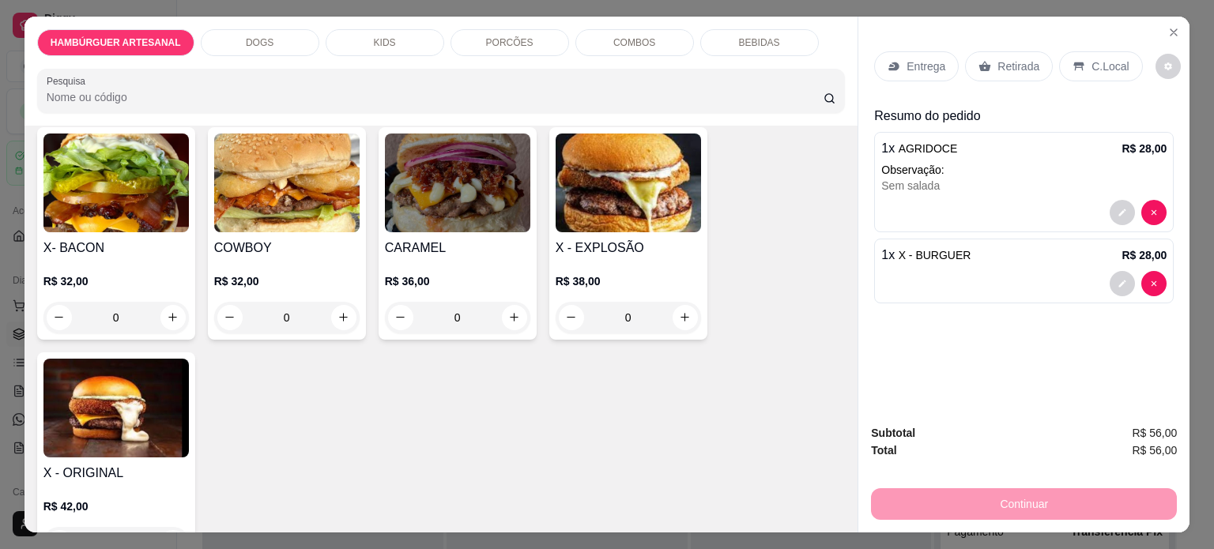
click at [174, 310] on div "0" at bounding box center [115, 318] width 145 height 32
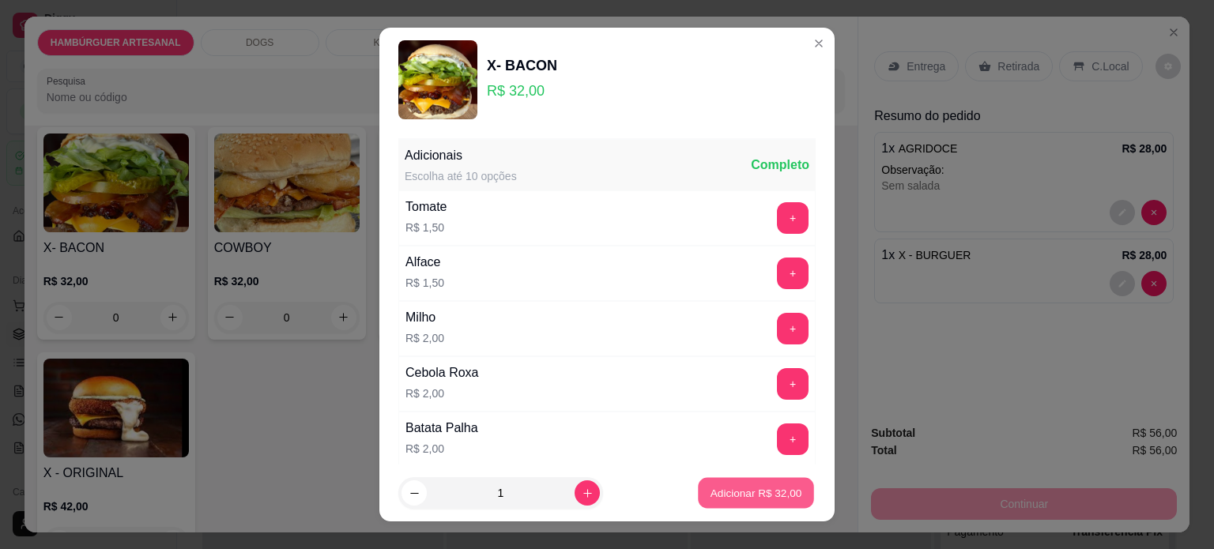
click at [727, 490] on p "Adicionar R$ 32,00" at bounding box center [757, 493] width 92 height 15
type input "1"
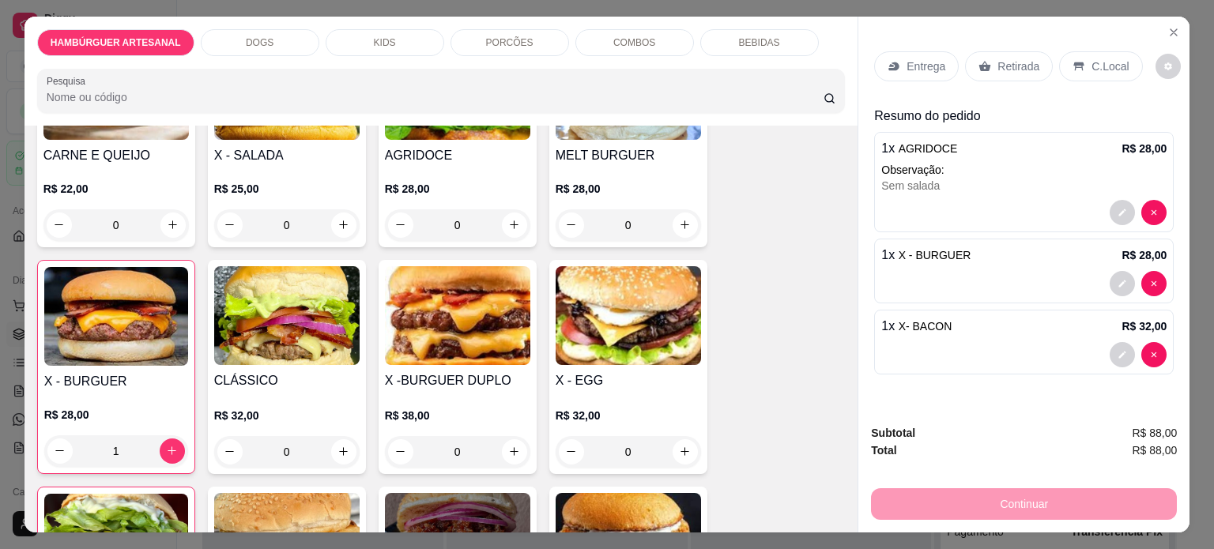
scroll to position [158, 0]
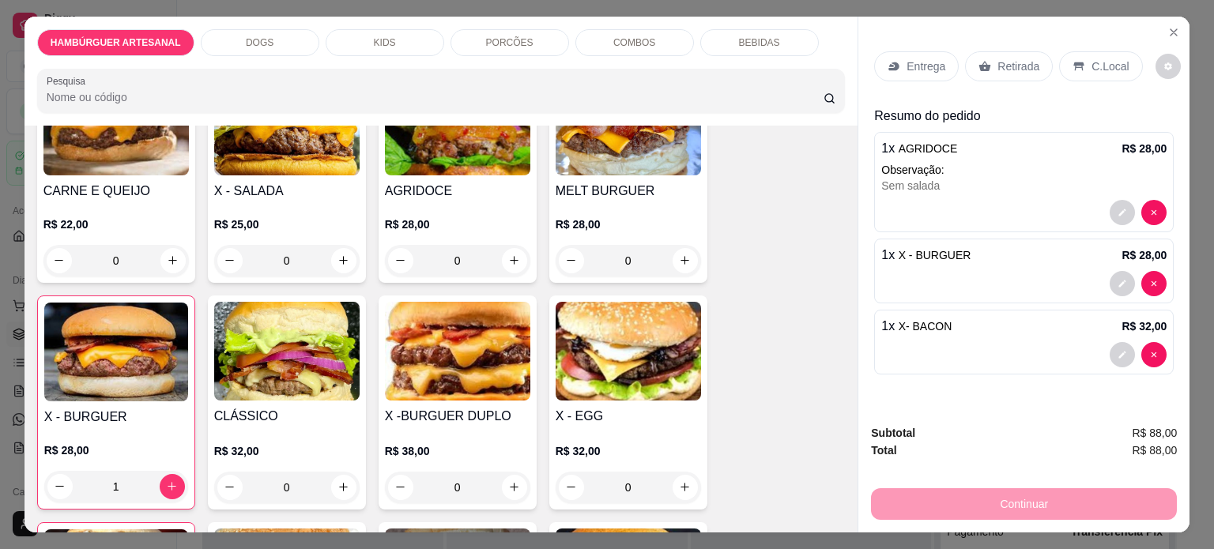
click at [677, 253] on div "0" at bounding box center [628, 261] width 145 height 32
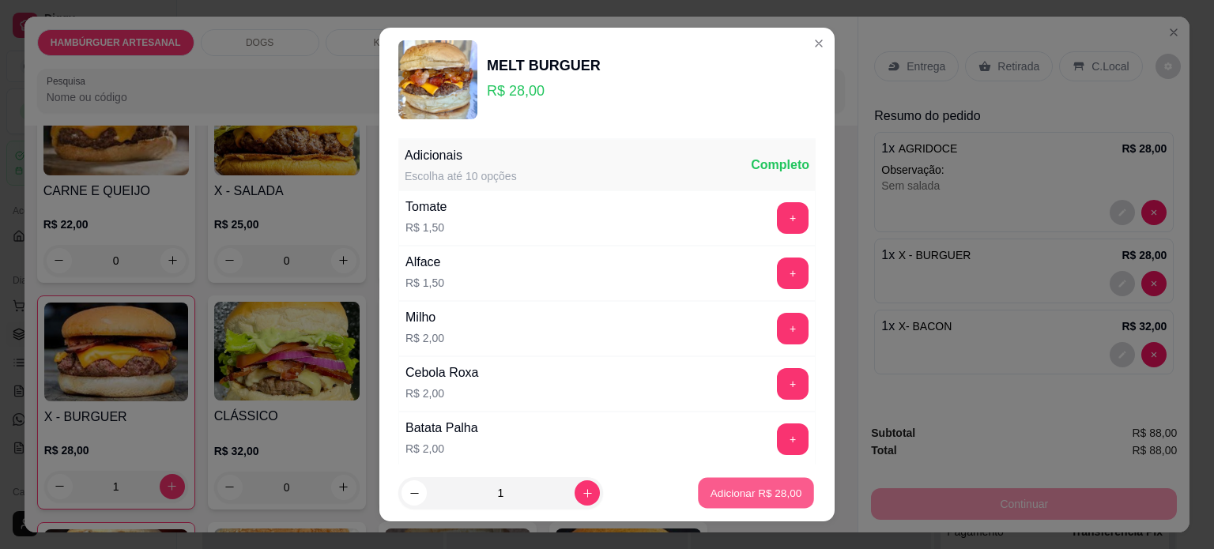
click at [729, 495] on p "Adicionar R$ 28,00" at bounding box center [757, 493] width 92 height 15
type input "1"
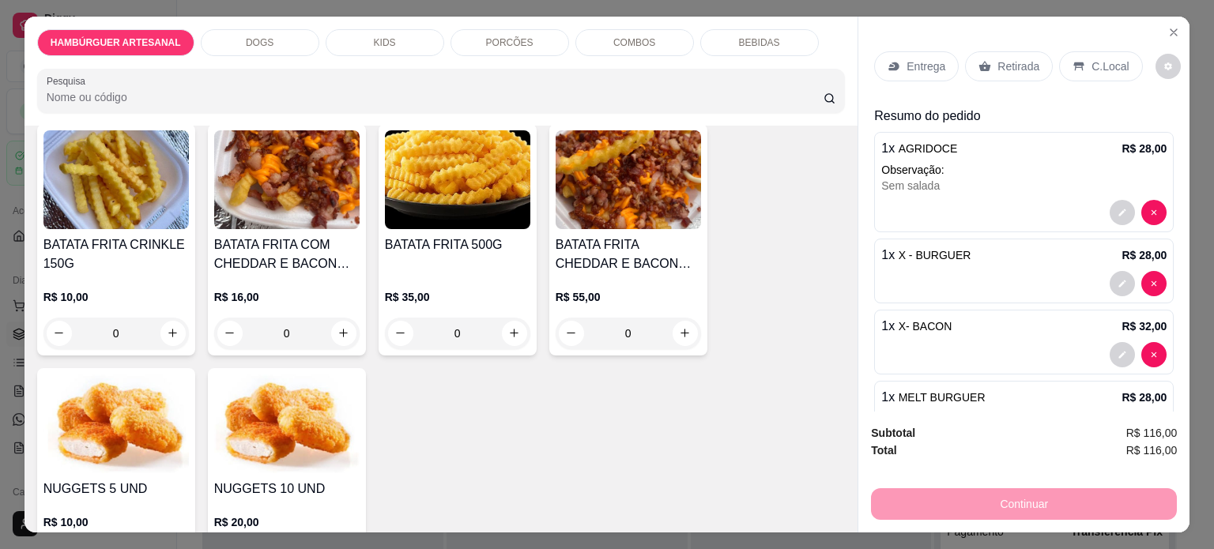
scroll to position [1660, 0]
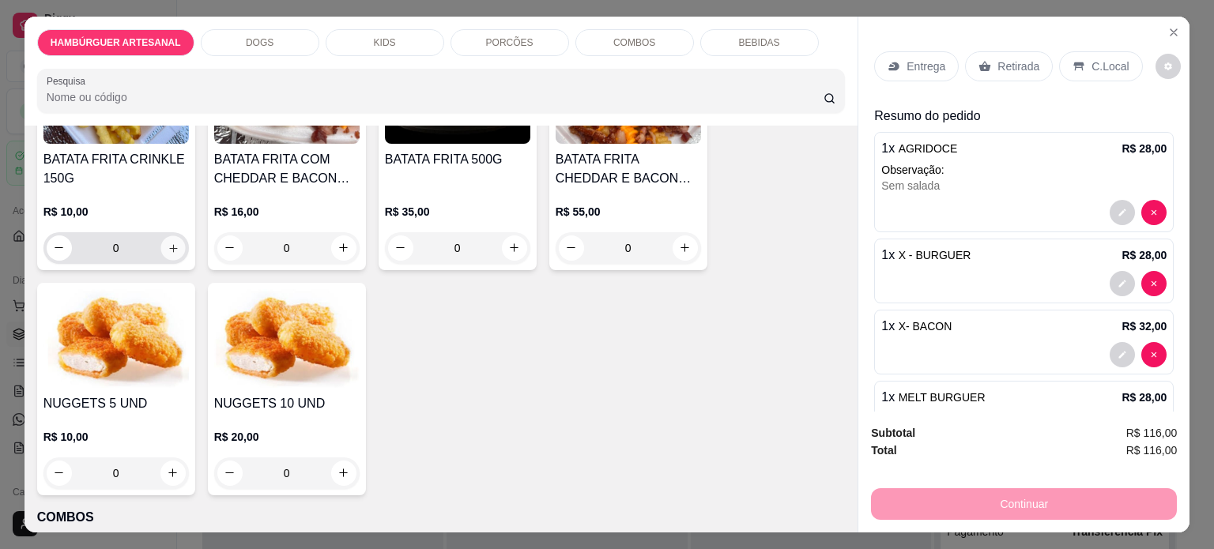
click at [173, 243] on button "increase-product-quantity" at bounding box center [172, 248] width 25 height 25
type input "1"
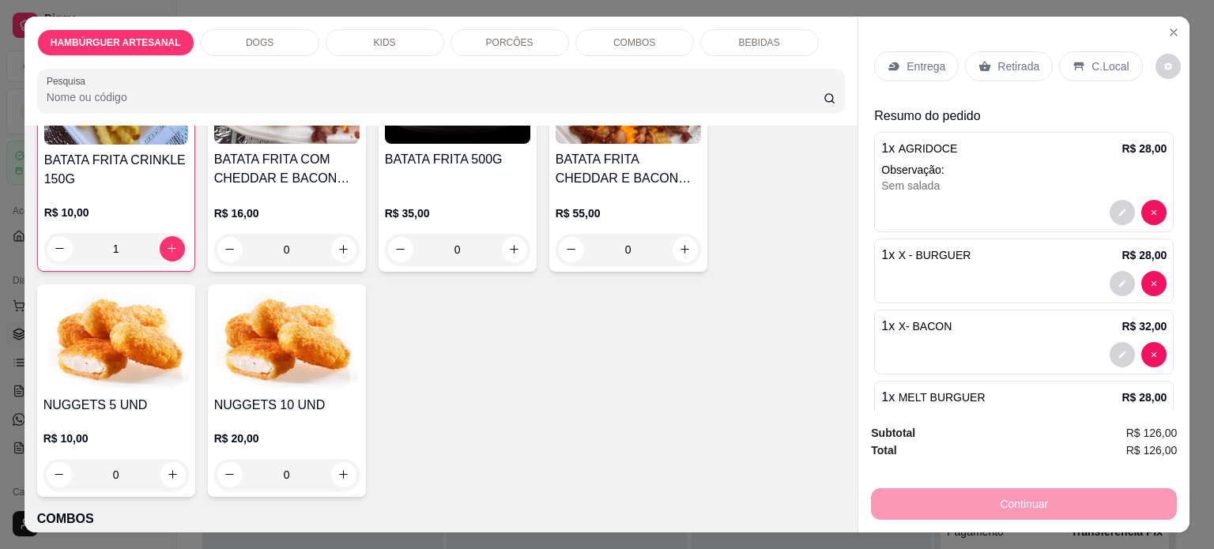
click at [911, 58] on p "Entrega" at bounding box center [926, 66] width 39 height 16
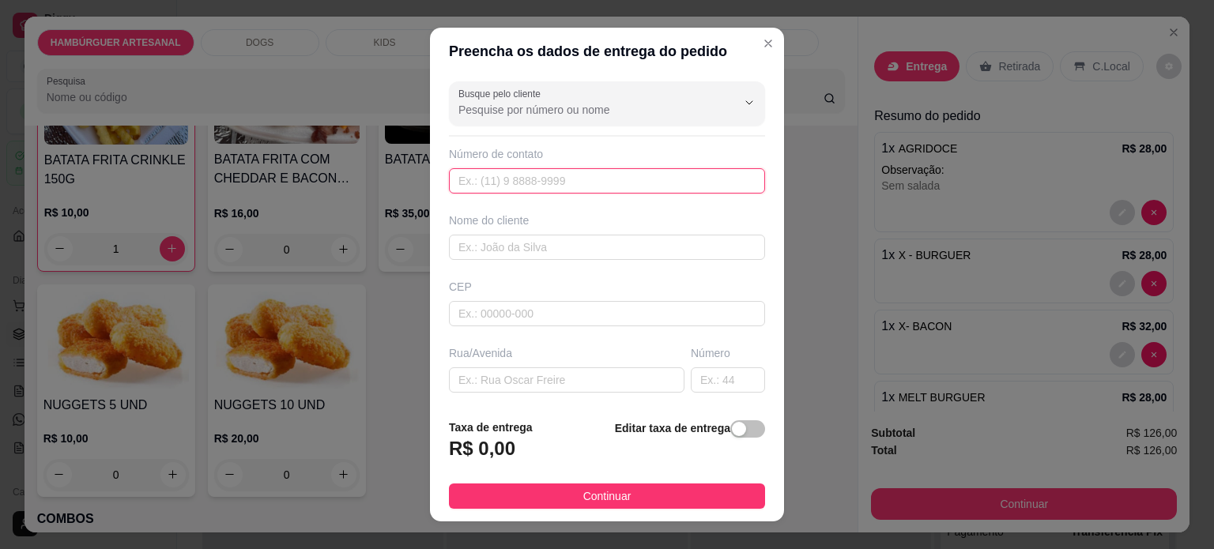
click at [480, 179] on input "text" at bounding box center [607, 180] width 316 height 25
click at [490, 251] on input "text" at bounding box center [607, 247] width 316 height 25
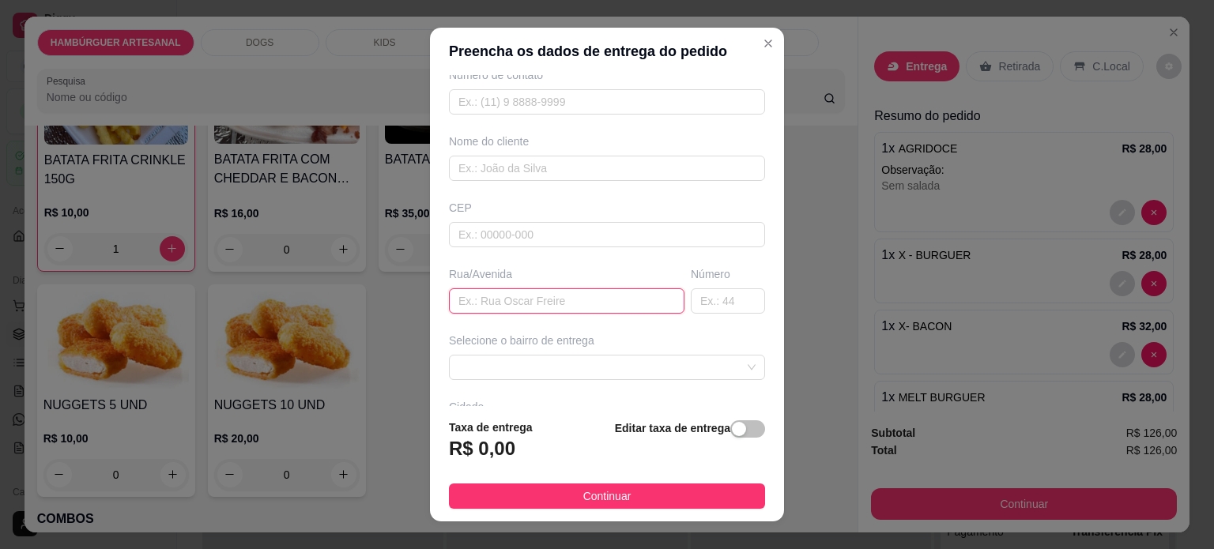
click at [498, 300] on input "text" at bounding box center [567, 301] width 236 height 25
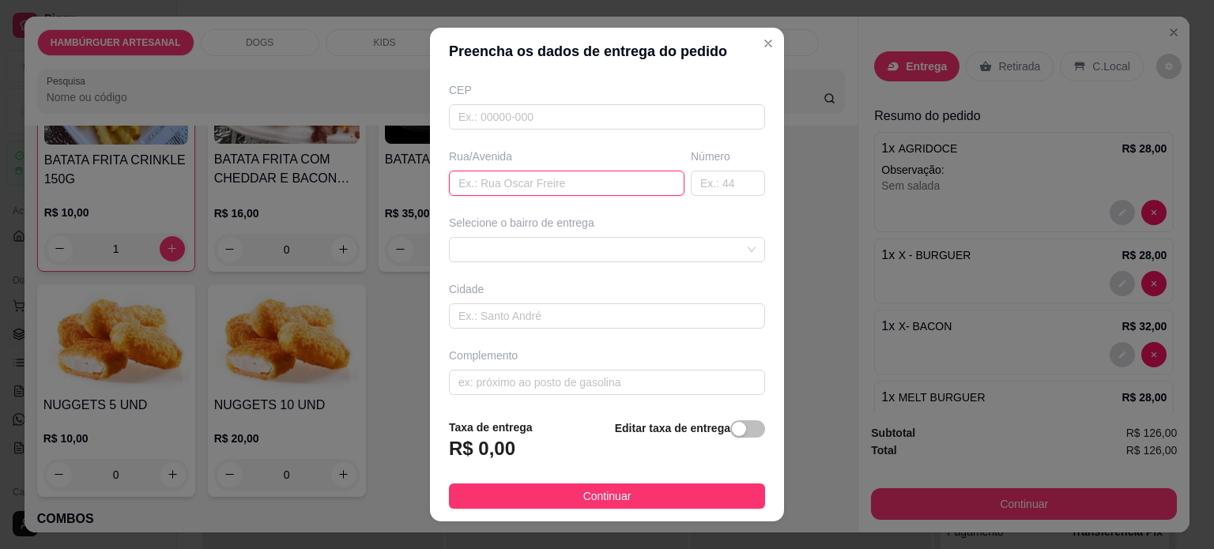
scroll to position [198, 0]
click at [570, 248] on div at bounding box center [607, 248] width 316 height 25
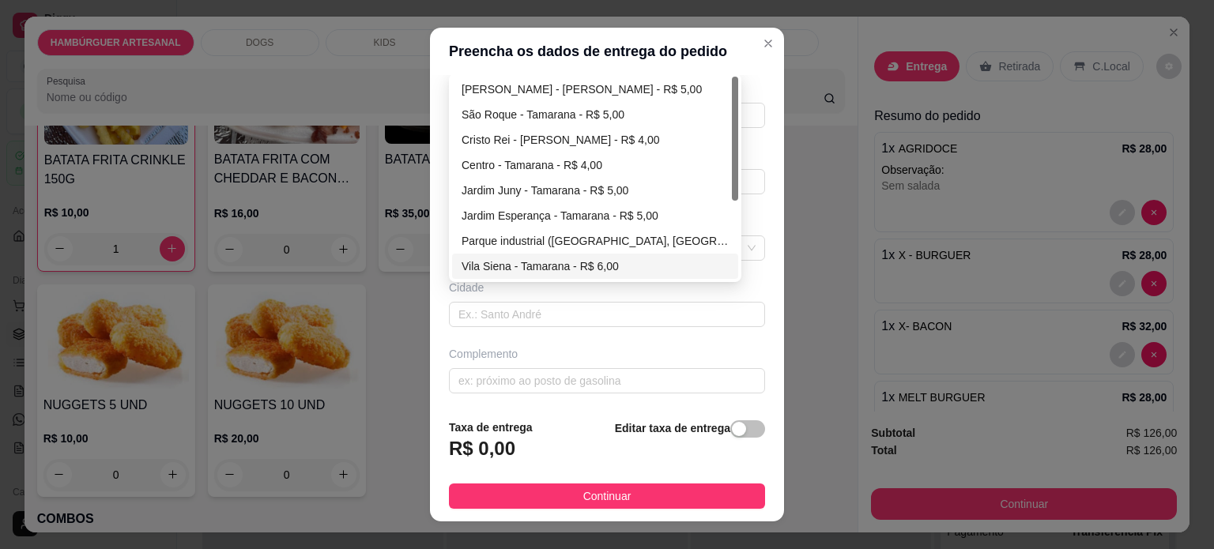
click at [737, 293] on div "Cidade" at bounding box center [607, 303] width 323 height 47
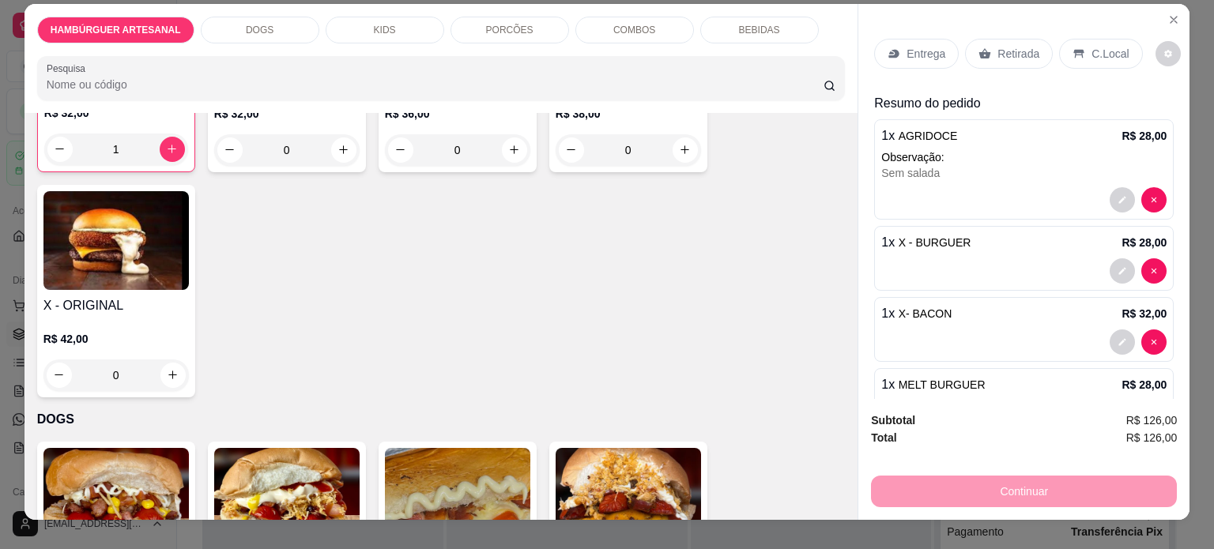
scroll to position [0, 0]
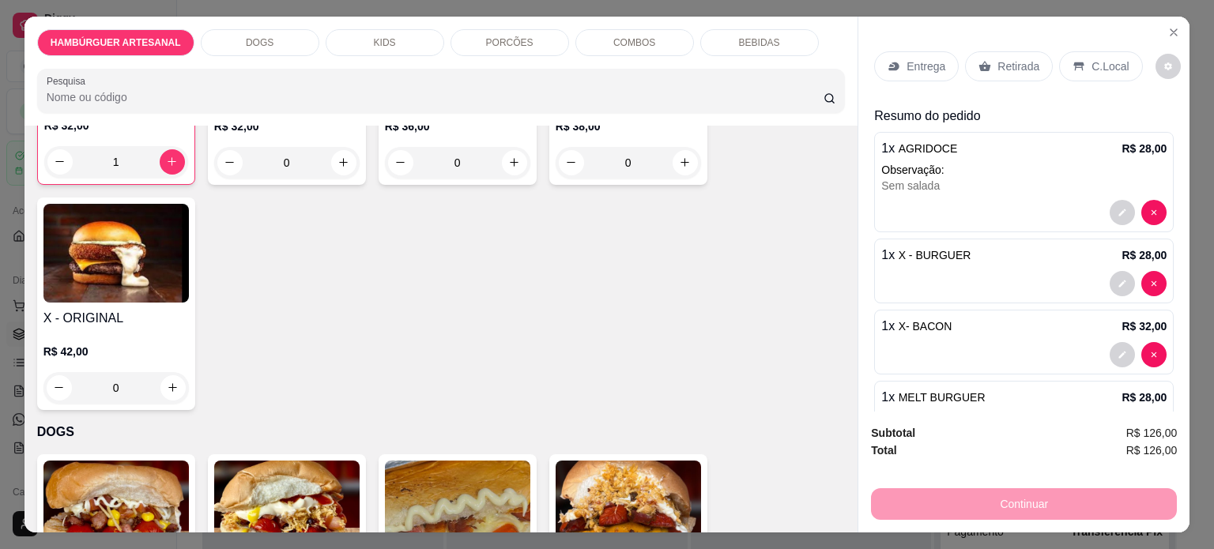
click at [926, 59] on p "Entrega" at bounding box center [926, 66] width 39 height 16
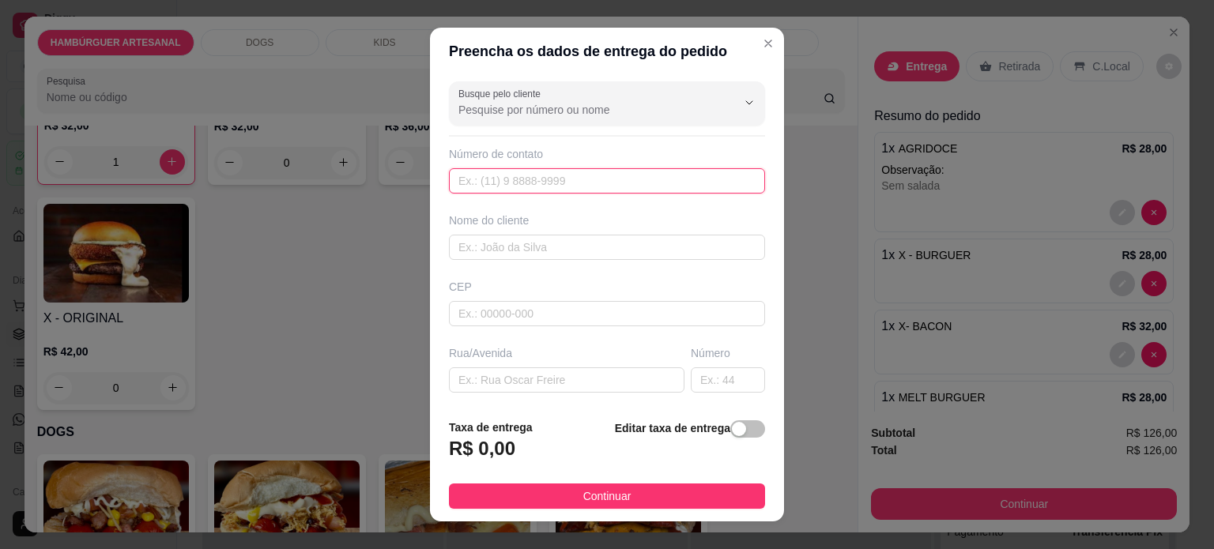
click at [508, 179] on input "text" at bounding box center [607, 180] width 316 height 25
type input "9144-0615"
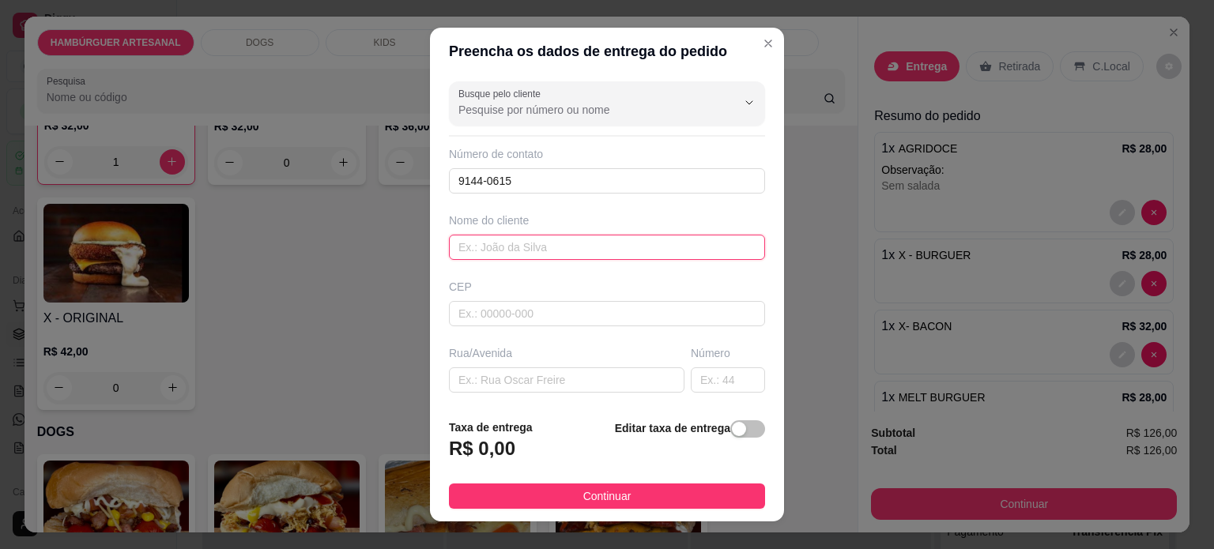
click at [522, 243] on input "text" at bounding box center [607, 247] width 316 height 25
type input "i"
type input "Isabela"
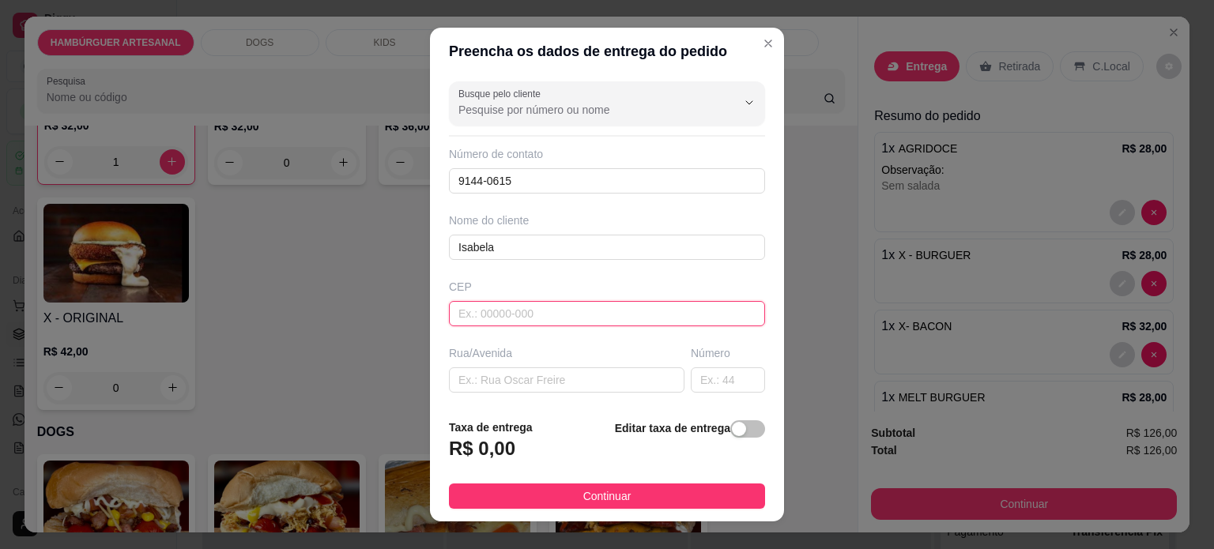
click at [510, 312] on input "text" at bounding box center [607, 313] width 316 height 25
type input "86125000"
click at [517, 379] on input "text" at bounding box center [567, 380] width 236 height 25
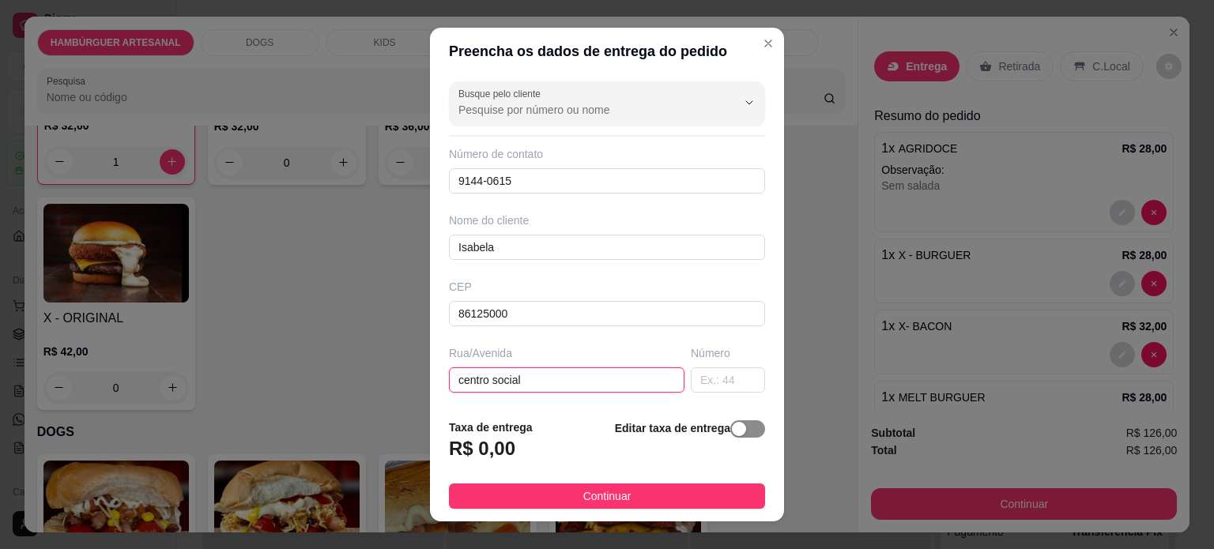
type input "centro social"
drag, startPoint x: 723, startPoint y: 432, endPoint x: 757, endPoint y: 432, distance: 34.0
click at [757, 432] on footer "Taxa de entrega R$ 0,00 Editar taxa de entrega Continuar" at bounding box center [607, 463] width 354 height 115
click at [734, 432] on span "button" at bounding box center [747, 429] width 35 height 17
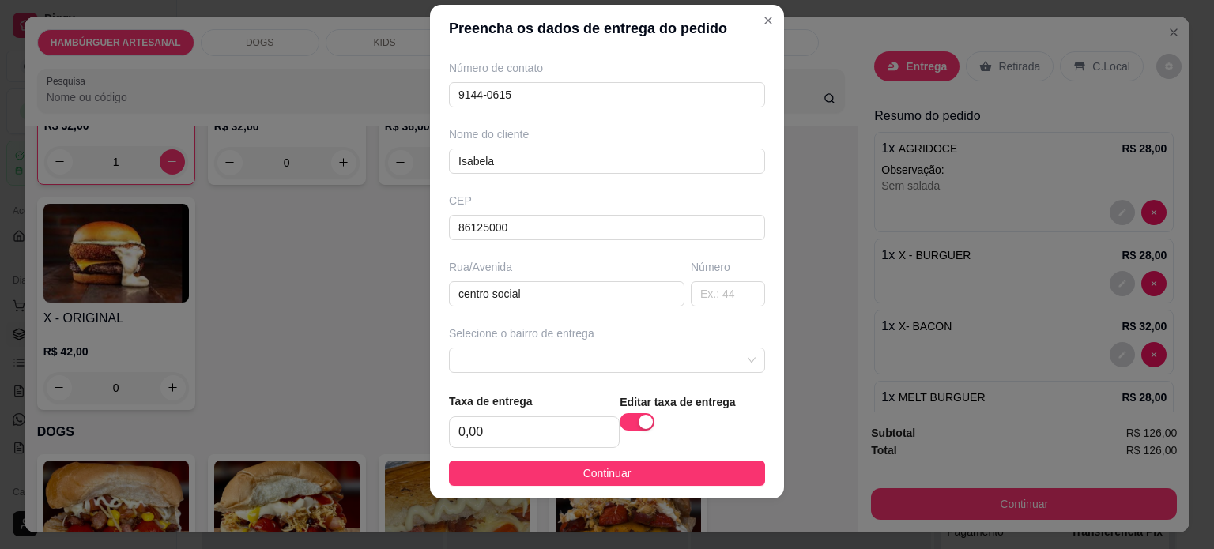
scroll to position [95, 0]
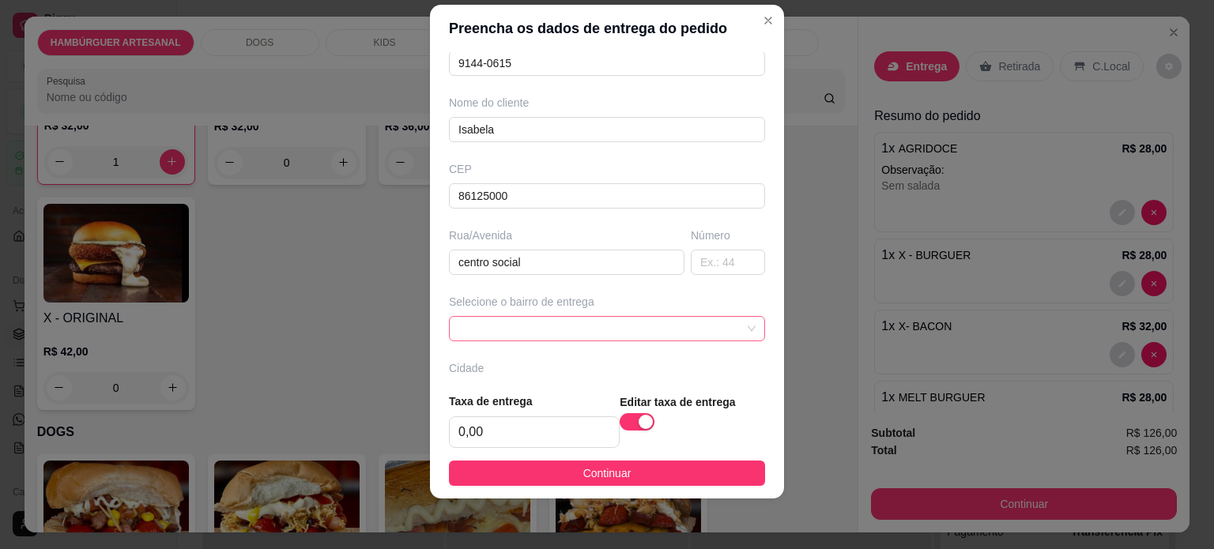
click at [724, 331] on span at bounding box center [606, 329] width 297 height 24
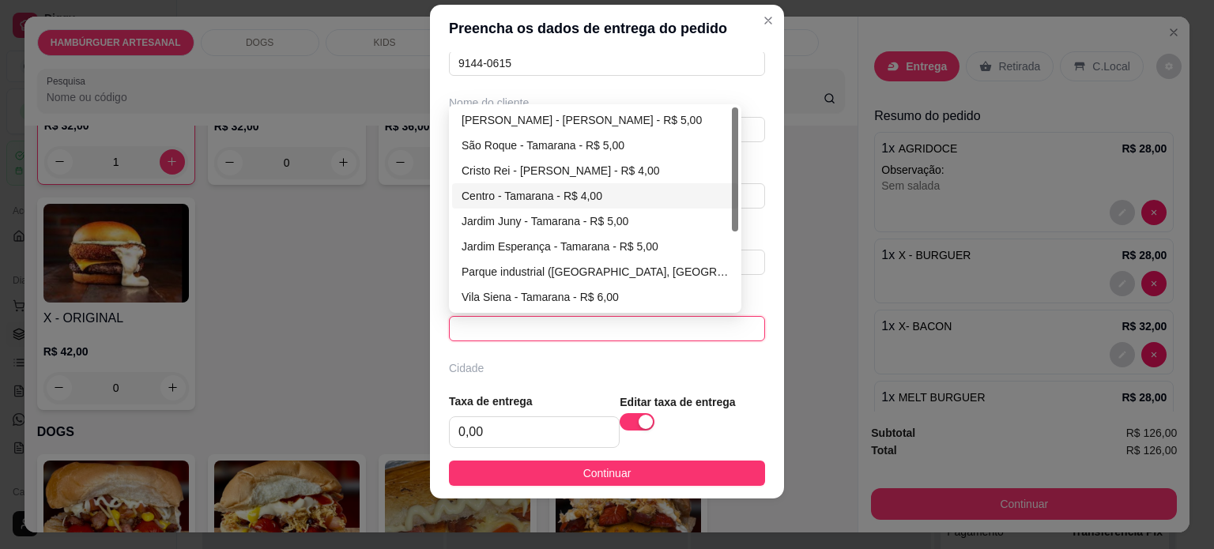
click at [495, 198] on div "Centro - Tamarana - R$ 4,00" at bounding box center [595, 195] width 267 height 17
type input "Tamarana"
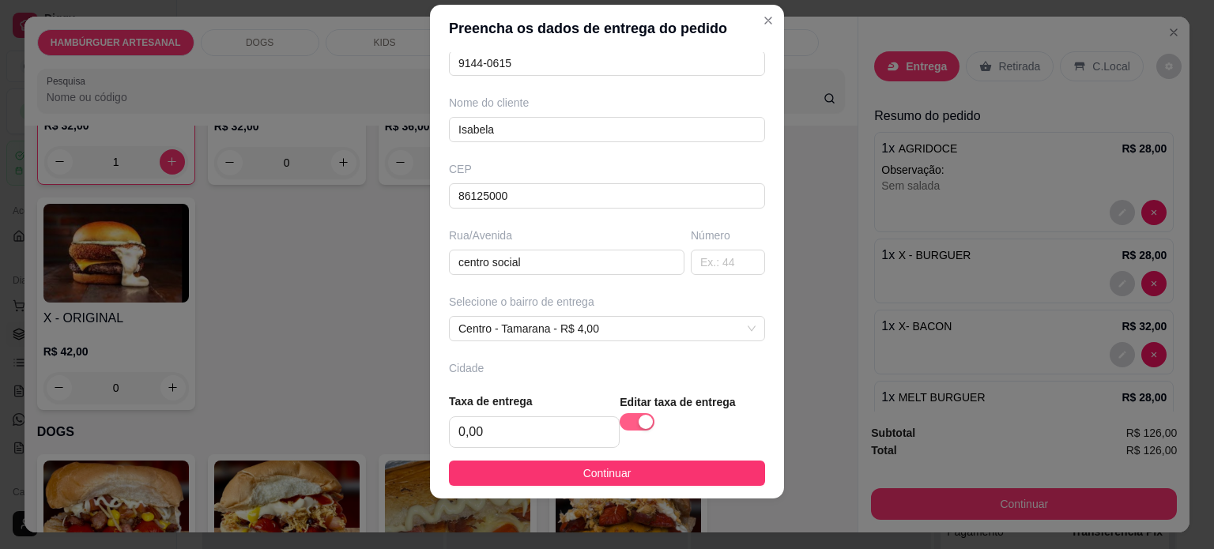
click at [620, 431] on button "button" at bounding box center [637, 421] width 35 height 17
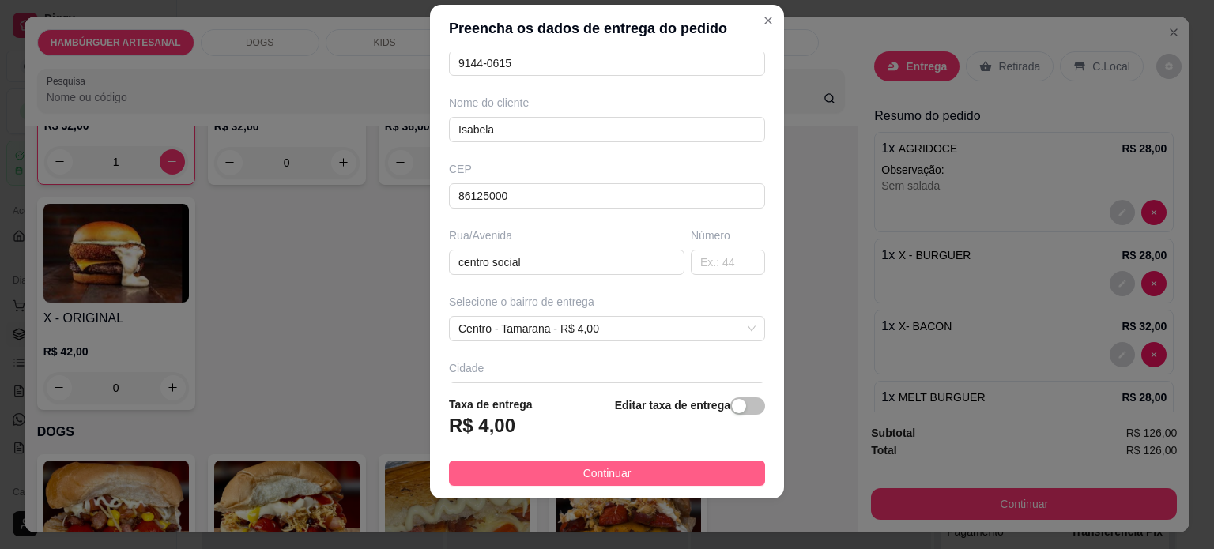
click at [651, 470] on button "Continuar" at bounding box center [607, 473] width 316 height 25
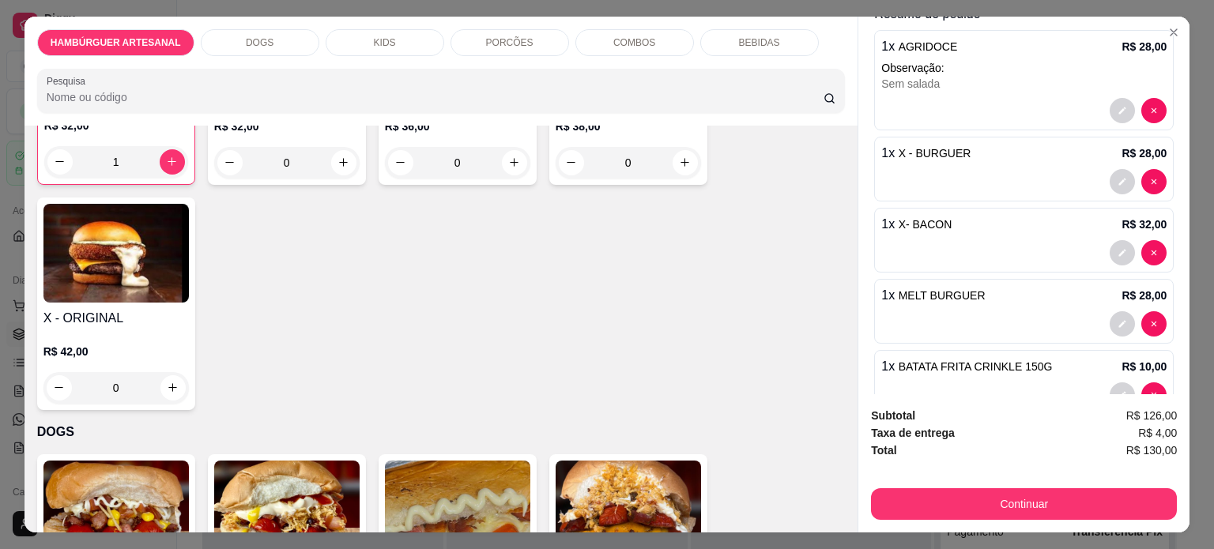
scroll to position [316, 0]
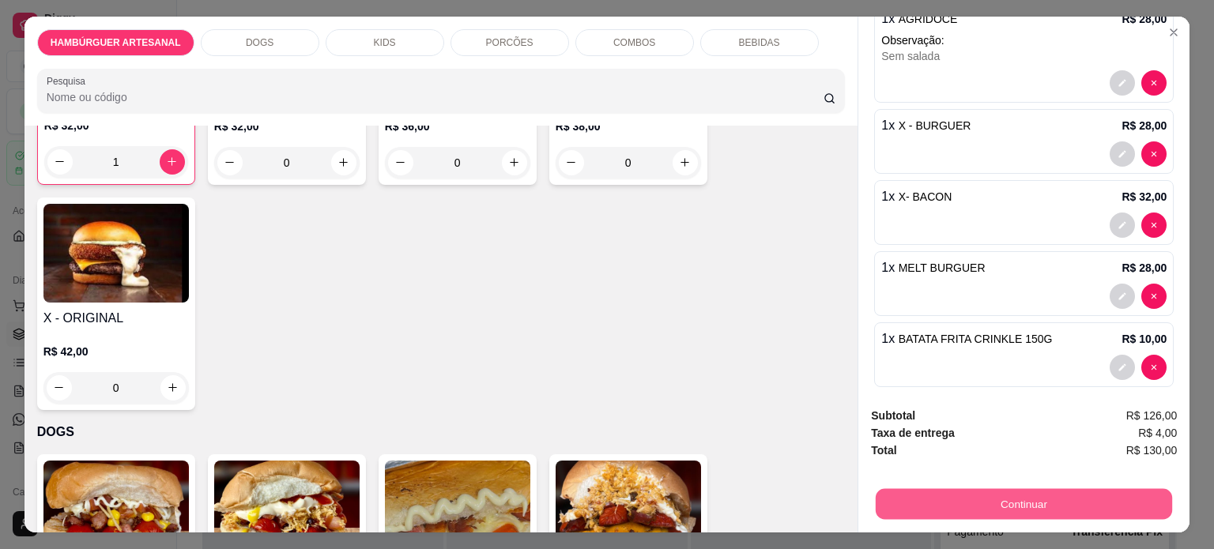
click at [1021, 504] on button "Continuar" at bounding box center [1024, 504] width 296 height 31
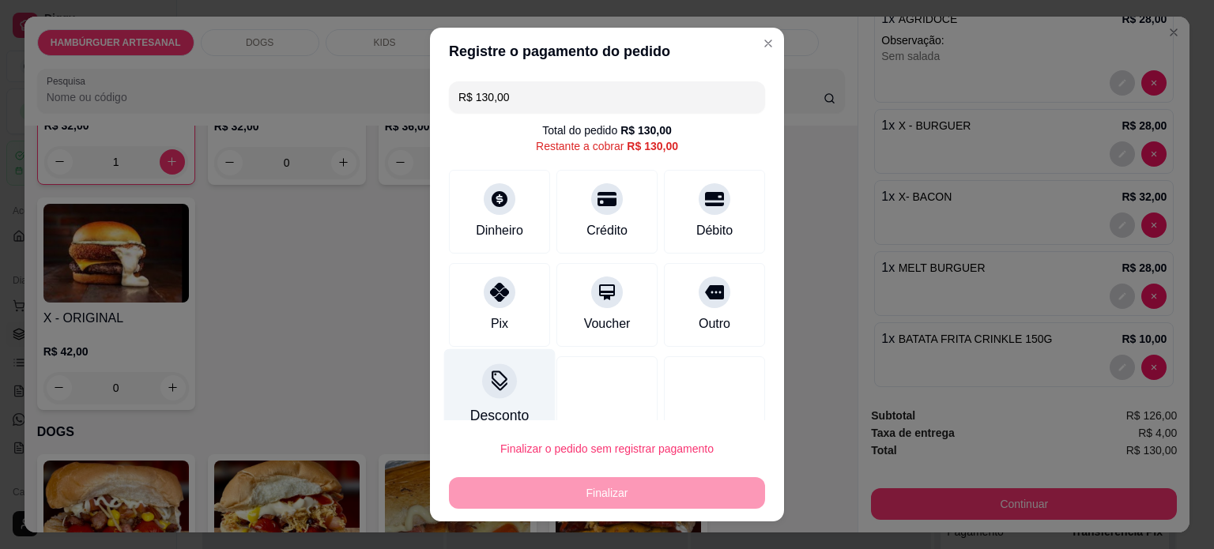
drag, startPoint x: 503, startPoint y: 279, endPoint x: 535, endPoint y: 413, distance: 138.2
click at [502, 282] on div at bounding box center [500, 293] width 32 height 32
type input "R$ 0,00"
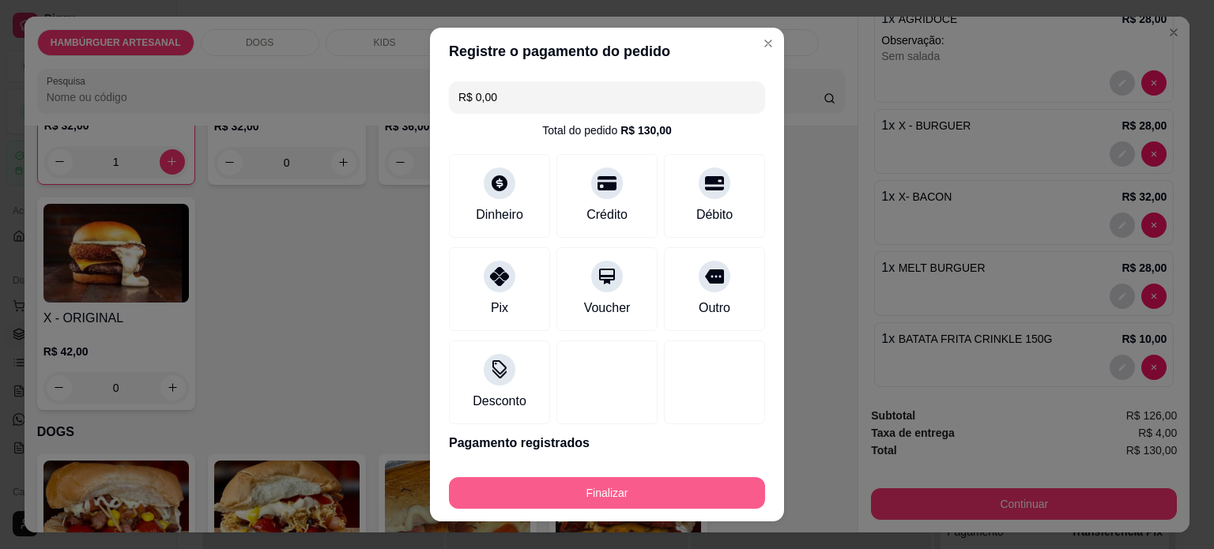
click at [572, 496] on button "Finalizar" at bounding box center [607, 493] width 316 height 32
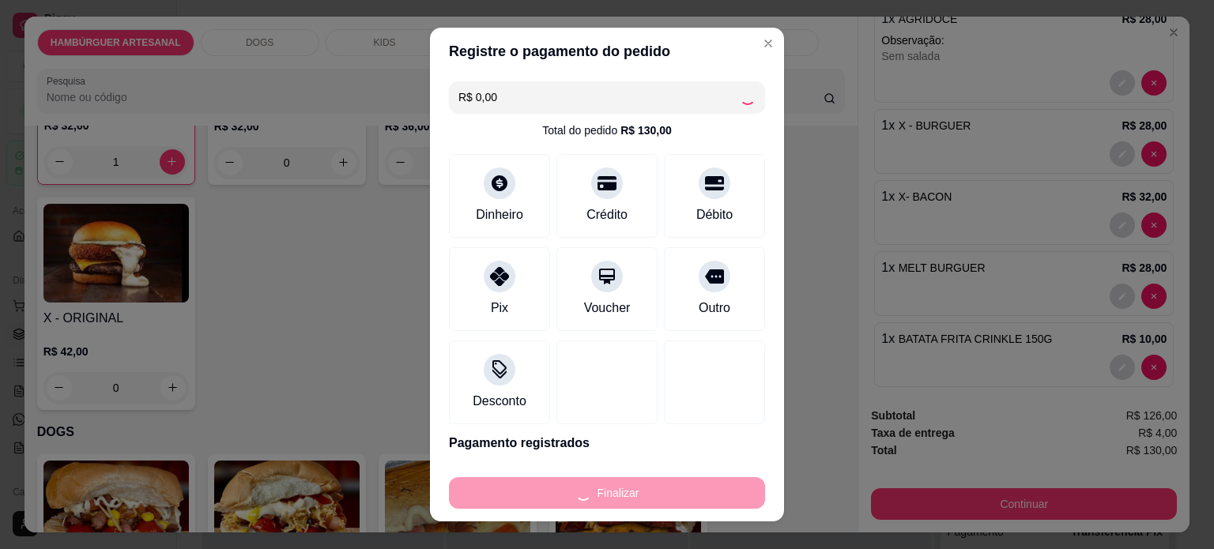
type input "0"
type input "-R$ 130,00"
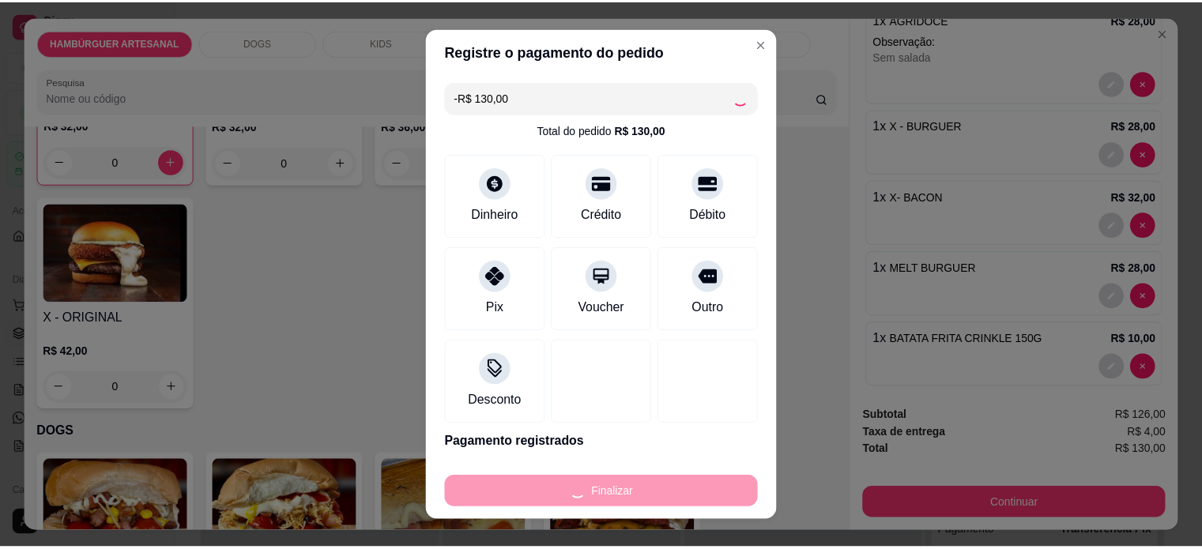
scroll to position [708, 0]
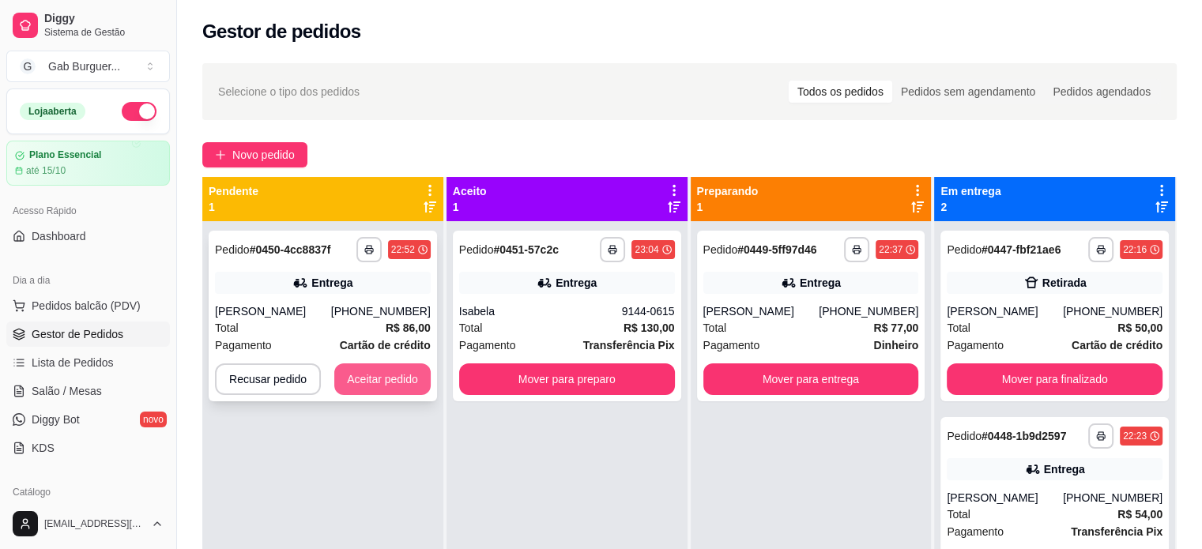
click at [351, 381] on button "Aceitar pedido" at bounding box center [382, 380] width 96 height 32
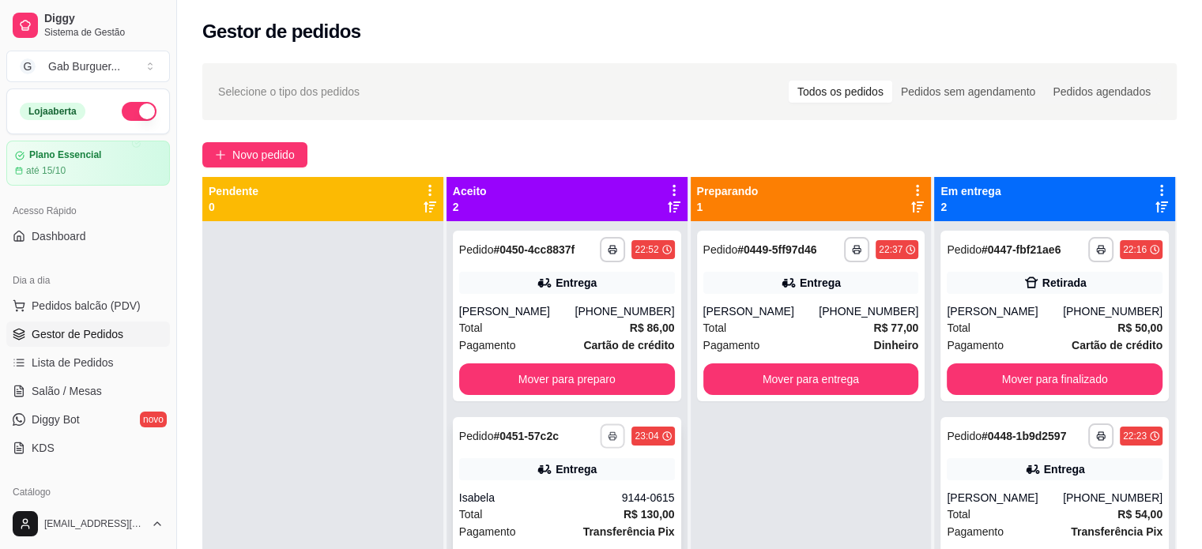
click at [606, 428] on button "button" at bounding box center [613, 436] width 25 height 25
click at [579, 493] on button "TOMATE MDK-080" at bounding box center [565, 491] width 111 height 25
click at [860, 375] on button "Mover para entrega" at bounding box center [812, 380] width 216 height 32
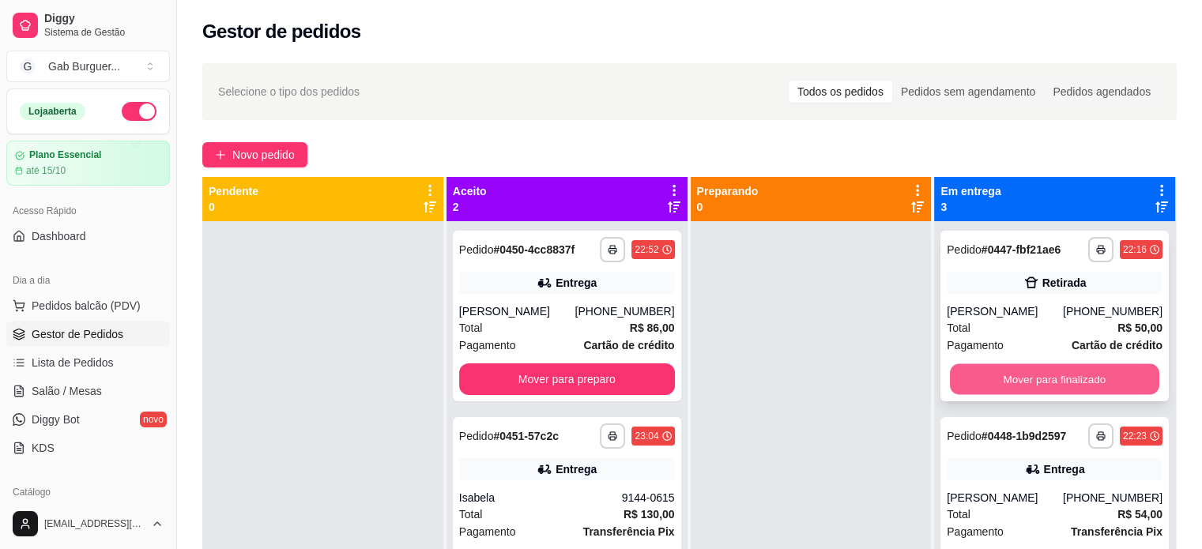
click at [1074, 383] on button "Mover para finalizado" at bounding box center [1054, 379] width 209 height 31
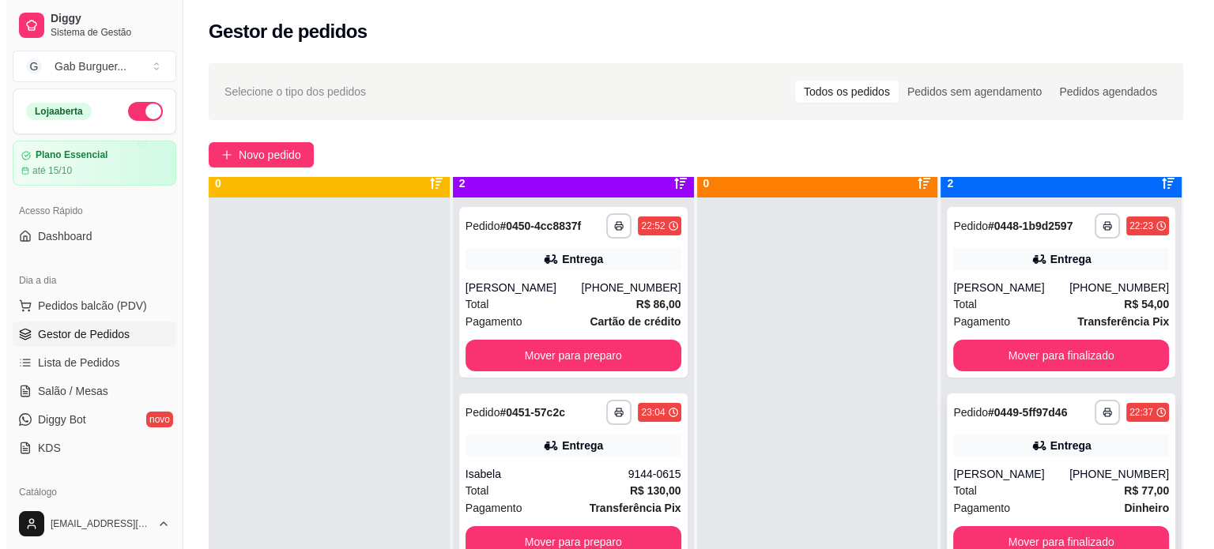
scroll to position [44, 0]
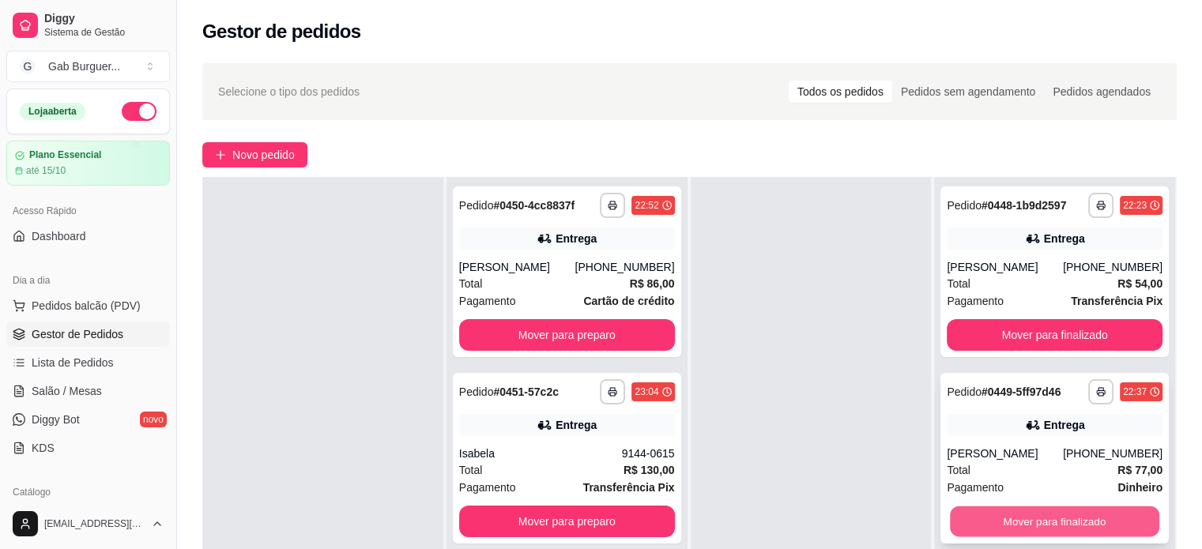
click at [1046, 522] on button "Mover para finalizado" at bounding box center [1054, 522] width 209 height 31
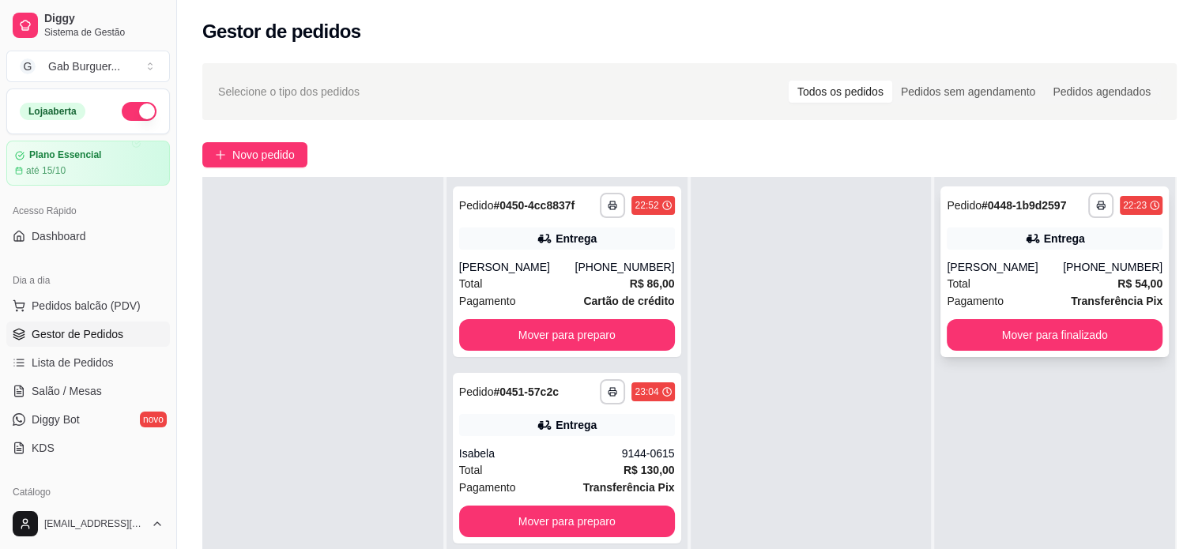
click at [1015, 199] on strong "# 0448-1b9d2597" at bounding box center [1024, 205] width 85 height 13
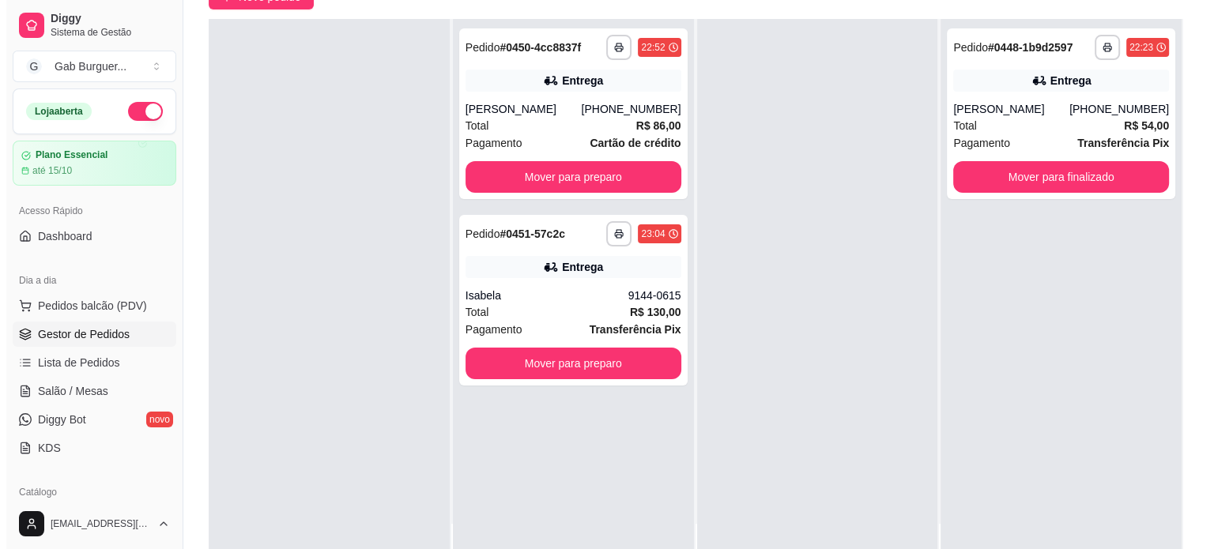
scroll to position [0, 0]
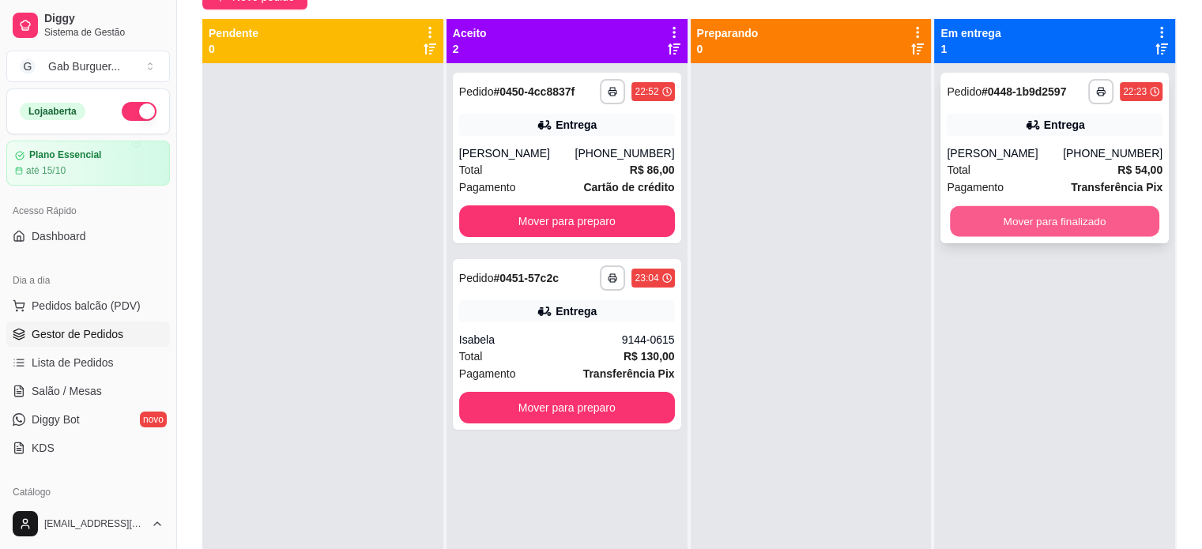
click at [1024, 215] on button "Mover para finalizado" at bounding box center [1054, 221] width 209 height 31
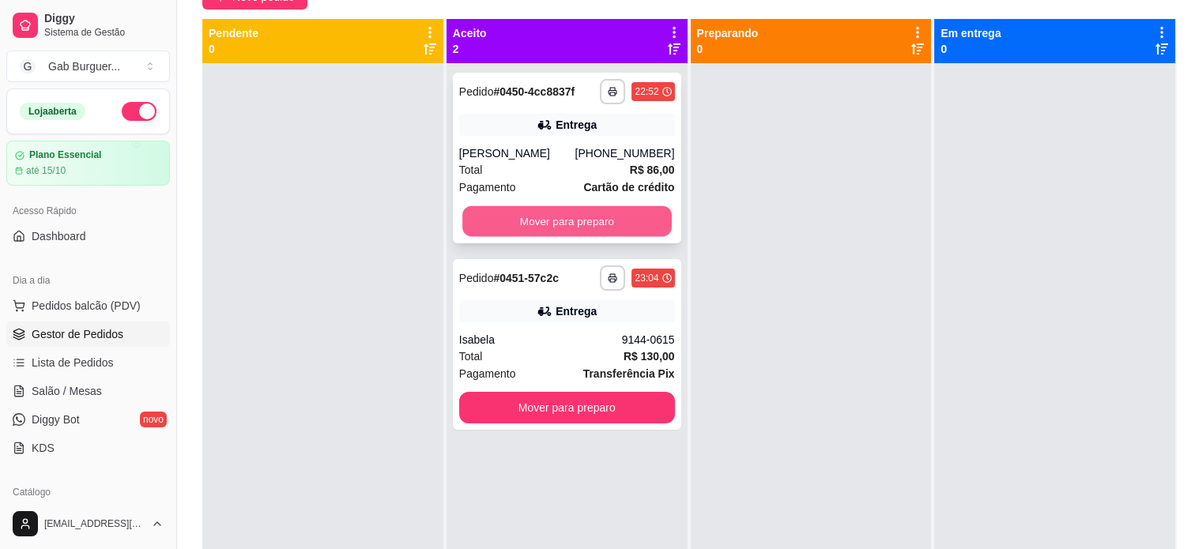
click at [529, 226] on button "Mover para preparo" at bounding box center [566, 221] width 209 height 31
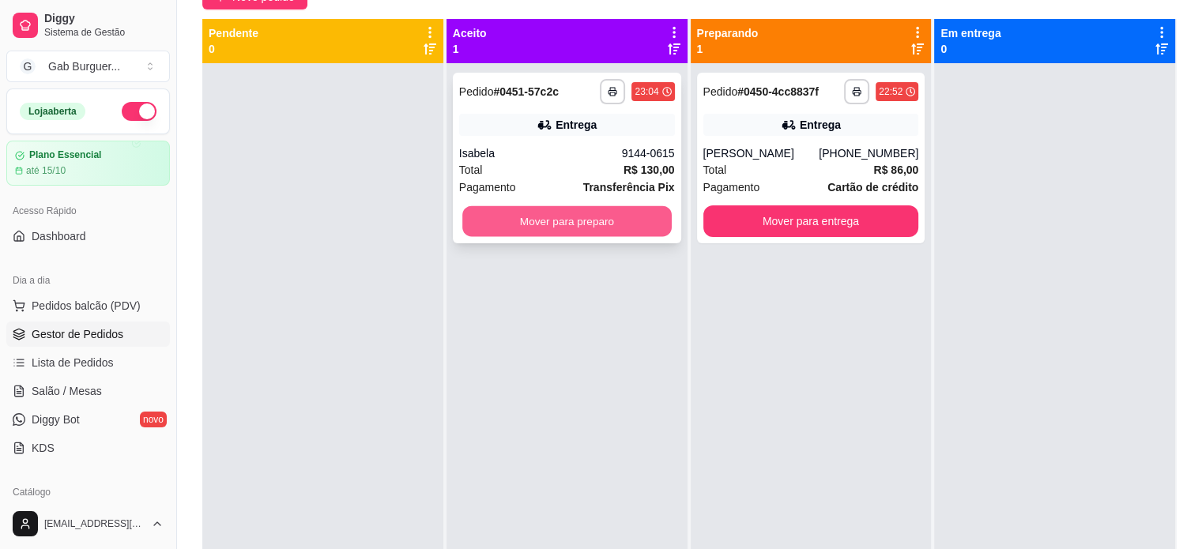
click at [523, 220] on button "Mover para preparo" at bounding box center [566, 221] width 209 height 31
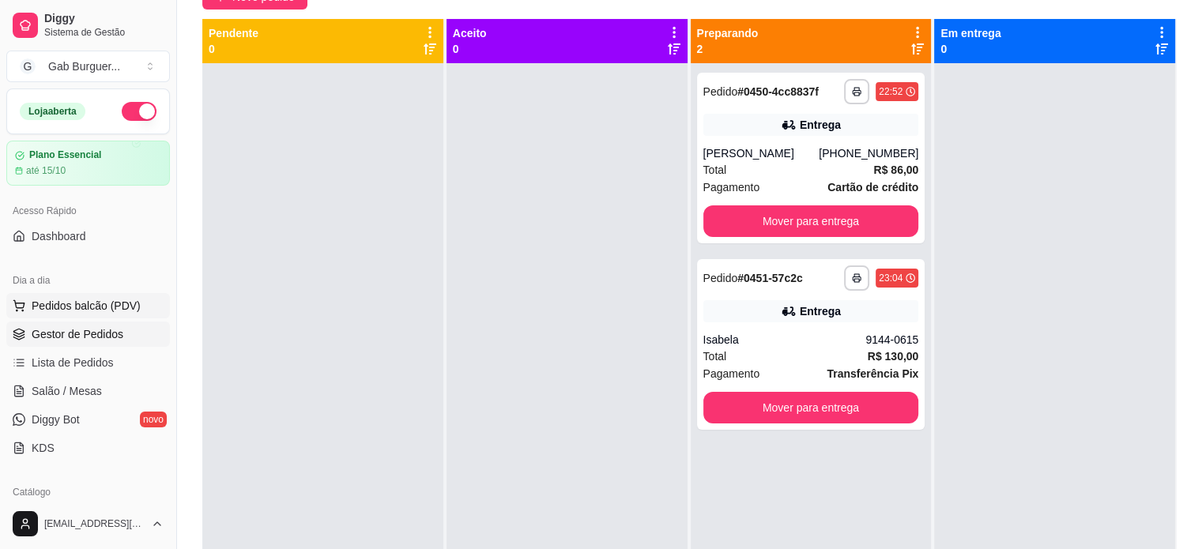
click at [132, 304] on span "Pedidos balcão (PDV)" at bounding box center [86, 306] width 109 height 16
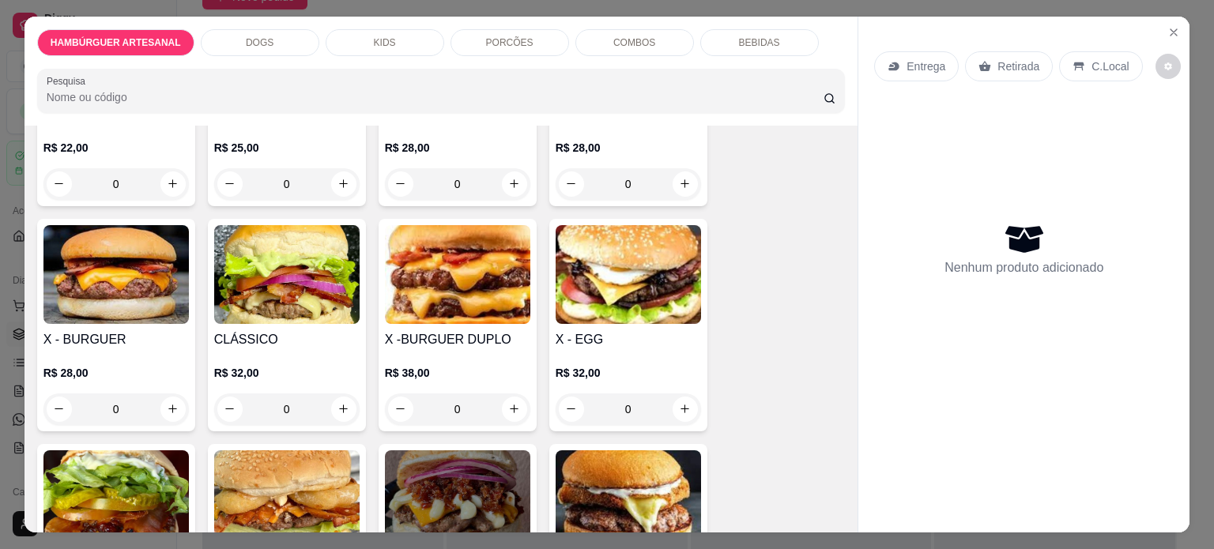
scroll to position [237, 0]
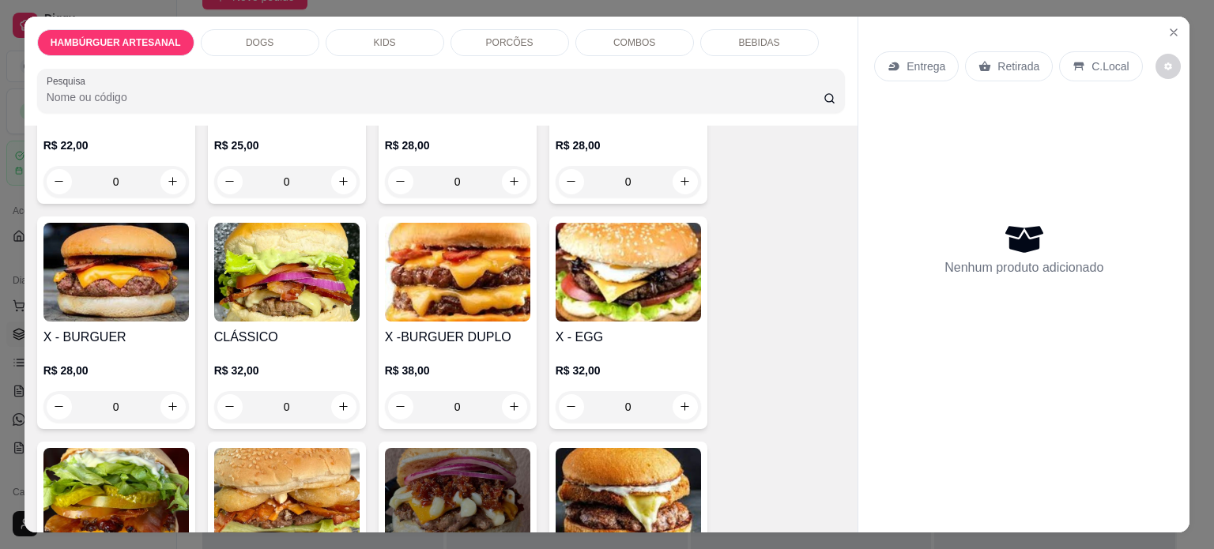
click at [673, 397] on div "0" at bounding box center [628, 407] width 145 height 32
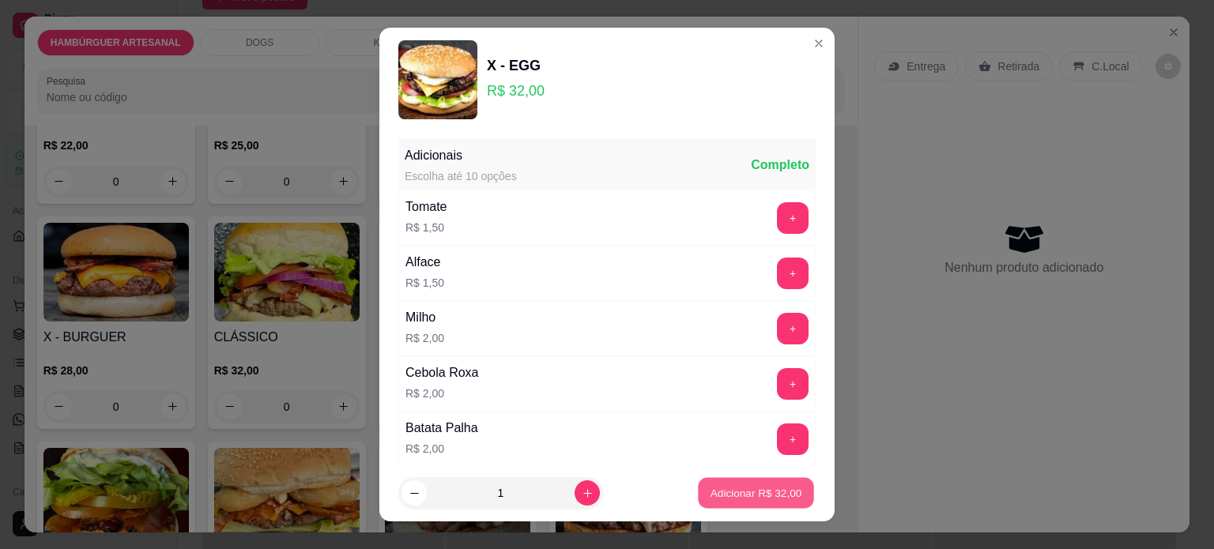
click at [711, 495] on p "Adicionar R$ 32,00" at bounding box center [757, 493] width 92 height 15
type input "1"
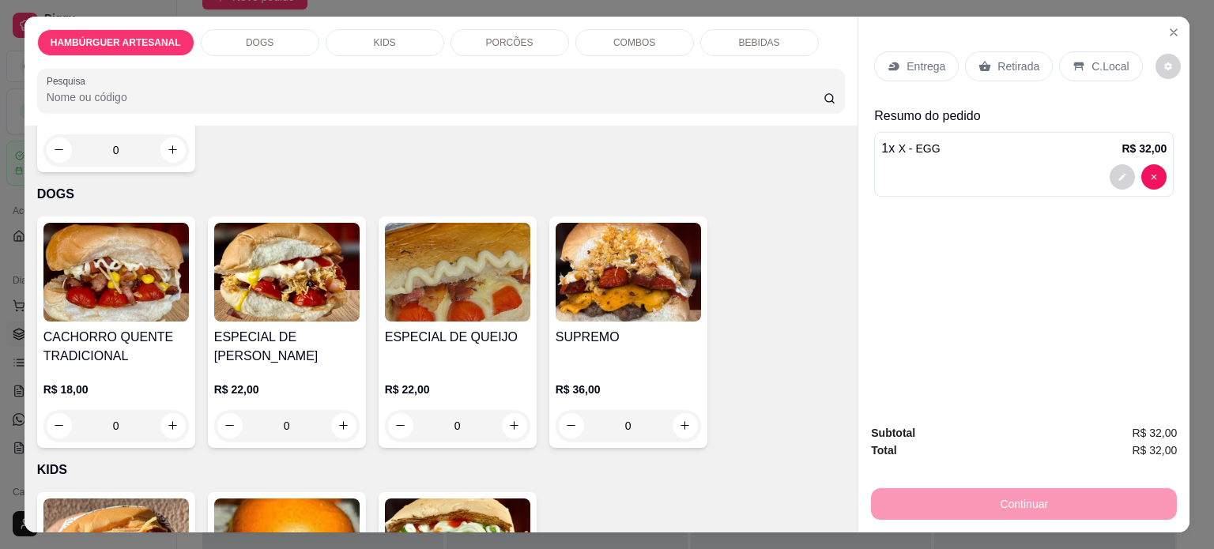
scroll to position [949, 0]
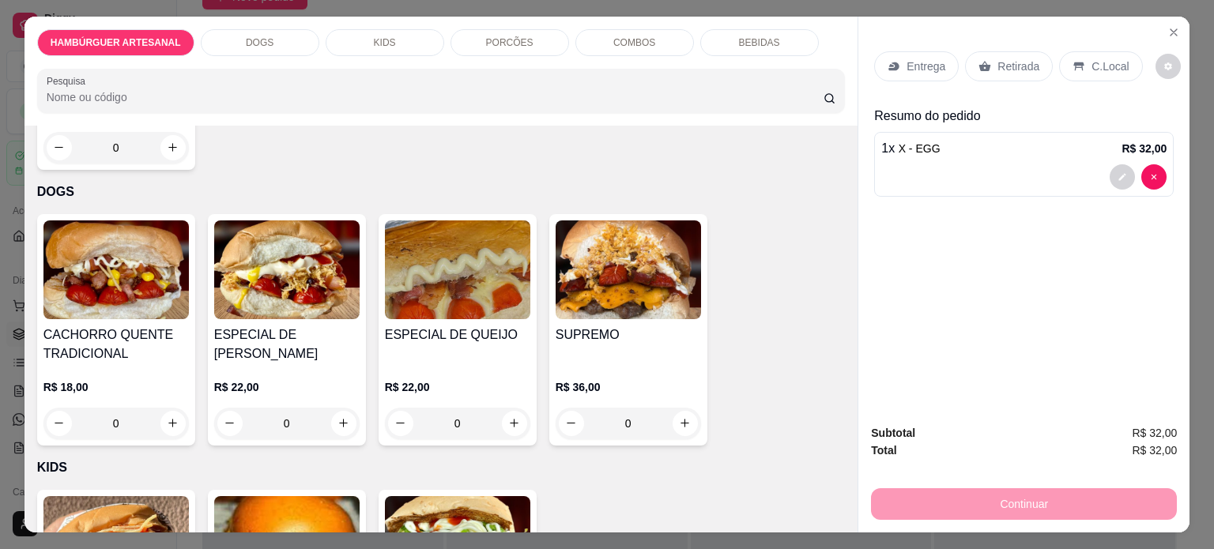
click at [347, 424] on div "0" at bounding box center [286, 424] width 145 height 32
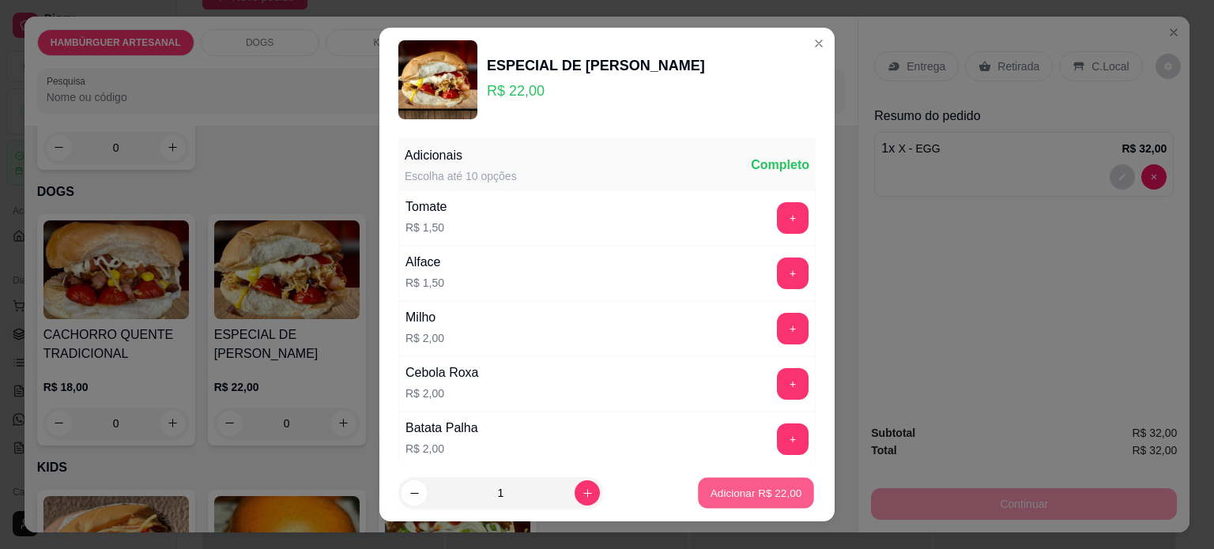
click at [781, 496] on button "Adicionar R$ 22,00" at bounding box center [756, 493] width 116 height 31
type input "1"
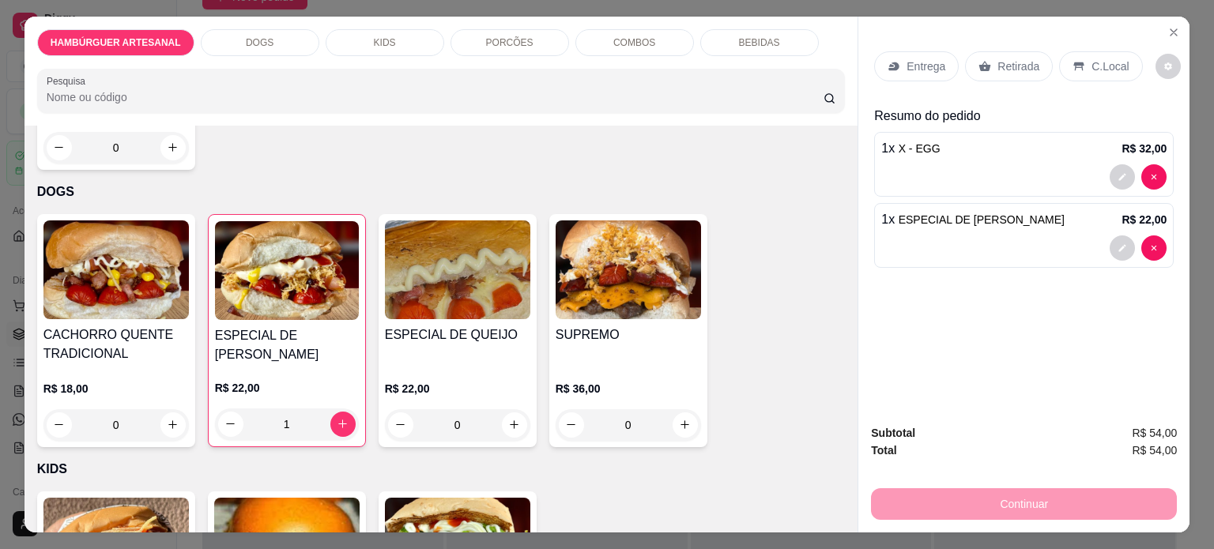
click at [920, 58] on p "Entrega" at bounding box center [926, 66] width 39 height 16
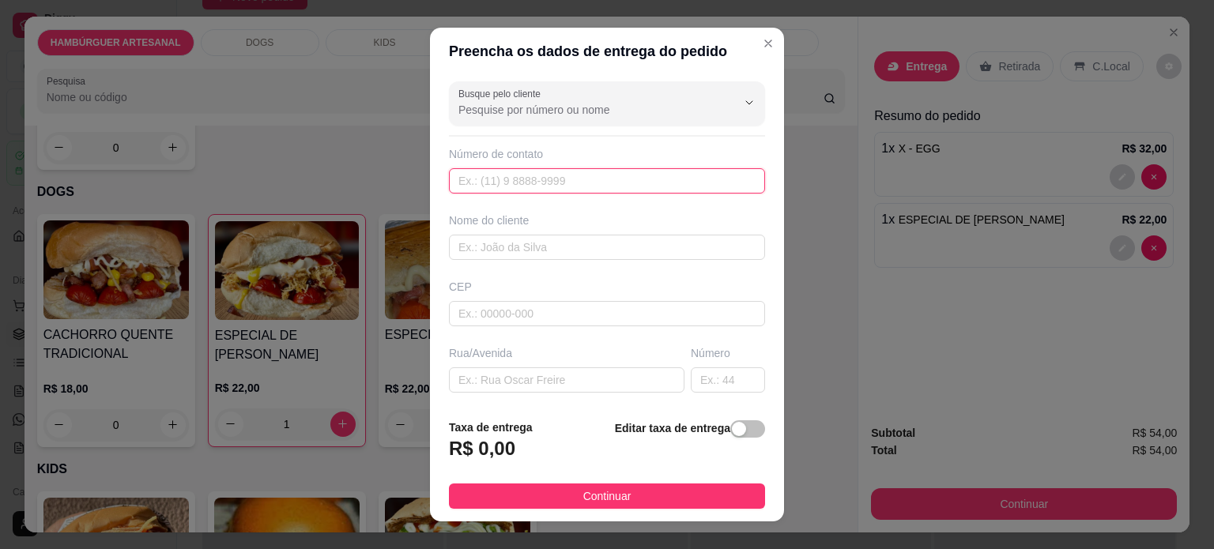
click at [532, 179] on input "text" at bounding box center [607, 180] width 316 height 25
type input "8892-3706"
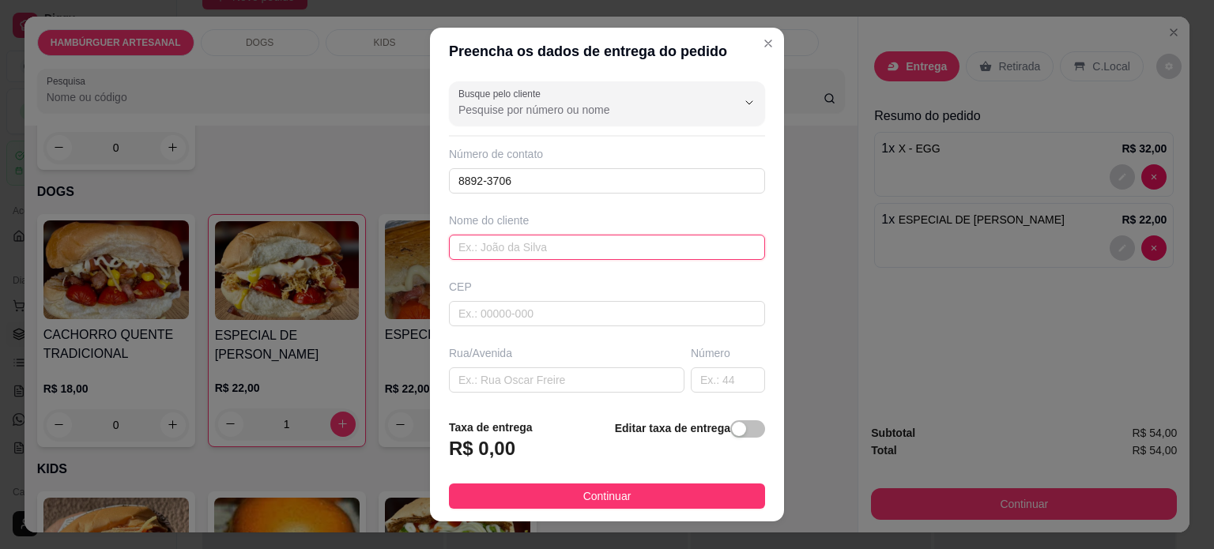
click at [463, 256] on input "text" at bounding box center [607, 247] width 316 height 25
type input "Leeo"
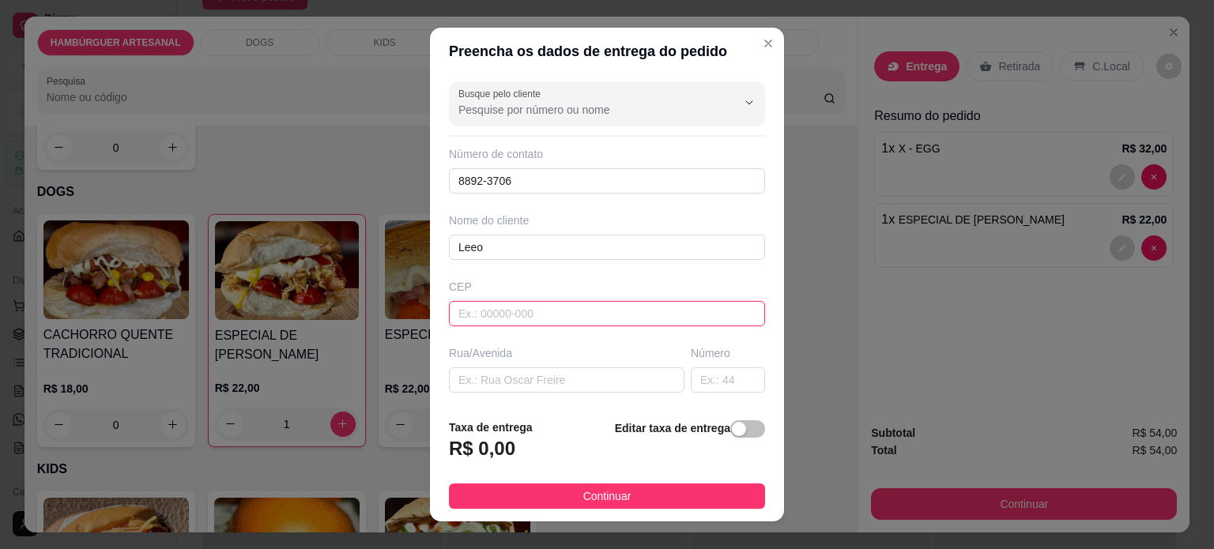
click at [465, 317] on input "text" at bounding box center [607, 313] width 316 height 25
drag, startPoint x: 488, startPoint y: 387, endPoint x: 484, endPoint y: 376, distance: 11.0
click at [488, 386] on input "text" at bounding box center [567, 380] width 236 height 25
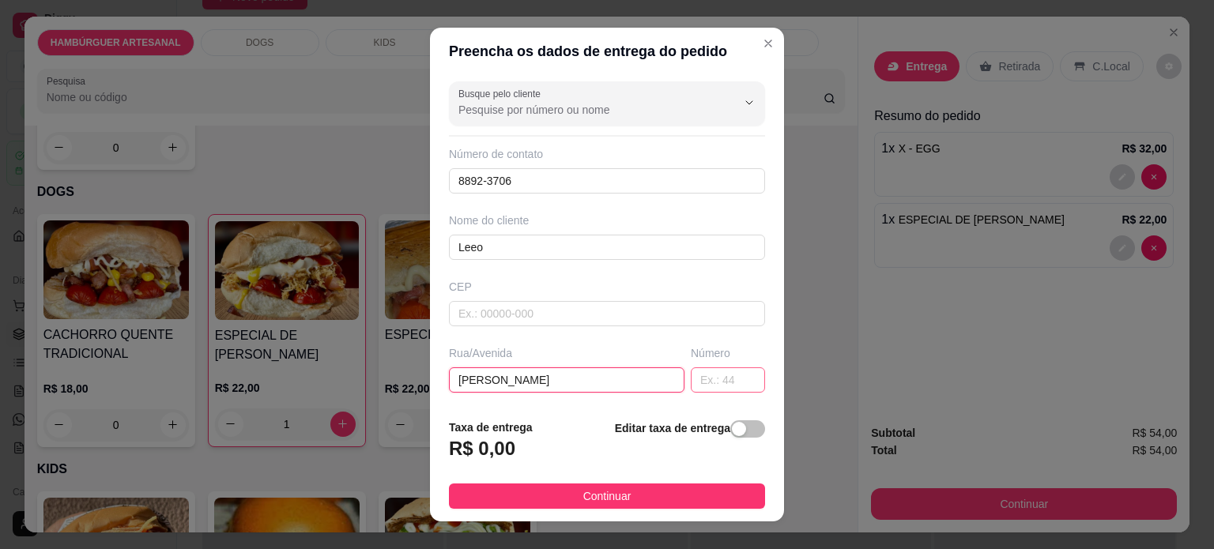
type input "Antonio Francisco Rodrigues"
click at [691, 375] on input "text" at bounding box center [728, 380] width 74 height 25
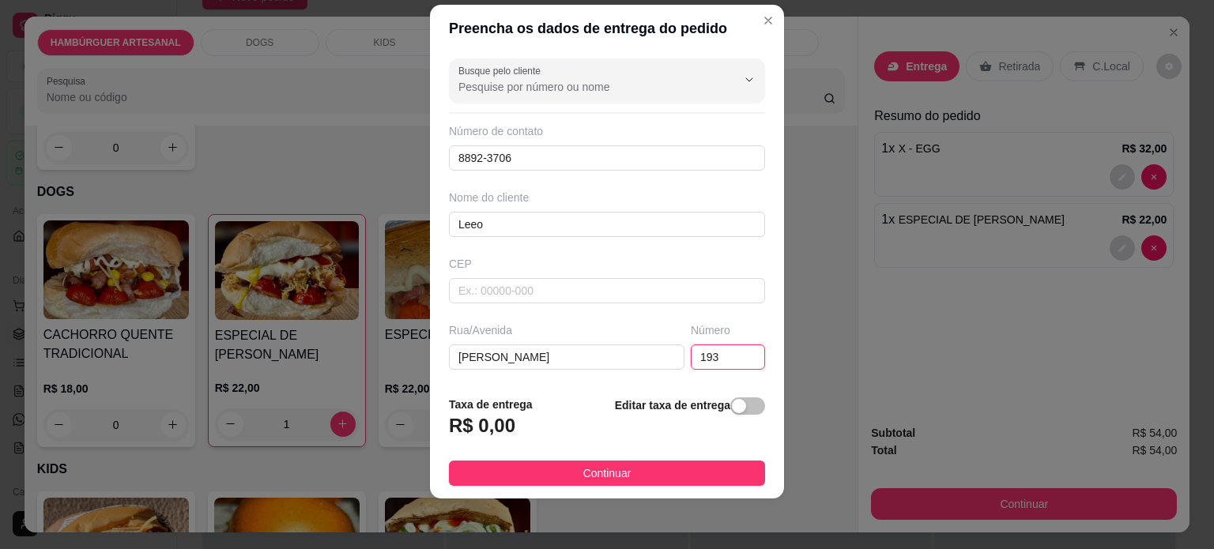
scroll to position [0, 0]
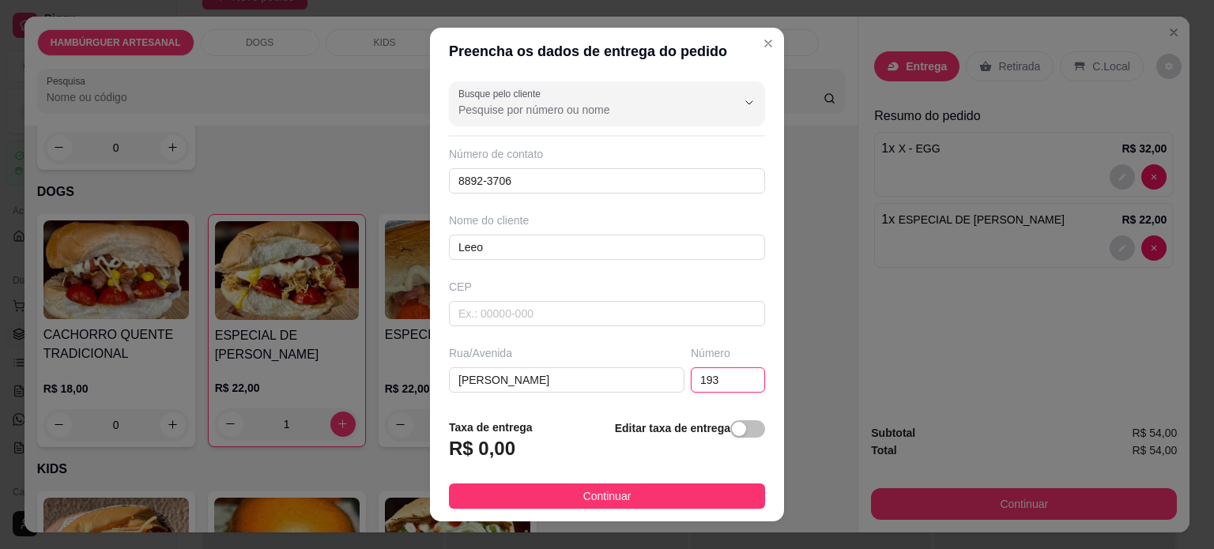
type input "193"
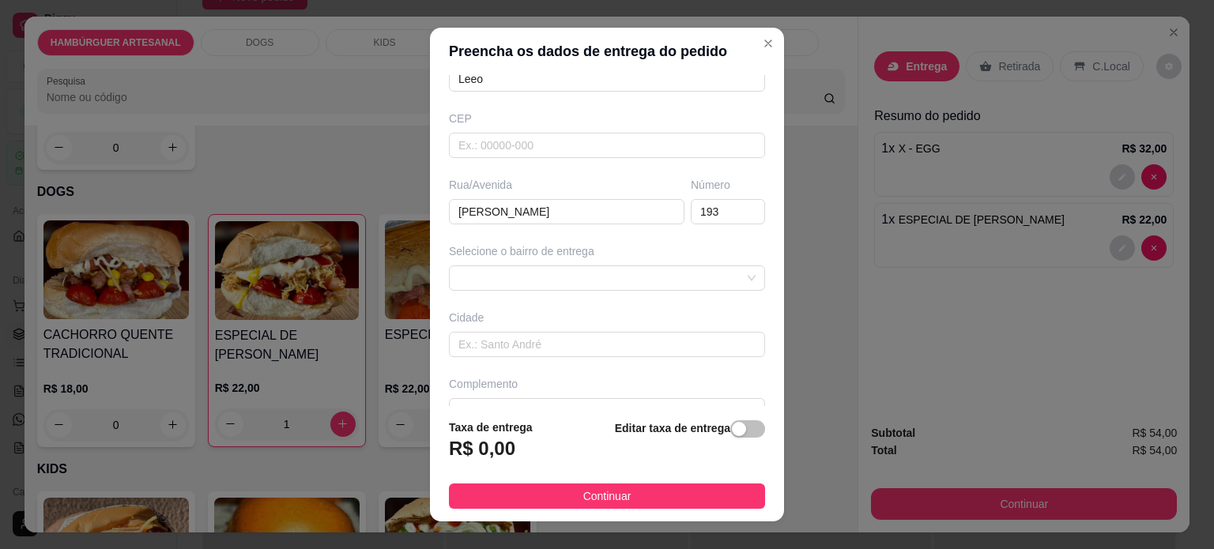
scroll to position [198, 0]
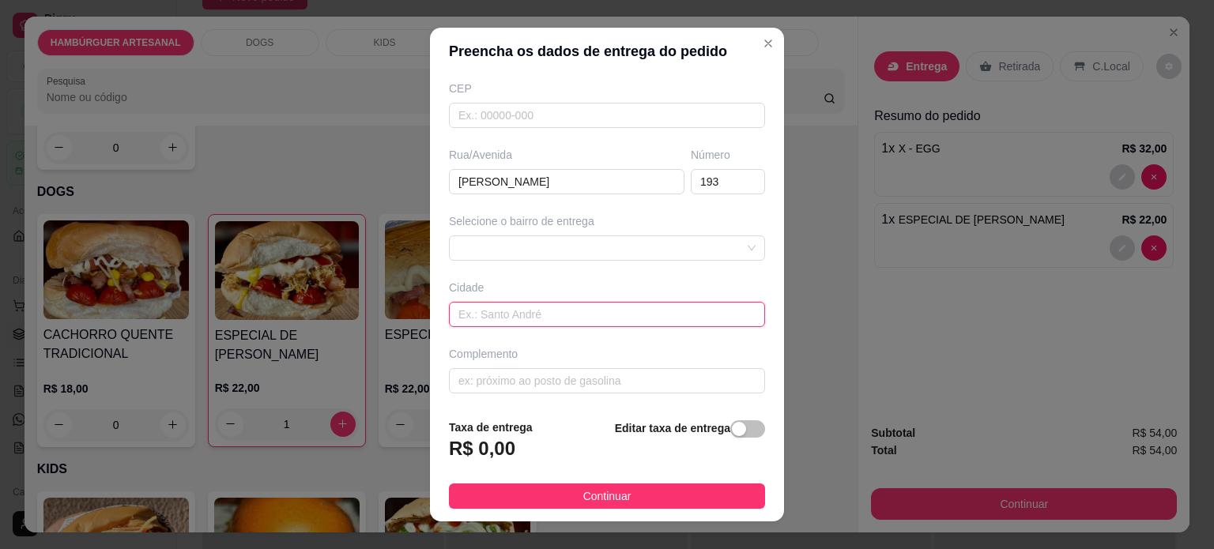
click at [534, 316] on input "text" at bounding box center [607, 314] width 316 height 25
type input "Tamarana"
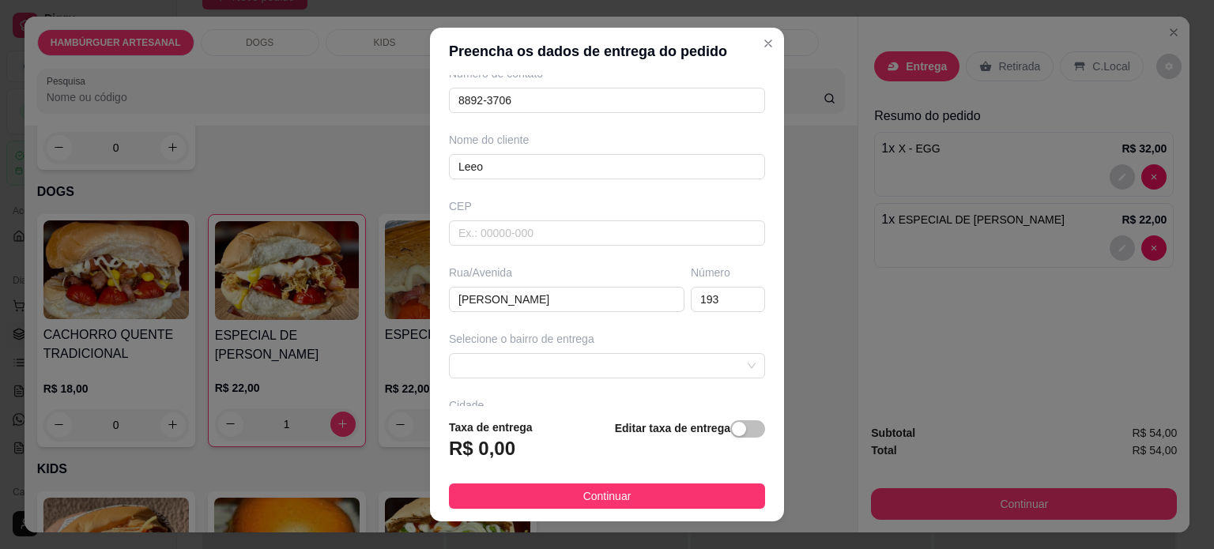
scroll to position [82, 0]
drag, startPoint x: 753, startPoint y: 211, endPoint x: 768, endPoint y: 219, distance: 17.0
click at [768, 219] on section "Preencha os dados de entrega do pedido Busque pelo cliente Número de contato 88…" at bounding box center [607, 275] width 354 height 495
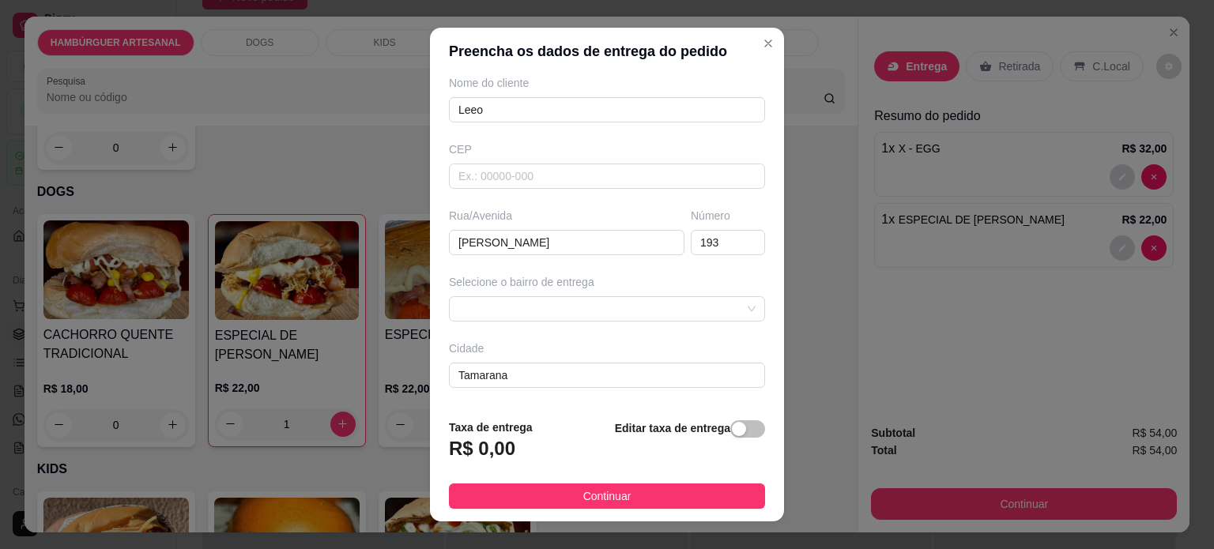
scroll to position [141, 0]
click at [519, 178] on input "text" at bounding box center [607, 172] width 316 height 25
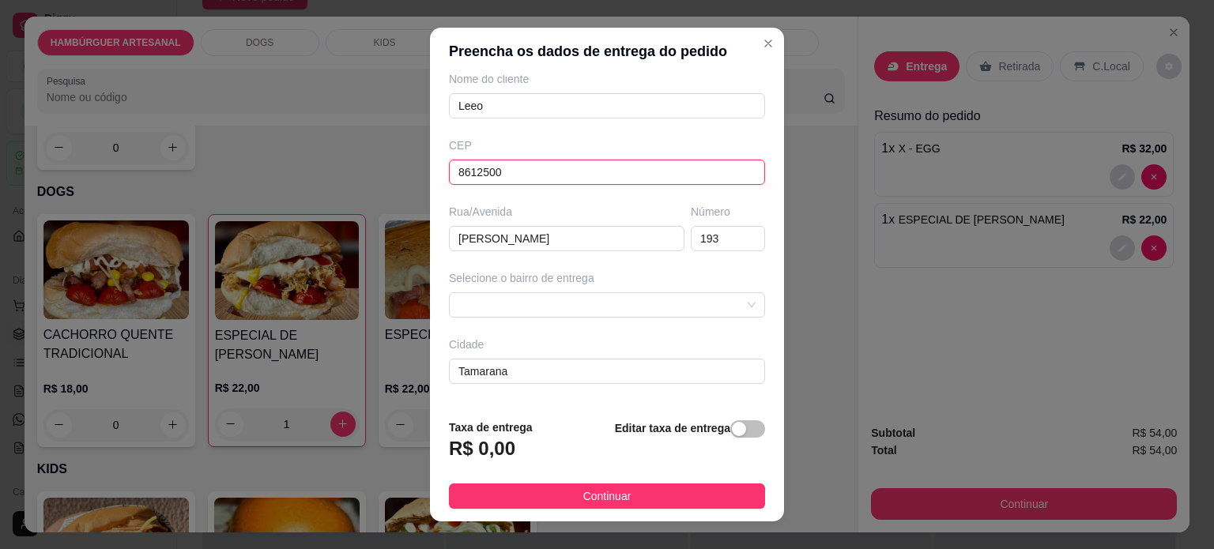
type input "86125000"
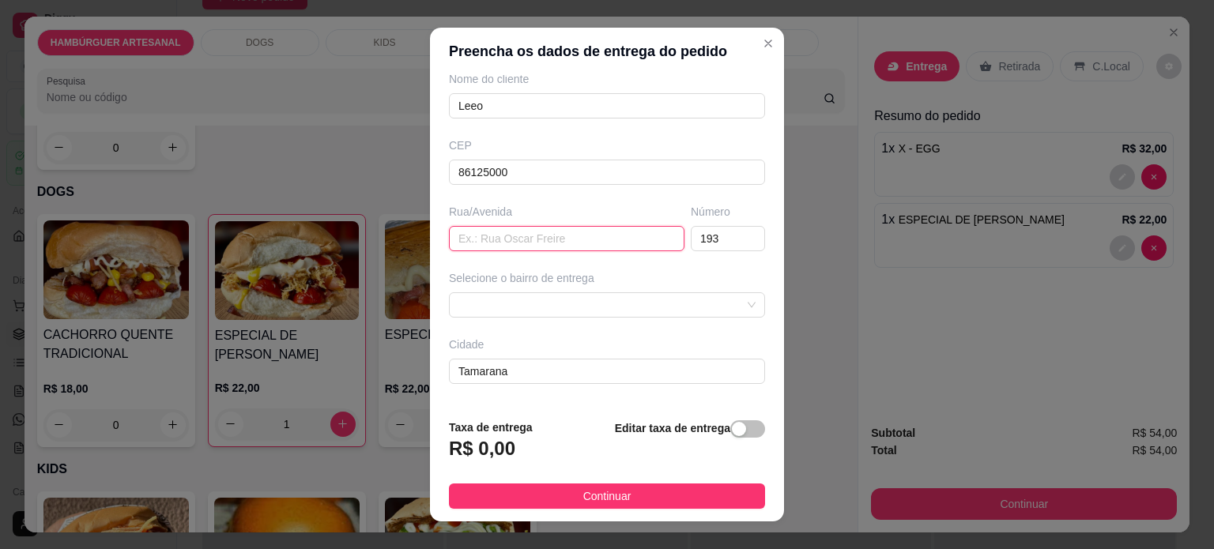
click at [465, 246] on input "text" at bounding box center [567, 238] width 236 height 25
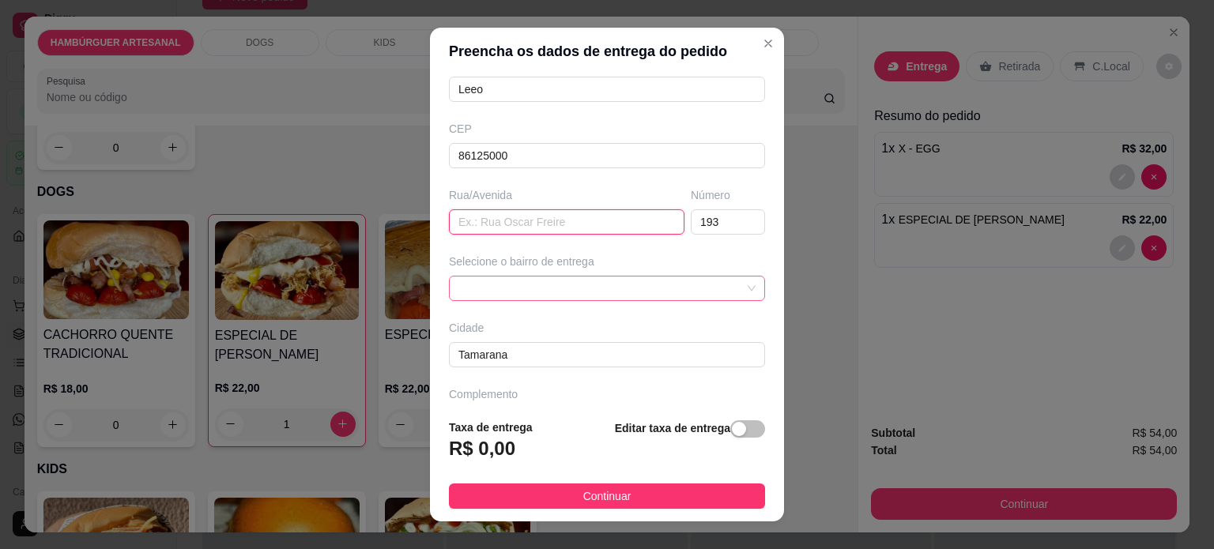
scroll to position [198, 0]
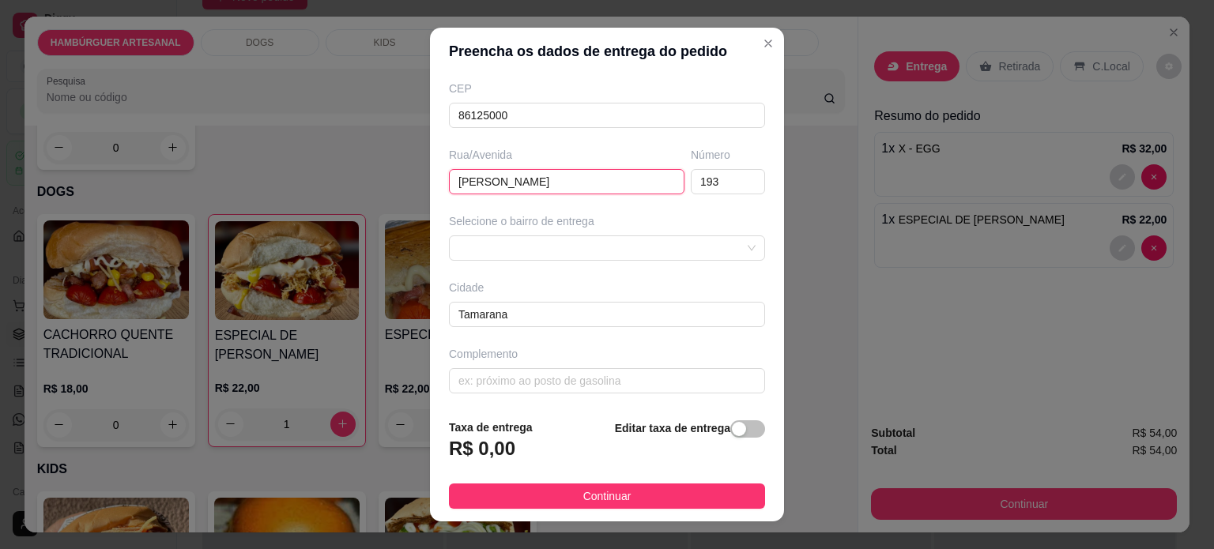
type input "Antonio Francisco Rodrigues"
click at [621, 203] on div "Busque pelo cliente Número de contato 8892-3706 Nome do cliente Leeo CEP 861250…" at bounding box center [607, 241] width 354 height 332
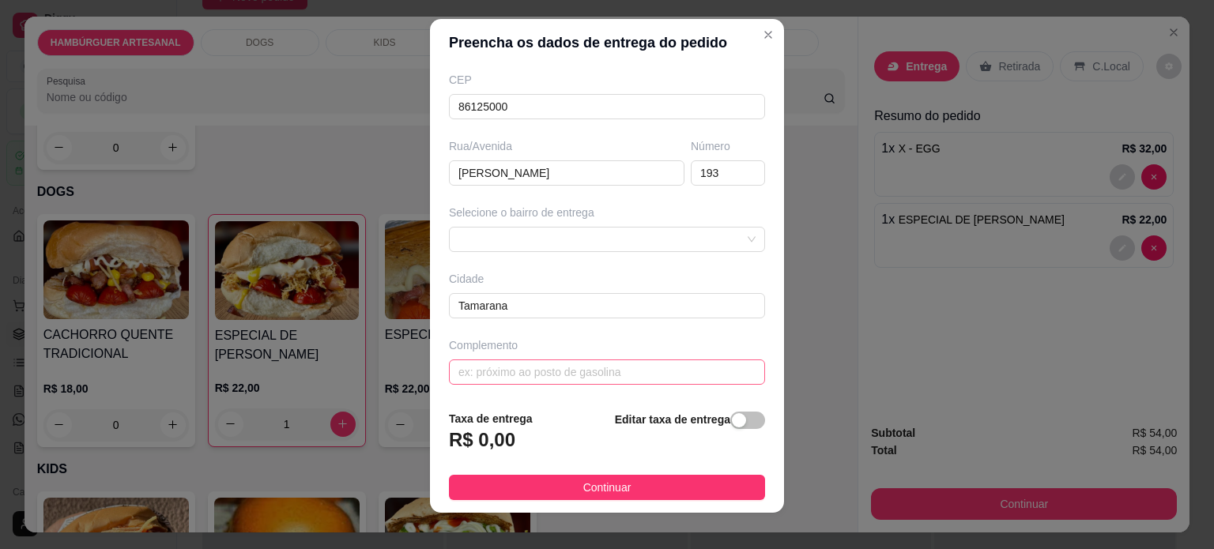
scroll to position [23, 0]
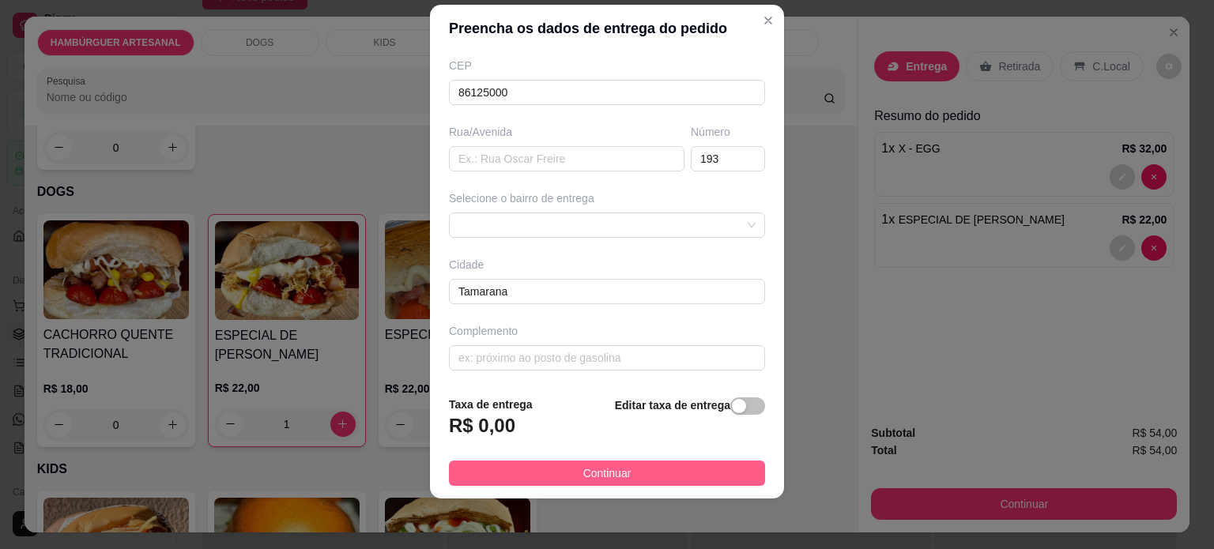
click at [682, 472] on button "Continuar" at bounding box center [607, 473] width 316 height 25
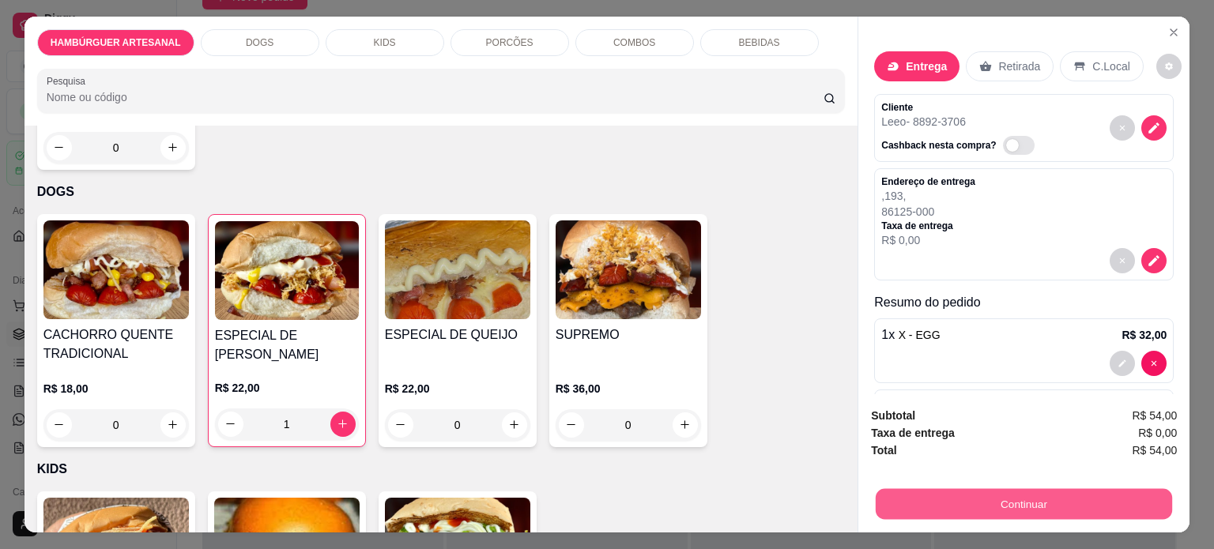
click at [956, 489] on button "Continuar" at bounding box center [1024, 504] width 296 height 31
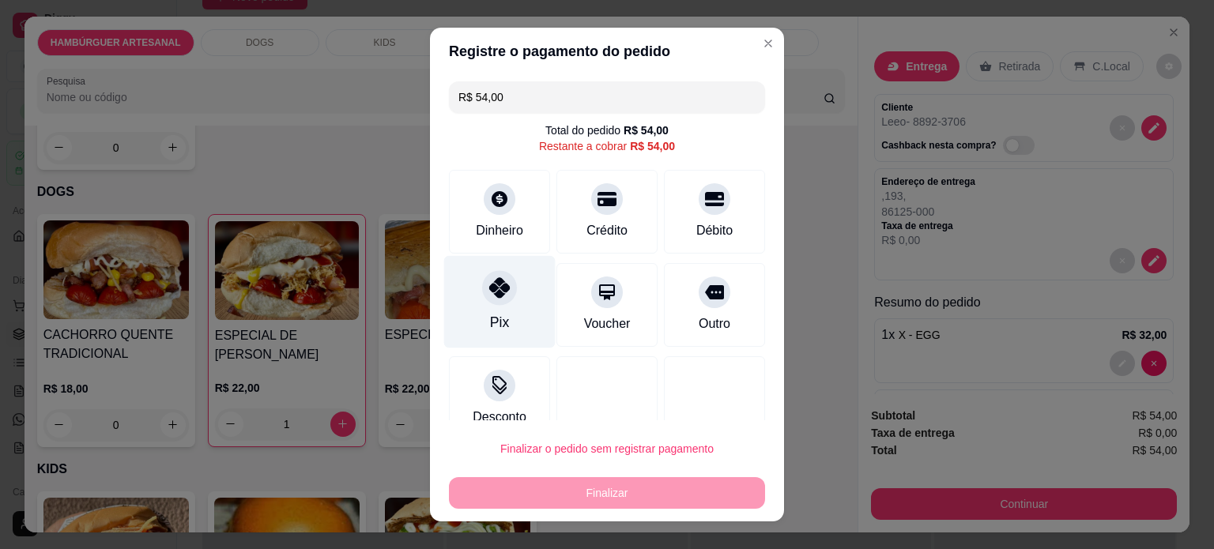
drag, startPoint x: 499, startPoint y: 303, endPoint x: 502, endPoint y: 313, distance: 10.8
click at [496, 306] on div "Pix" at bounding box center [499, 301] width 111 height 92
type input "R$ 0,00"
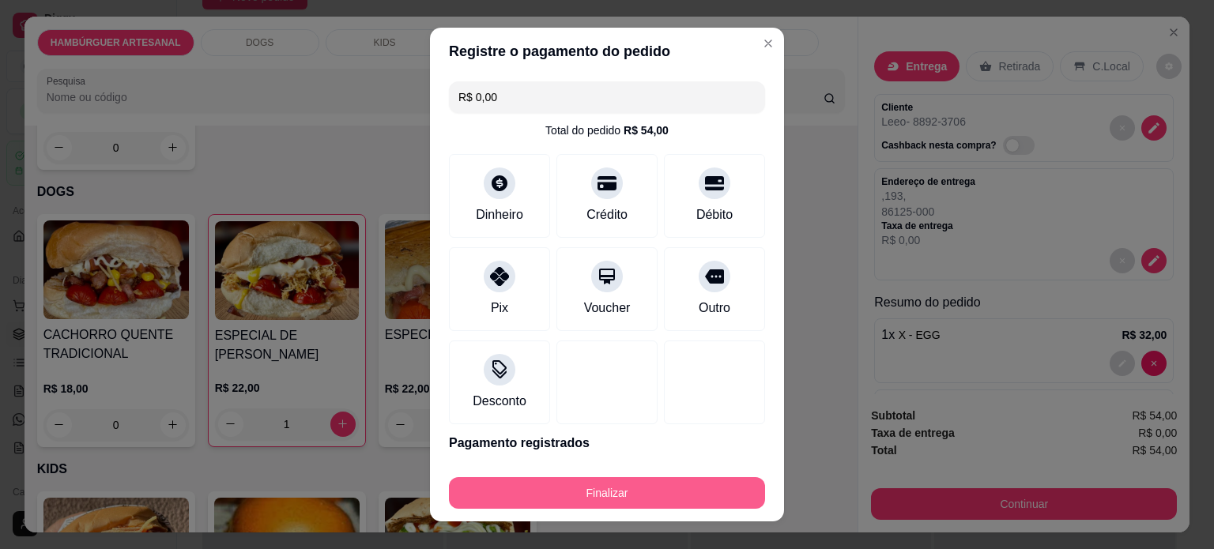
click at [585, 492] on button "Finalizar" at bounding box center [607, 493] width 316 height 32
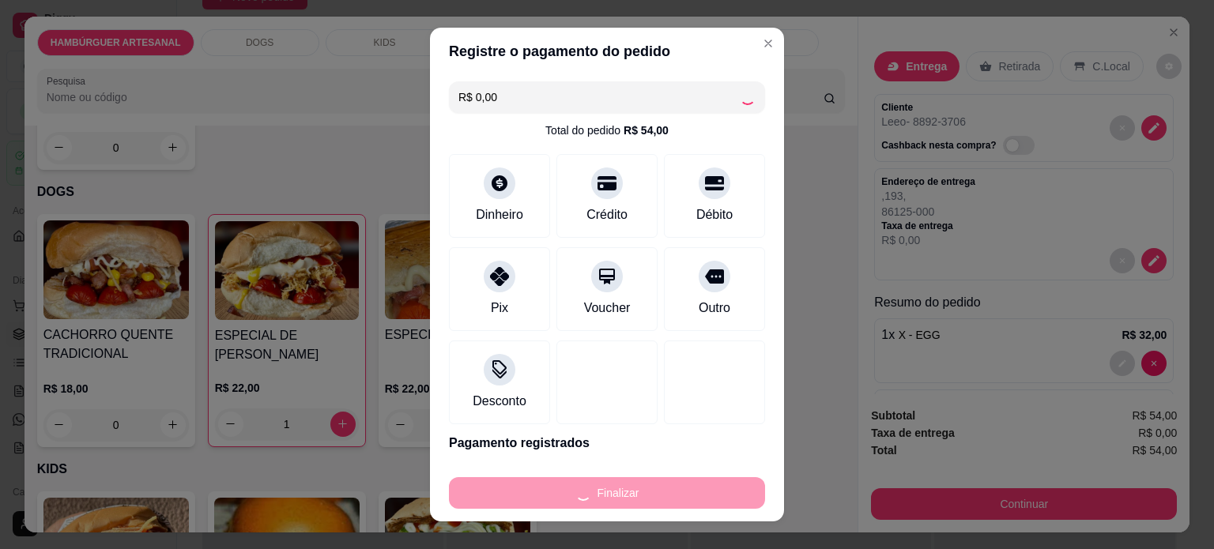
type input "0"
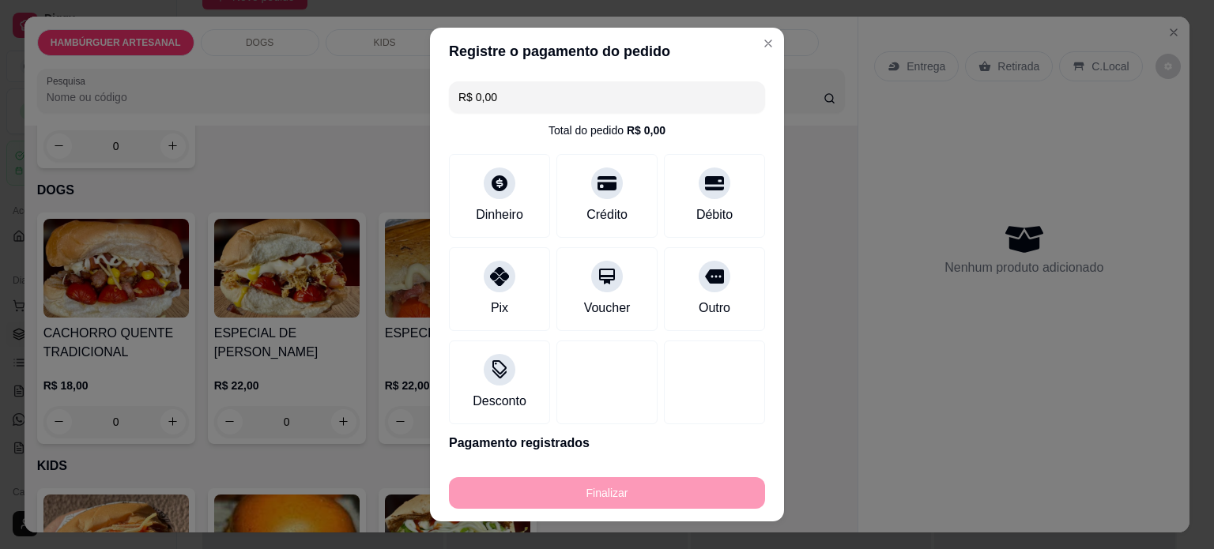
type input "-R$ 54,00"
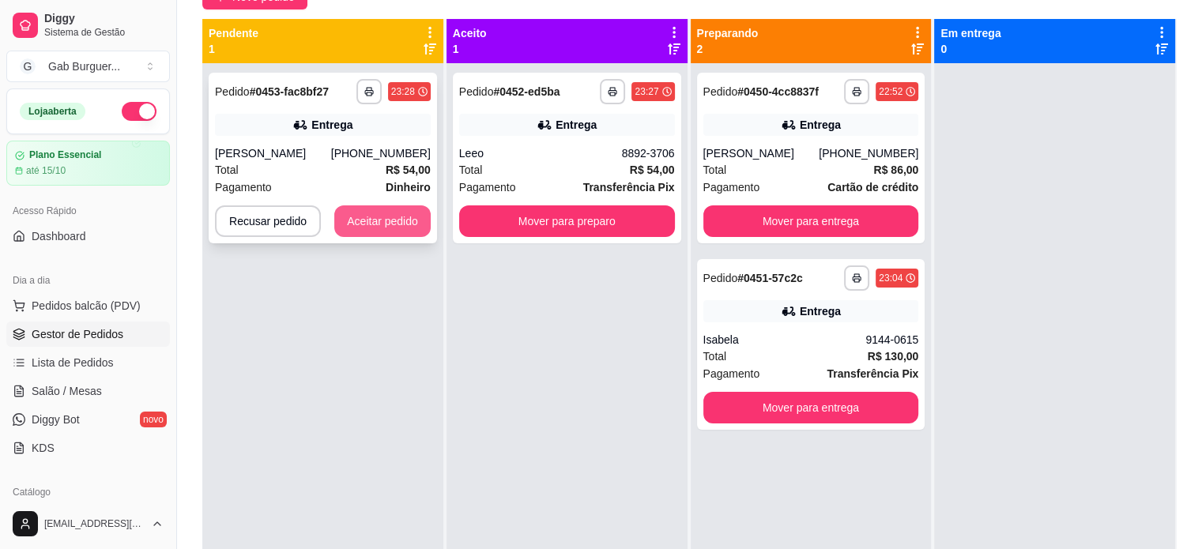
click at [376, 227] on button "Aceitar pedido" at bounding box center [382, 222] width 96 height 32
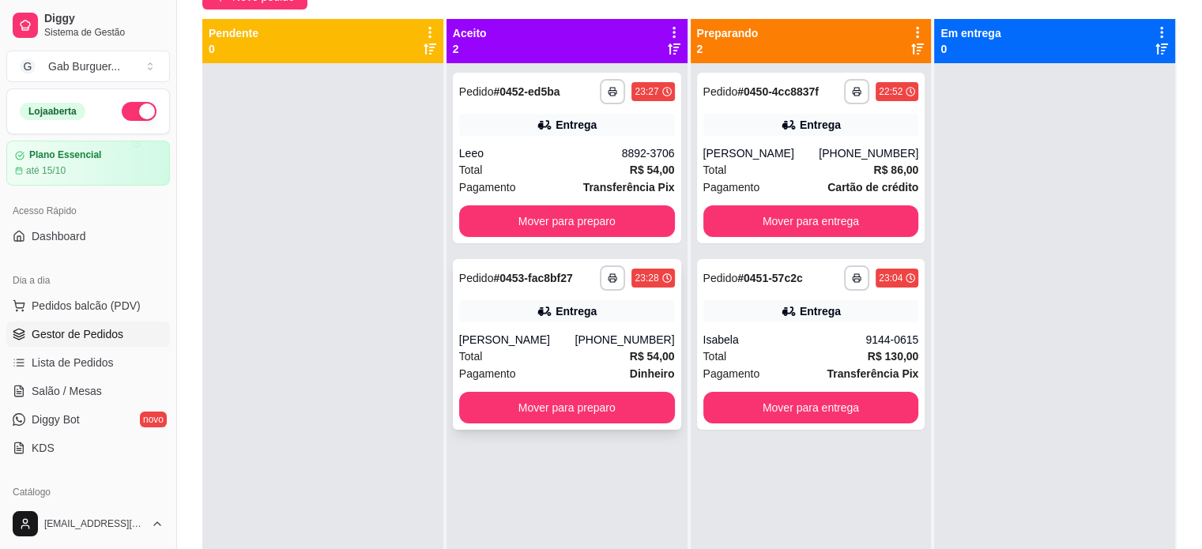
click at [646, 370] on strong "Dinheiro" at bounding box center [652, 374] width 45 height 13
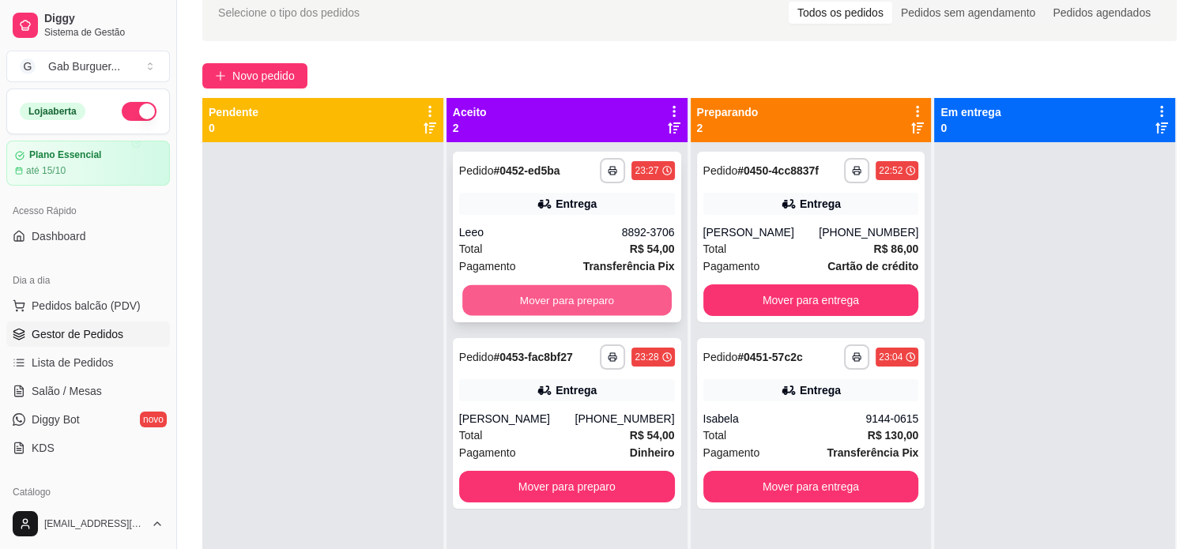
click at [620, 309] on button "Mover para preparo" at bounding box center [566, 300] width 209 height 31
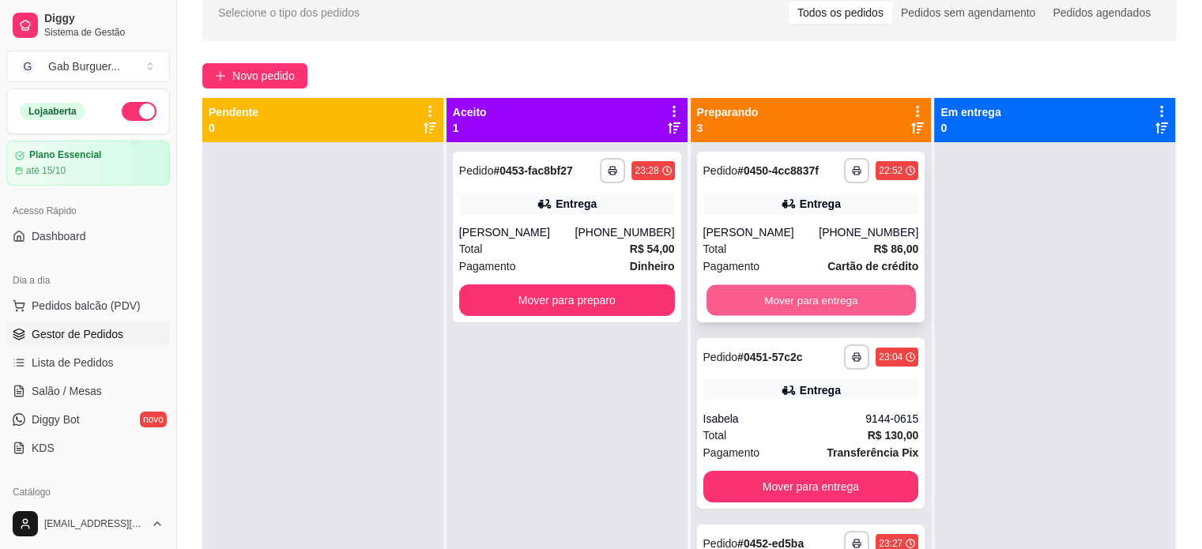
click at [749, 308] on button "Mover para entrega" at bounding box center [811, 300] width 209 height 31
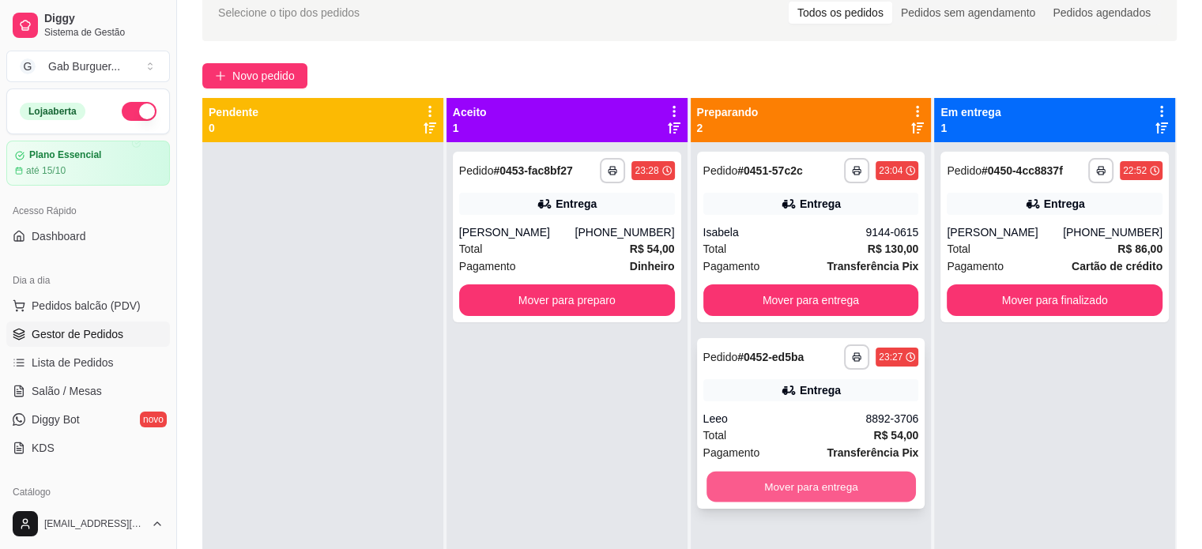
click at [822, 492] on button "Mover para entrega" at bounding box center [811, 487] width 209 height 31
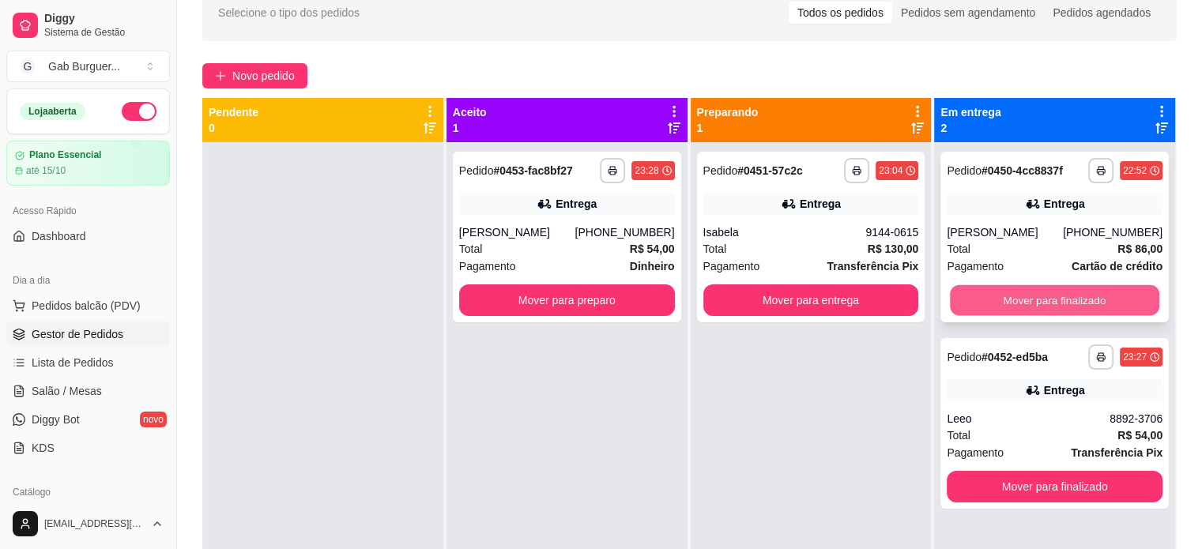
click at [1087, 306] on button "Mover para finalizado" at bounding box center [1054, 300] width 209 height 31
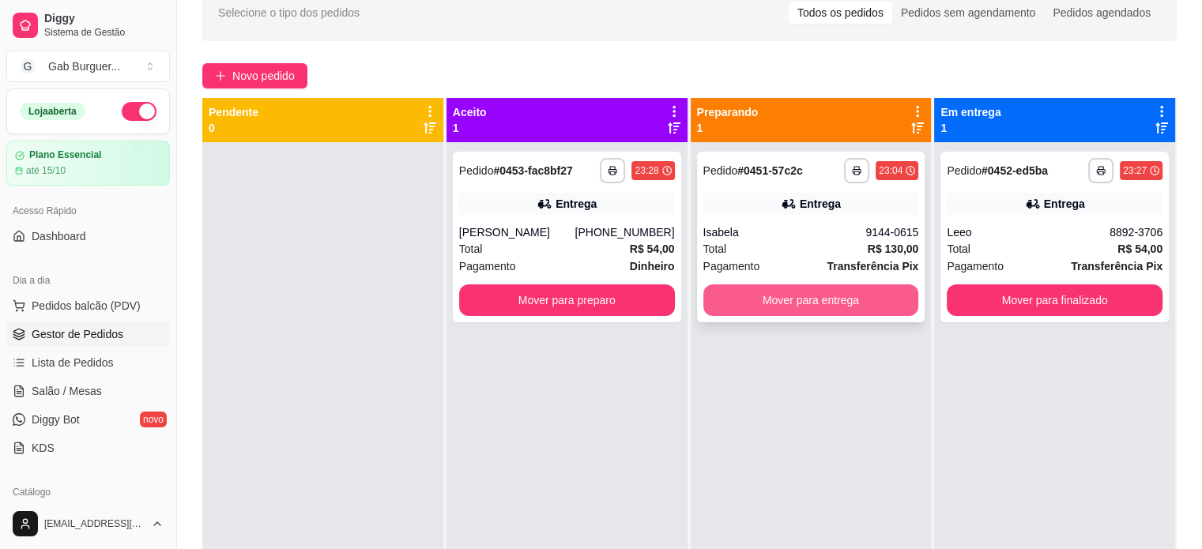
click at [753, 311] on button "Mover para entrega" at bounding box center [812, 301] width 216 height 32
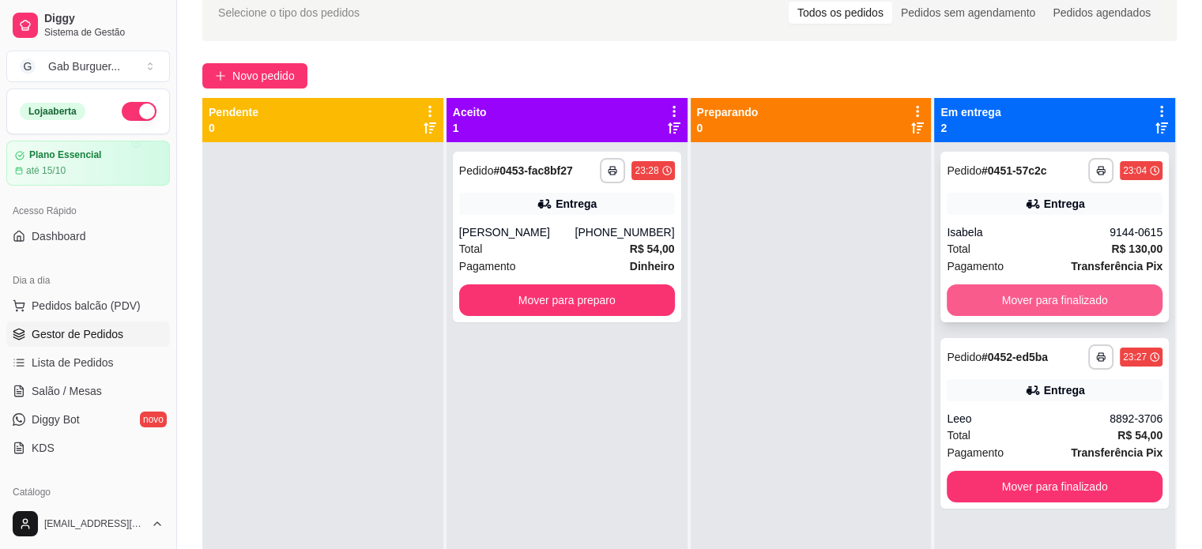
click at [1035, 293] on button "Mover para finalizado" at bounding box center [1055, 301] width 216 height 32
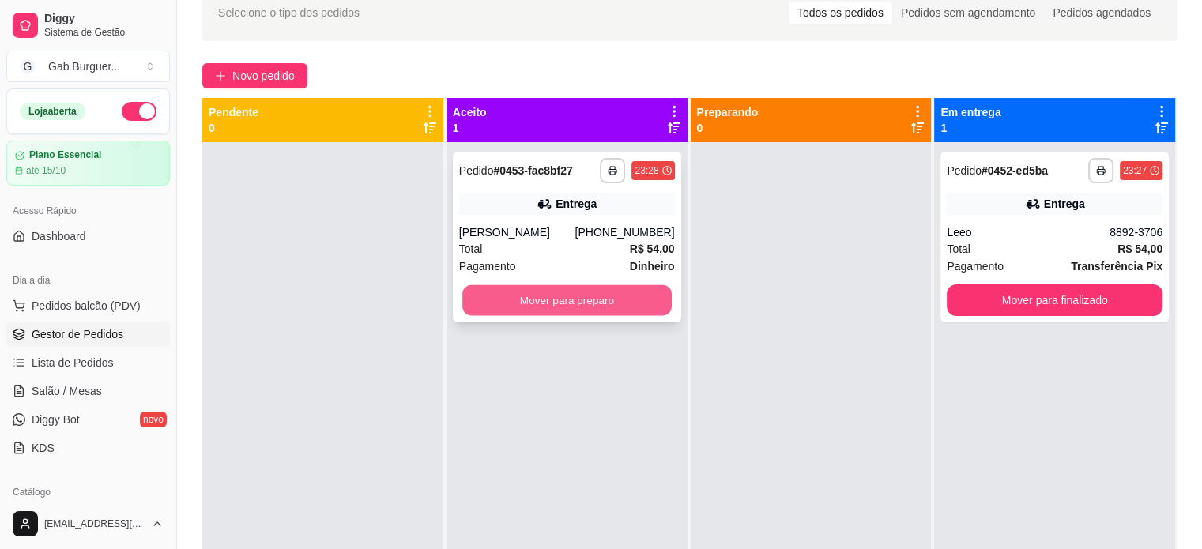
click at [578, 296] on button "Mover para preparo" at bounding box center [566, 300] width 209 height 31
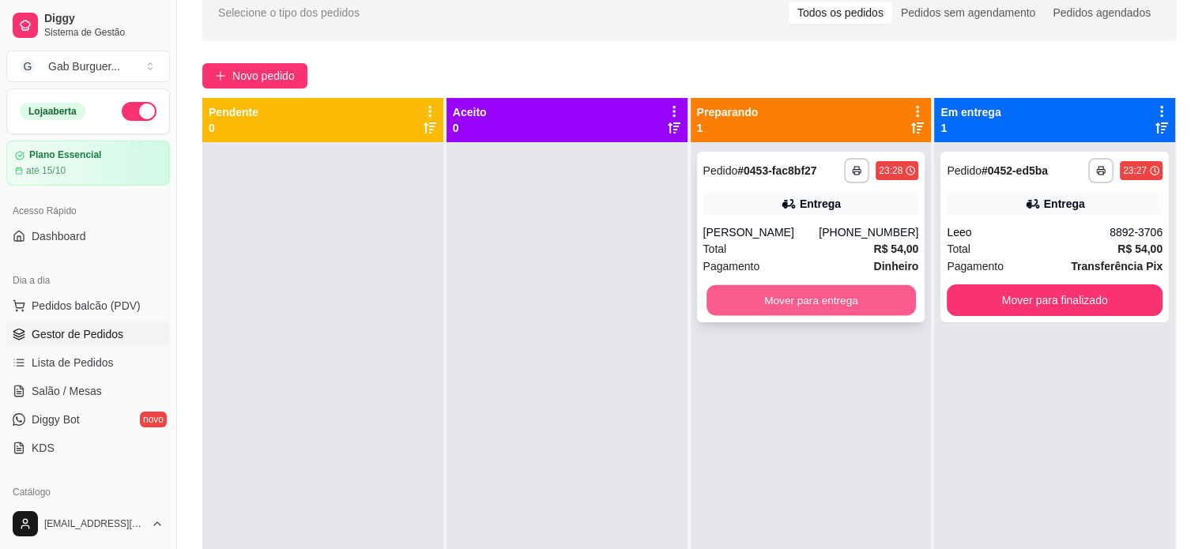
click at [779, 305] on button "Mover para entrega" at bounding box center [811, 300] width 209 height 31
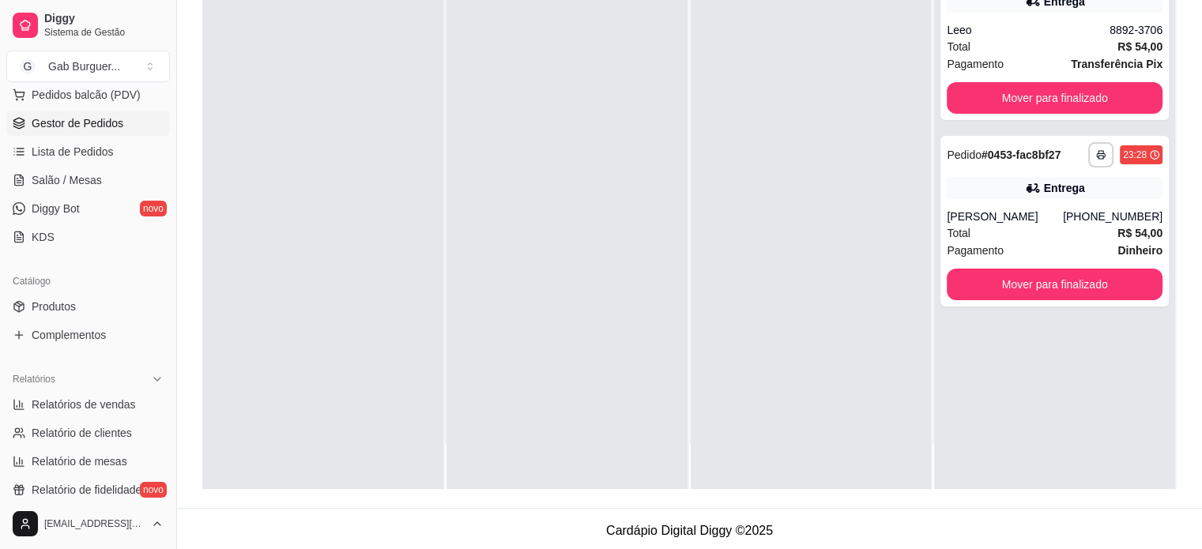
scroll to position [237, 0]
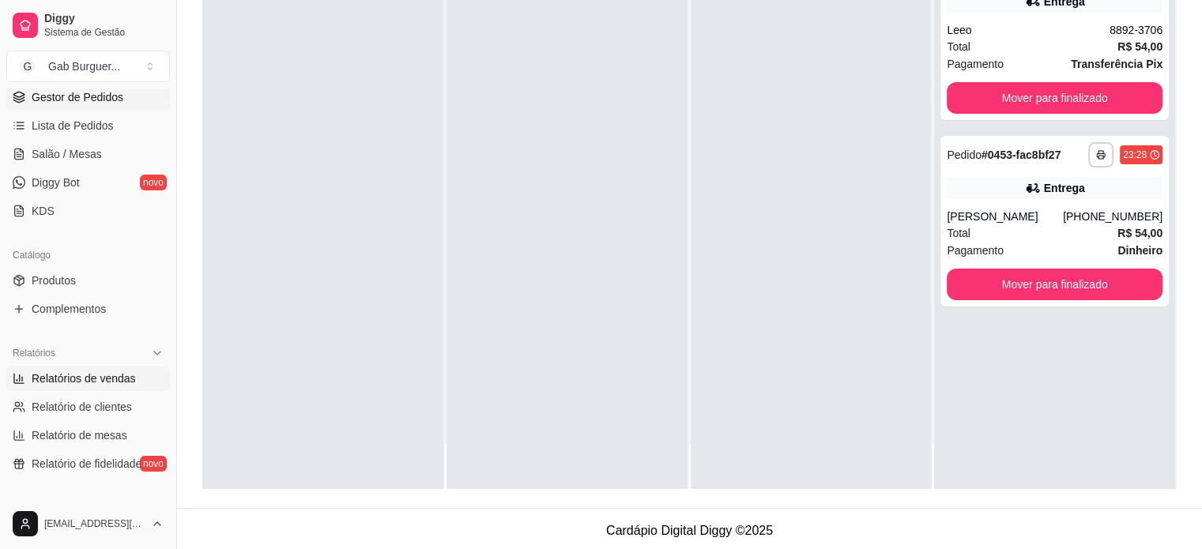
click at [75, 382] on span "Relatórios de vendas" at bounding box center [84, 379] width 104 height 16
select select "ALL"
select select "0"
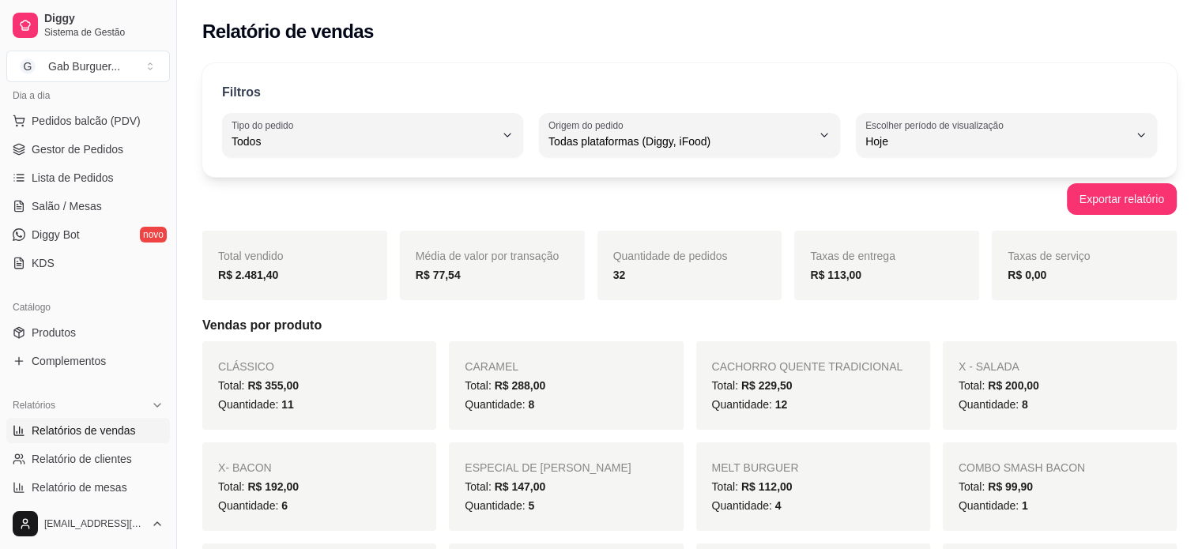
scroll to position [158, 0]
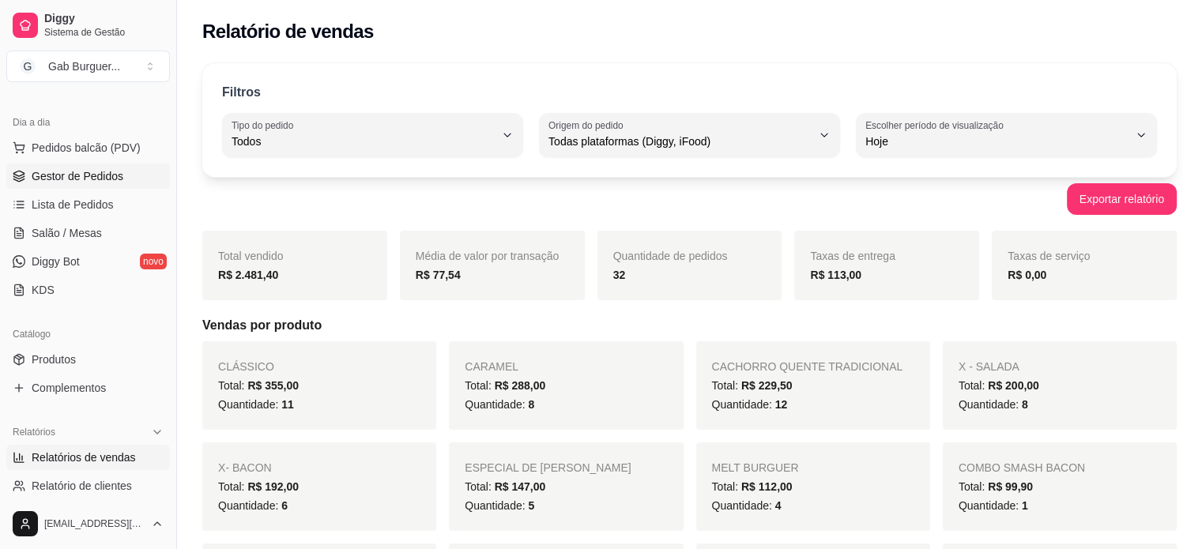
click at [76, 168] on span "Gestor de Pedidos" at bounding box center [78, 176] width 92 height 16
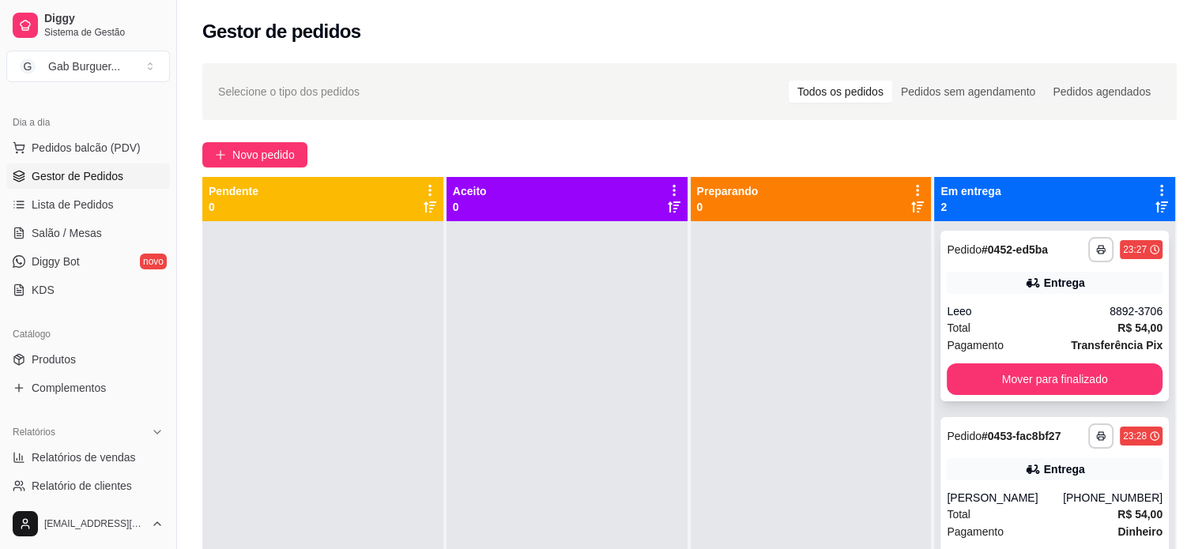
scroll to position [44, 0]
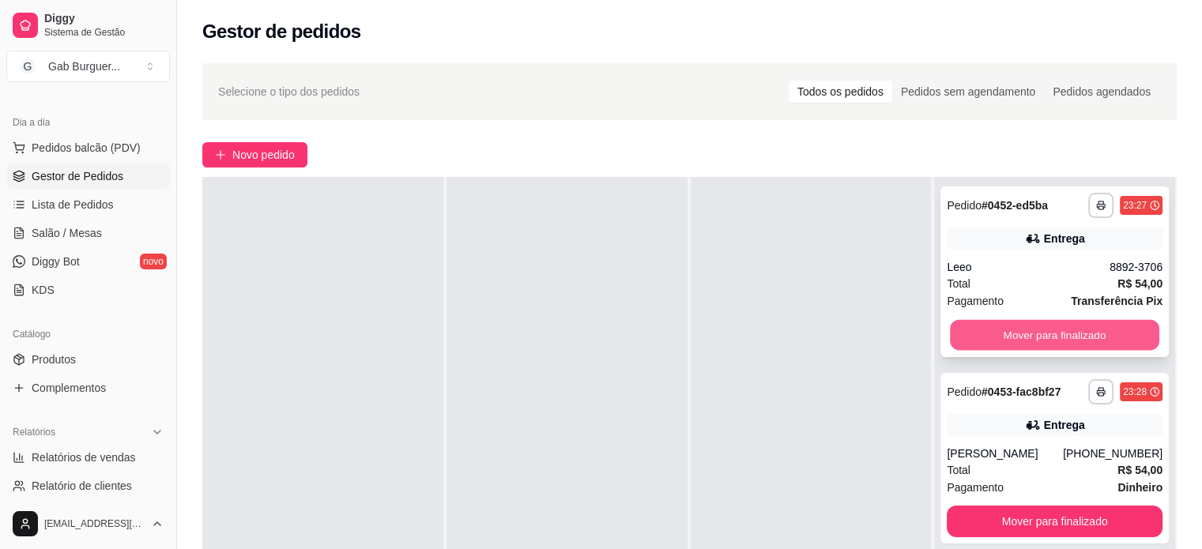
click at [1009, 338] on button "Mover para finalizado" at bounding box center [1054, 335] width 209 height 31
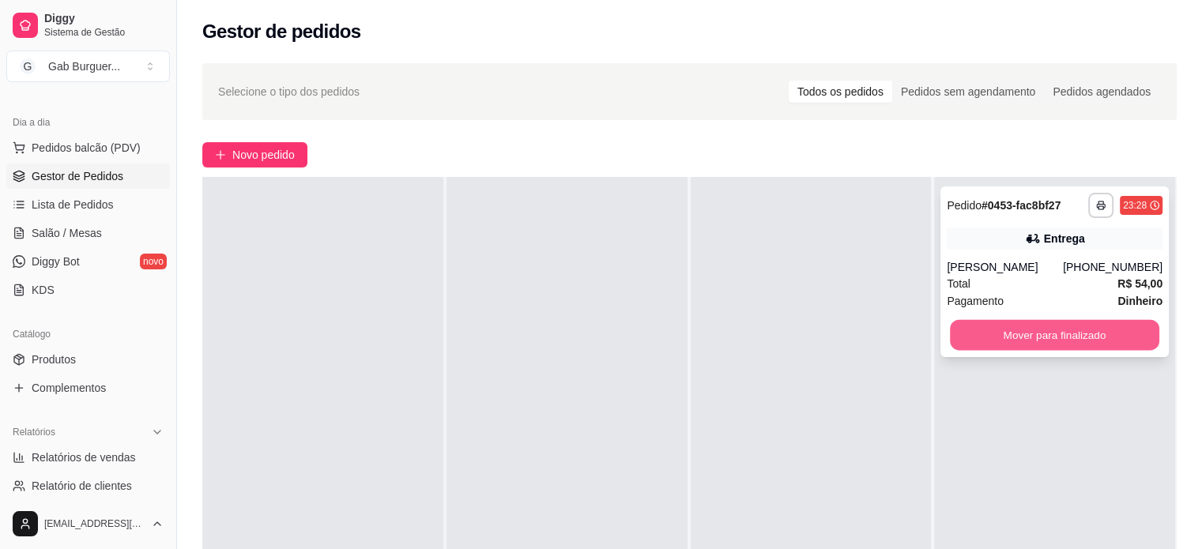
click at [1029, 348] on button "Mover para finalizado" at bounding box center [1054, 335] width 209 height 31
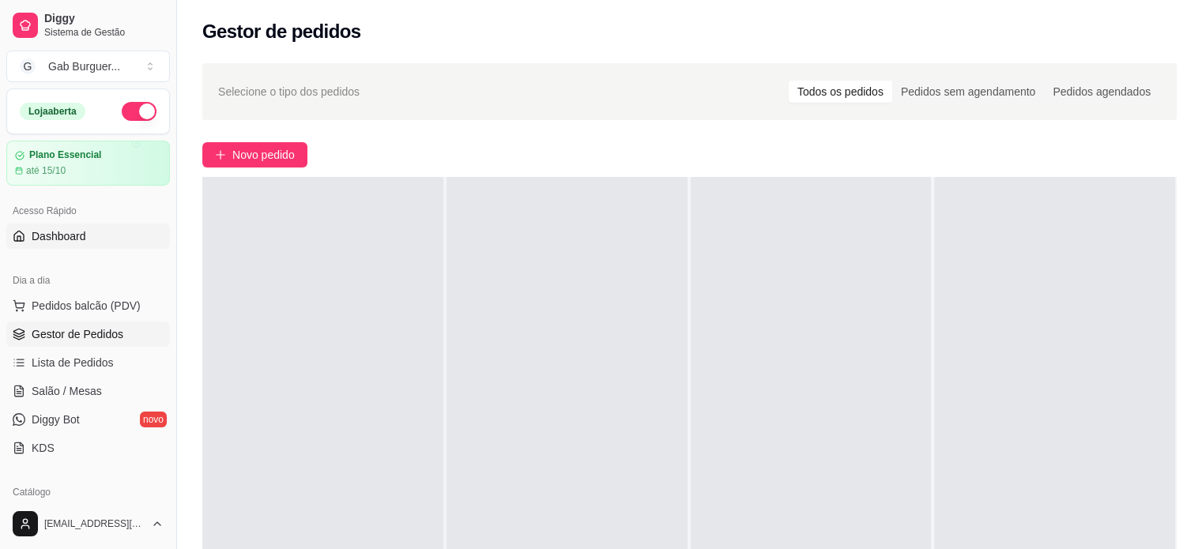
scroll to position [237, 0]
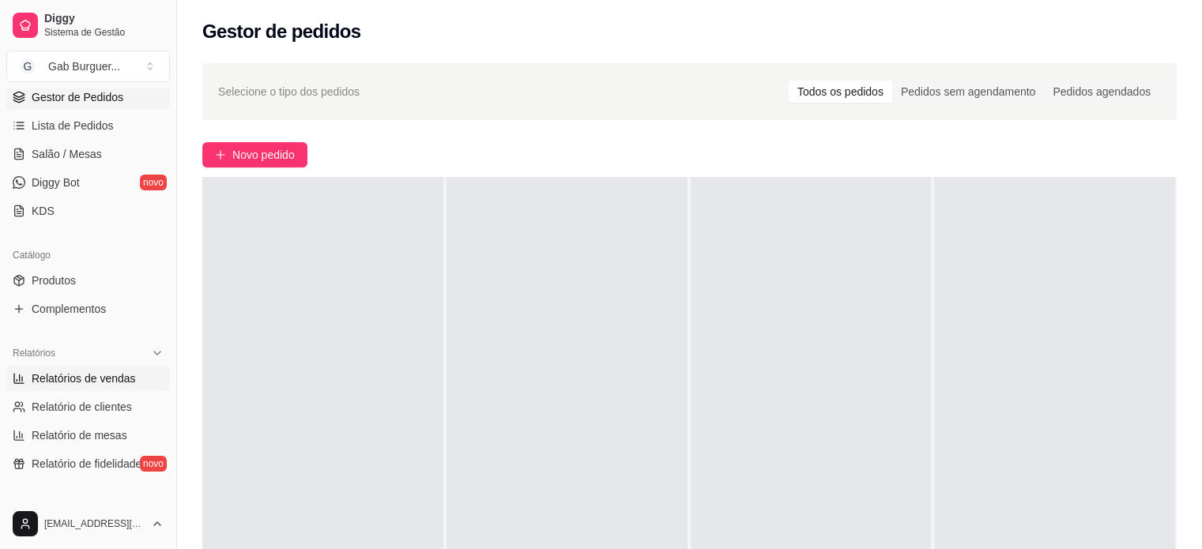
click at [104, 375] on span "Relatórios de vendas" at bounding box center [84, 379] width 104 height 16
select select "ALL"
select select "0"
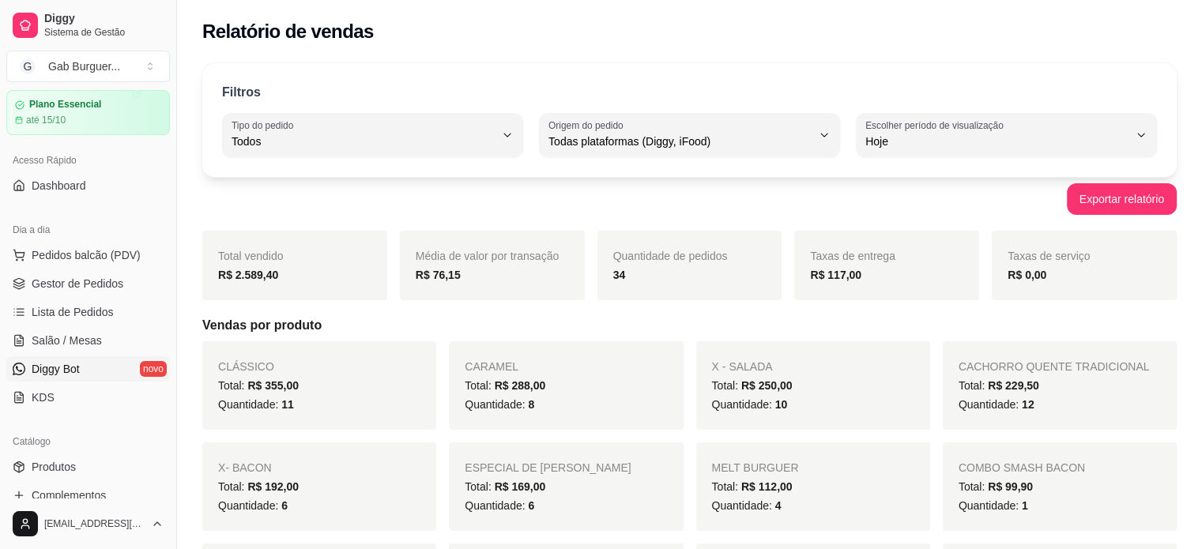
scroll to position [79, 0]
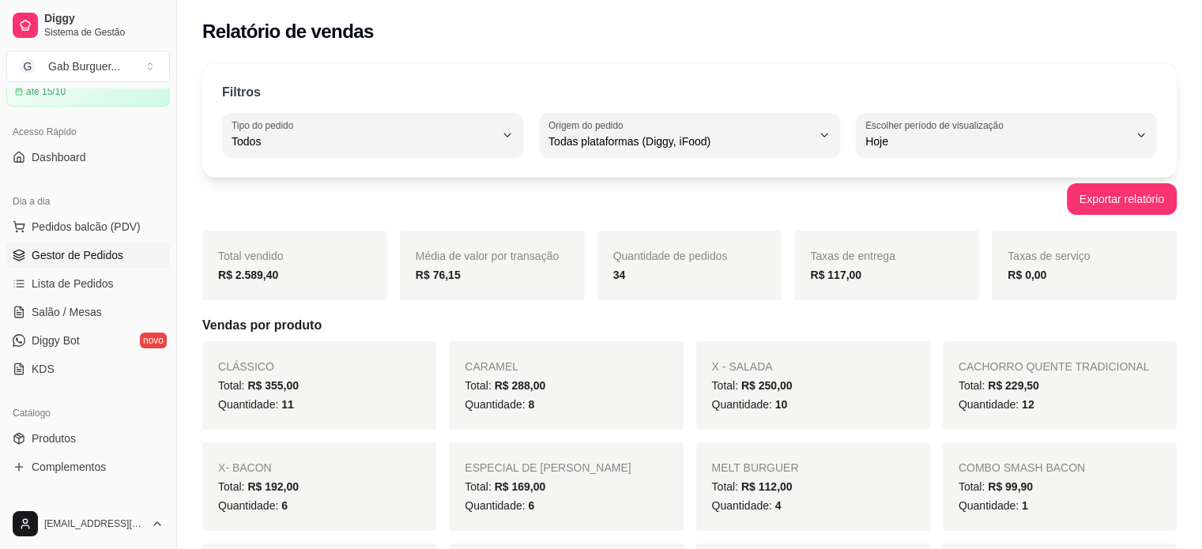
click at [101, 255] on span "Gestor de Pedidos" at bounding box center [78, 255] width 92 height 16
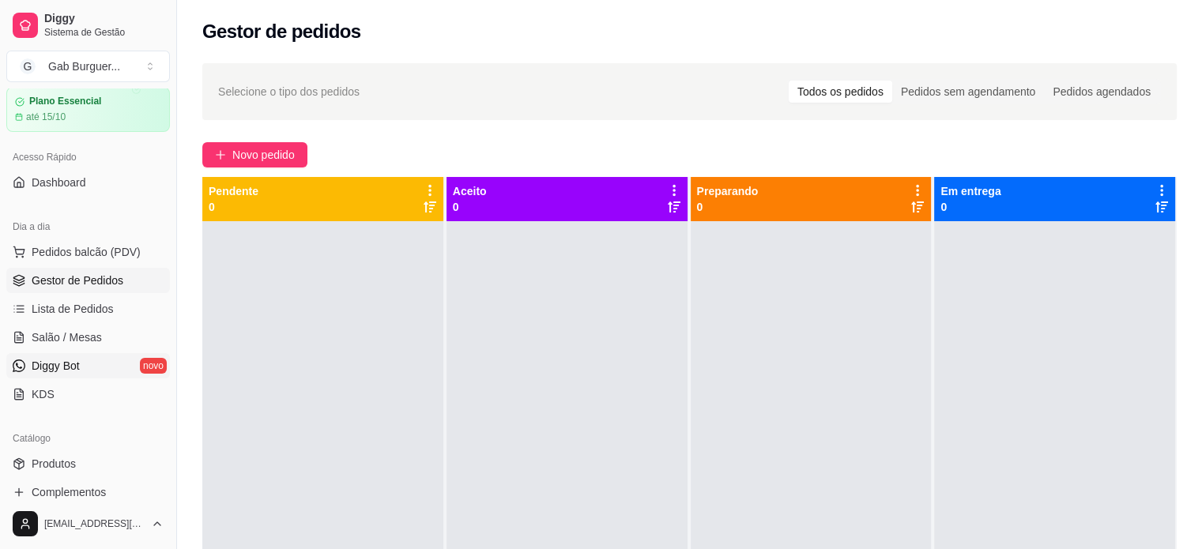
scroll to position [79, 0]
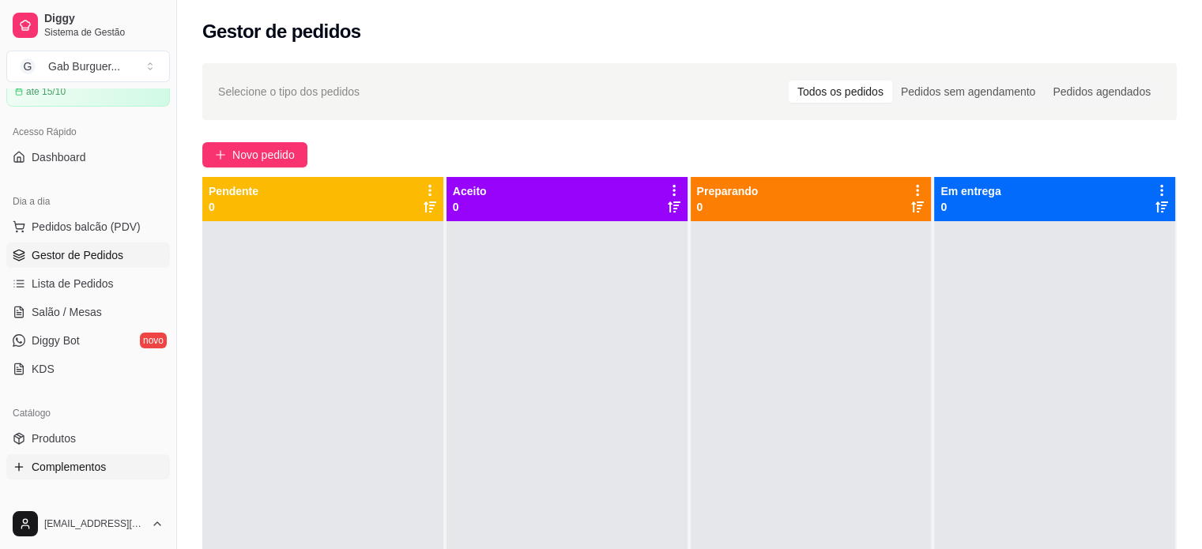
click at [72, 467] on span "Complementos" at bounding box center [69, 467] width 74 height 16
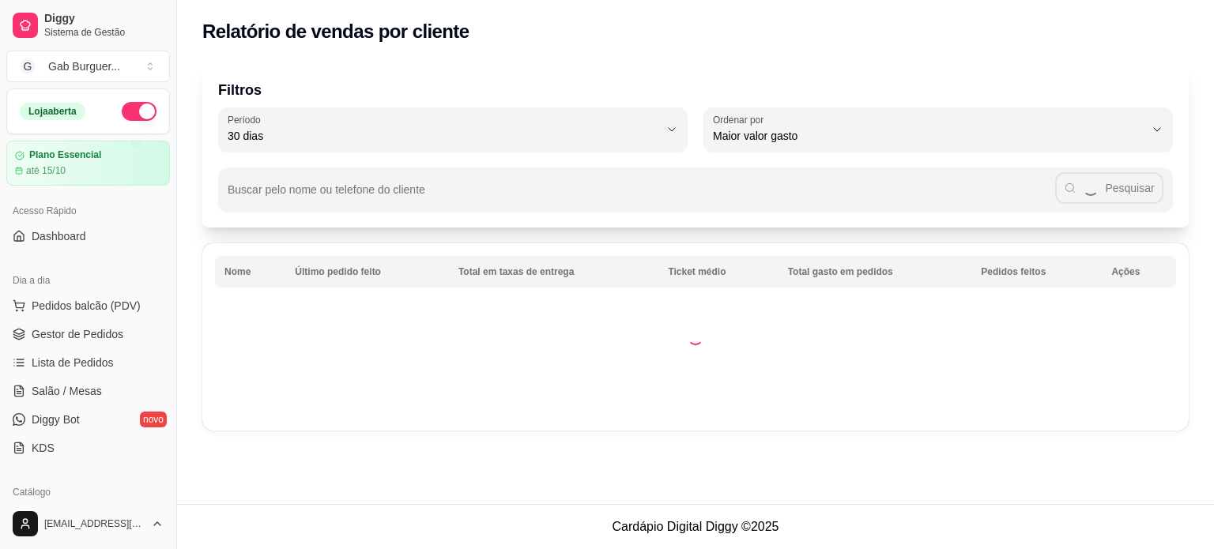
select select "30"
select select "HIGHEST_TOTAL_SPENT_WITH_ORDERS"
